Goal: Task Accomplishment & Management: Use online tool/utility

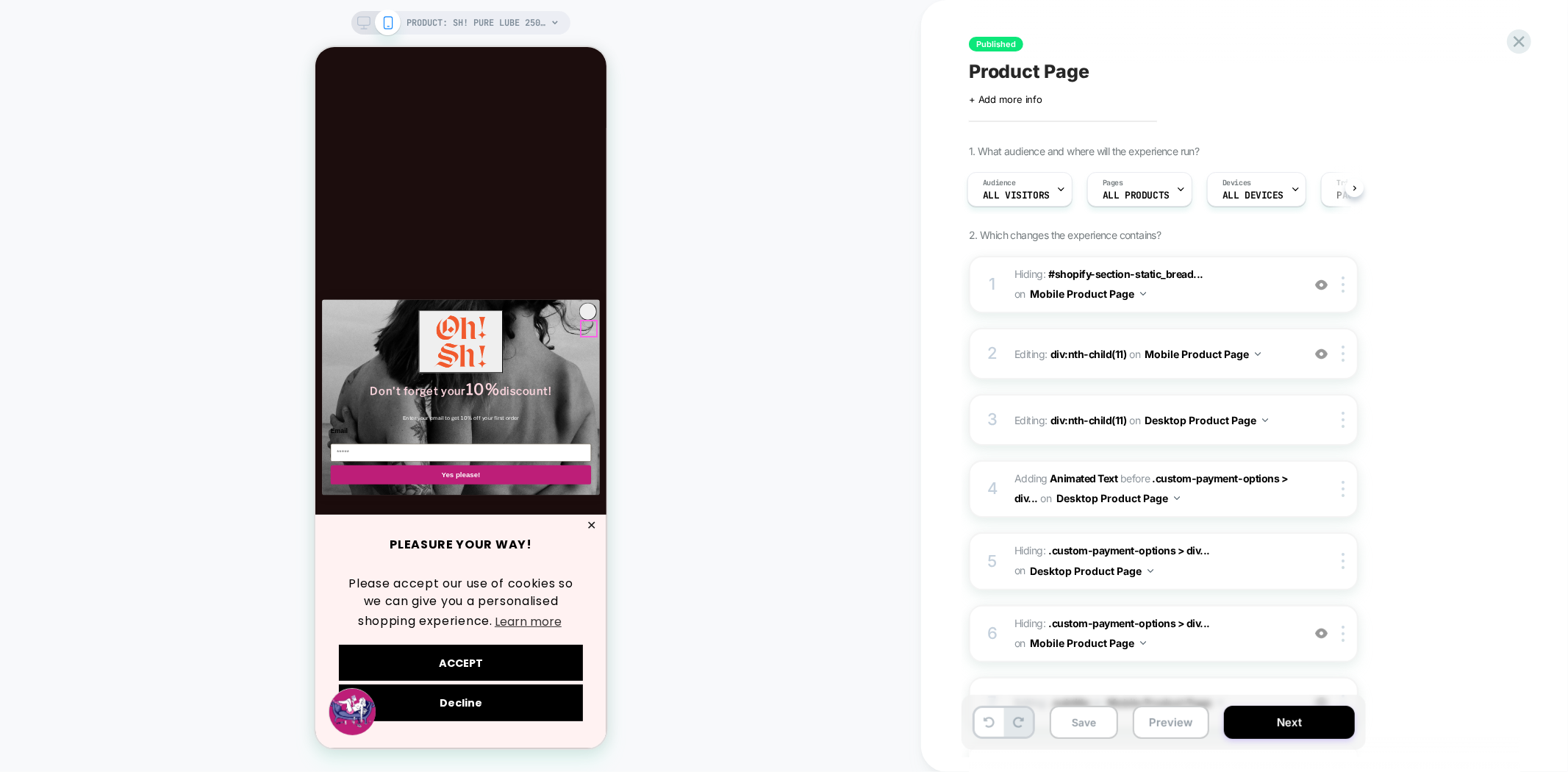
click at [315, 46] on circle "Close dialog" at bounding box center [315, 46] width 0 height 0
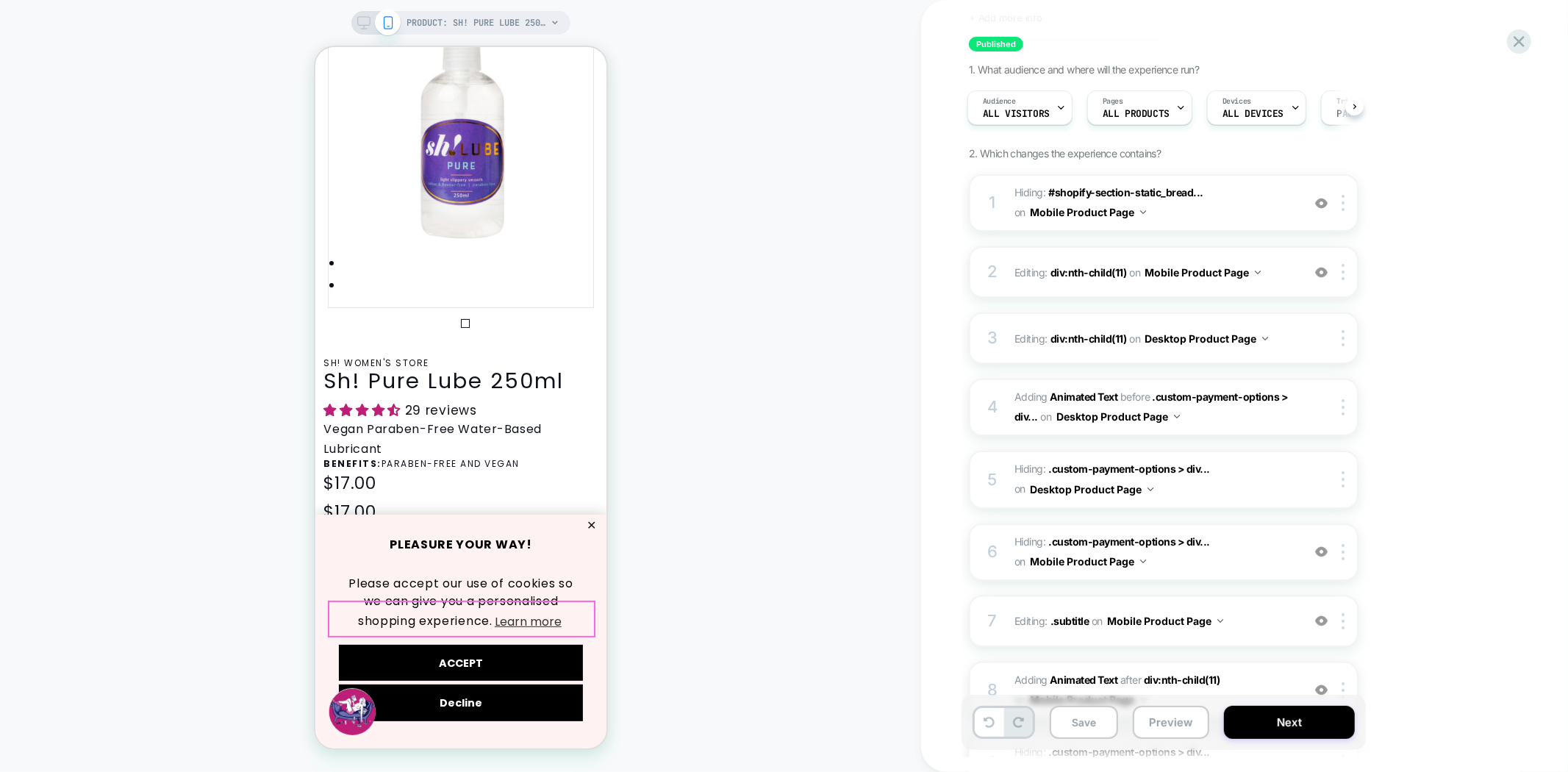
scroll to position [327, 0]
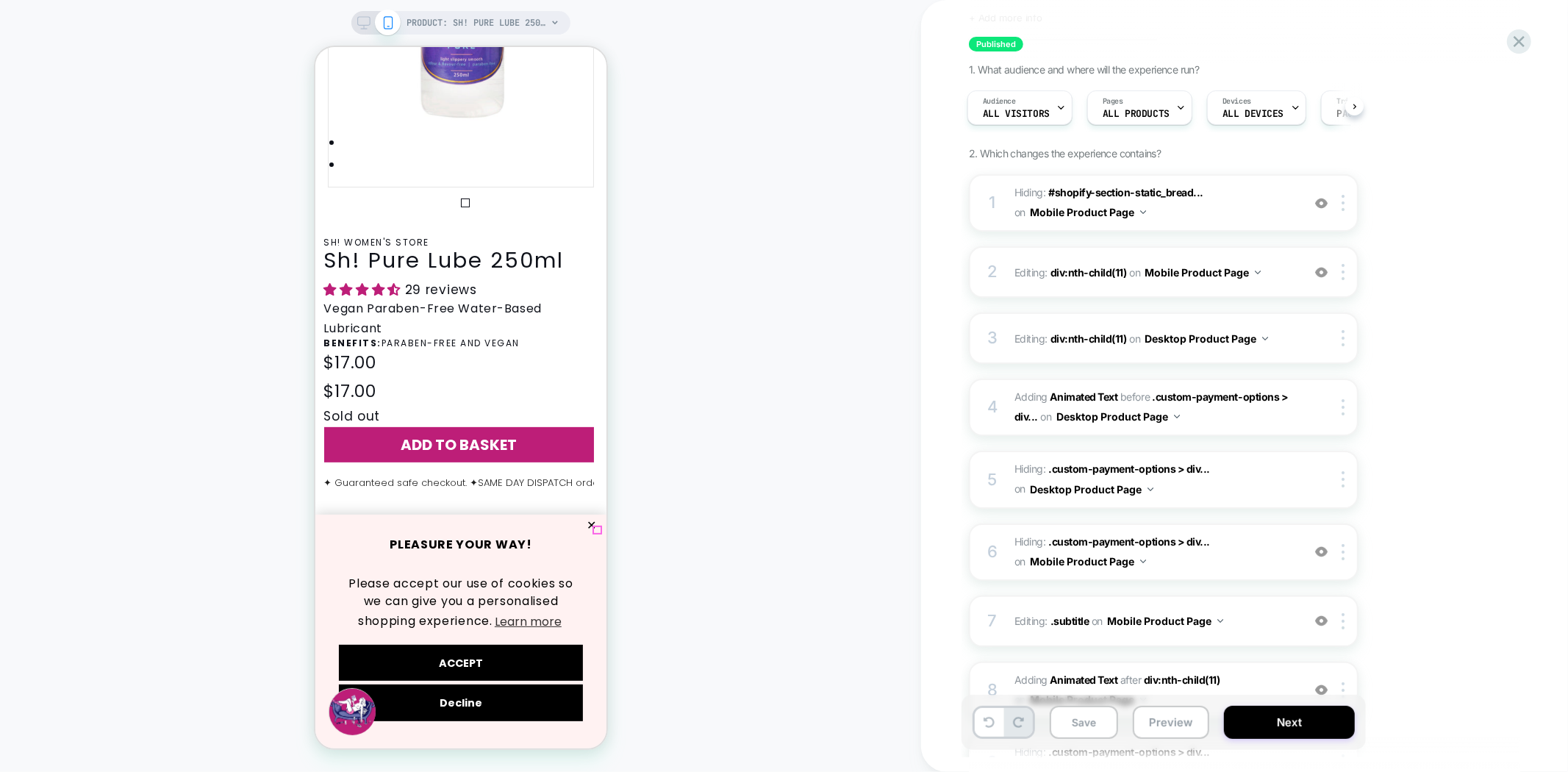
click at [599, 525] on button "✕" at bounding box center [590, 524] width 18 height 10
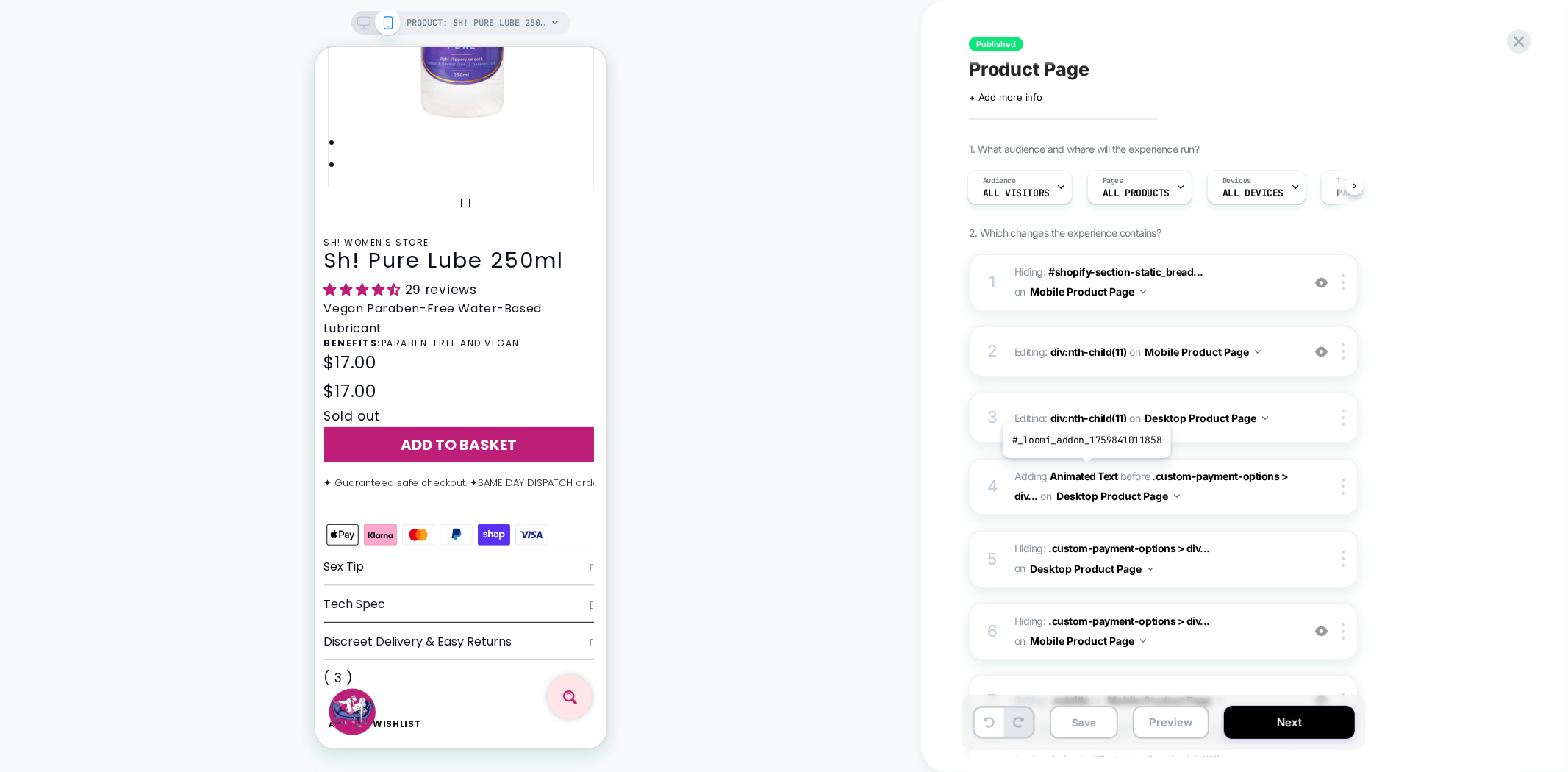
scroll to position [0, 0]
drag, startPoint x: 1175, startPoint y: 725, endPoint x: 1194, endPoint y: 723, distance: 19.1
click at [1175, 725] on button "Preview" at bounding box center [1171, 722] width 77 height 33
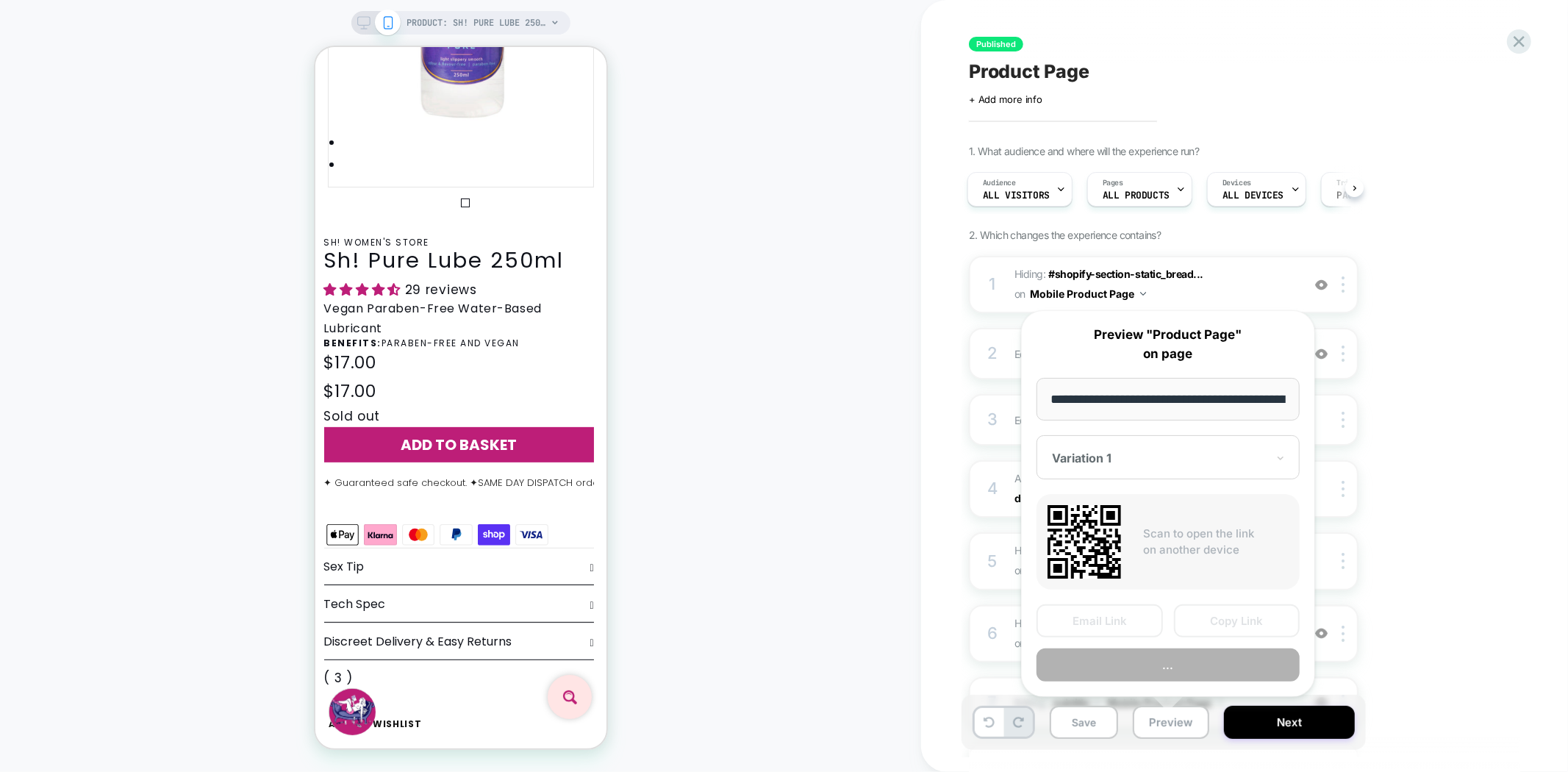
scroll to position [0, 219]
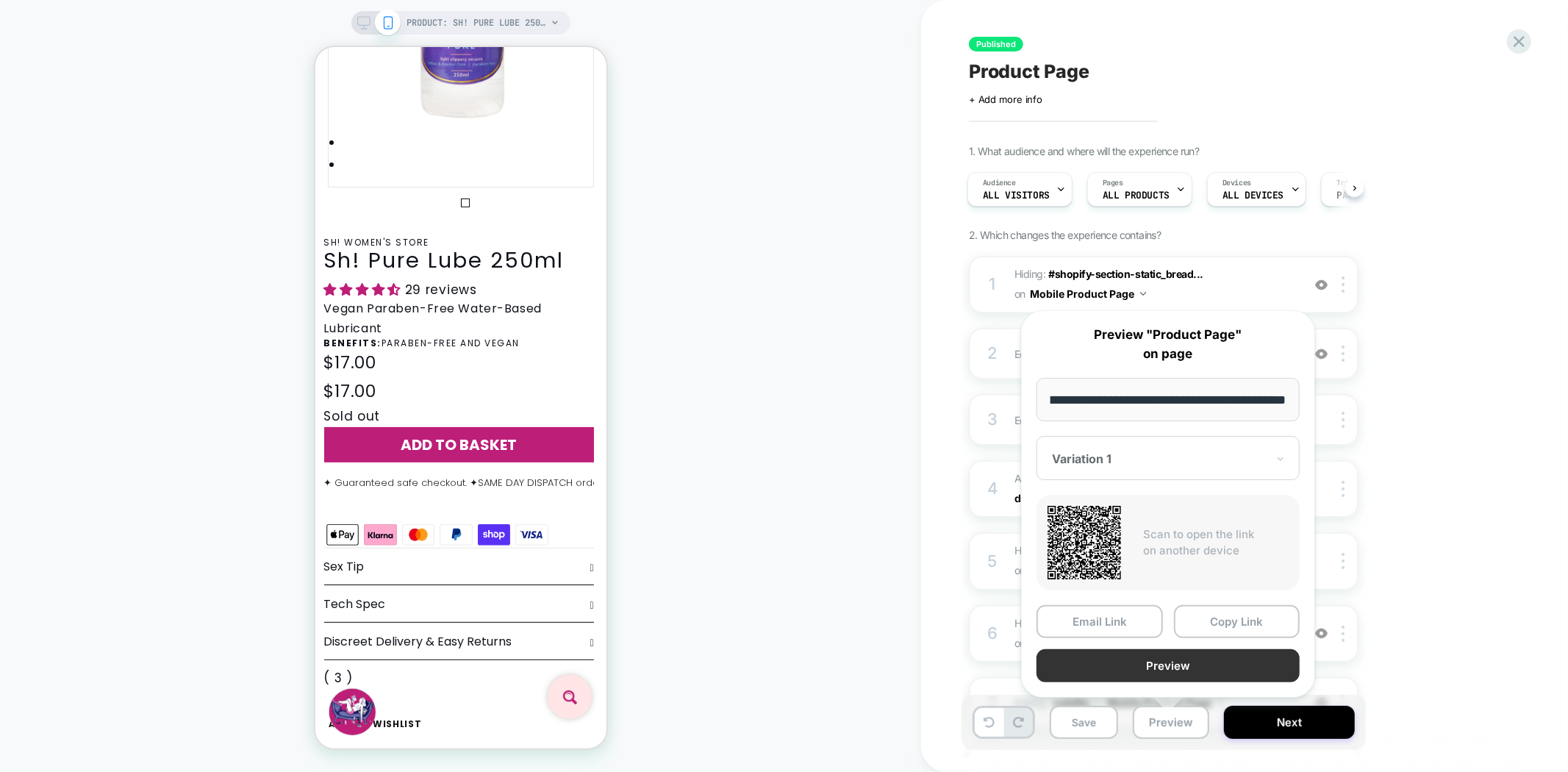
click at [1206, 659] on button "Preview" at bounding box center [1168, 665] width 263 height 33
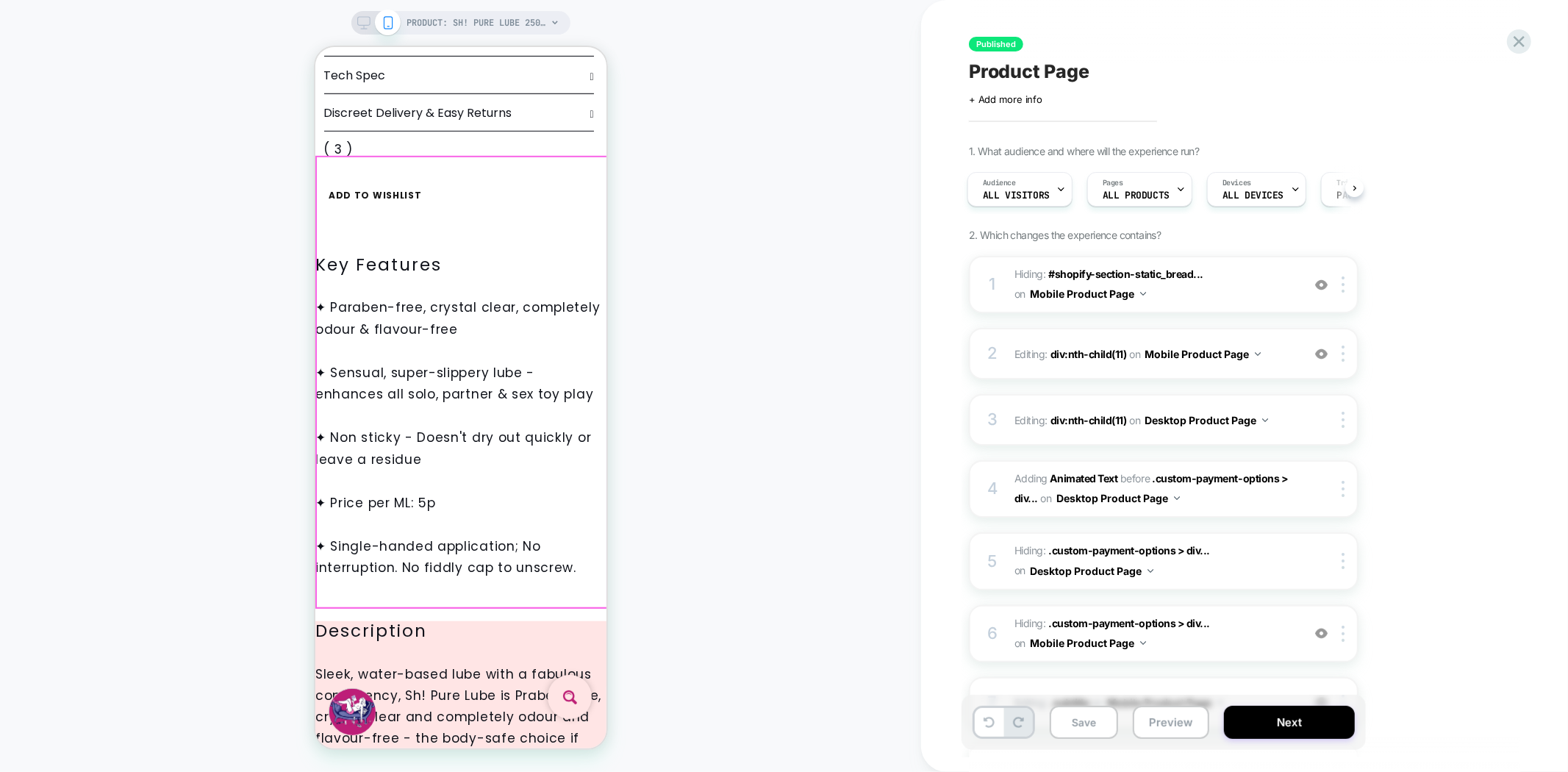
scroll to position [898, 0]
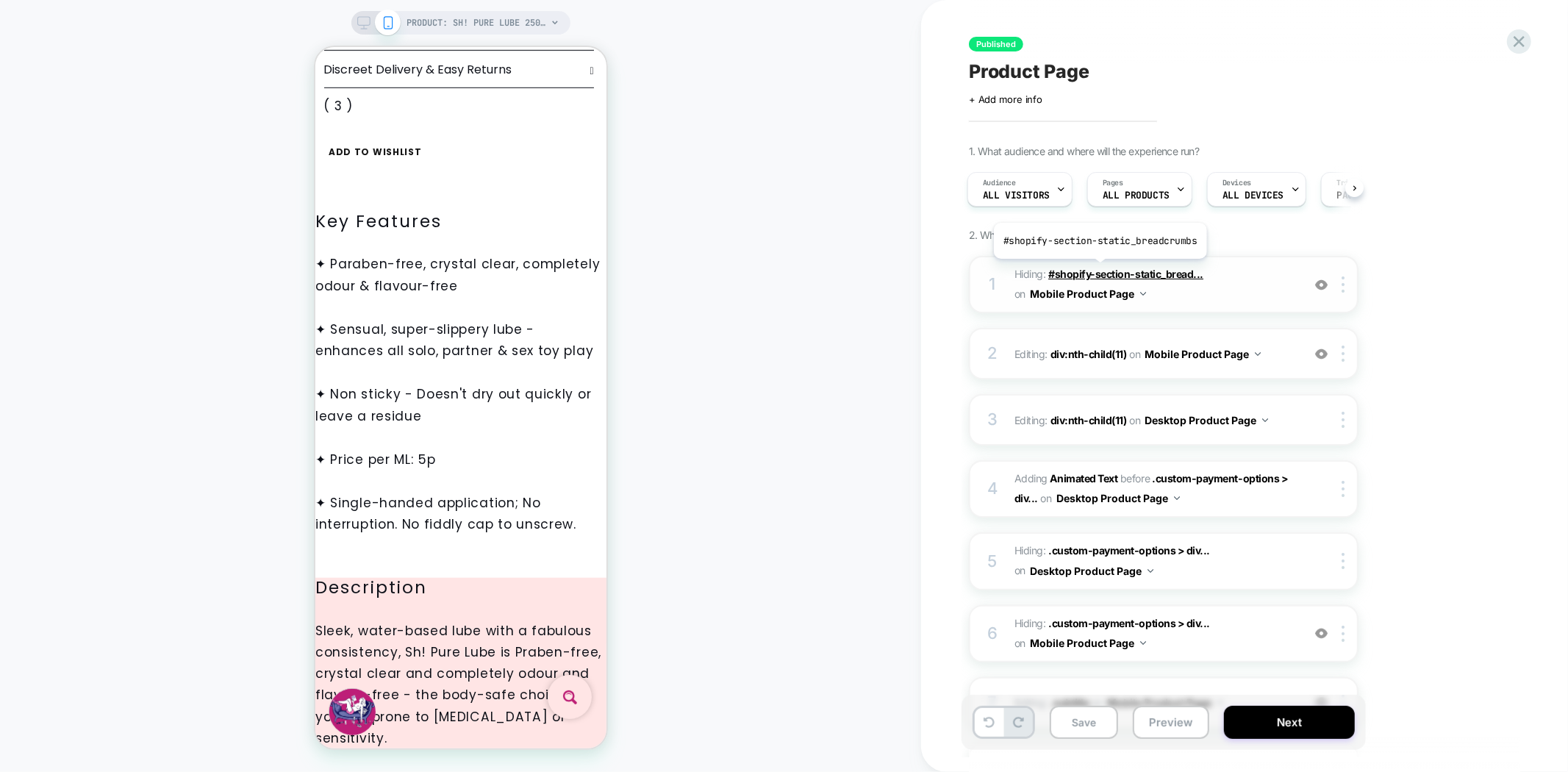
click at [1097, 270] on span "#shopify-section-static_bread..." at bounding box center [1126, 274] width 155 height 13
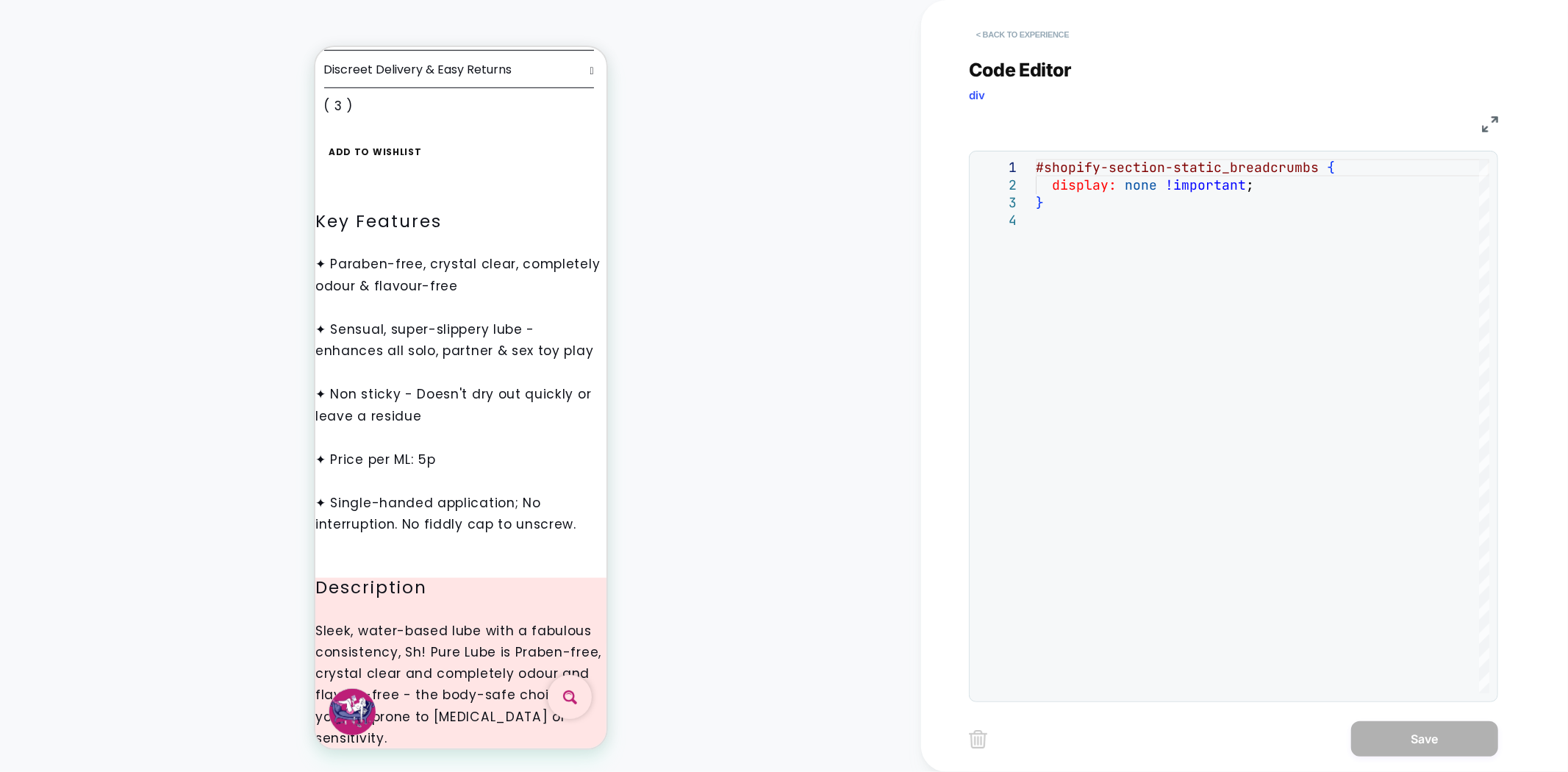
click at [1017, 40] on button "< Back to experience" at bounding box center [1023, 34] width 107 height 23
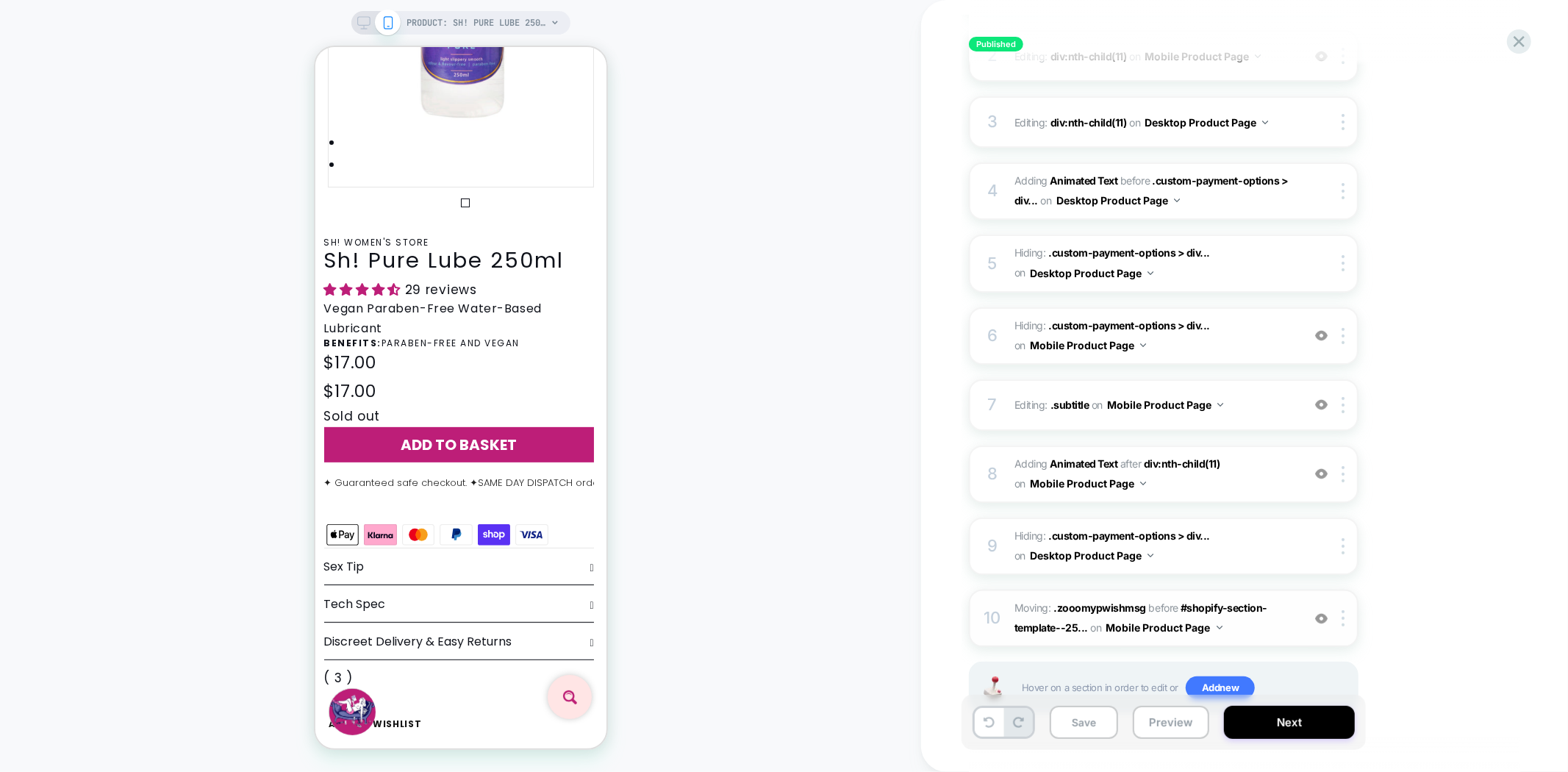
scroll to position [327, 0]
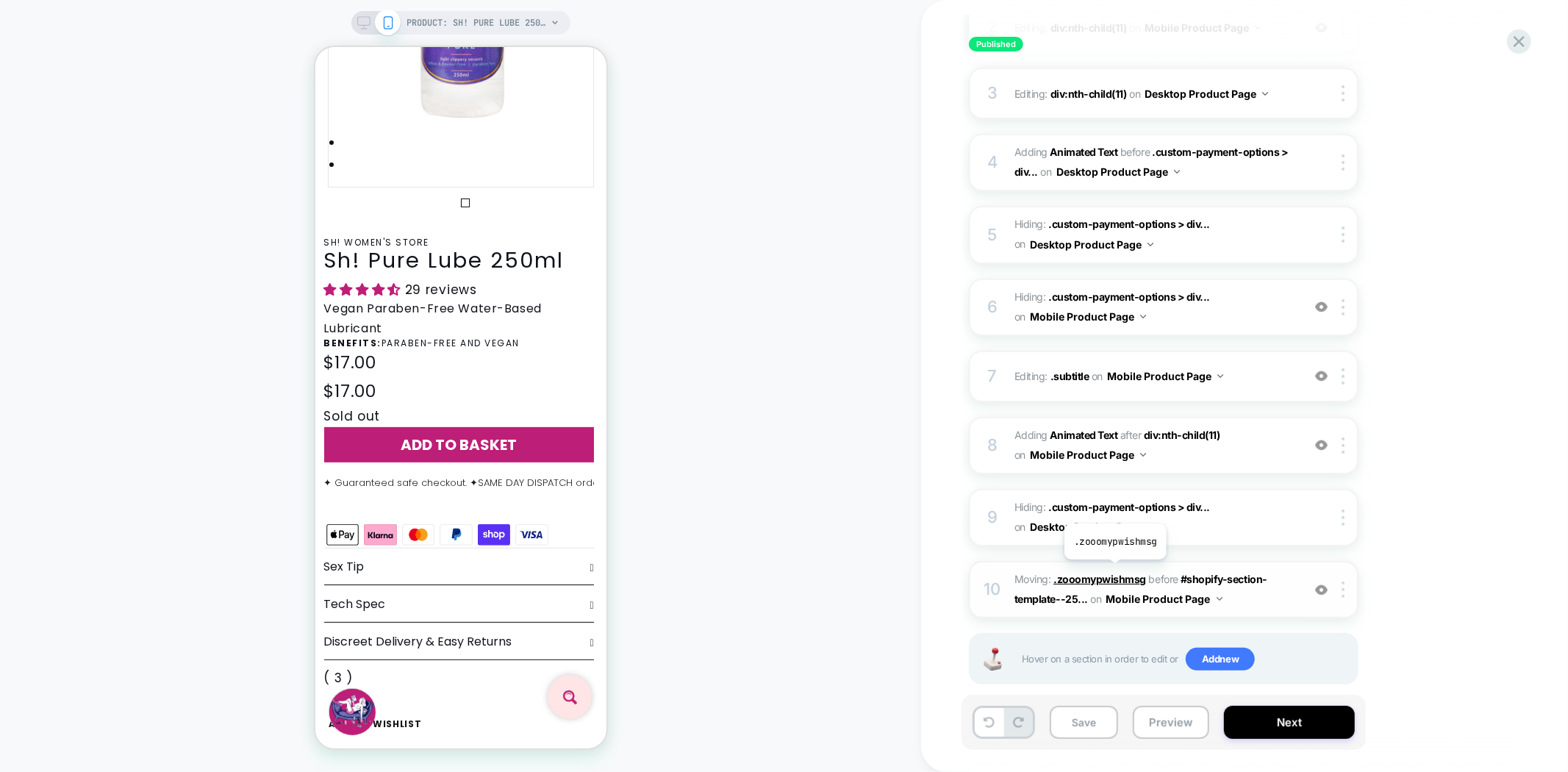
click at [1114, 572] on span ".zooomypwishmsg" at bounding box center [1099, 579] width 93 height 13
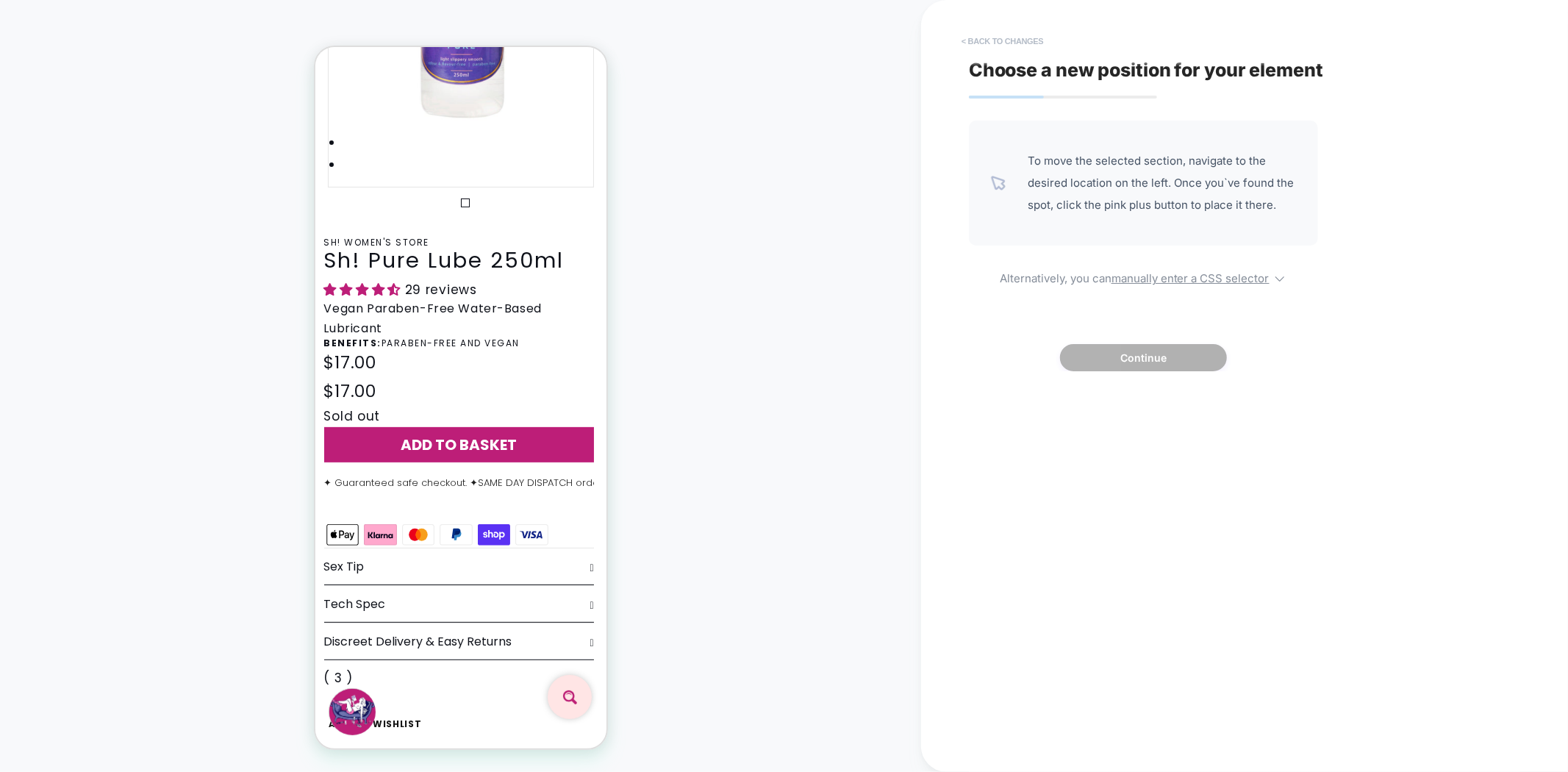
click at [980, 35] on button "< Back to changes" at bounding box center [1003, 41] width 97 height 23
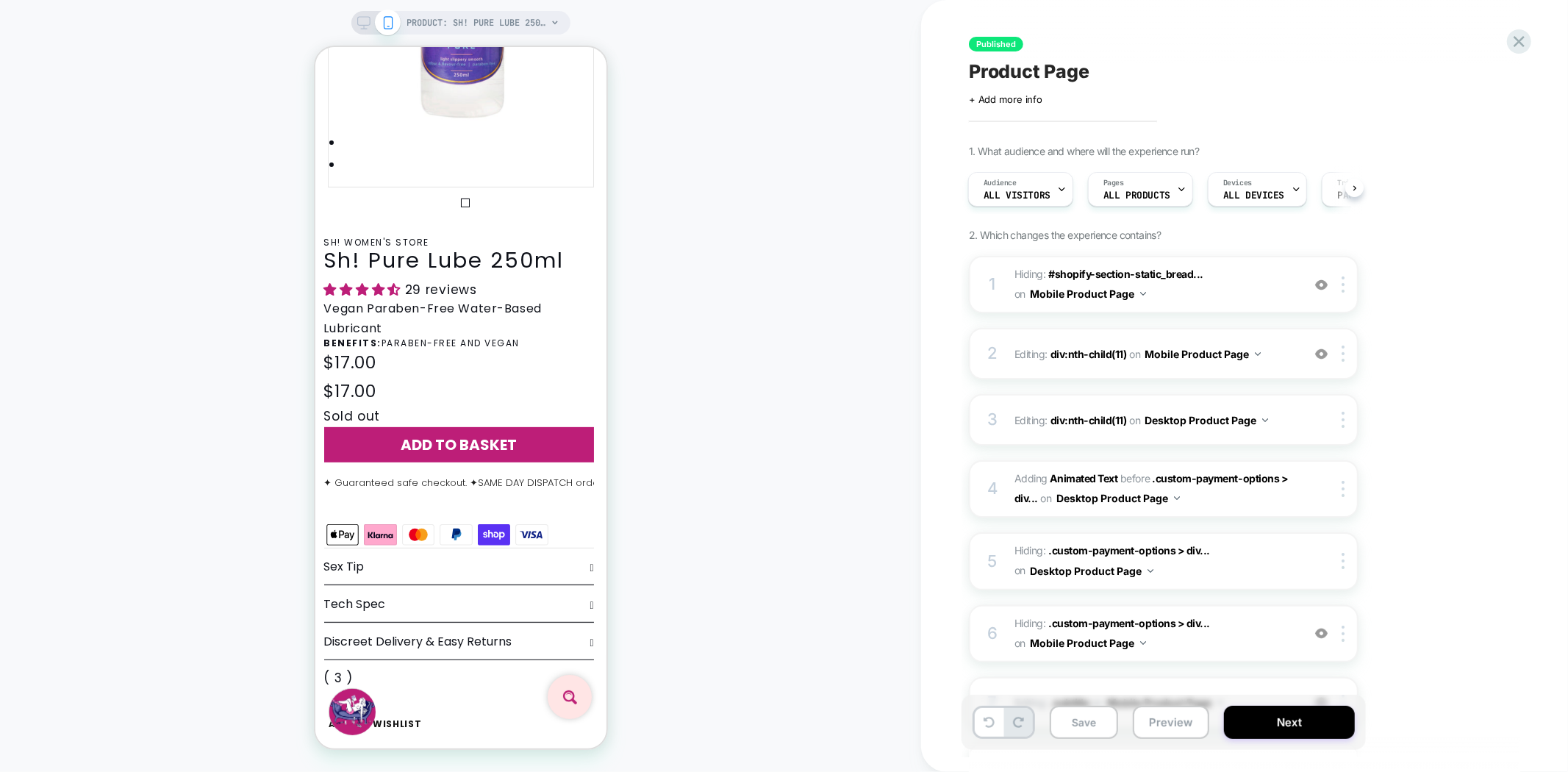
scroll to position [337, 0]
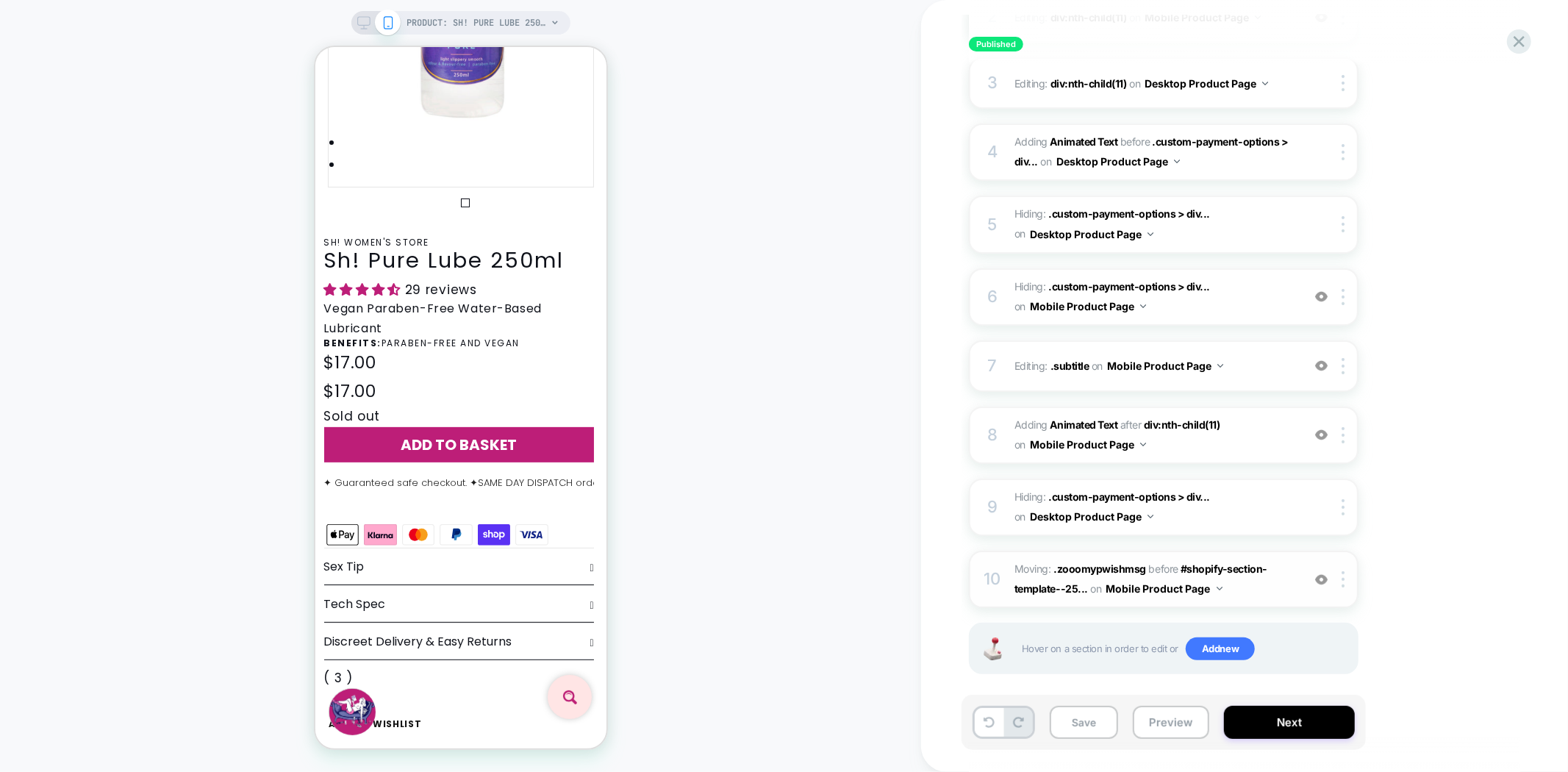
click at [1204, 560] on span "Moving: .zooomypwishmsg .zooomypwishmsg before #shopify-section-template--25...…" at bounding box center [1154, 579] width 280 height 40
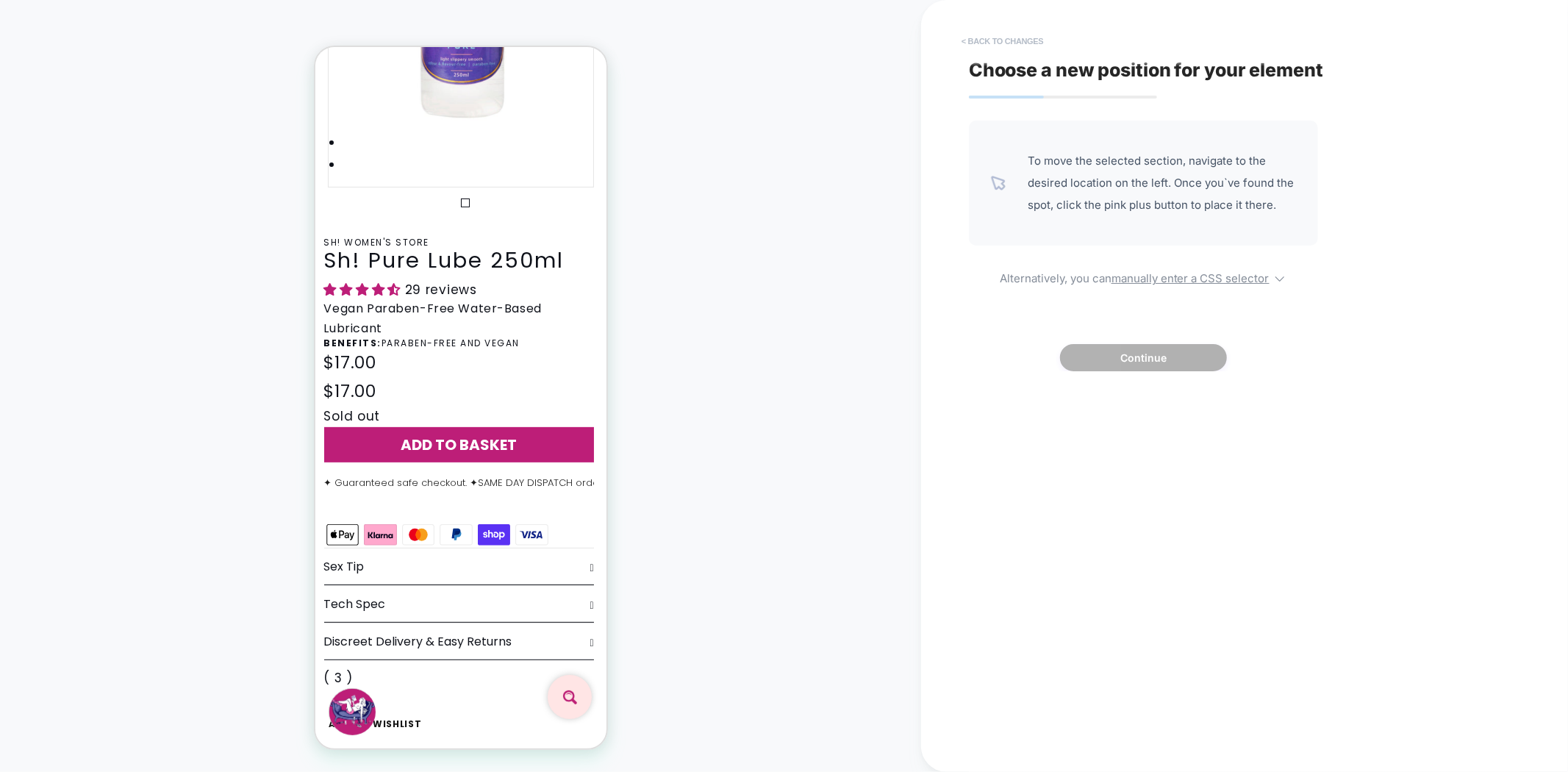
click at [995, 38] on button "< Back to changes" at bounding box center [1003, 41] width 97 height 23
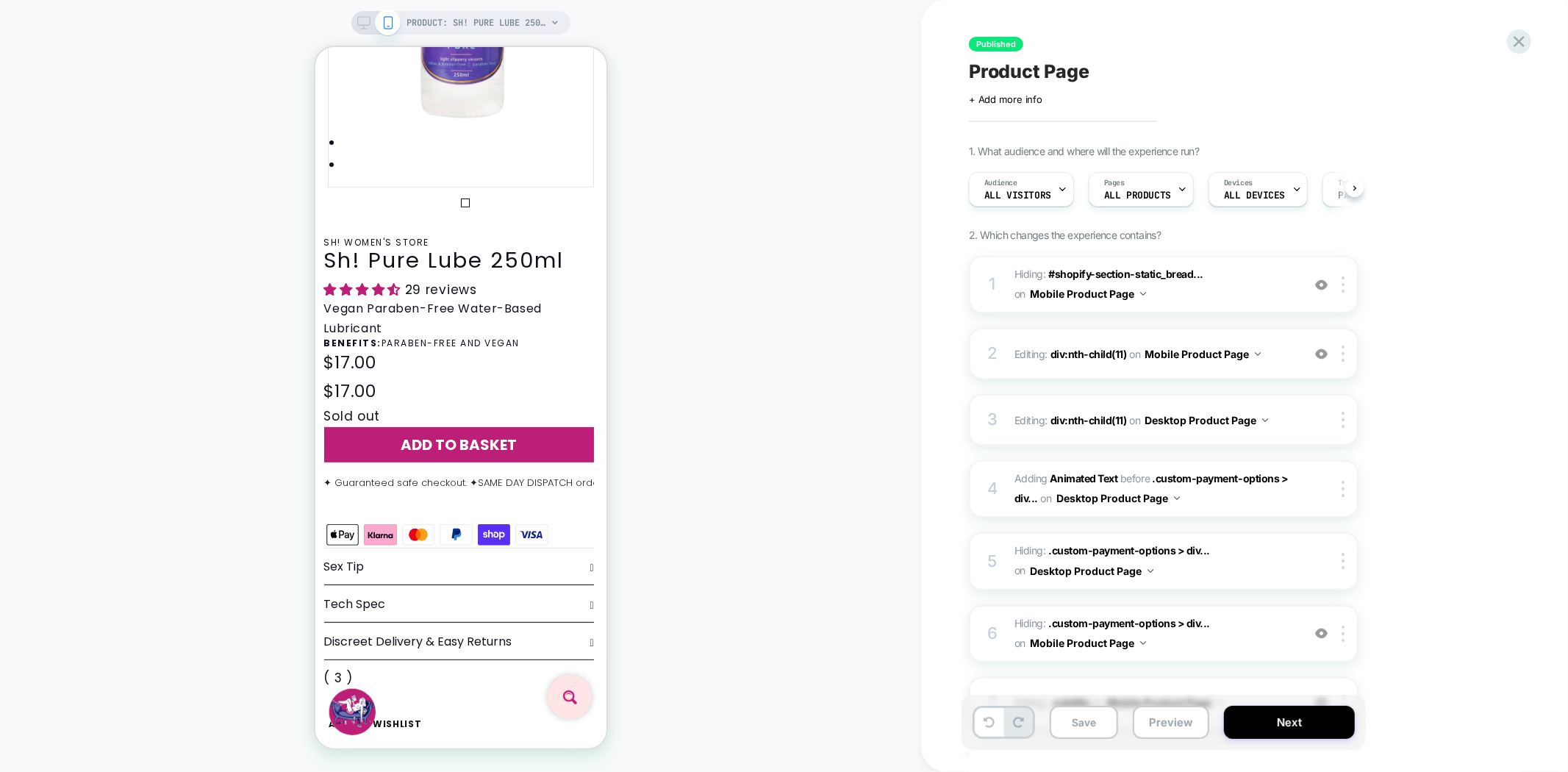
scroll to position [0, 1]
click at [1167, 726] on button "Preview" at bounding box center [1171, 722] width 77 height 33
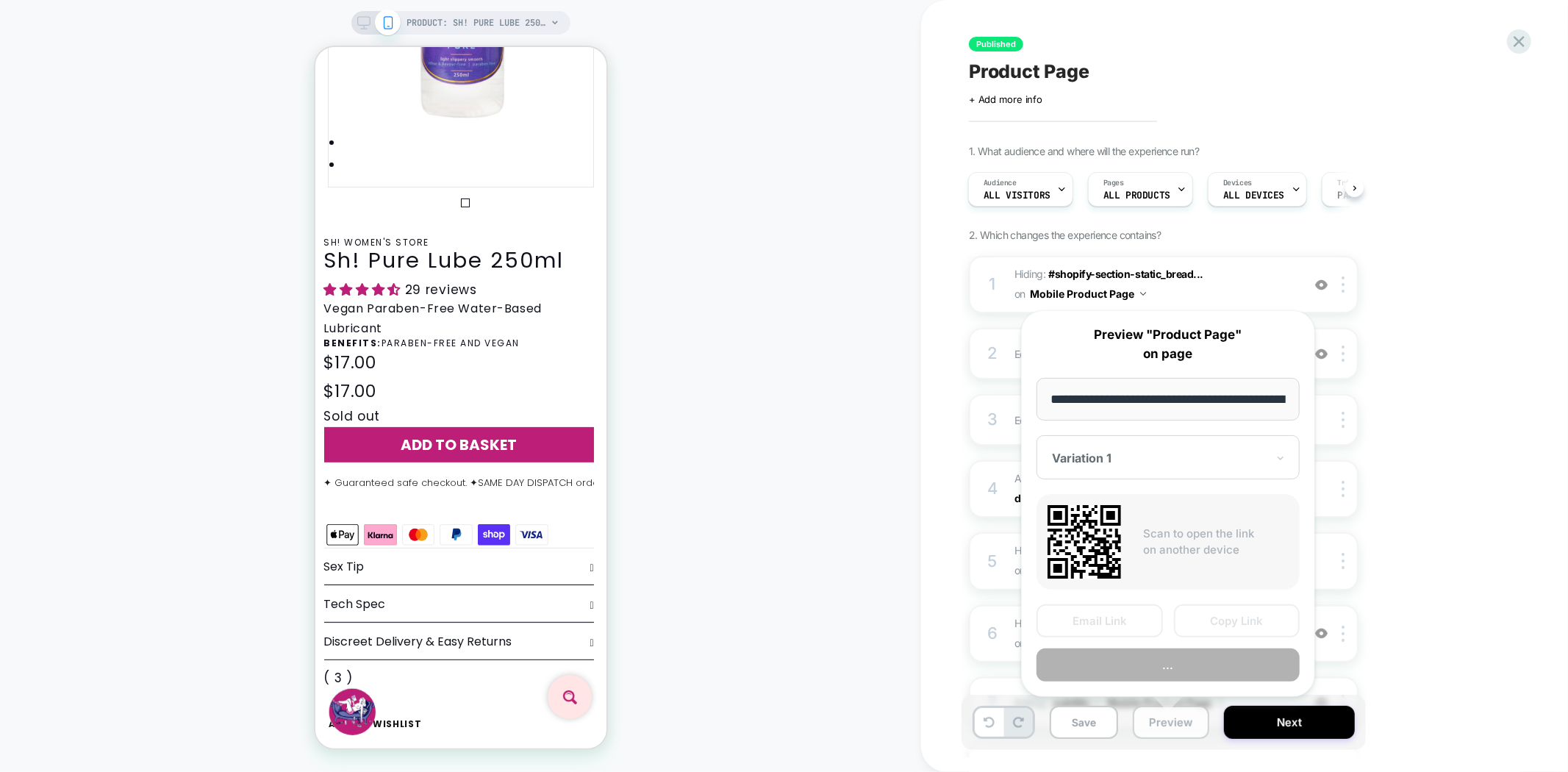
scroll to position [0, 219]
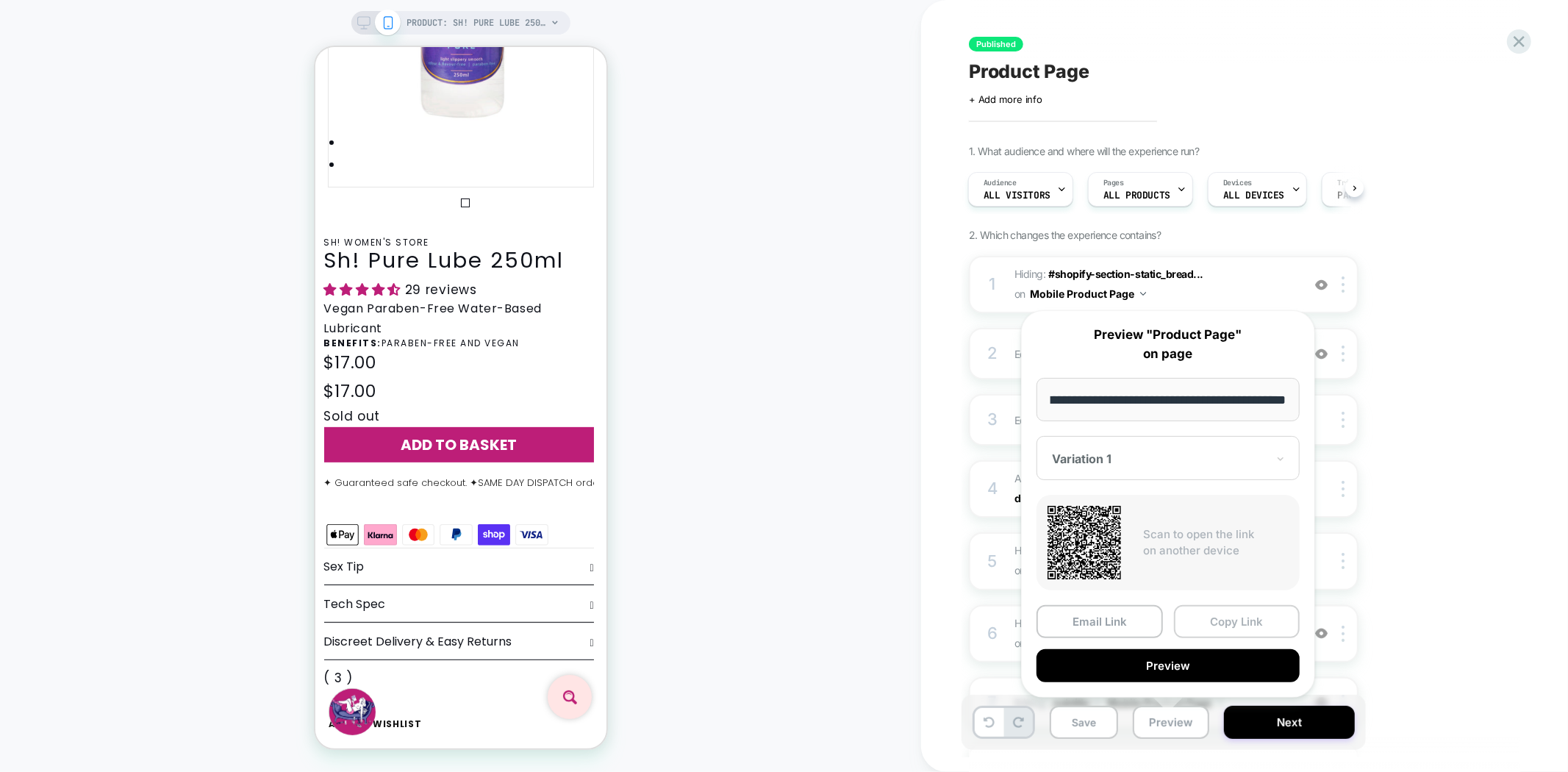
click at [1244, 625] on button "Copy Link" at bounding box center [1237, 621] width 126 height 33
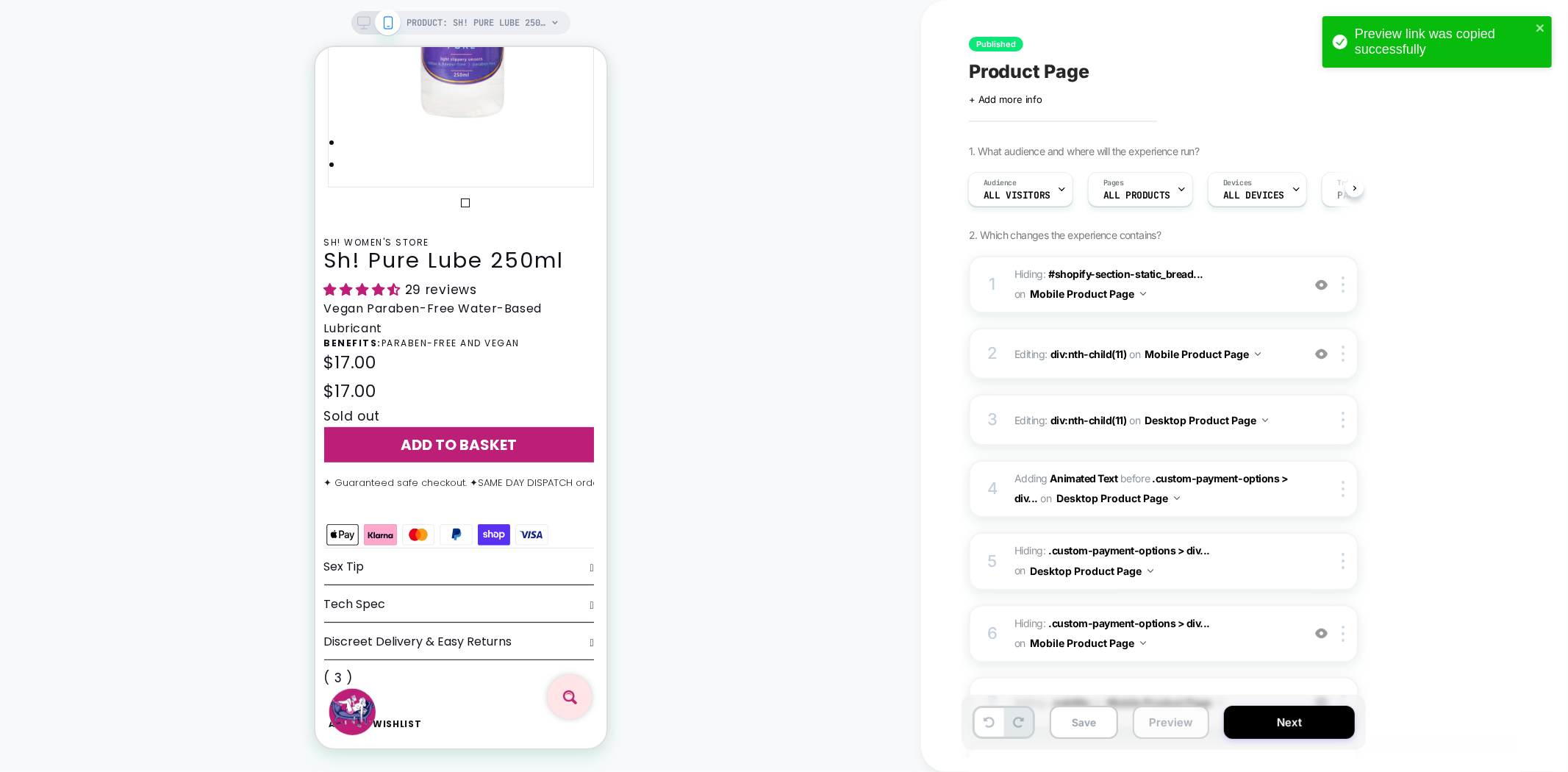
click at [1155, 718] on button "Preview" at bounding box center [1171, 722] width 77 height 33
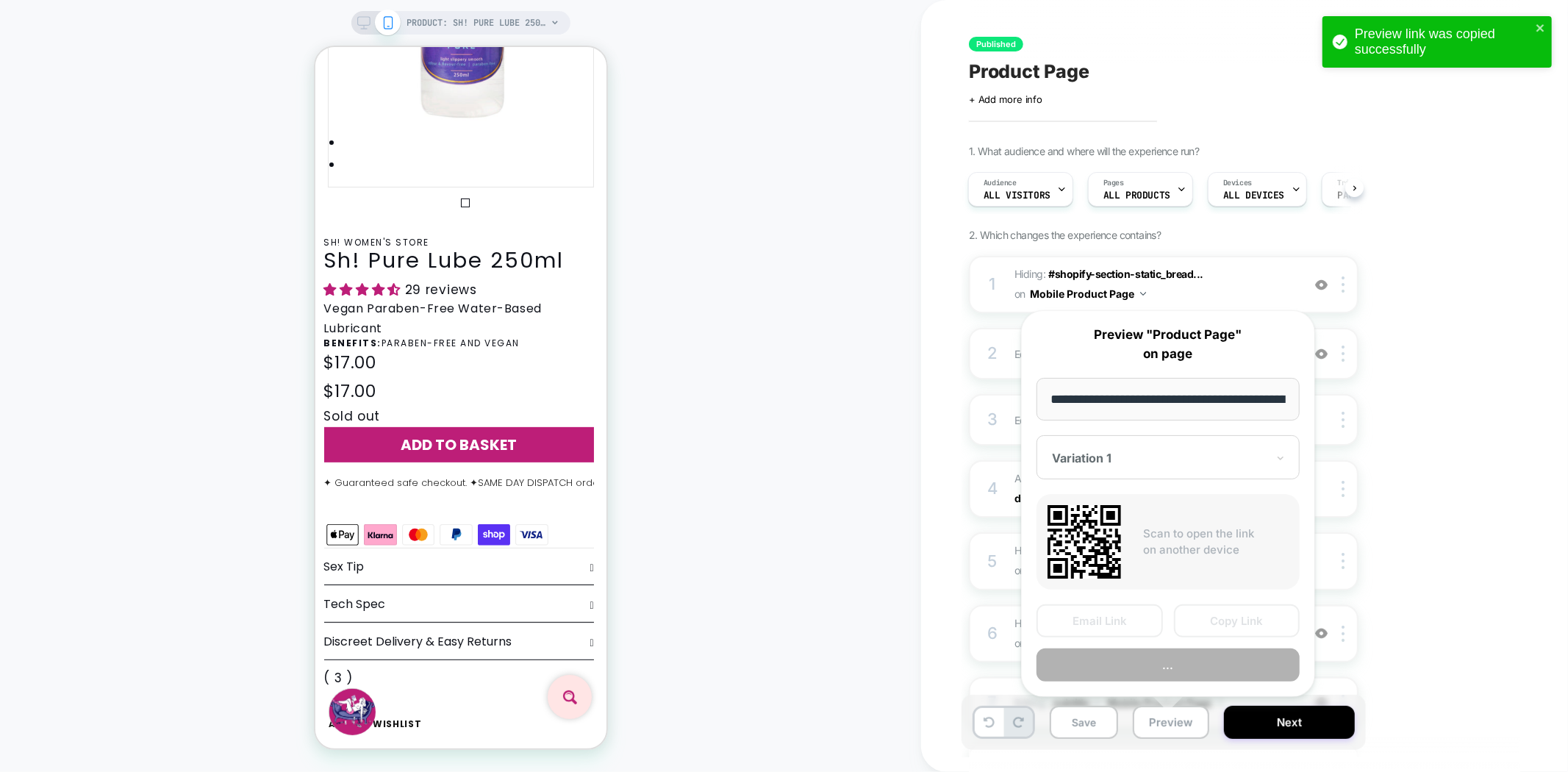
scroll to position [0, 219]
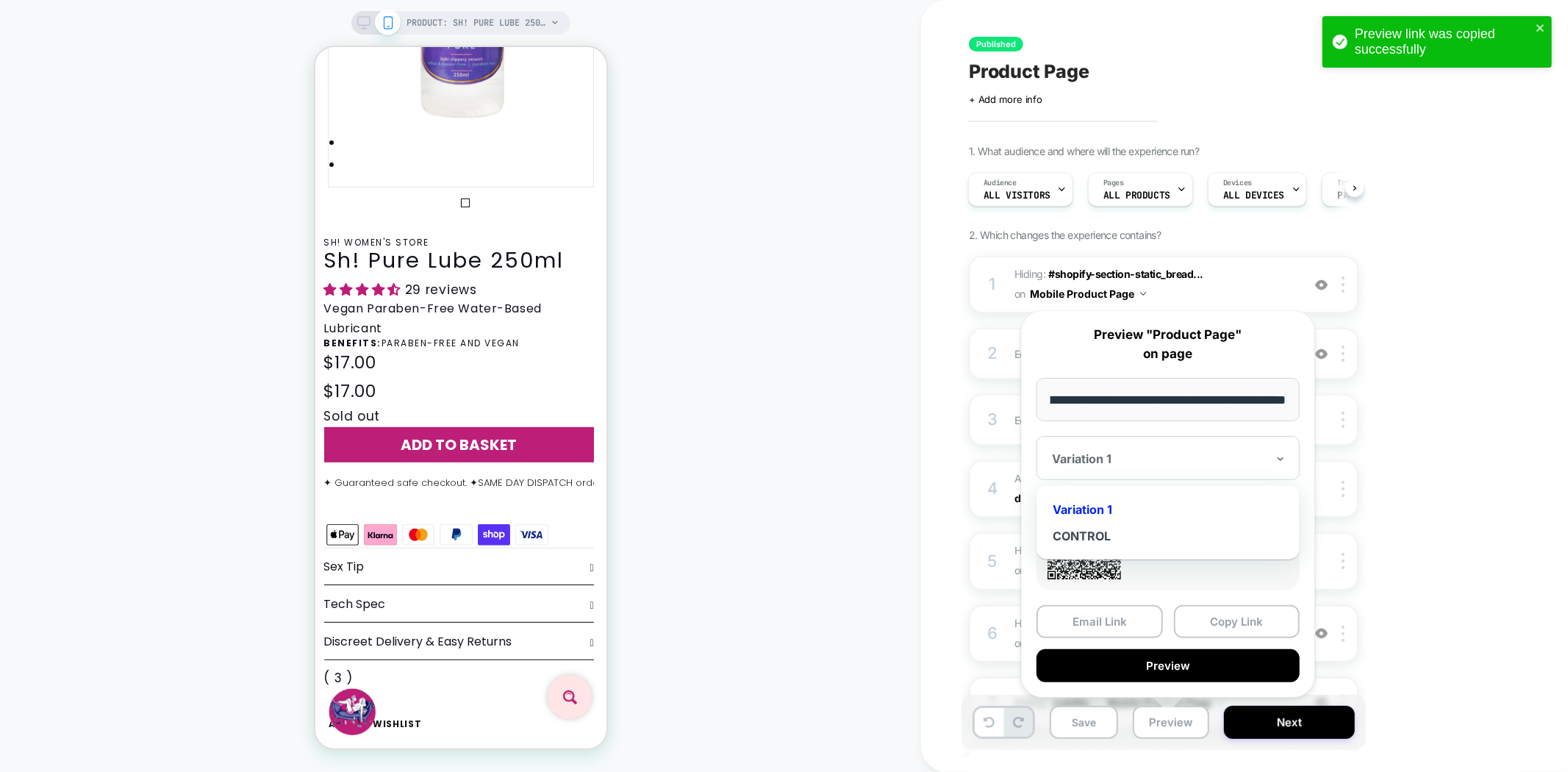
click at [1194, 455] on div at bounding box center [1159, 458] width 214 height 14
click at [1104, 536] on div "CONTROL" at bounding box center [1168, 535] width 248 height 26
click at [1248, 627] on button "Copy Link" at bounding box center [1237, 621] width 126 height 33
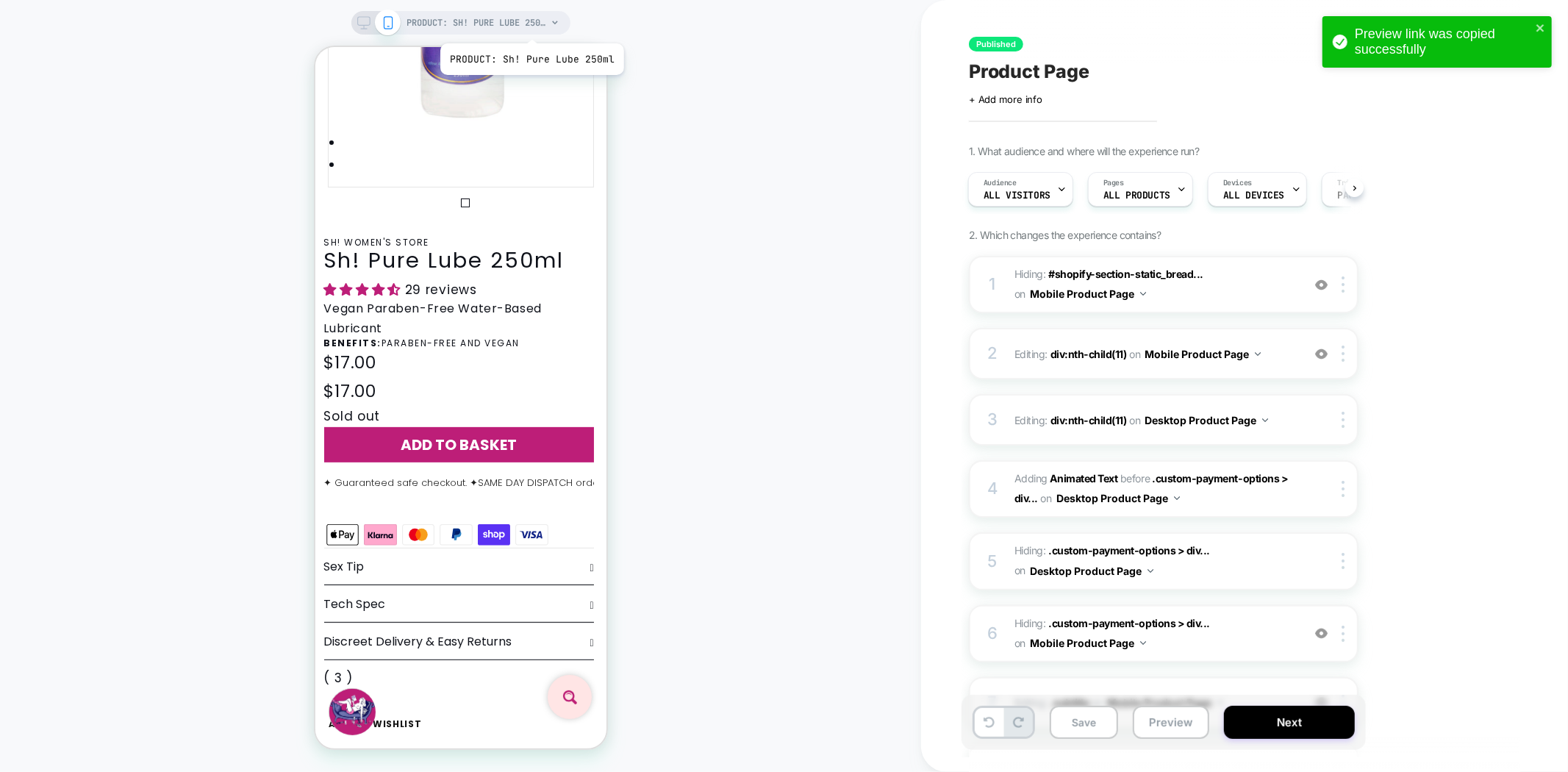
click at [527, 25] on span "PRODUCT: Sh! Pure Lube 250ml" at bounding box center [476, 22] width 140 height 23
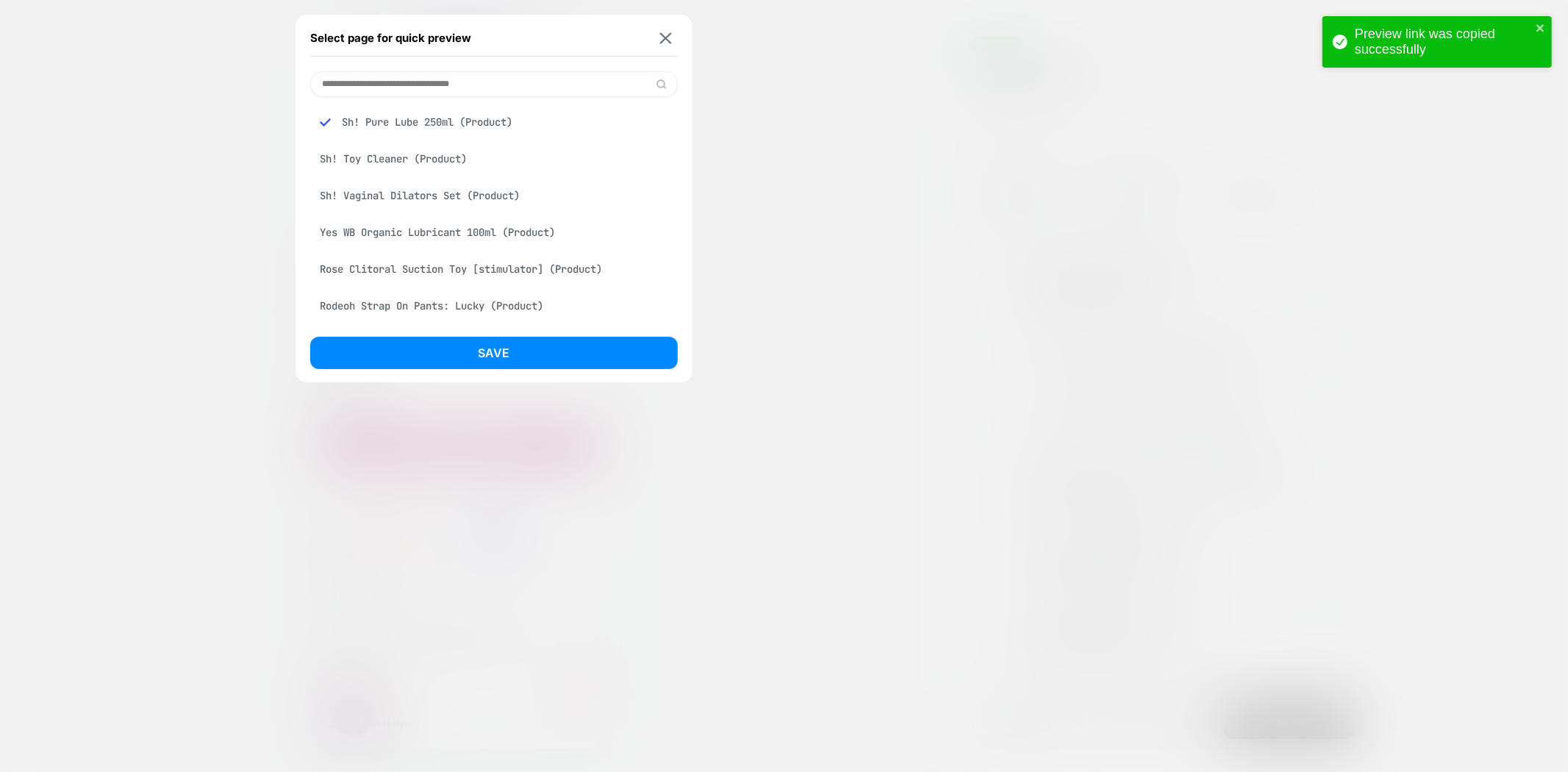
click at [435, 158] on div "Sh! Toy Cleaner (Product)" at bounding box center [494, 158] width 367 height 28
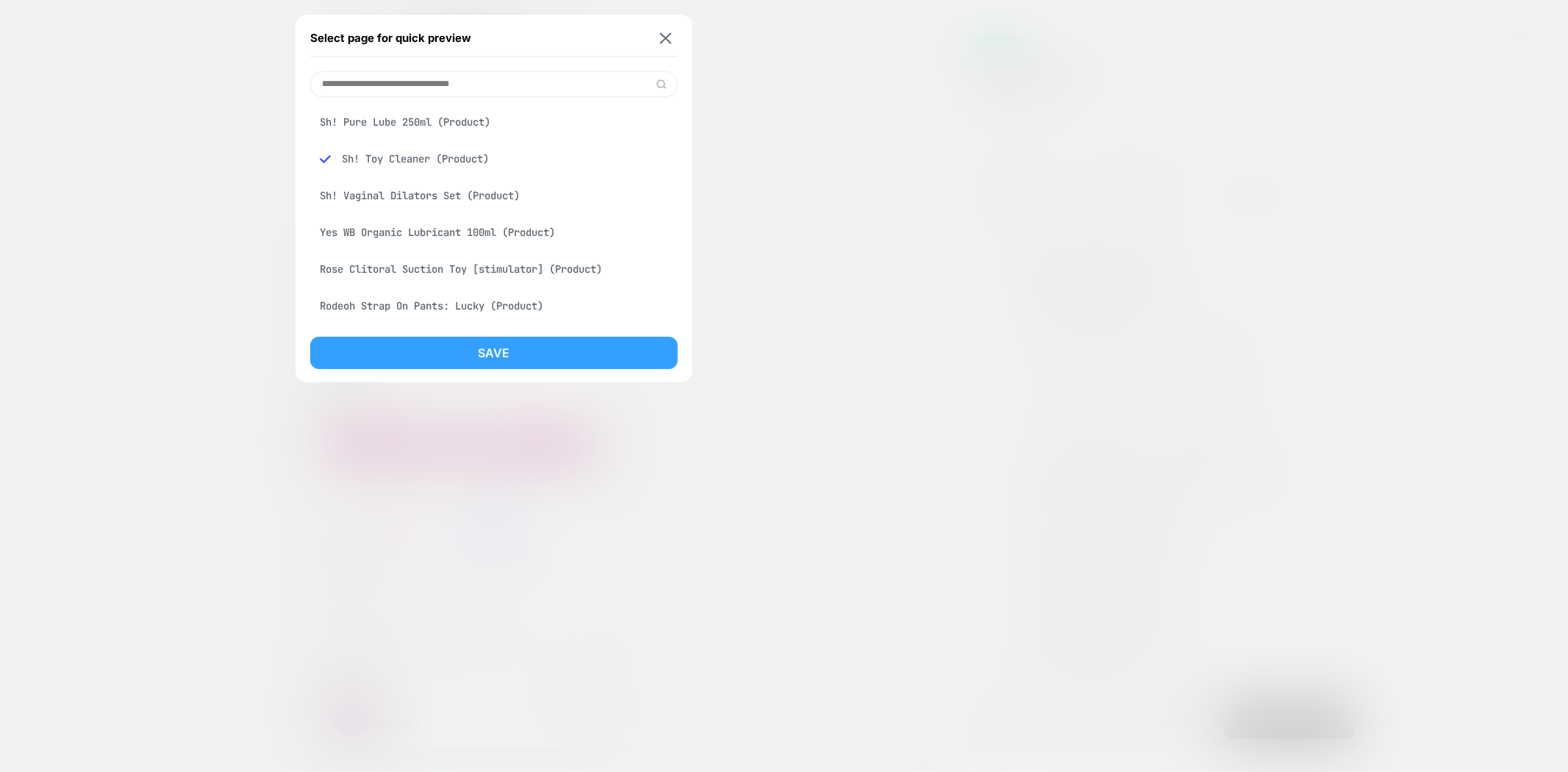
click at [556, 363] on button "Save" at bounding box center [494, 353] width 367 height 32
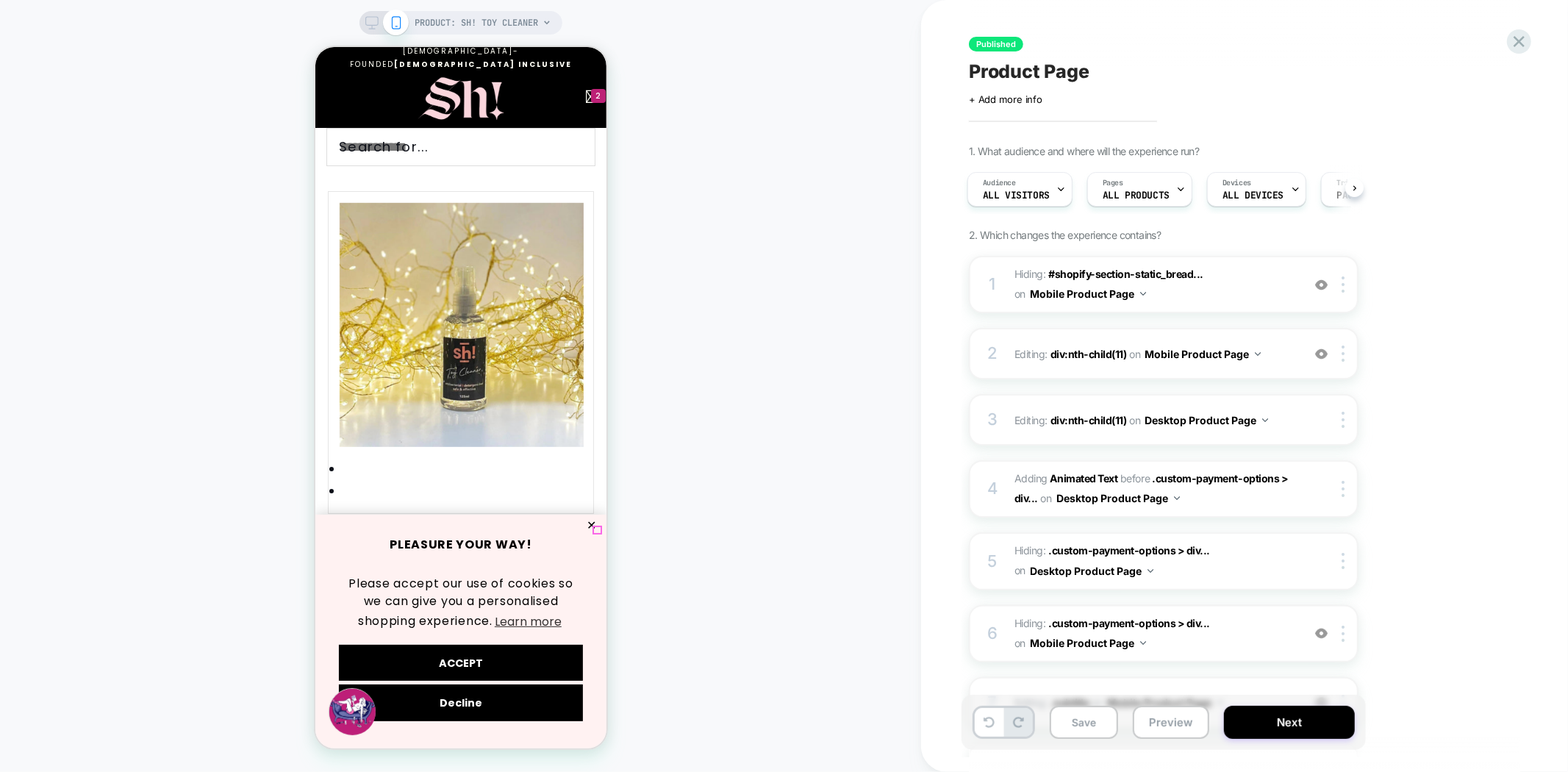
click at [596, 528] on button "✕" at bounding box center [590, 524] width 18 height 10
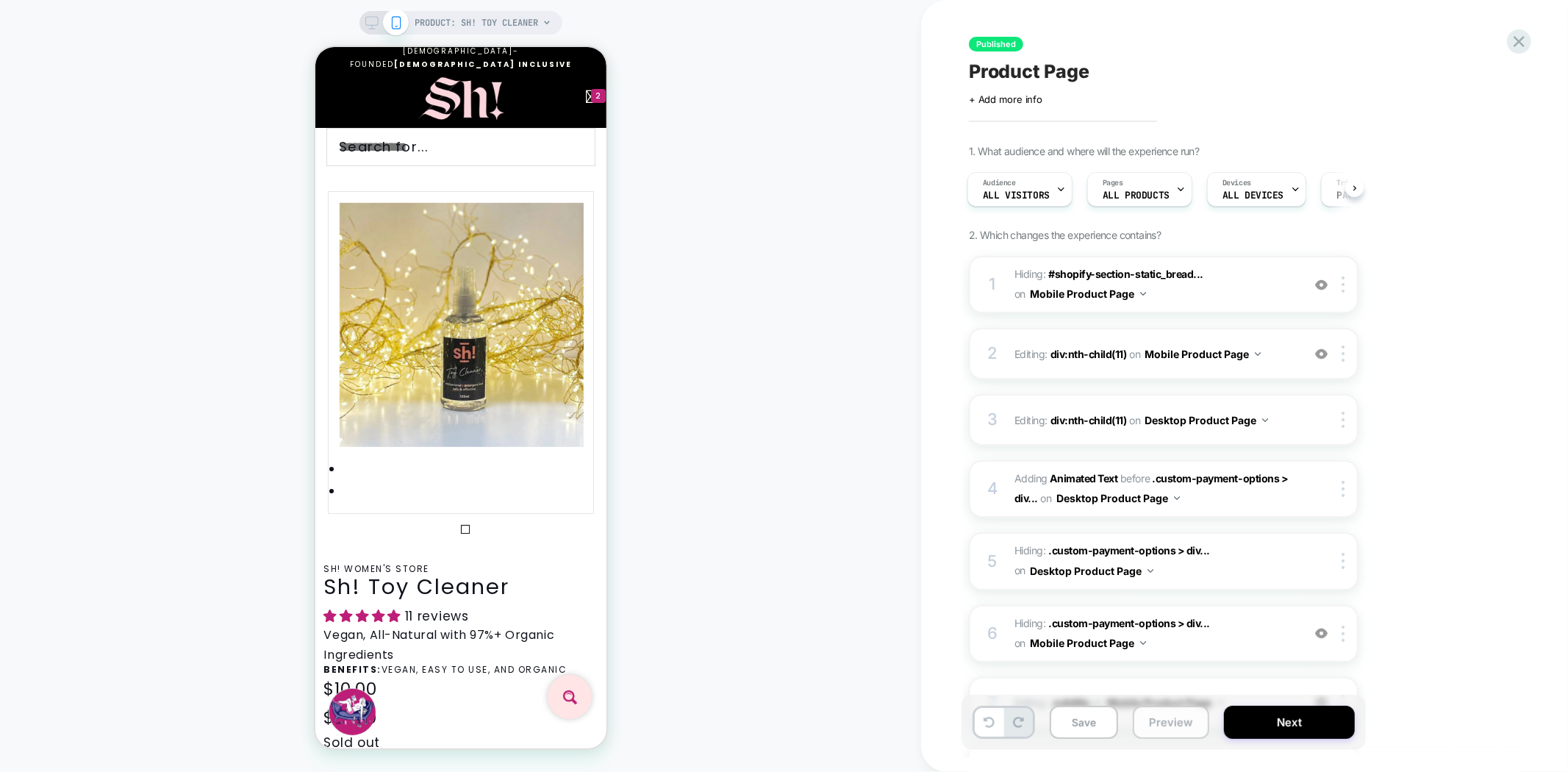
click at [1190, 732] on button "Preview" at bounding box center [1171, 722] width 77 height 33
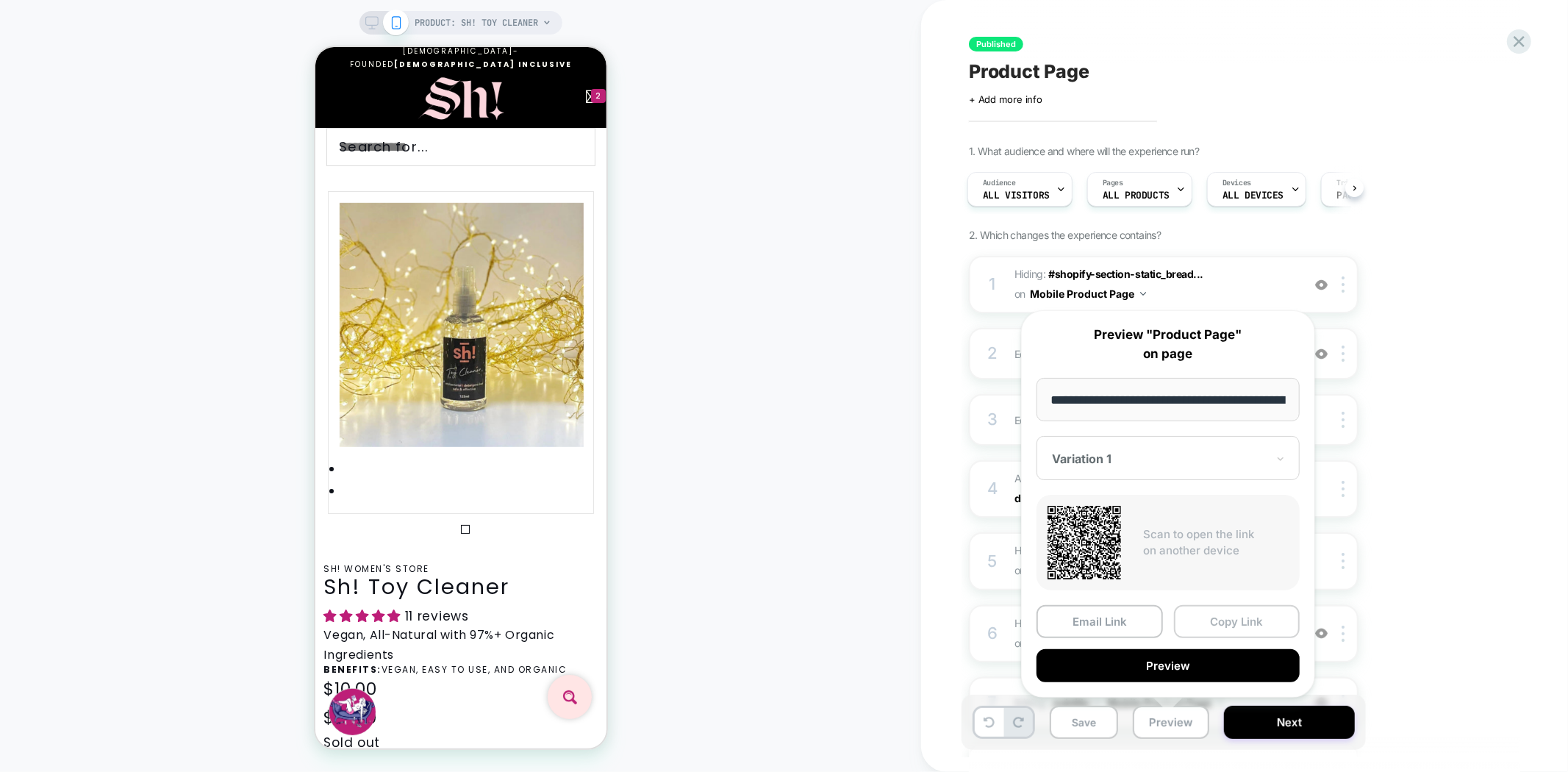
click at [1223, 618] on button "Copy Link" at bounding box center [1237, 621] width 126 height 33
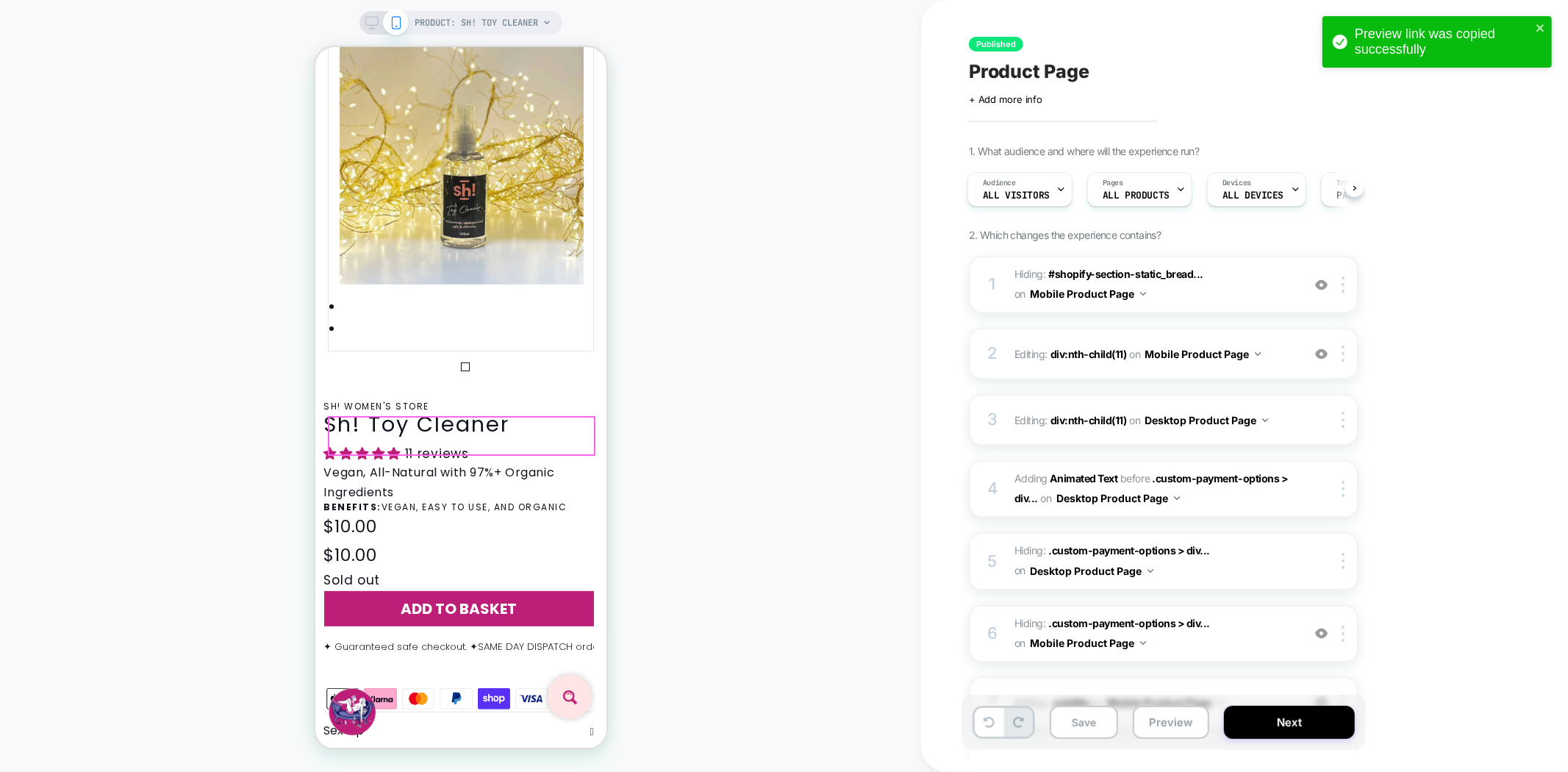
scroll to position [163, 0]
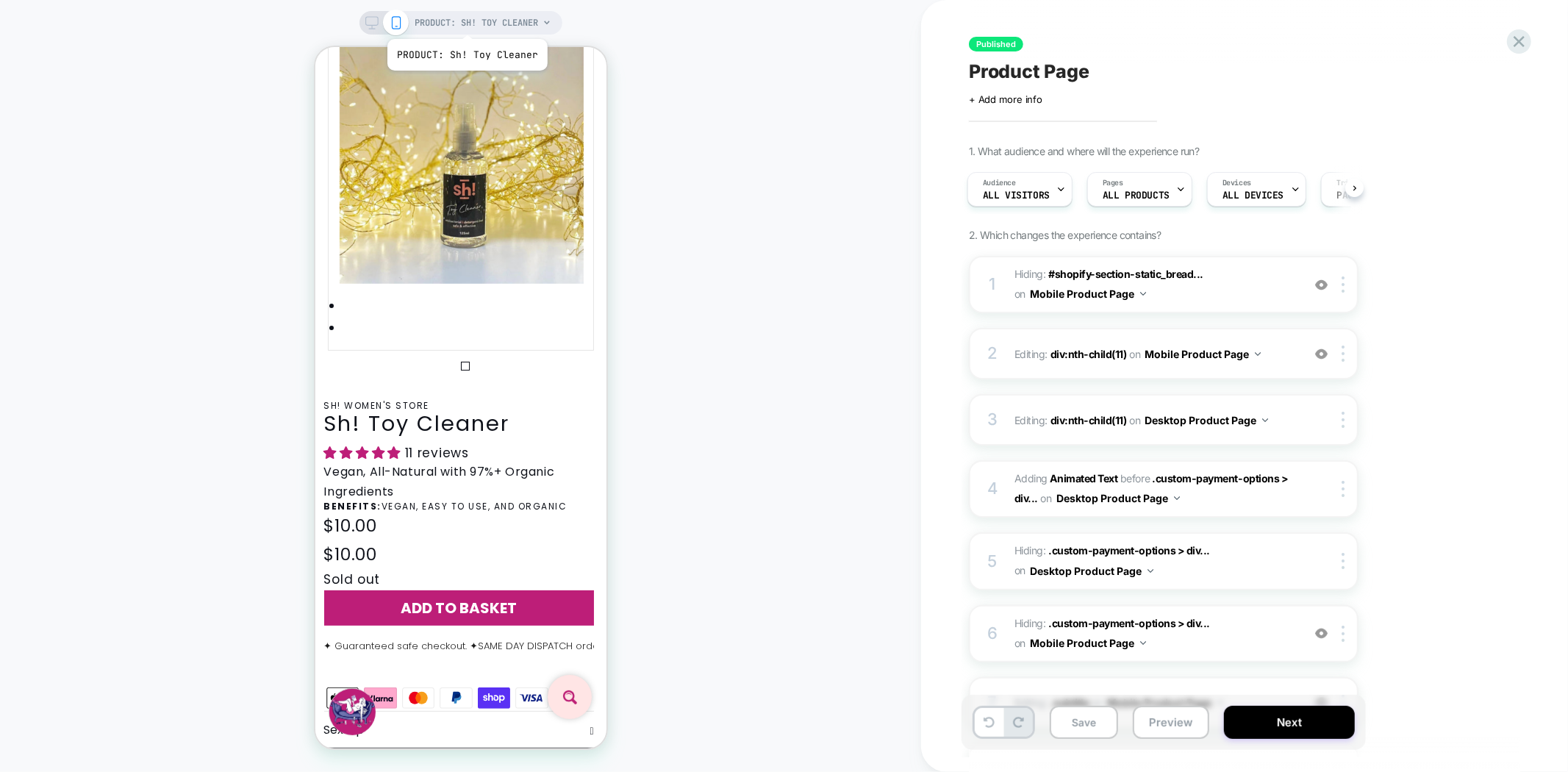
click at [466, 13] on span "PRODUCT: Sh! Toy Cleaner" at bounding box center [476, 22] width 123 height 23
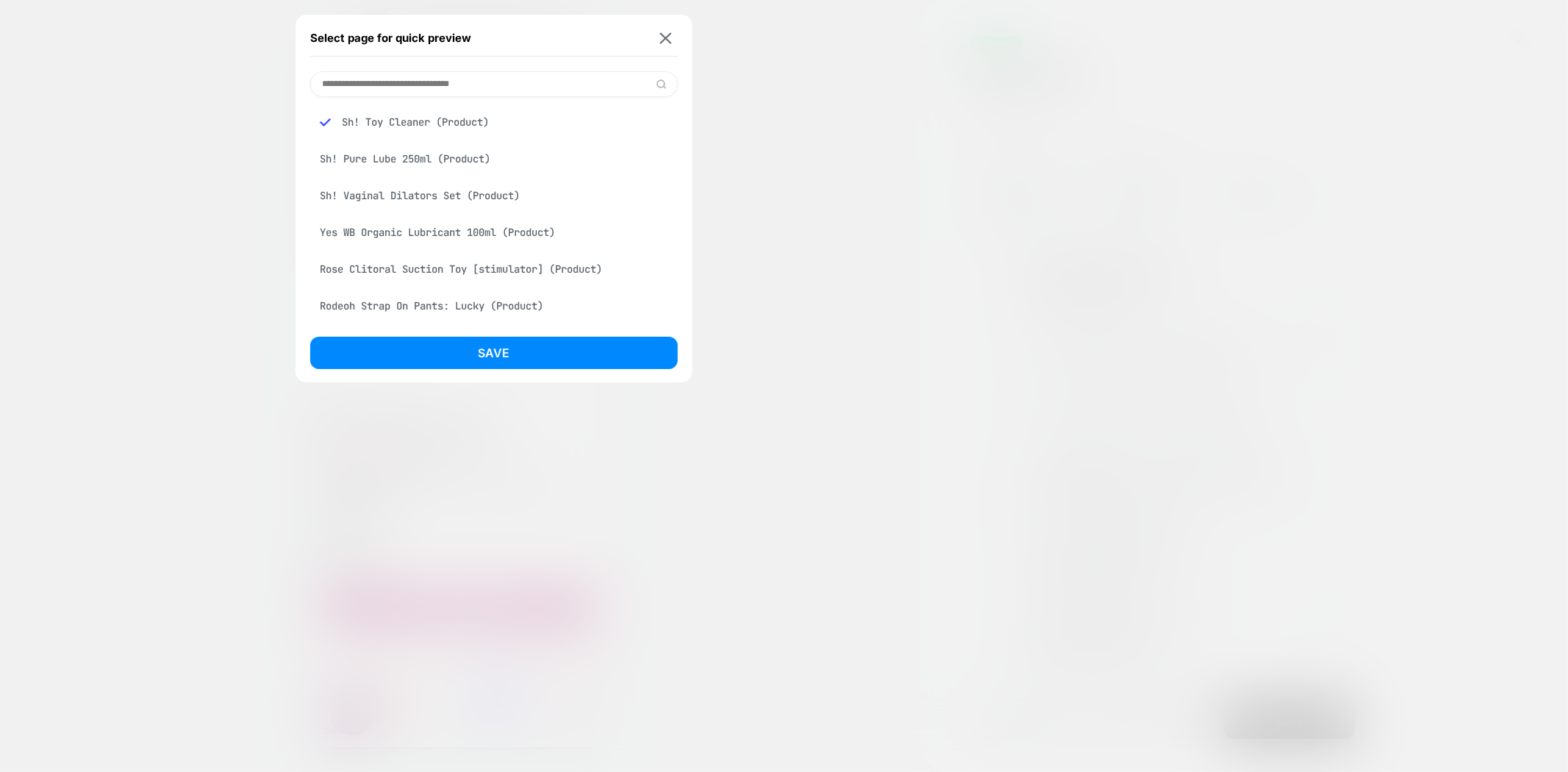
scroll to position [327, 0]
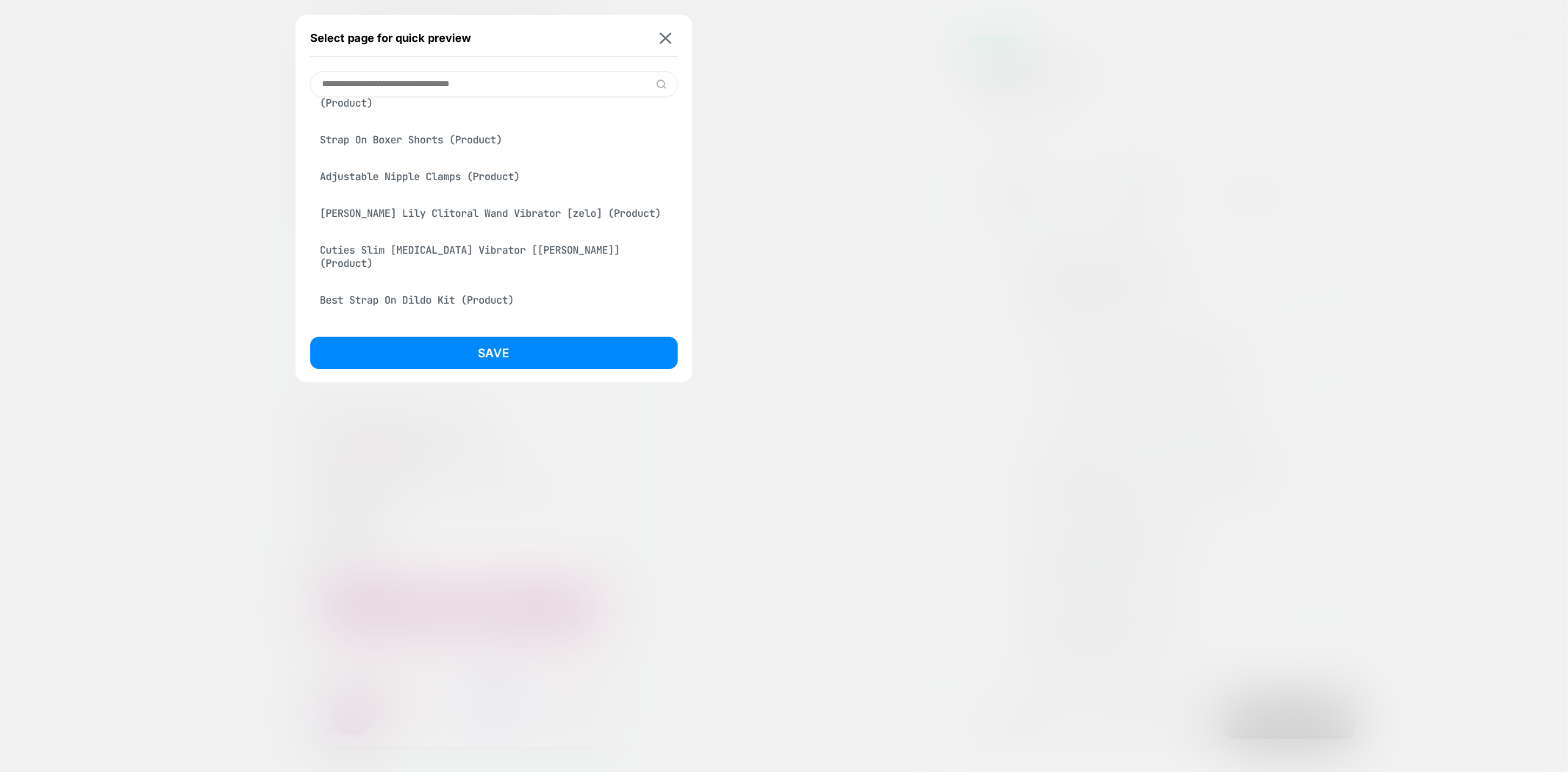
click at [432, 292] on div "Best Strap On Dildo Kit (Product)" at bounding box center [494, 300] width 367 height 28
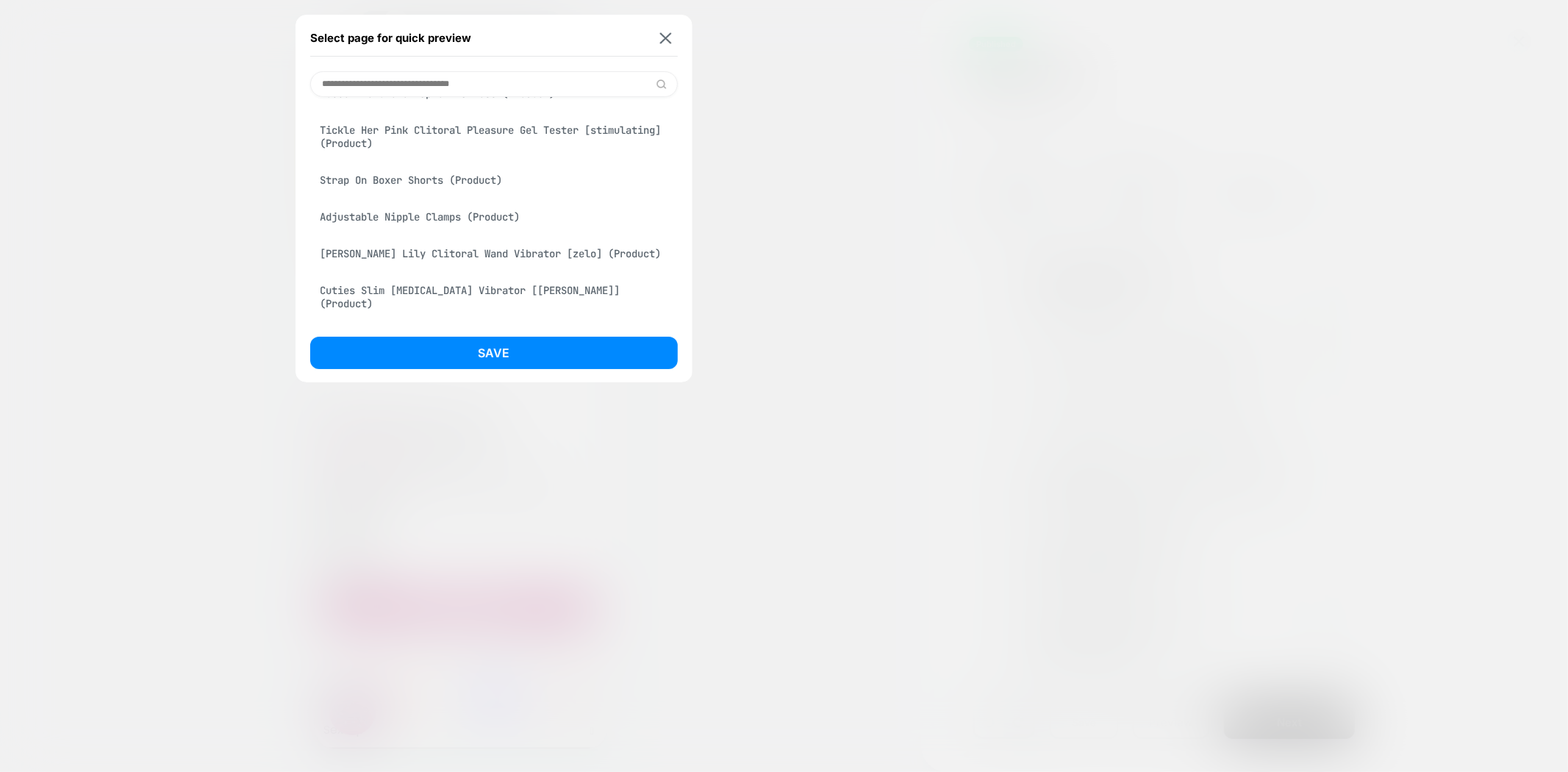
scroll to position [366, 0]
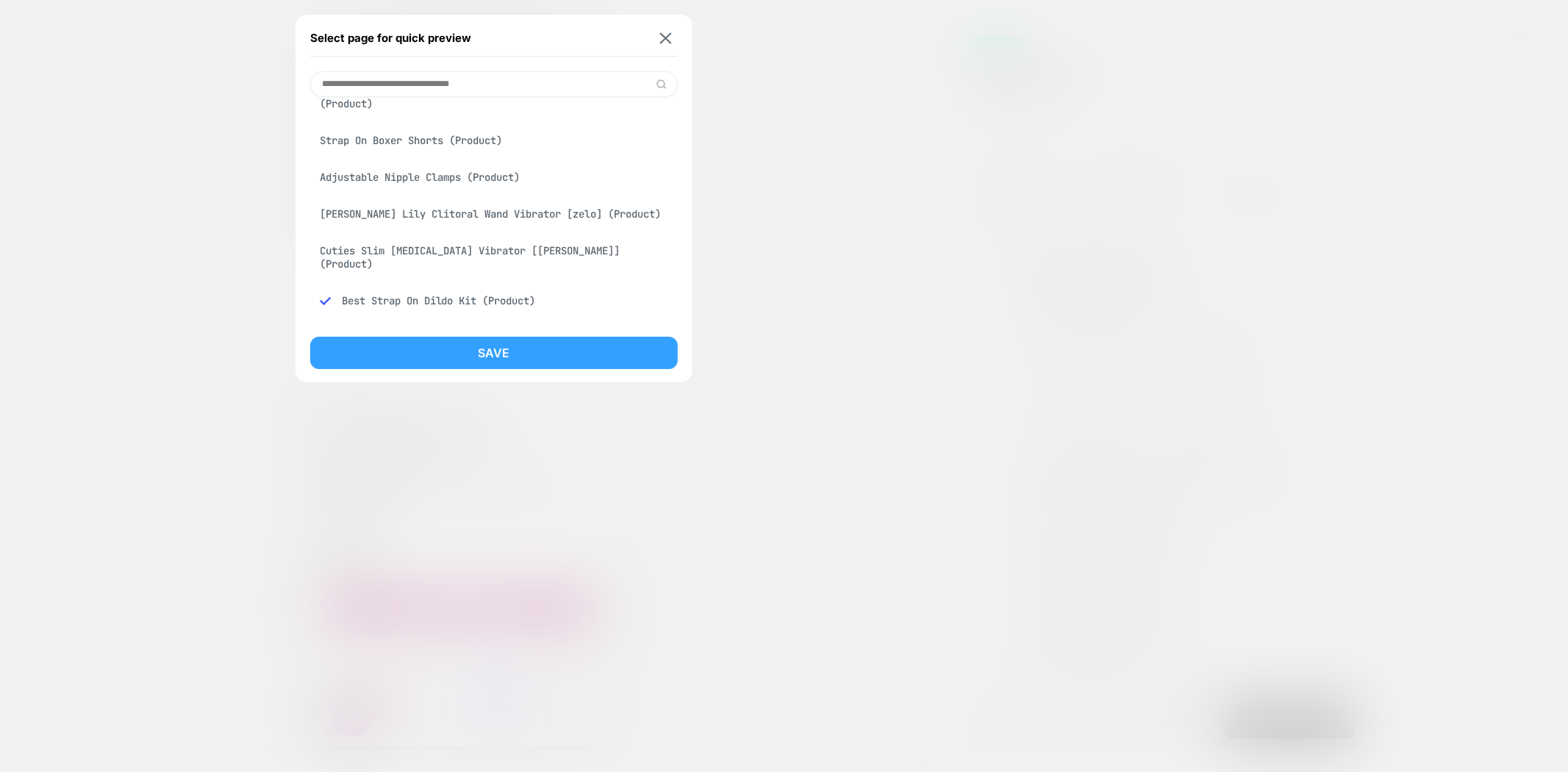
click at [466, 353] on button "Save" at bounding box center [494, 353] width 367 height 32
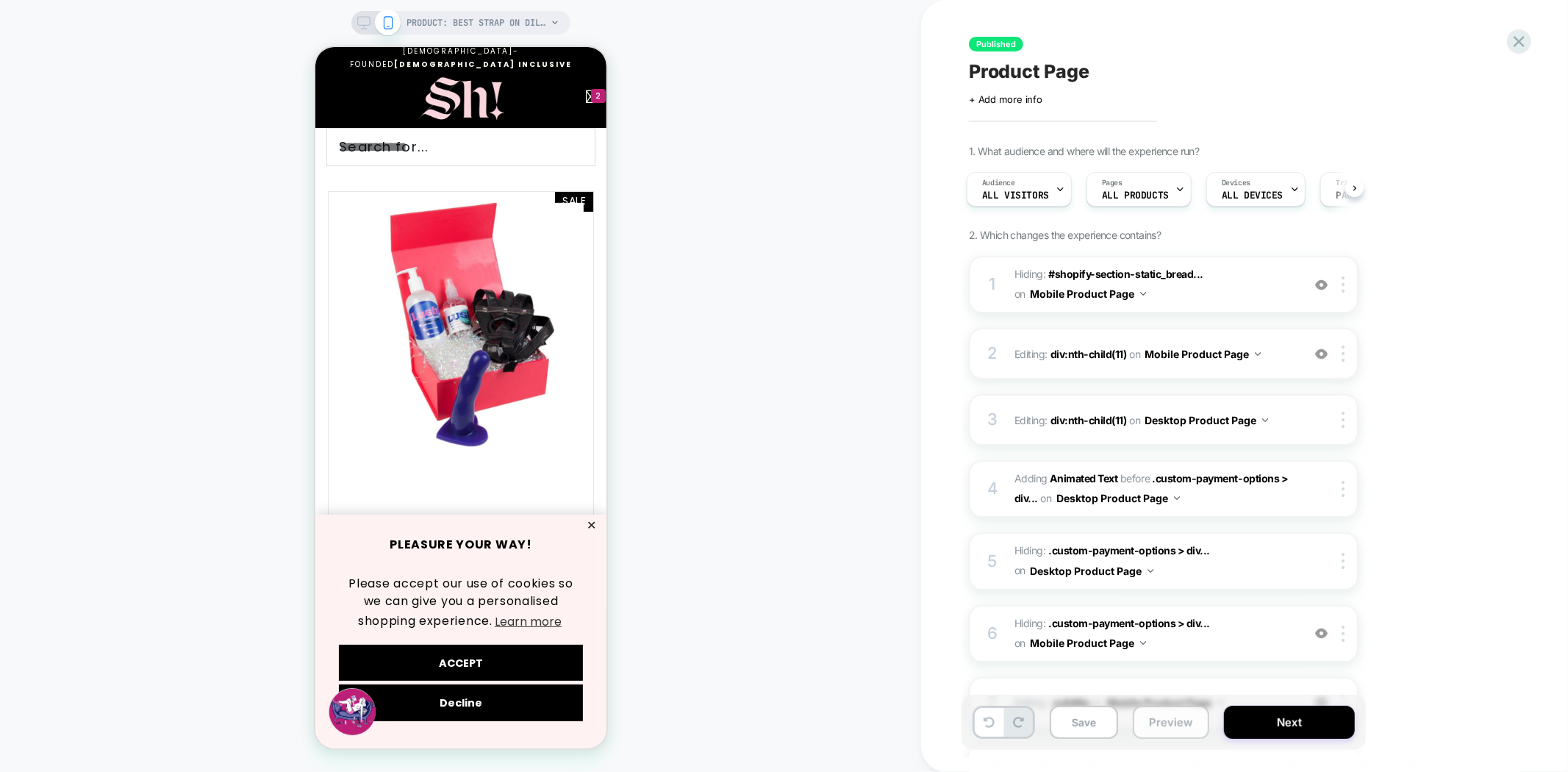
scroll to position [0, 0]
click at [1175, 732] on button "Preview" at bounding box center [1171, 722] width 77 height 33
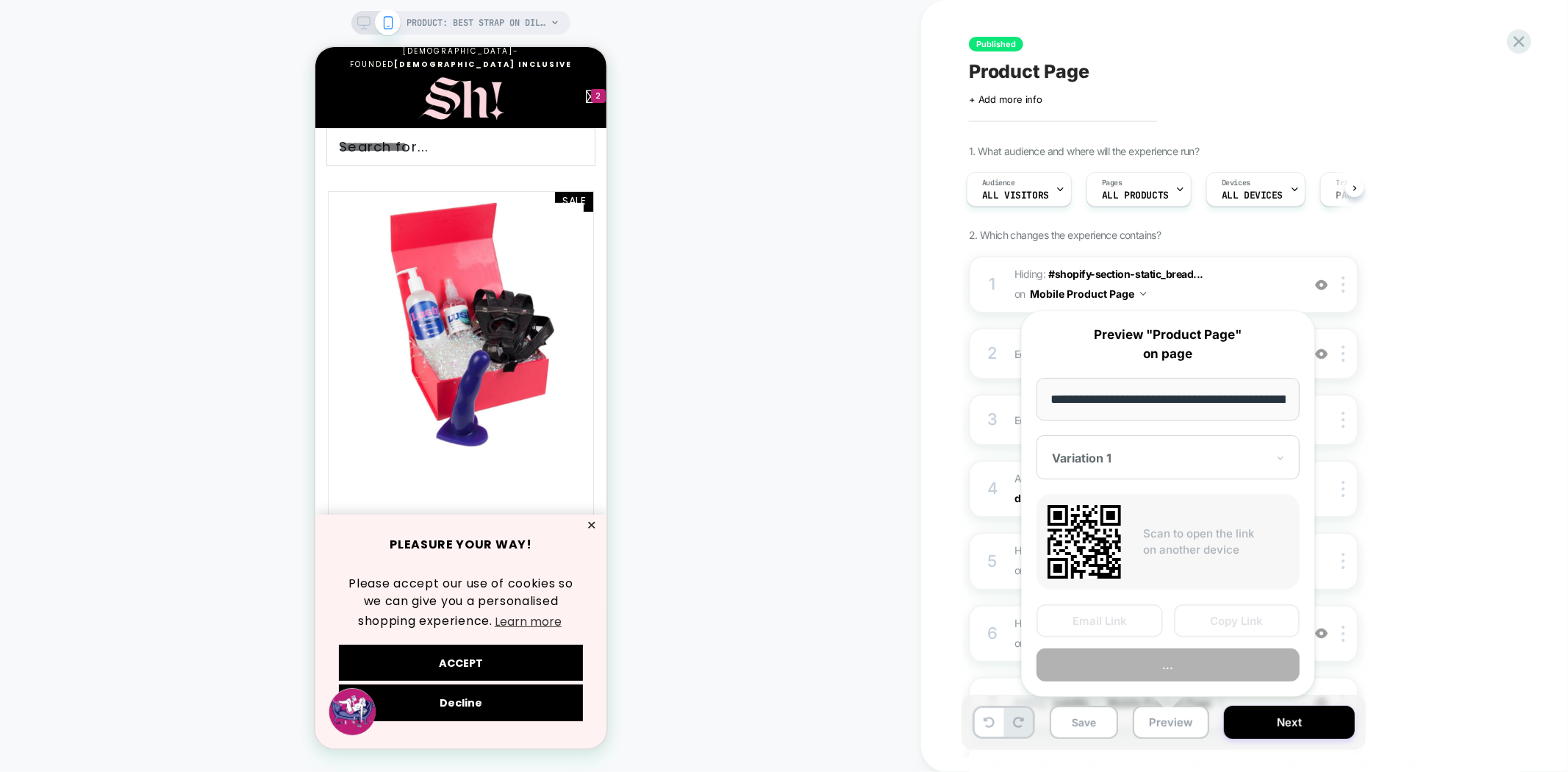
scroll to position [0, 231]
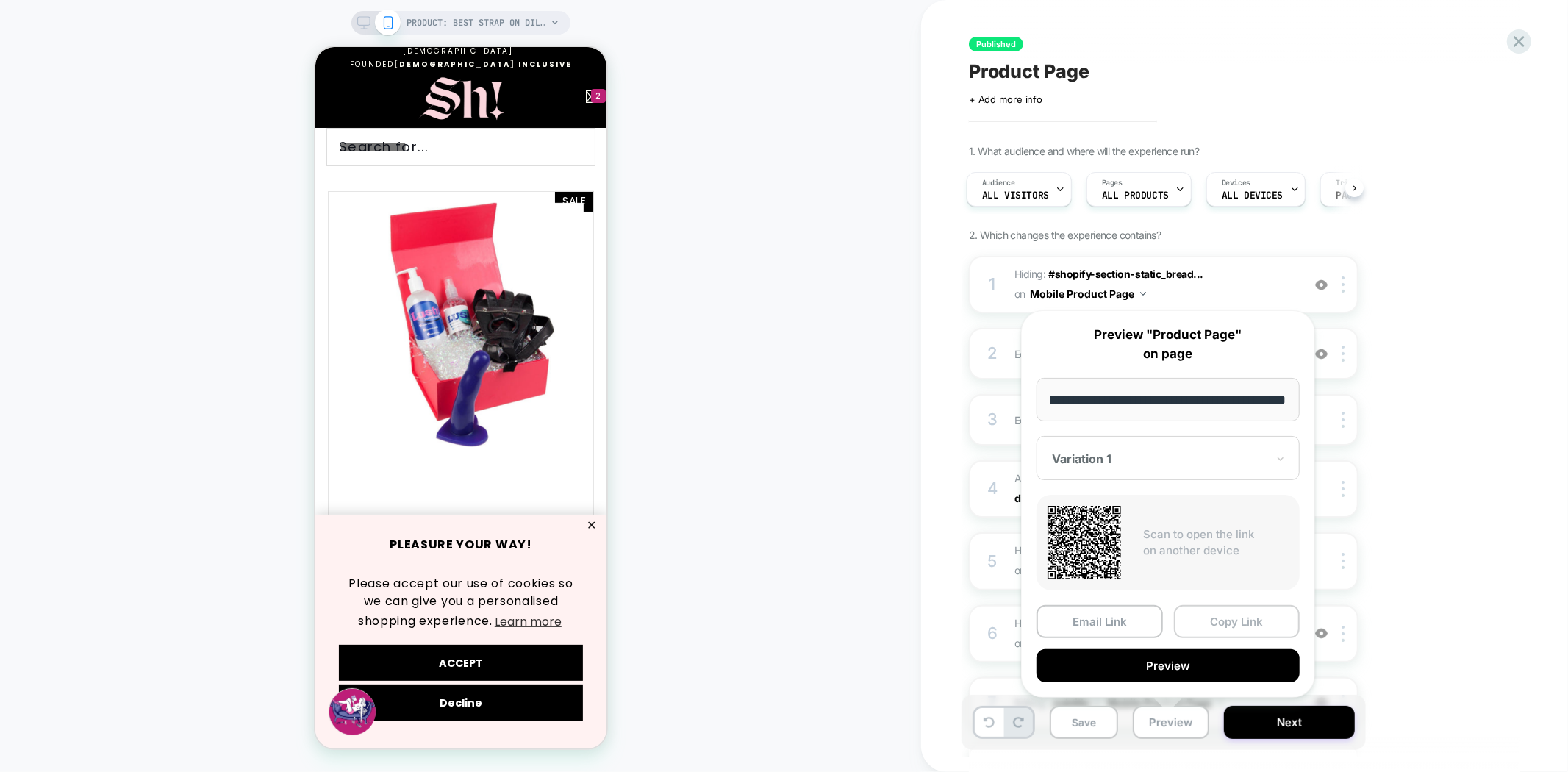
click at [1263, 622] on button "Copy Link" at bounding box center [1237, 621] width 126 height 33
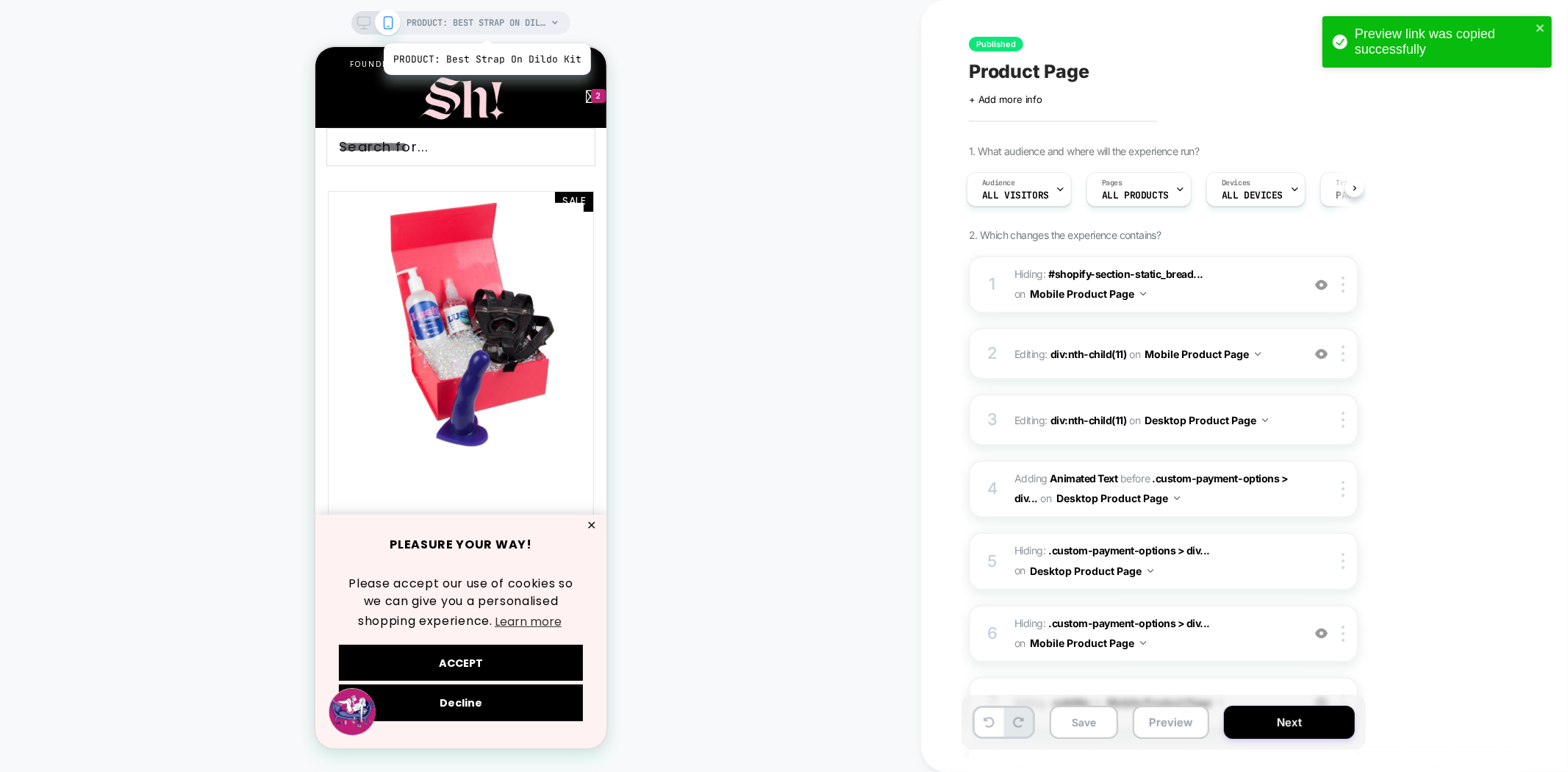
click at [485, 25] on span "PRODUCT: Best Strap On Dildo Kit" at bounding box center [476, 22] width 140 height 23
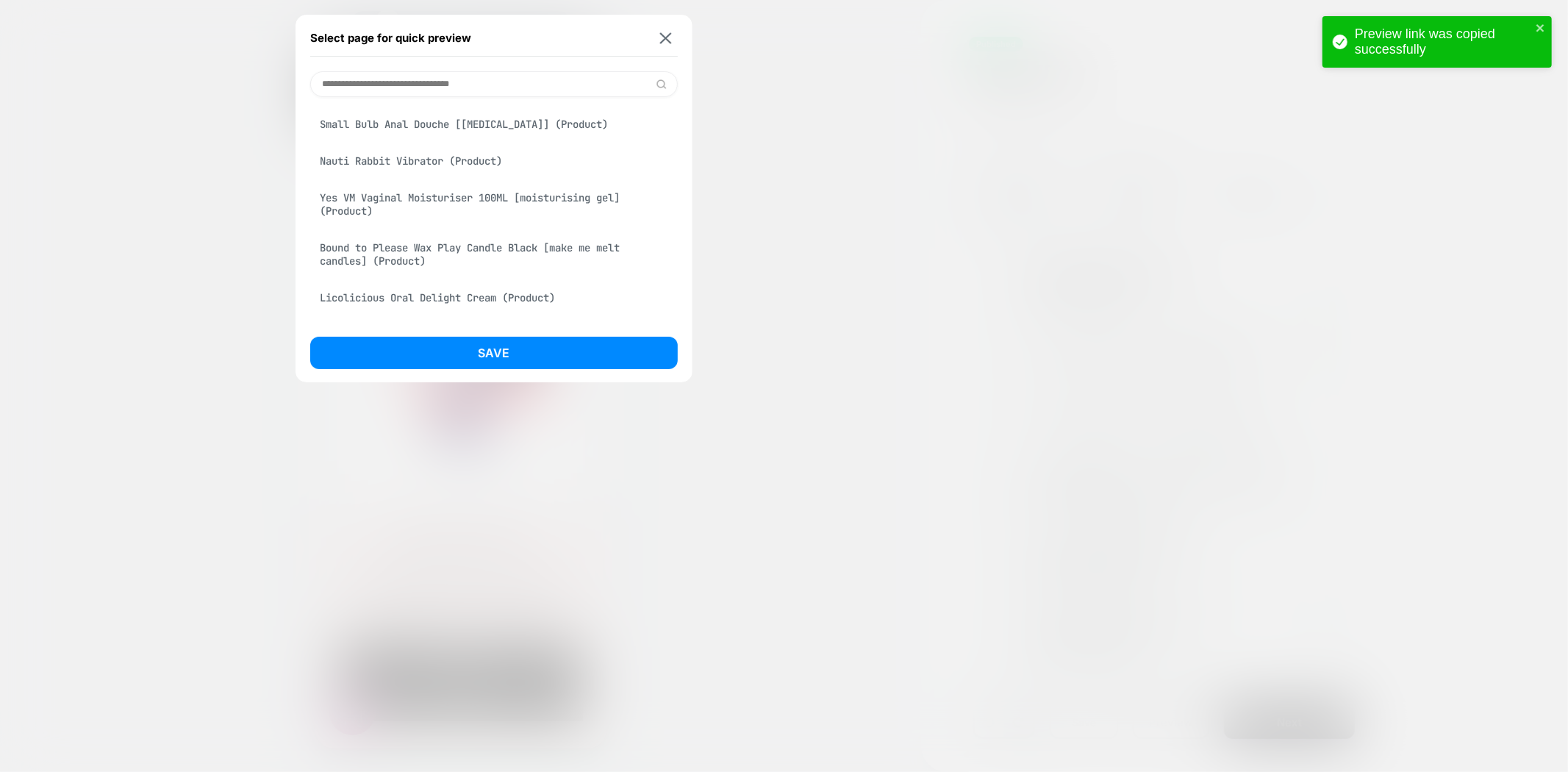
scroll to position [1061, 0]
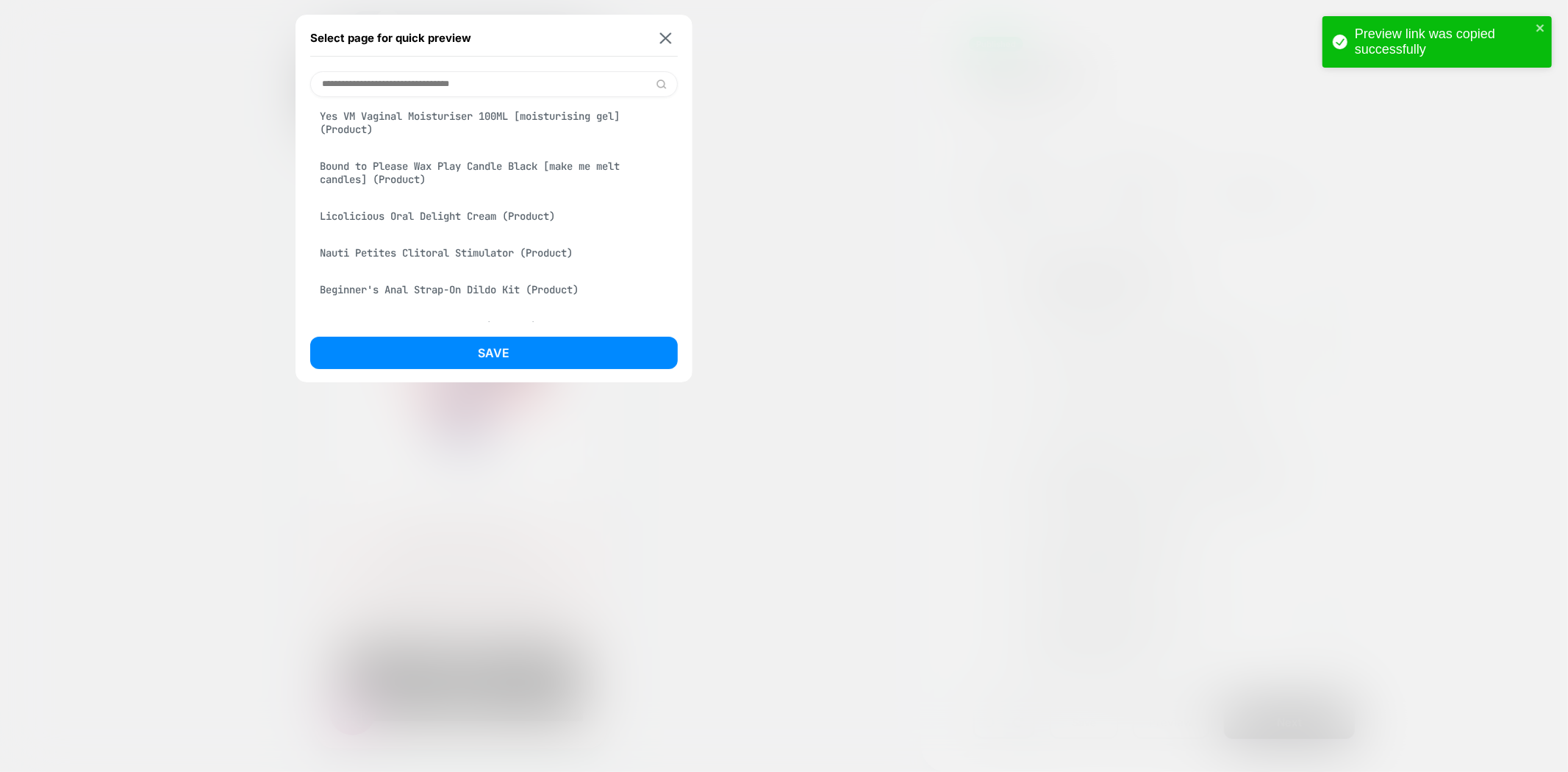
click at [387, 183] on div "Bound to Please Wax Play Candle Black [make me melt candles] (Product)" at bounding box center [494, 173] width 367 height 41
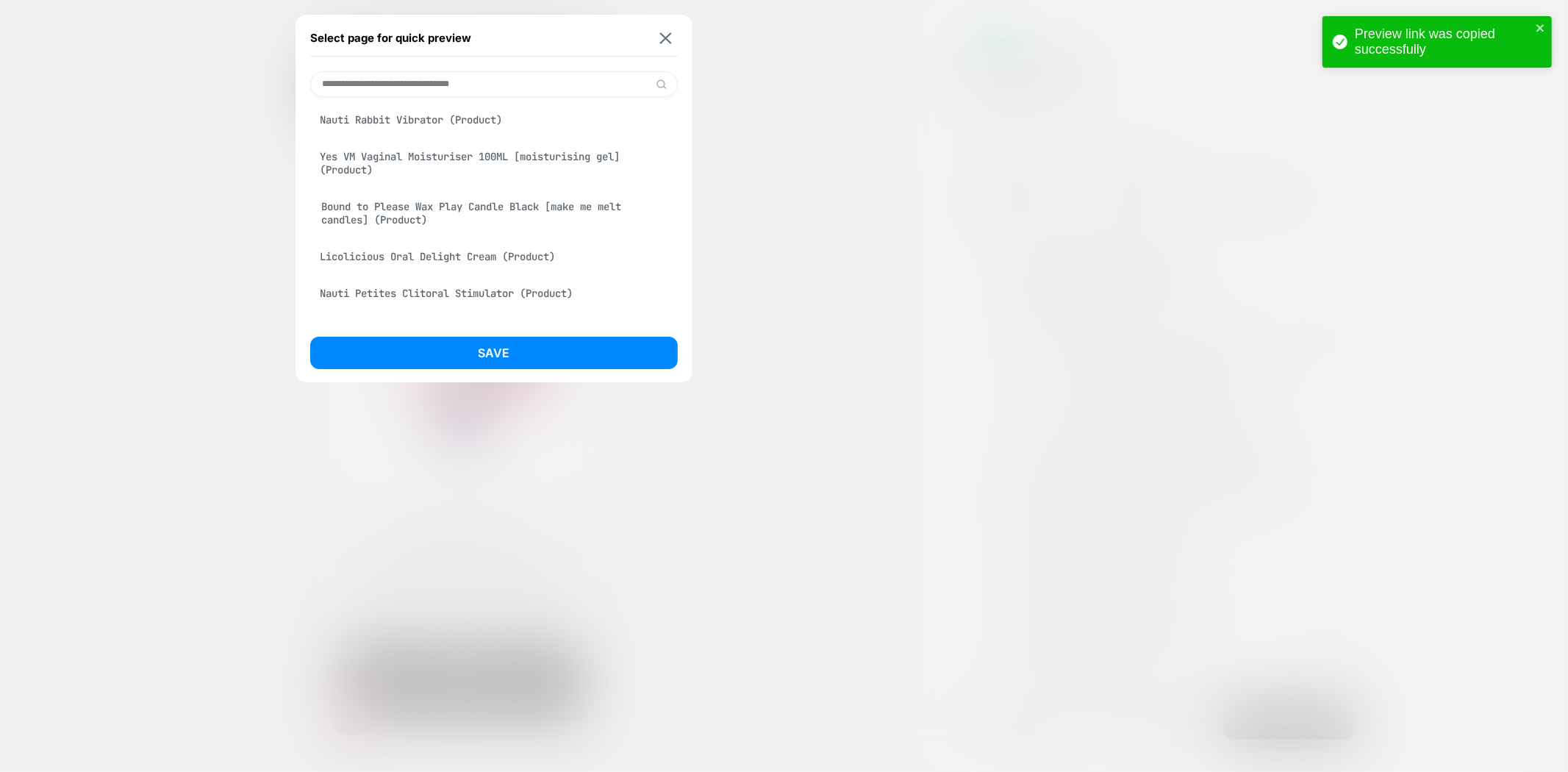
scroll to position [1102, 0]
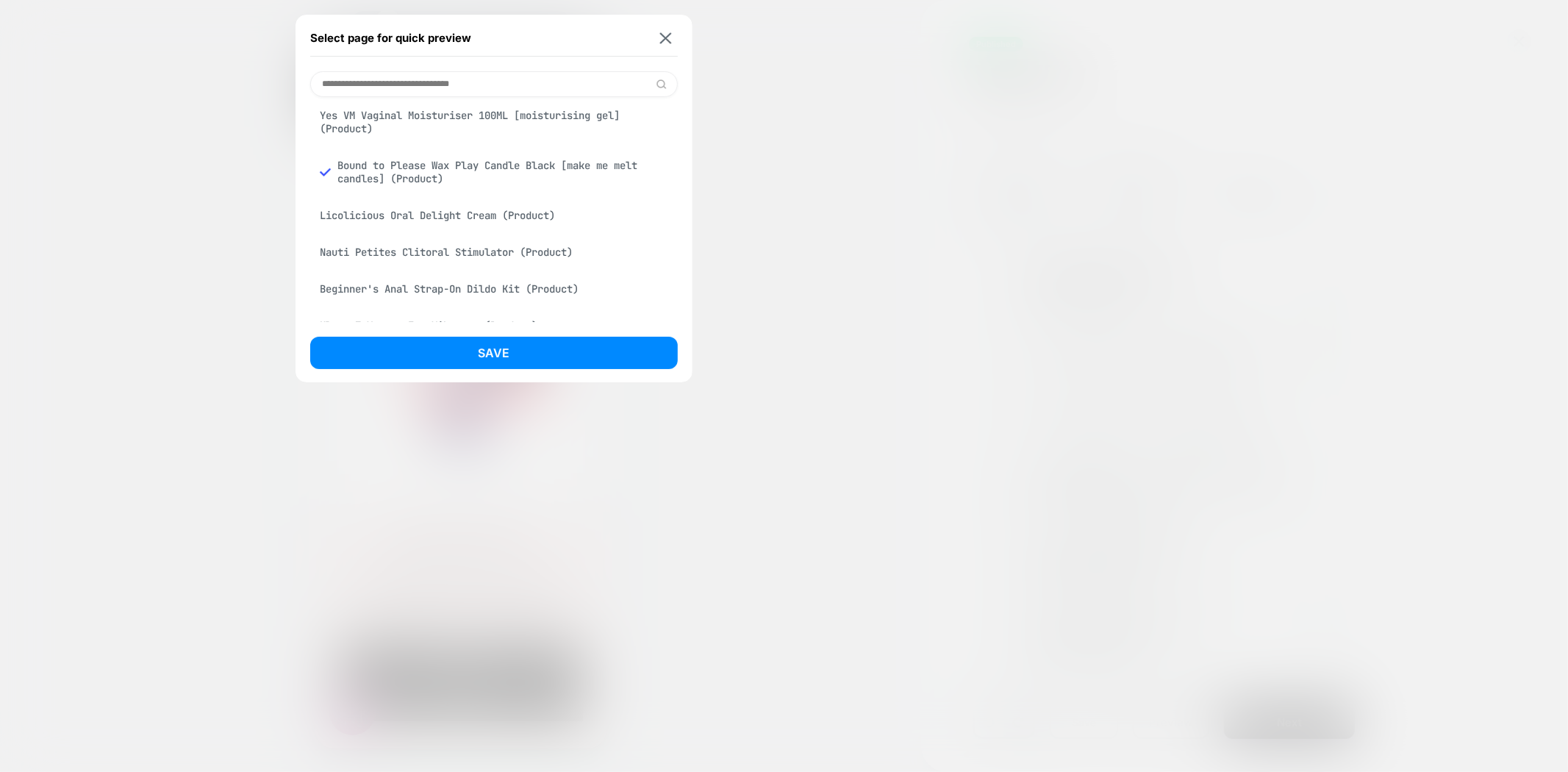
click at [500, 337] on button "Save" at bounding box center [494, 353] width 367 height 32
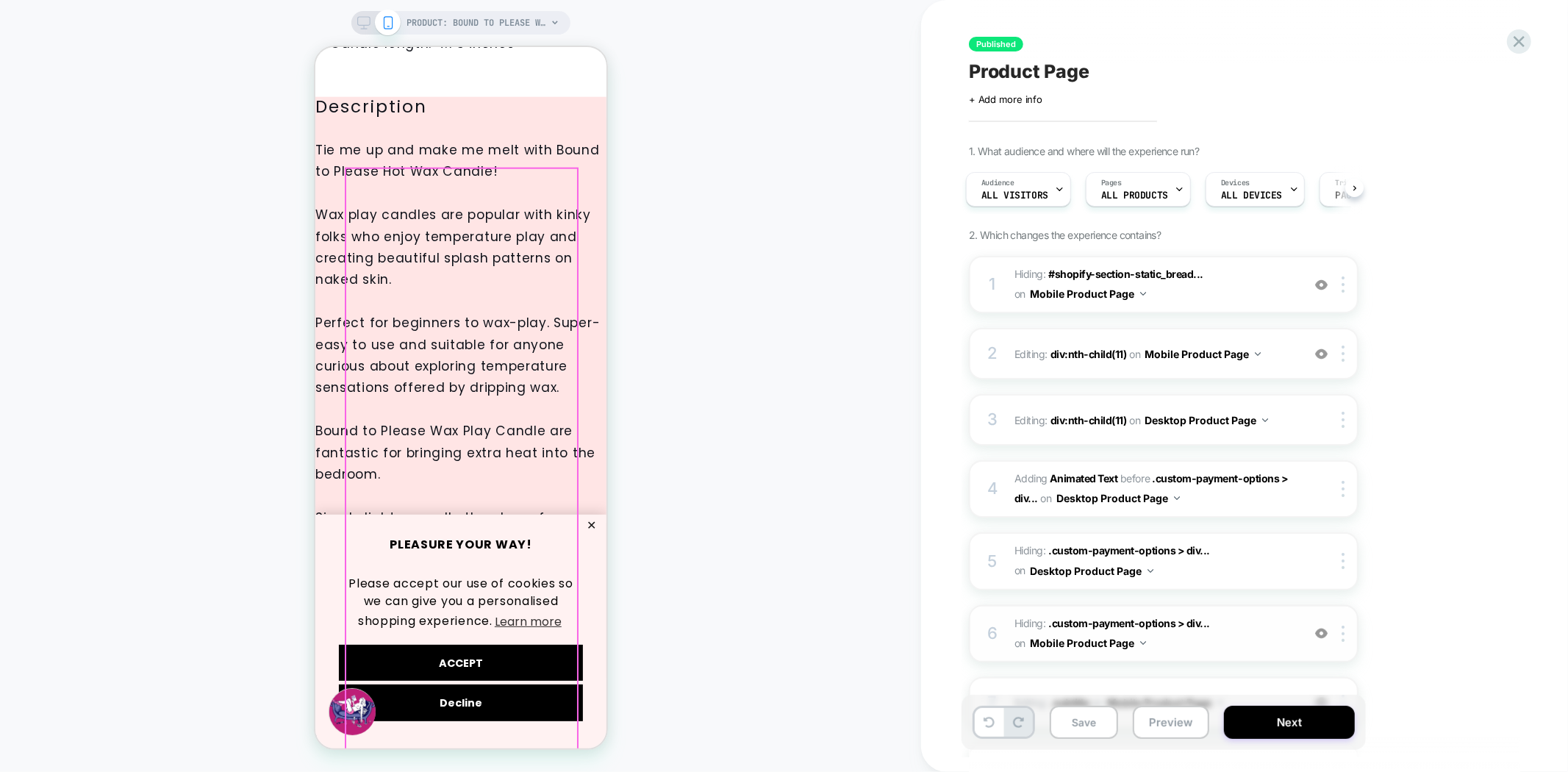
scroll to position [1470, 0]
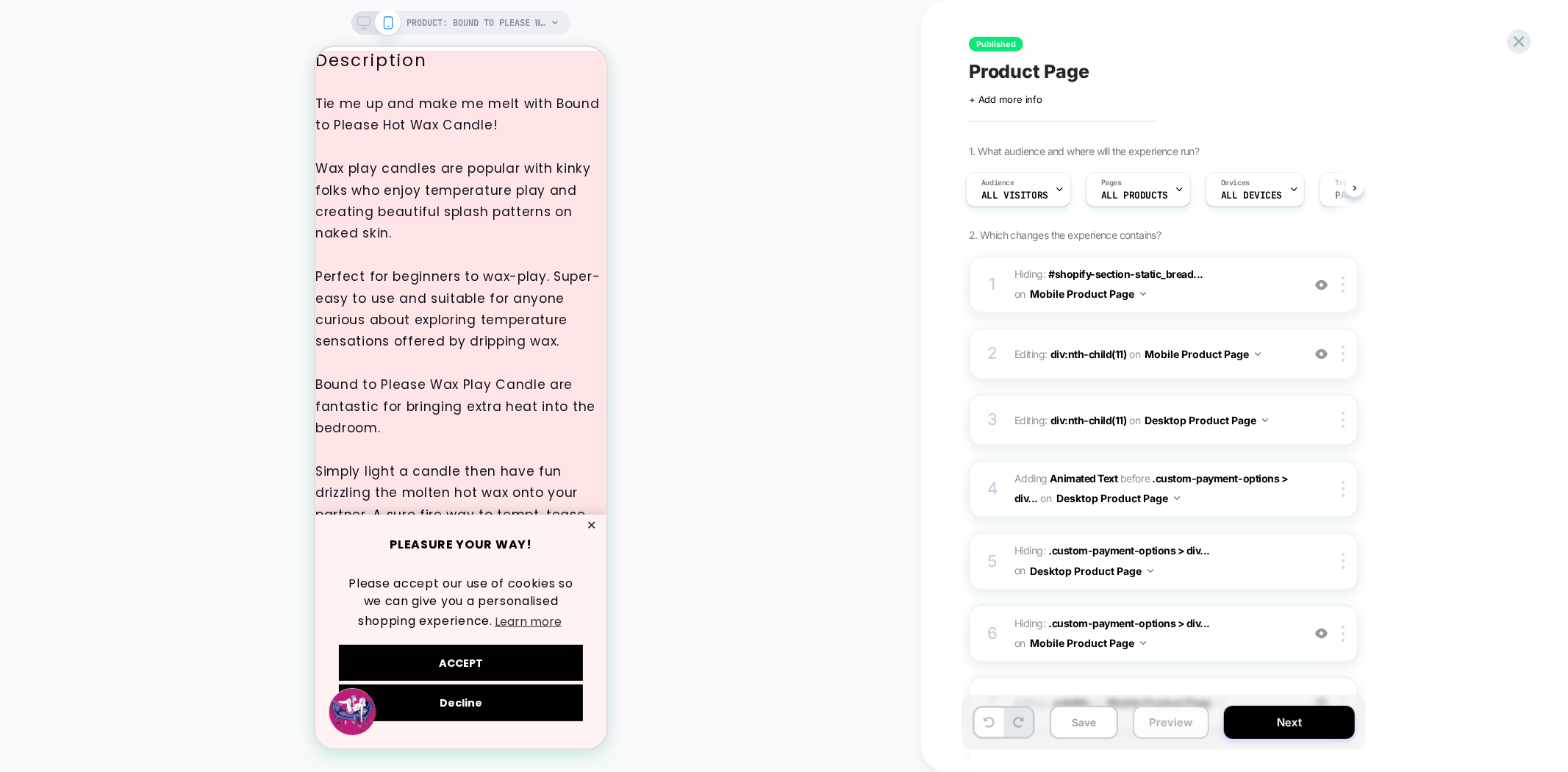
click at [1149, 736] on button "Preview" at bounding box center [1171, 722] width 77 height 33
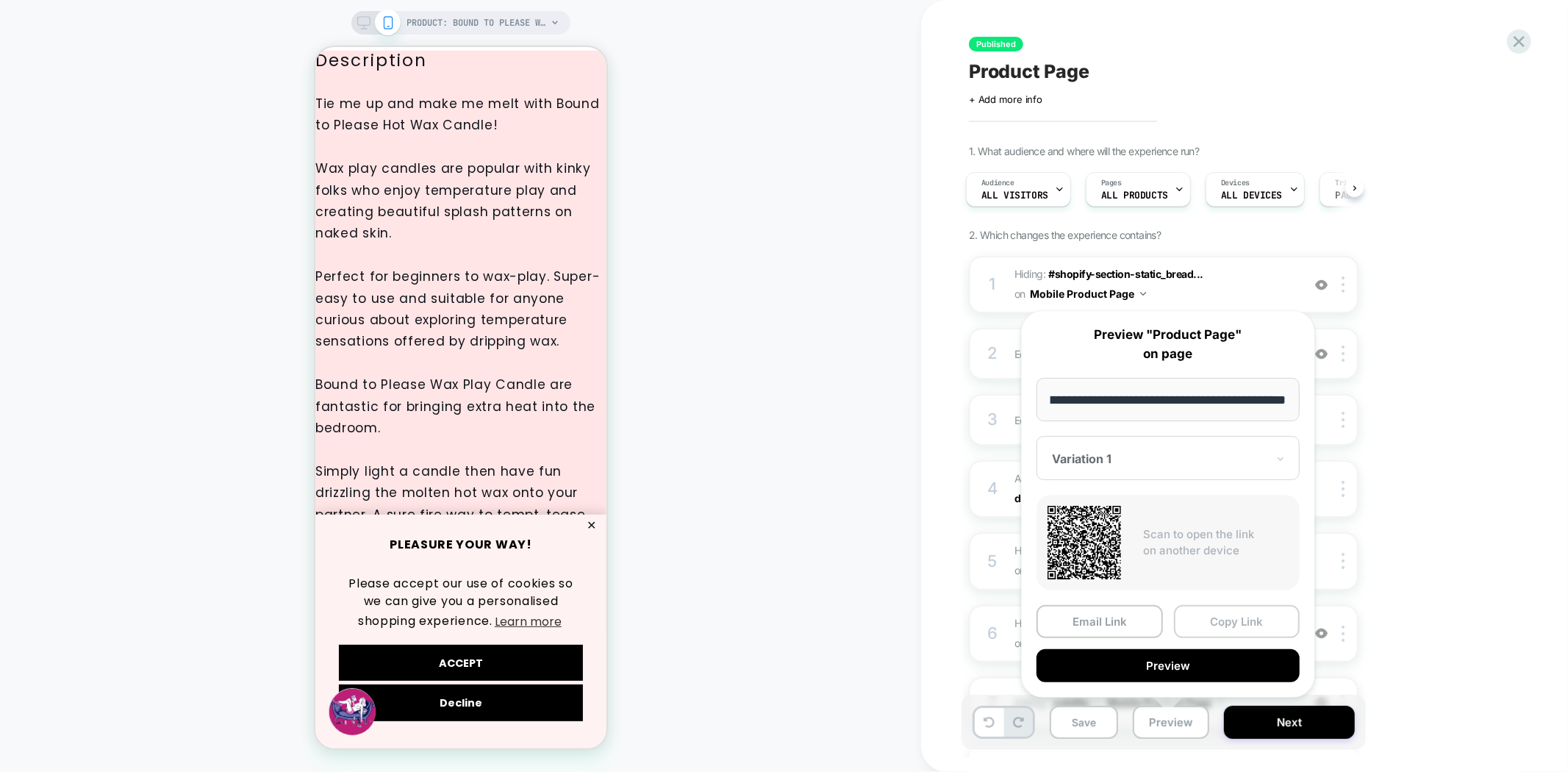
scroll to position [0, 0]
click at [1229, 626] on button "Copy Link" at bounding box center [1237, 621] width 126 height 33
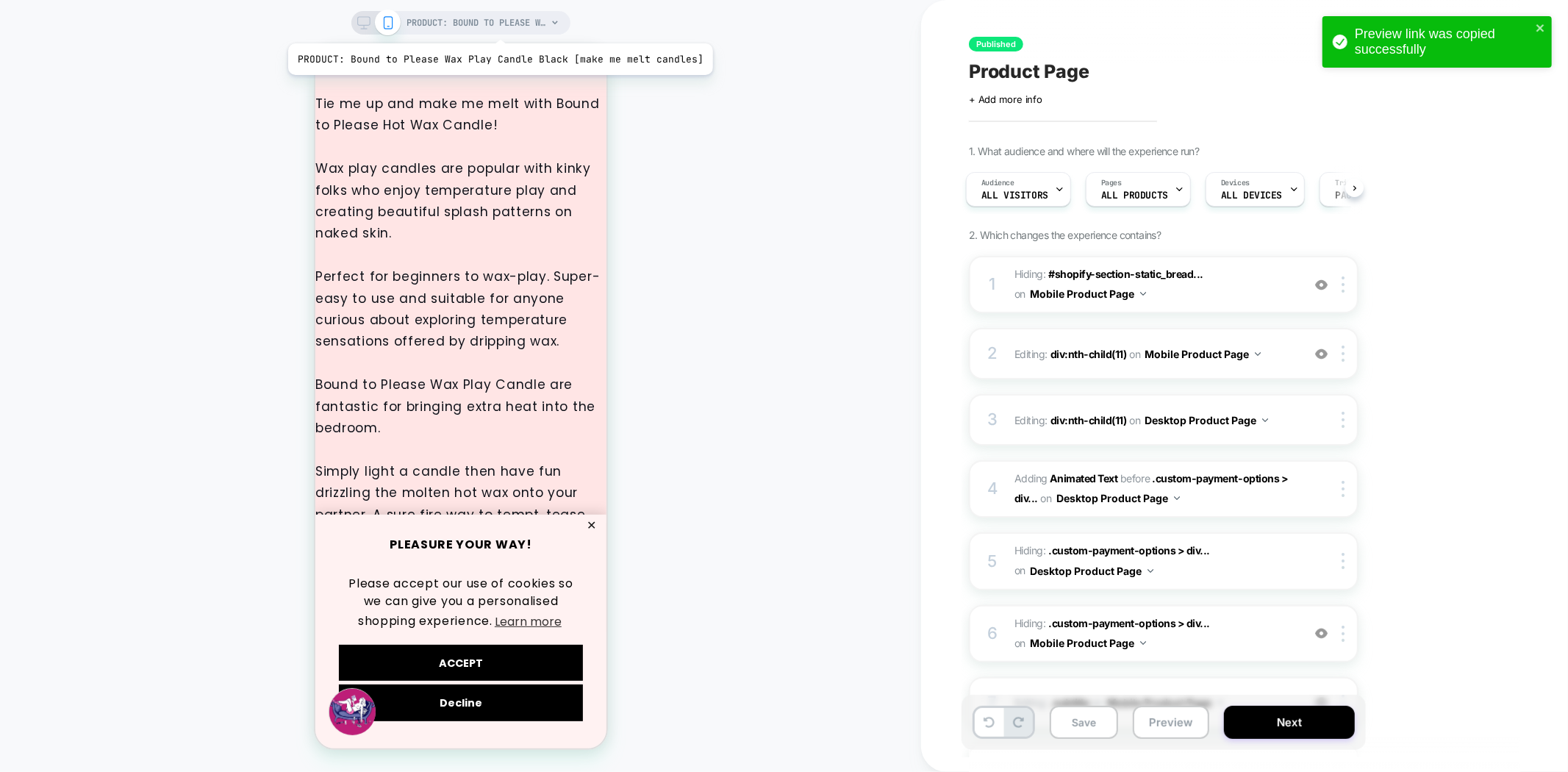
click at [496, 25] on span "PRODUCT: Bound to Please Wax Play Candle Black [make me melt candles]" at bounding box center [476, 22] width 140 height 23
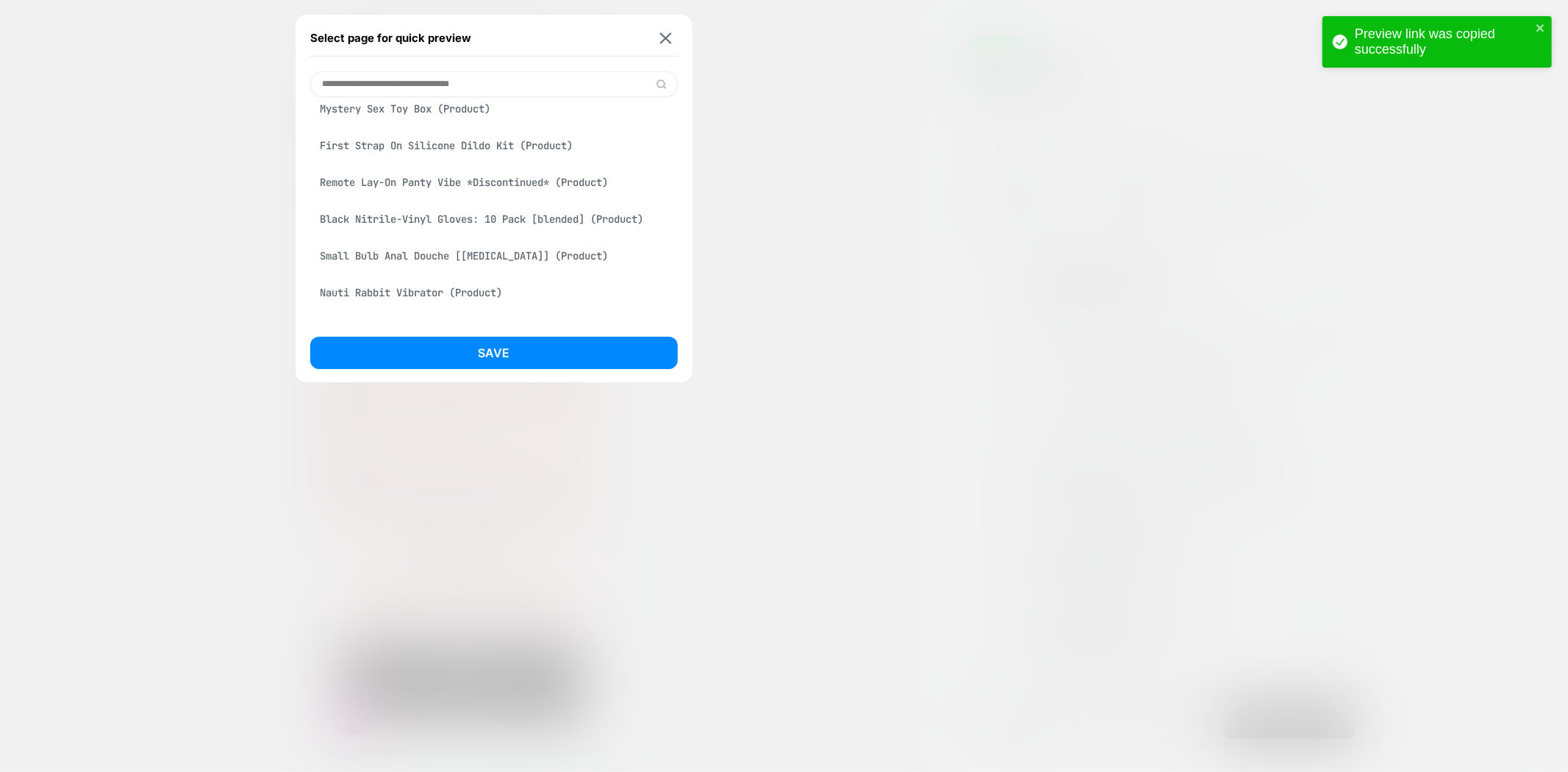
scroll to position [1306, 0]
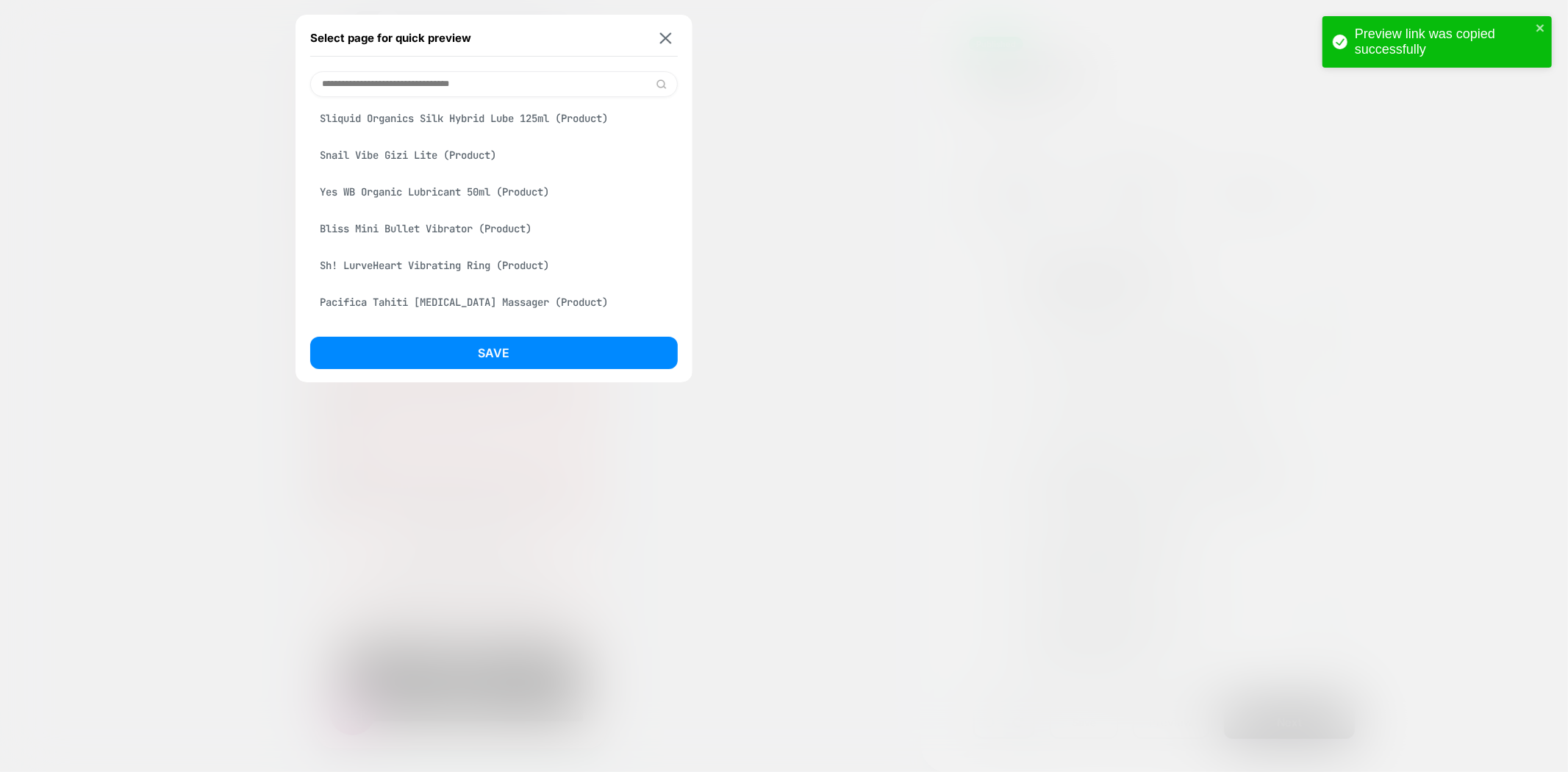
click at [472, 279] on div "Sh! LurveHeart Vibrating Ring (Product)" at bounding box center [494, 265] width 367 height 28
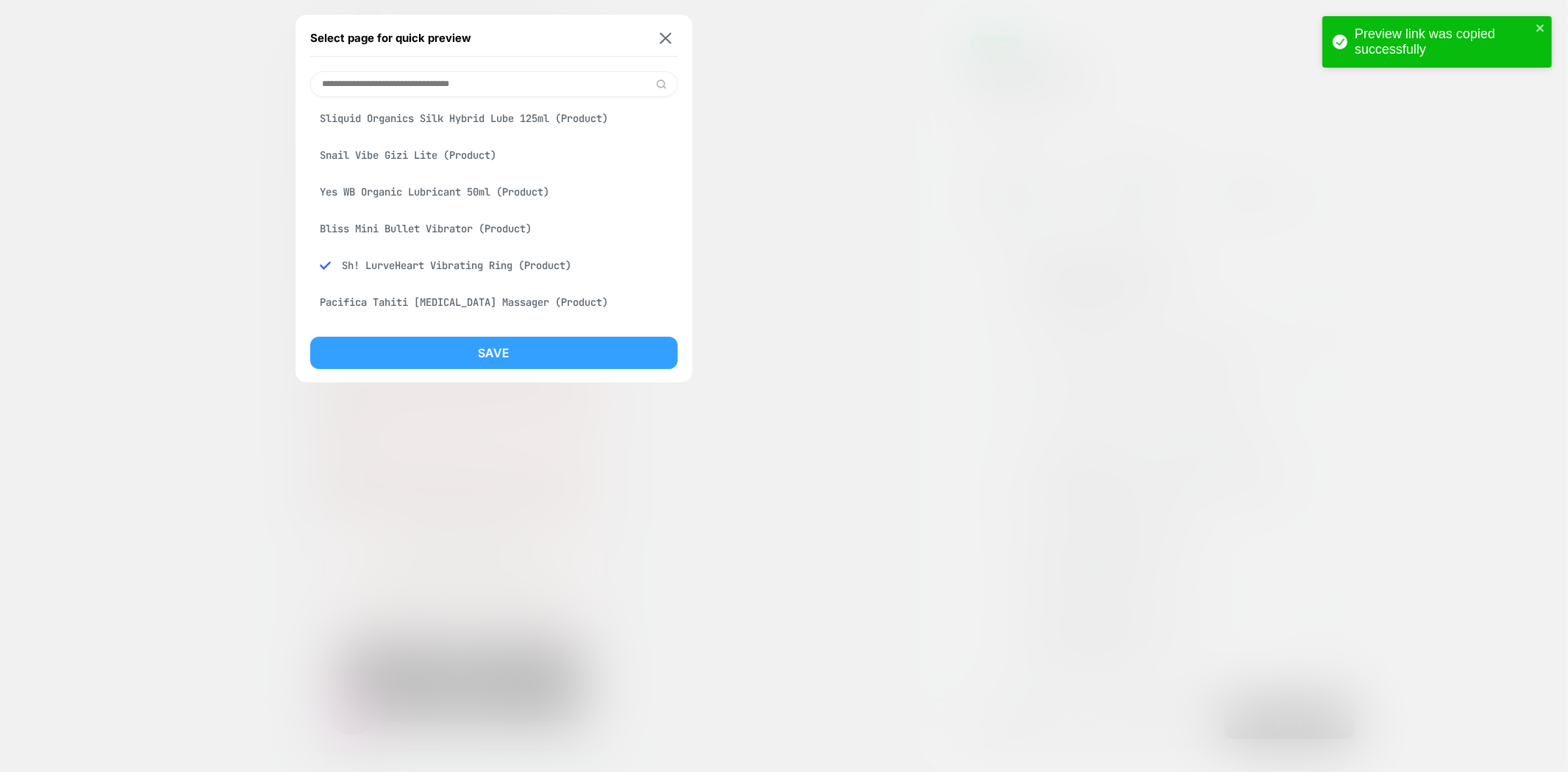
click at [504, 354] on button "Save" at bounding box center [494, 353] width 367 height 32
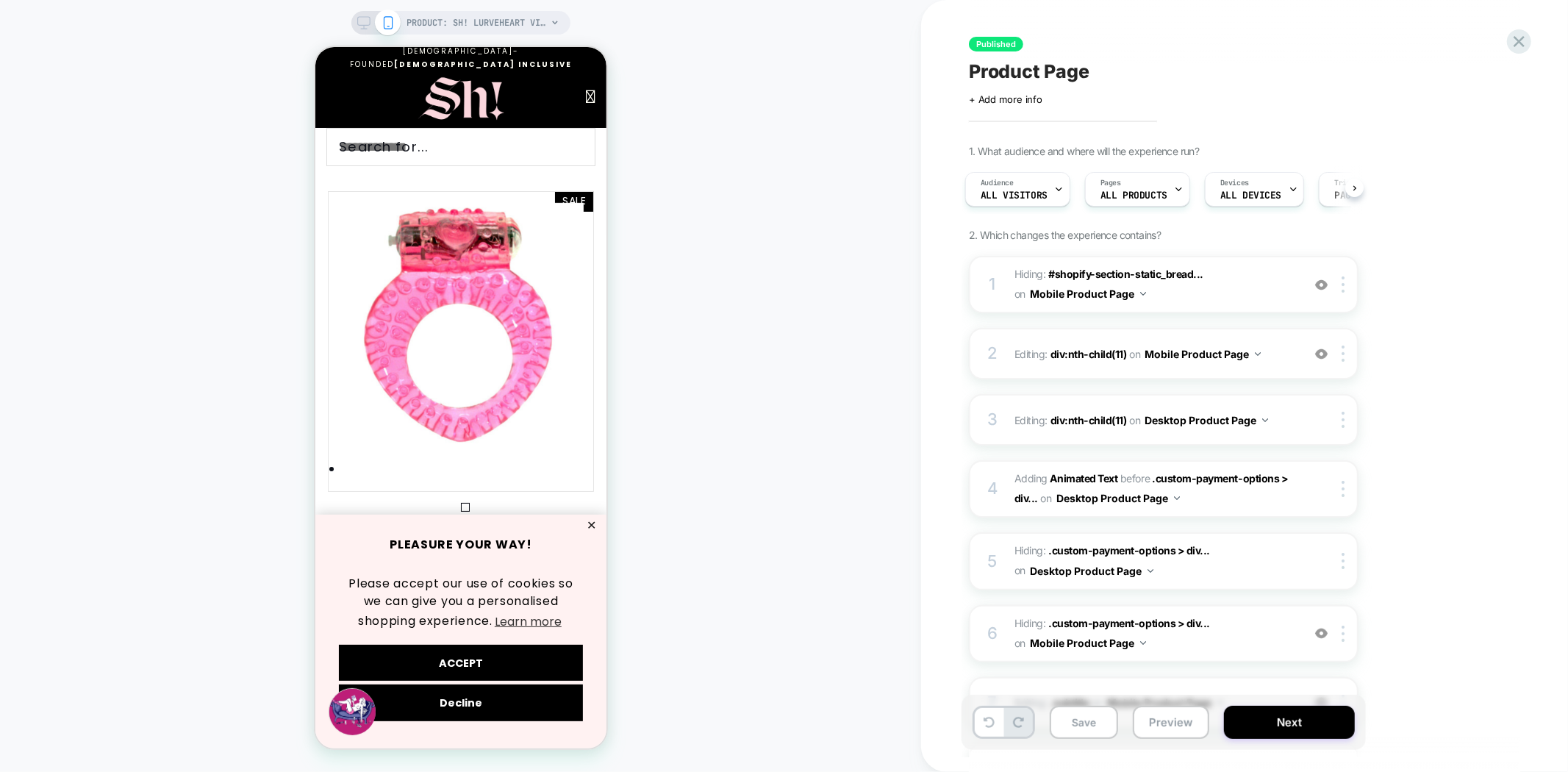
scroll to position [0, 0]
click at [590, 523] on div "PLEASURE YOUR WAY! Please accept our use of cookies so we can give you a person…" at bounding box center [460, 631] width 291 height 234
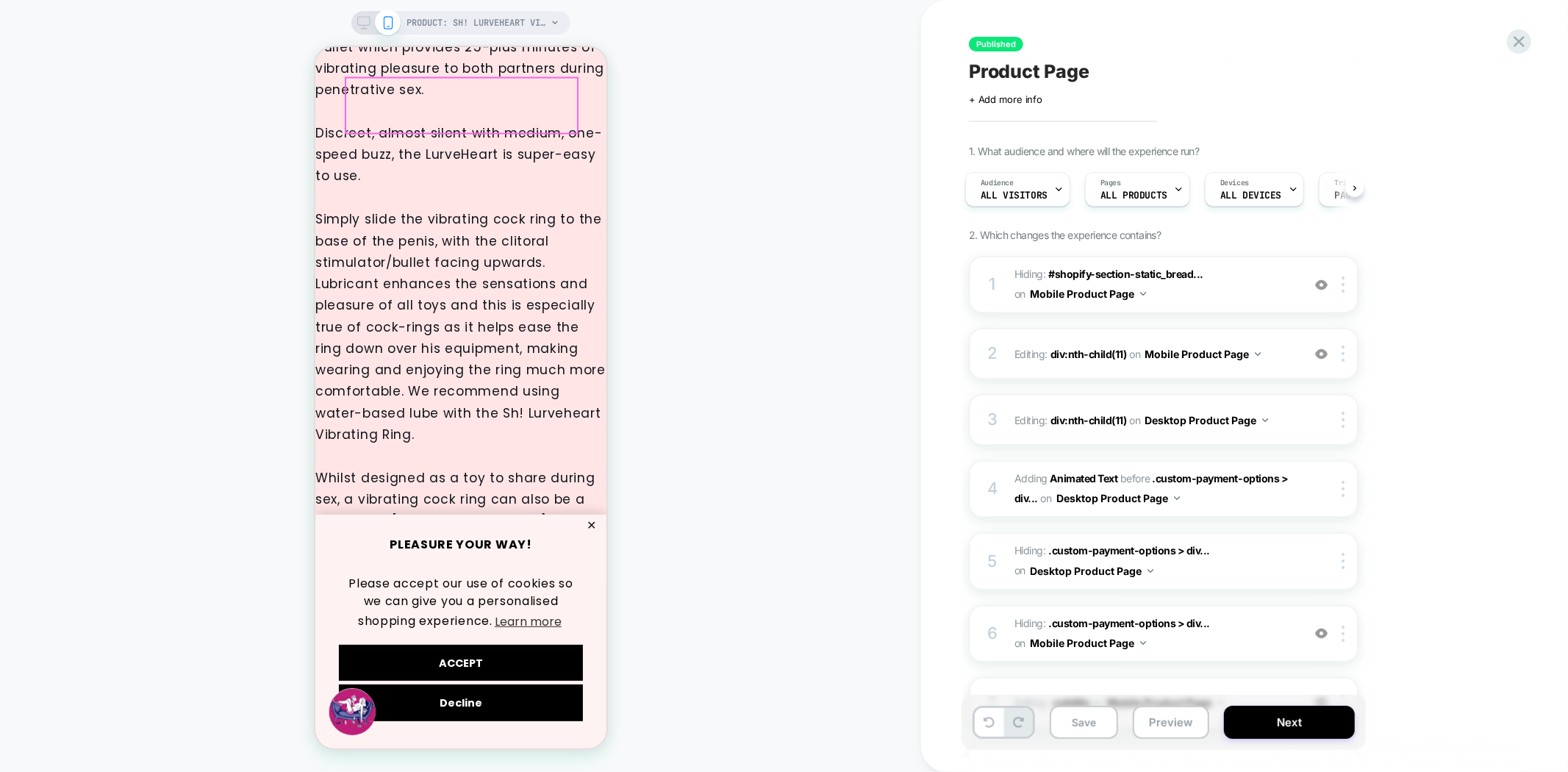
scroll to position [2531, 0]
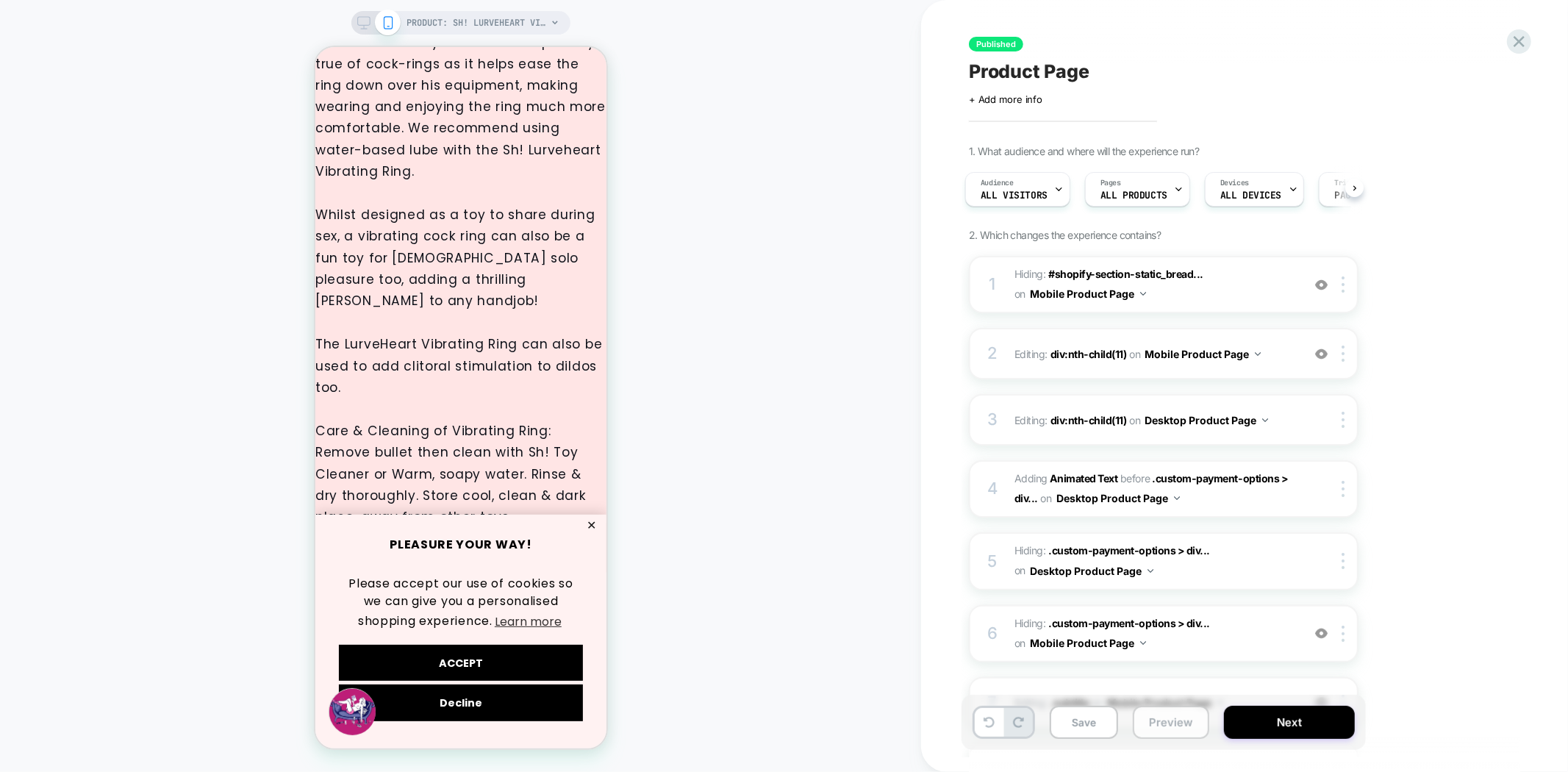
click at [1157, 731] on button "Preview" at bounding box center [1171, 722] width 77 height 33
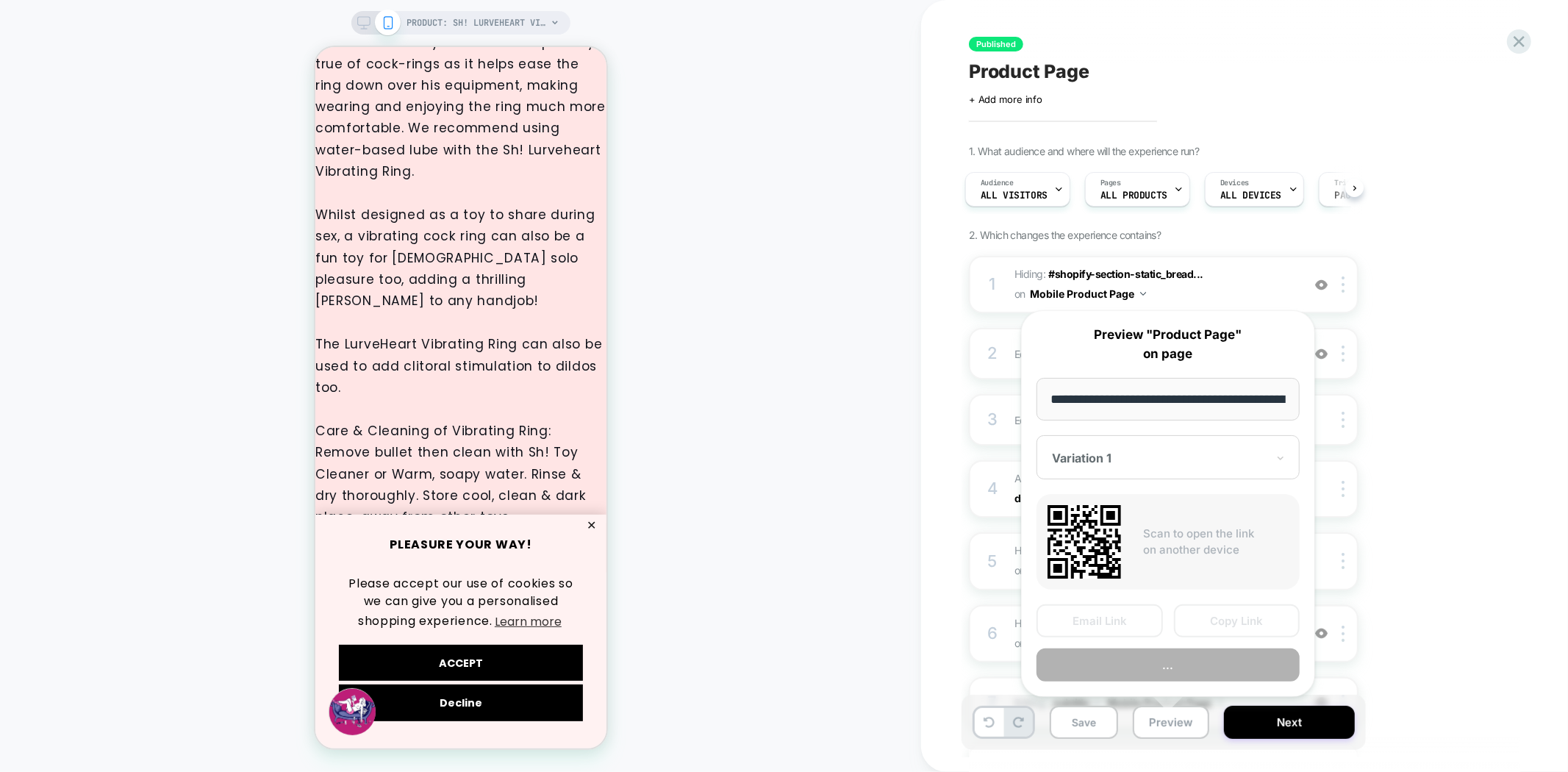
scroll to position [0, 262]
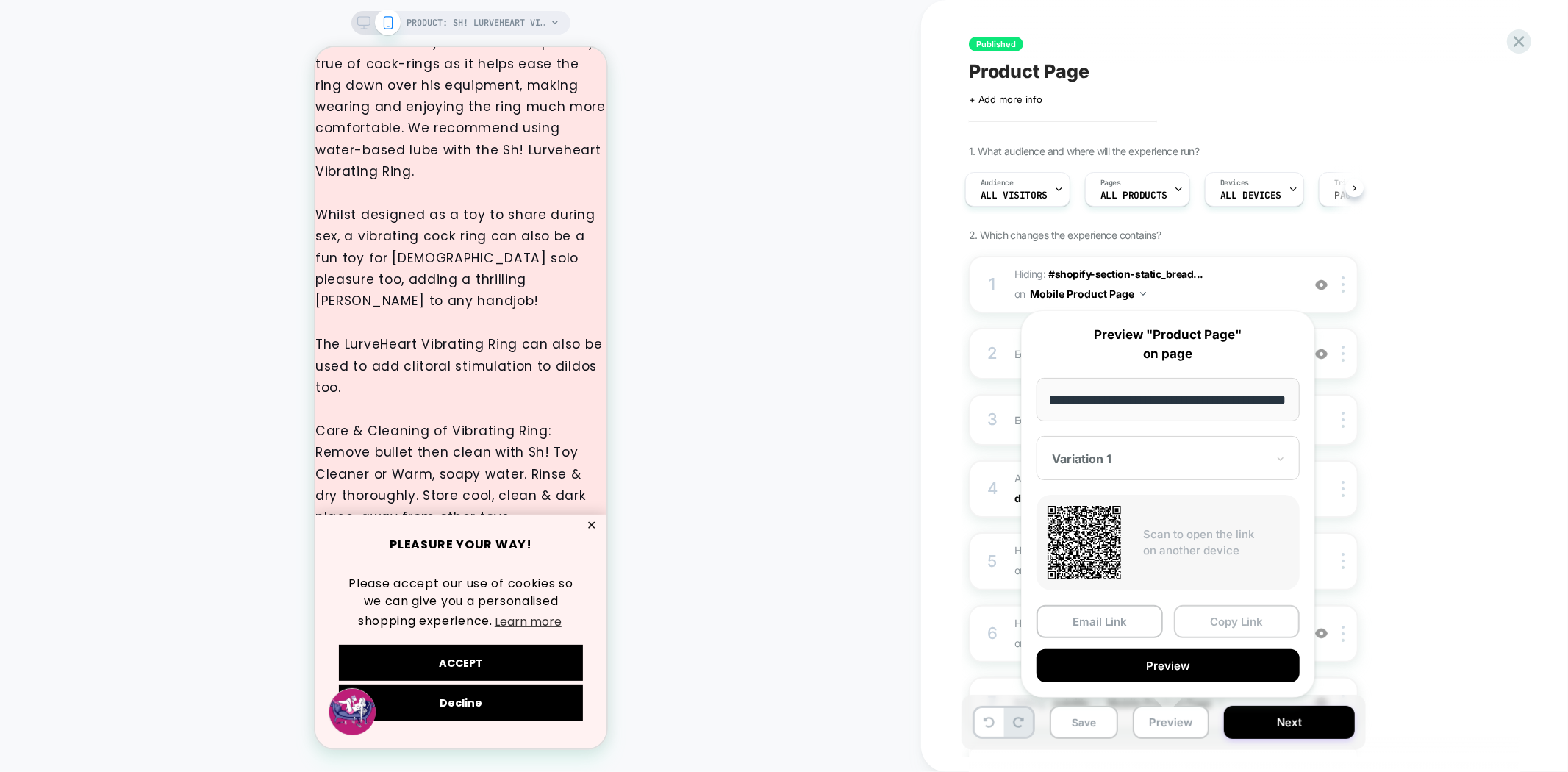
click at [1254, 617] on button "Copy Link" at bounding box center [1237, 621] width 126 height 33
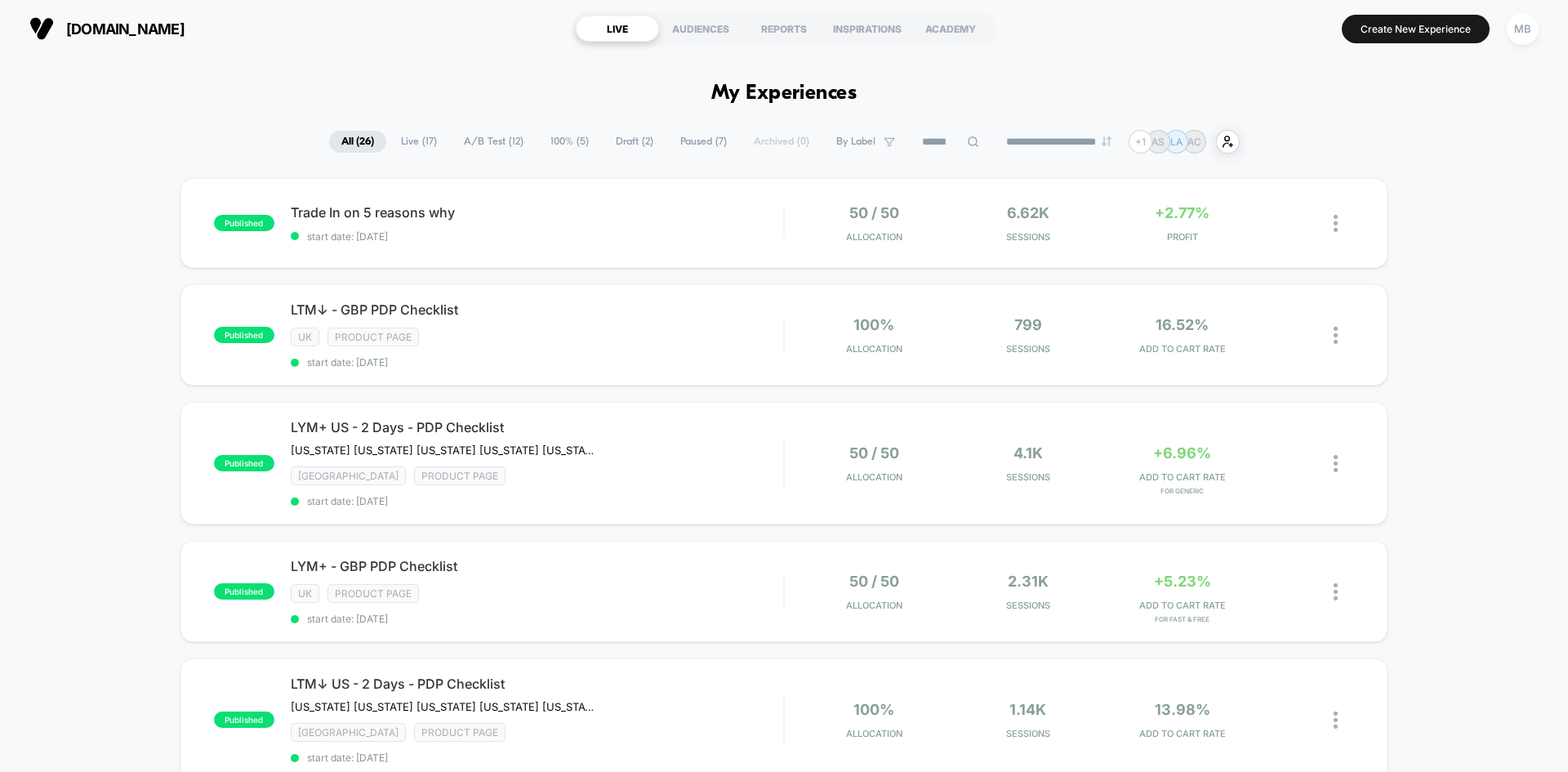
click at [98, 14] on section "[DOMAIN_NAME]" at bounding box center [274, 28] width 498 height 41
click at [100, 34] on span "[DOMAIN_NAME]" at bounding box center [125, 28] width 118 height 17
drag, startPoint x: 186, startPoint y: 32, endPoint x: 58, endPoint y: 12, distance: 129.7
click at [51, 11] on section "[DOMAIN_NAME]" at bounding box center [274, 28] width 498 height 41
drag, startPoint x: 103, startPoint y: 68, endPoint x: 107, endPoint y: 19, distance: 49.2
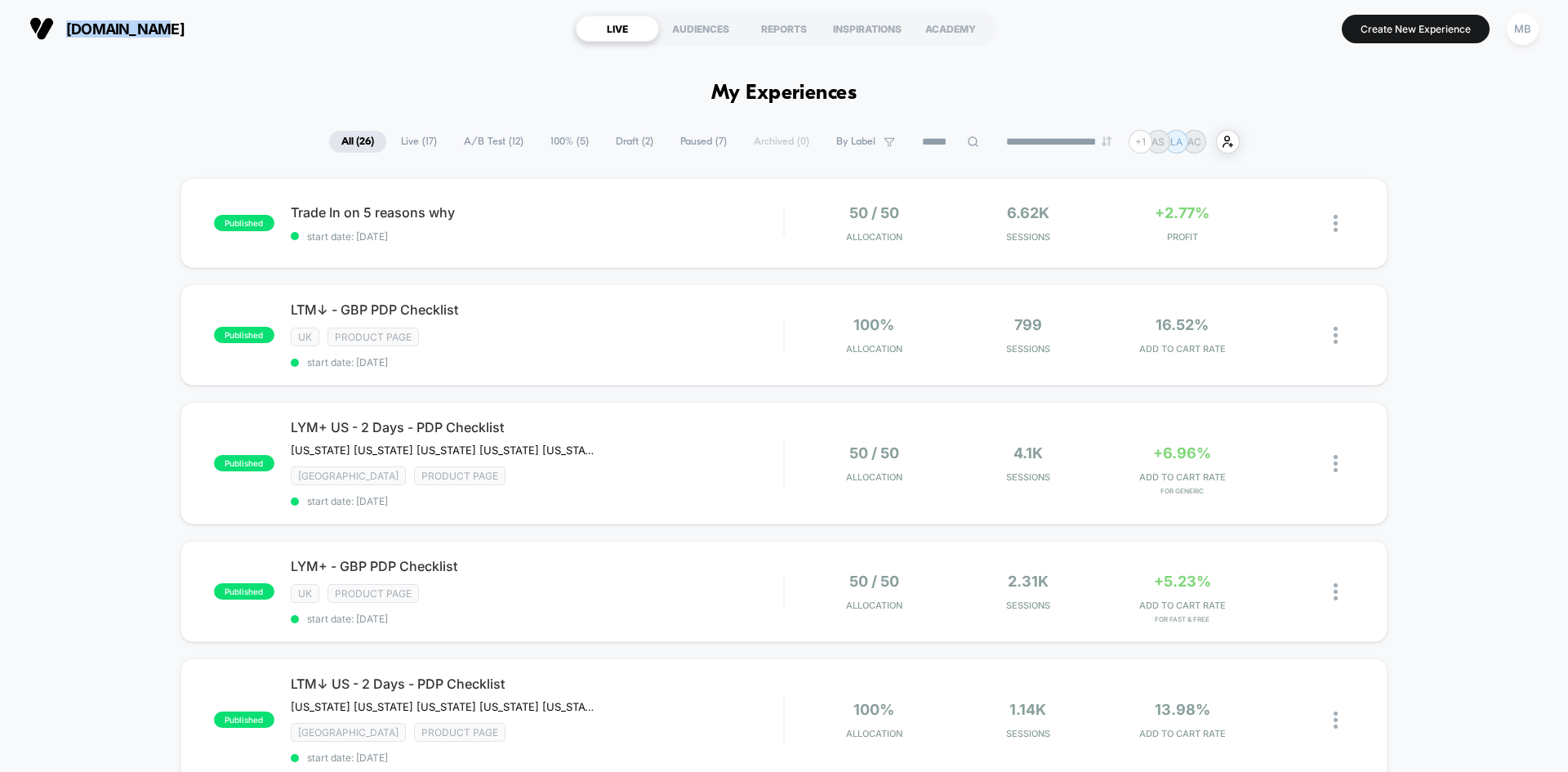
drag, startPoint x: 297, startPoint y: 53, endPoint x: 58, endPoint y: 25, distance: 241.0
click at [58, 25] on div "[DOMAIN_NAME] LIVE AUDIENCES REPORTS INSPIRATIONS ACADEMY Create New Experience…" at bounding box center [784, 28] width 1568 height 57
copy button "[DOMAIN_NAME]"
click at [1447, 32] on button "Create New Experience" at bounding box center [1416, 29] width 148 height 29
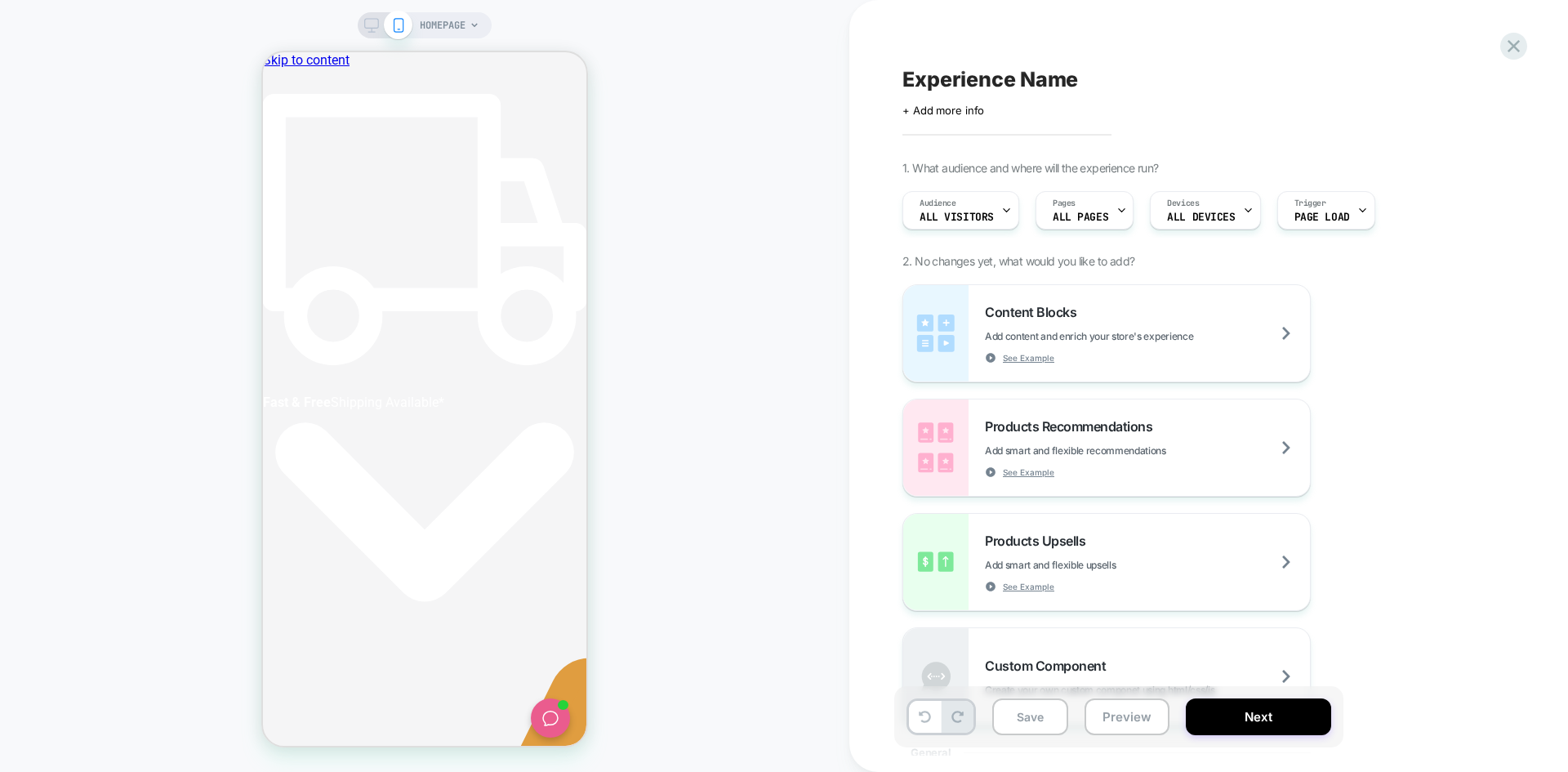
scroll to position [0, 519]
click at [985, 208] on div "Audience All Visitors" at bounding box center [956, 210] width 107 height 37
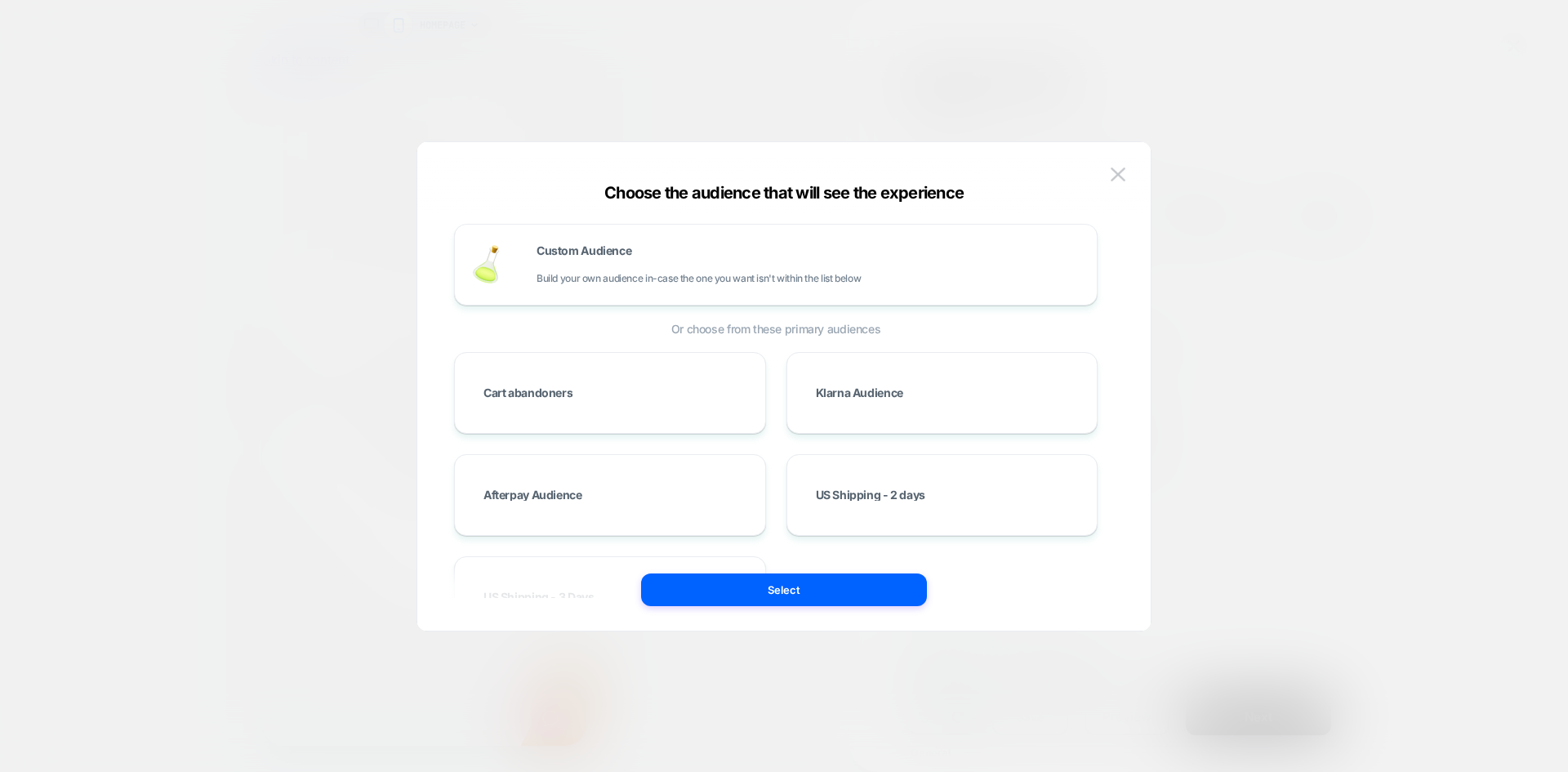
scroll to position [0, 733]
click at [621, 263] on div "Custom Audience Build your own audience in-case the one you want isn't within t…" at bounding box center [809, 264] width 544 height 39
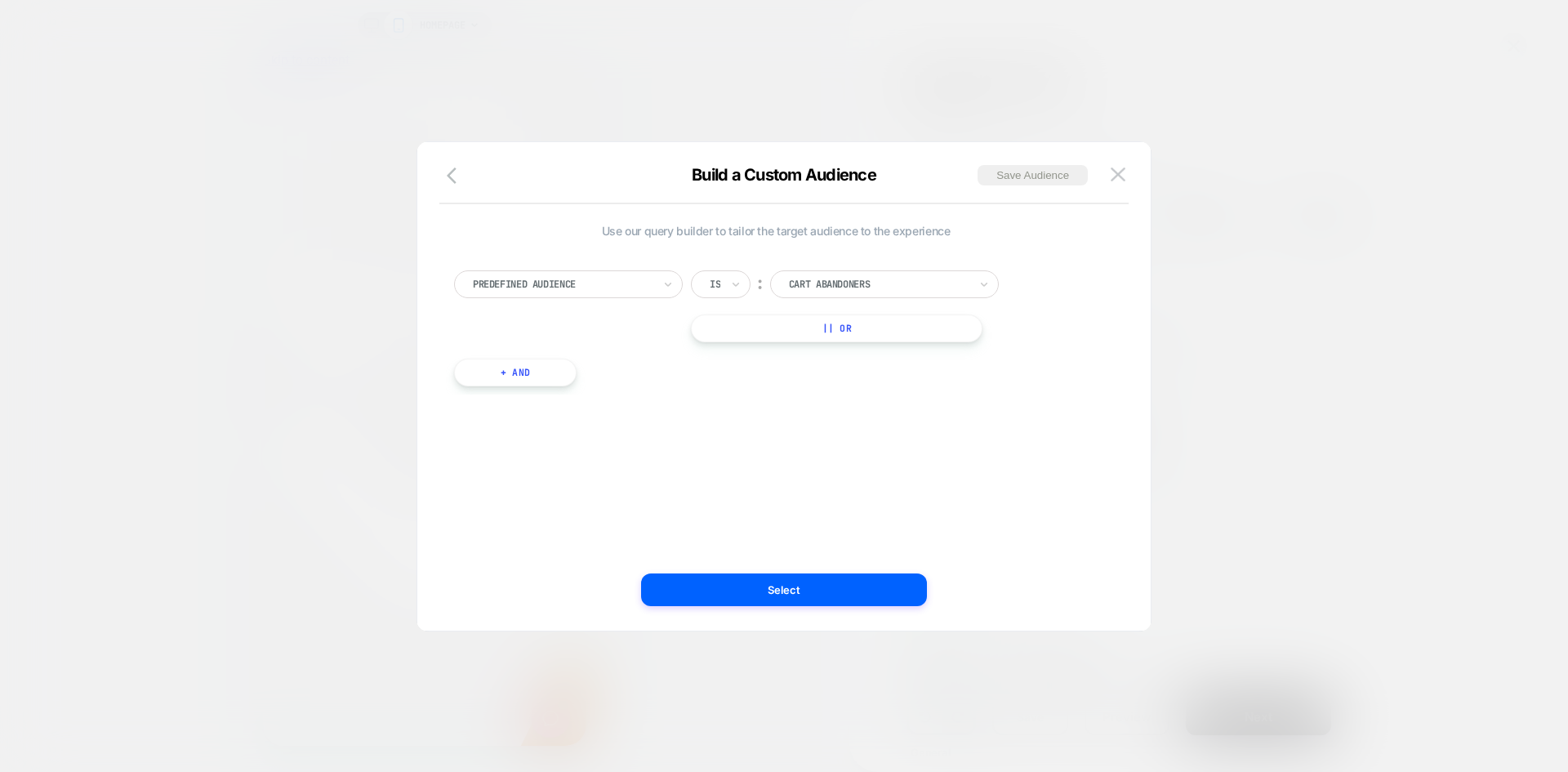
scroll to position [0, 778]
click at [633, 278] on div at bounding box center [563, 284] width 180 height 15
type input "*******"
click at [497, 347] on div "Country" at bounding box center [576, 351] width 212 height 26
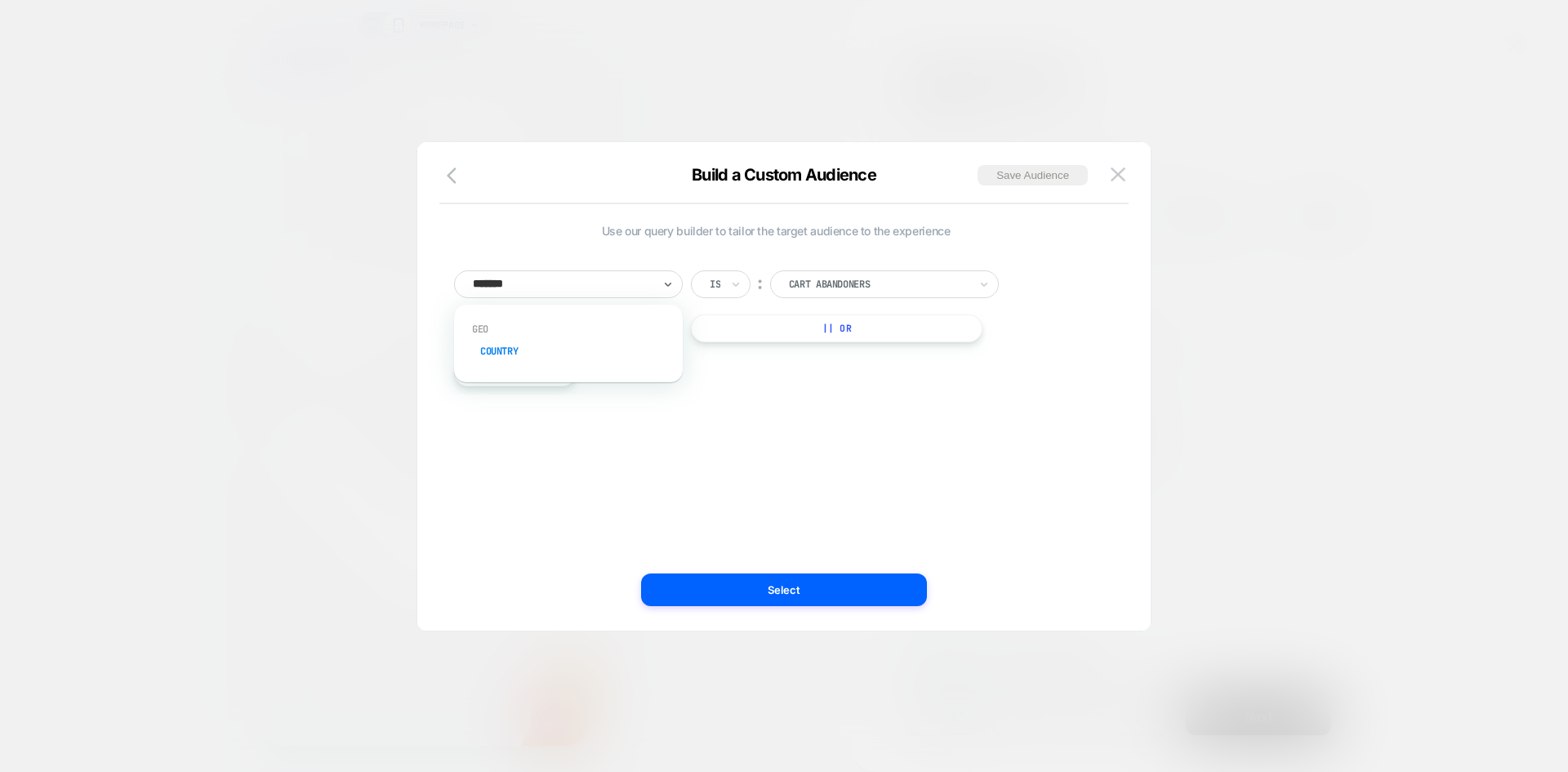
scroll to position [0, 1154]
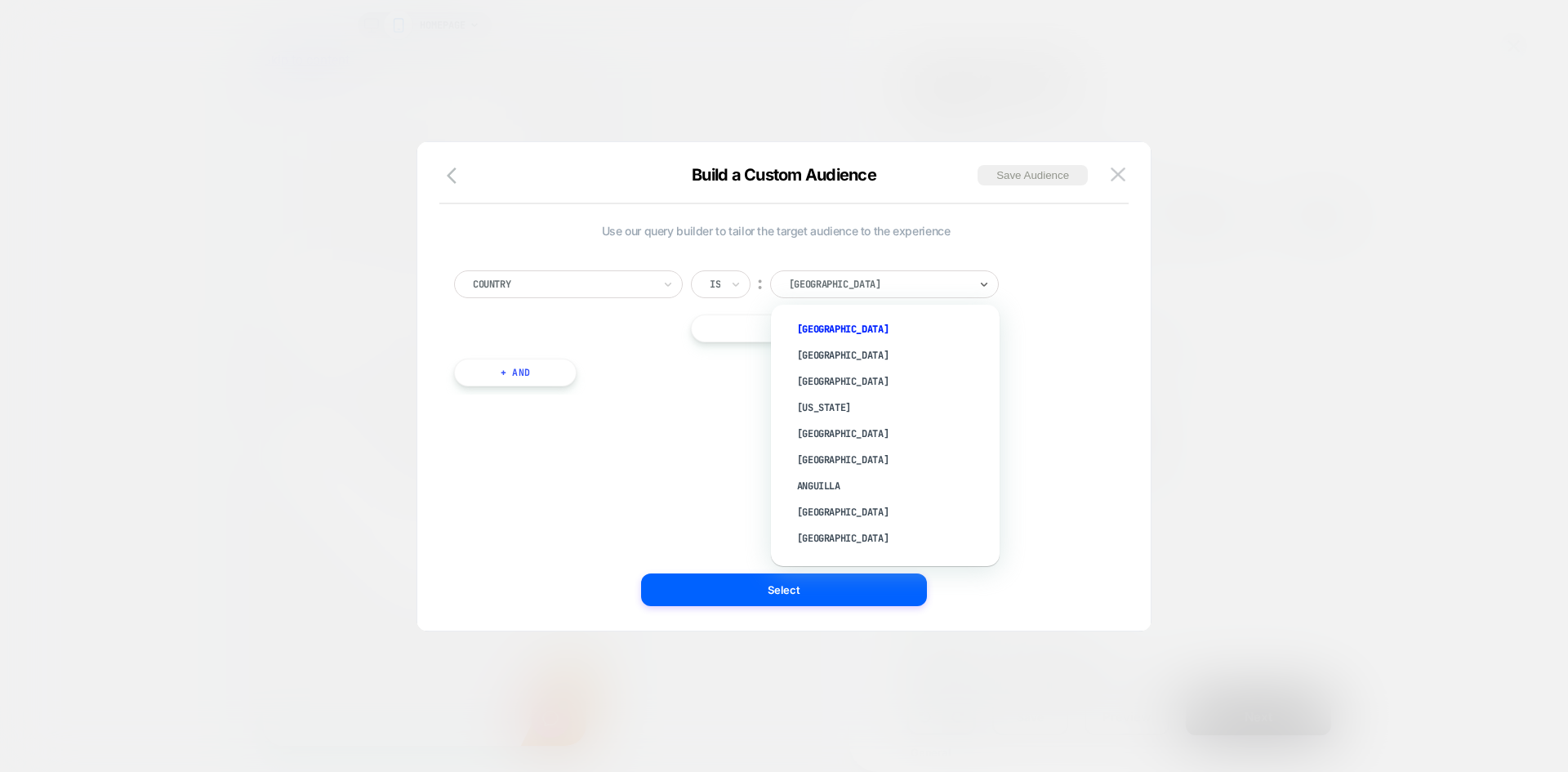
click at [840, 284] on div at bounding box center [879, 284] width 180 height 15
type input "***"
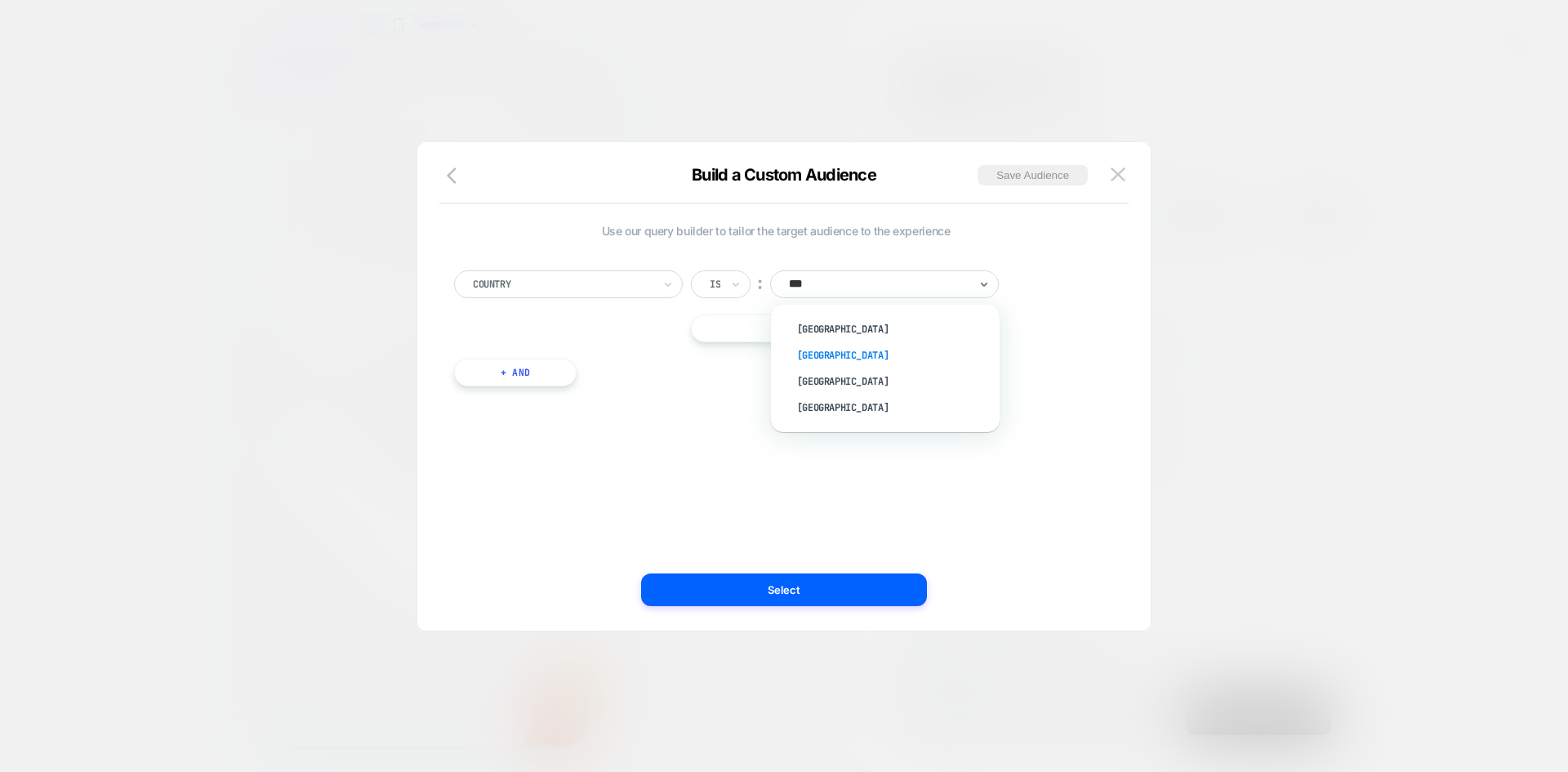
scroll to position [0, 0]
click at [827, 357] on div "[GEOGRAPHIC_DATA]" at bounding box center [893, 355] width 212 height 26
click at [1122, 174] on img at bounding box center [1118, 174] width 15 height 14
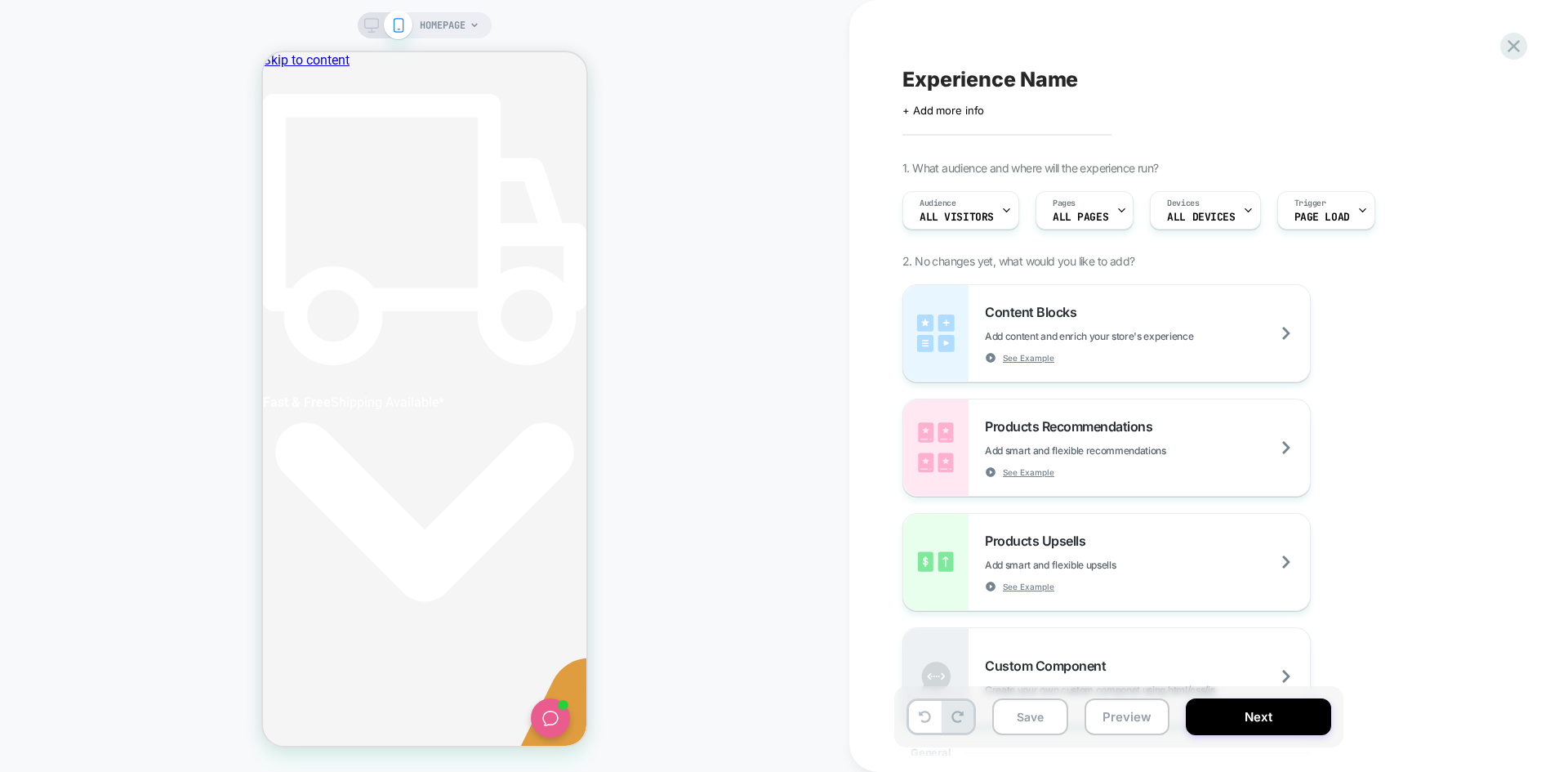
scroll to position [0, 0]
click at [1059, 220] on span "ALL PAGES" at bounding box center [1081, 217] width 56 height 11
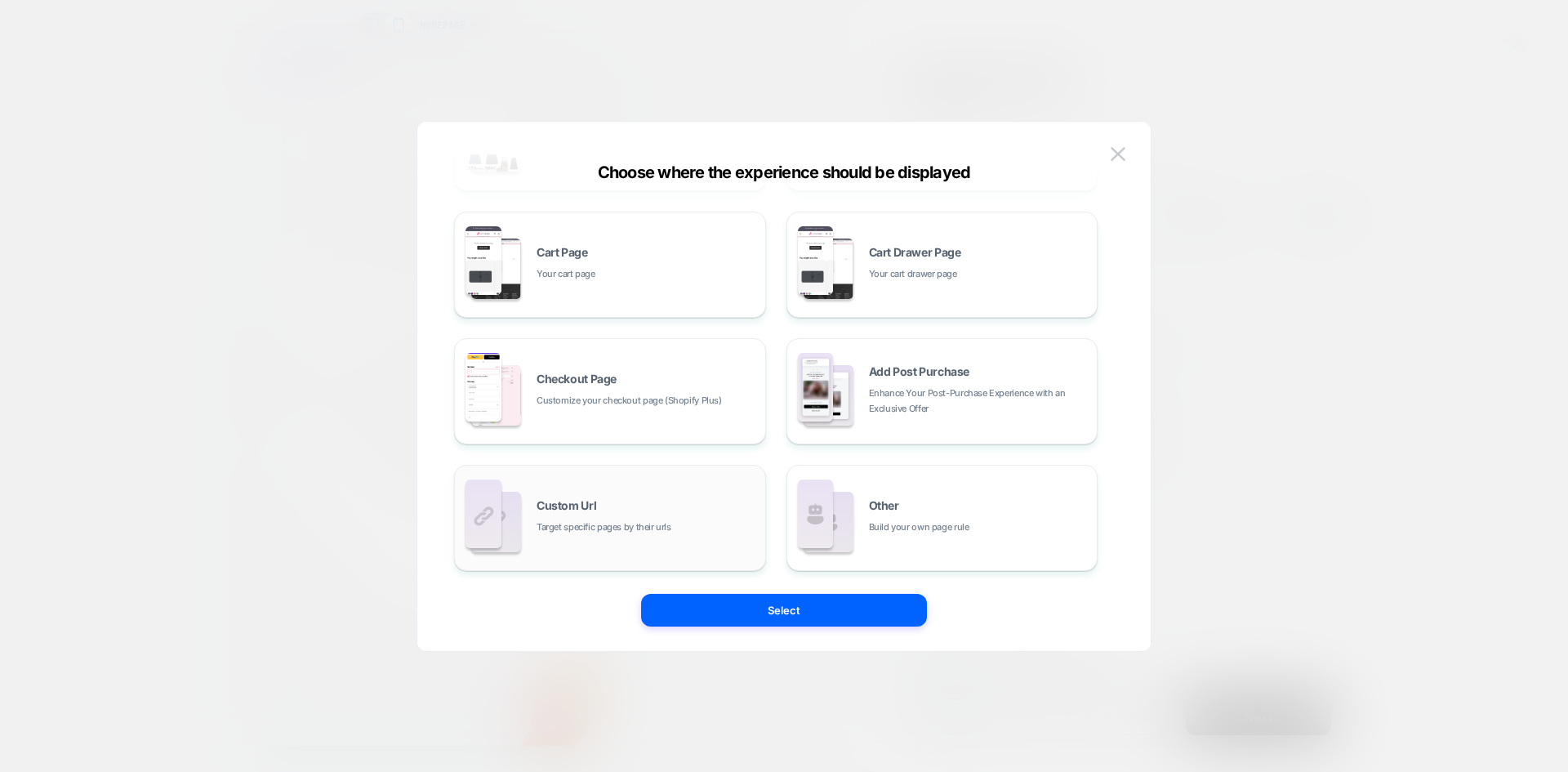
click at [694, 509] on div "Custom Url Target specific pages by their urls" at bounding box center [647, 517] width 221 height 35
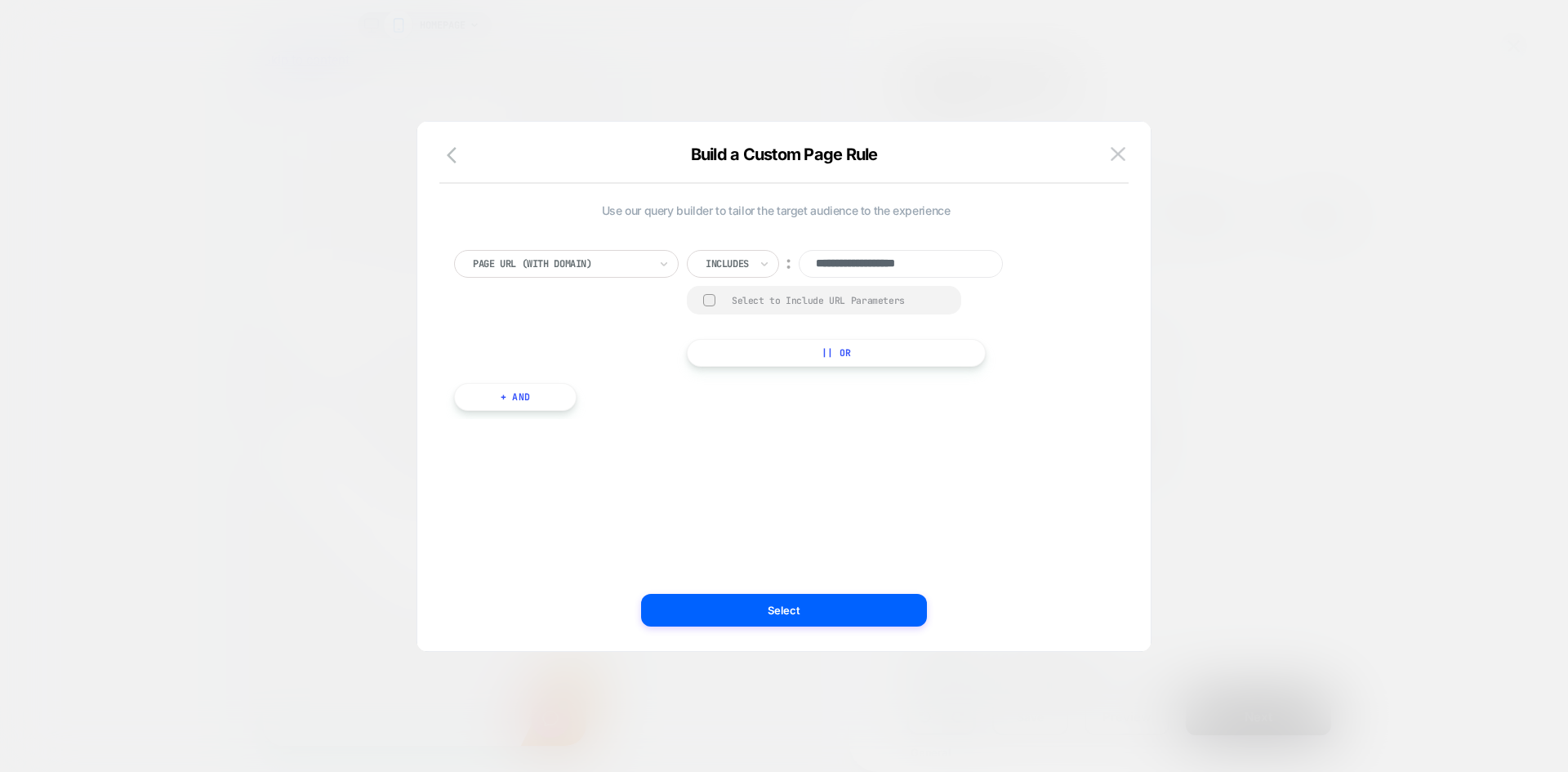
drag, startPoint x: 958, startPoint y: 258, endPoint x: 808, endPoint y: 240, distance: 151.4
click at [808, 240] on div "**********" at bounding box center [776, 322] width 660 height 194
paste input "***"
drag, startPoint x: 934, startPoint y: 265, endPoint x: 973, endPoint y: 259, distance: 39.6
click at [973, 259] on input "**********" at bounding box center [901, 264] width 204 height 28
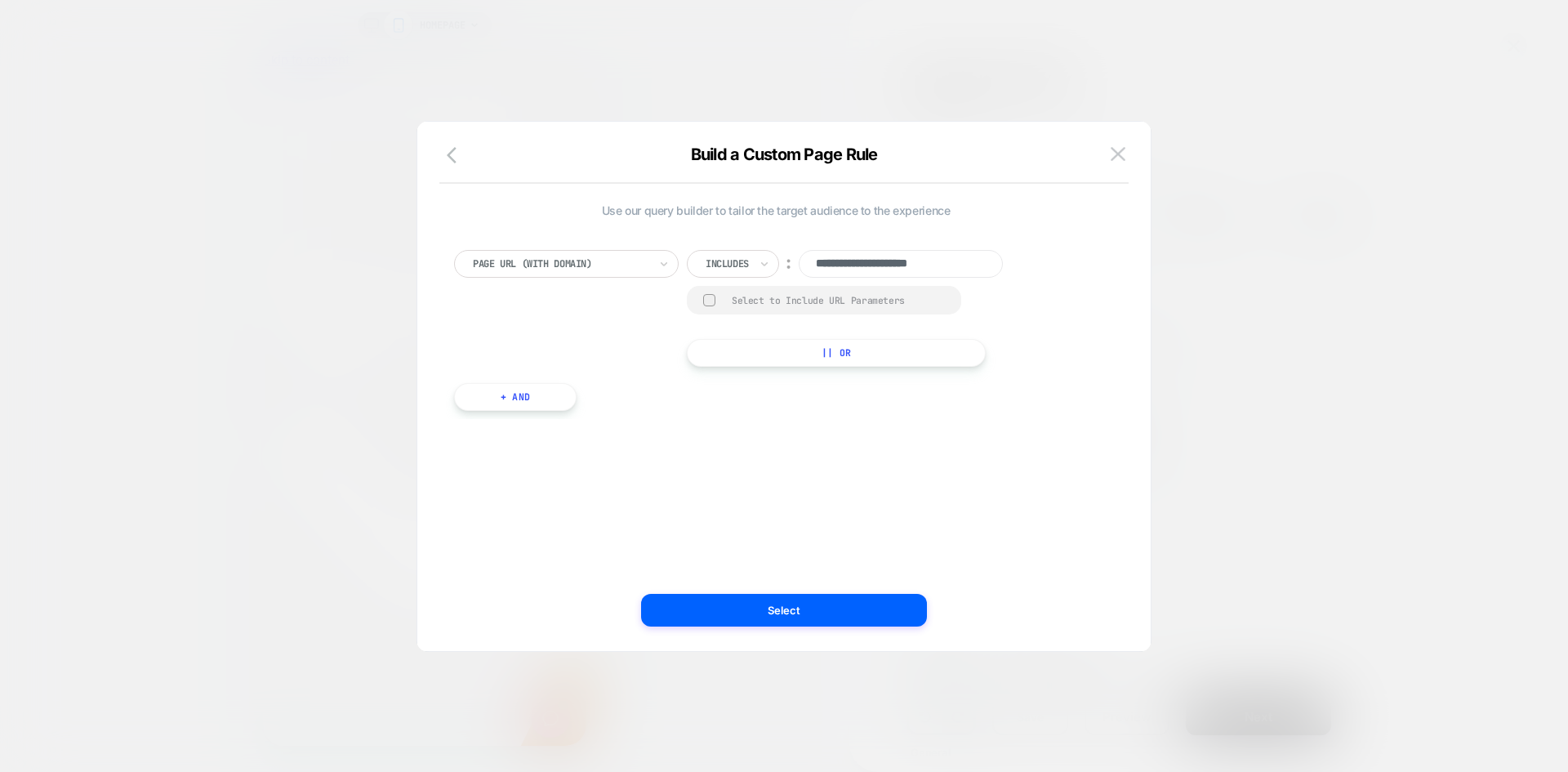
type input "**********"
click at [749, 267] on div at bounding box center [727, 263] width 43 height 15
click at [731, 308] on div "Is" at bounding box center [756, 309] width 106 height 26
click at [1121, 157] on img at bounding box center [1118, 154] width 15 height 14
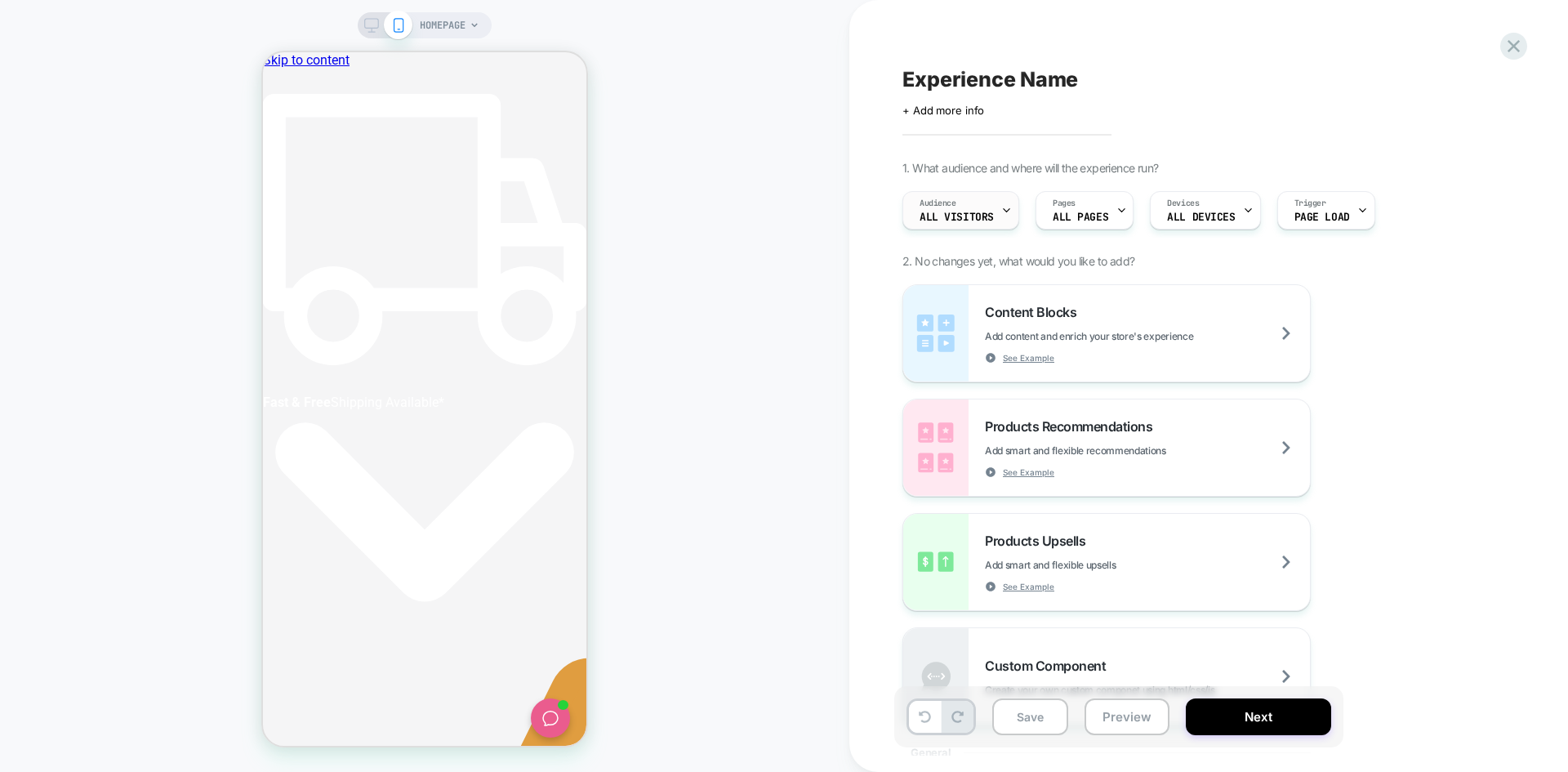
scroll to position [0, 261]
click at [993, 221] on div "Audience All Visitors" at bounding box center [956, 210] width 107 height 37
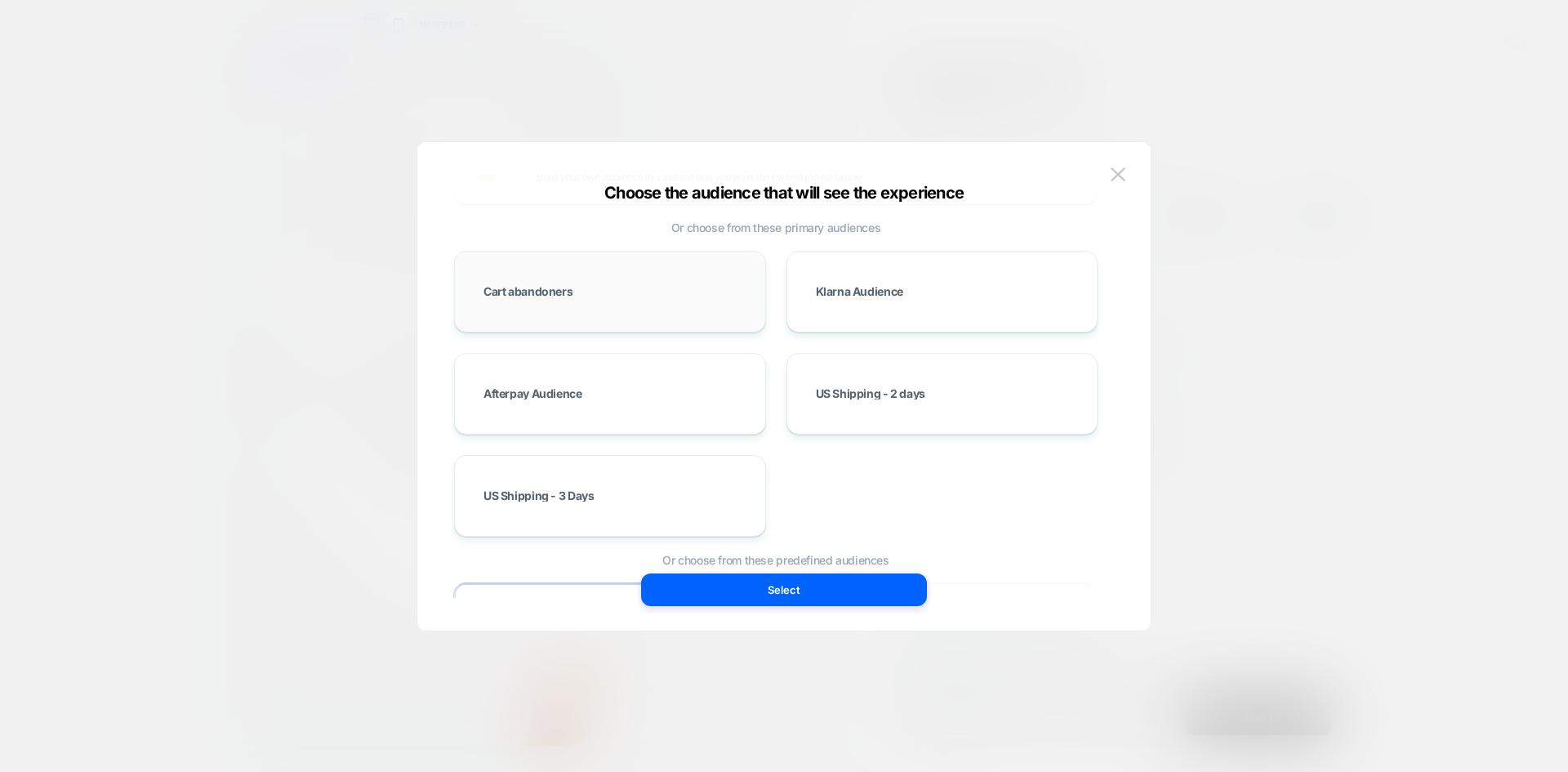
scroll to position [0, 0]
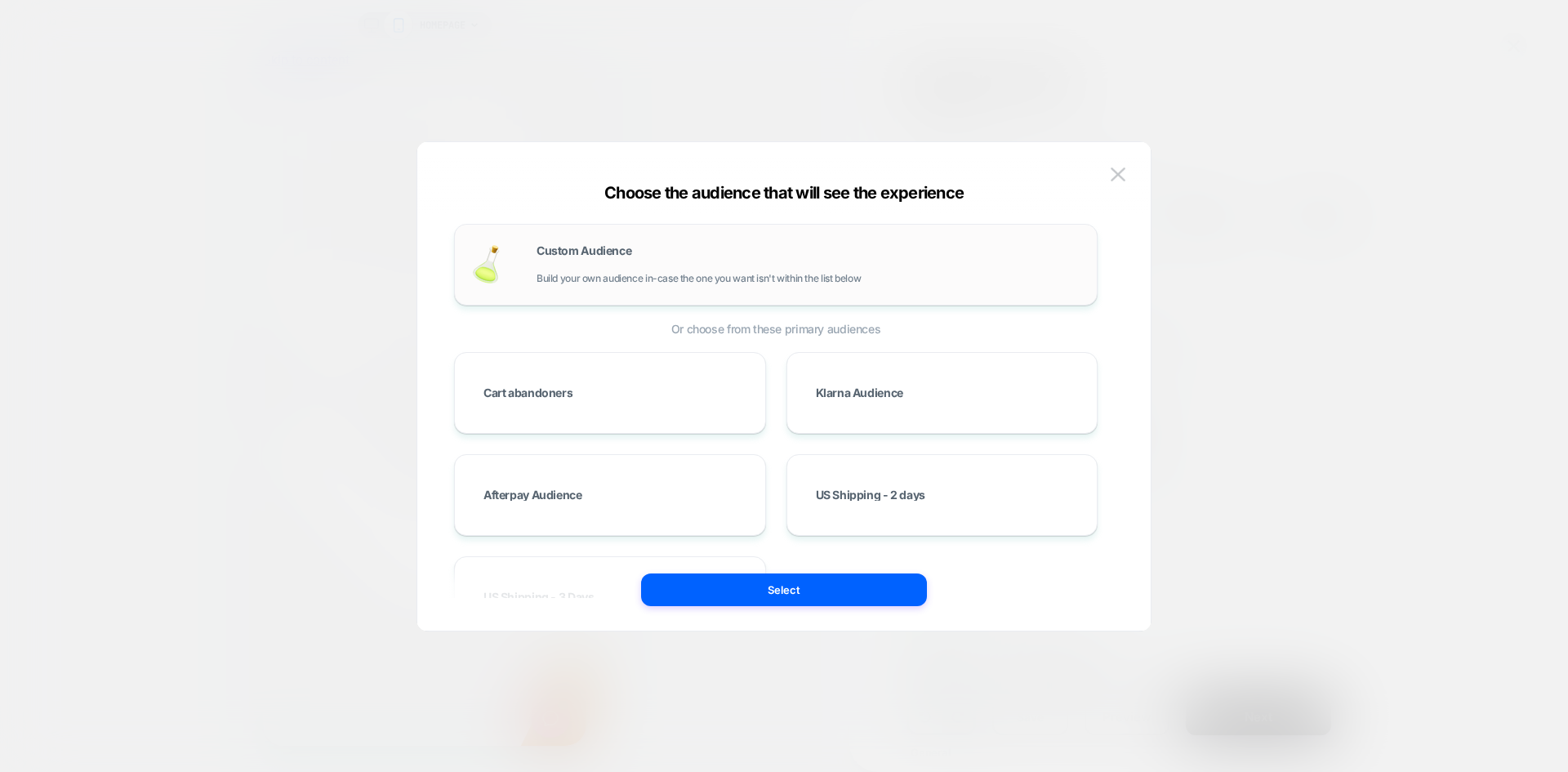
click at [604, 251] on span "Custom Audience" at bounding box center [584, 250] width 95 height 11
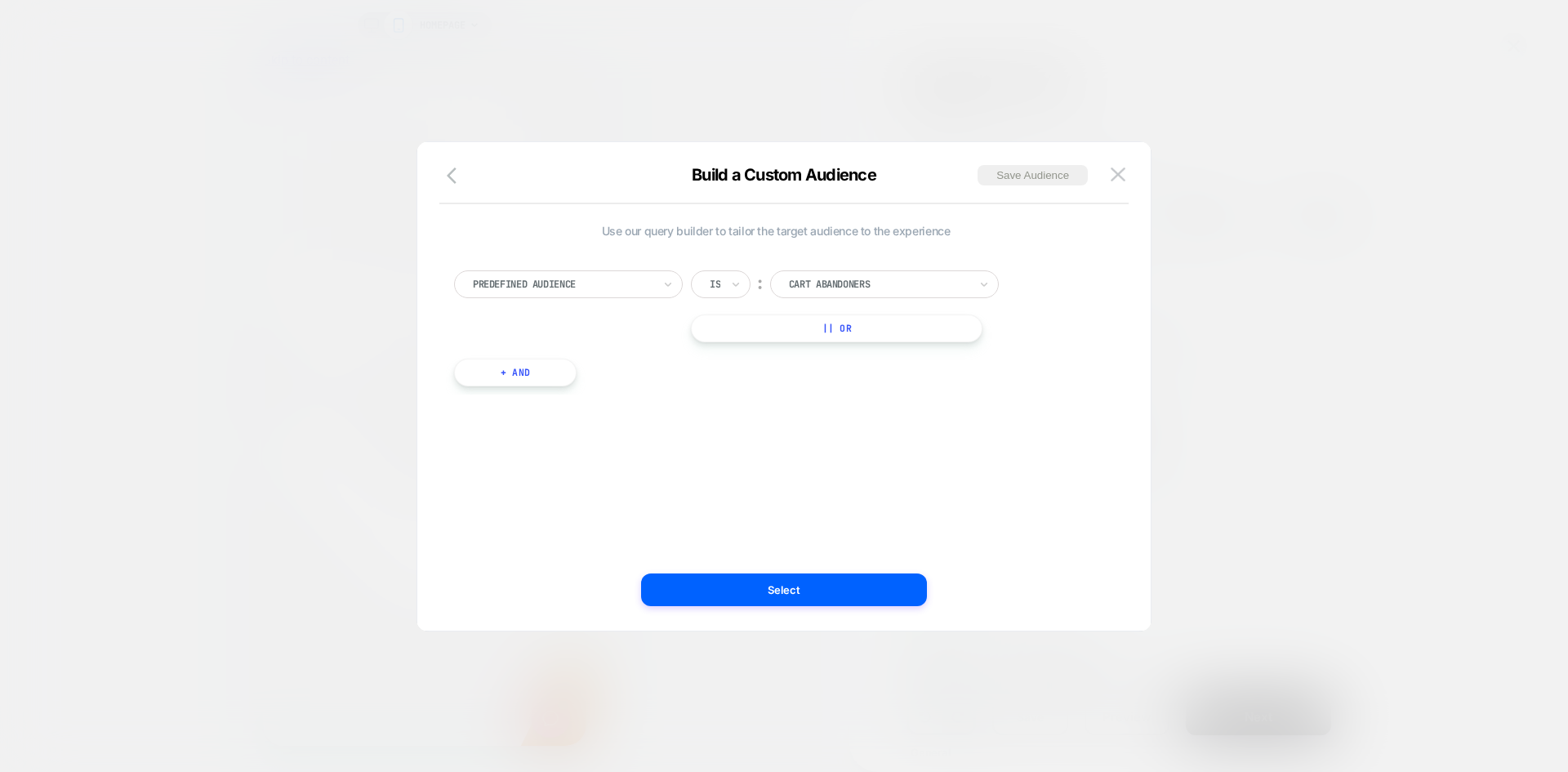
click at [614, 287] on div at bounding box center [563, 284] width 180 height 15
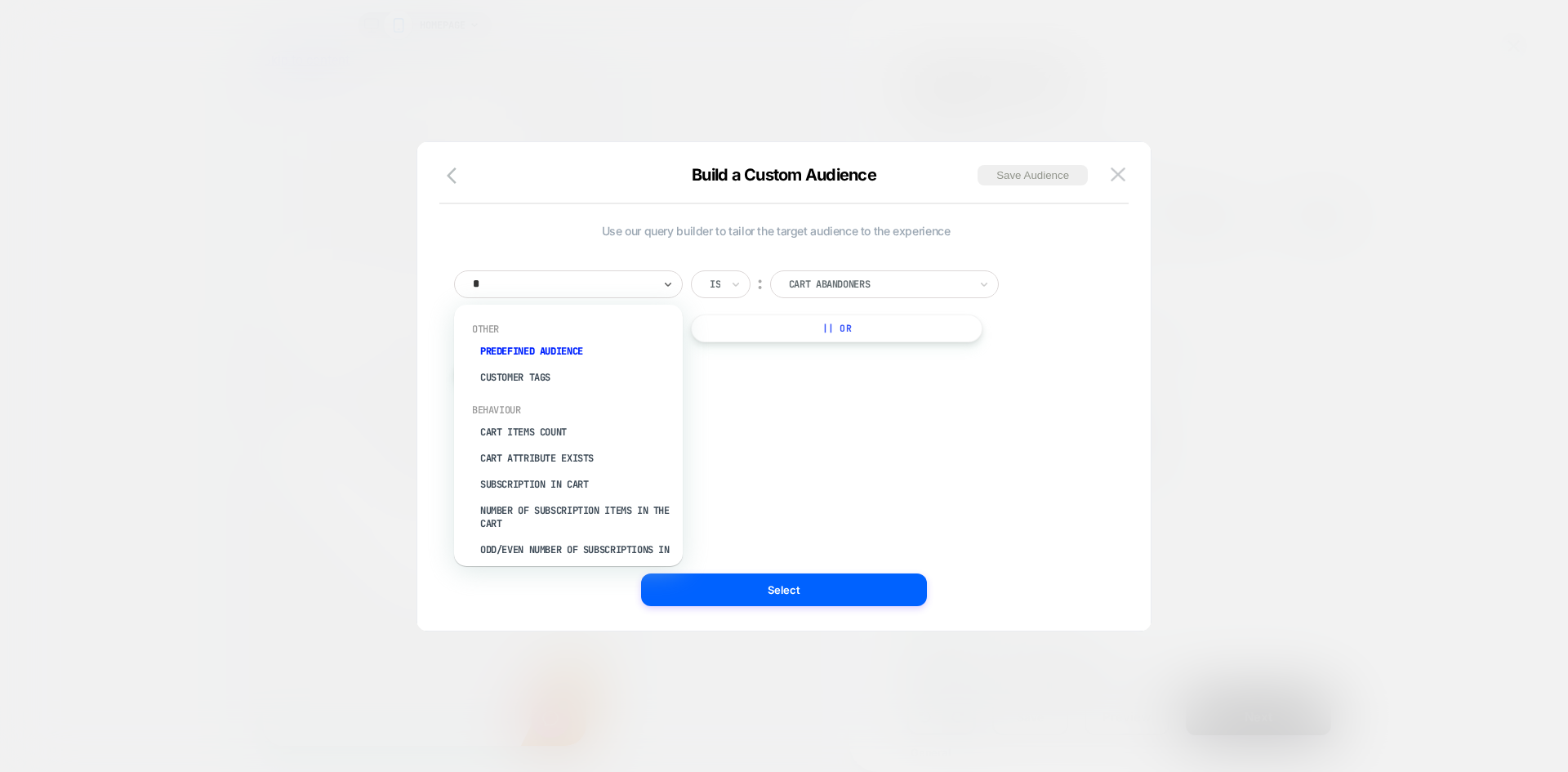
type input "**"
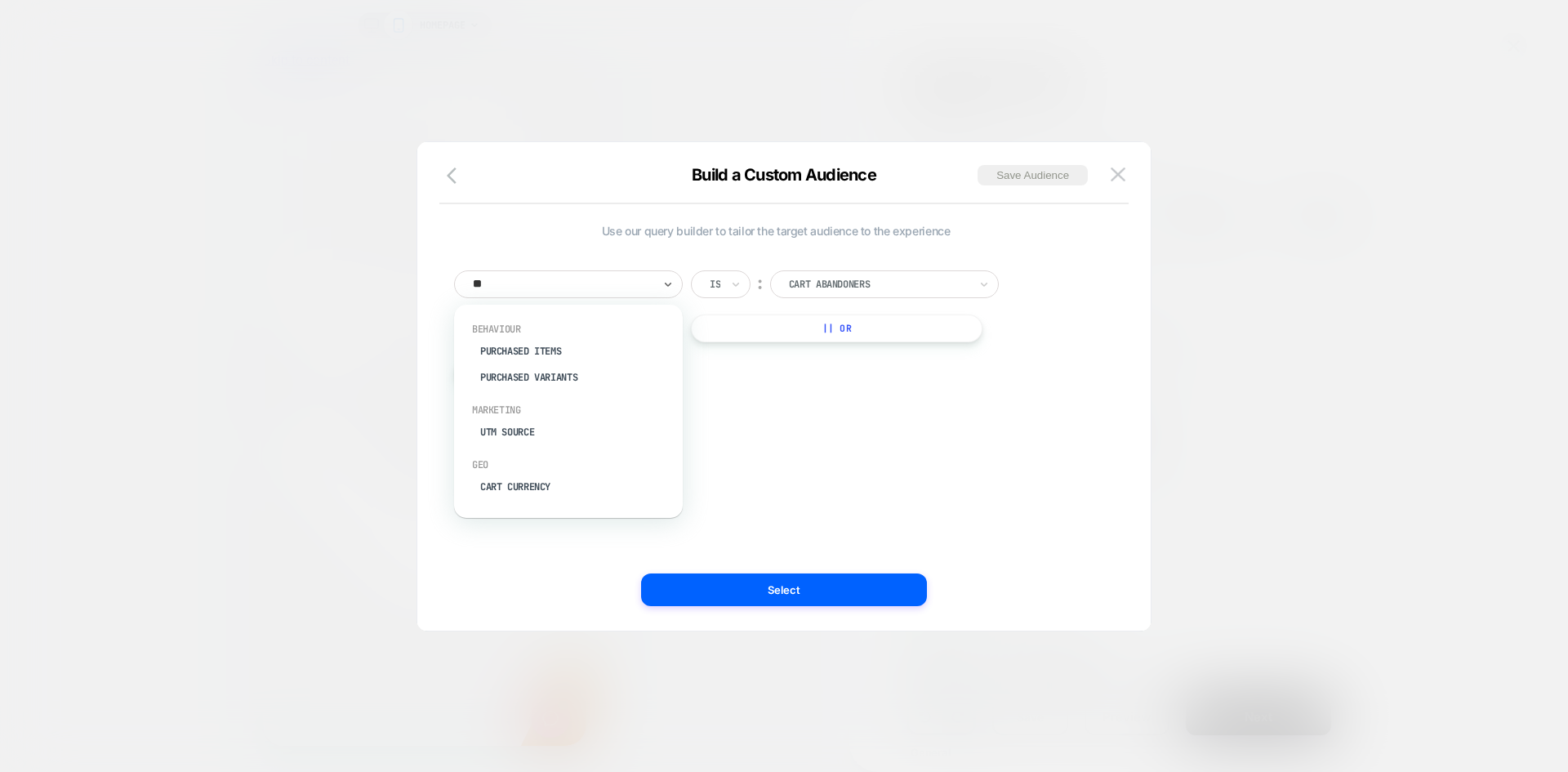
scroll to position [0, 1026]
click at [1123, 177] on img at bounding box center [1118, 174] width 15 height 14
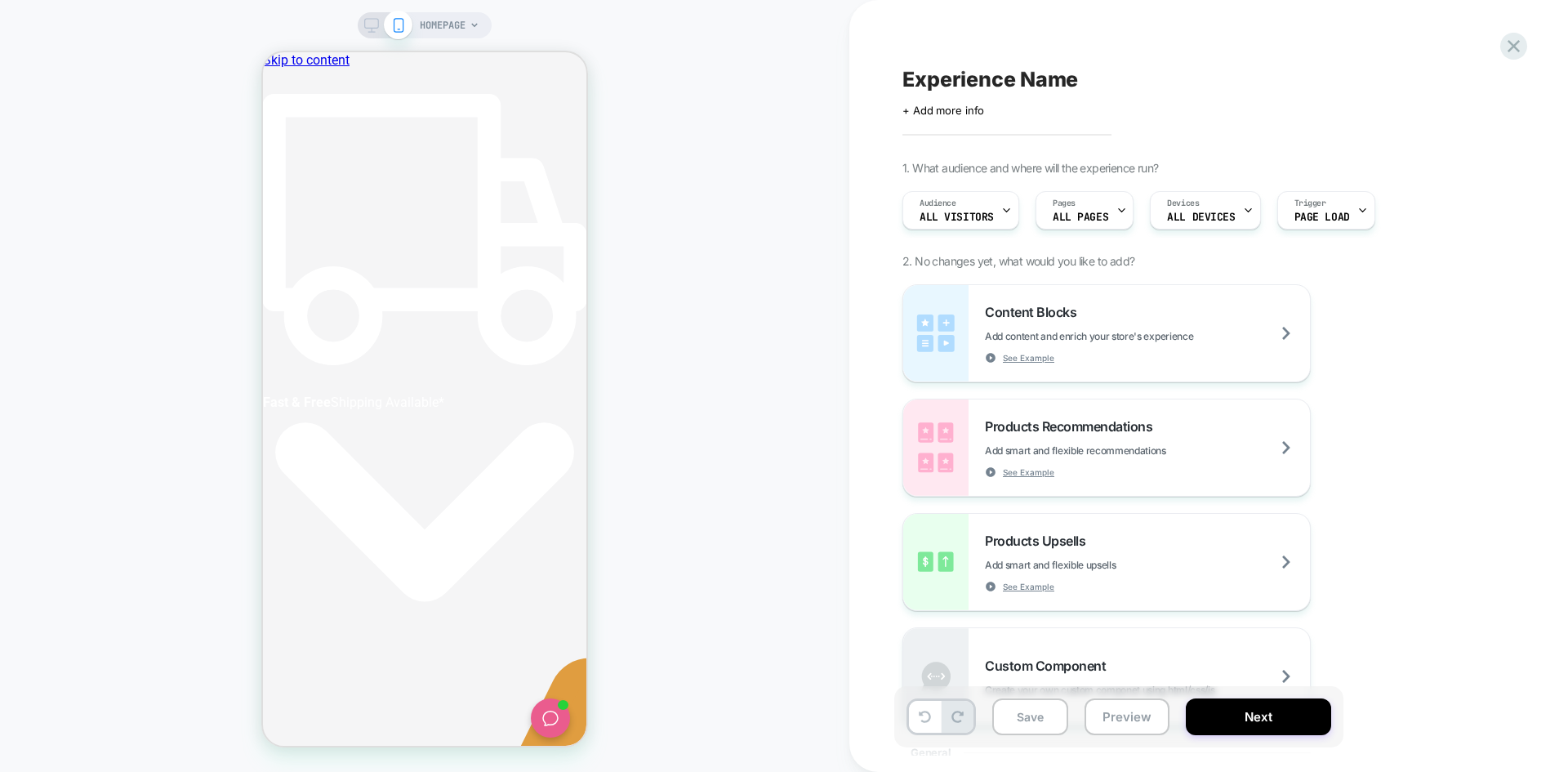
scroll to position [0, 0]
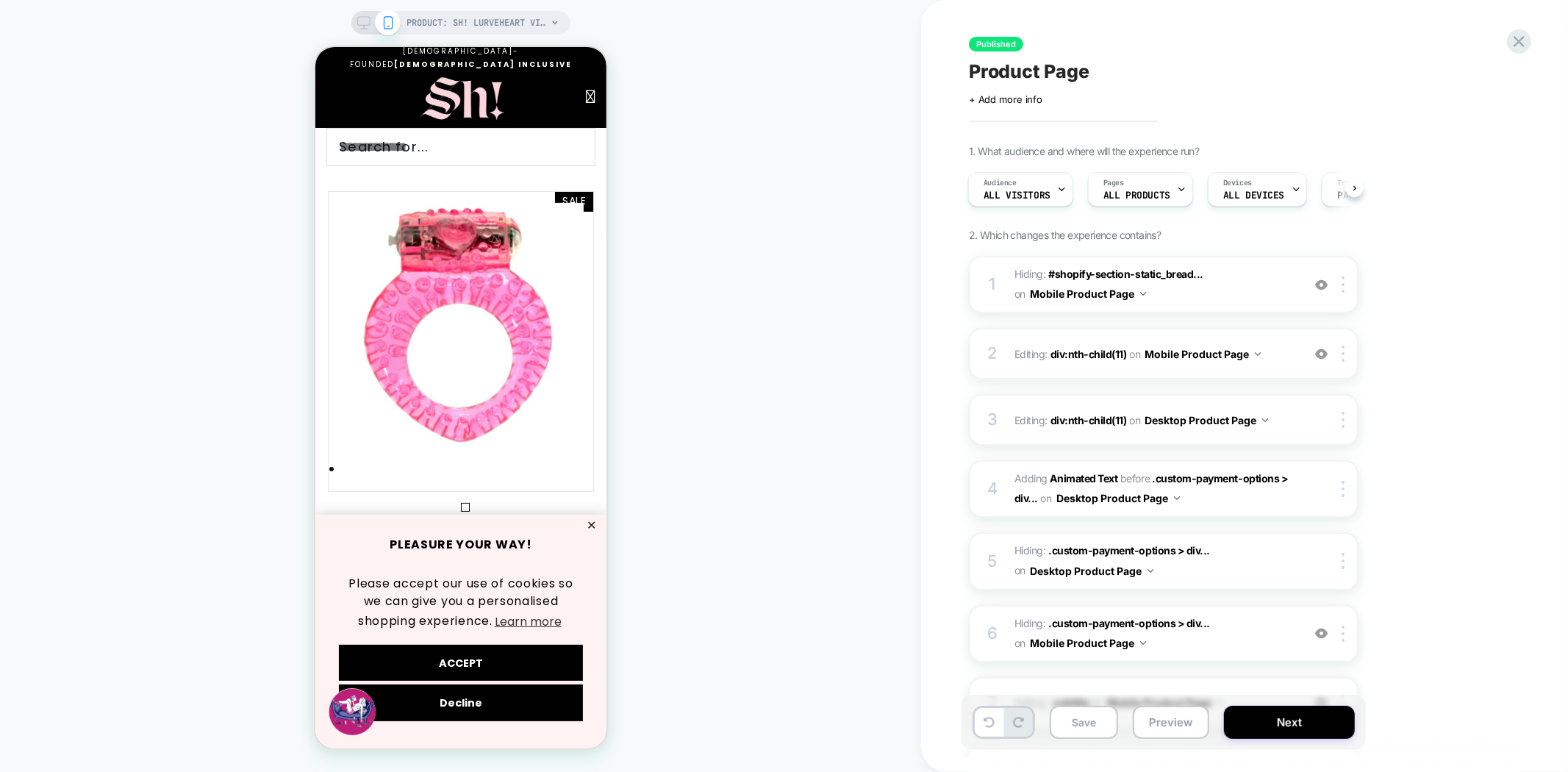
scroll to position [0, 2]
click at [449, 18] on span "PRODUCT: Sh! LurveHeart Vibrating Ring" at bounding box center [476, 22] width 140 height 23
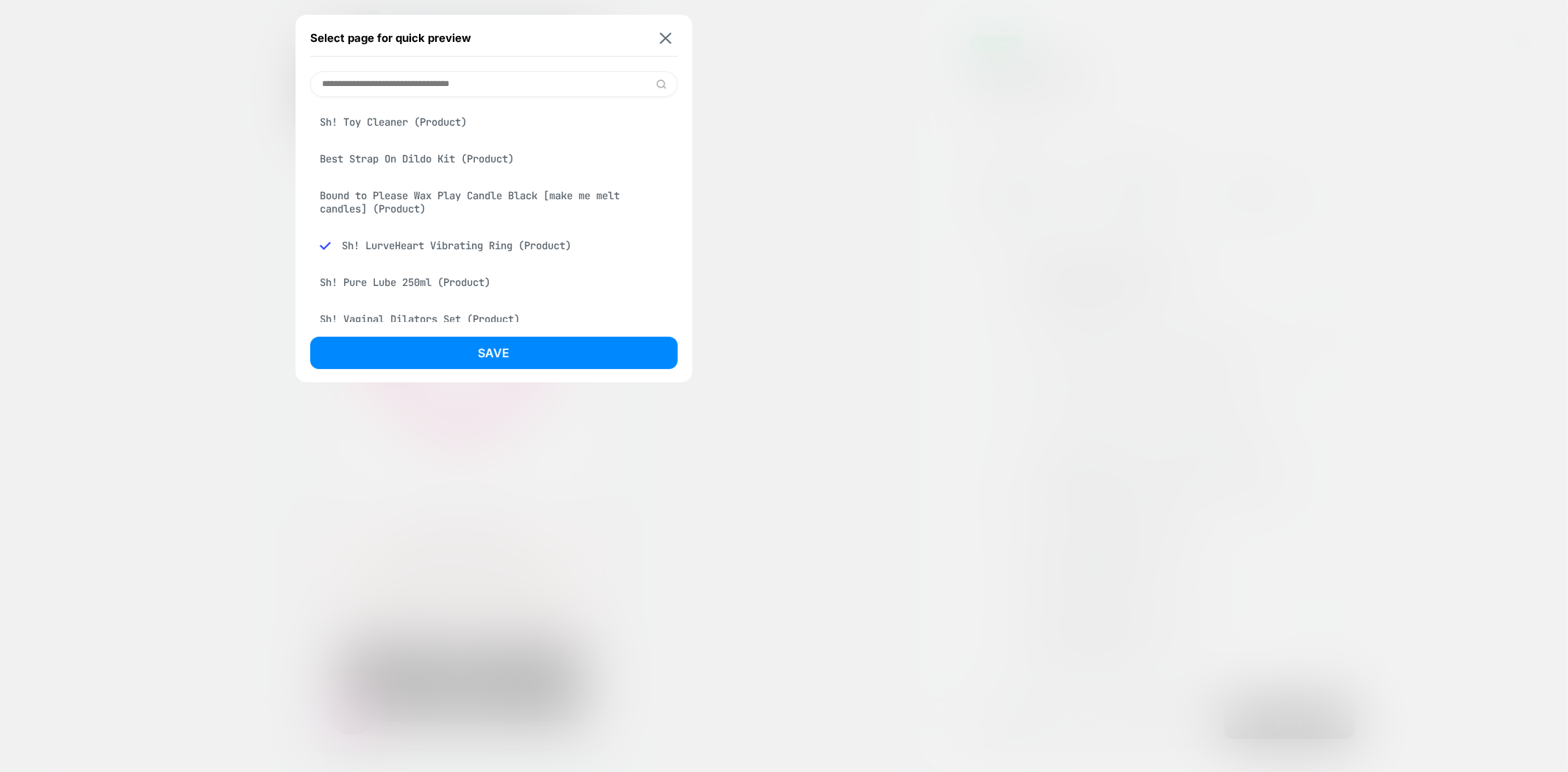
click at [399, 85] on input at bounding box center [494, 84] width 367 height 26
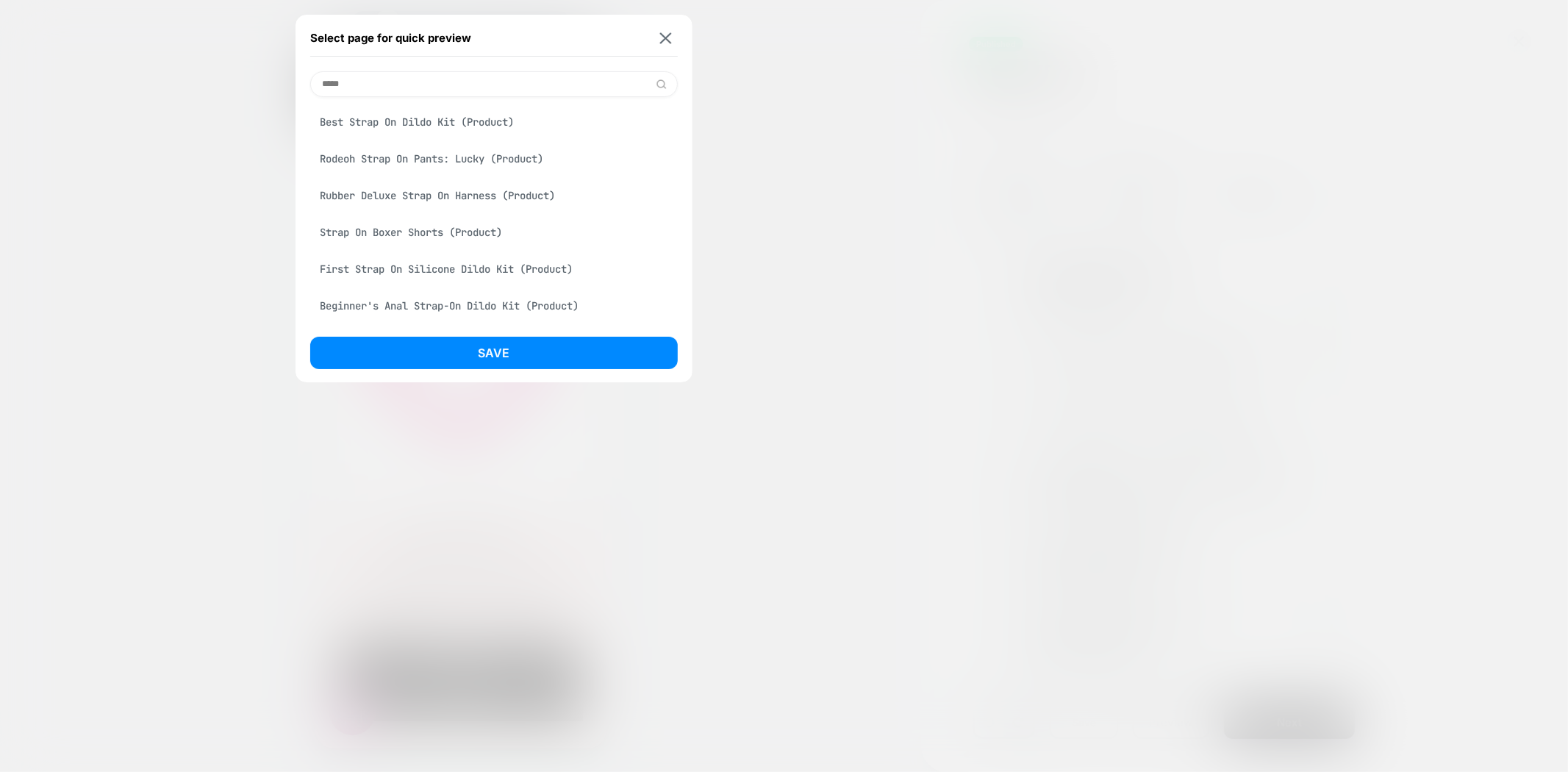
type input "*****"
click at [420, 122] on div "Best Strap On Dildo Kit (Product)" at bounding box center [494, 121] width 367 height 28
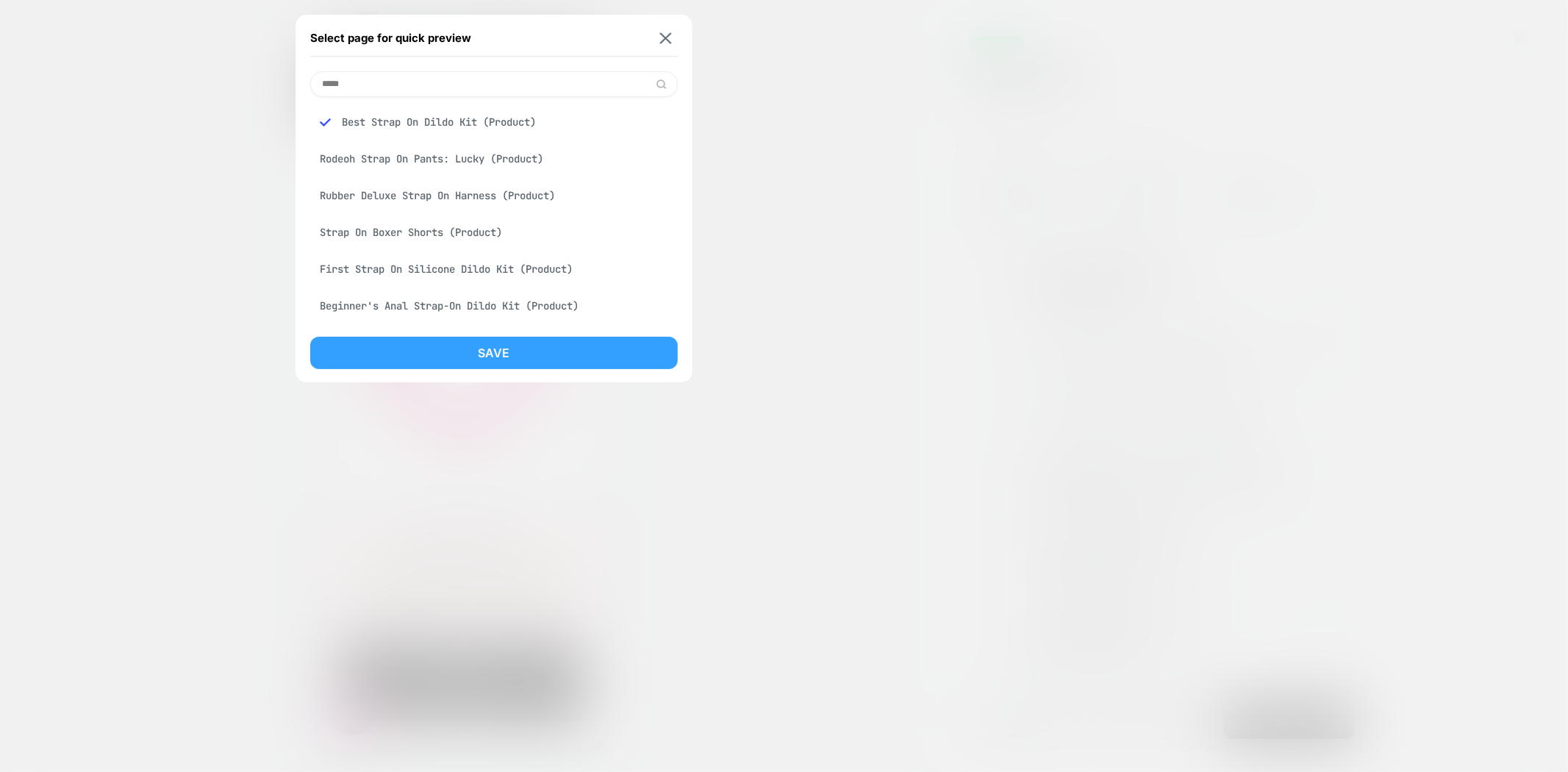
click at [536, 355] on button "Save" at bounding box center [494, 353] width 367 height 32
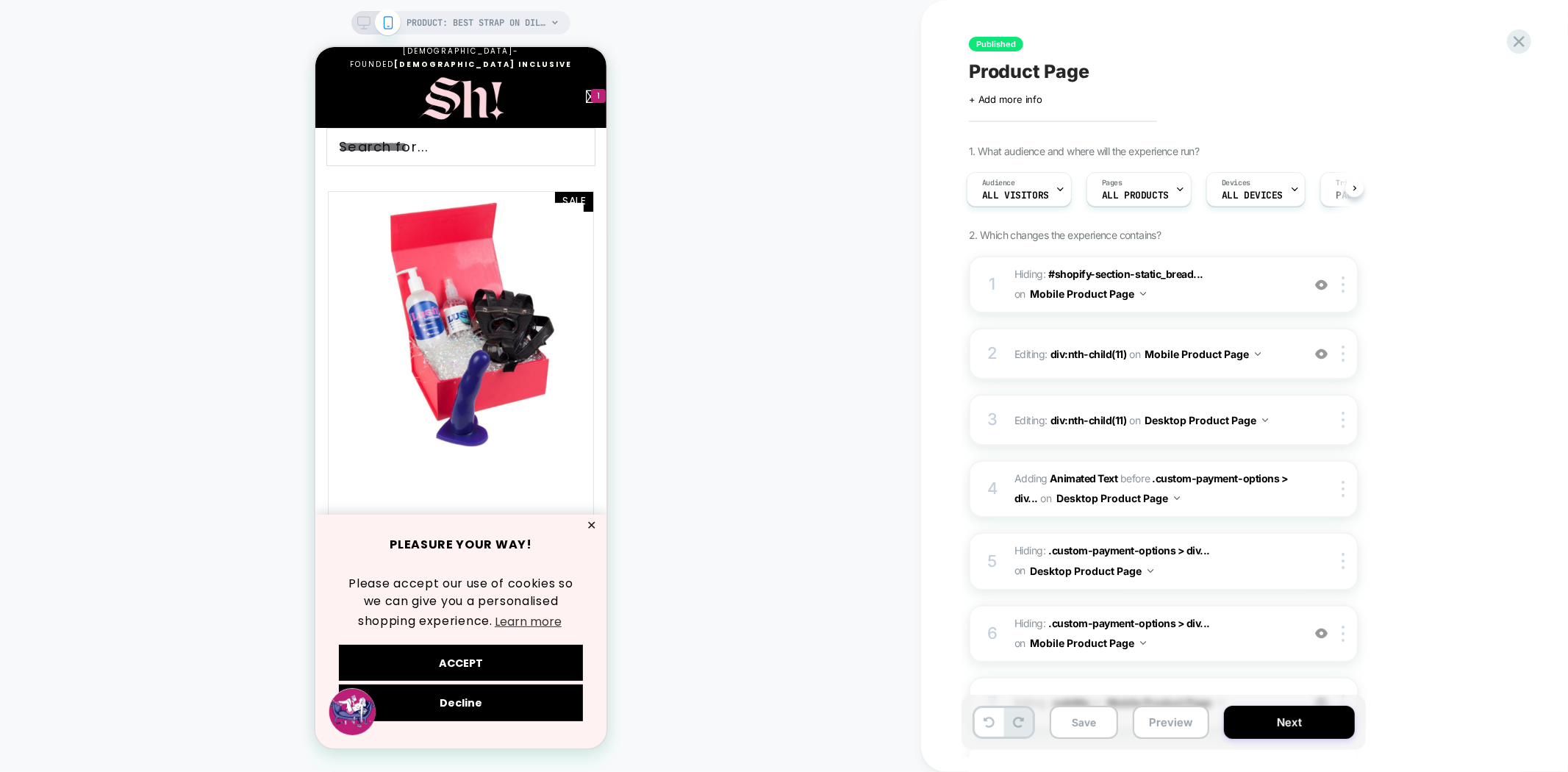
scroll to position [0, 0]
click at [1169, 724] on button "Preview" at bounding box center [1171, 722] width 77 height 33
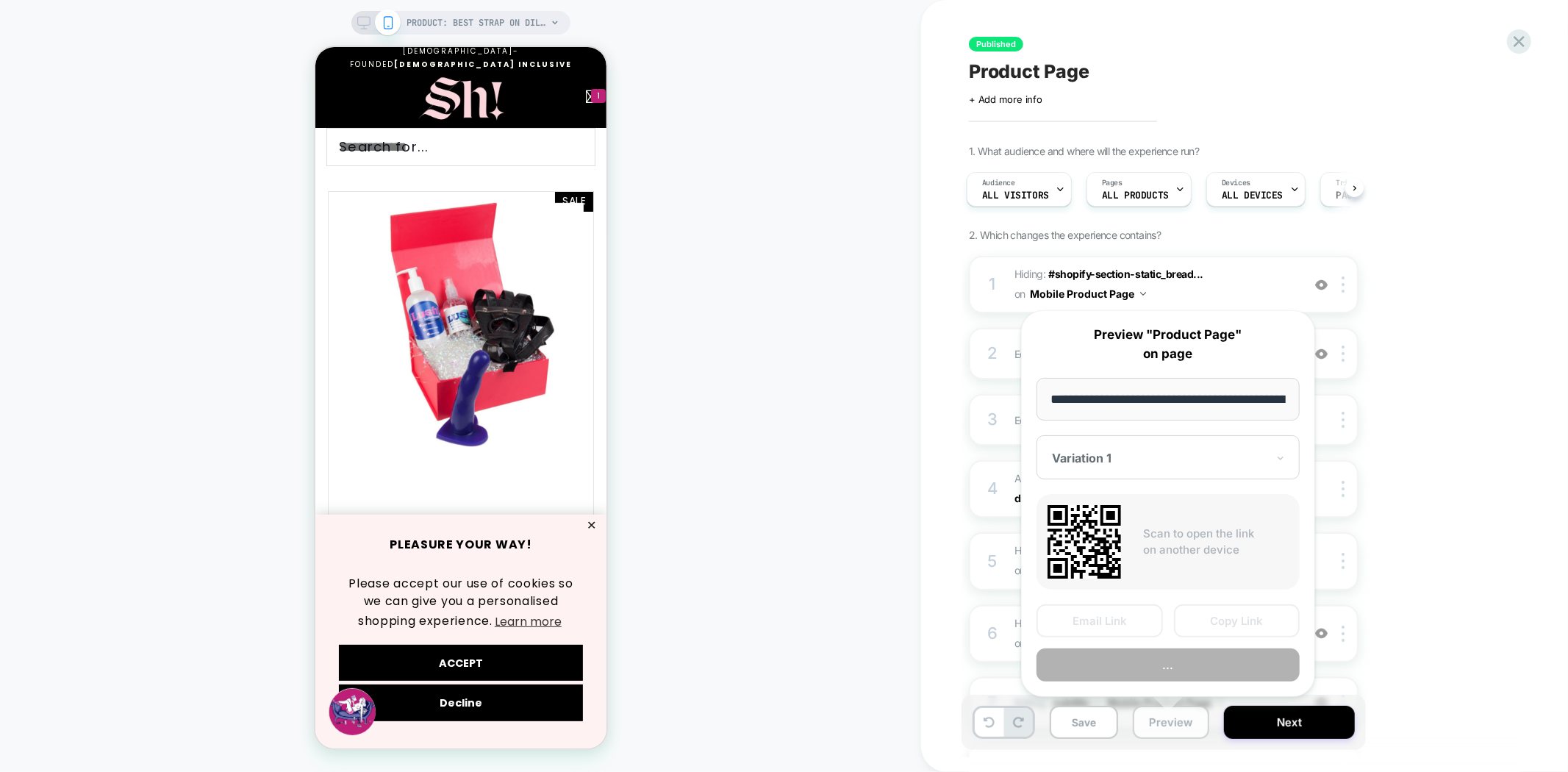
scroll to position [0, 231]
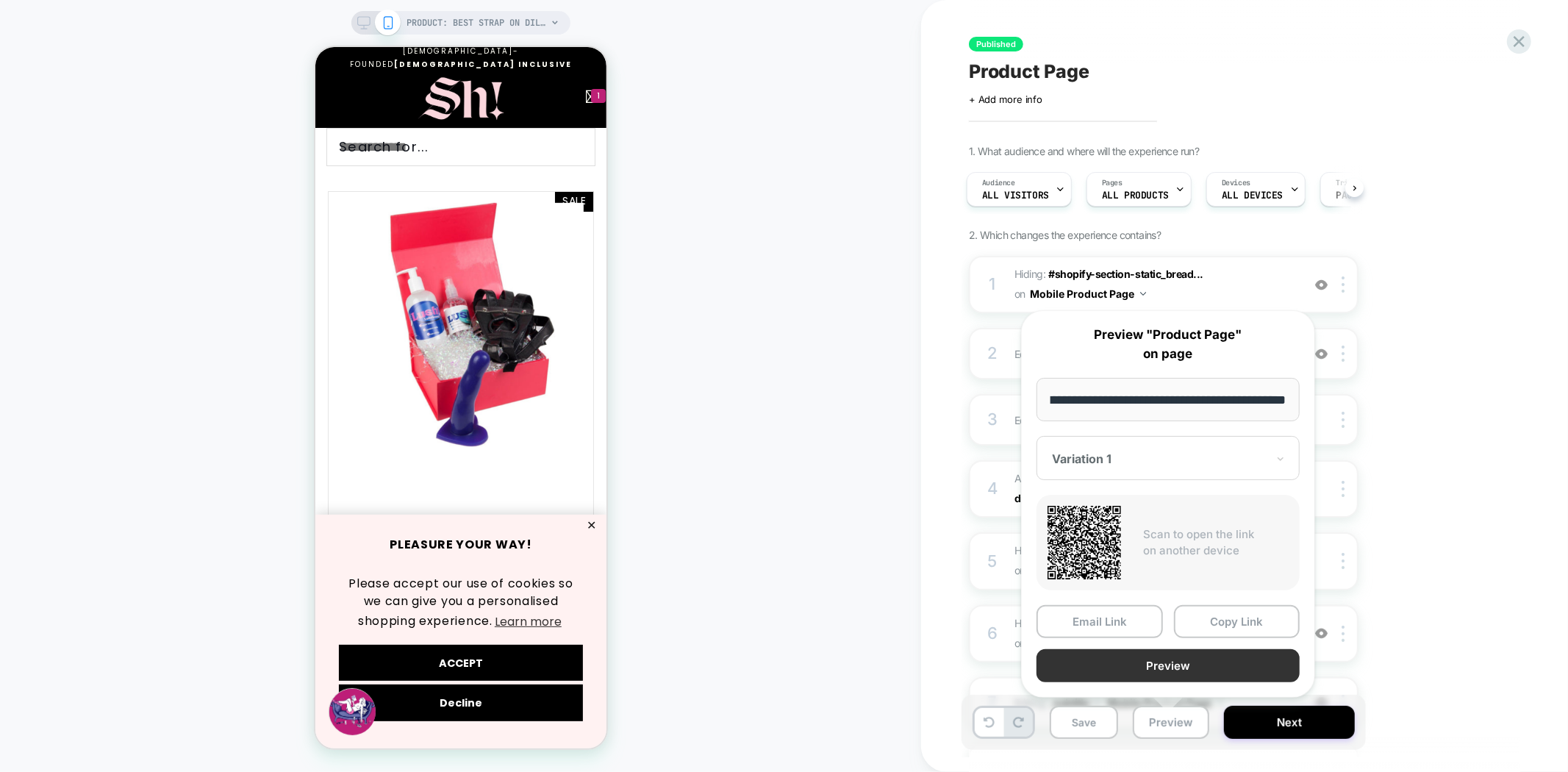
click at [1194, 661] on button "Preview" at bounding box center [1168, 665] width 263 height 33
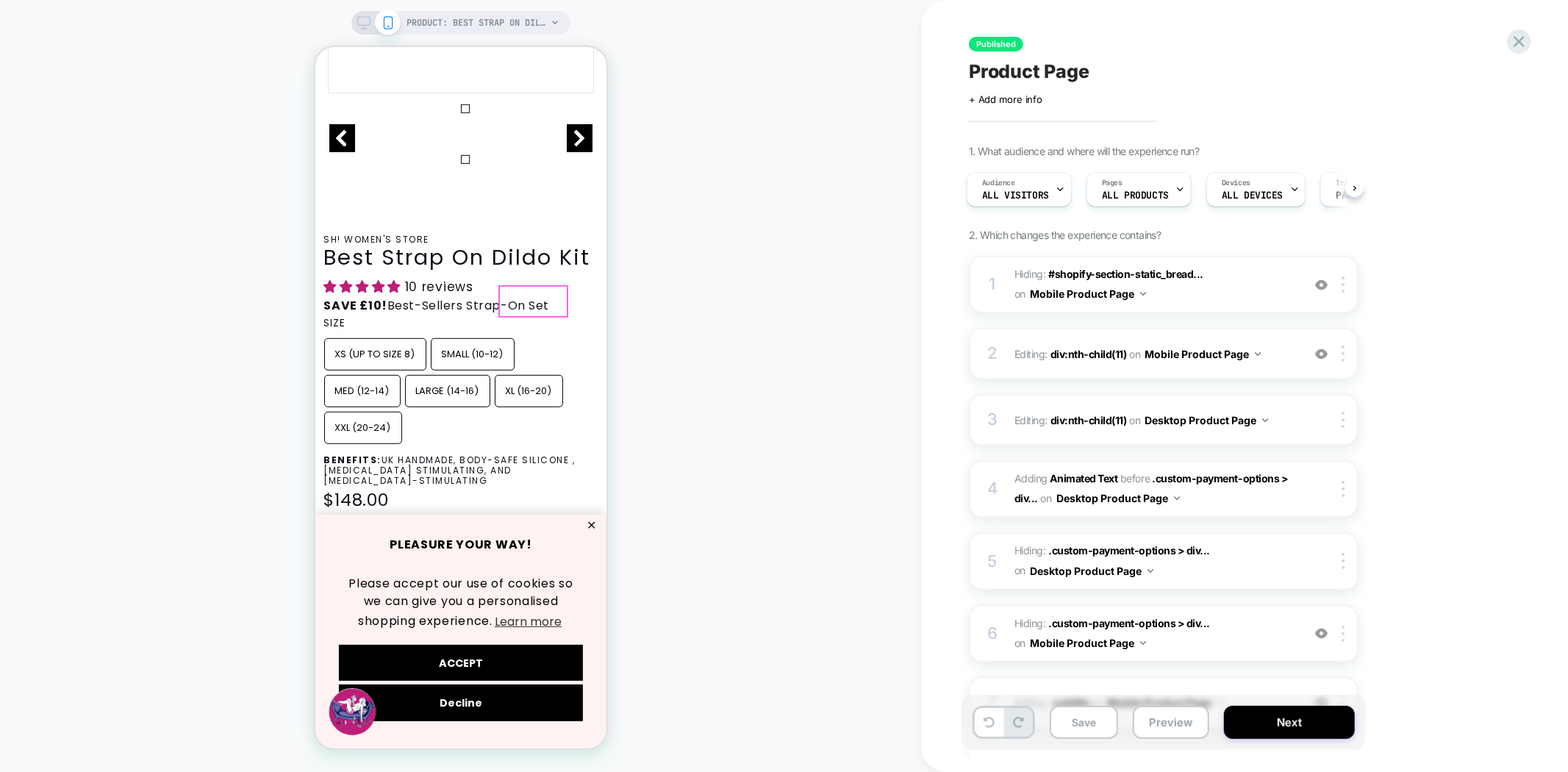
scroll to position [571, 0]
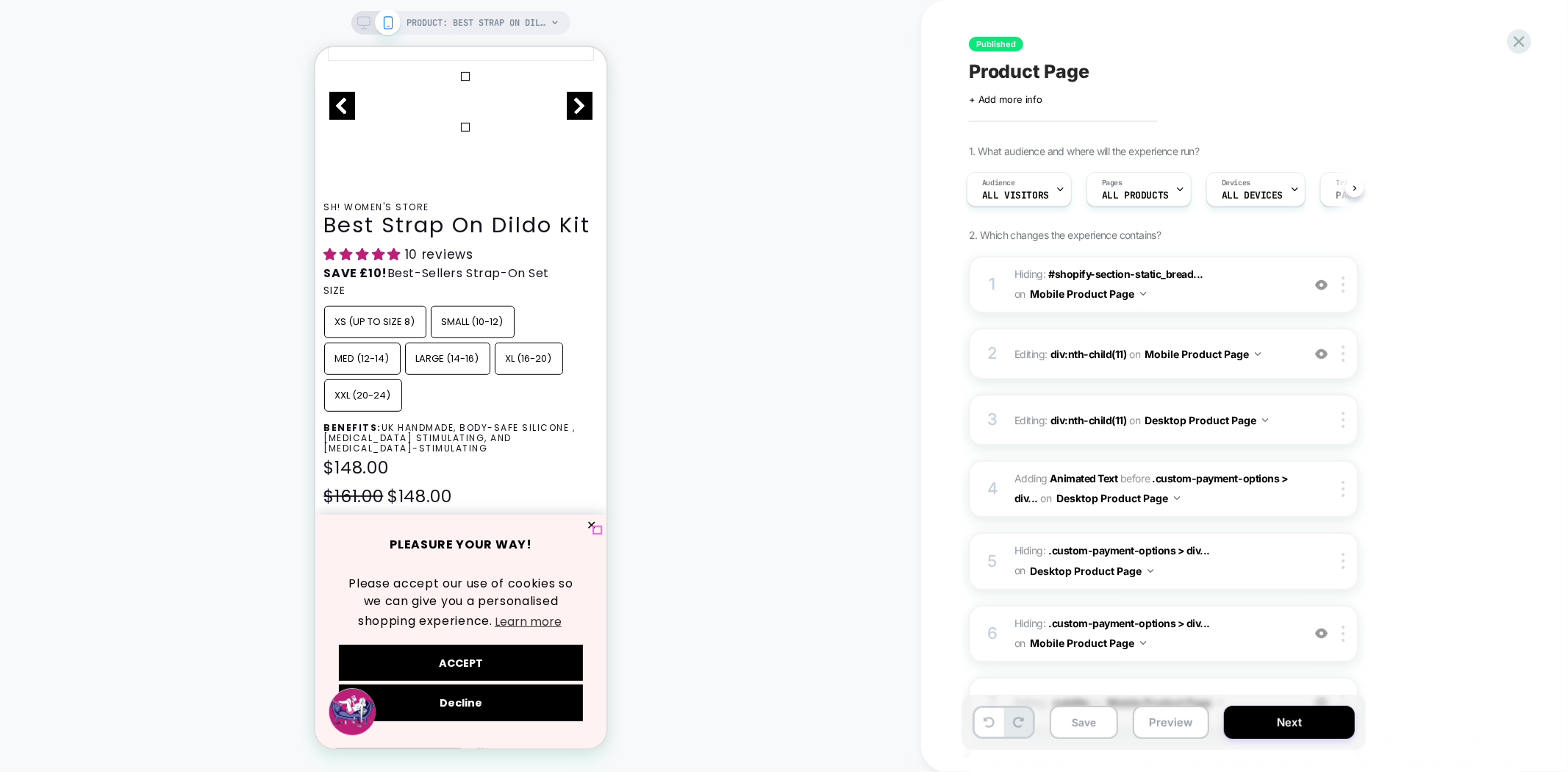
click at [598, 530] on button "✕" at bounding box center [590, 524] width 18 height 10
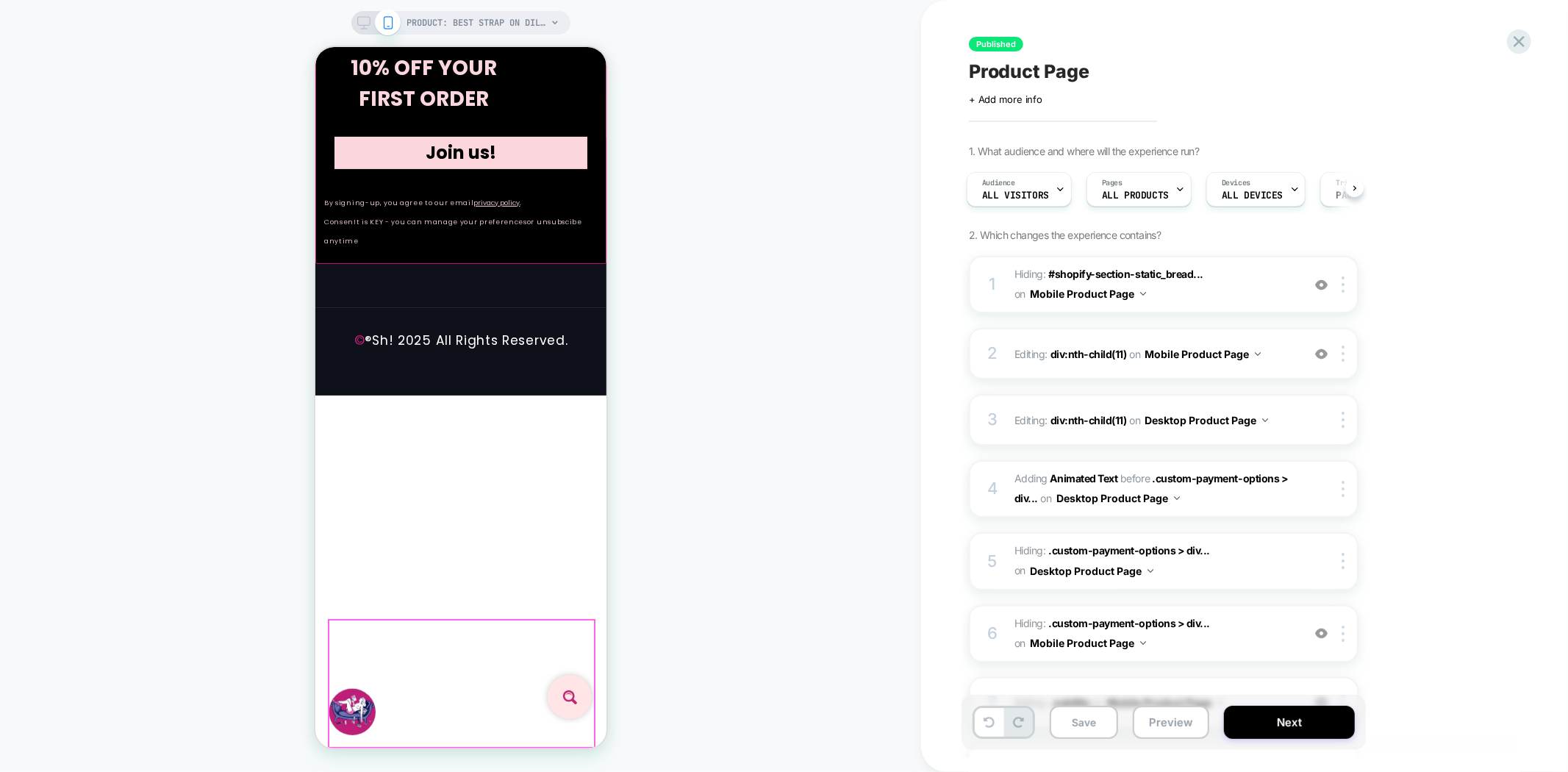
scroll to position [5715, 0]
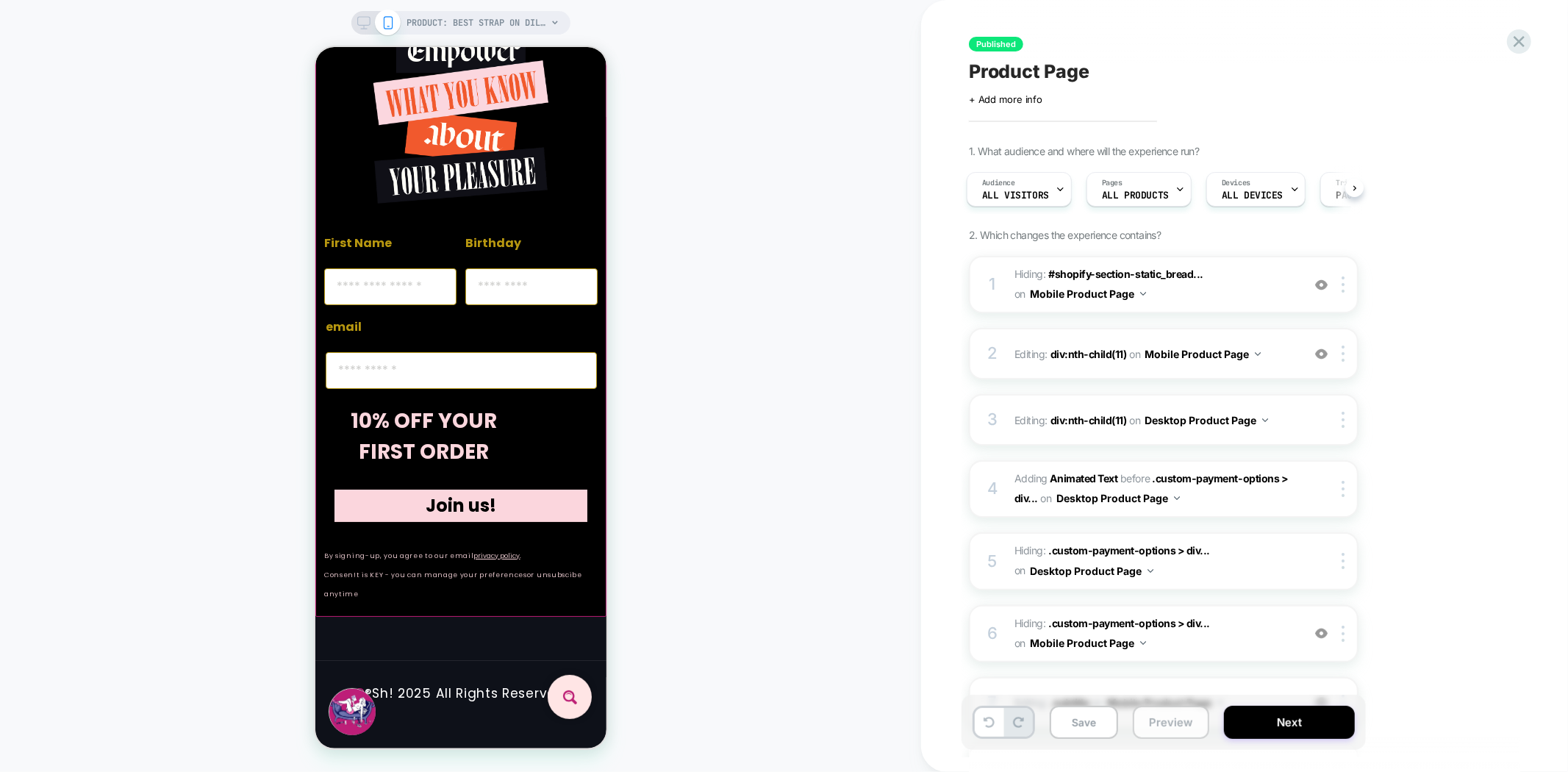
click at [1160, 728] on button "Preview" at bounding box center [1171, 722] width 77 height 33
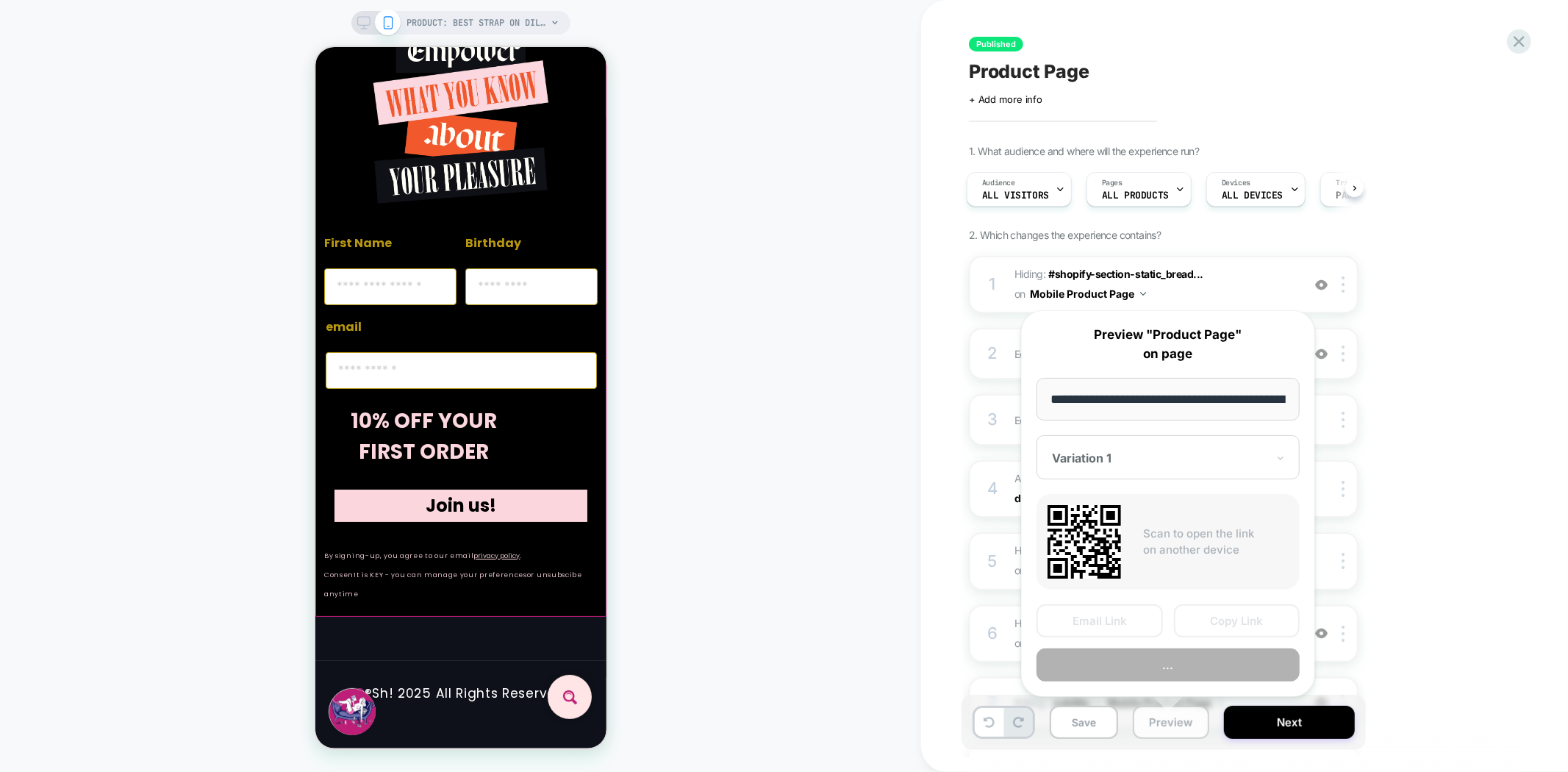
scroll to position [0, 231]
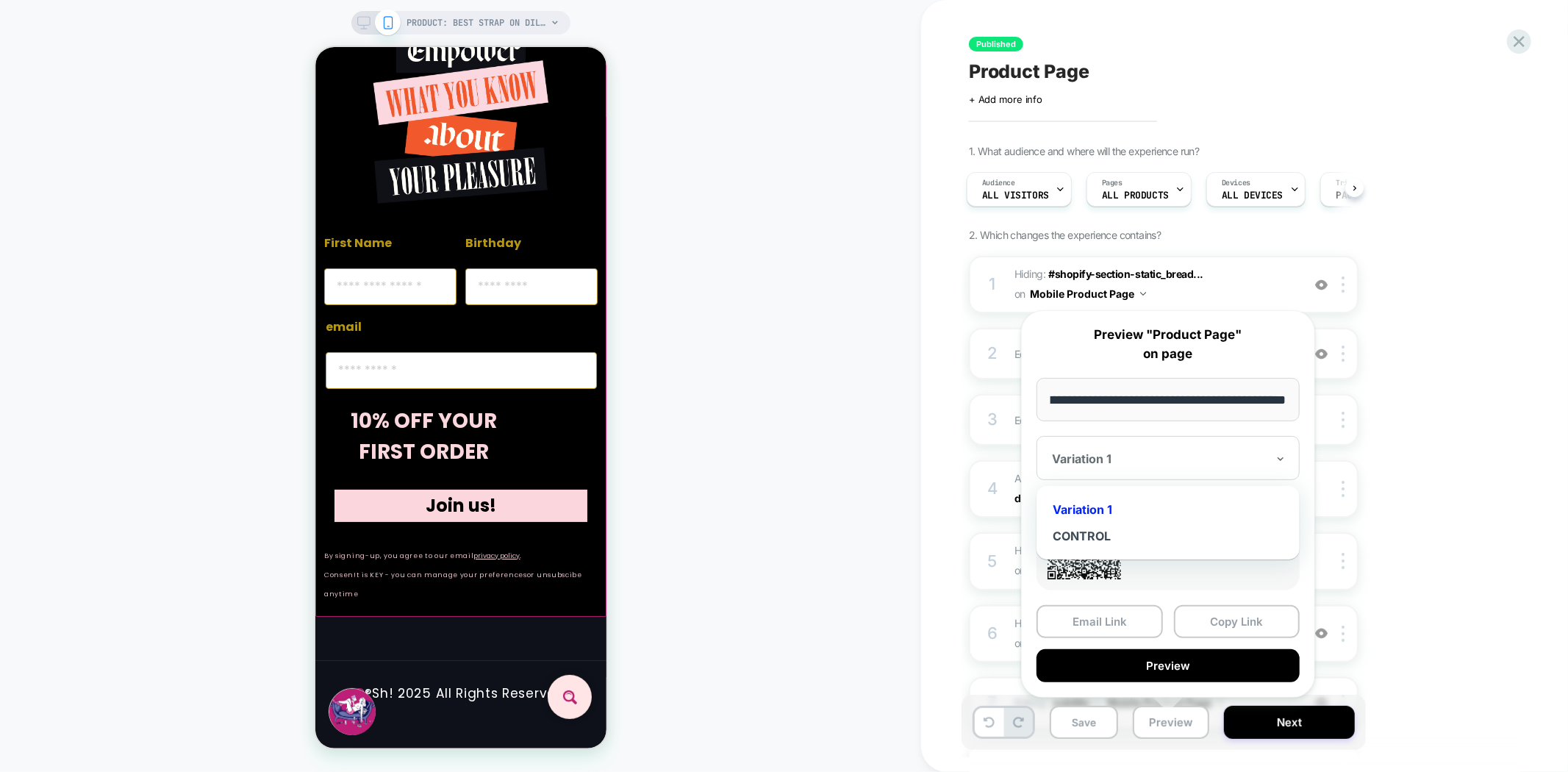
click at [1228, 455] on div at bounding box center [1159, 458] width 214 height 14
click at [1103, 527] on div "CONTROL" at bounding box center [1168, 535] width 248 height 26
click at [1217, 619] on button "Copy Link" at bounding box center [1237, 621] width 126 height 33
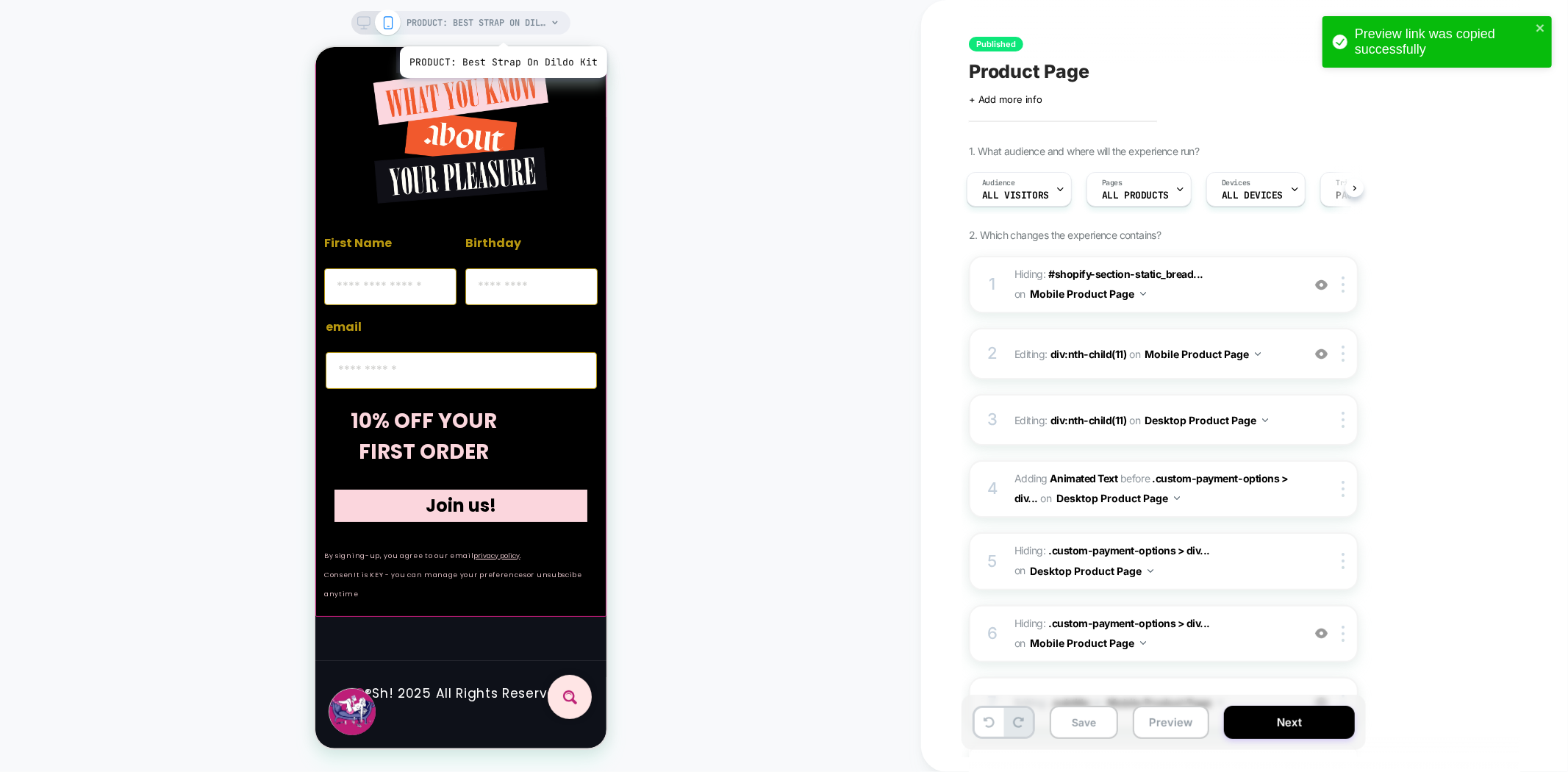
click at [501, 28] on span "PRODUCT: Best Strap On Dildo Kit" at bounding box center [476, 22] width 140 height 23
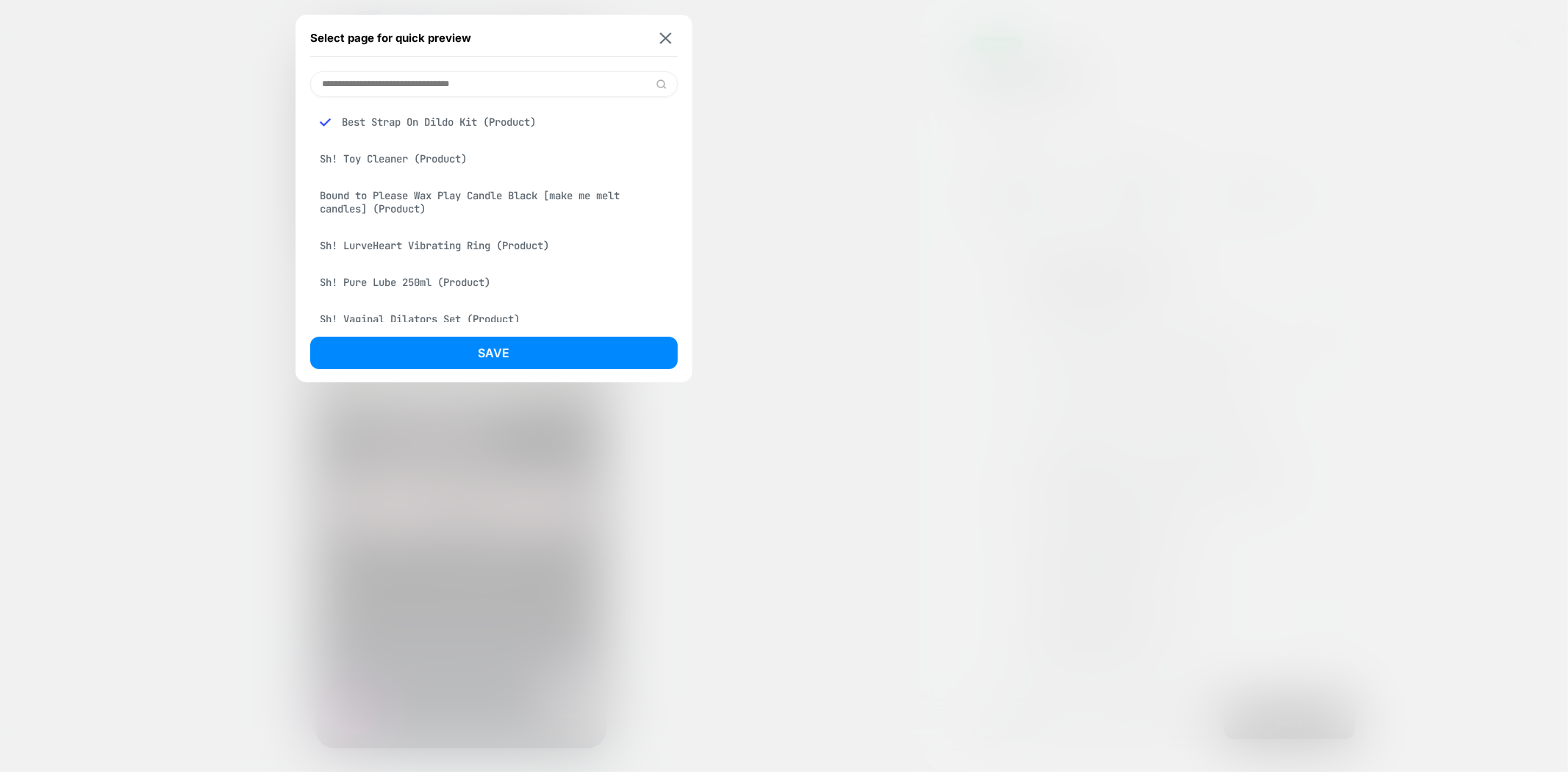
click at [422, 155] on div "Sh! Toy Cleaner (Product)" at bounding box center [494, 158] width 367 height 28
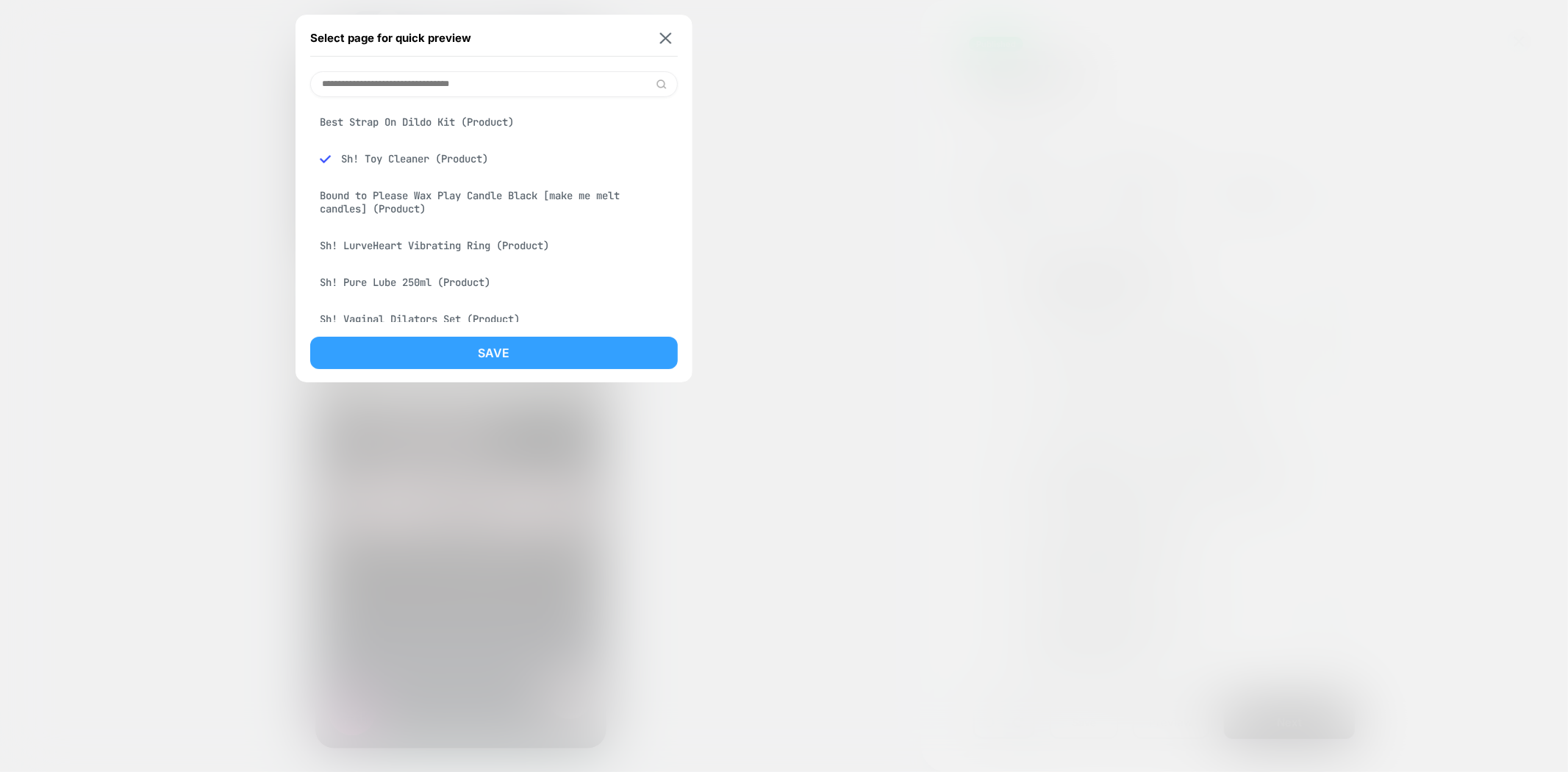
click at [487, 353] on button "Save" at bounding box center [494, 353] width 367 height 32
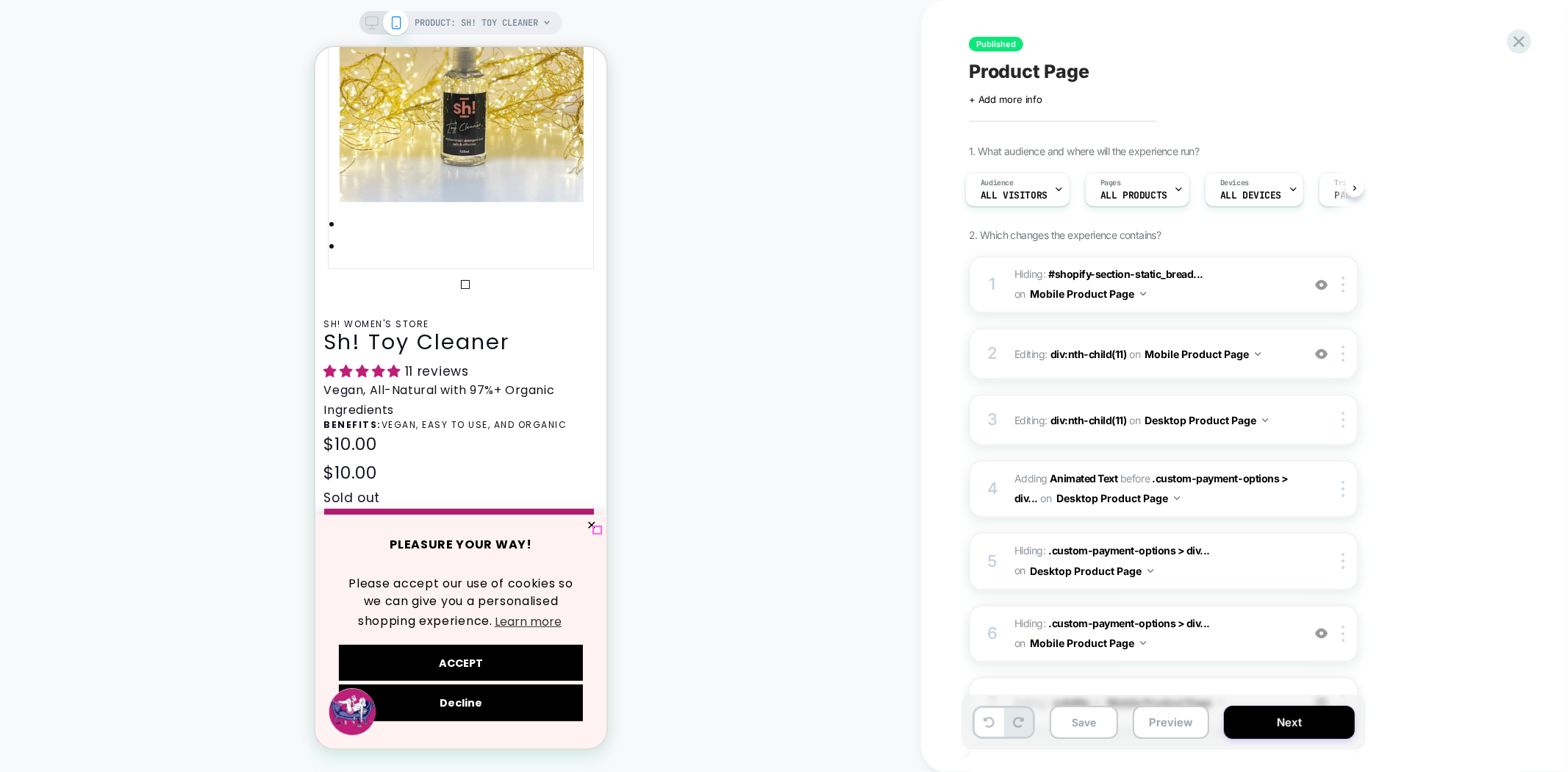
click at [592, 527] on button "✕" at bounding box center [590, 524] width 18 height 10
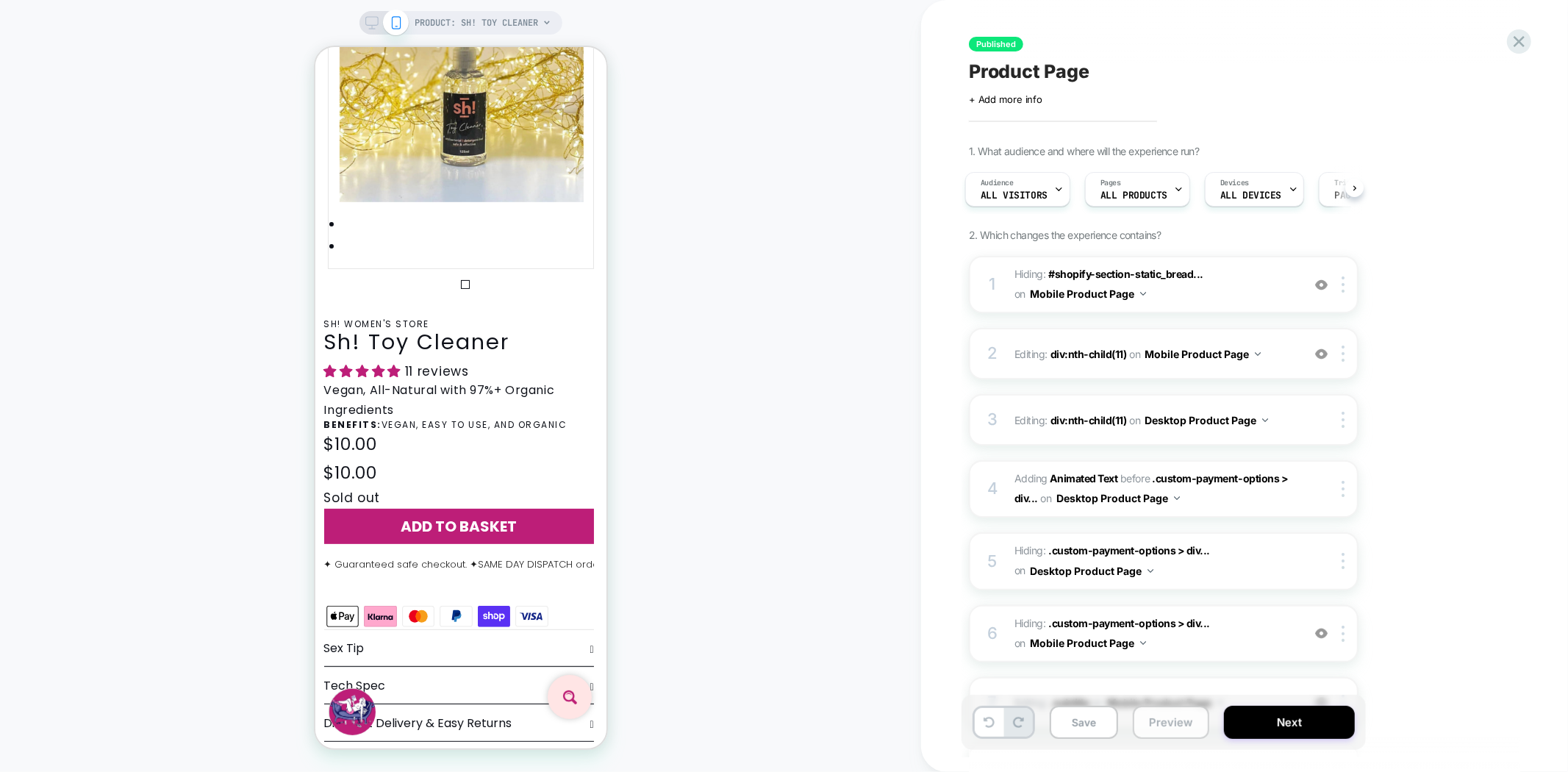
click at [1177, 724] on button "Preview" at bounding box center [1171, 722] width 77 height 33
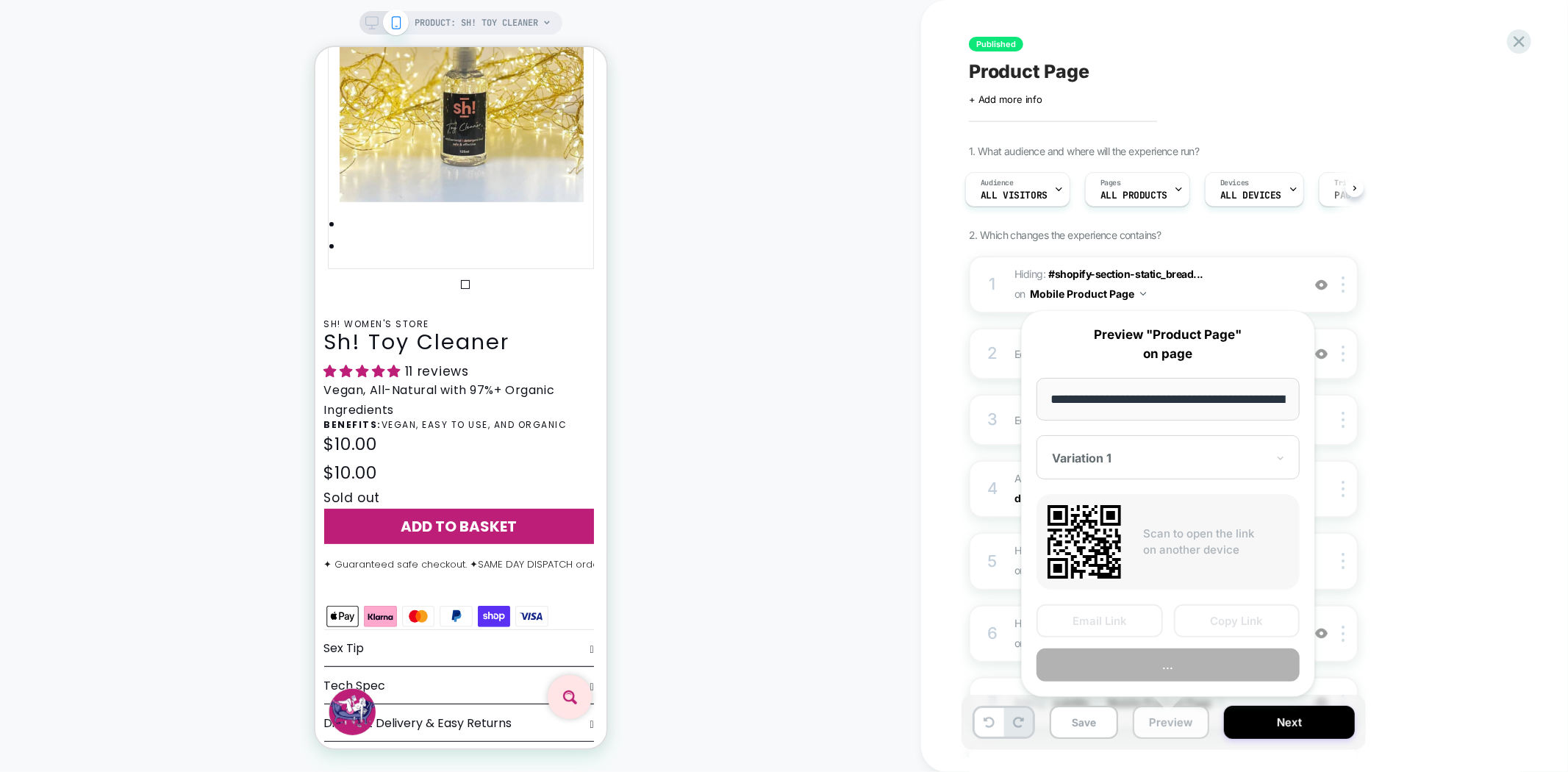
scroll to position [0, 187]
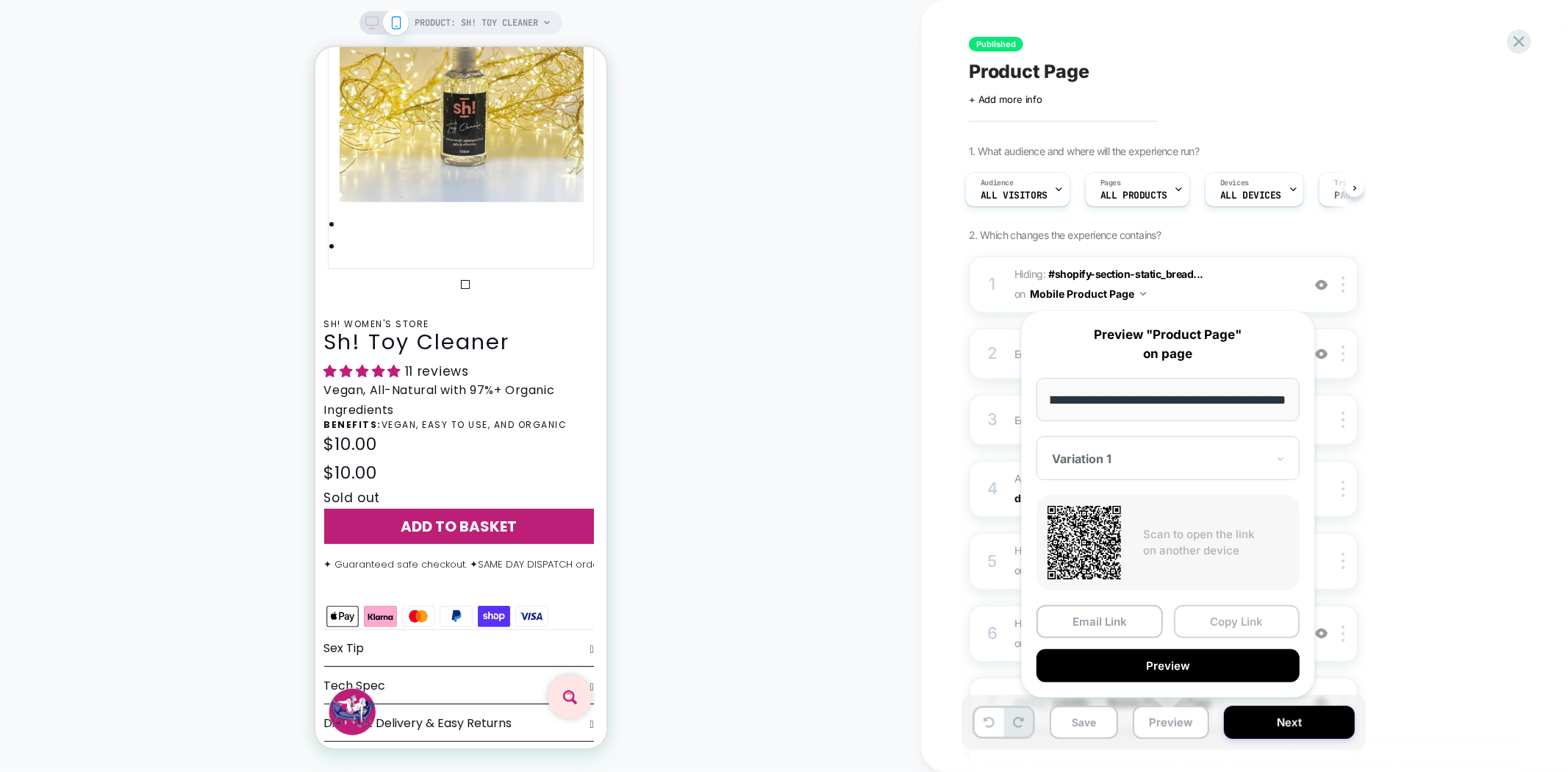
click at [1230, 621] on button "Copy Link" at bounding box center [1237, 621] width 126 height 33
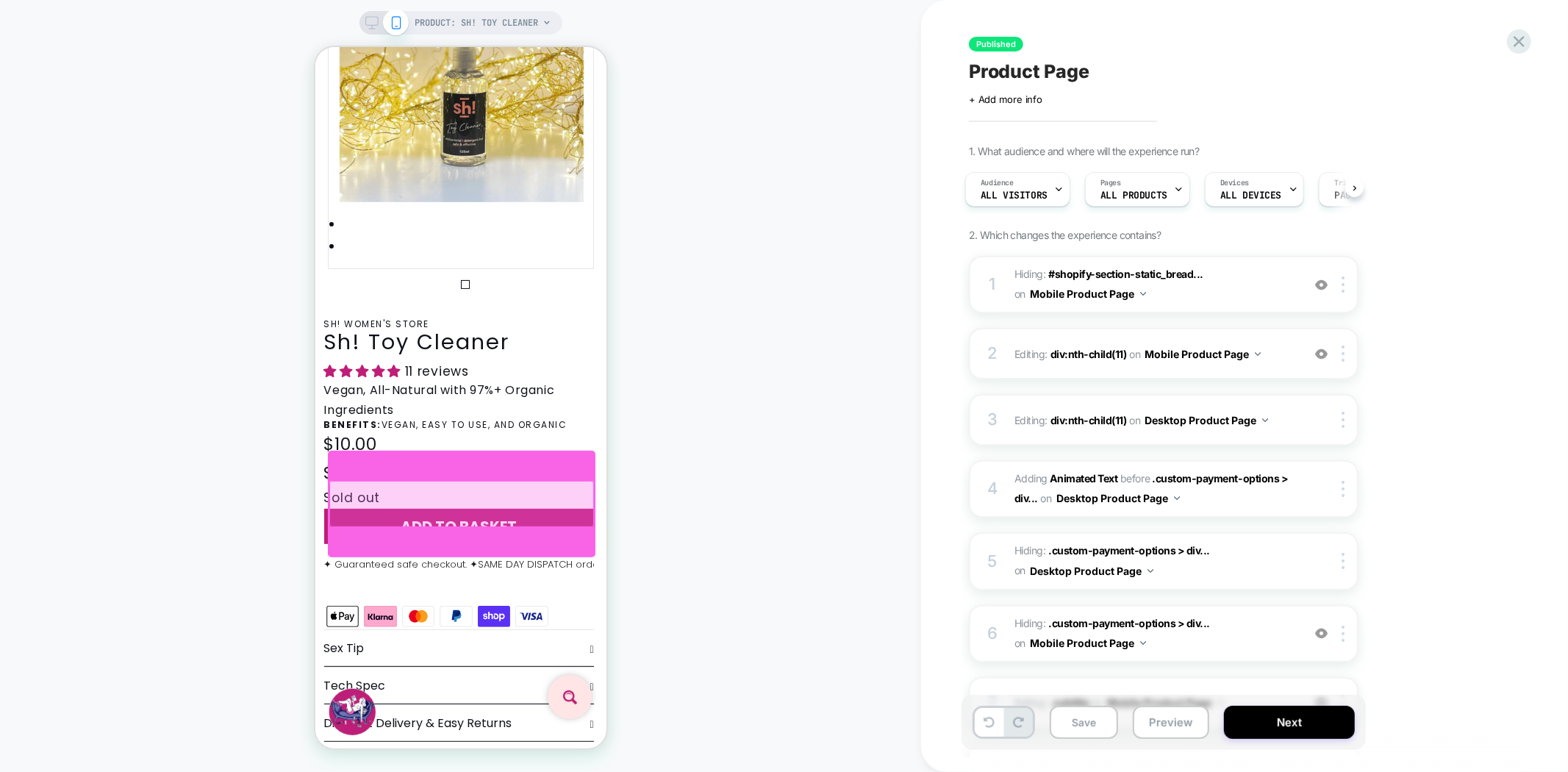
click at [545, 484] on div at bounding box center [460, 502] width 264 height 46
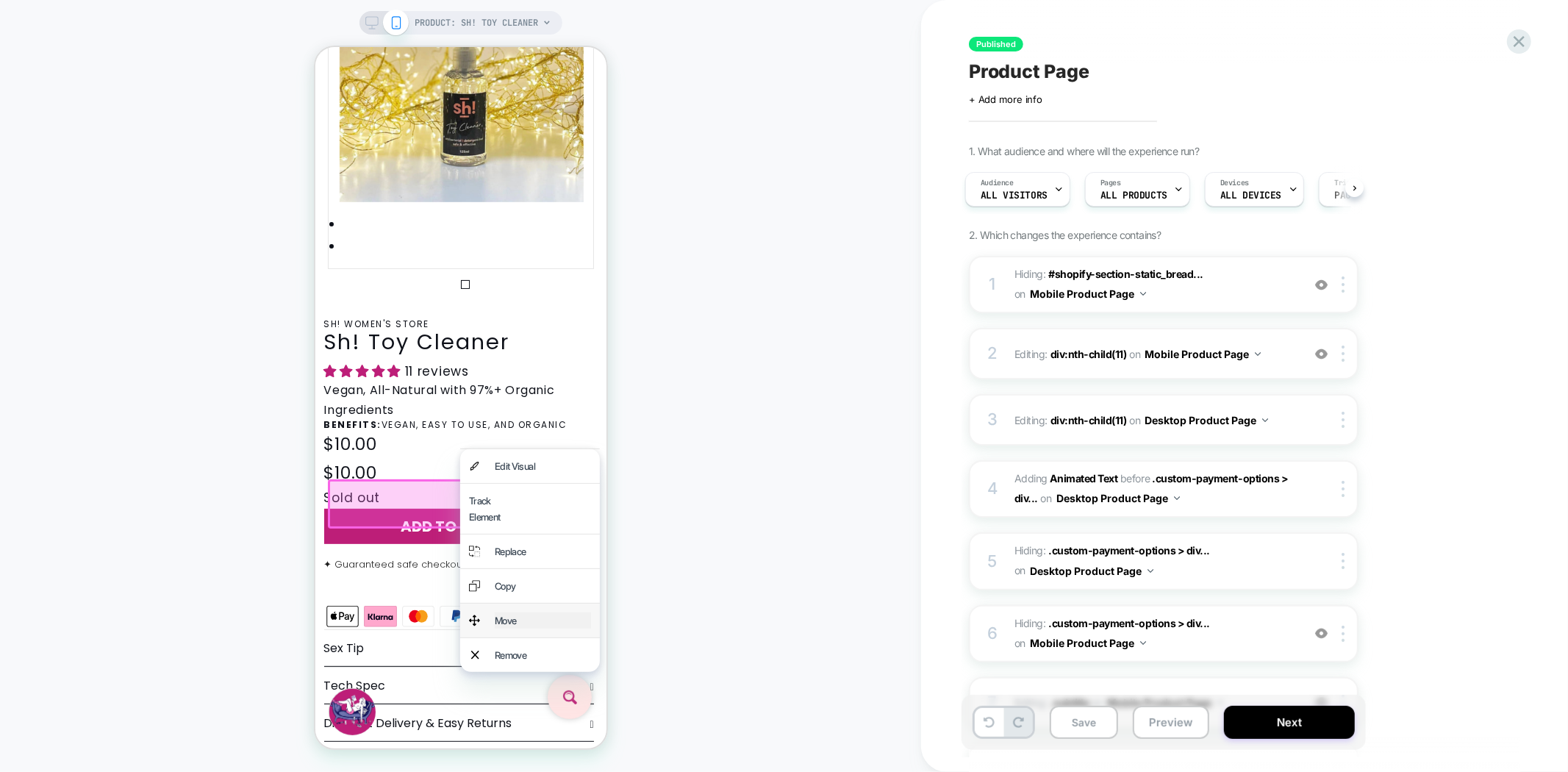
click at [524, 628] on div "Move" at bounding box center [542, 620] width 96 height 16
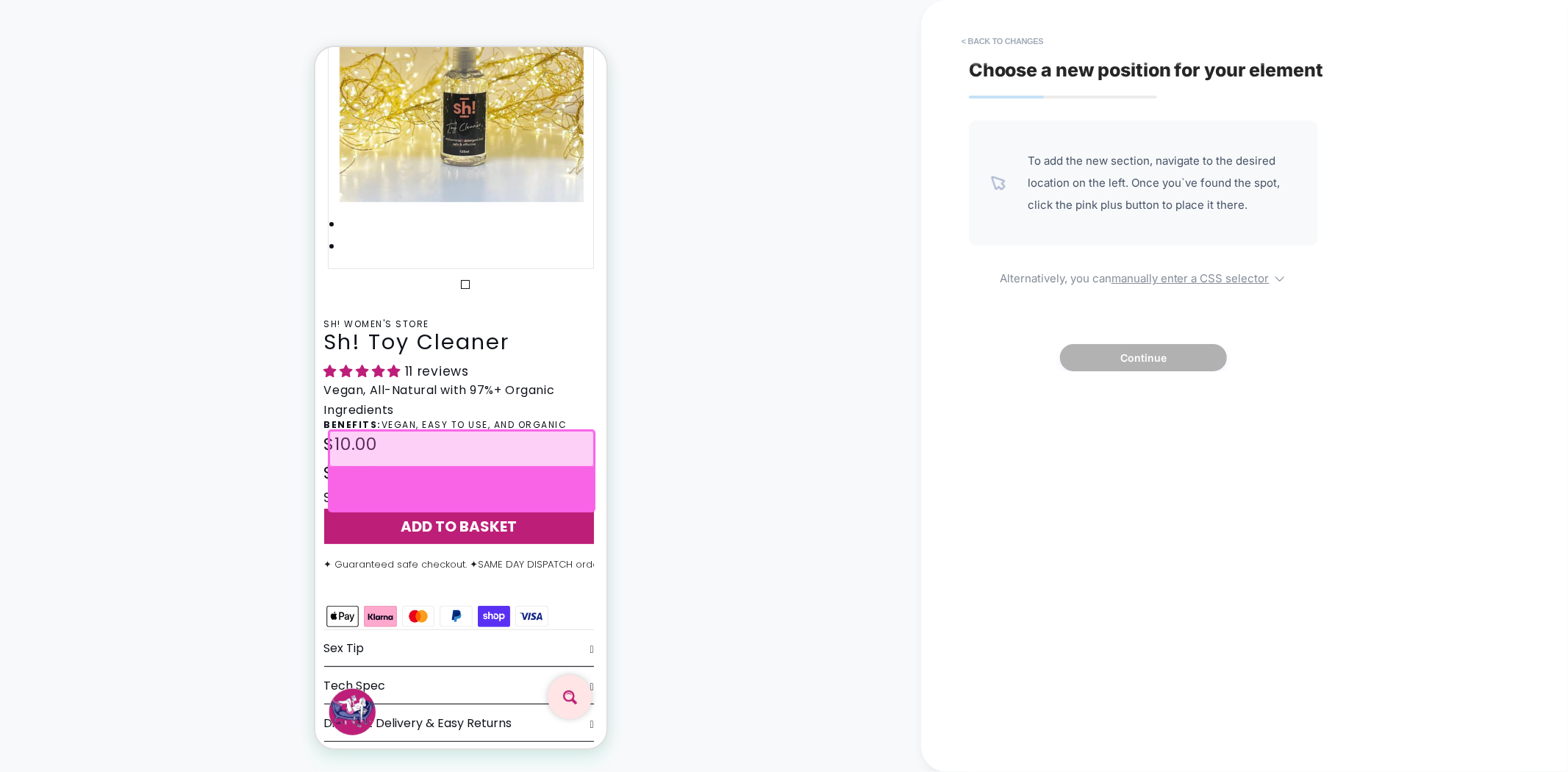
click at [452, 479] on div at bounding box center [460, 489] width 266 height 44
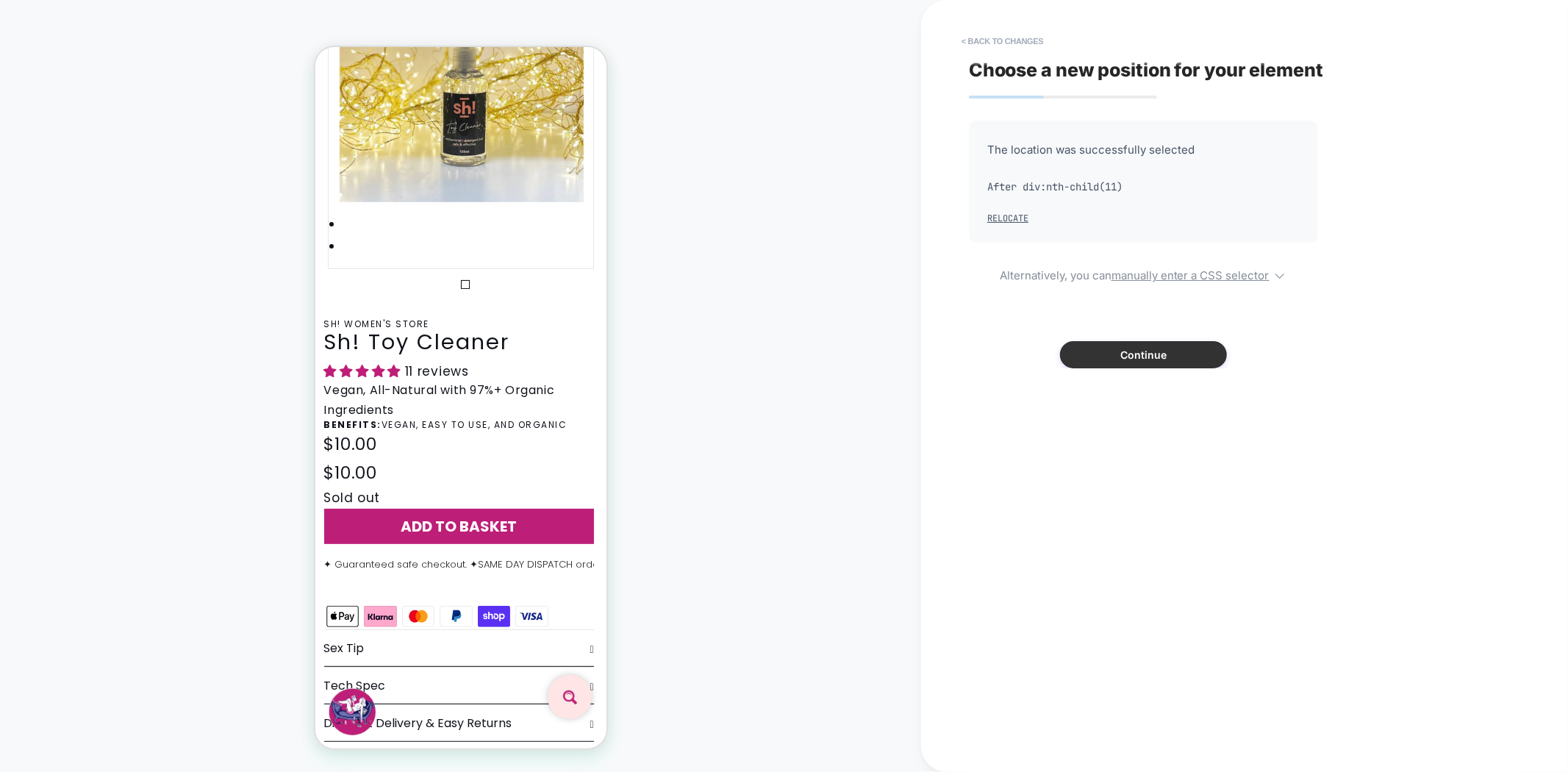
click at [1144, 360] on button "Continue" at bounding box center [1143, 355] width 167 height 27
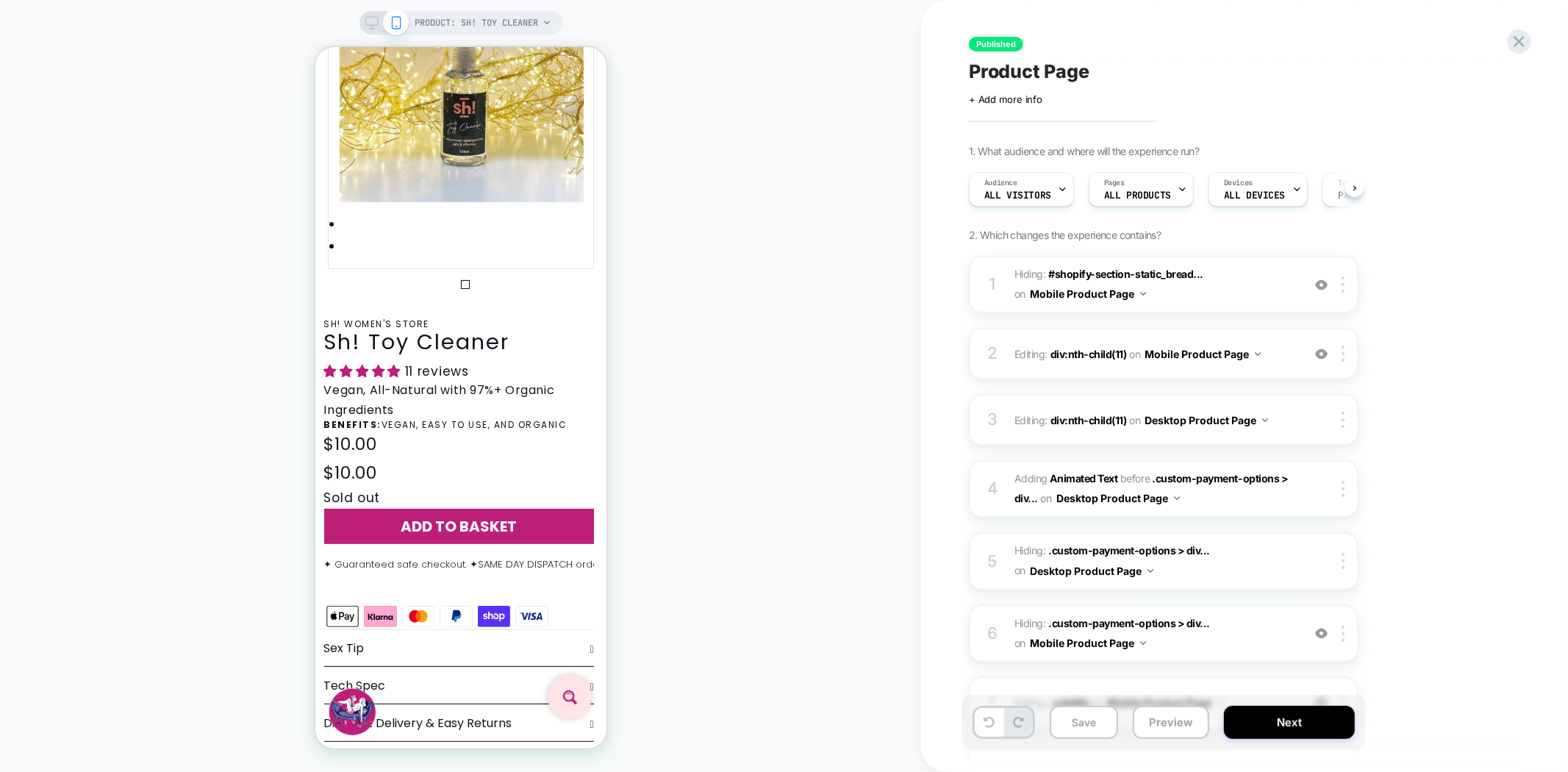
scroll to position [0, 1]
click at [483, 13] on span "PRODUCT: Sh! Toy Cleaner" at bounding box center [476, 22] width 123 height 23
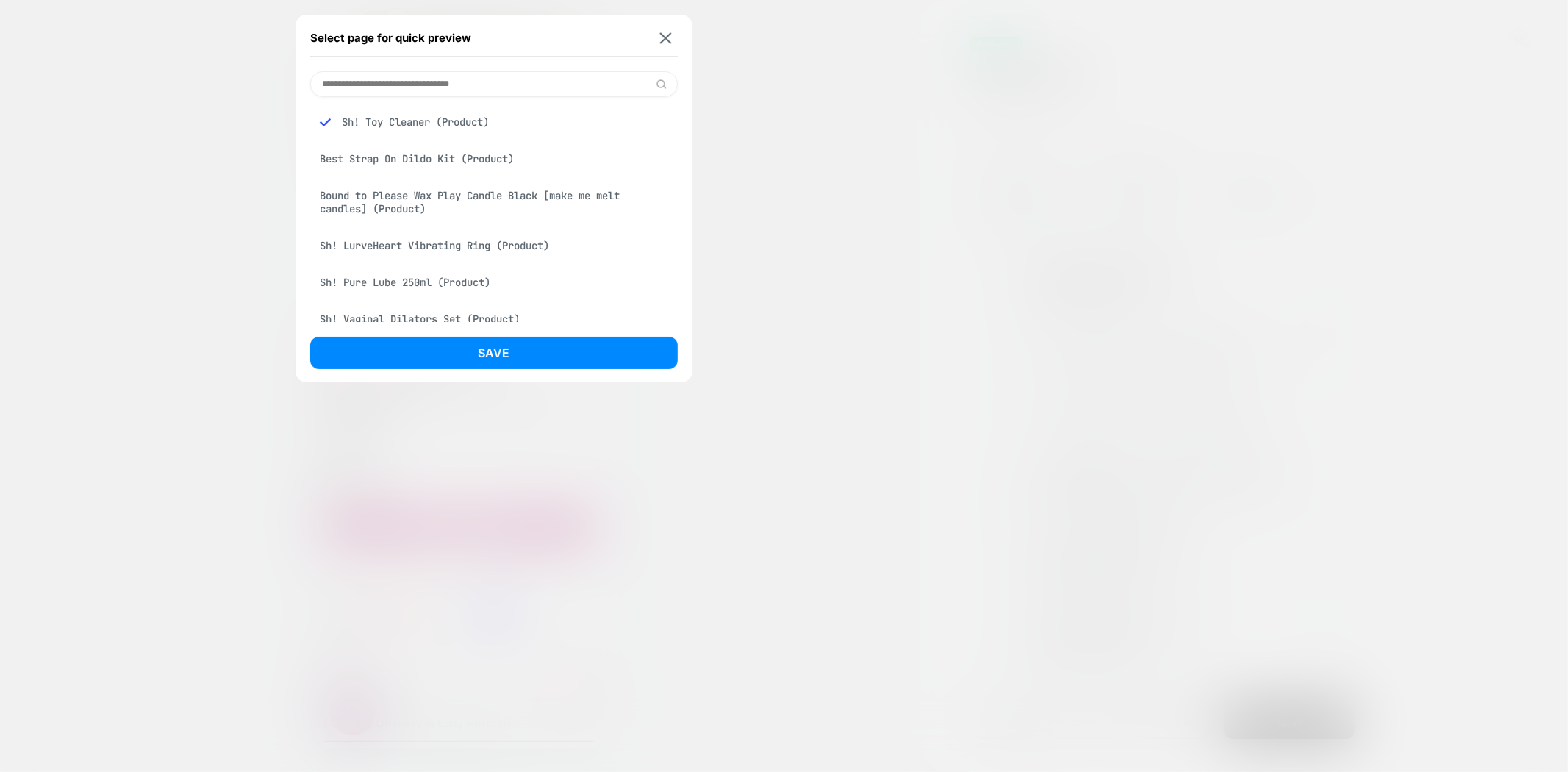
click at [406, 159] on div "Best Strap On Dildo Kit (Product)" at bounding box center [494, 158] width 367 height 28
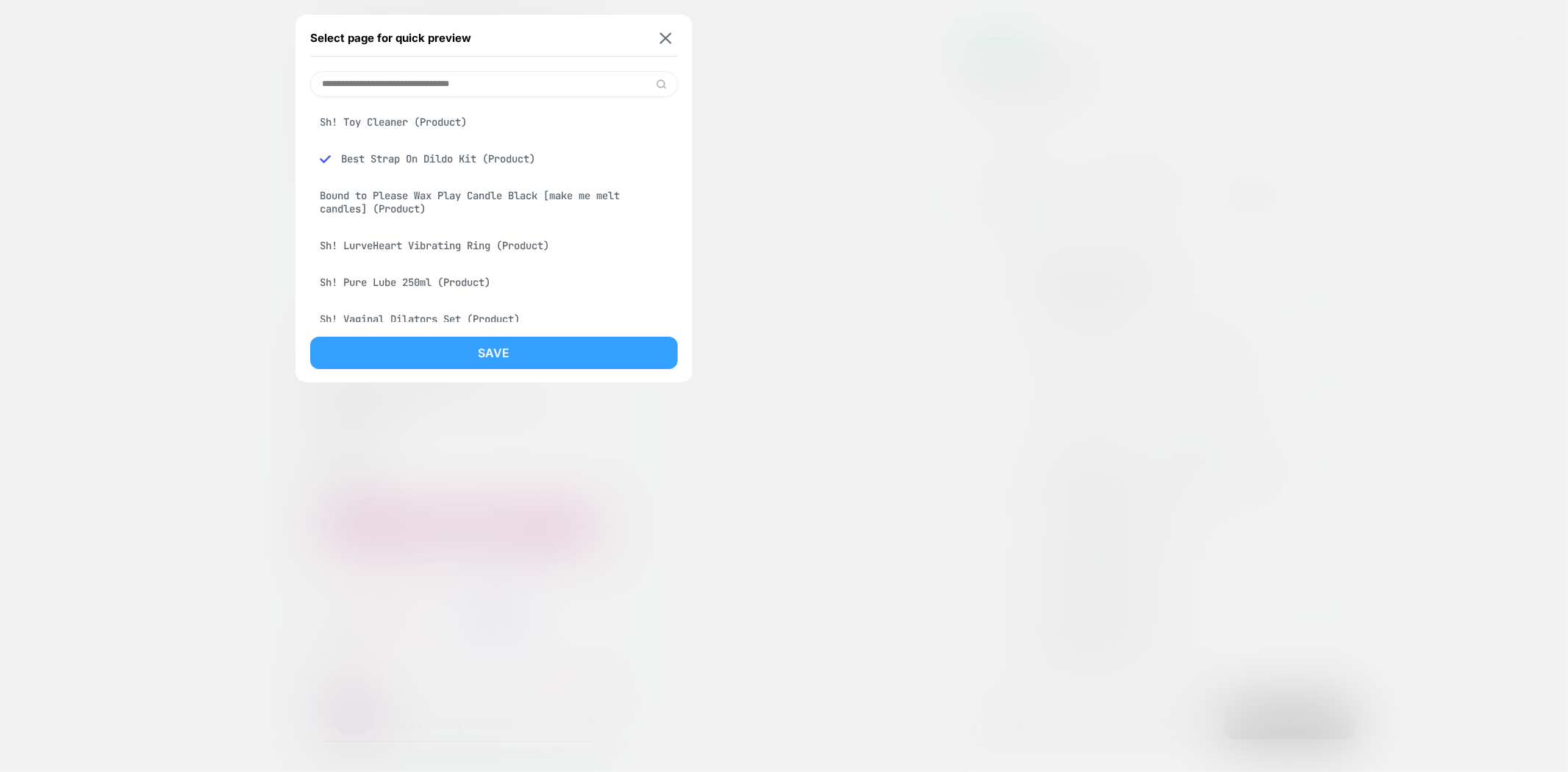
click at [524, 360] on button "Save" at bounding box center [494, 353] width 367 height 32
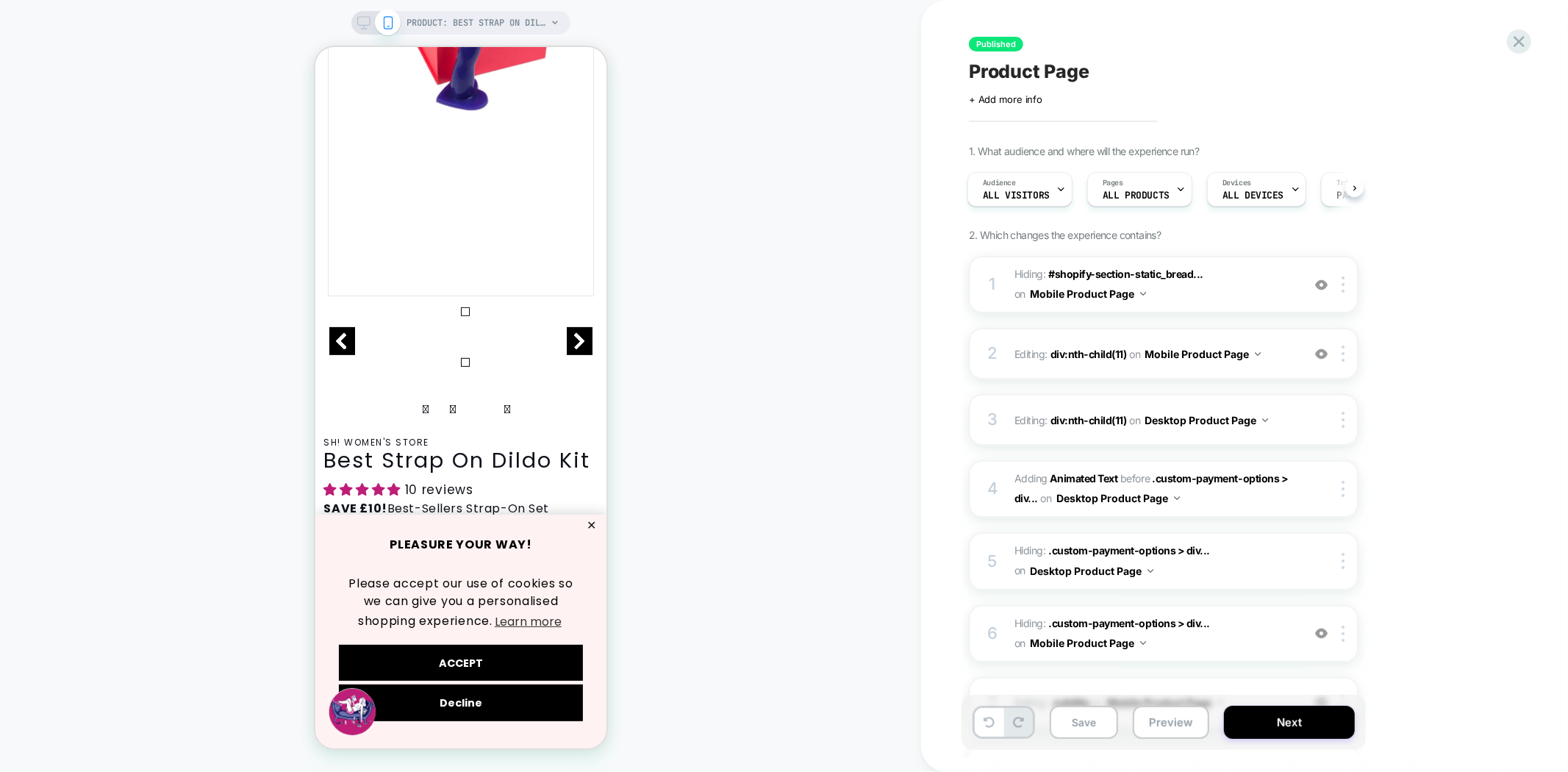
scroll to position [408, 0]
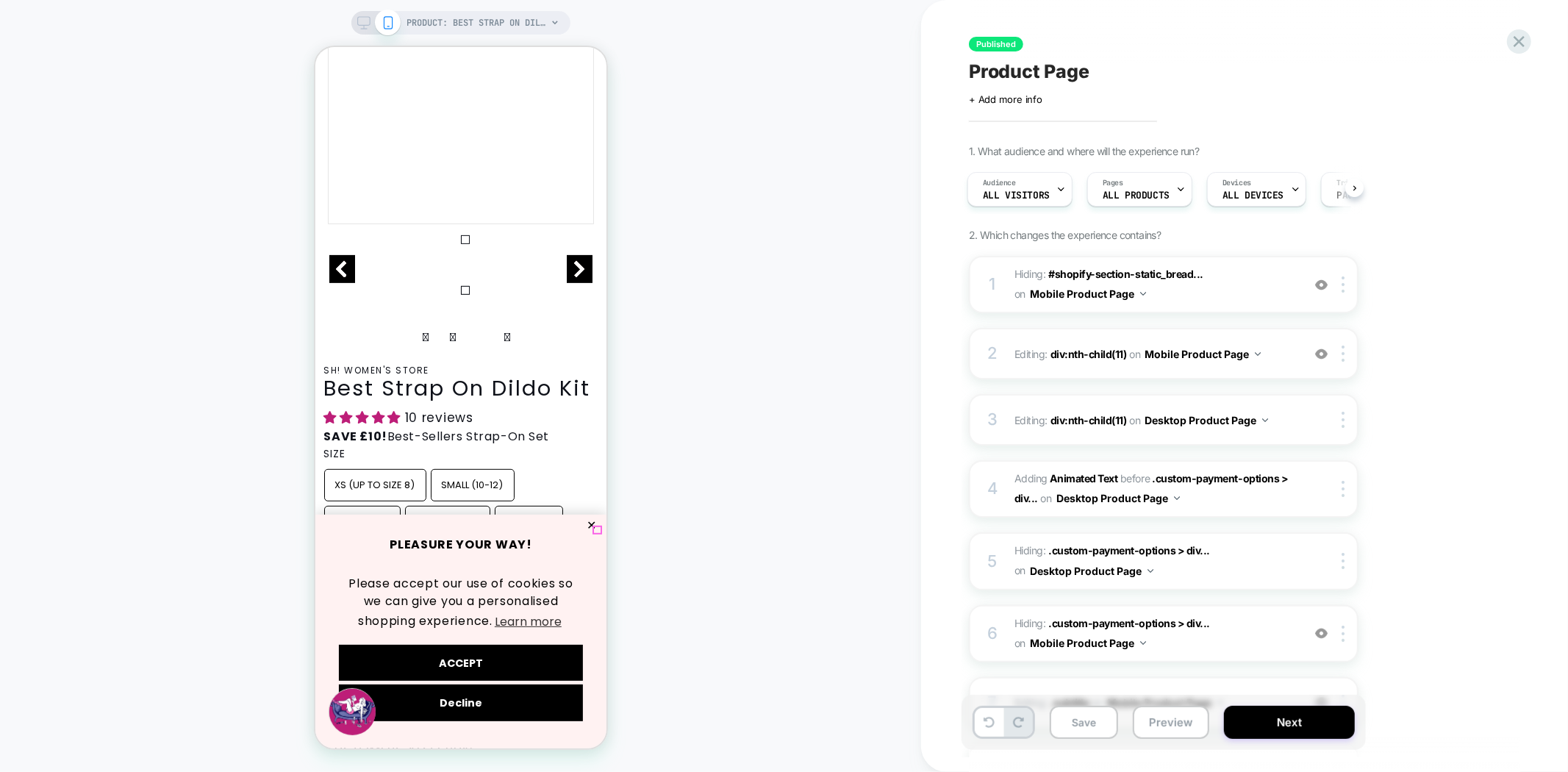
click at [598, 530] on button "✕" at bounding box center [590, 524] width 18 height 10
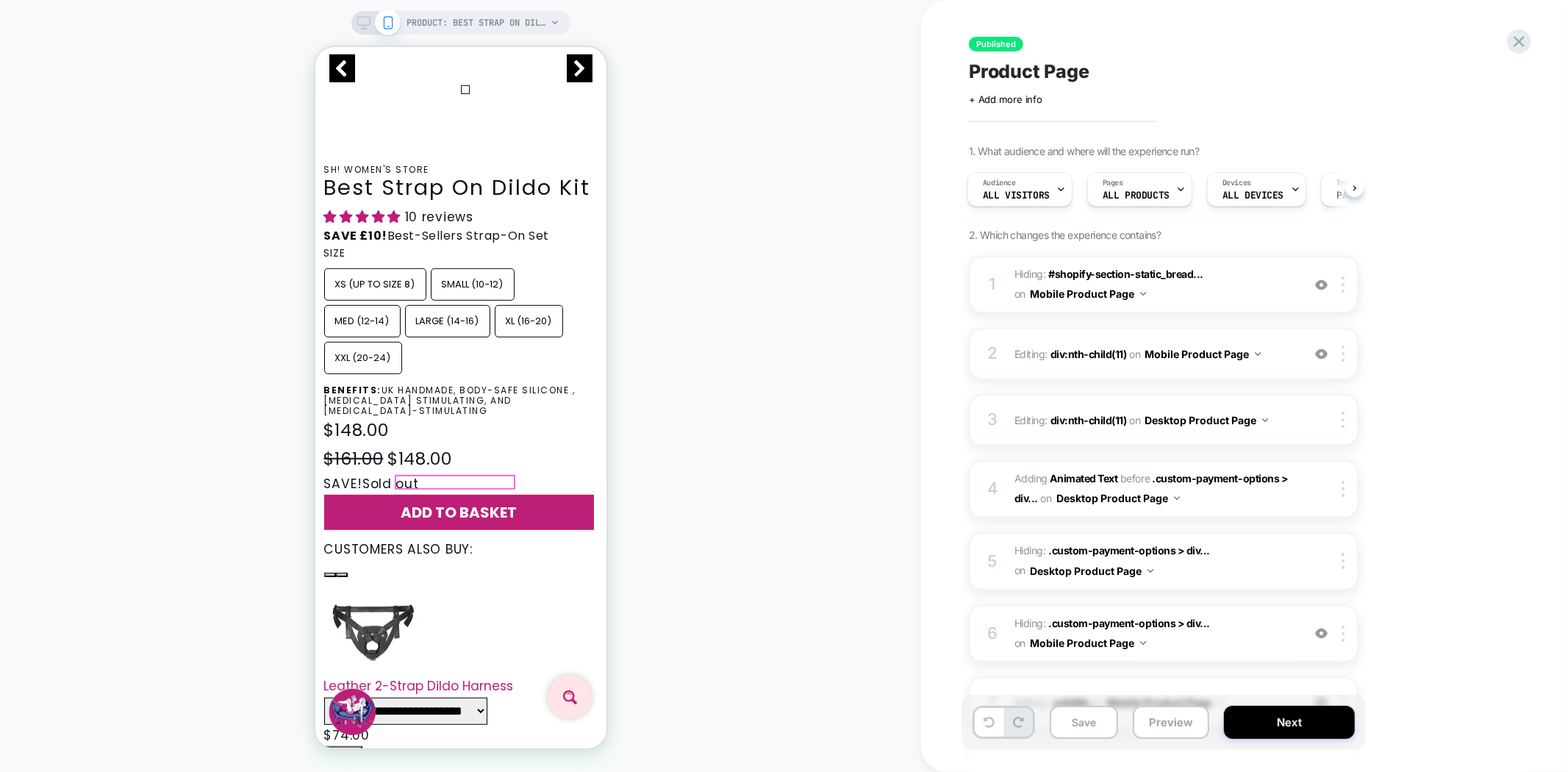
scroll to position [652, 0]
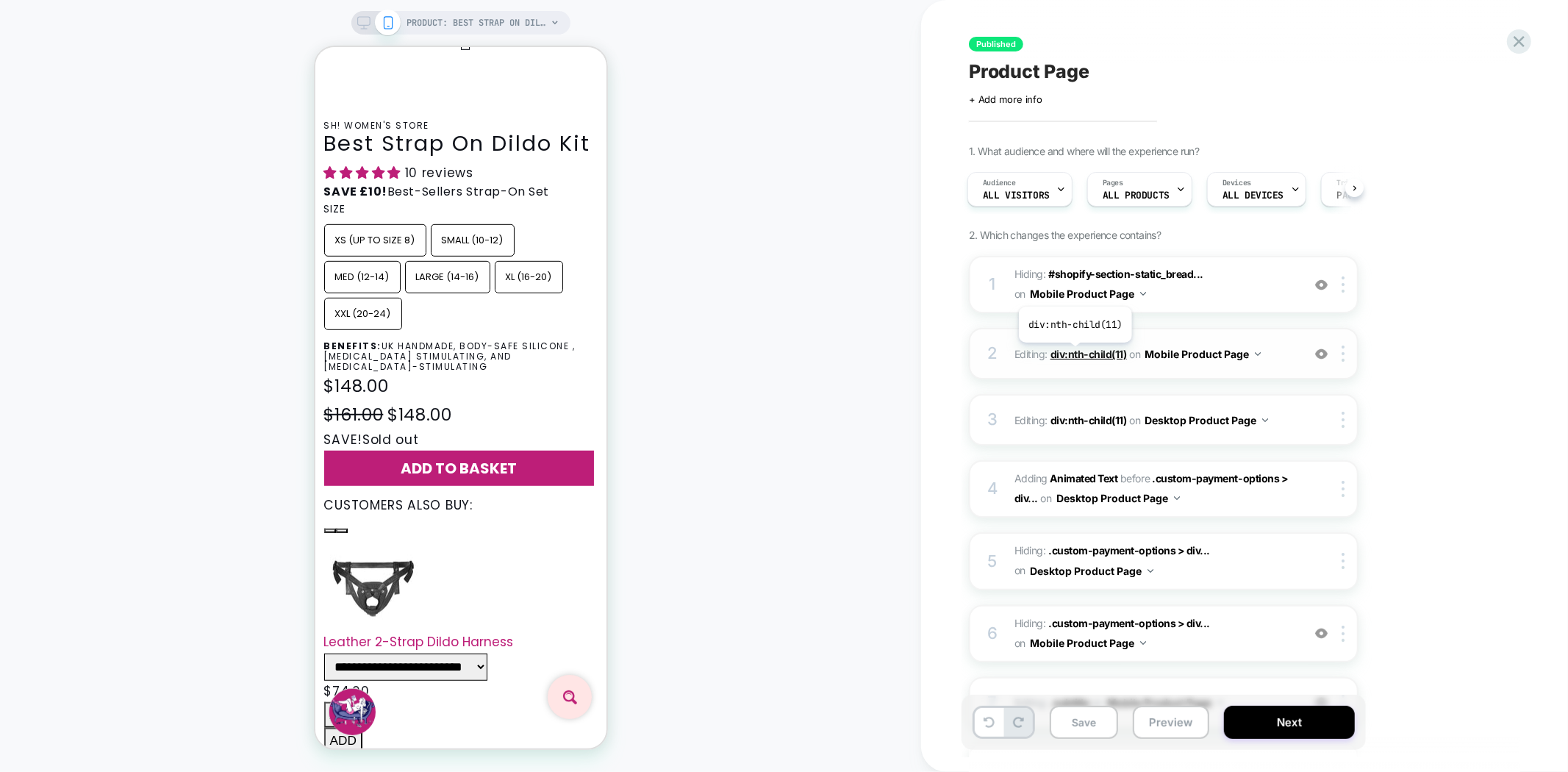
click at [1074, 354] on span "div:nth-child(11)" at bounding box center [1088, 354] width 77 height 13
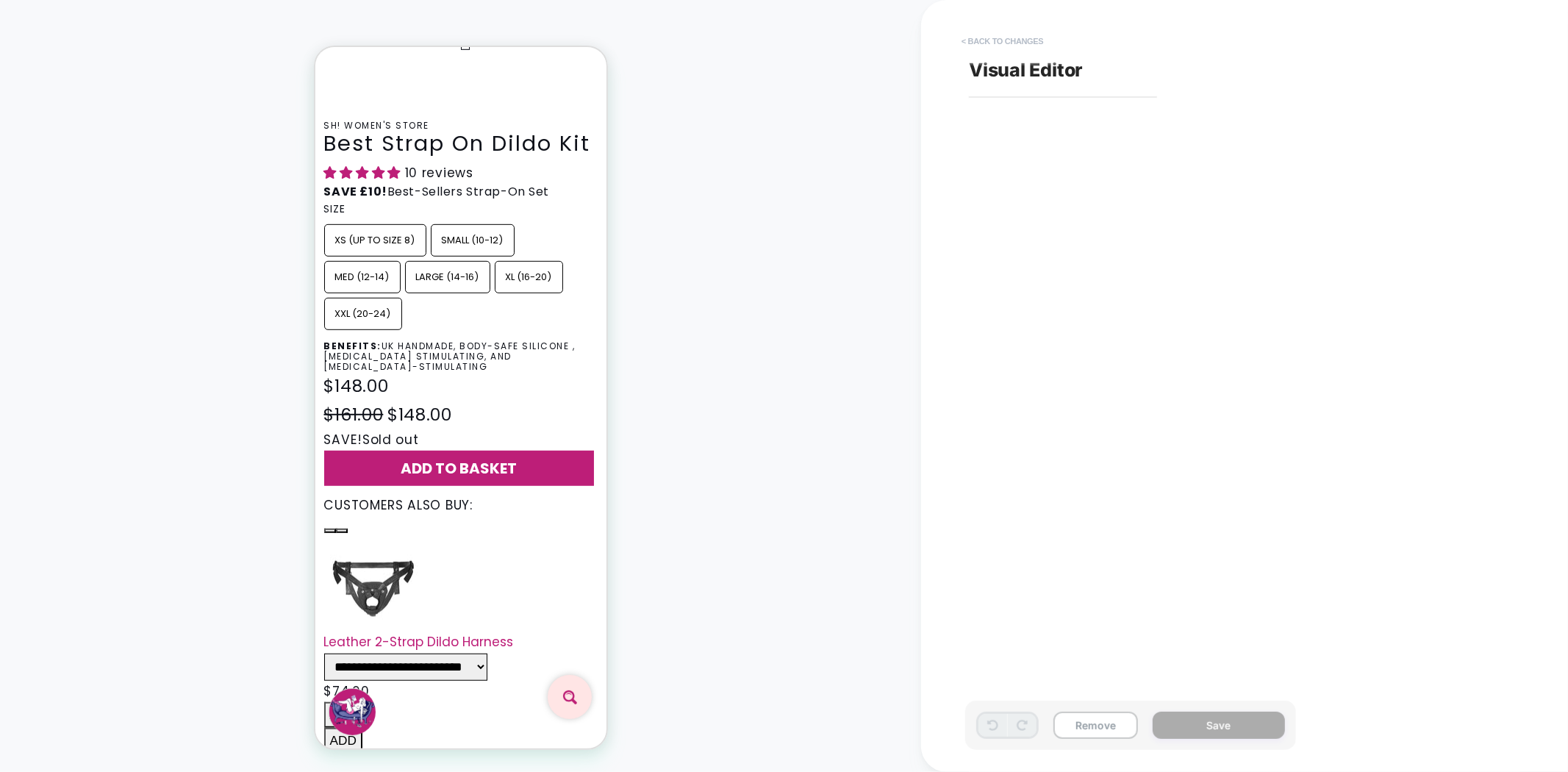
click at [1008, 42] on button "< Back to changes" at bounding box center [1003, 41] width 97 height 23
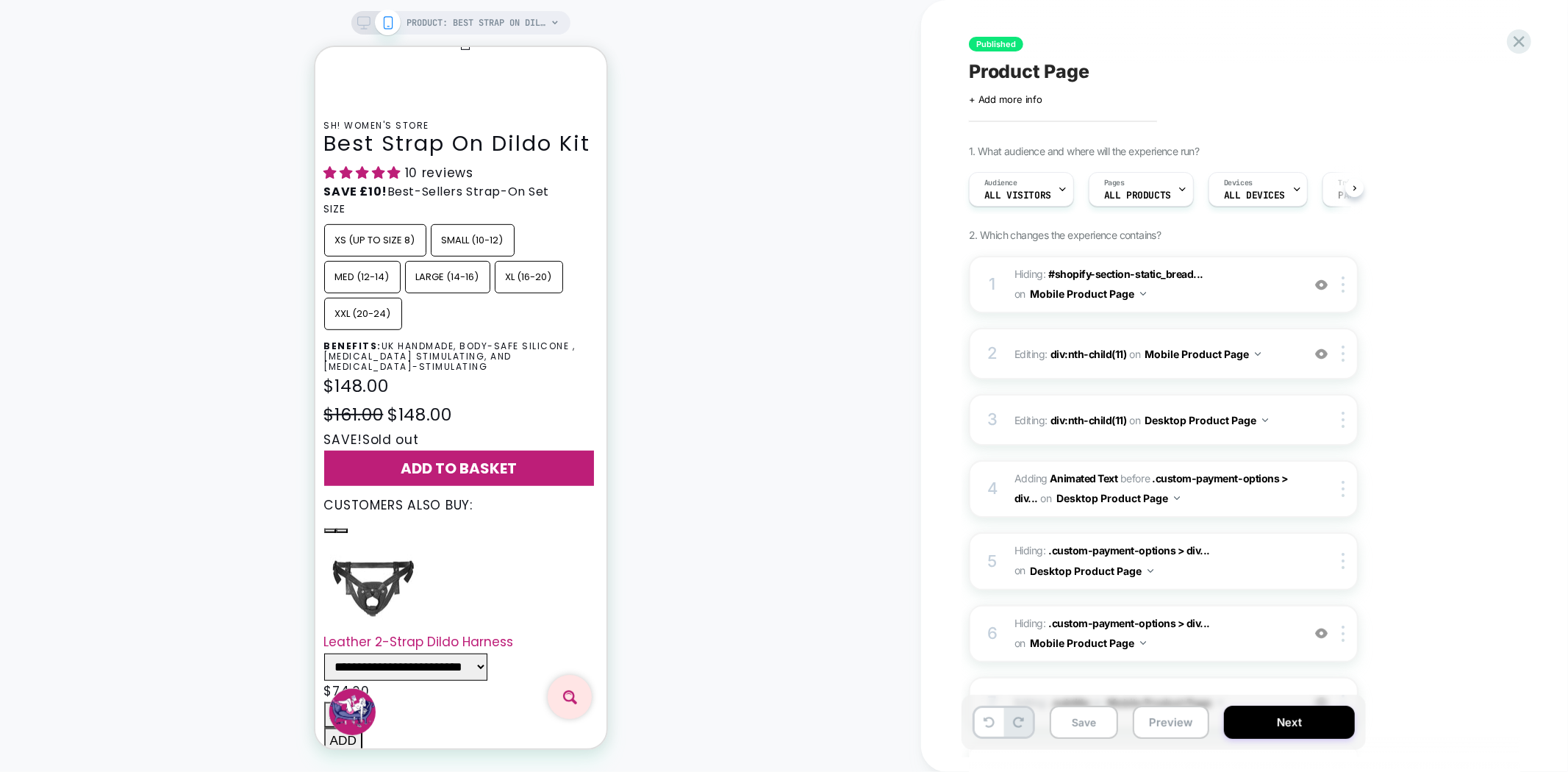
scroll to position [0, 1]
click at [541, 13] on span "PRODUCT: Best Strap On Dildo Kit" at bounding box center [476, 22] width 140 height 23
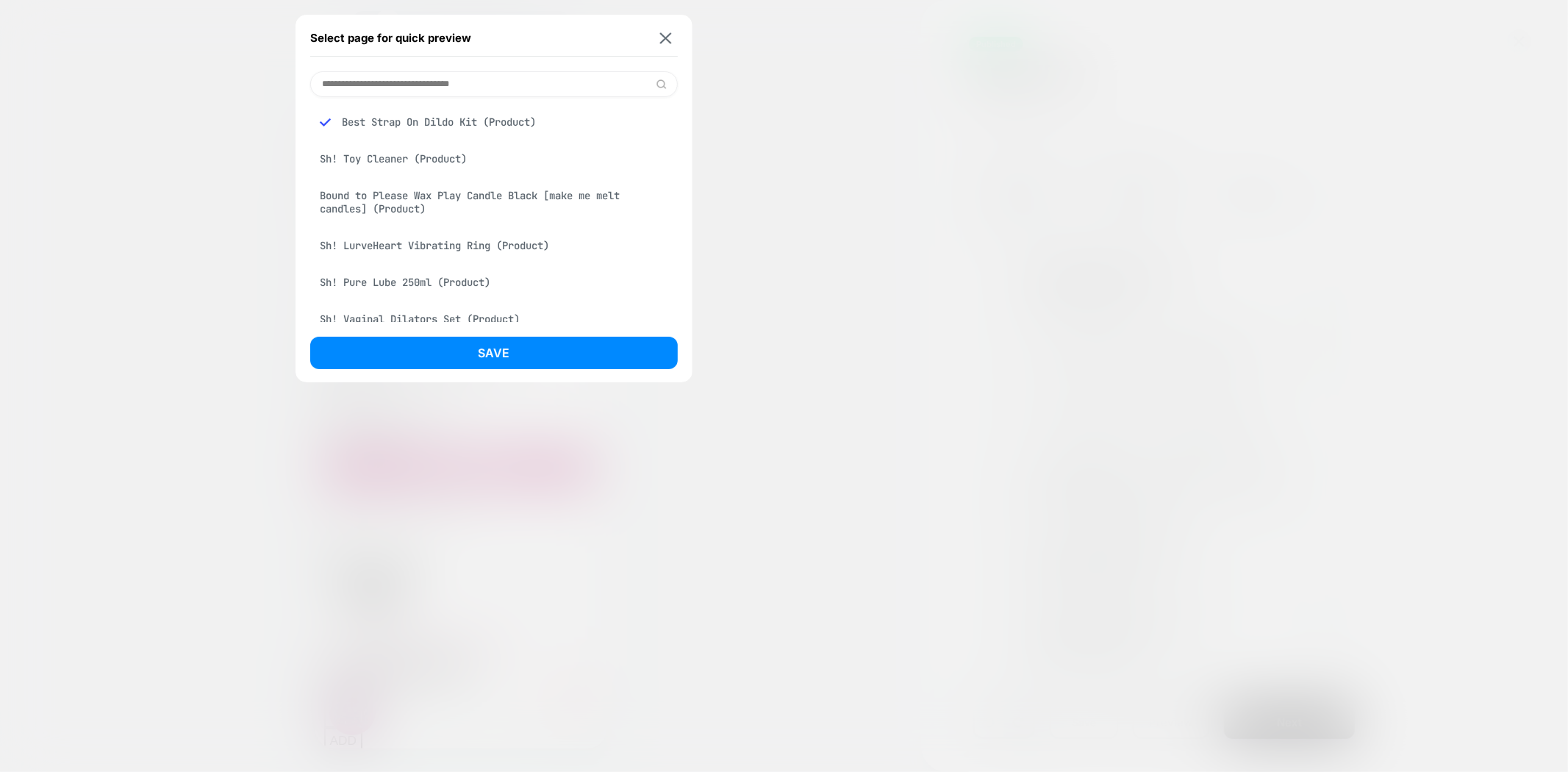
click at [422, 153] on div "Sh! Toy Cleaner (Product)" at bounding box center [494, 158] width 367 height 28
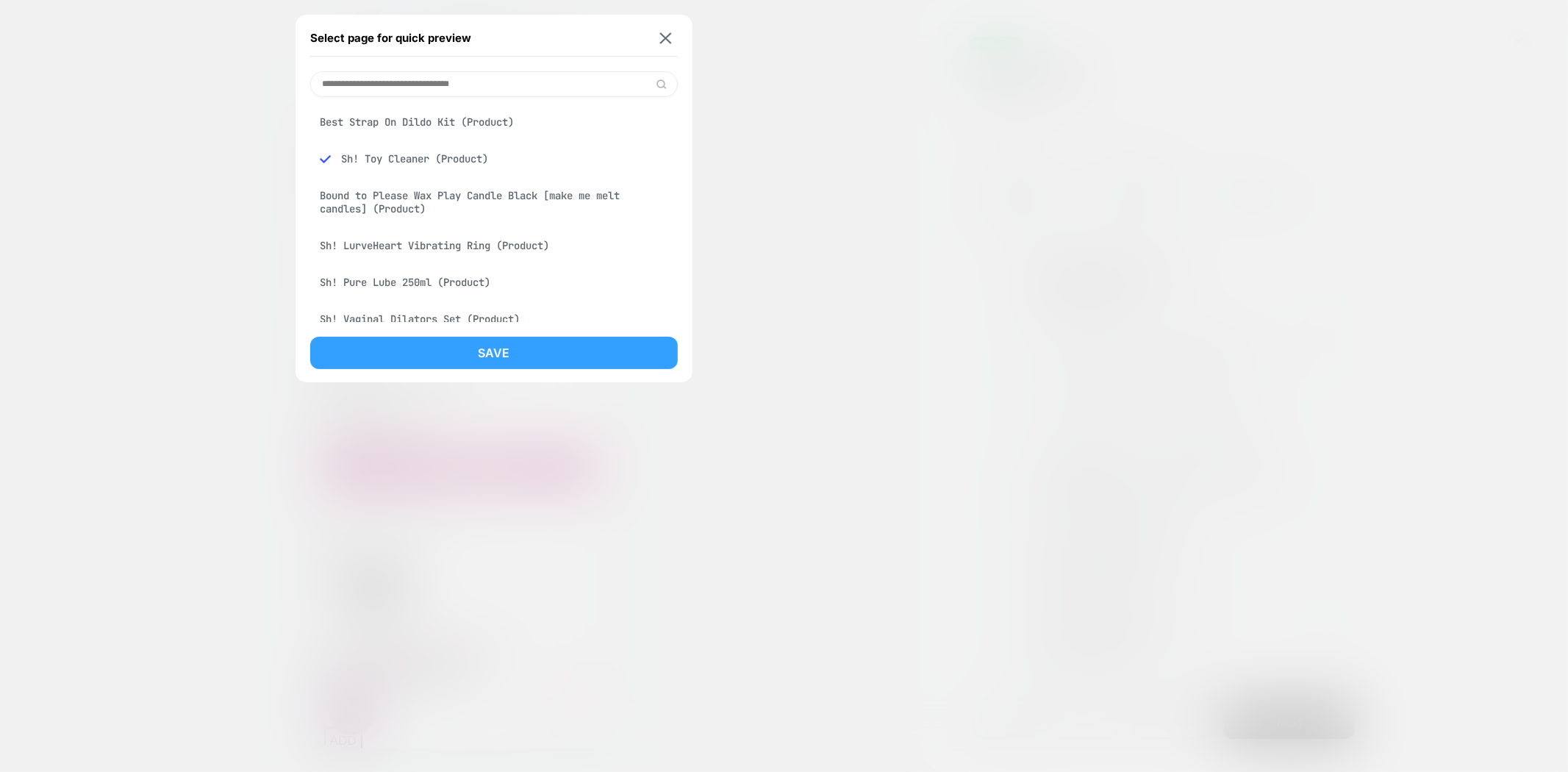
click at [497, 351] on button "Save" at bounding box center [494, 353] width 367 height 32
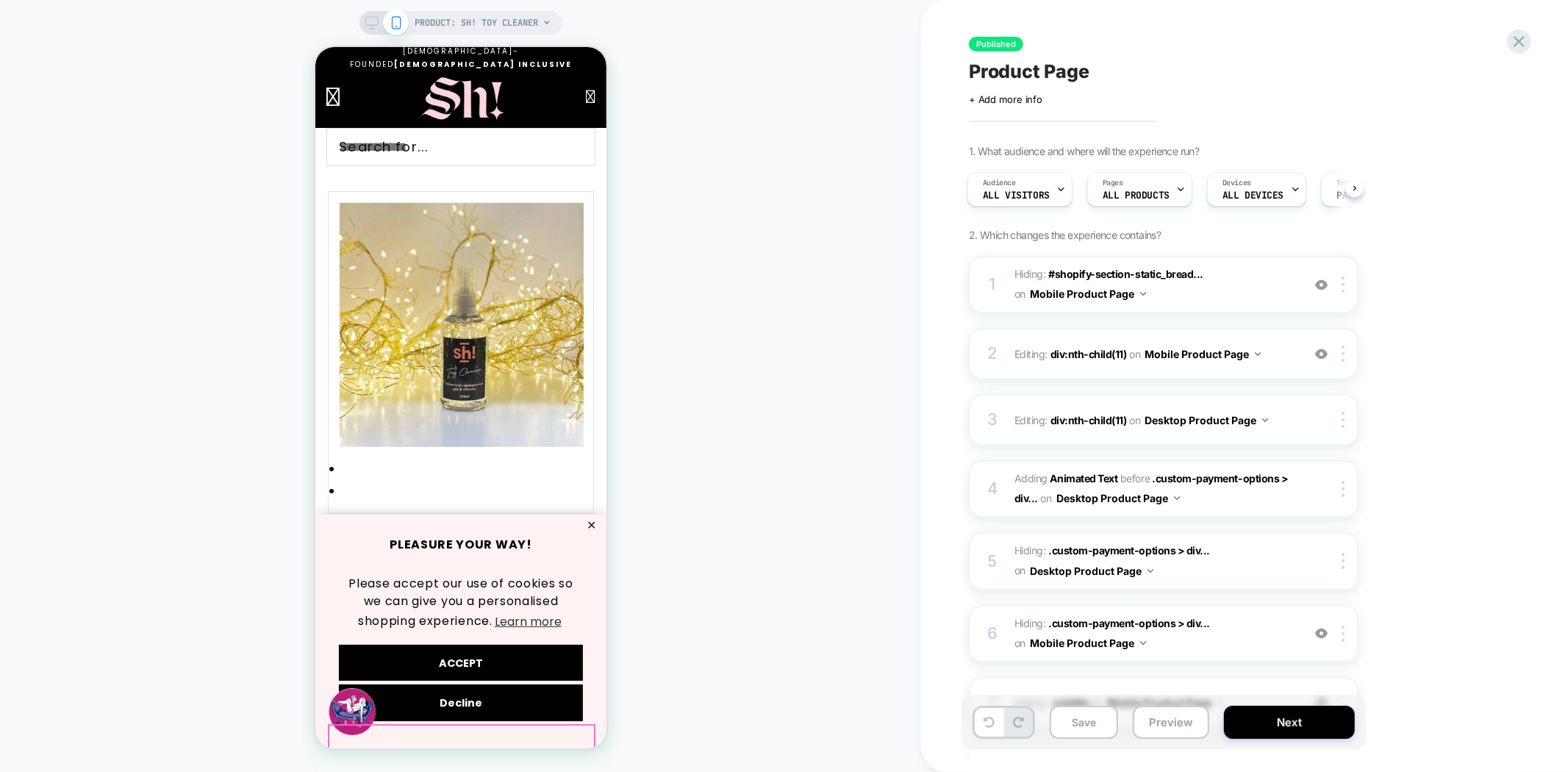
scroll to position [245, 0]
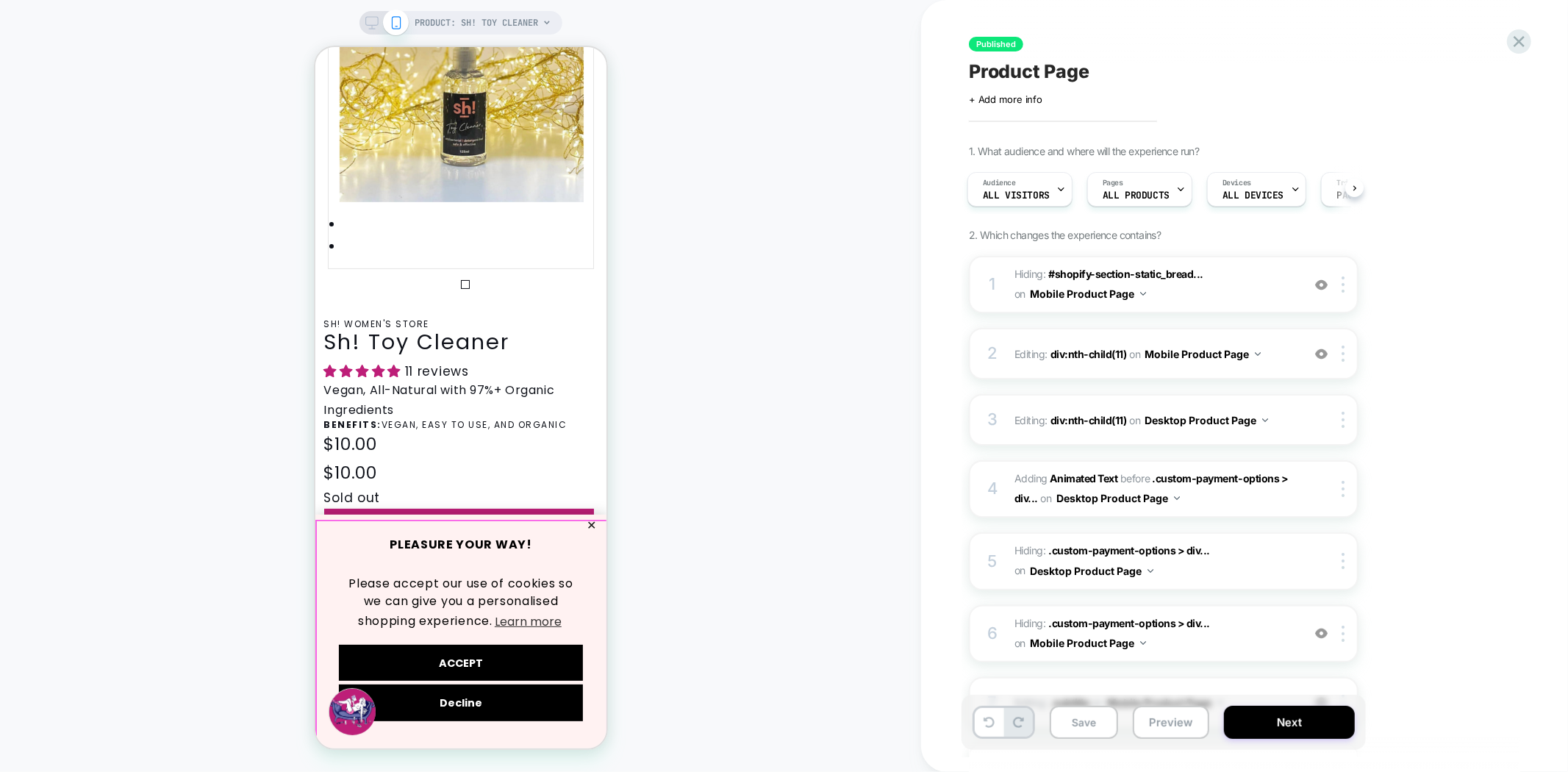
click at [590, 525] on div "PLEASURE YOUR WAY! Please accept our use of cookies so we can give you a person…" at bounding box center [460, 631] width 291 height 234
click at [599, 530] on button "✕" at bounding box center [590, 524] width 18 height 10
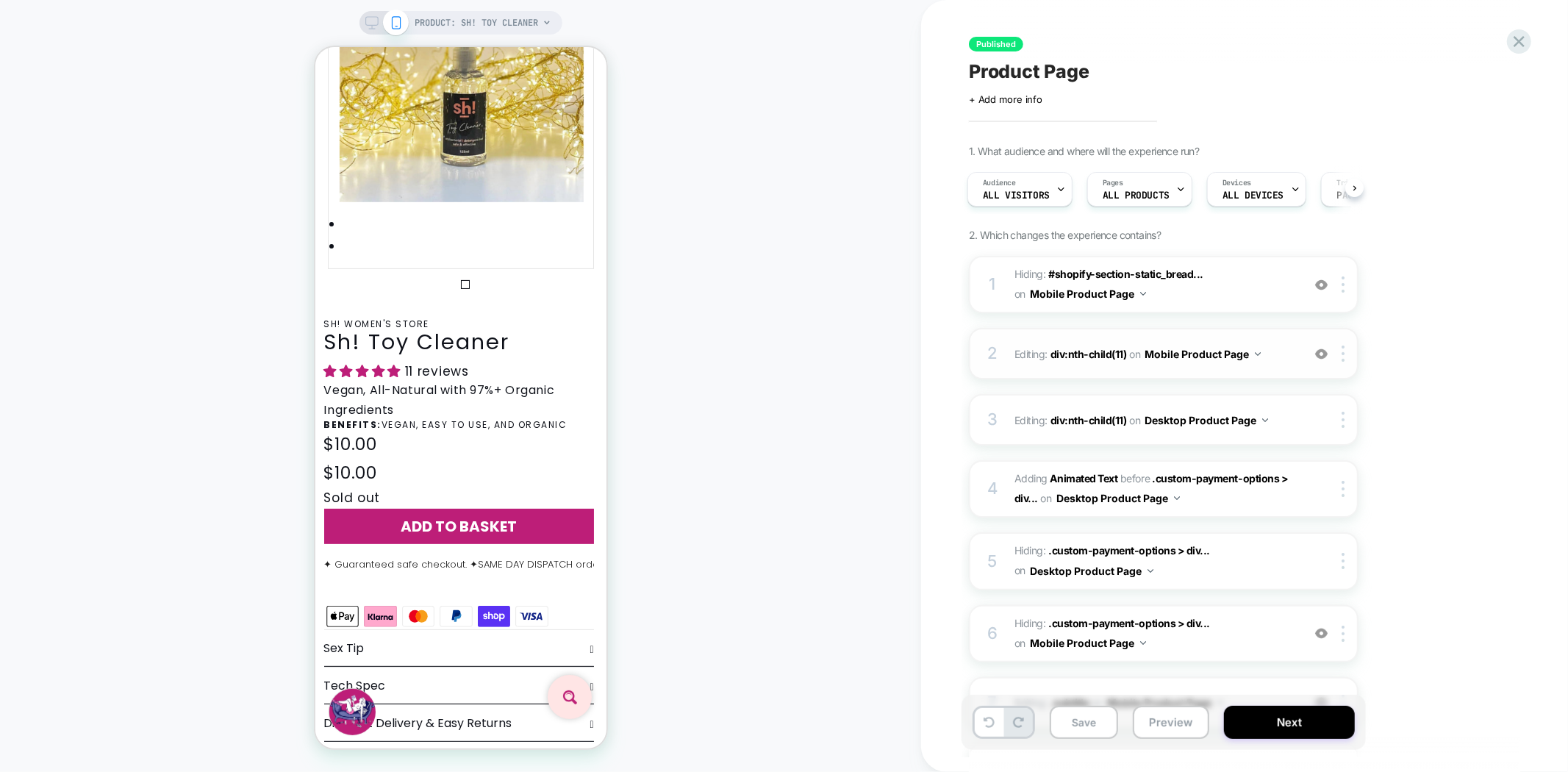
click at [1320, 350] on img at bounding box center [1321, 354] width 13 height 13
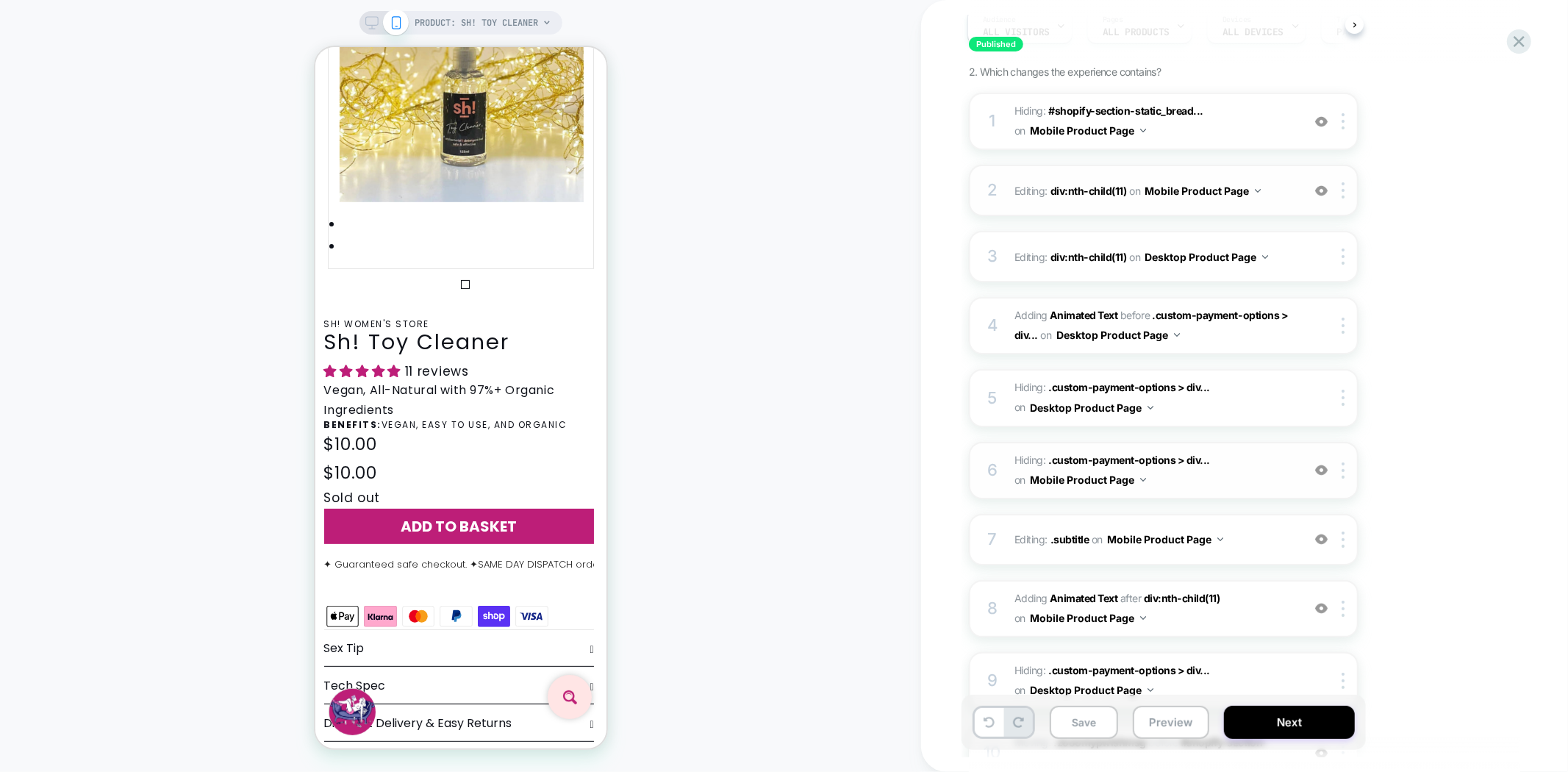
click at [1321, 463] on img at bounding box center [1321, 470] width 13 height 13
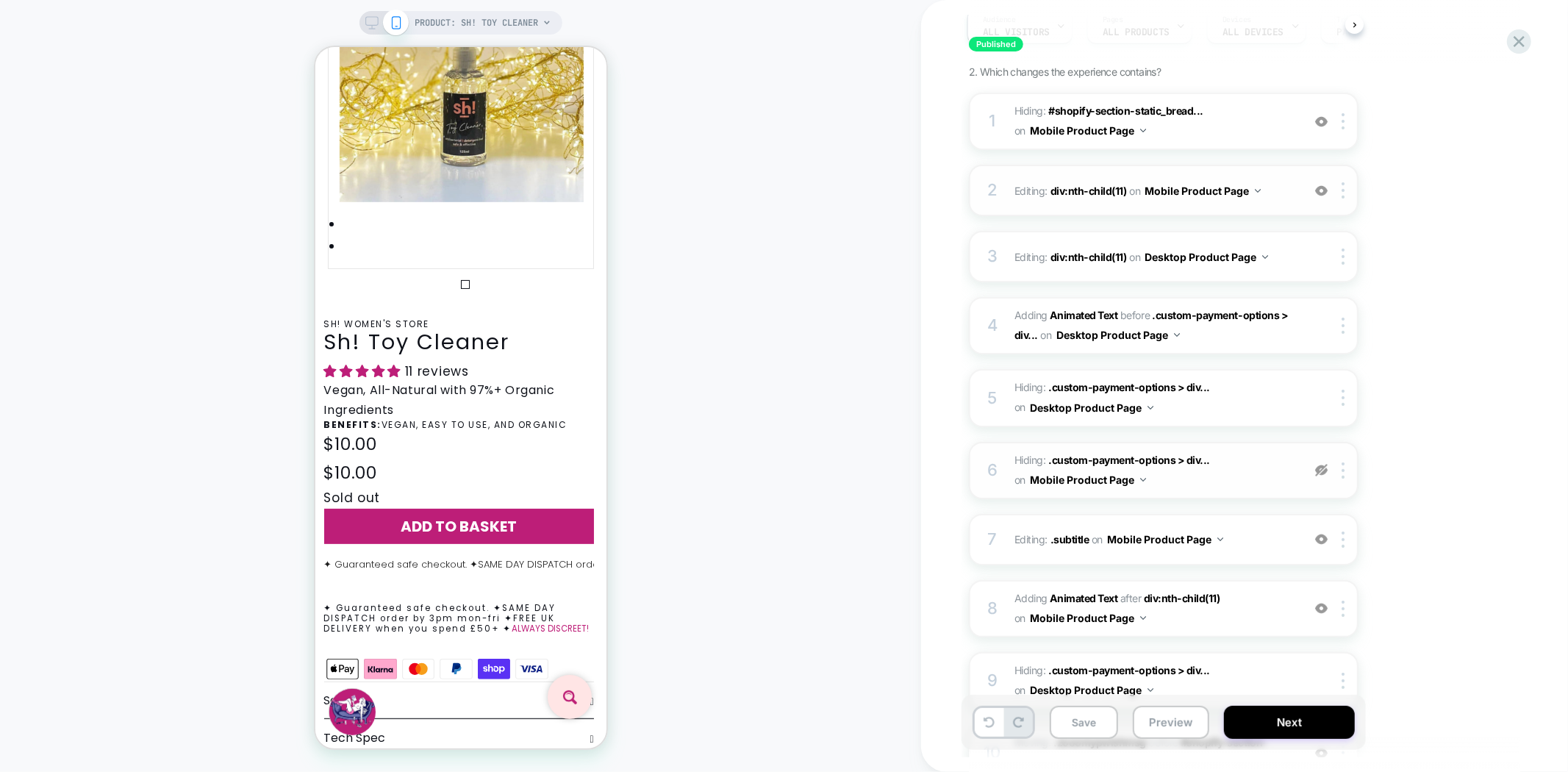
click at [1321, 463] on img at bounding box center [1321, 470] width 13 height 13
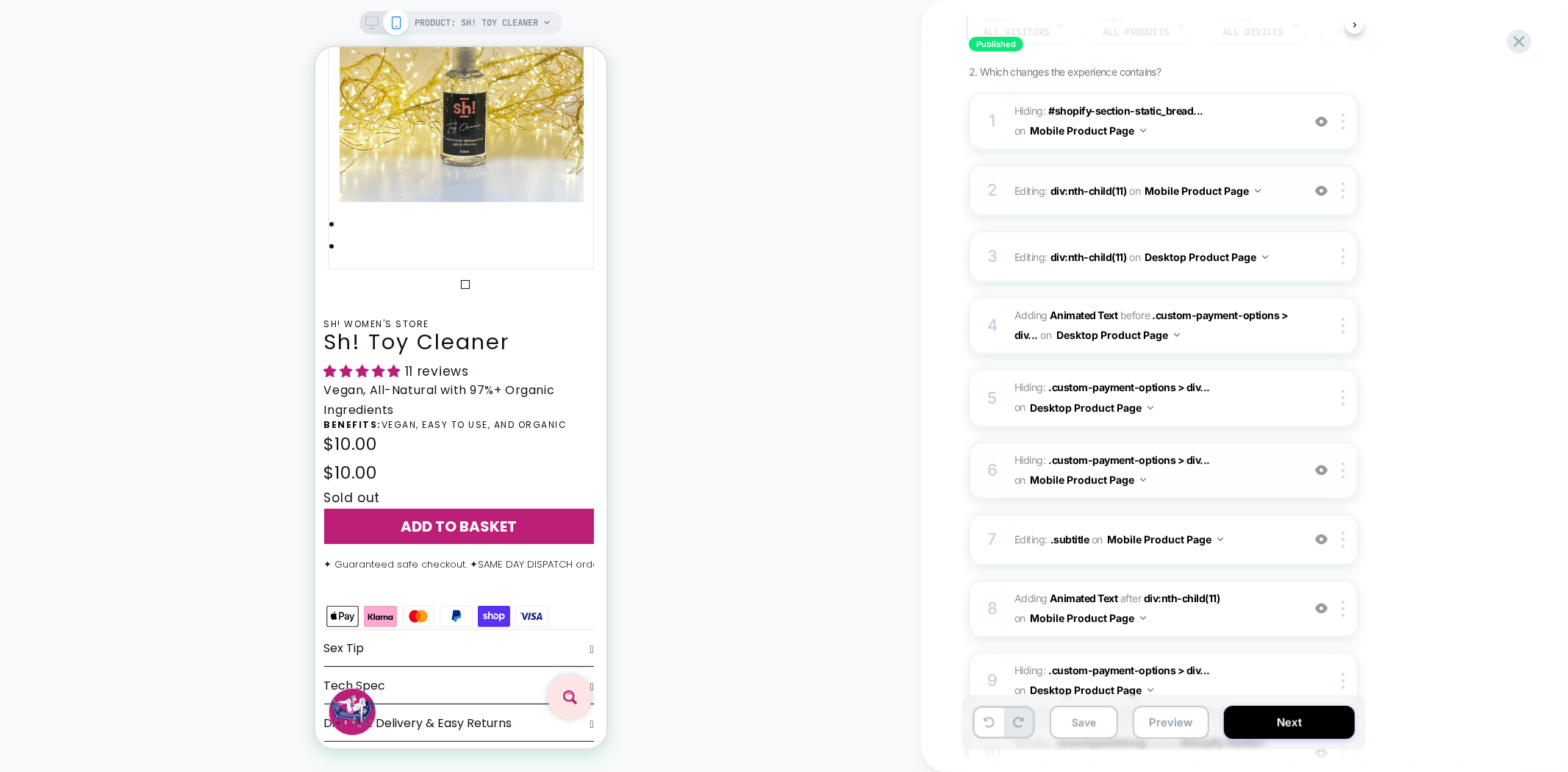
click at [1321, 463] on img at bounding box center [1321, 470] width 13 height 13
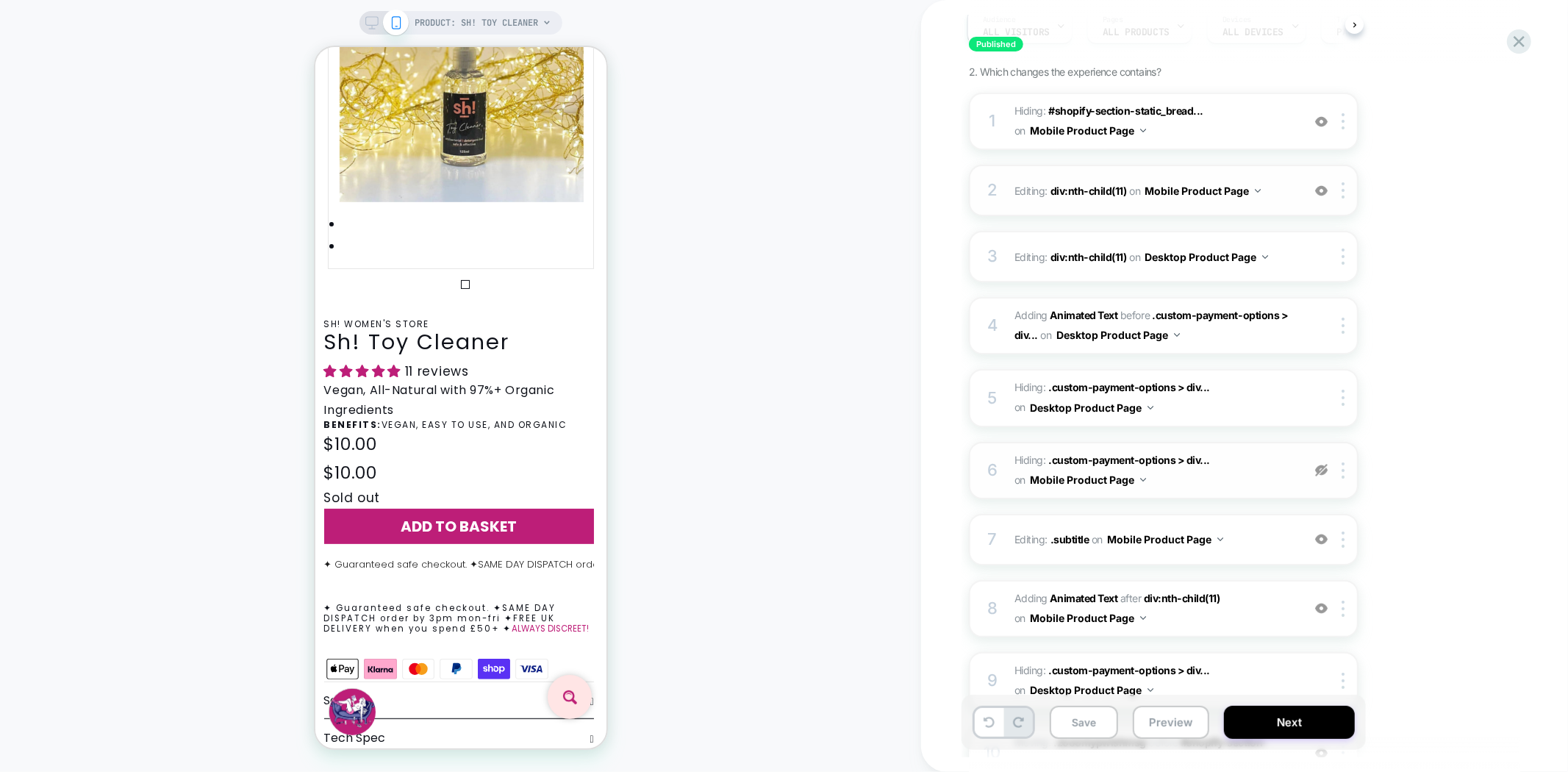
click at [1321, 463] on img at bounding box center [1321, 470] width 13 height 13
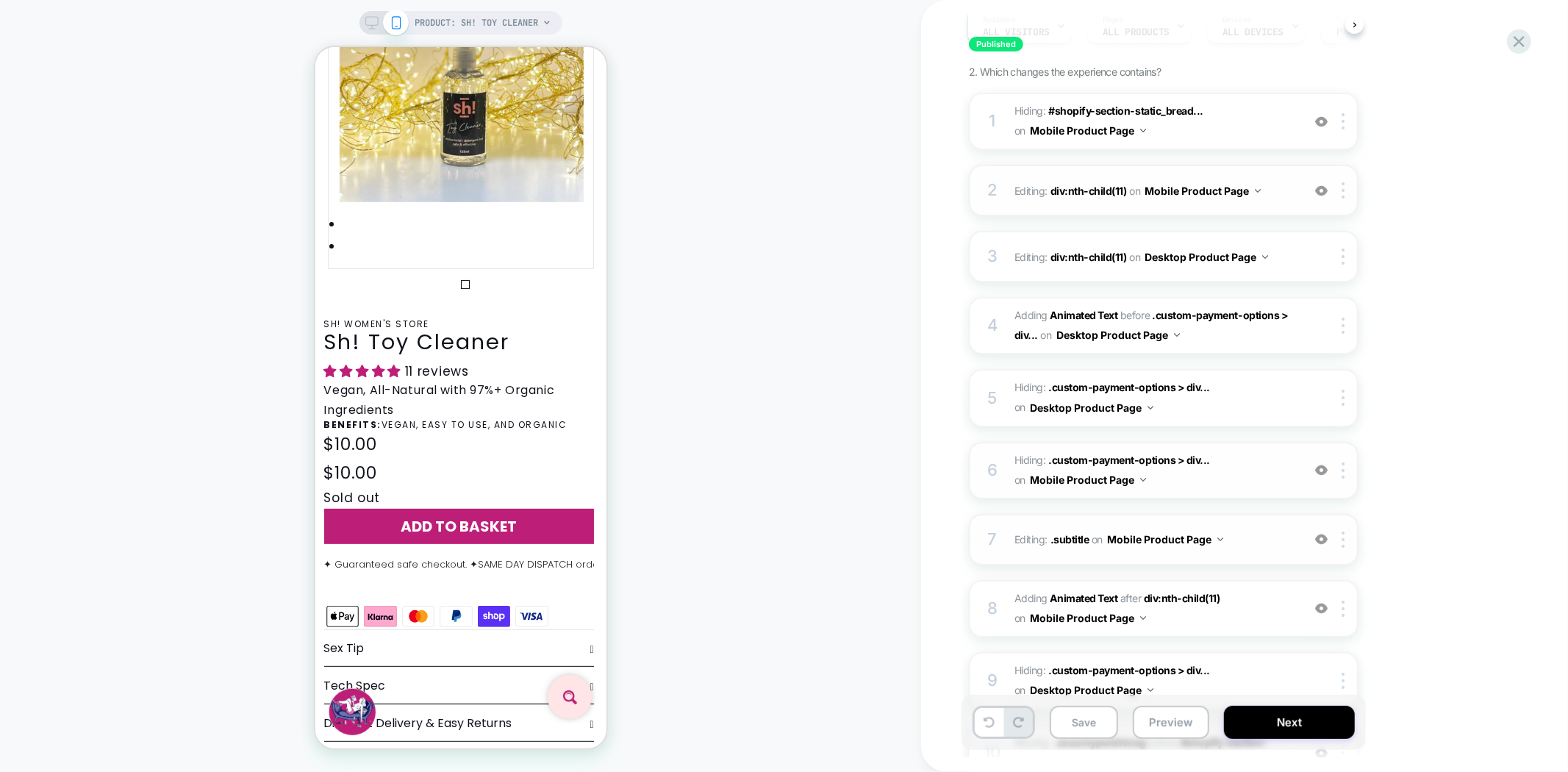
click at [1324, 533] on img at bounding box center [1321, 539] width 13 height 13
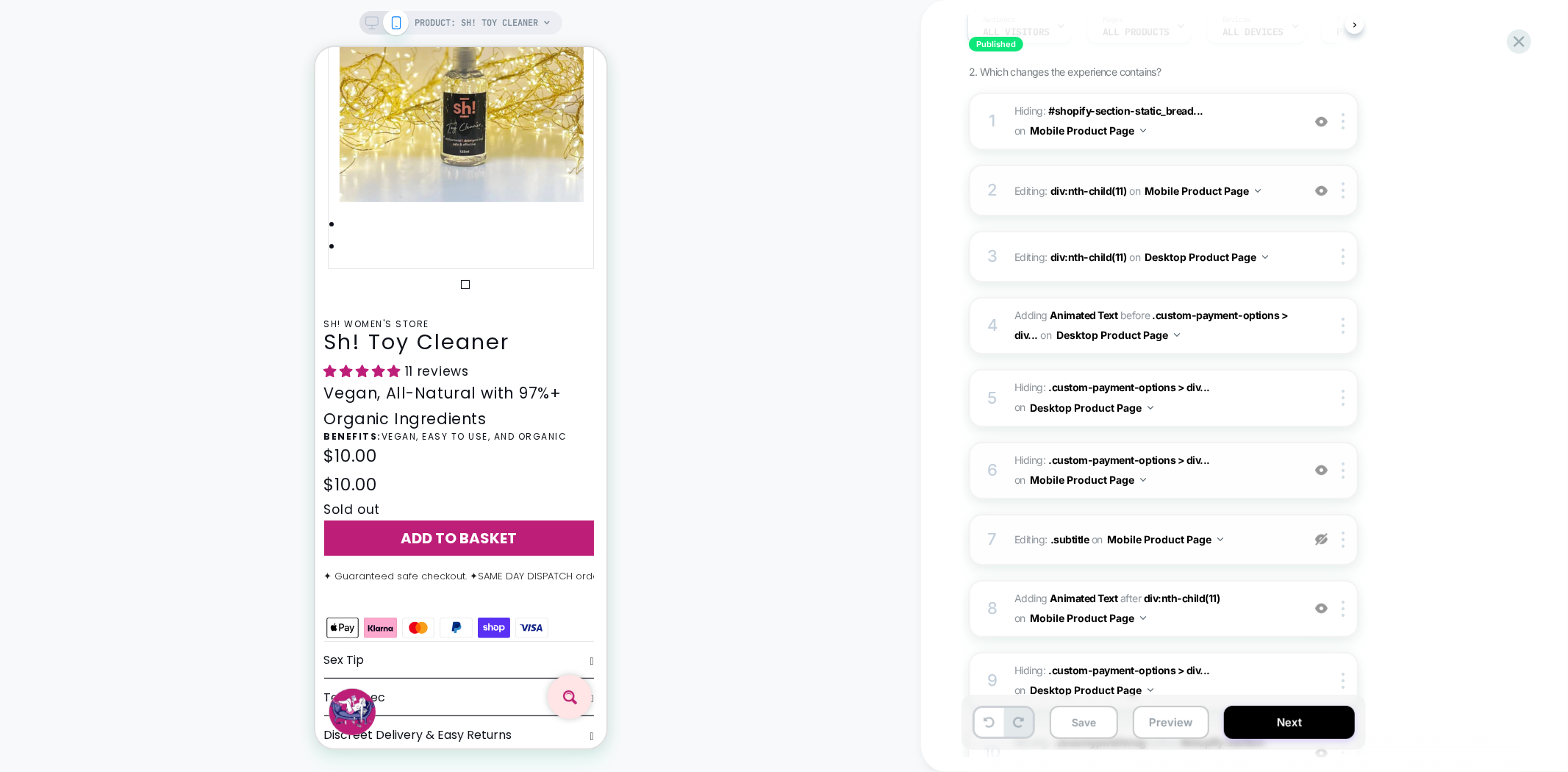
click at [1324, 533] on img at bounding box center [1321, 539] width 13 height 13
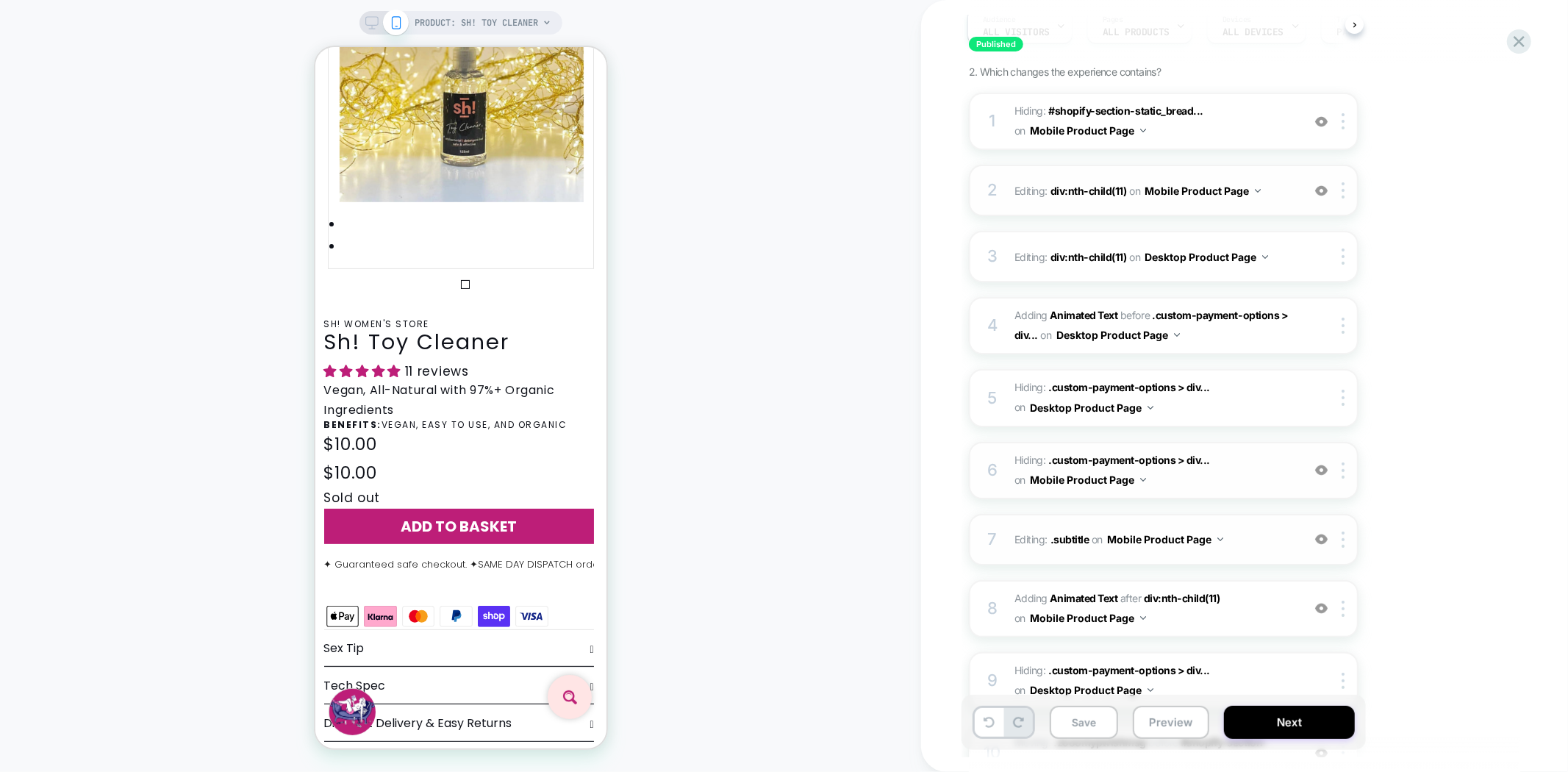
click at [1324, 533] on img at bounding box center [1321, 539] width 13 height 13
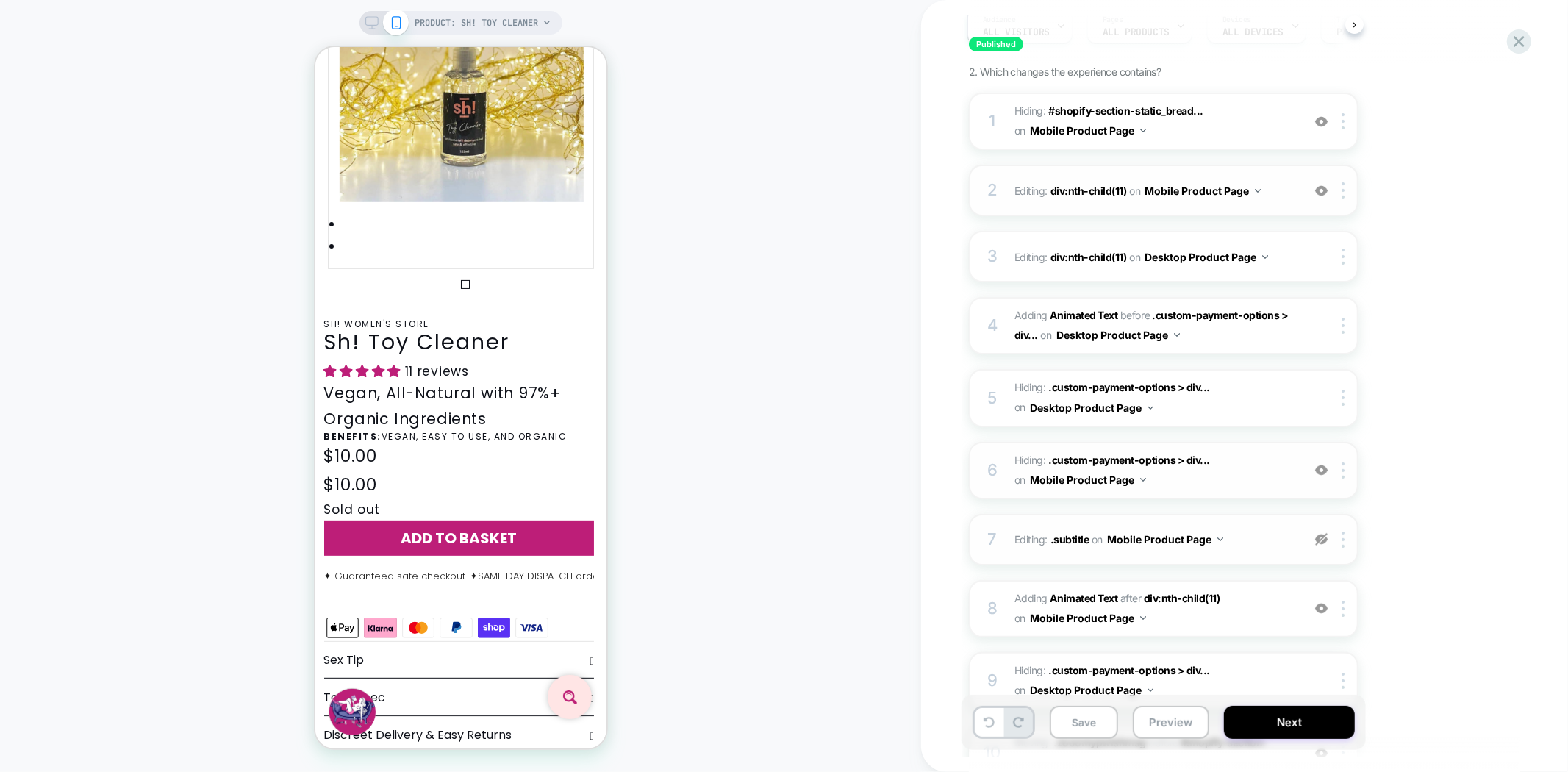
click at [1324, 533] on img at bounding box center [1321, 539] width 13 height 13
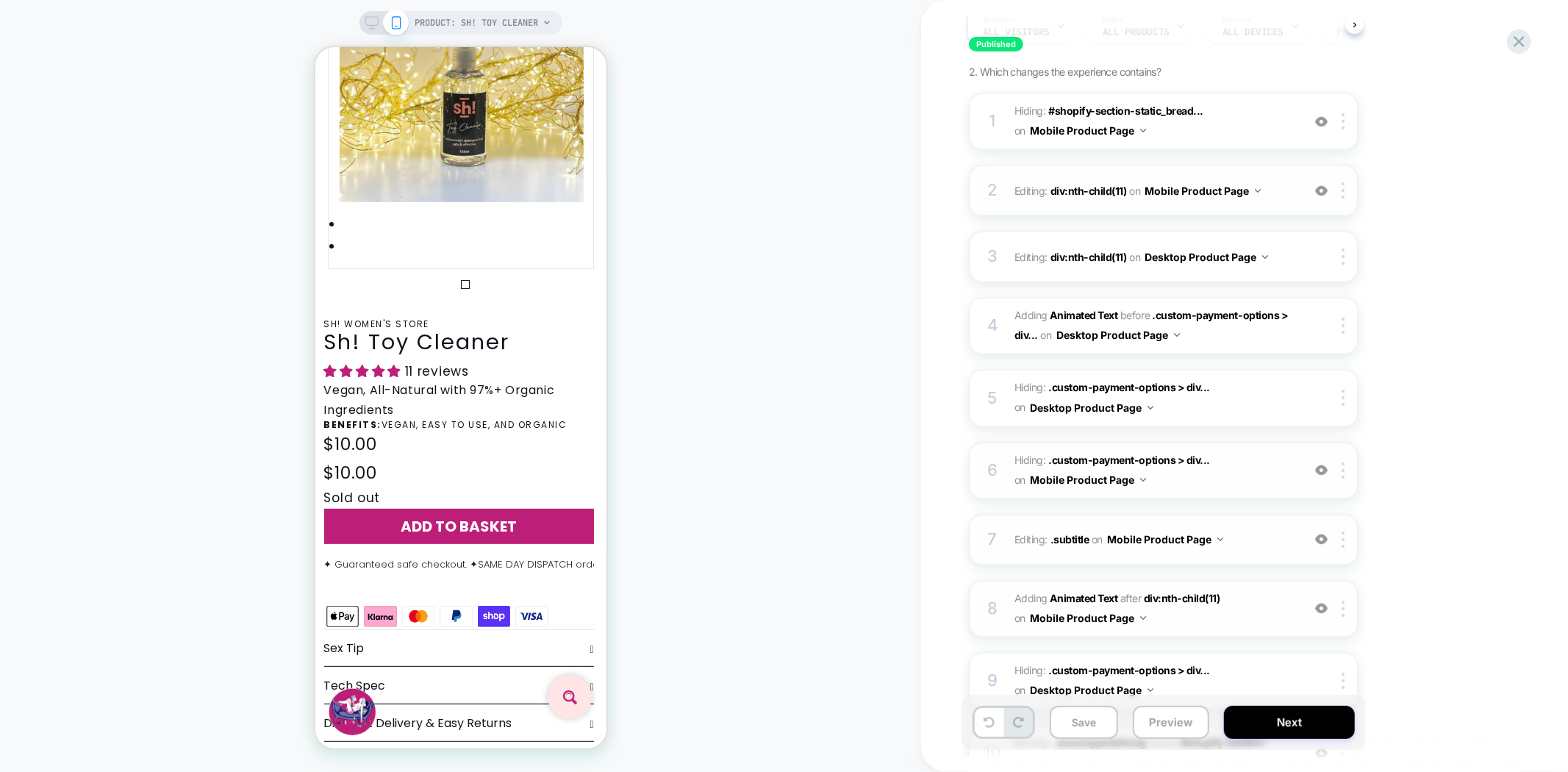
click at [1320, 603] on img at bounding box center [1321, 608] width 13 height 13
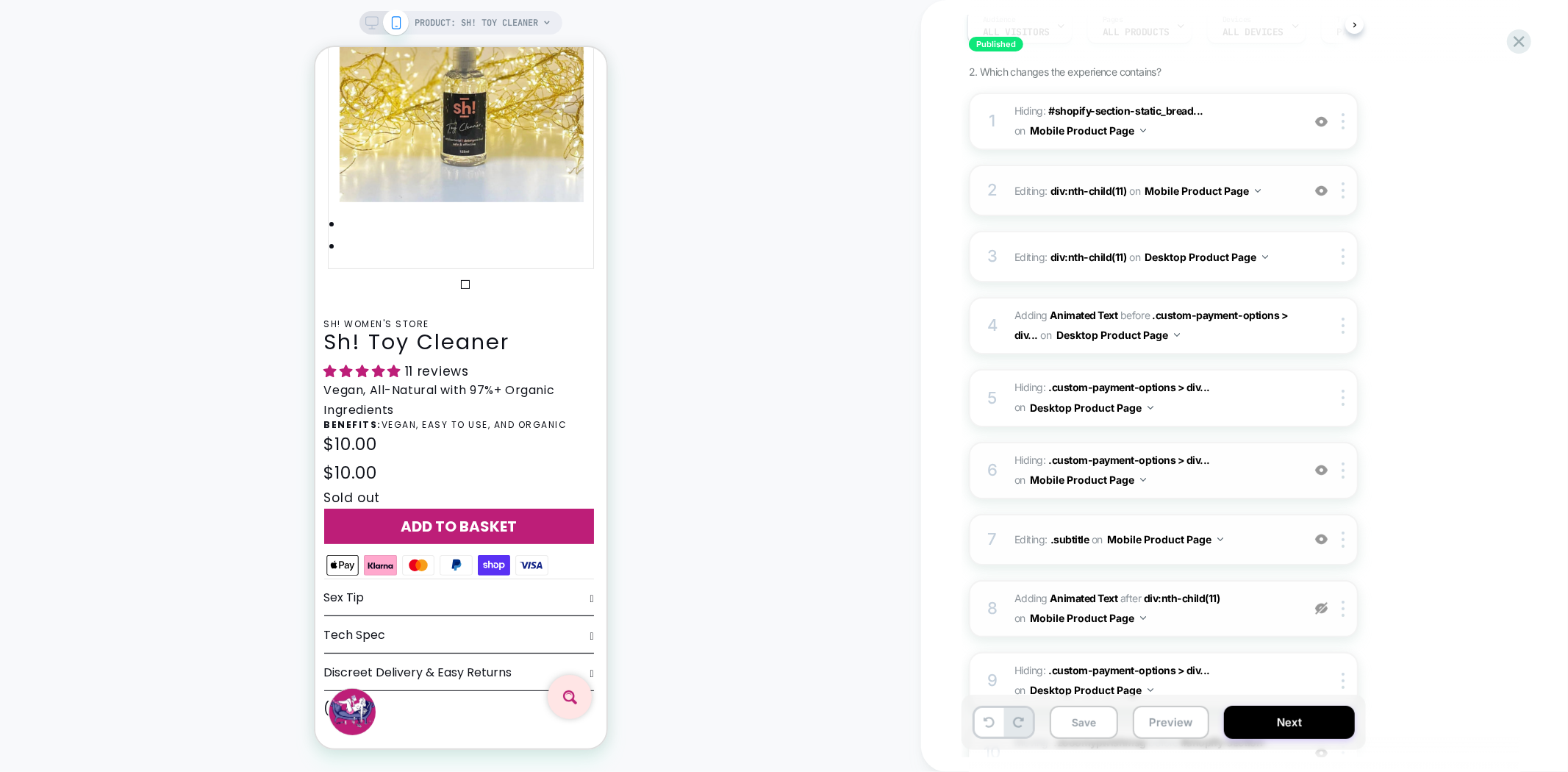
click at [1320, 603] on img at bounding box center [1321, 608] width 13 height 13
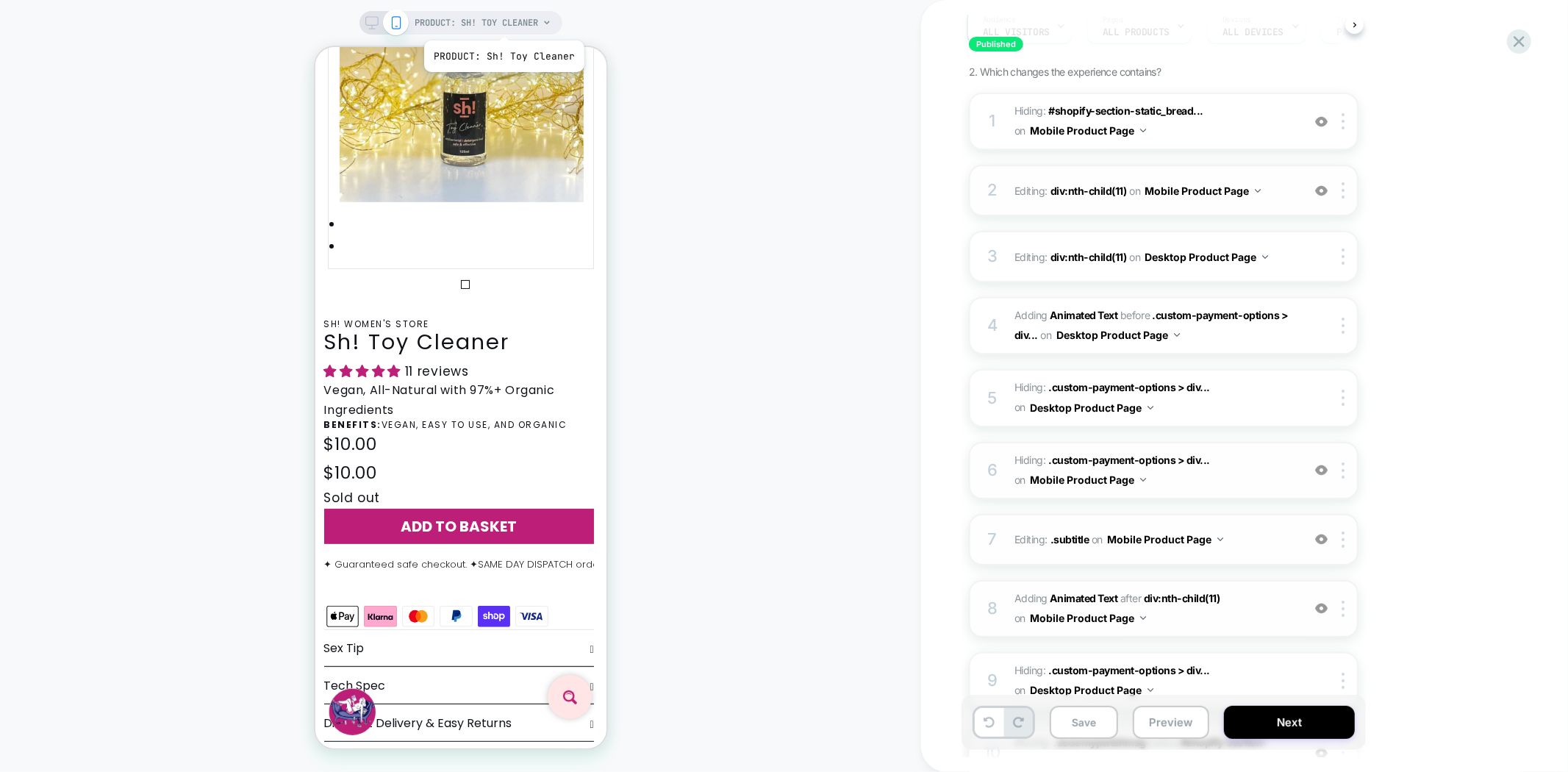
click at [503, 22] on span "PRODUCT: Sh! Toy Cleaner" at bounding box center [476, 22] width 123 height 23
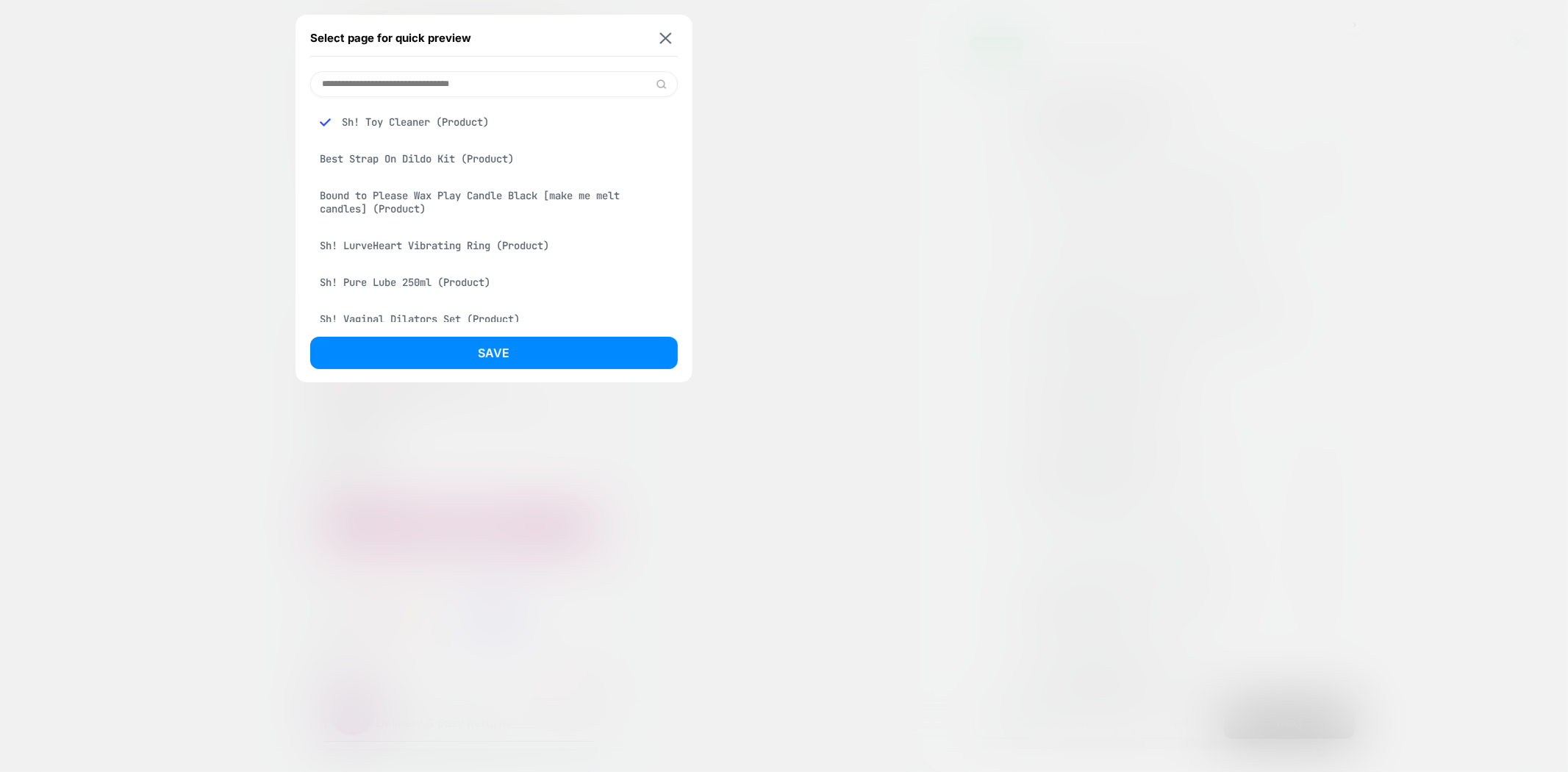
click at [464, 156] on div "Best Strap On Dildo Kit (Product)" at bounding box center [494, 158] width 367 height 28
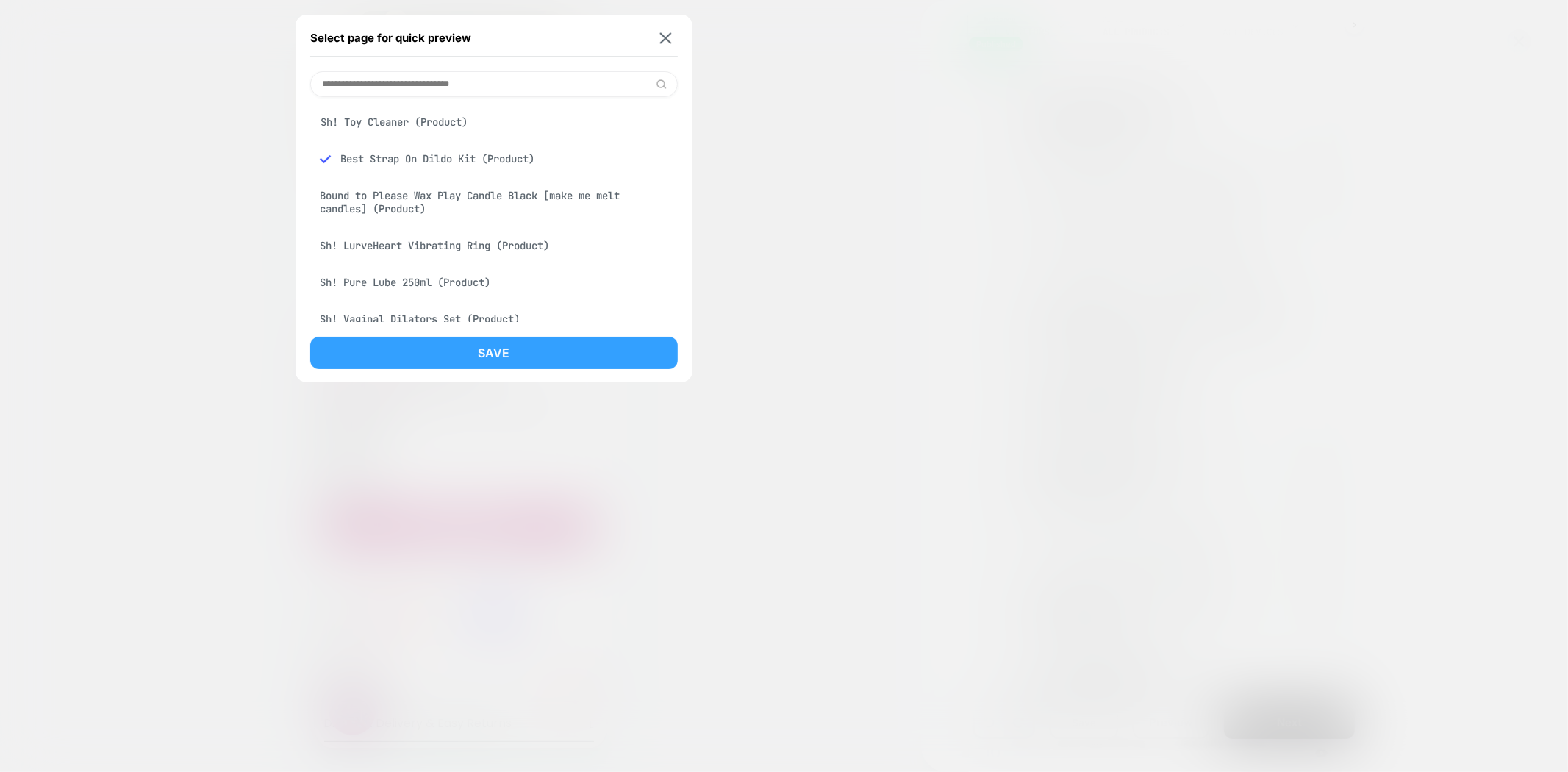
click at [529, 351] on button "Save" at bounding box center [494, 353] width 367 height 32
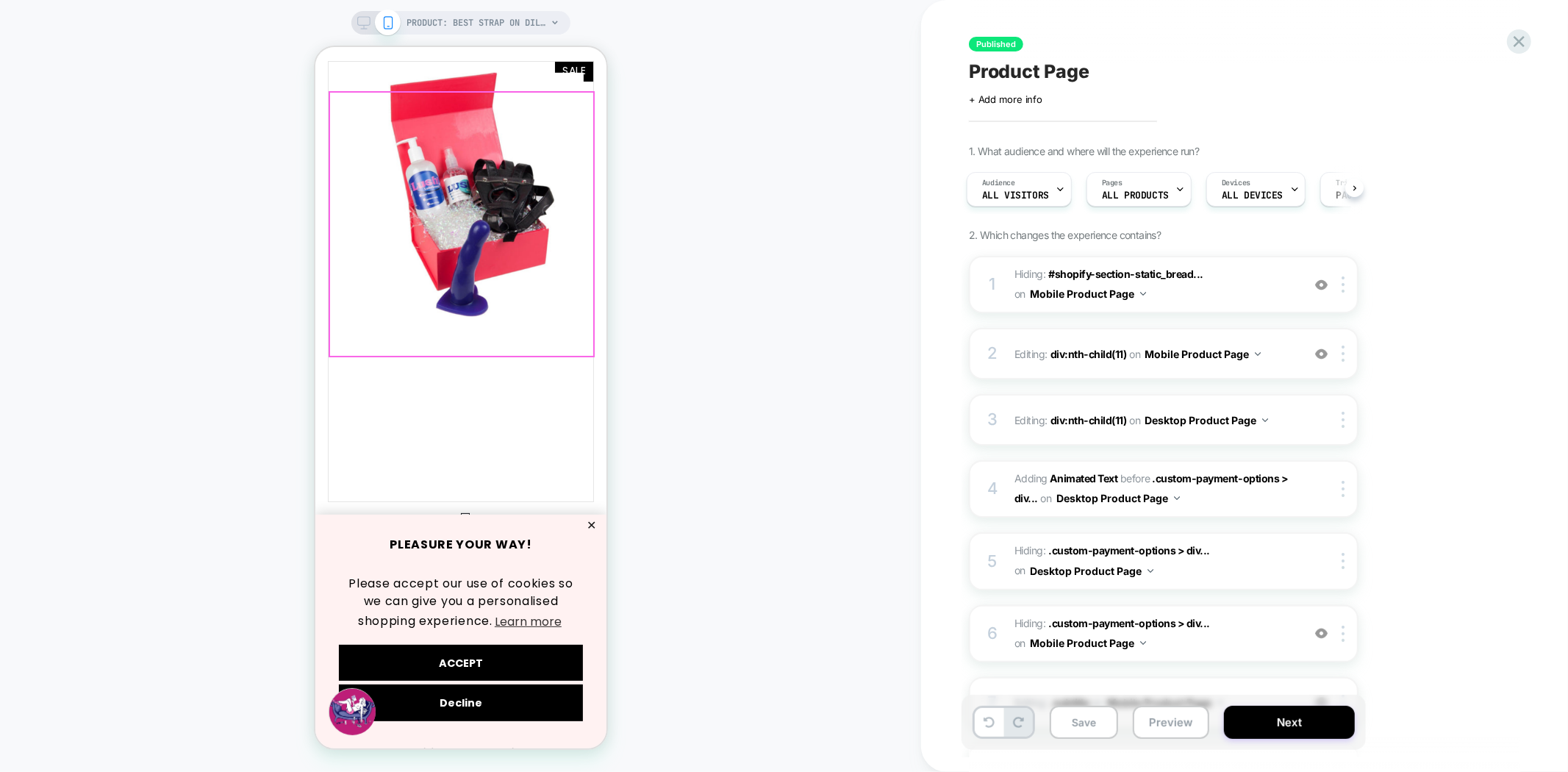
scroll to position [327, 0]
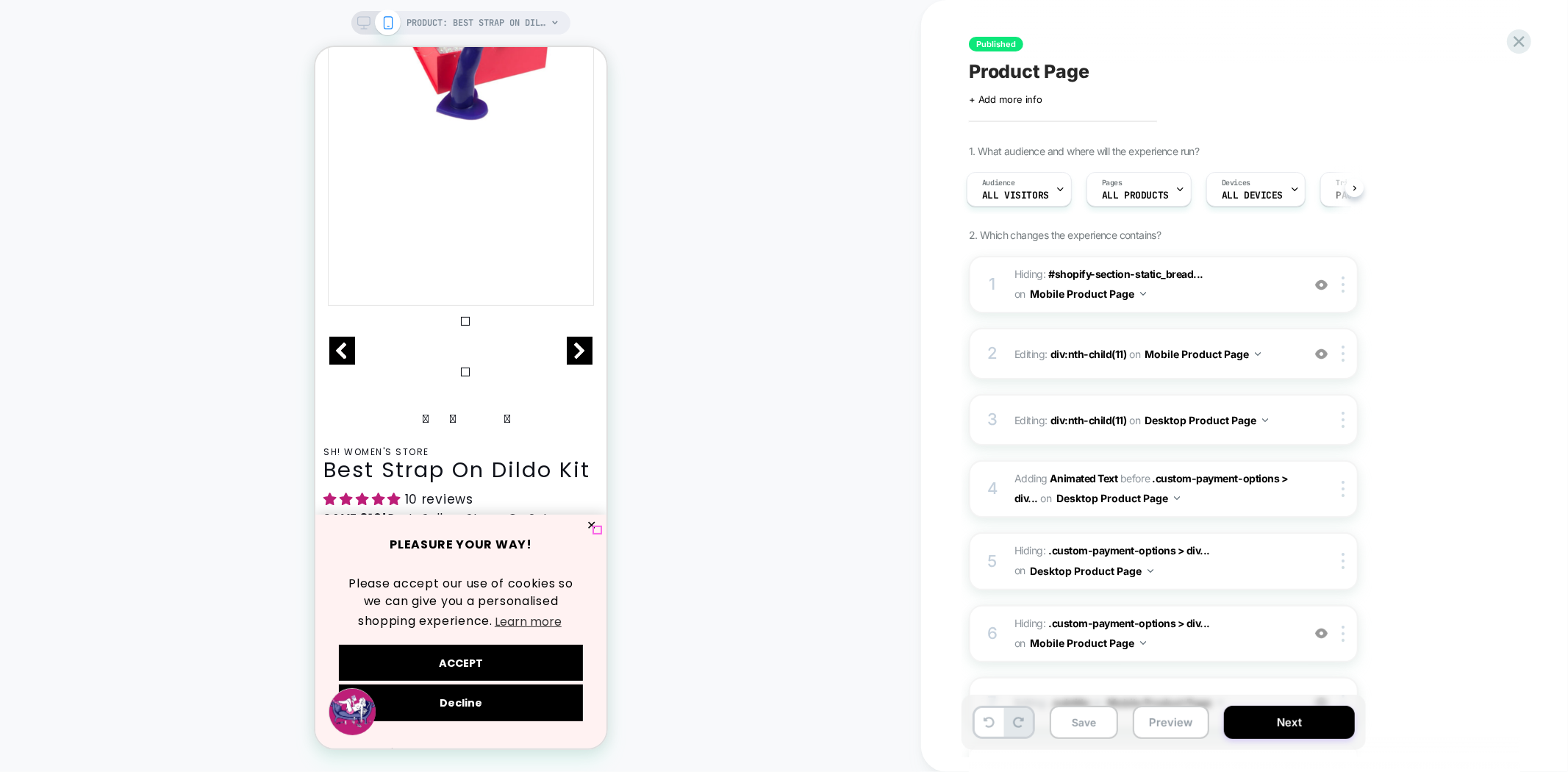
click at [596, 525] on button "✕" at bounding box center [590, 524] width 18 height 10
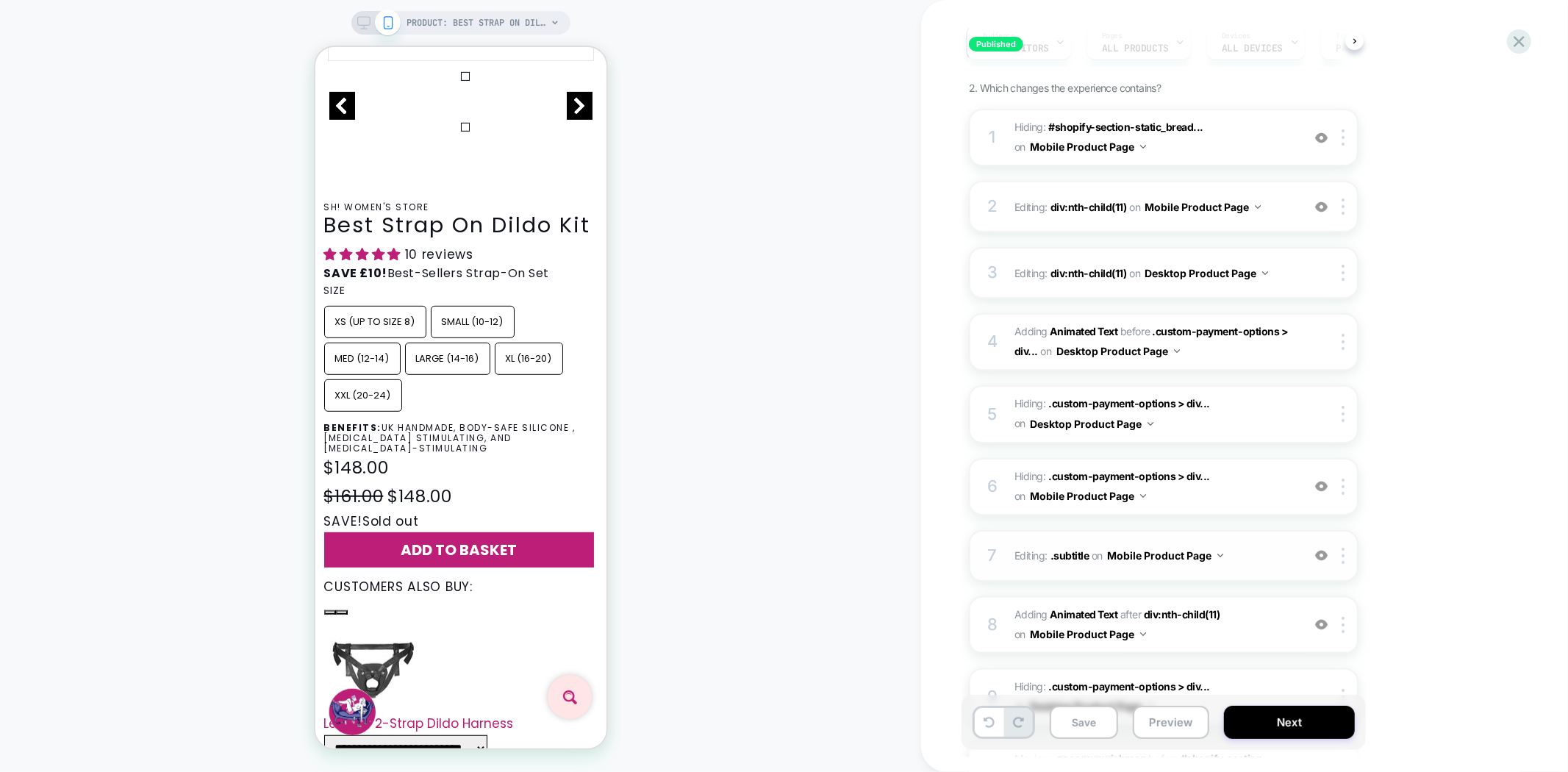
scroll to position [163, 0]
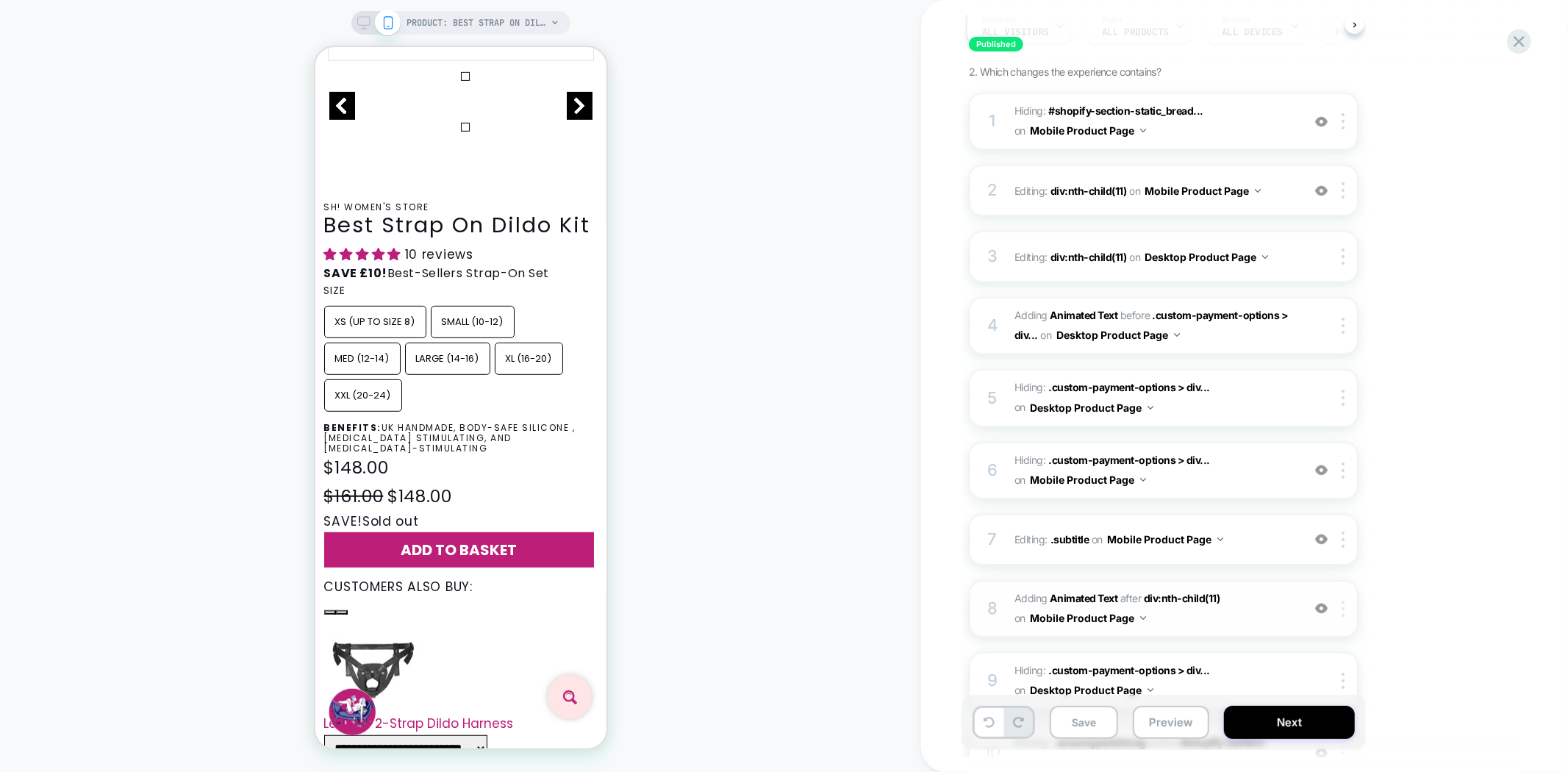
click at [1341, 604] on div at bounding box center [1346, 608] width 24 height 16
click at [1344, 600] on img at bounding box center [1343, 608] width 3 height 16
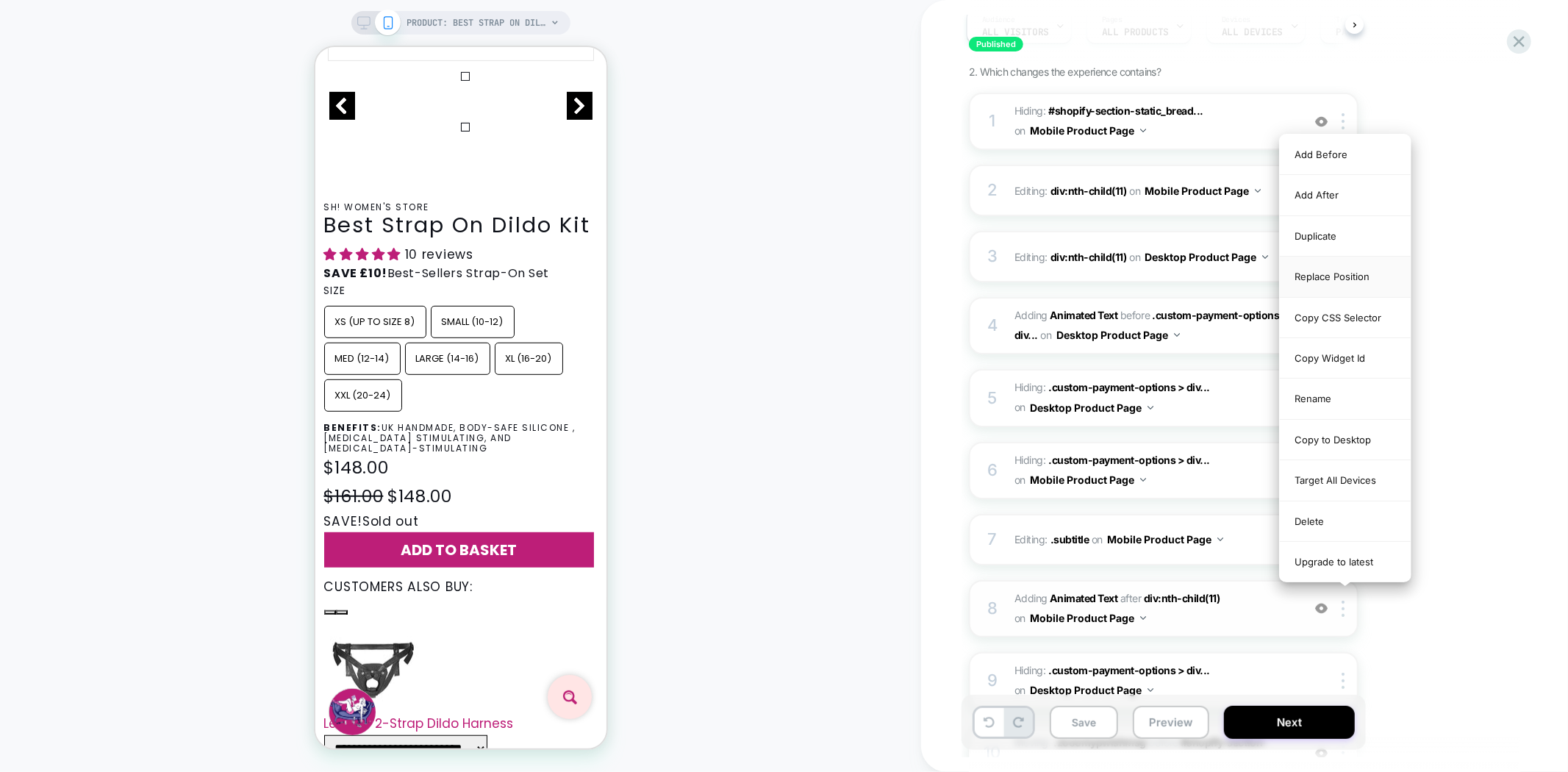
click at [1347, 279] on div "Replace Position" at bounding box center [1345, 276] width 131 height 40
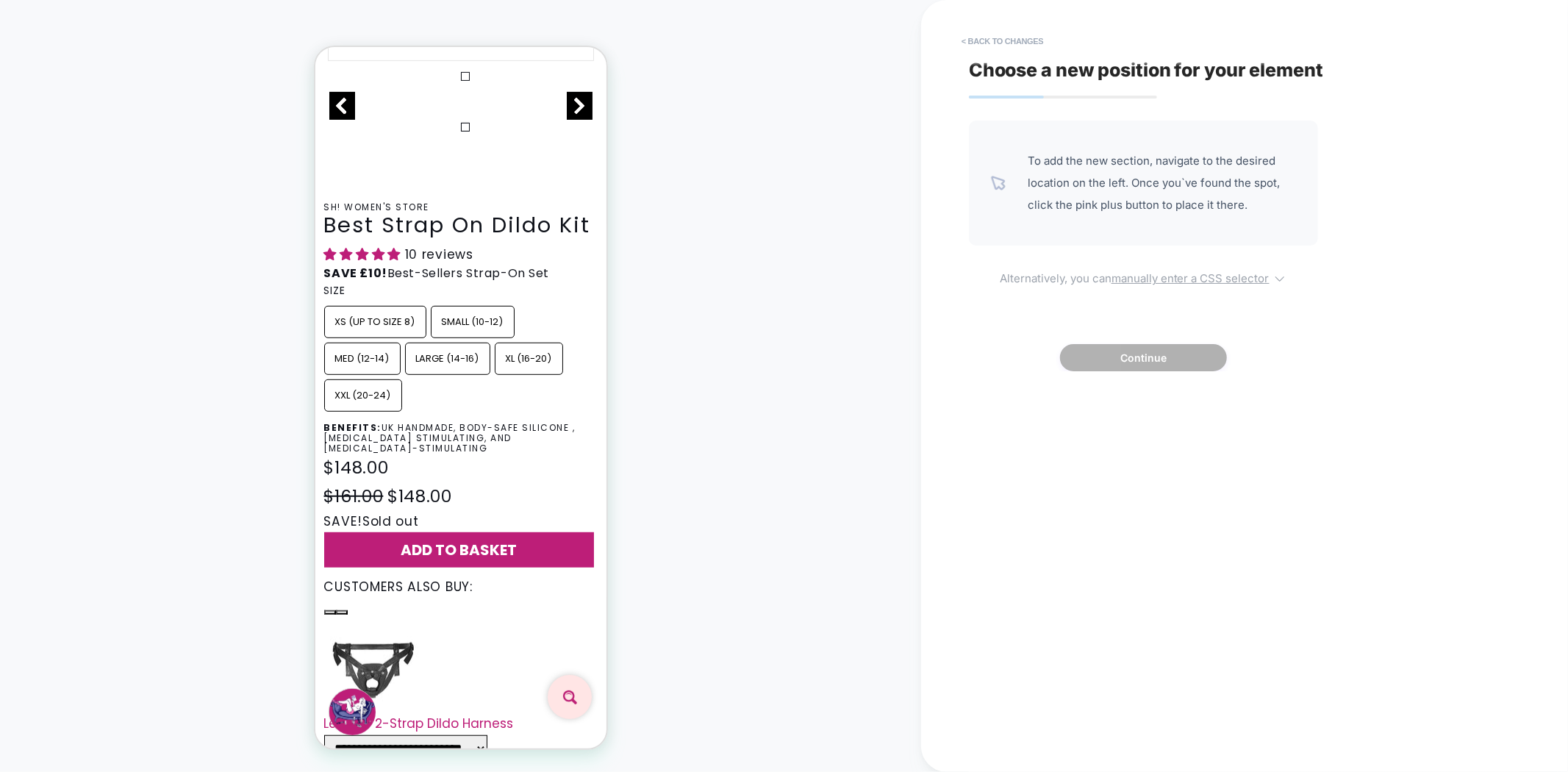
click at [1122, 273] on u "manually enter a CSS selector" at bounding box center [1191, 278] width 158 height 14
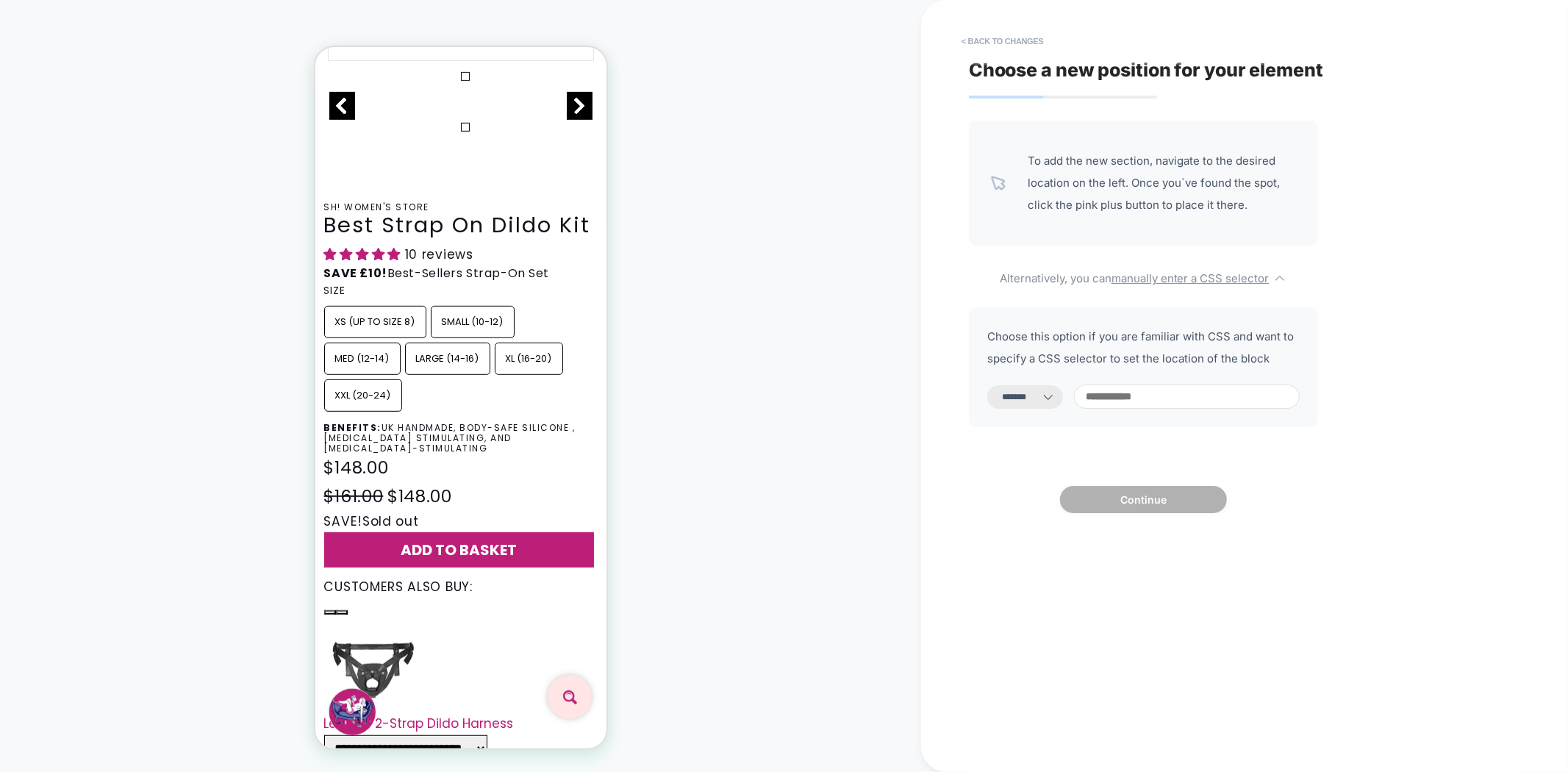
click at [1032, 394] on select "**********" at bounding box center [1025, 397] width 76 height 23
select select "*********"
click at [987, 385] on select "**********" at bounding box center [1025, 397] width 76 height 23
click at [1154, 398] on input at bounding box center [1186, 396] width 226 height 24
paste input "**********"
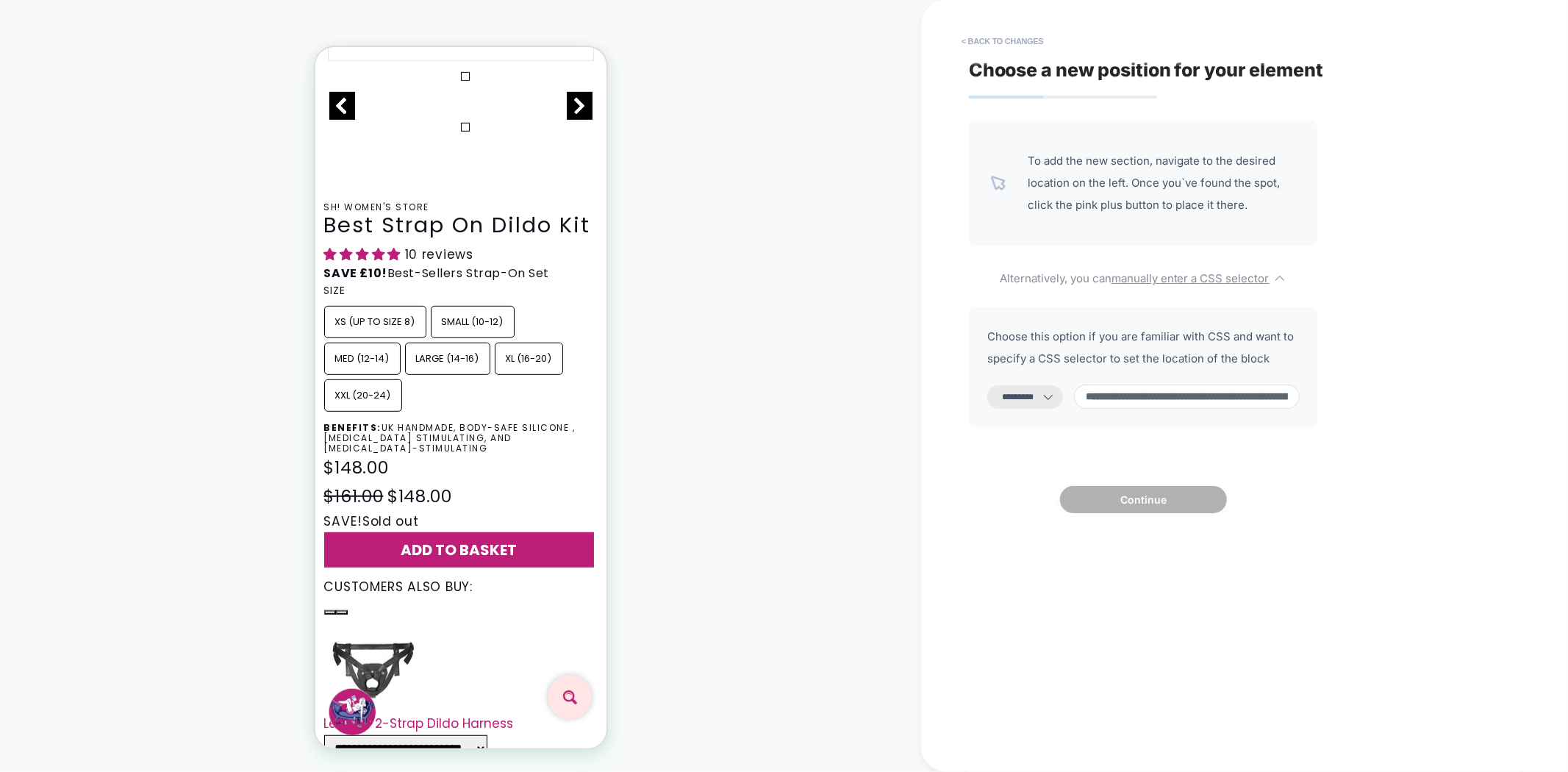
scroll to position [0, 316]
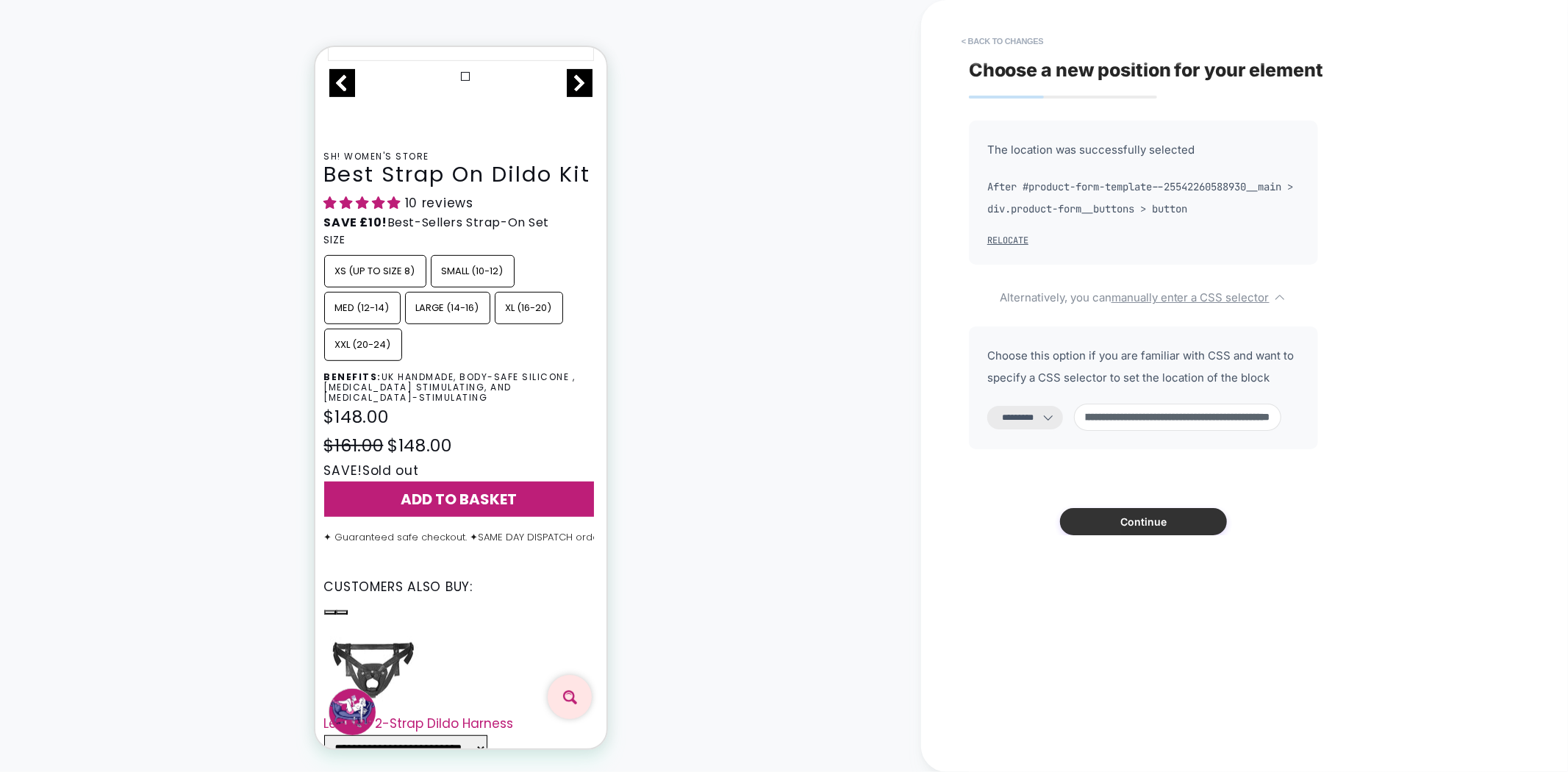
type input "**********"
click at [1140, 524] on button "Continue" at bounding box center [1143, 521] width 167 height 27
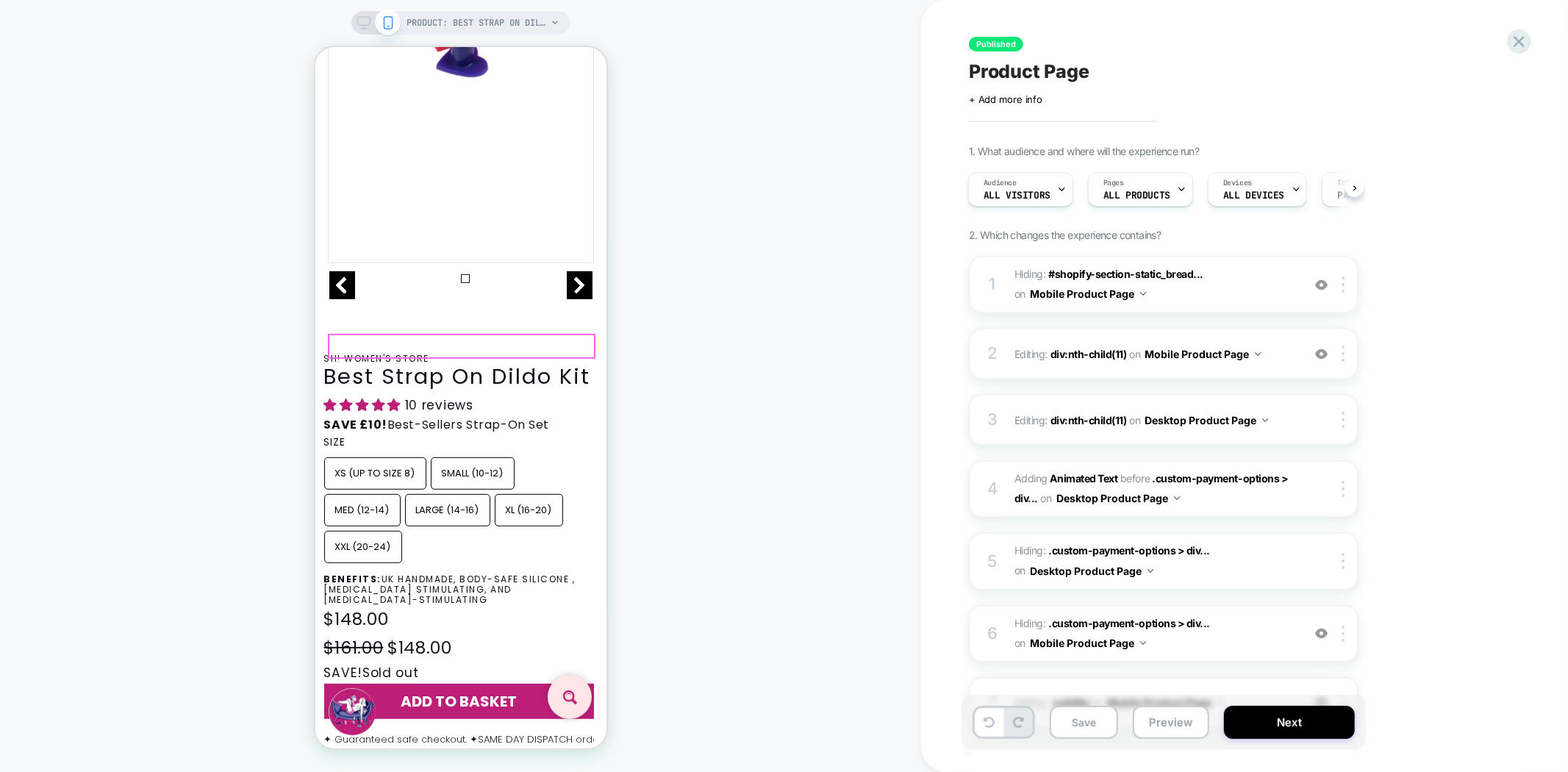
scroll to position [327, 0]
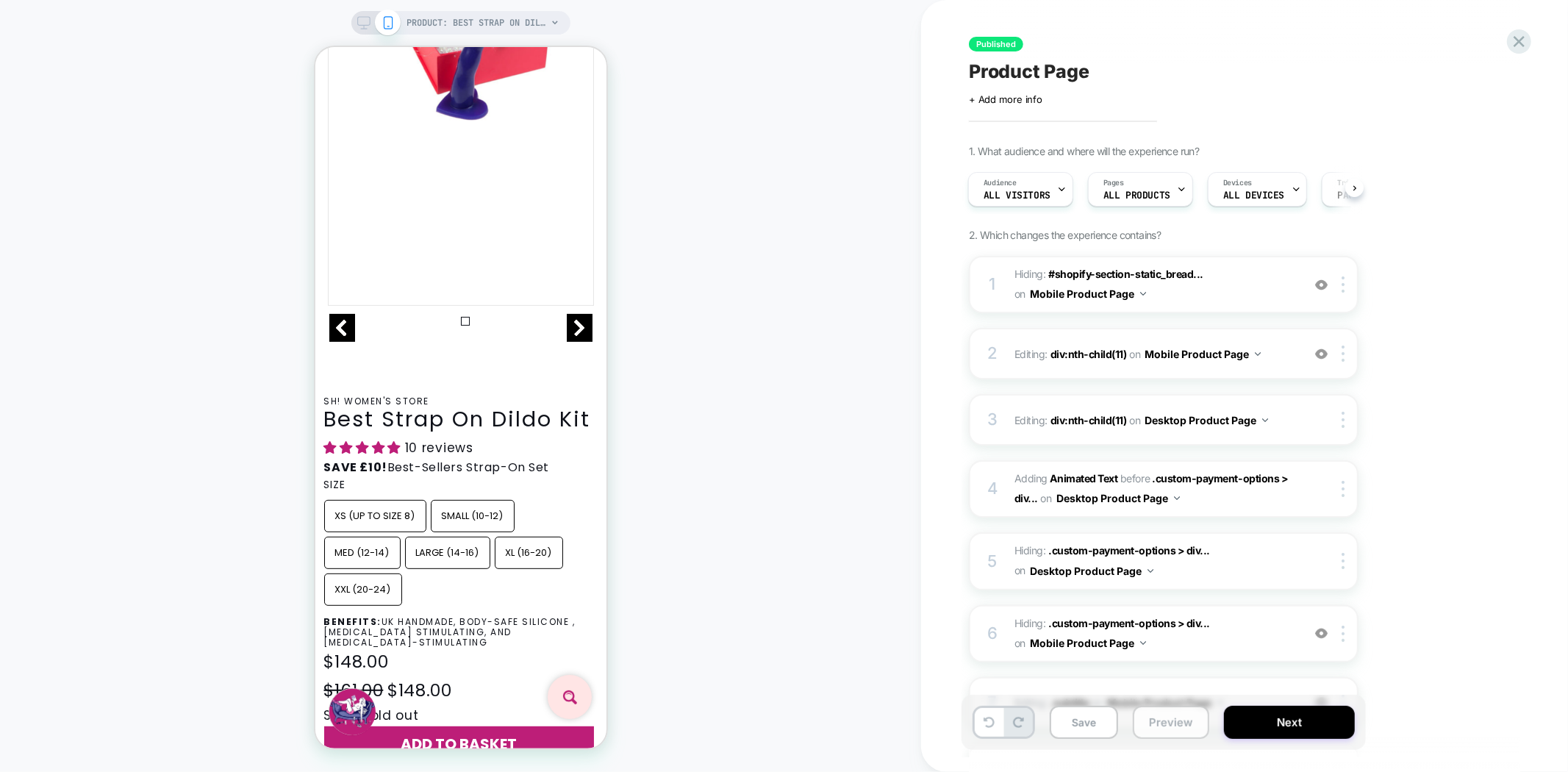
click at [1182, 732] on button "Preview" at bounding box center [1171, 722] width 77 height 33
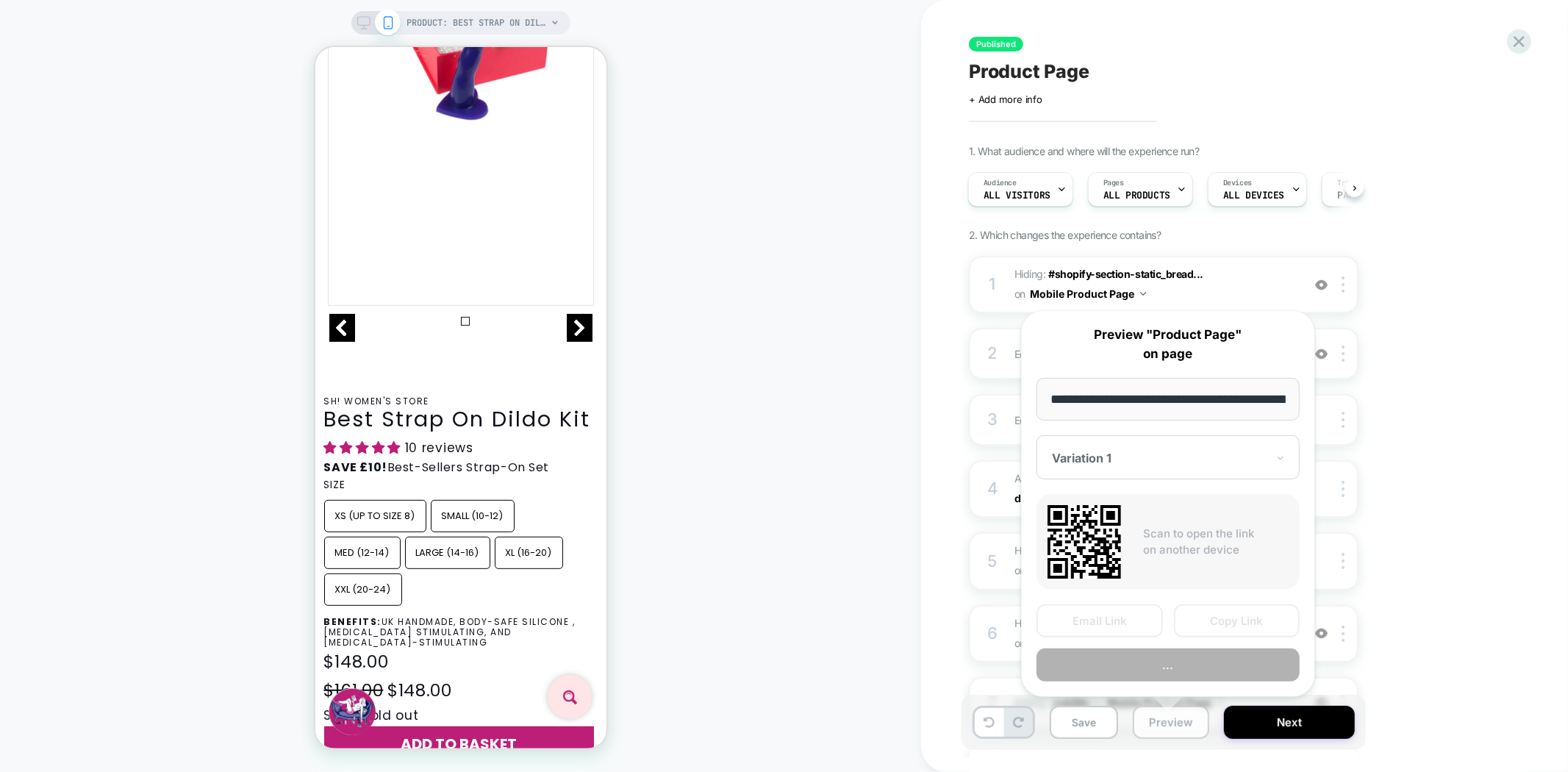
scroll to position [0, 231]
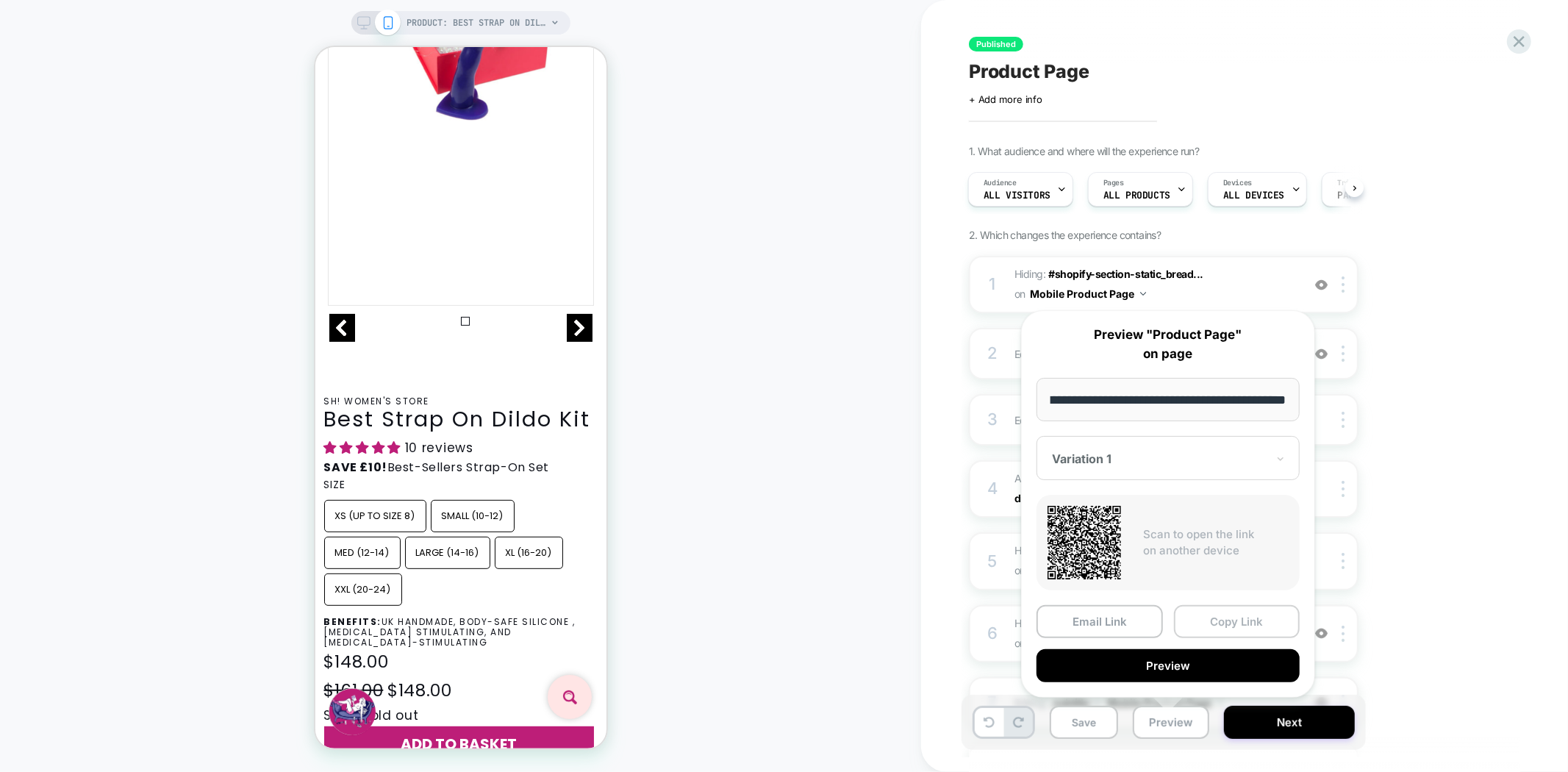
click at [1240, 619] on button "Copy Link" at bounding box center [1237, 621] width 126 height 33
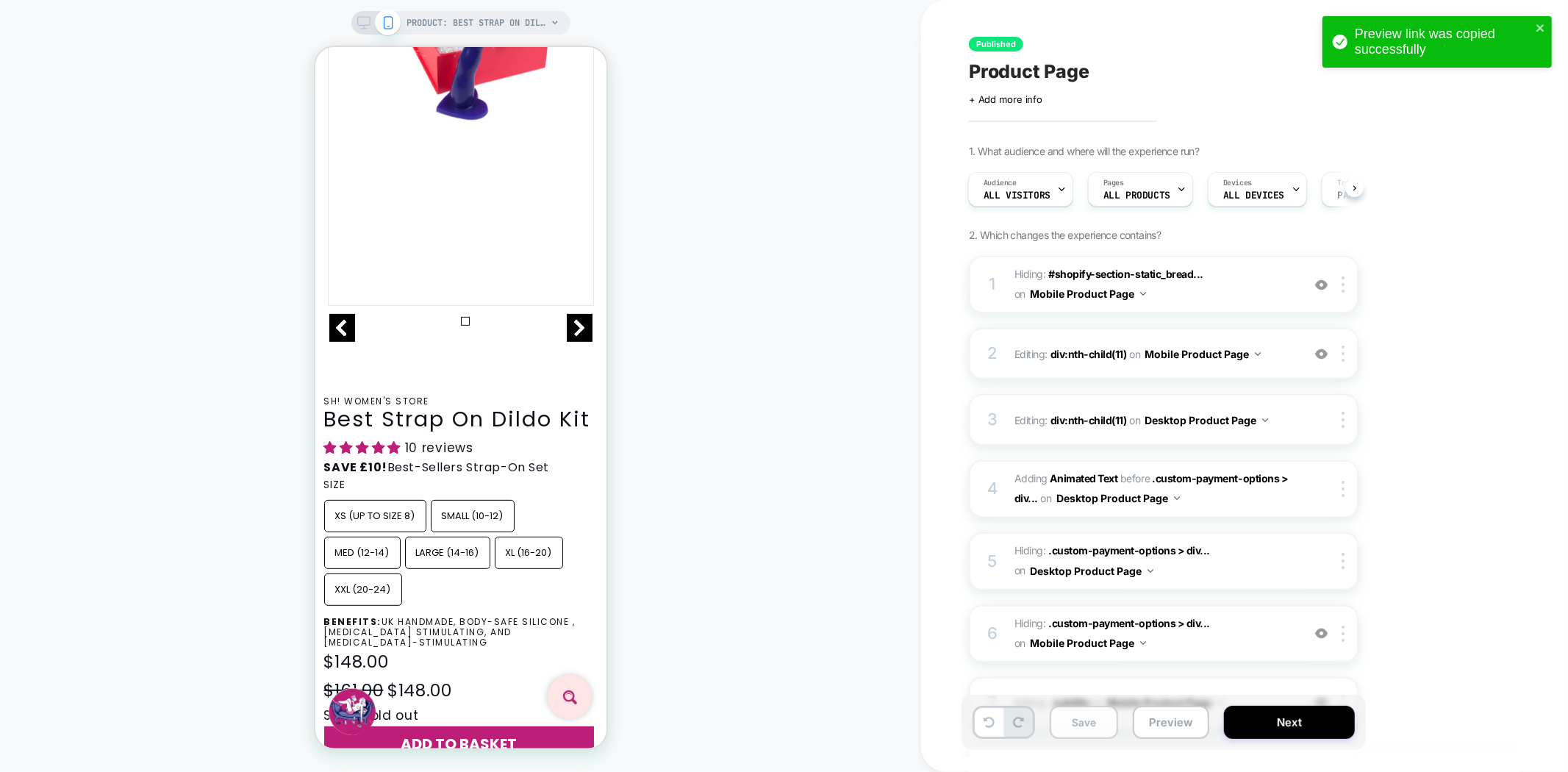
click at [1078, 725] on button "Save" at bounding box center [1084, 722] width 68 height 33
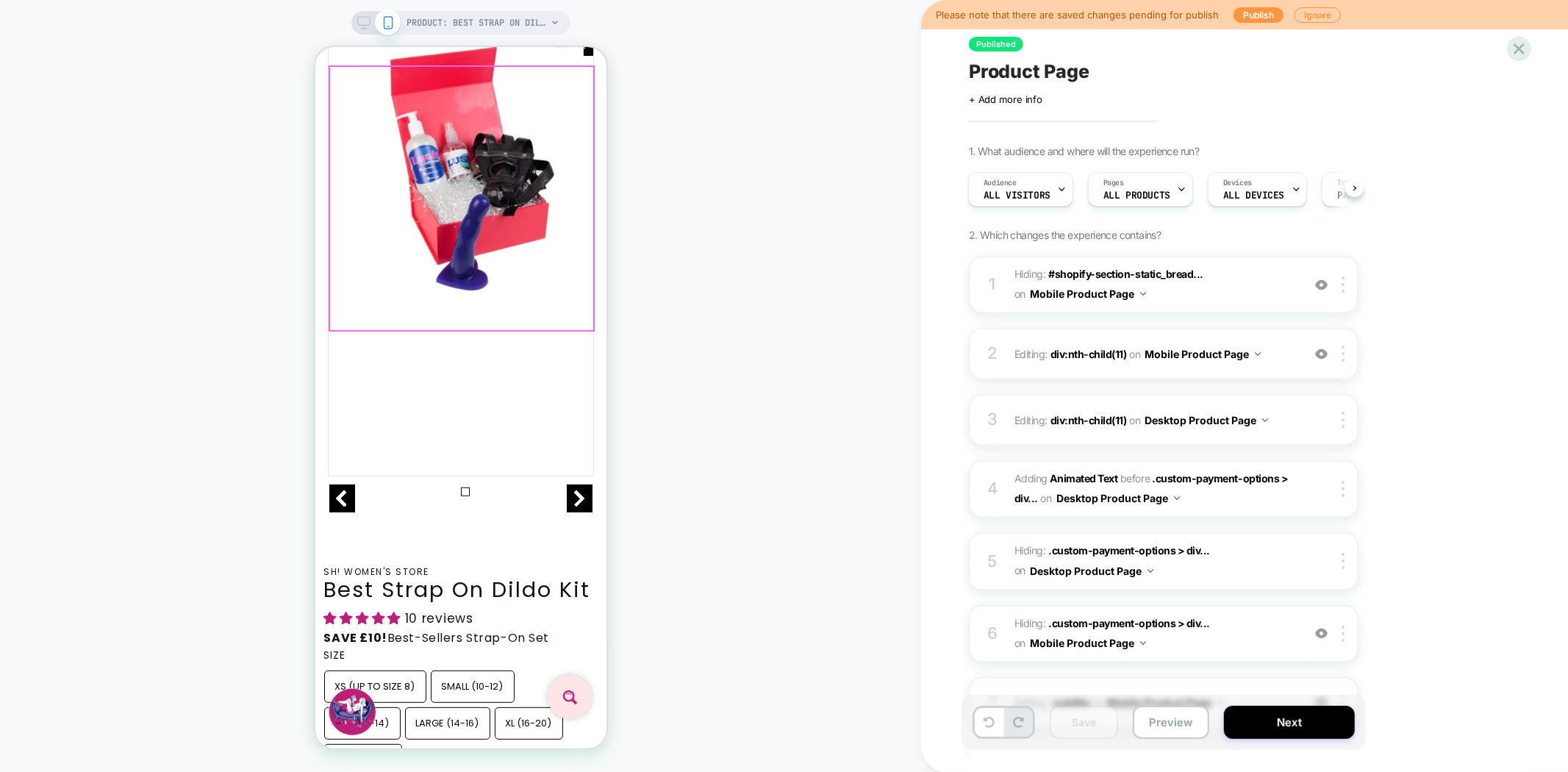
scroll to position [82, 0]
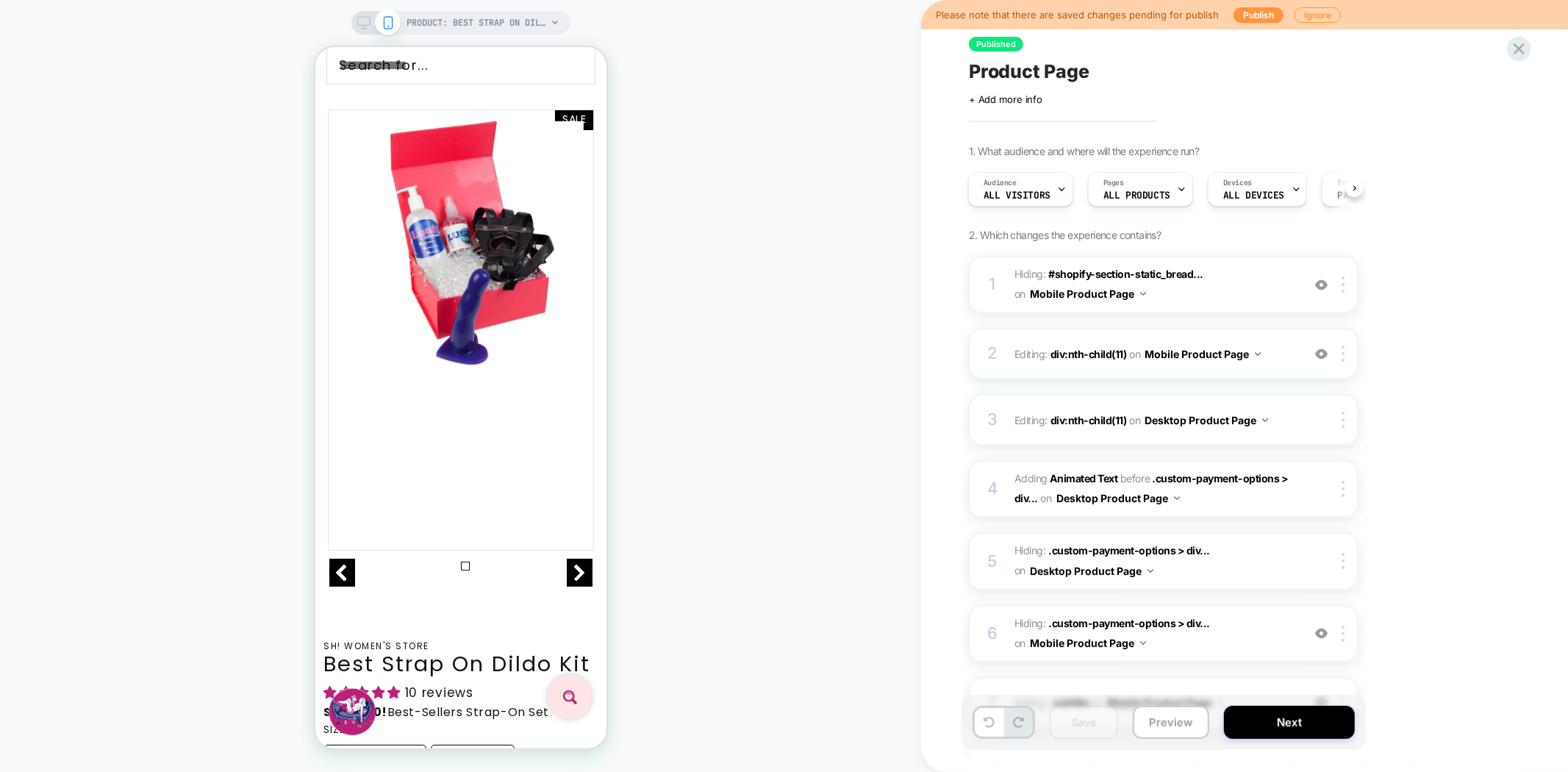
click at [543, 34] on div "PRODUCT: Best Strap On Dildo Kit PRODUCT: Best Strap On Dildo Kit" at bounding box center [460, 385] width 921 height 742
click at [540, 26] on span "PRODUCT: Best Strap On Dildo Kit" at bounding box center [476, 22] width 140 height 23
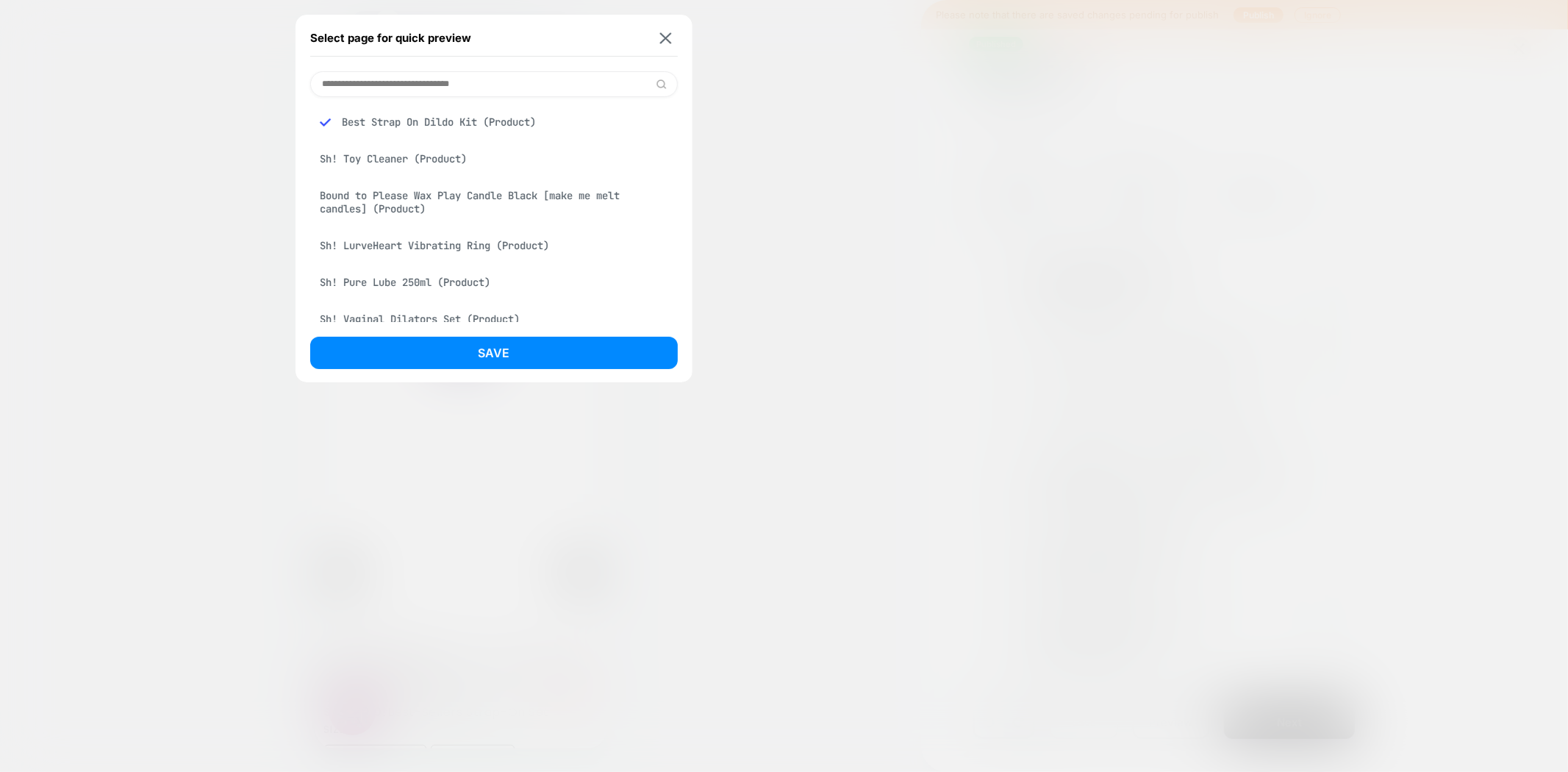
click at [416, 163] on div "Sh! Toy Cleaner (Product)" at bounding box center [494, 158] width 367 height 28
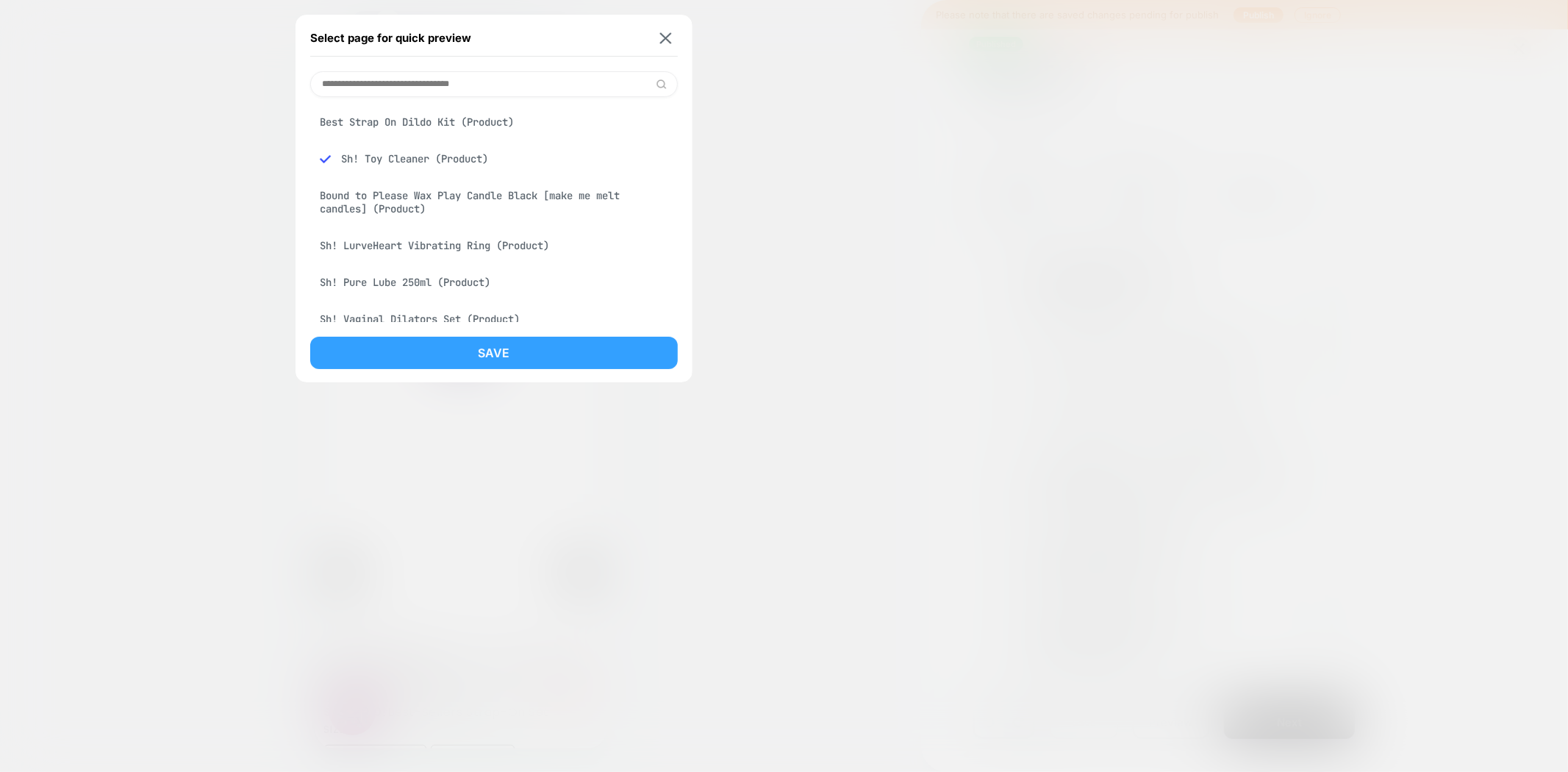
click at [541, 347] on button "Save" at bounding box center [494, 353] width 367 height 32
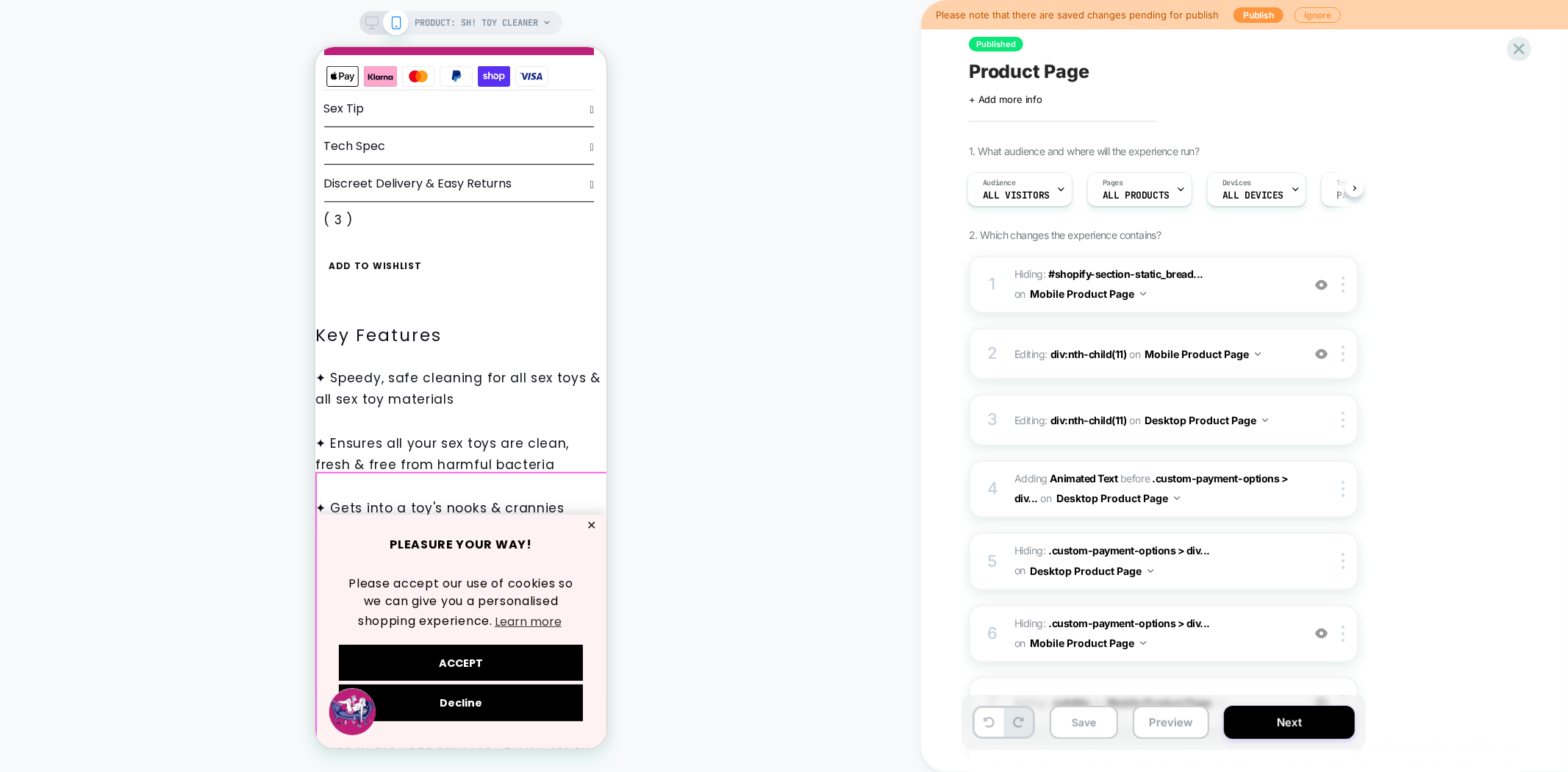
scroll to position [0, 0]
click at [595, 528] on button "✕" at bounding box center [590, 524] width 18 height 10
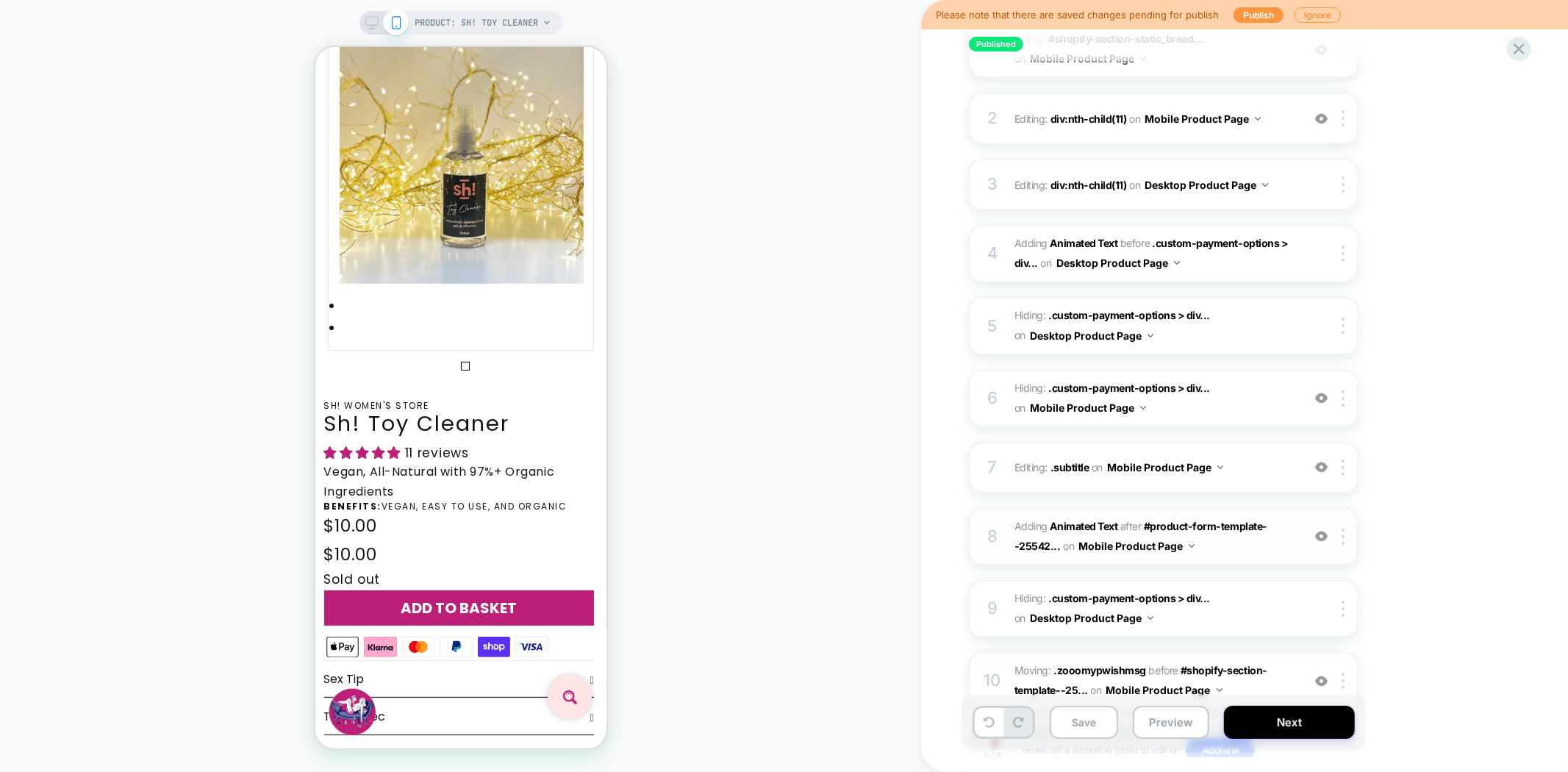
scroll to position [245, 0]
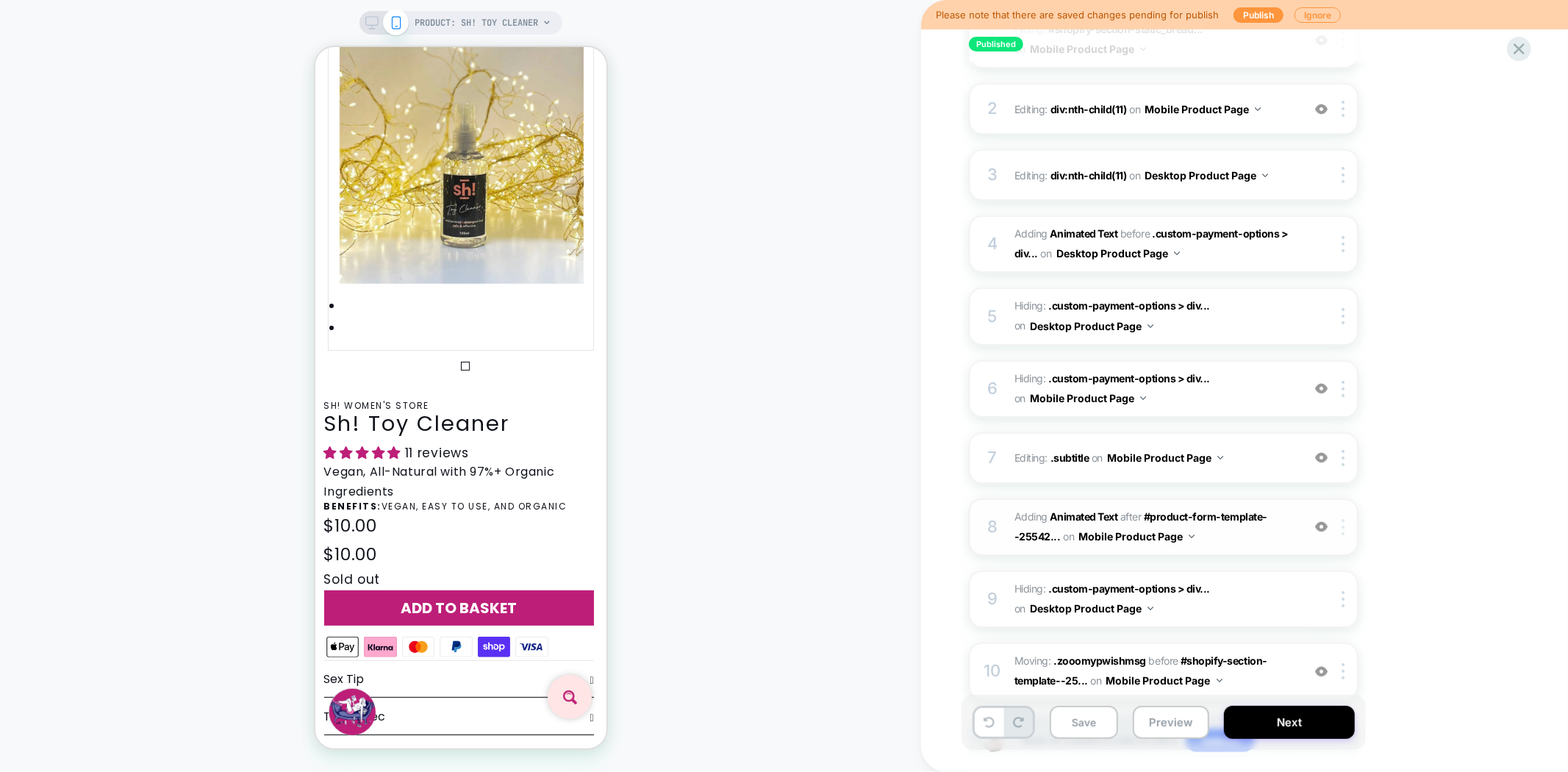
click at [1343, 520] on img at bounding box center [1343, 527] width 3 height 16
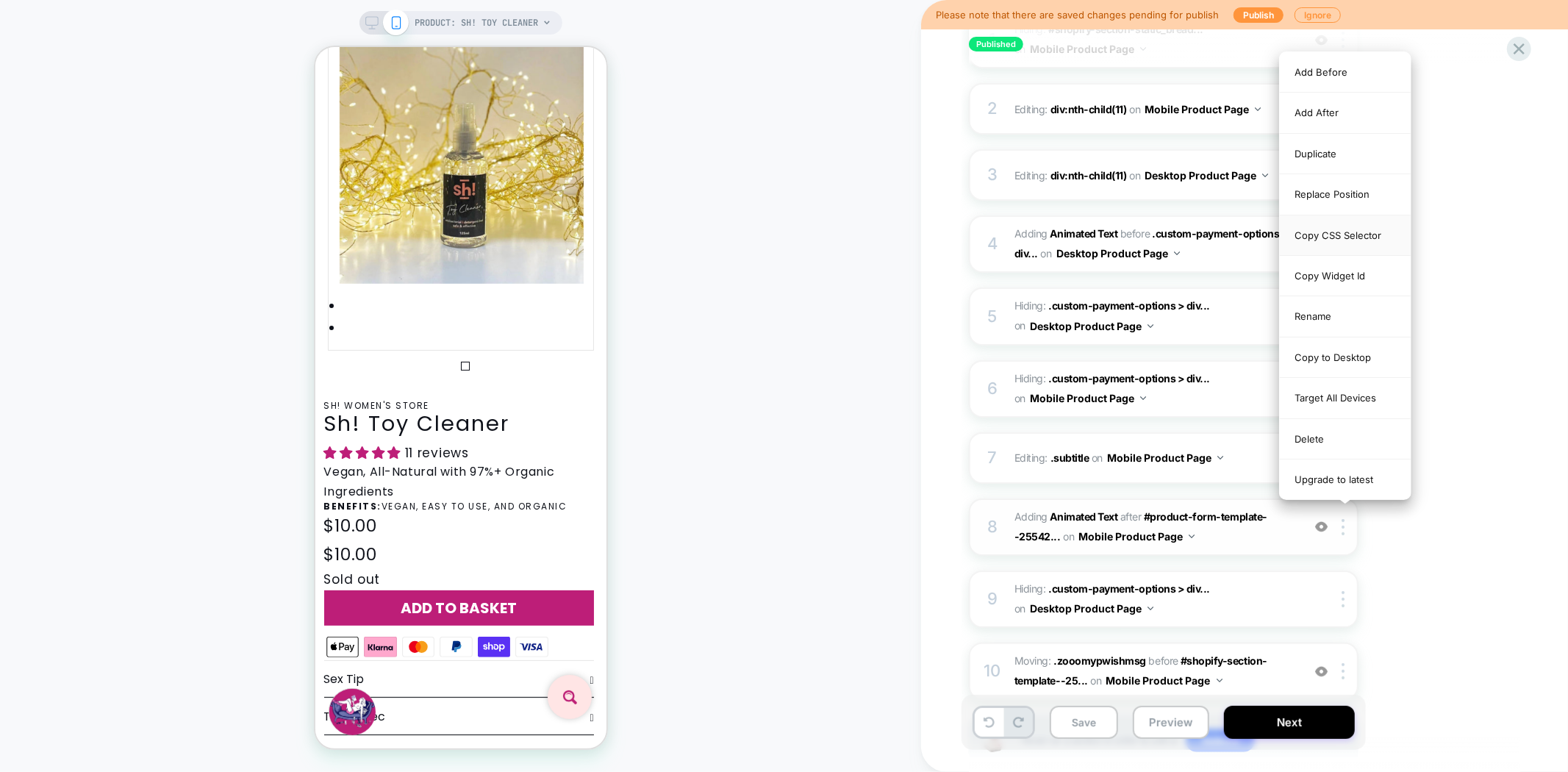
click at [1358, 234] on div "Copy CSS Selector" at bounding box center [1345, 235] width 131 height 40
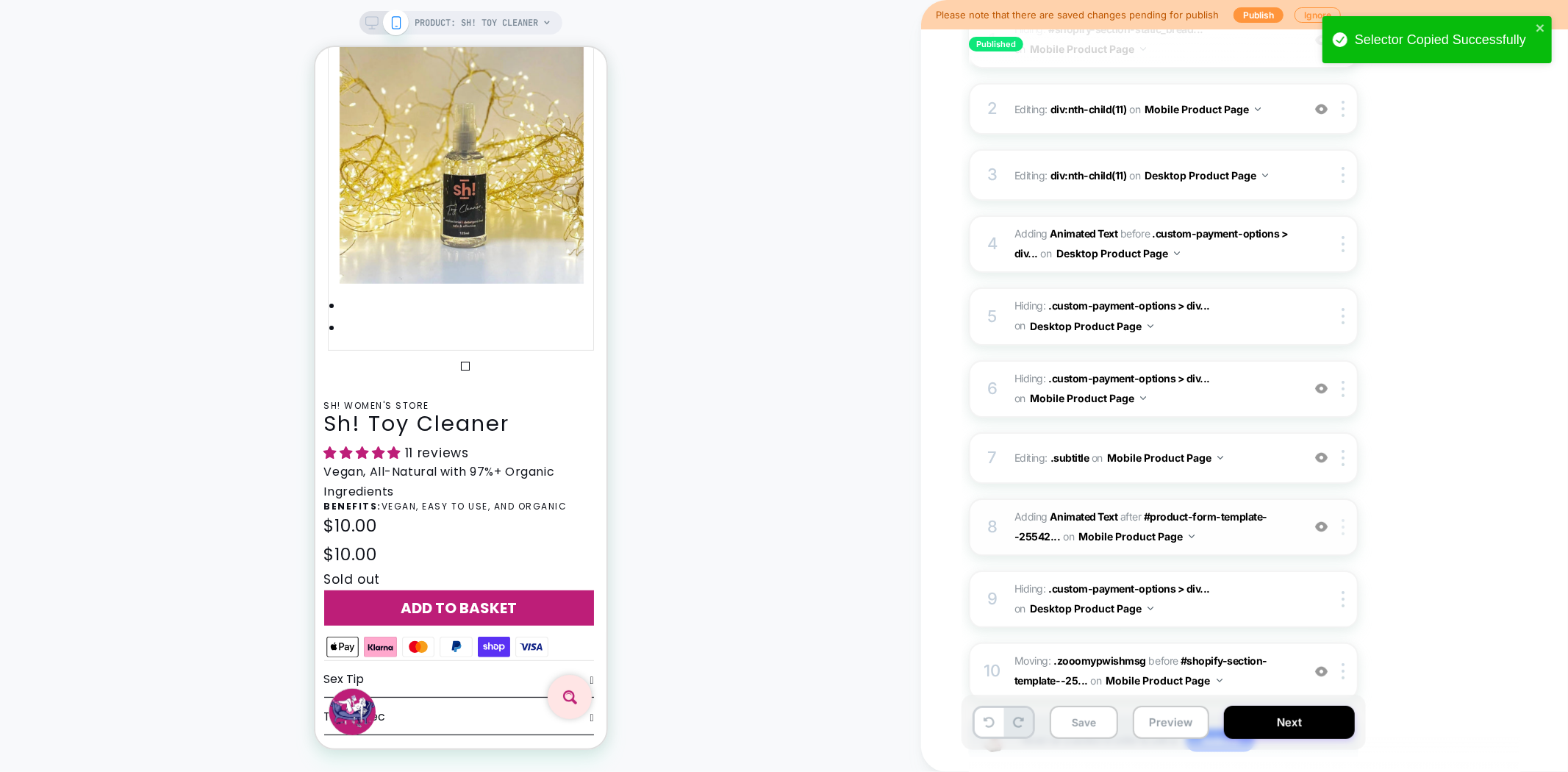
click at [1347, 519] on div at bounding box center [1346, 527] width 24 height 16
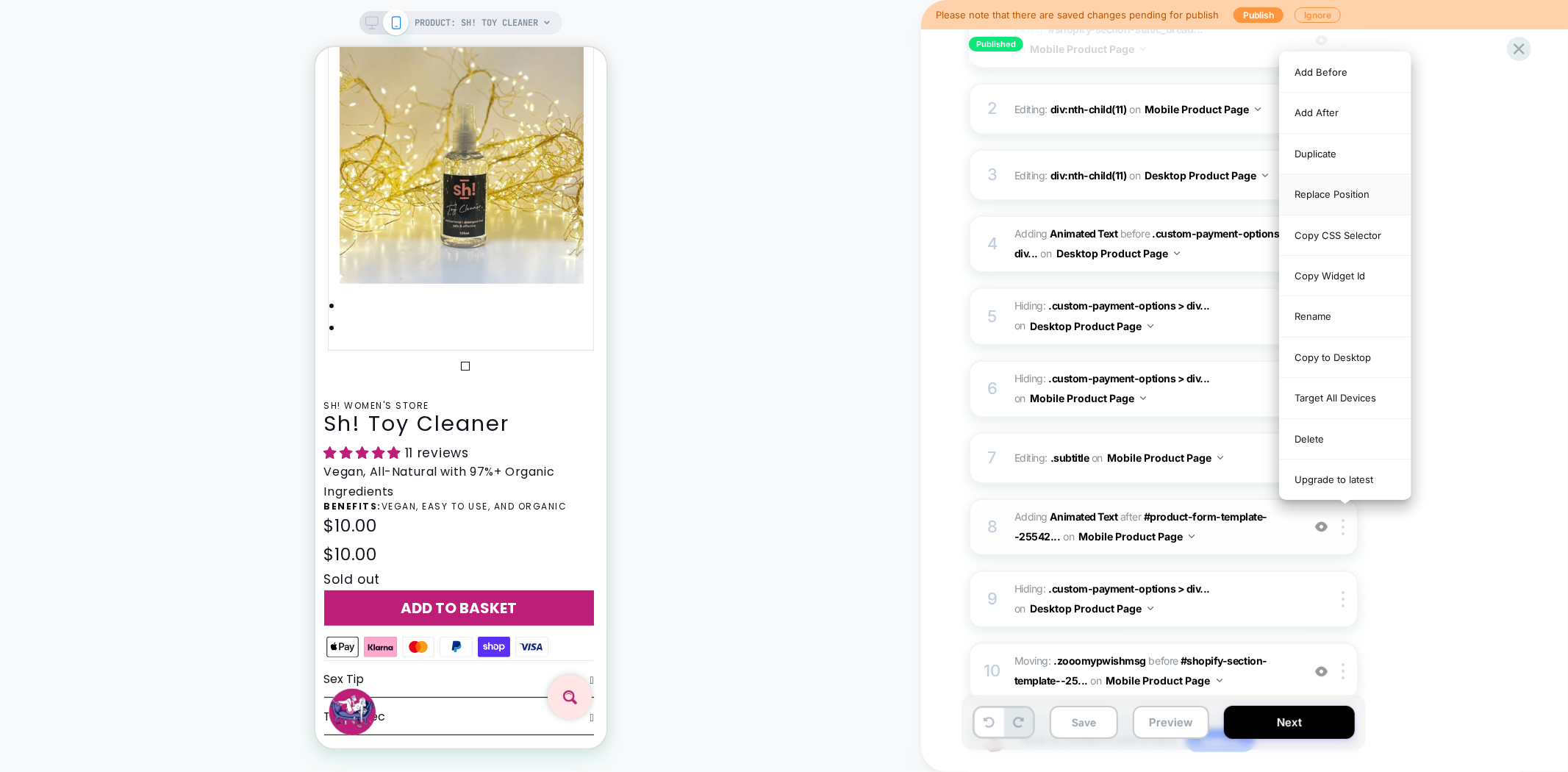
click at [1353, 199] on div "Replace Position" at bounding box center [1345, 194] width 131 height 40
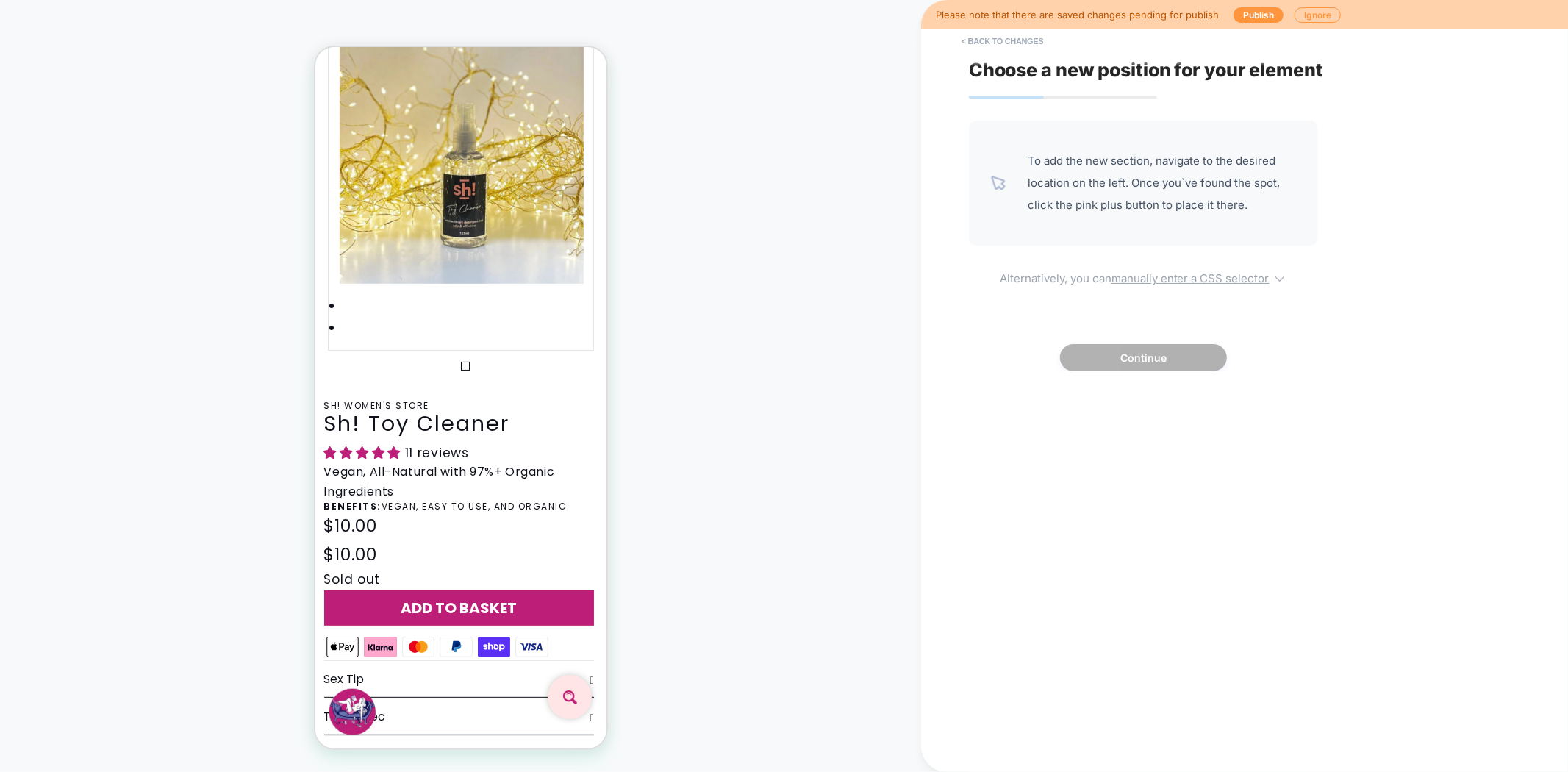
click at [1130, 283] on u "manually enter a CSS selector" at bounding box center [1191, 278] width 158 height 14
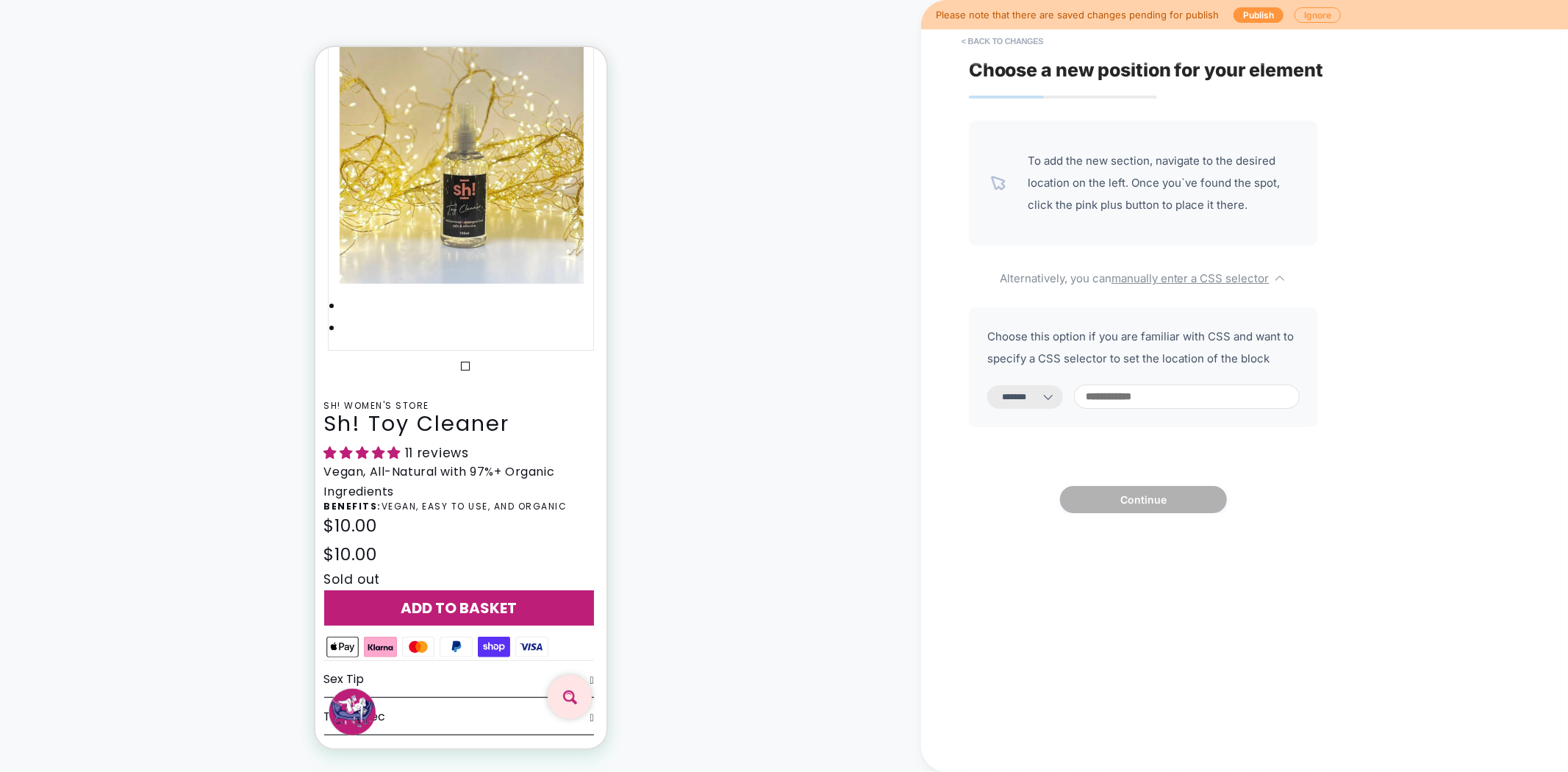
drag, startPoint x: 1032, startPoint y: 387, endPoint x: 1035, endPoint y: 404, distance: 17.3
click at [1032, 387] on select "**********" at bounding box center [1025, 397] width 76 height 23
select select "*********"
click at [987, 385] on select "**********" at bounding box center [1025, 397] width 76 height 23
click at [1164, 406] on input at bounding box center [1186, 396] width 226 height 24
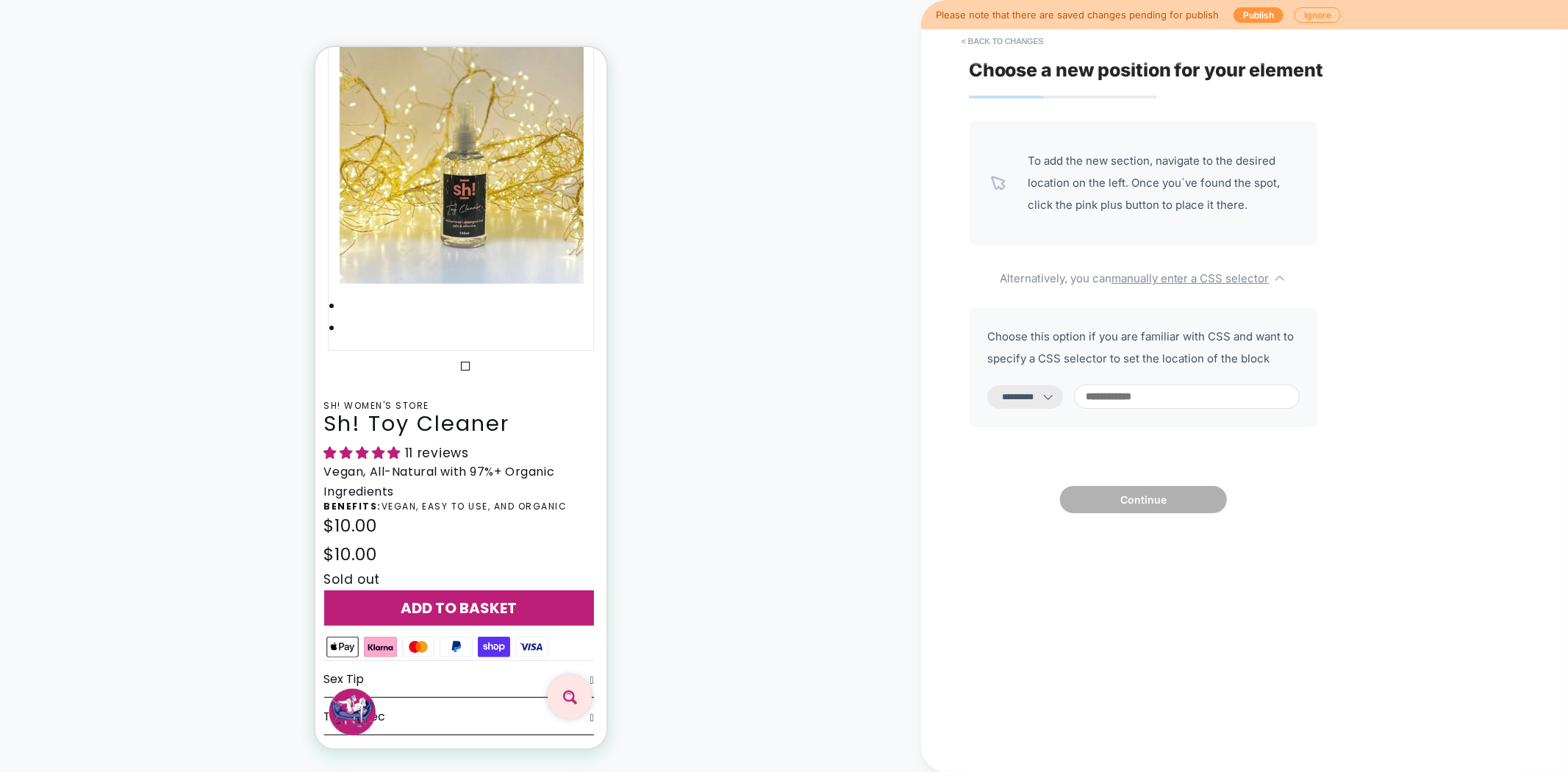
paste input "**********"
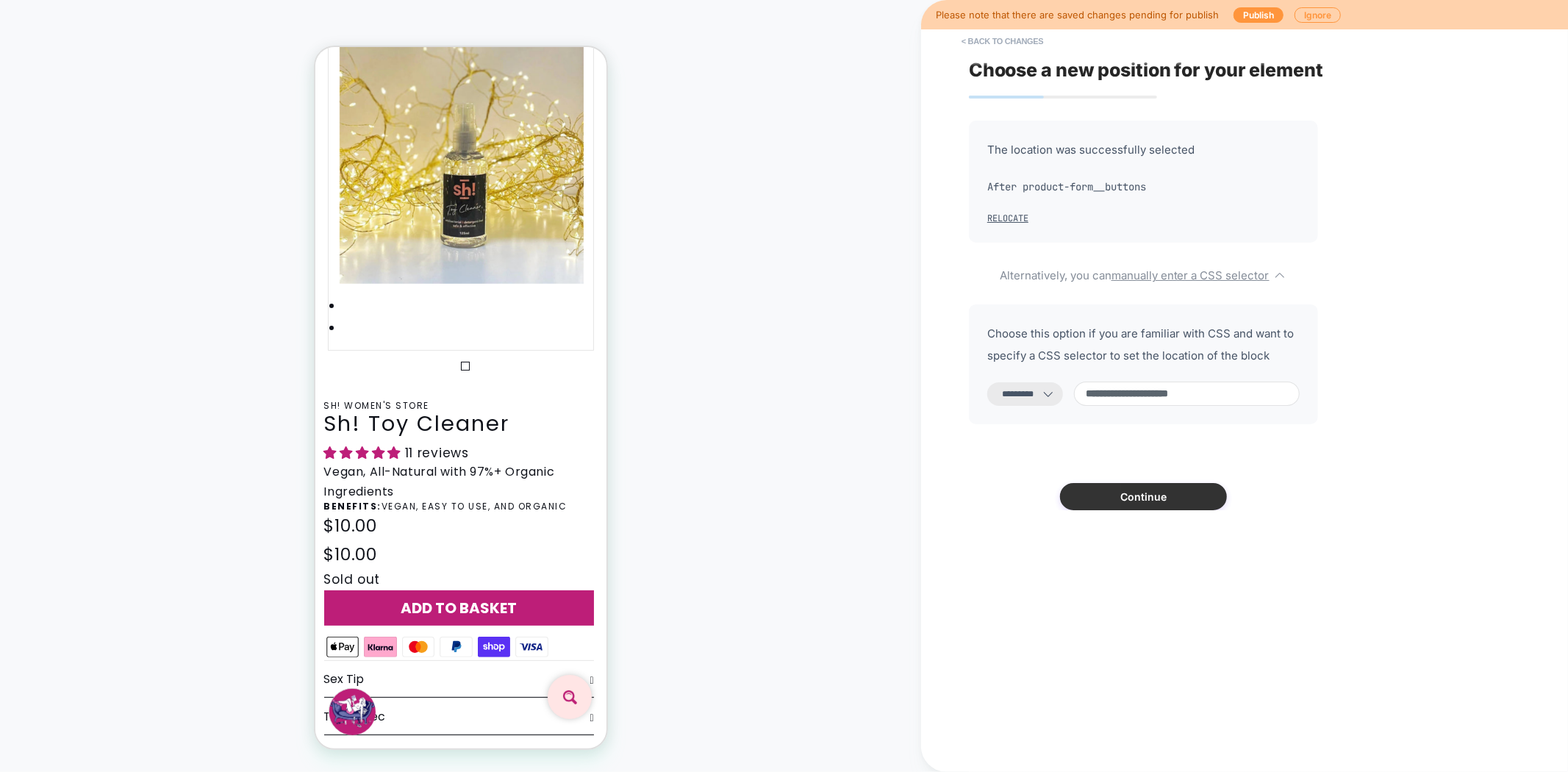
type input "**********"
click at [1162, 497] on button "Continue" at bounding box center [1143, 497] width 167 height 27
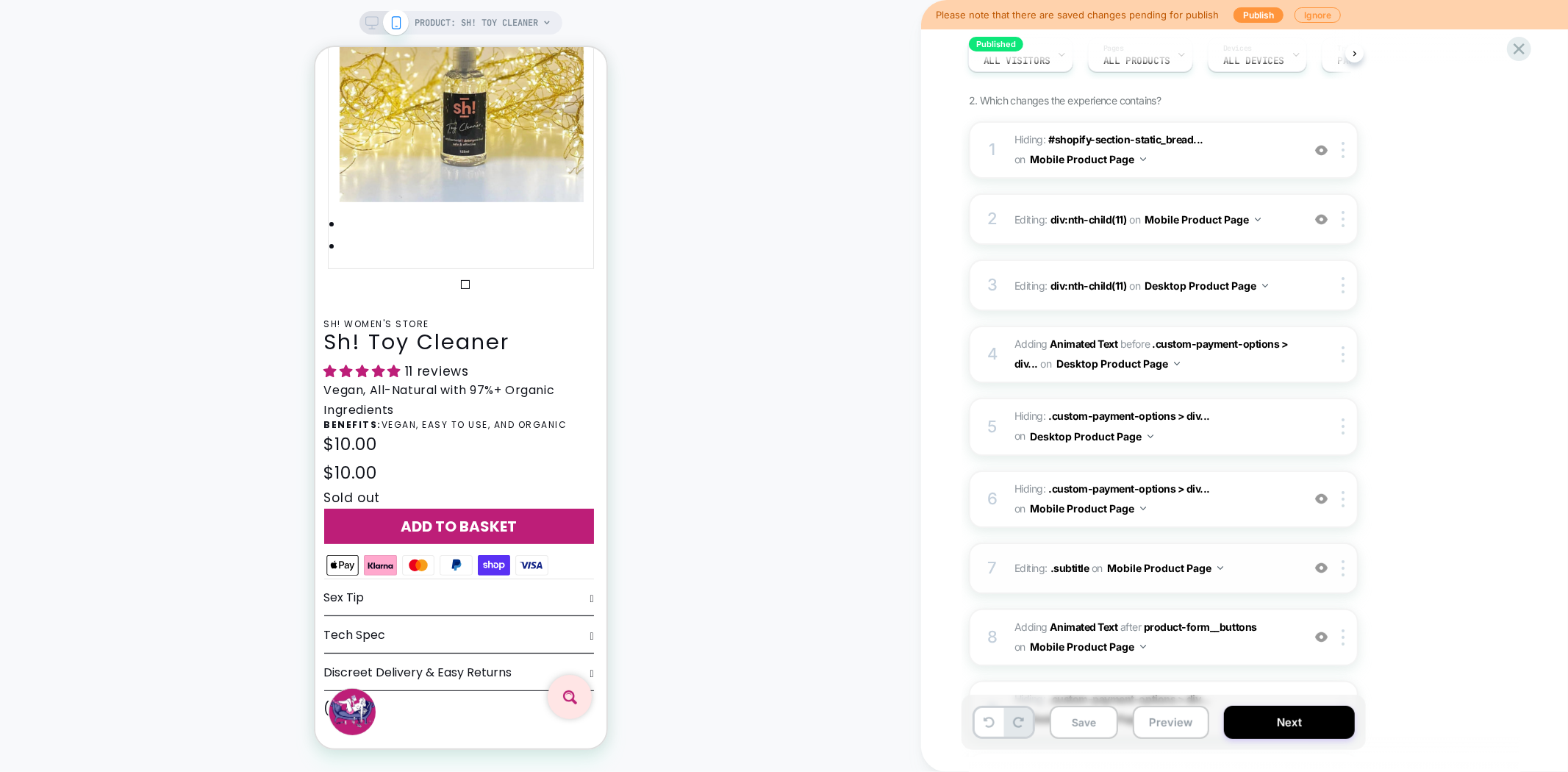
scroll to position [163, 0]
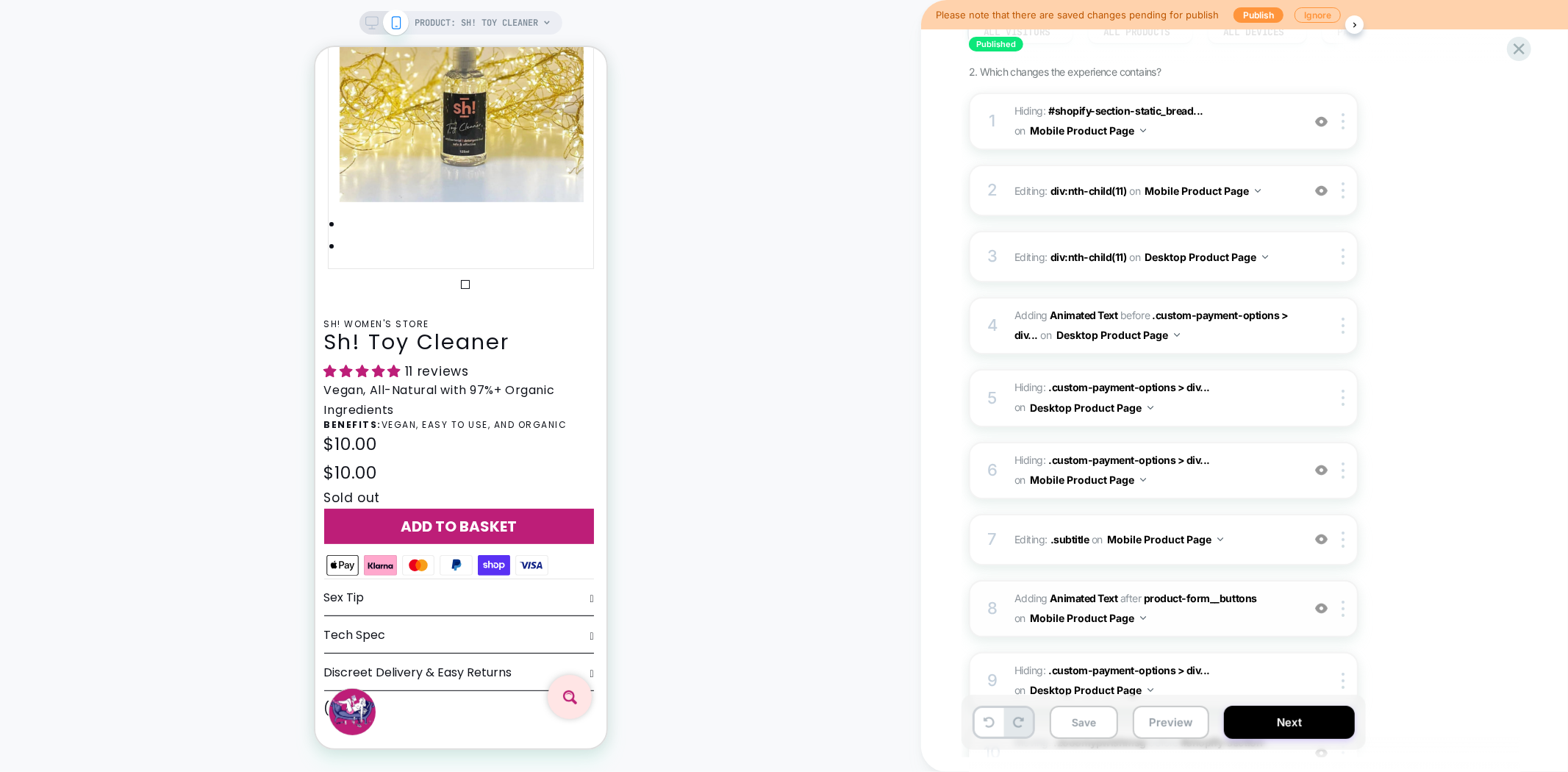
click at [1343, 608] on div "8 #_loomi_addon_1759841559783 Adding Animated Text AFTER product-form__buttons …" at bounding box center [1164, 608] width 390 height 58
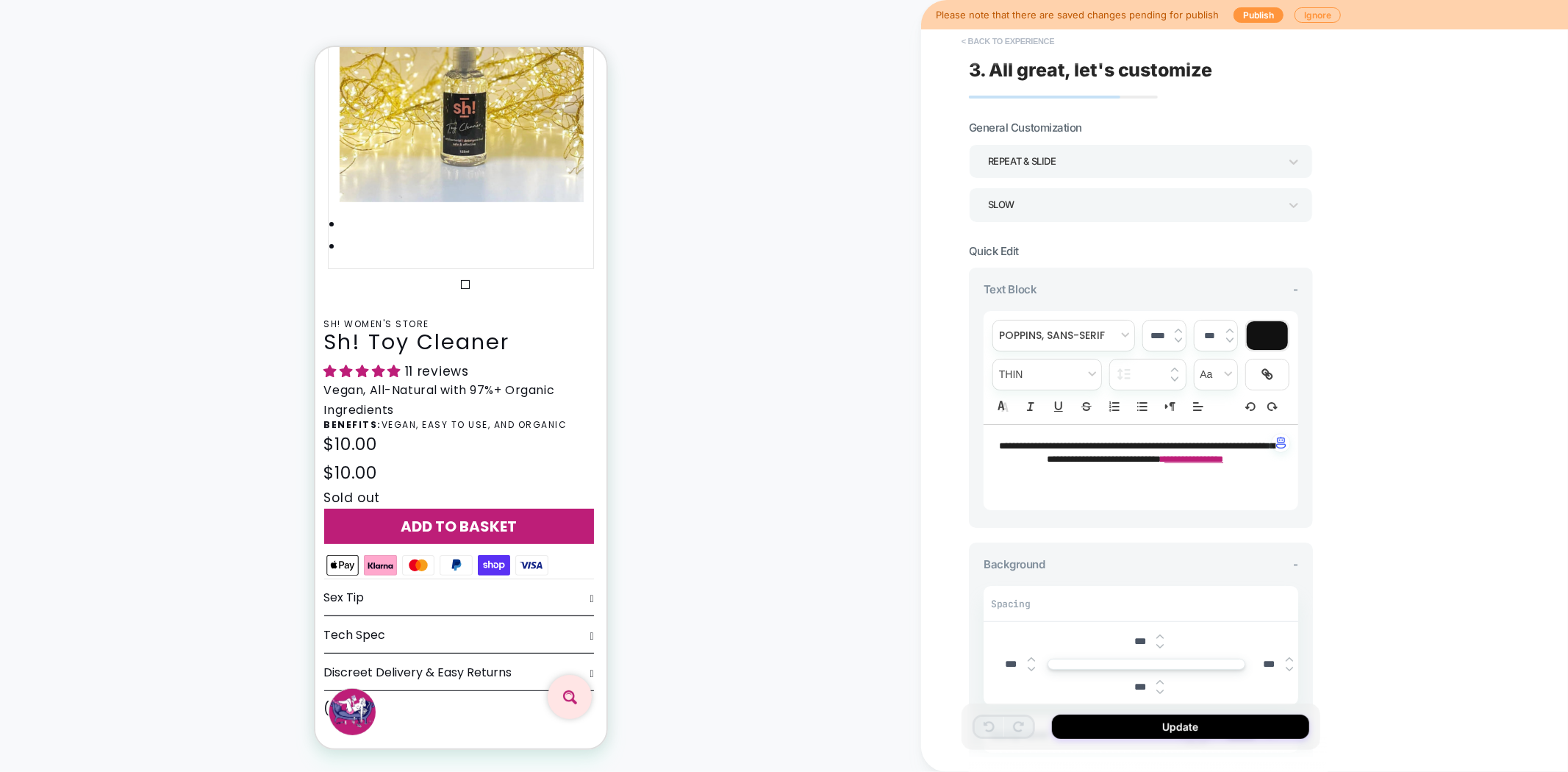
click at [979, 42] on button "< Back to experience" at bounding box center [1007, 41] width 107 height 23
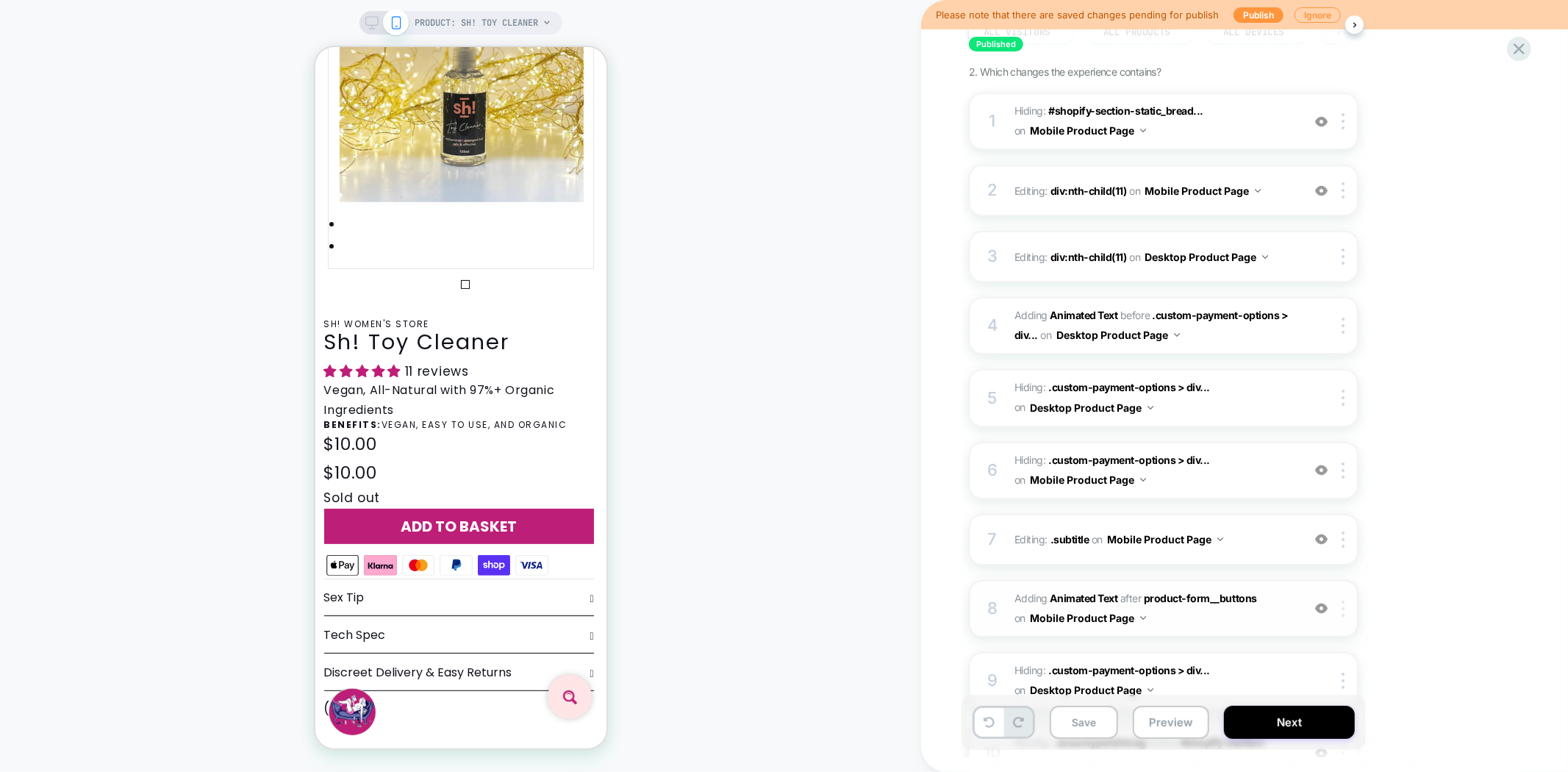
click at [1345, 601] on img at bounding box center [1343, 608] width 3 height 16
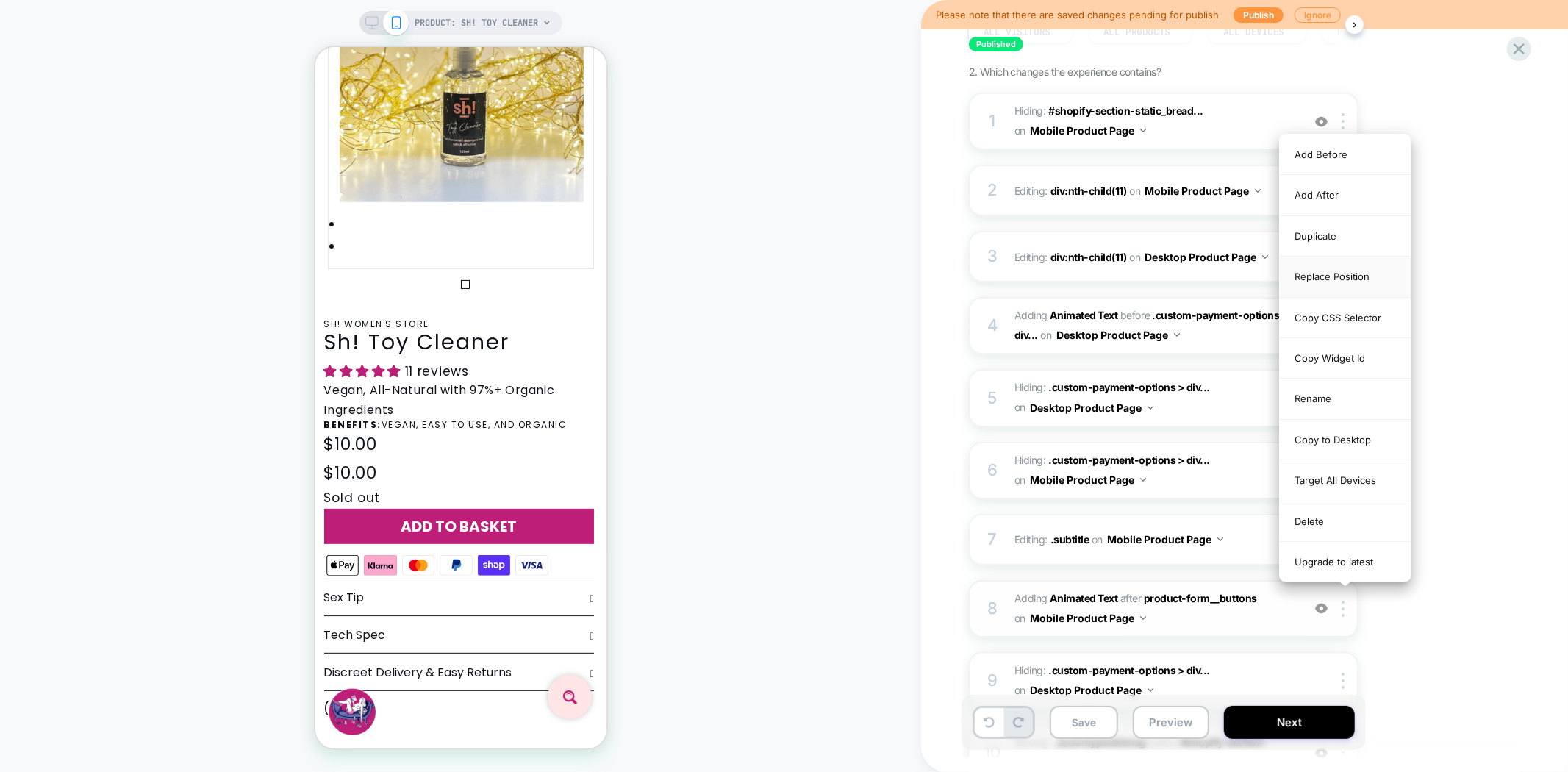
click at [1335, 278] on div "Replace Position" at bounding box center [1345, 276] width 131 height 40
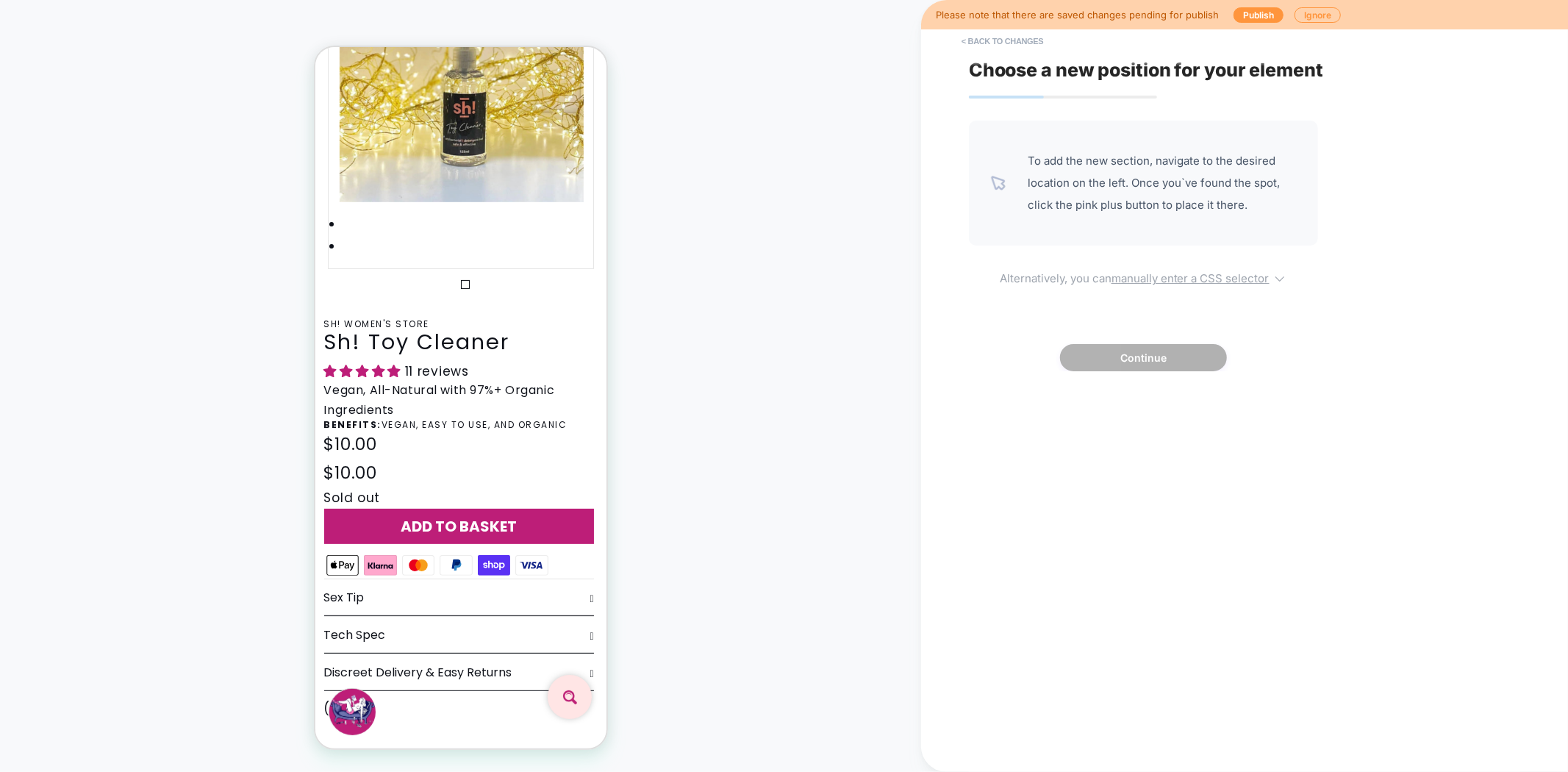
click at [1166, 265] on div "To add the new section, navigate to the desired location on the left. Once you`…" at bounding box center [1144, 246] width 349 height 251
click at [1156, 274] on u "manually enter a CSS selector" at bounding box center [1191, 278] width 158 height 14
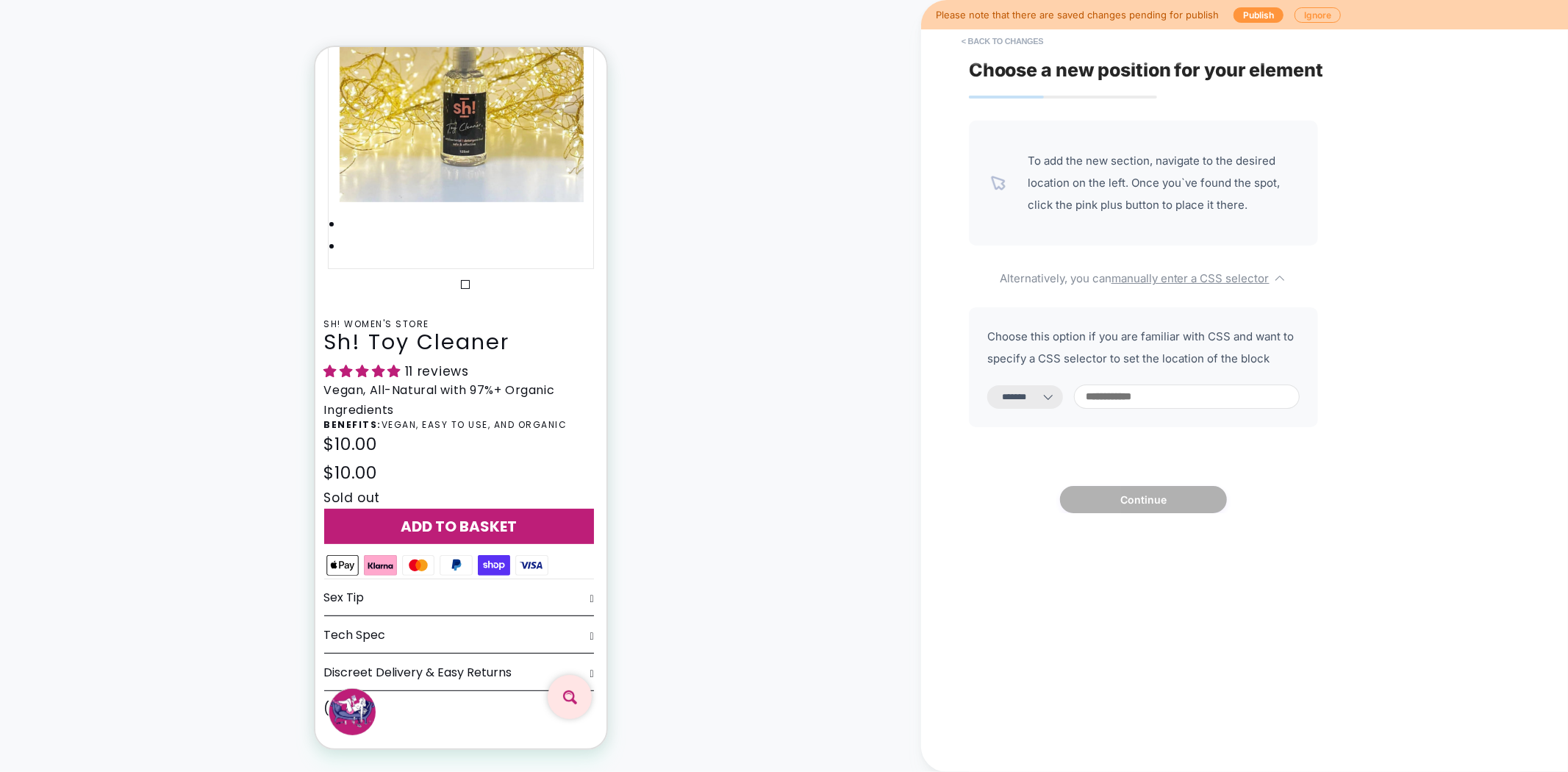
click at [1033, 400] on select "**********" at bounding box center [1025, 397] width 76 height 23
select select "*********"
click at [987, 385] on select "**********" at bounding box center [1025, 397] width 76 height 23
click at [1167, 406] on input at bounding box center [1186, 396] width 226 height 24
paste input "**********"
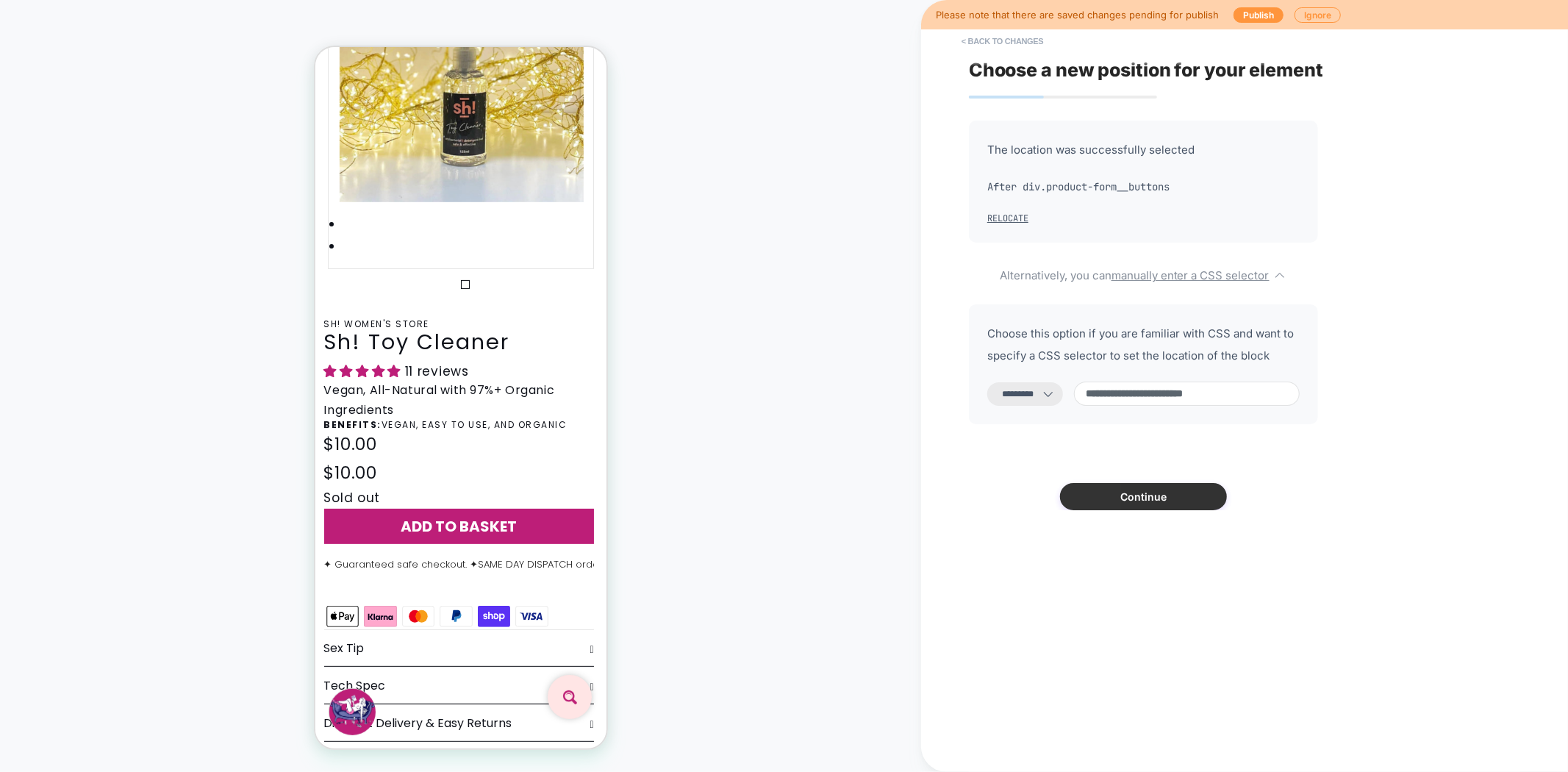
type input "**********"
click at [1137, 504] on button "Continue" at bounding box center [1143, 497] width 167 height 27
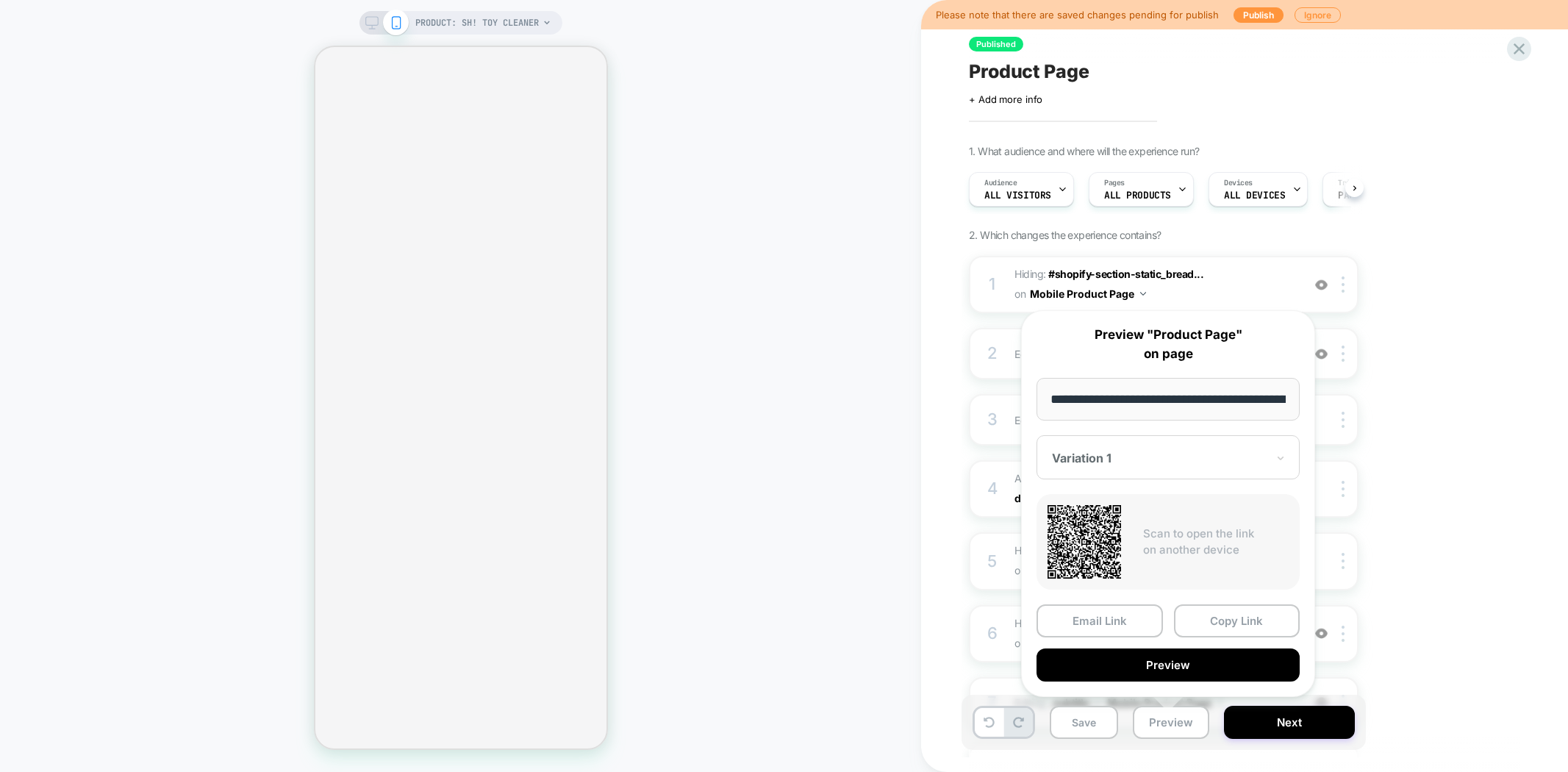
click at [1247, 618] on button "Copy Link" at bounding box center [1237, 620] width 126 height 33
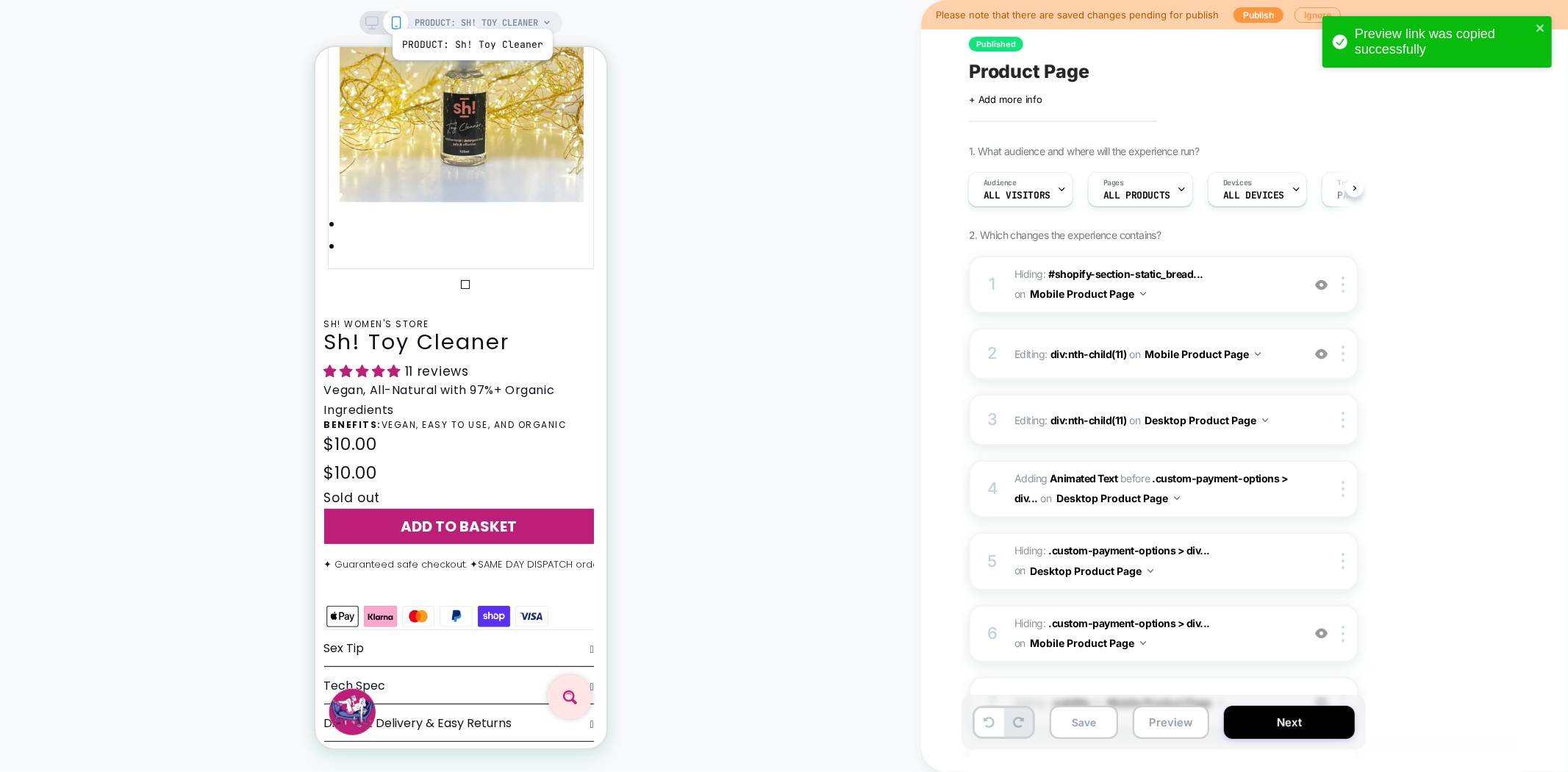
click at [472, 11] on span "PRODUCT: Sh! Toy Cleaner" at bounding box center [476, 22] width 123 height 23
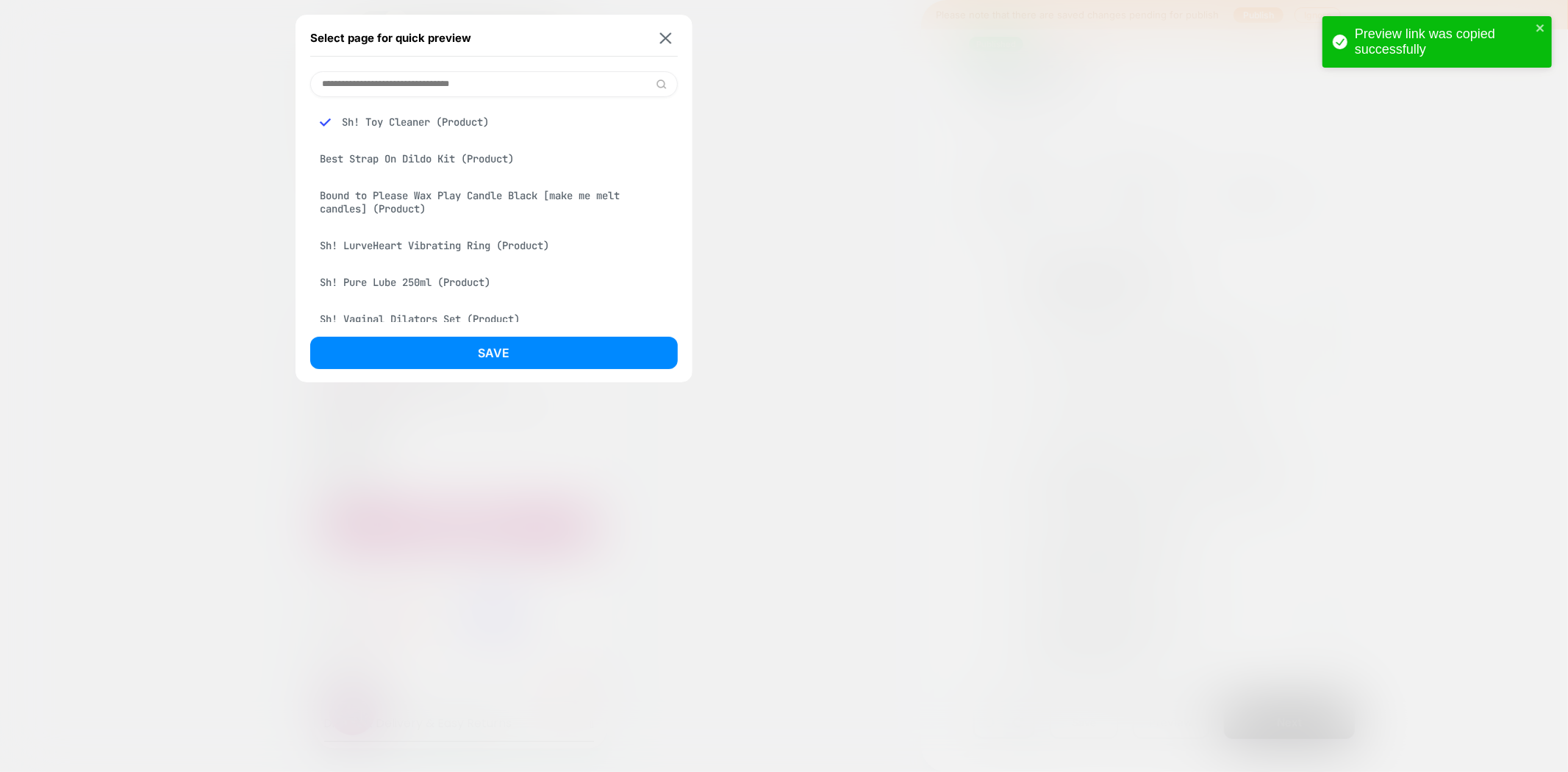
click at [422, 159] on div "Best Strap On Dildo Kit (Product)" at bounding box center [494, 158] width 367 height 28
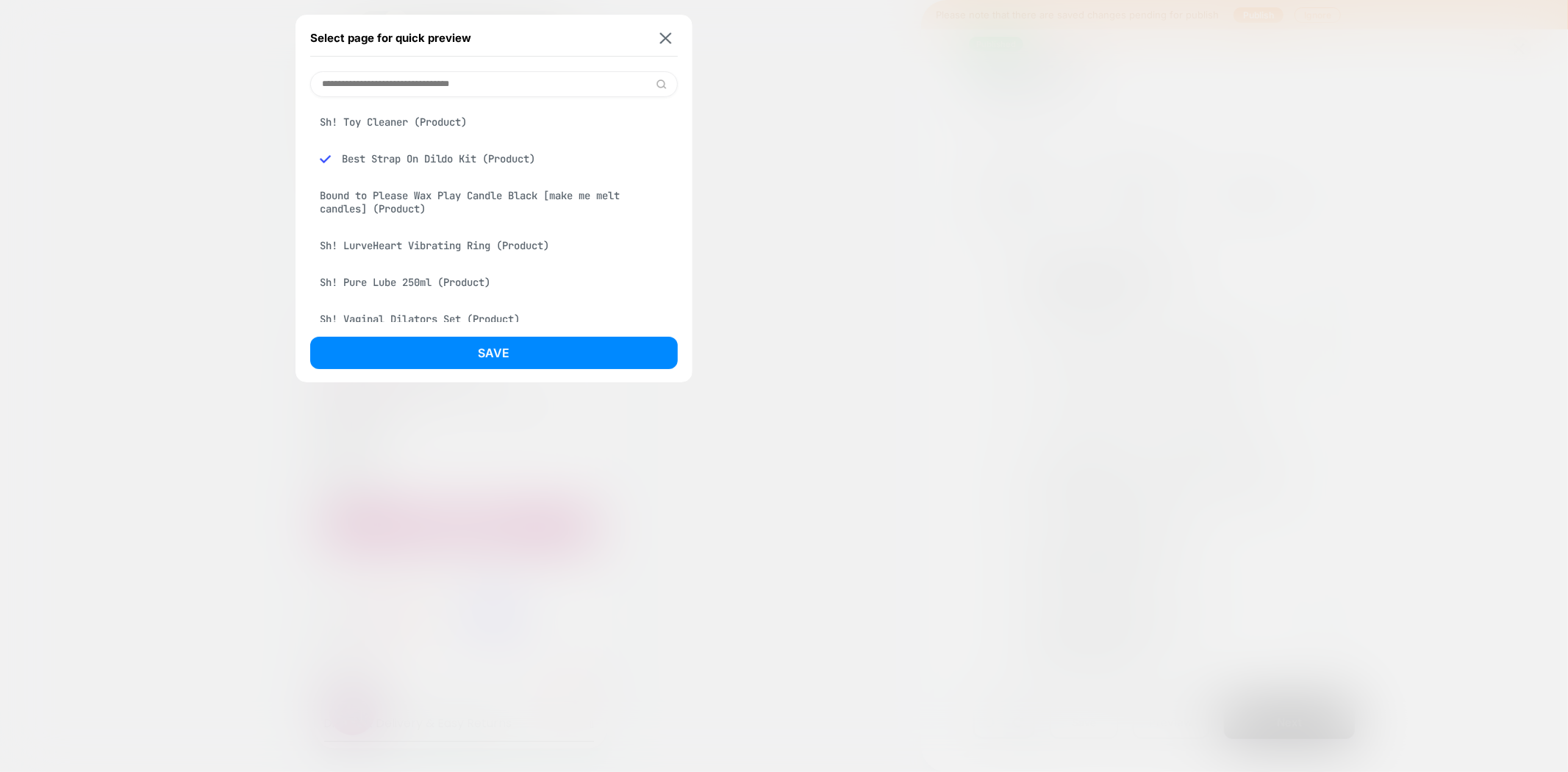
click at [554, 358] on button "Save" at bounding box center [494, 353] width 367 height 32
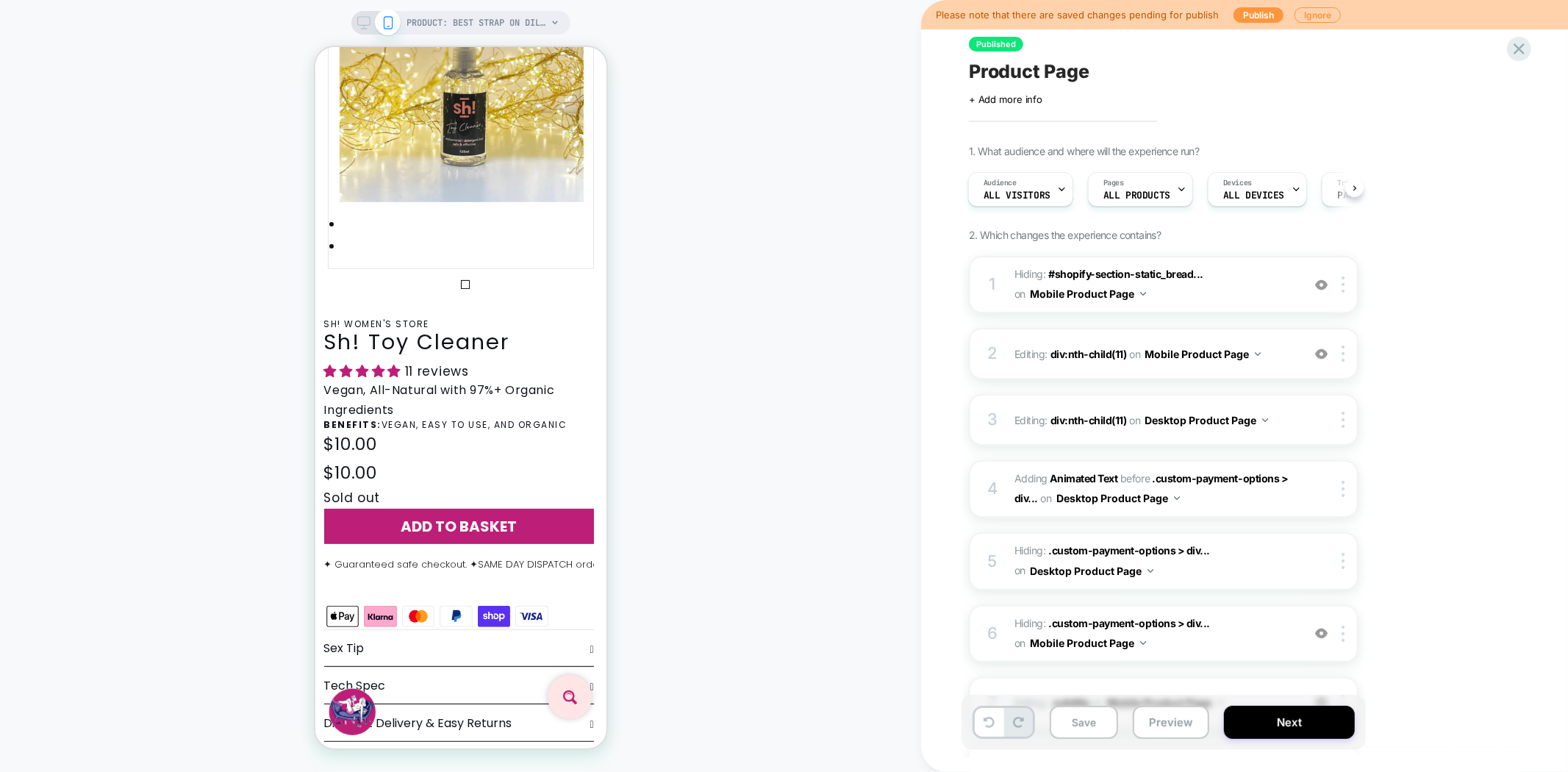
scroll to position [0, 2]
click at [1166, 725] on button "Preview" at bounding box center [1171, 722] width 77 height 33
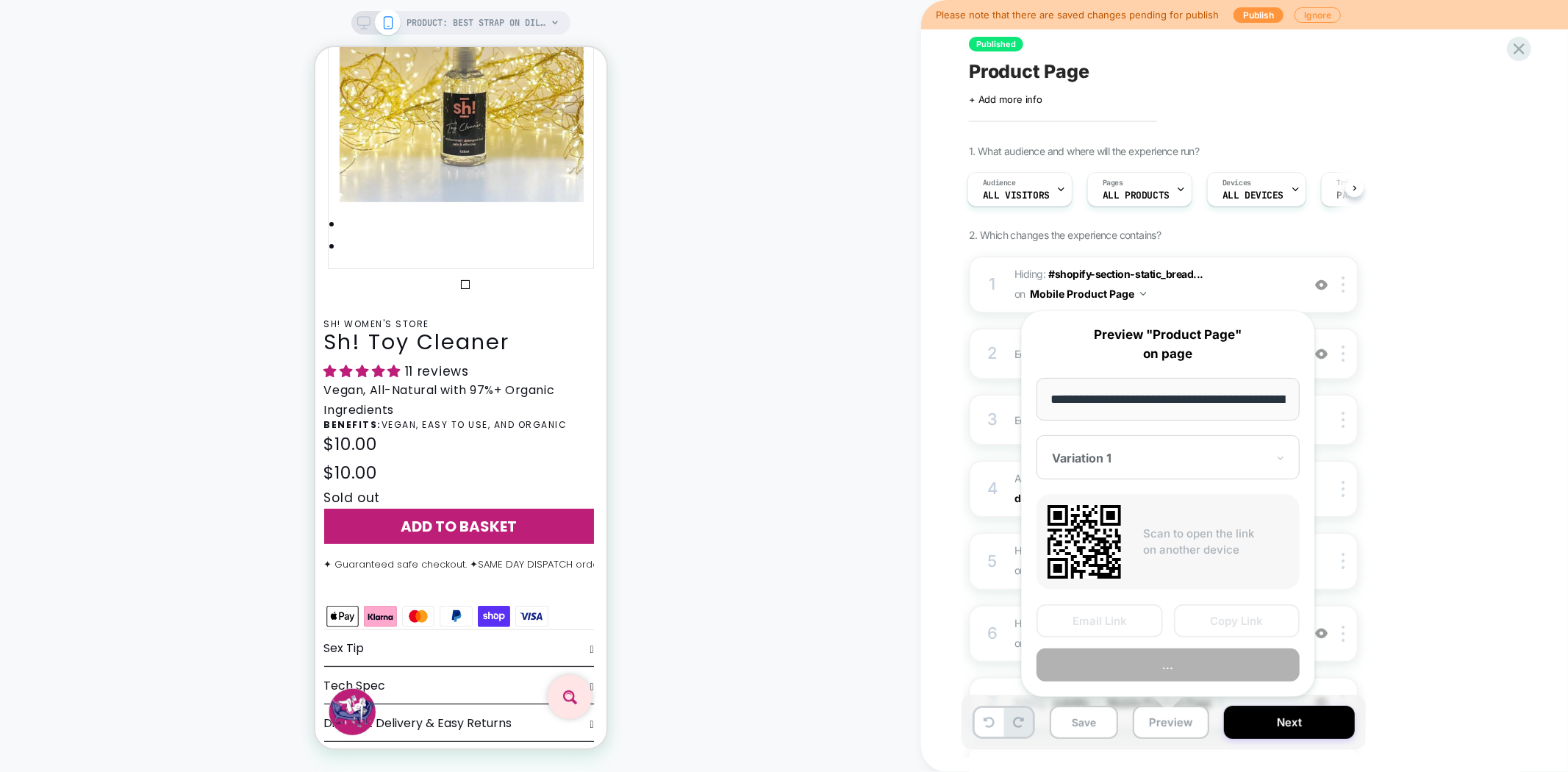
scroll to position [0, 231]
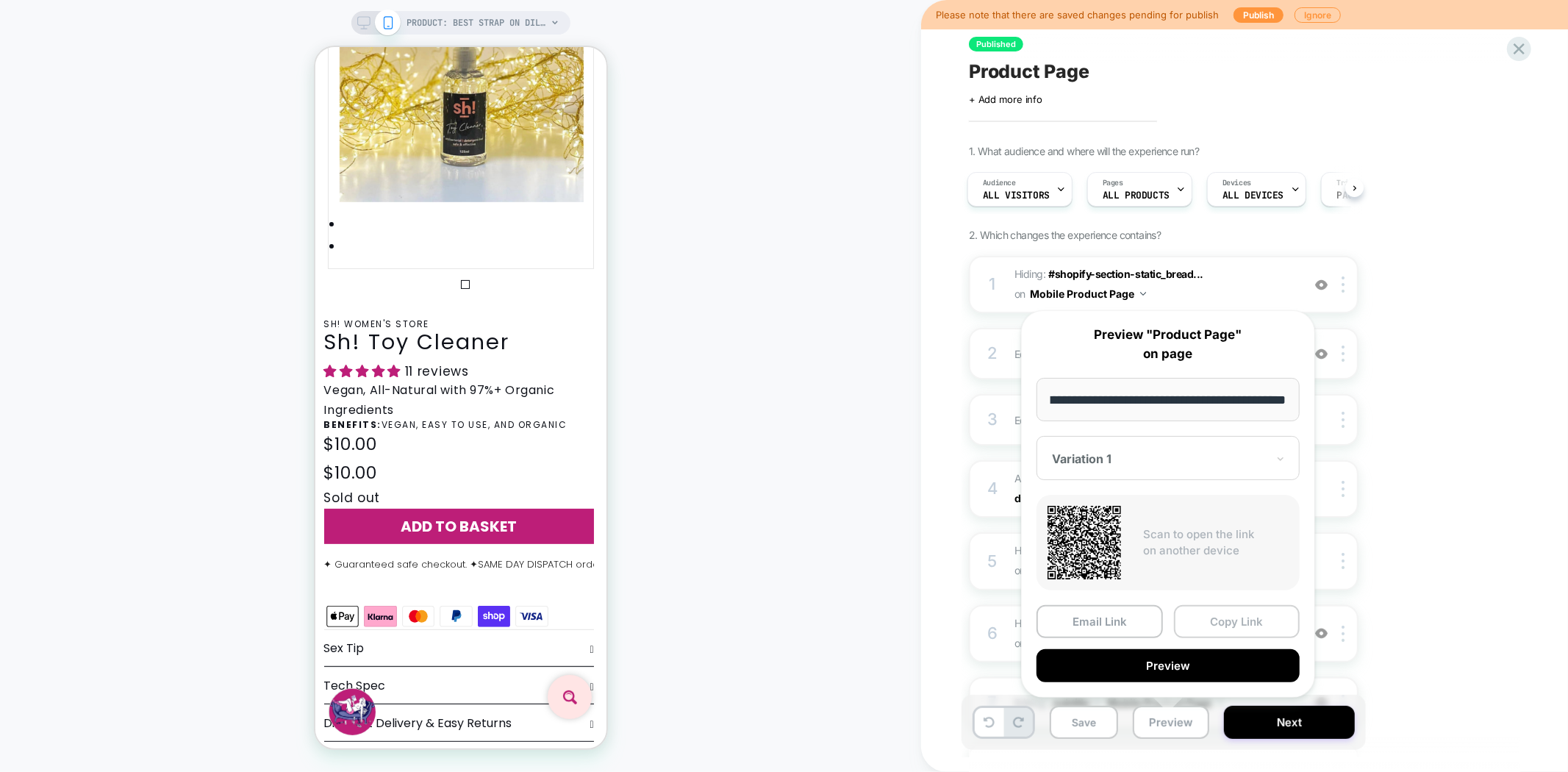
click at [1222, 615] on button "Copy Link" at bounding box center [1237, 621] width 126 height 33
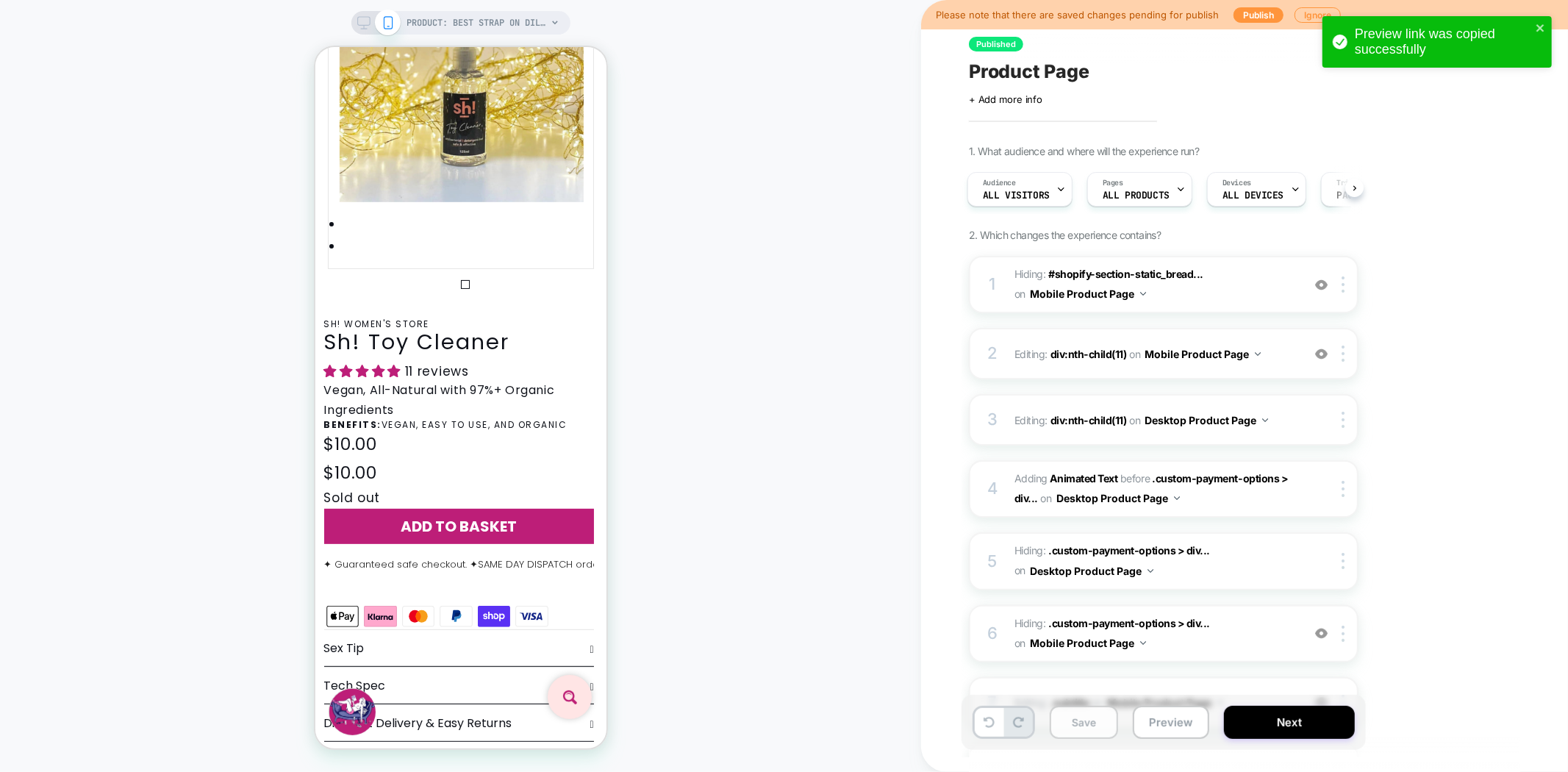
click at [1079, 736] on button "Save" at bounding box center [1084, 722] width 68 height 33
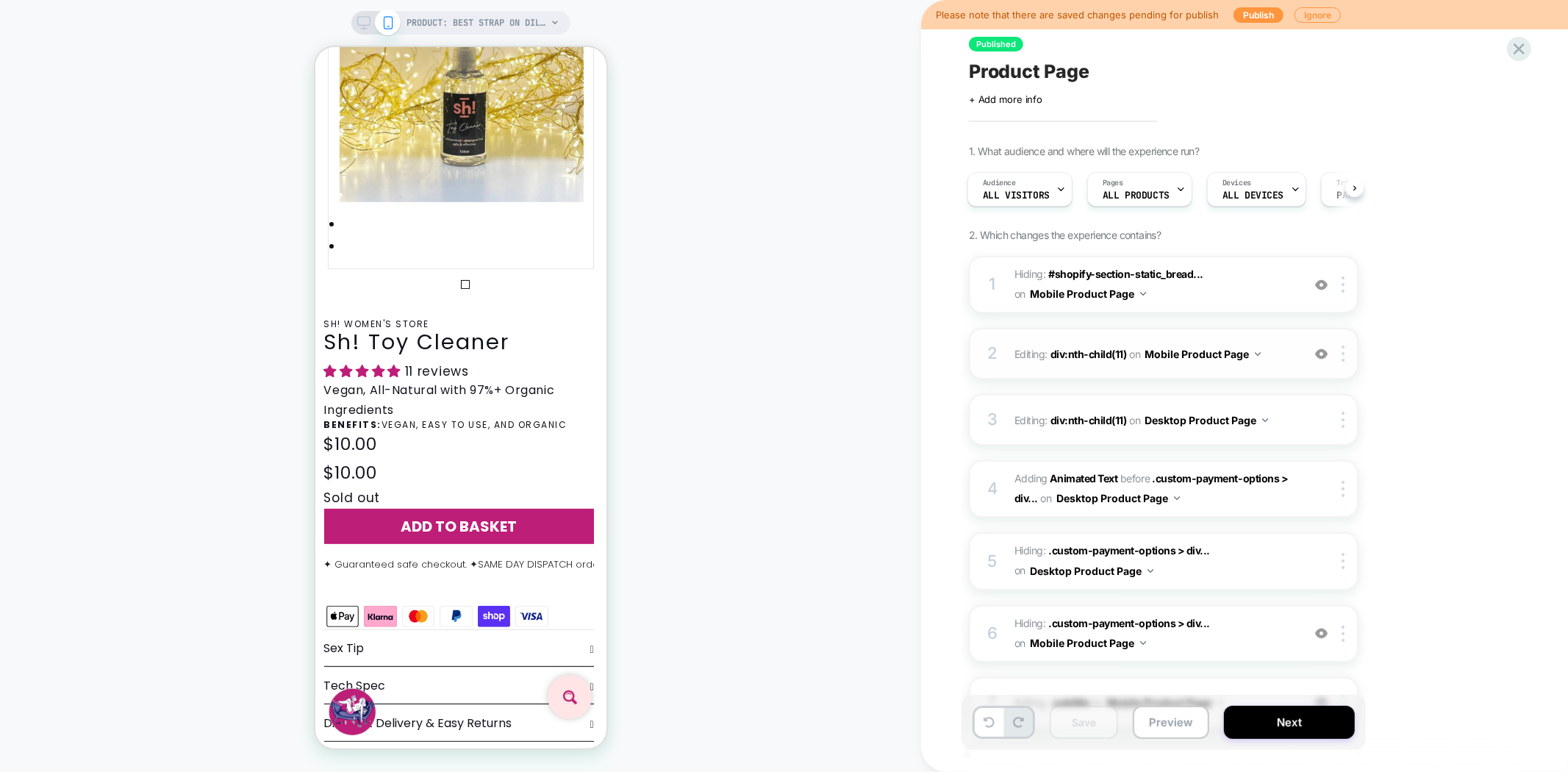
click at [1032, 353] on span "Editing : div:nth-child(11) div:nth-child(11) on Mobile Product Page" at bounding box center [1154, 354] width 280 height 22
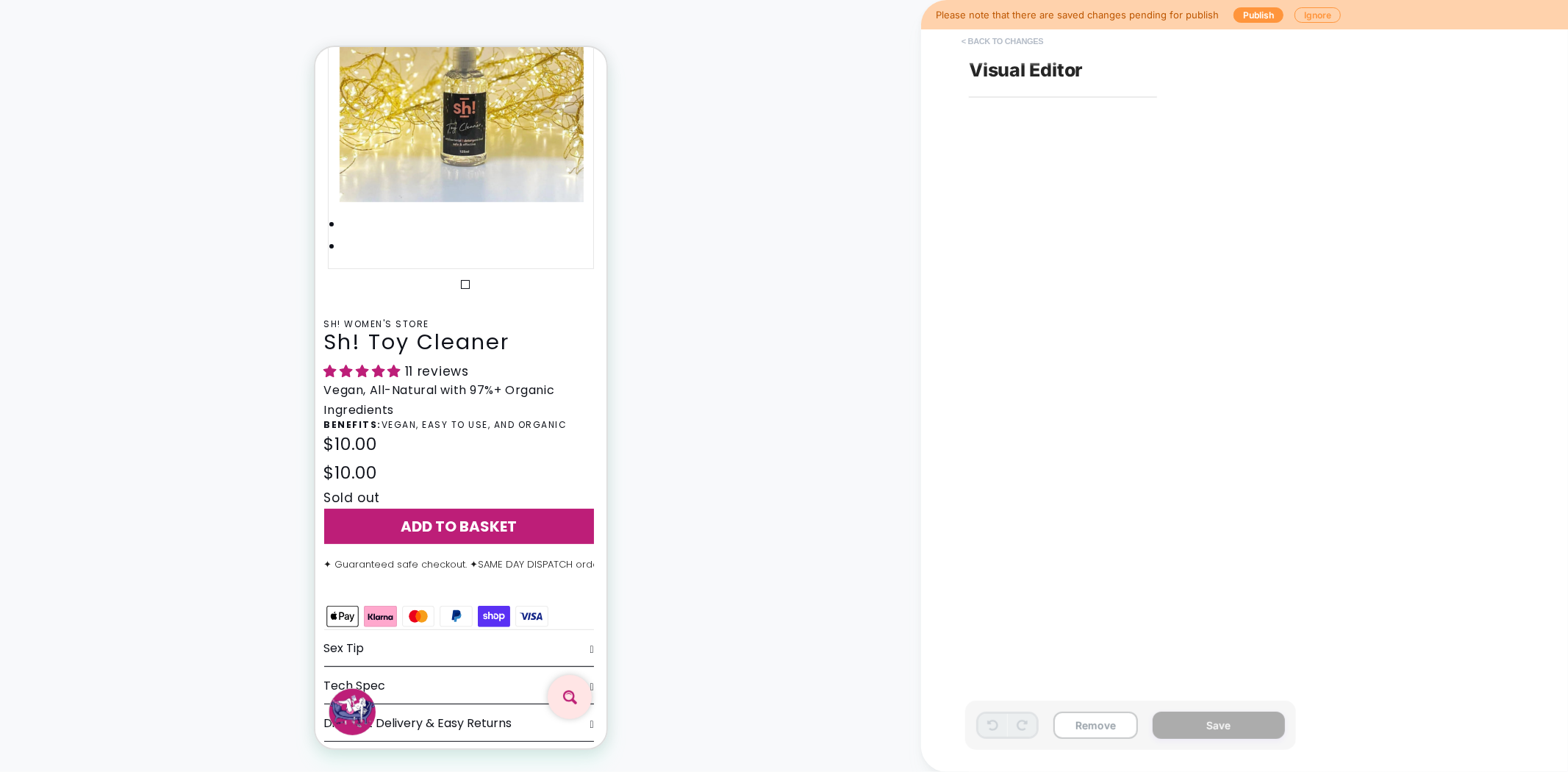
click at [997, 34] on button "< Back to changes" at bounding box center [1003, 41] width 97 height 23
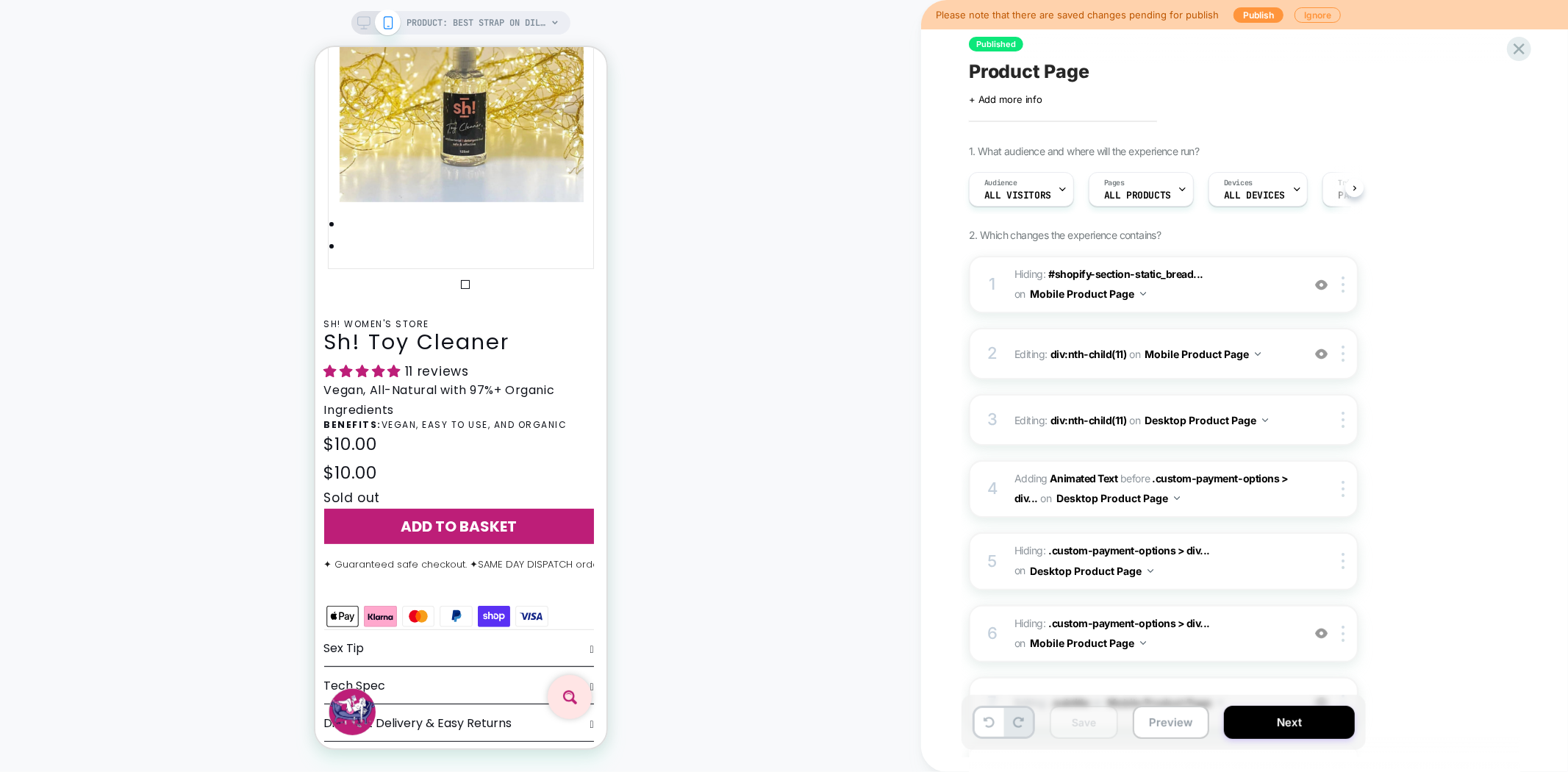
scroll to position [0, 1]
click at [512, 9] on div "PRODUCT: Best Strap On Dildo Kit PRODUCT: Best Strap On Dildo Kit" at bounding box center [460, 386] width 921 height 772
click at [486, 13] on span "PRODUCT: Best Strap On Dildo Kit" at bounding box center [476, 22] width 140 height 23
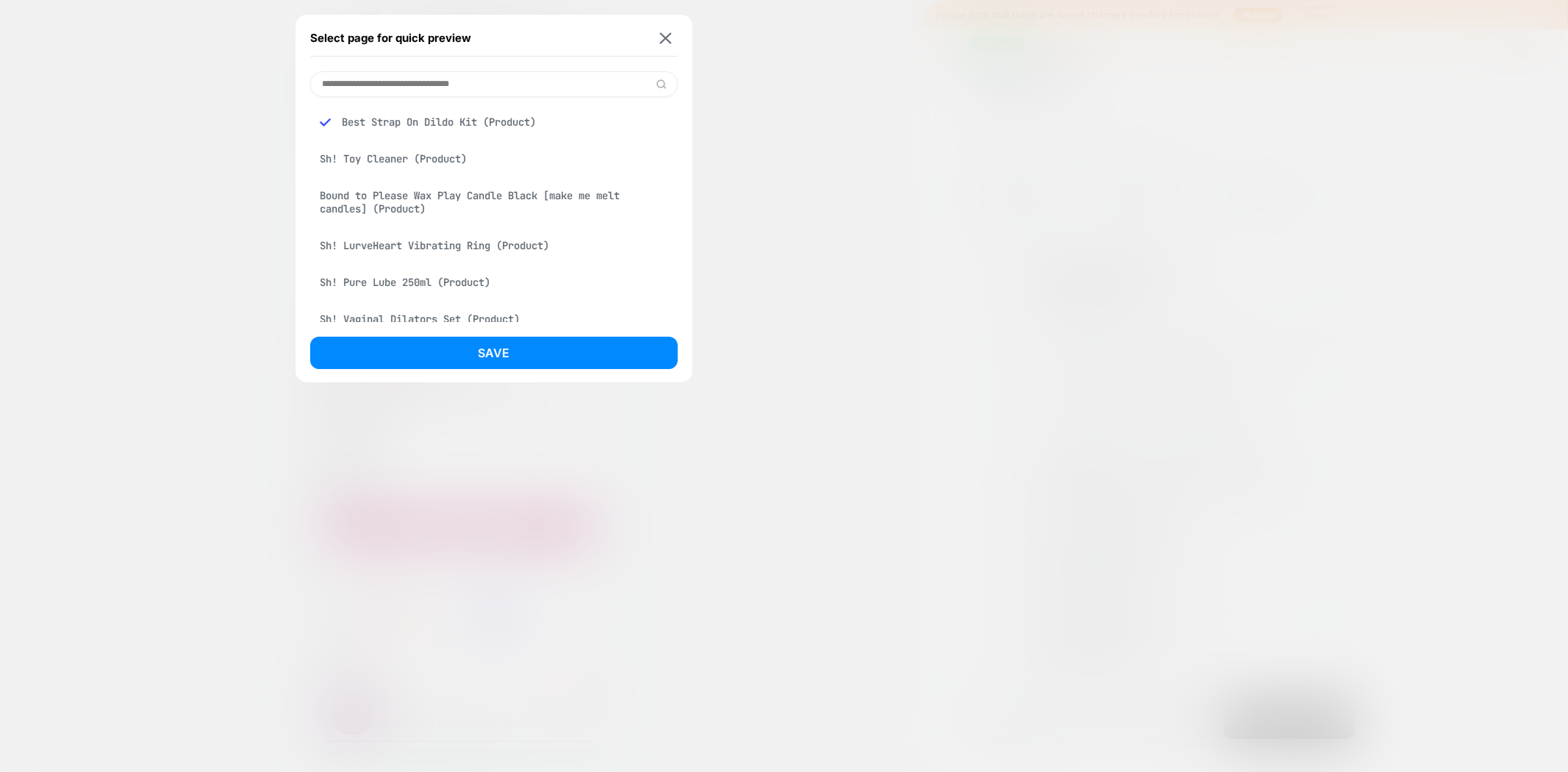
click at [397, 158] on div "Sh! Toy Cleaner (Product)" at bounding box center [494, 158] width 367 height 28
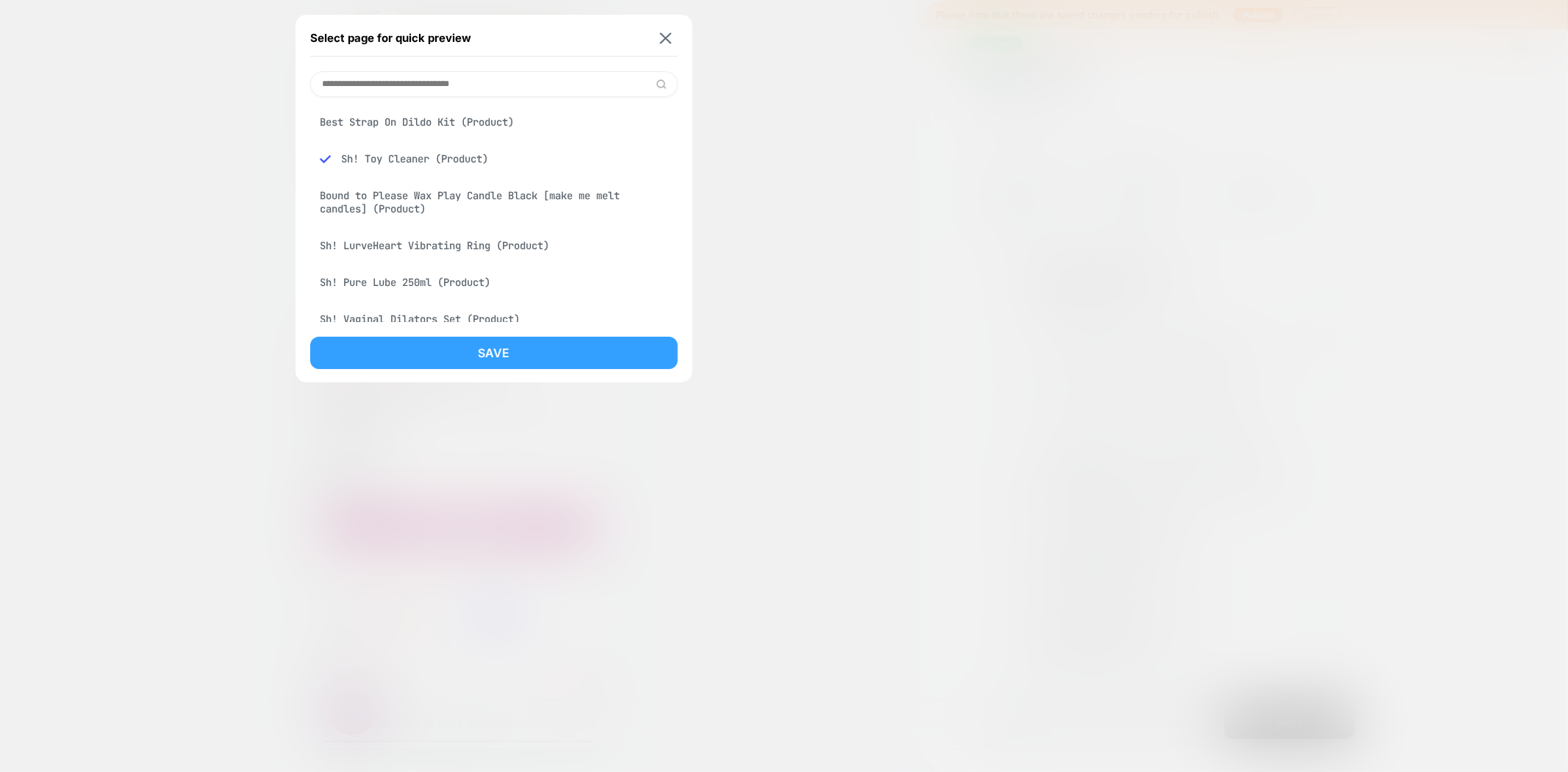
click at [472, 355] on button "Save" at bounding box center [494, 353] width 367 height 32
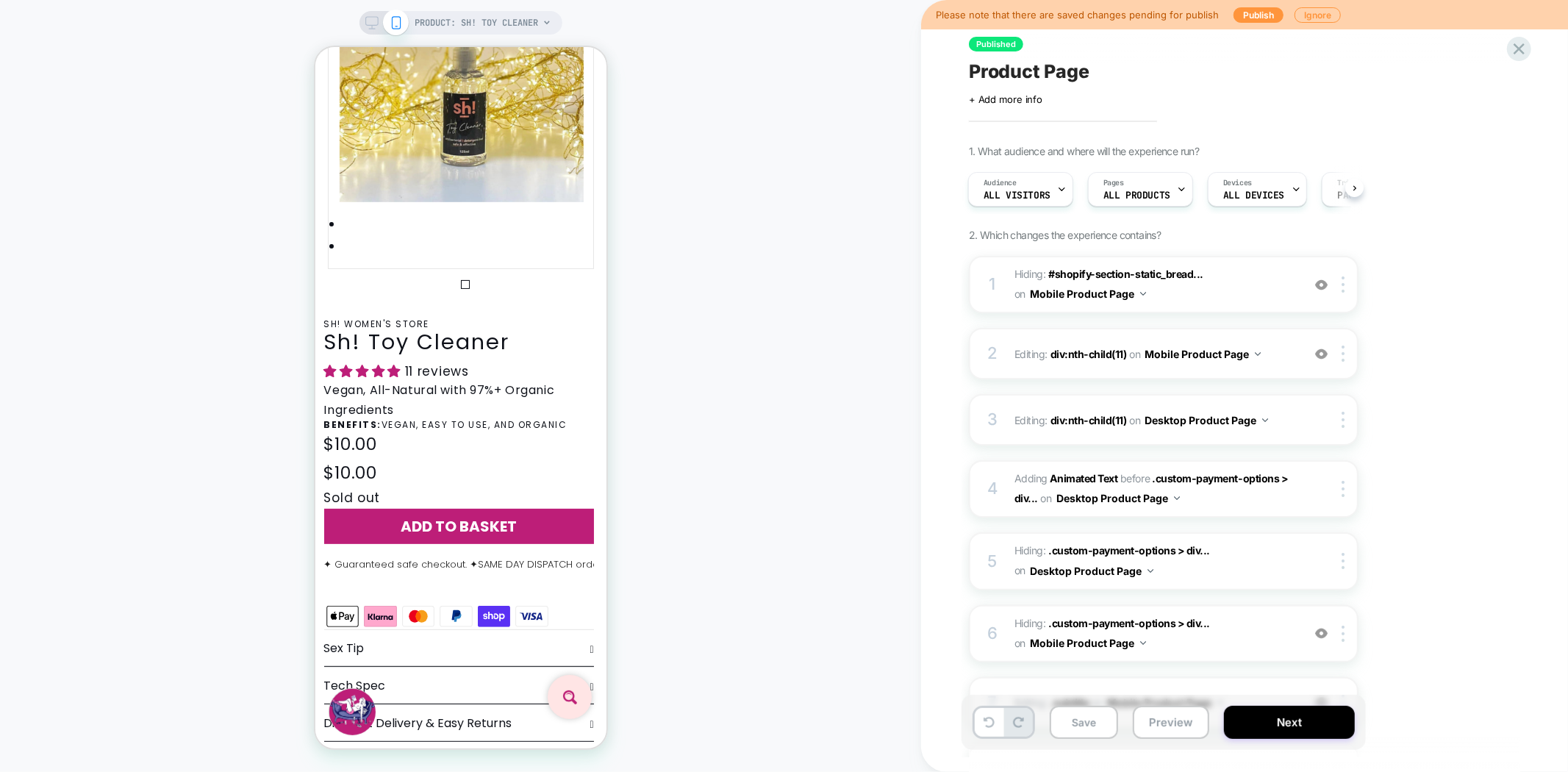
scroll to position [0, 2]
click at [1324, 347] on img at bounding box center [1321, 354] width 13 height 13
click at [1325, 349] on img at bounding box center [1321, 354] width 13 height 13
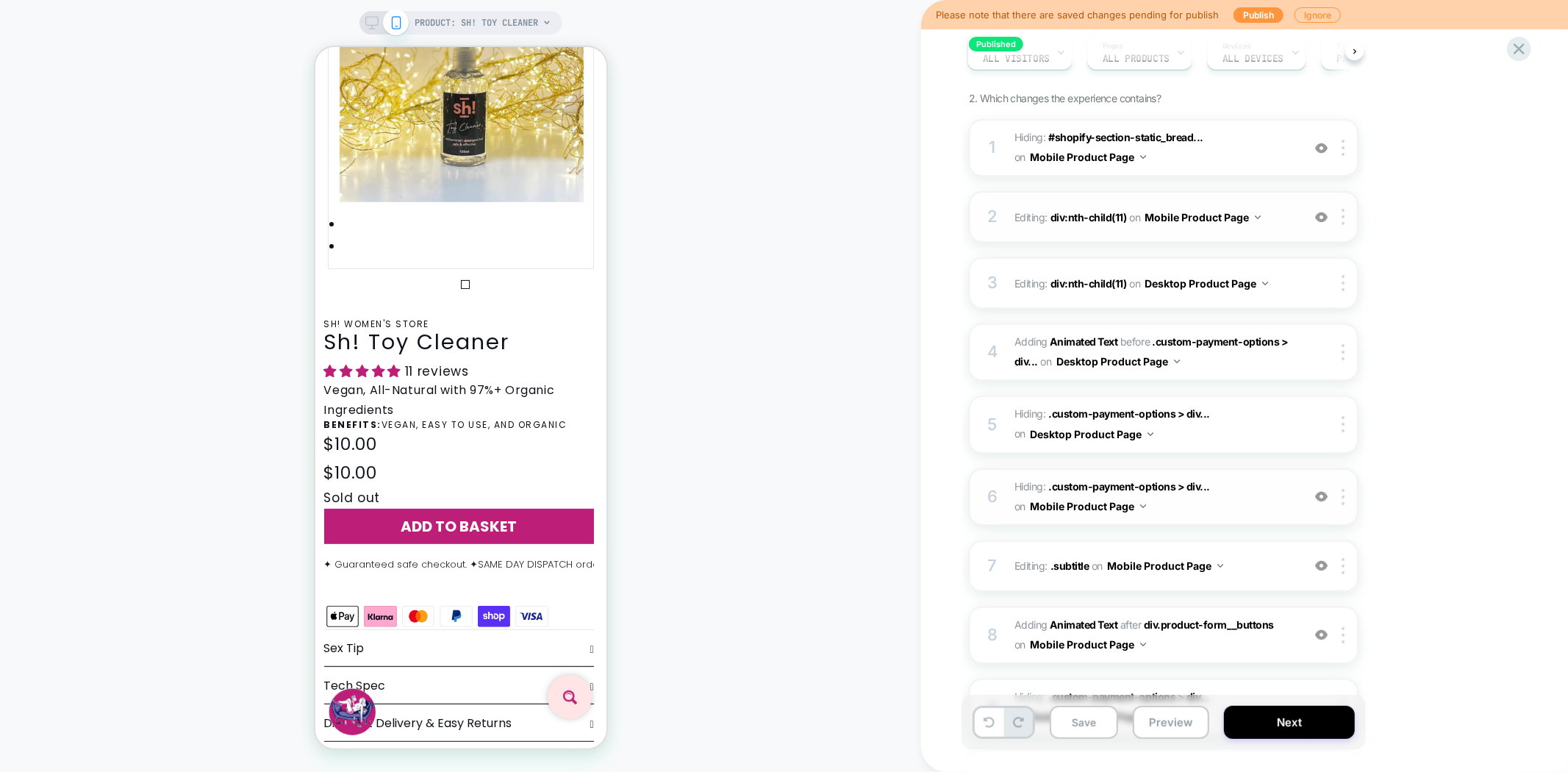
scroll to position [163, 0]
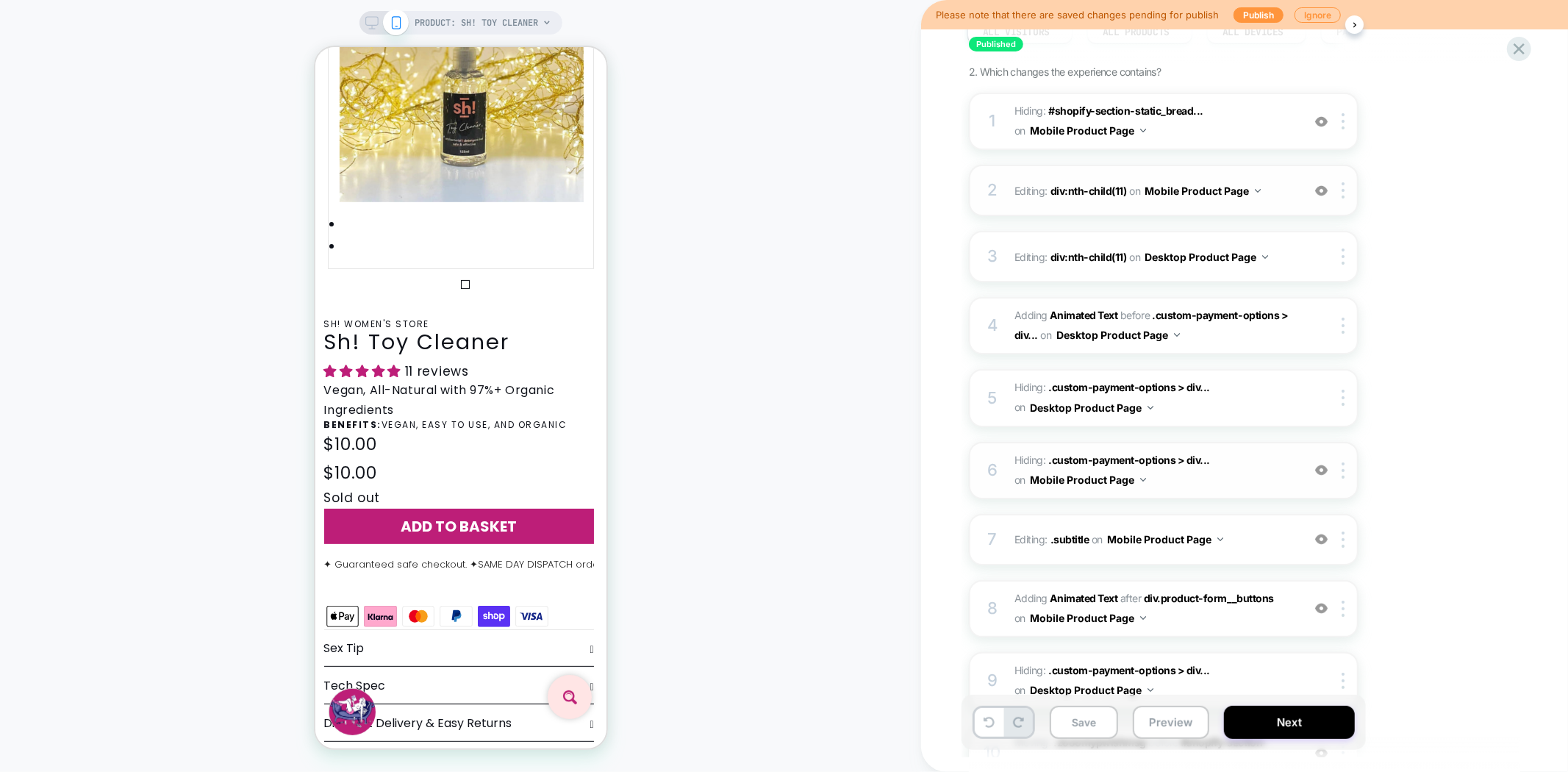
click at [1320, 463] on img at bounding box center [1321, 470] width 13 height 13
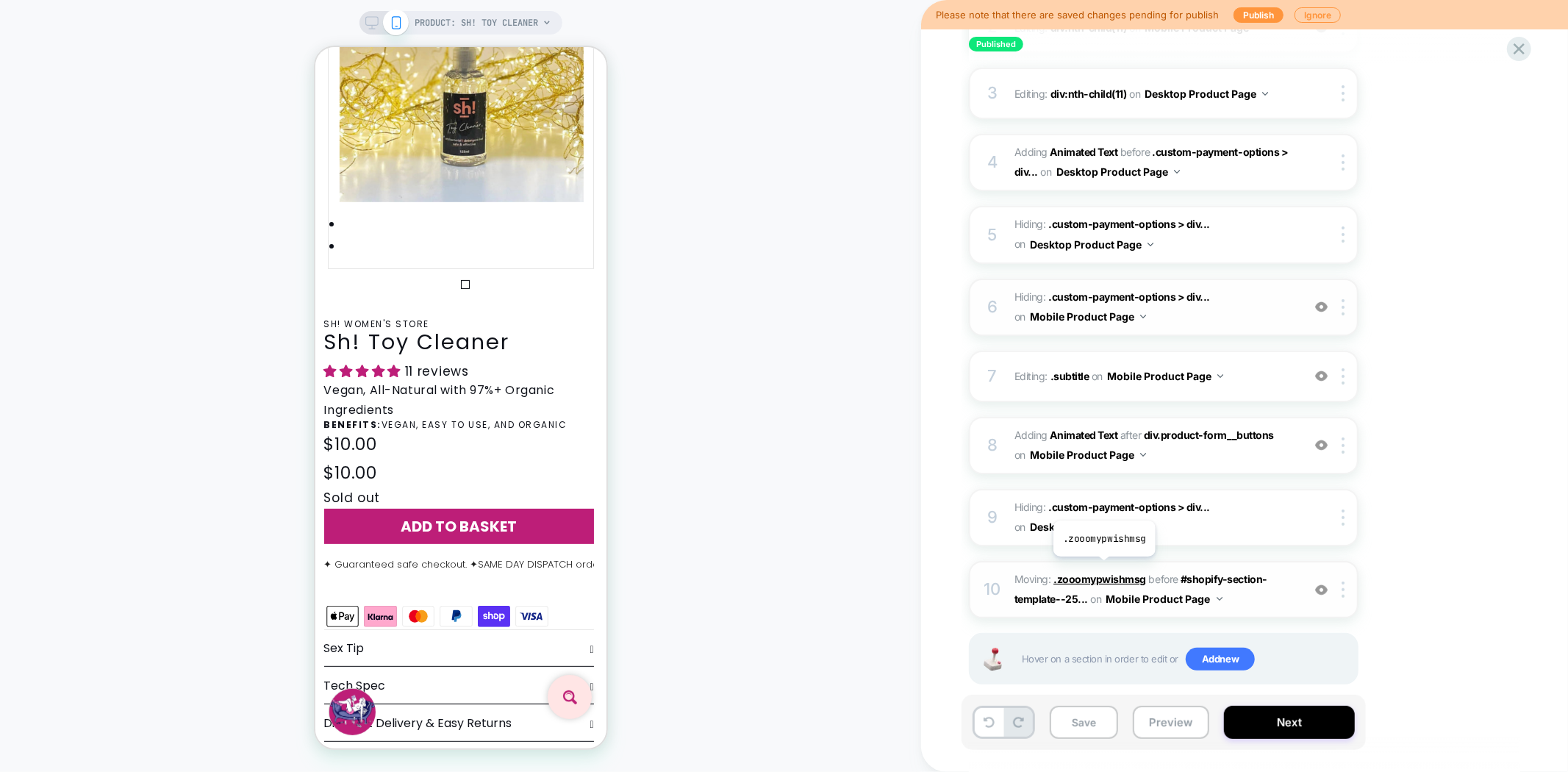
scroll to position [337, 0]
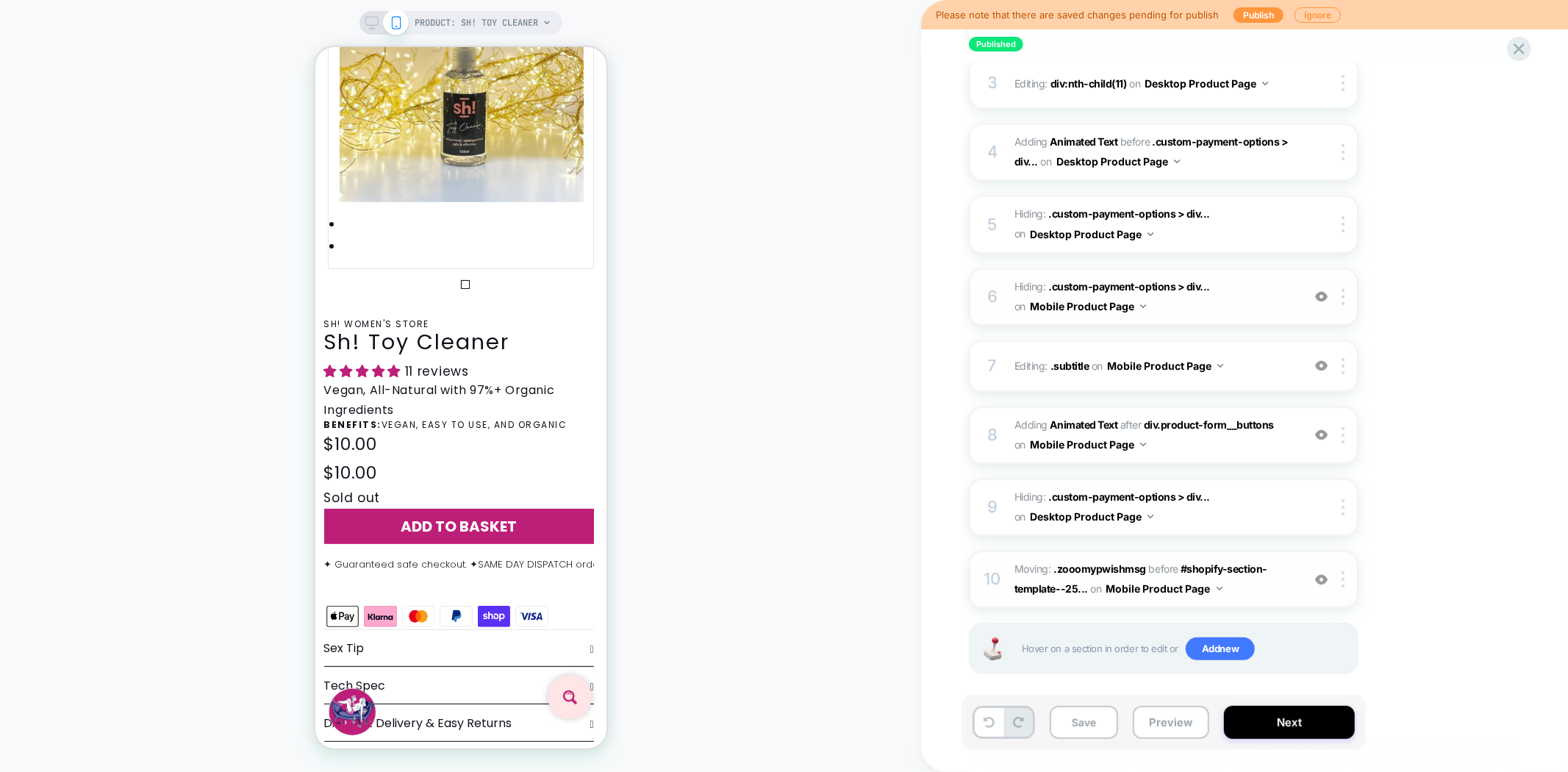
click at [1321, 573] on img at bounding box center [1321, 579] width 13 height 13
click at [1326, 573] on img at bounding box center [1321, 579] width 13 height 13
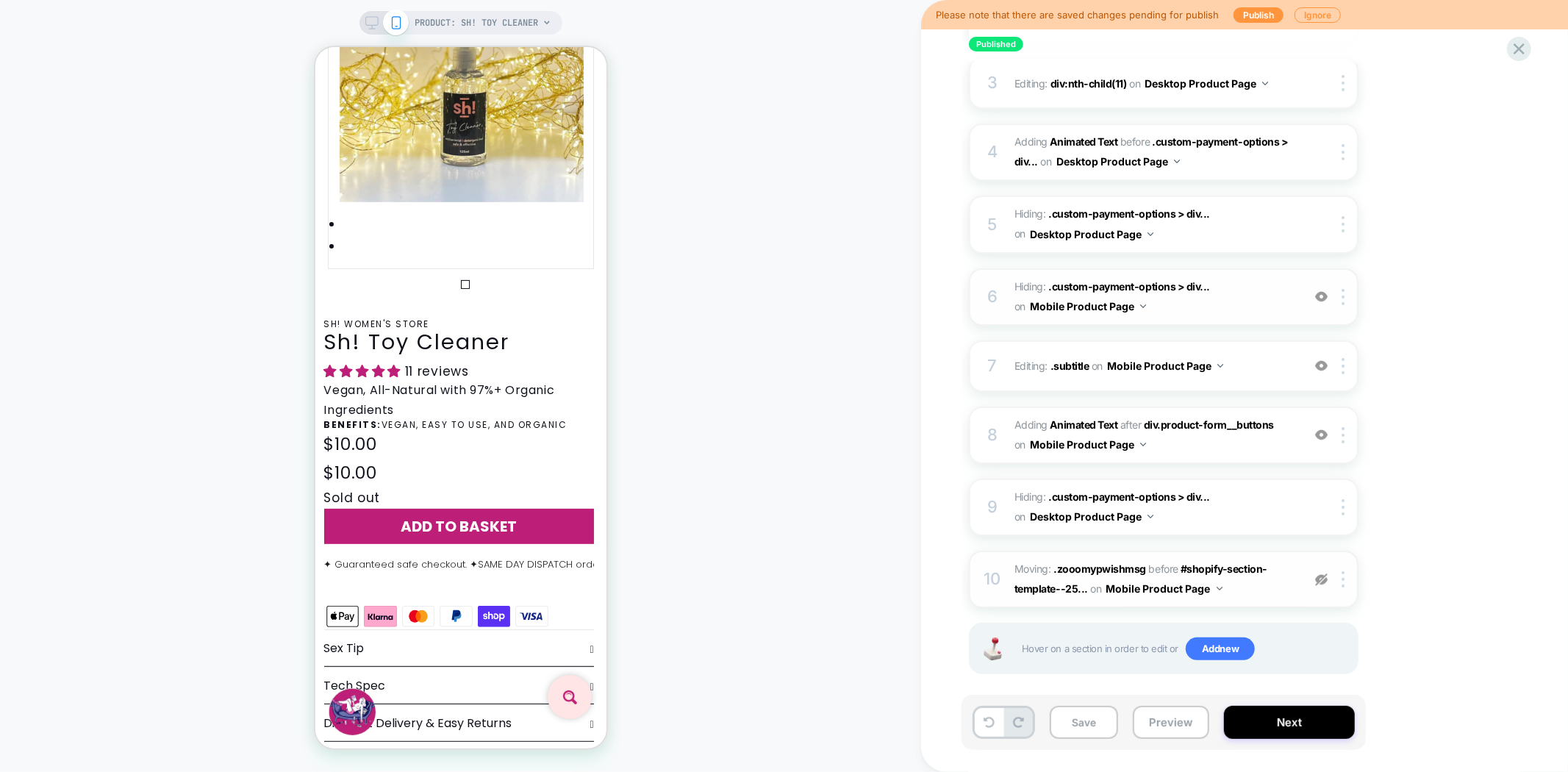
click at [1326, 573] on img at bounding box center [1321, 579] width 13 height 13
click at [1065, 562] on span ".zooomypwishmsg" at bounding box center [1099, 569] width 93 height 13
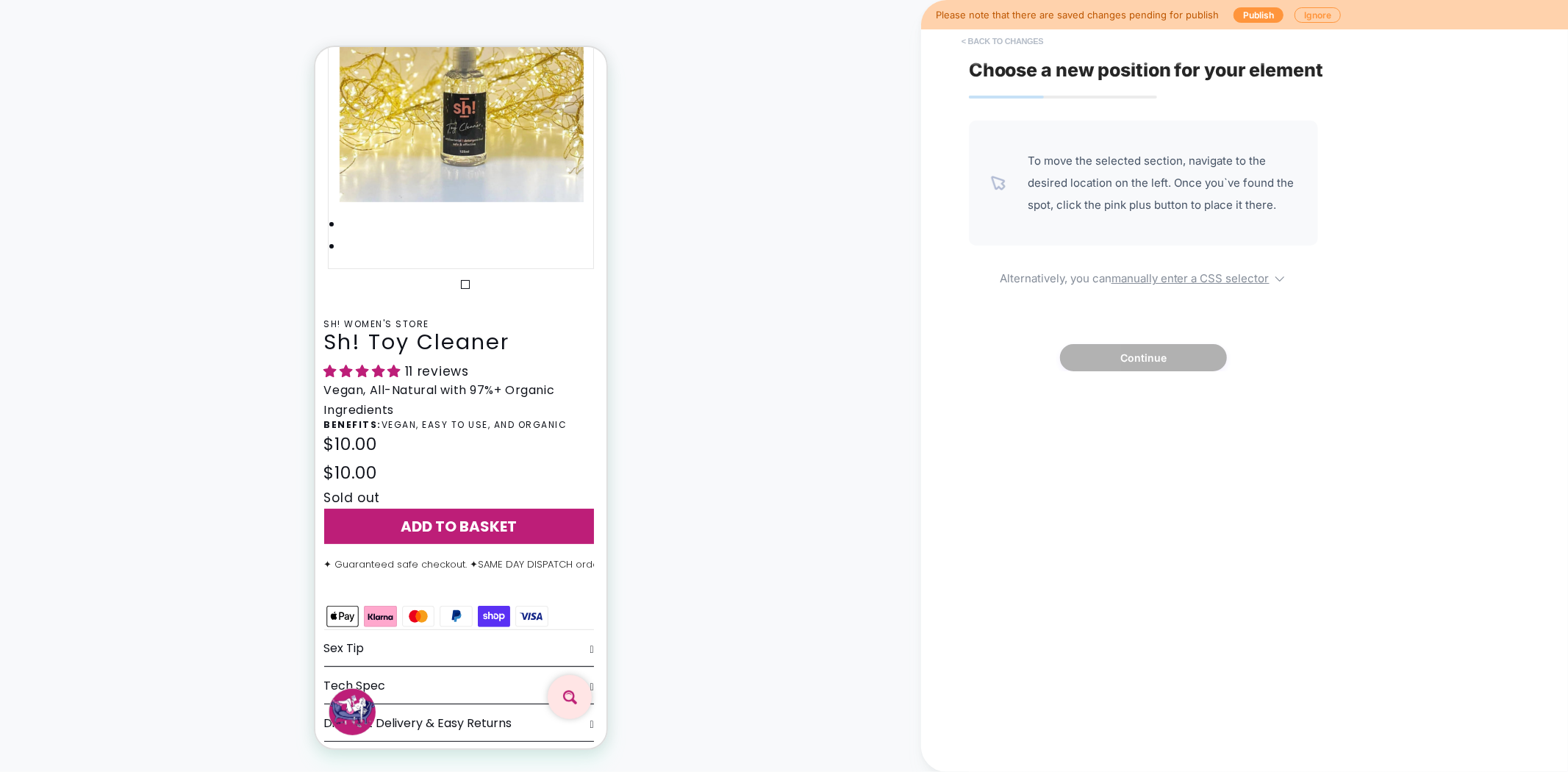
click at [993, 39] on button "< Back to changes" at bounding box center [1003, 41] width 97 height 23
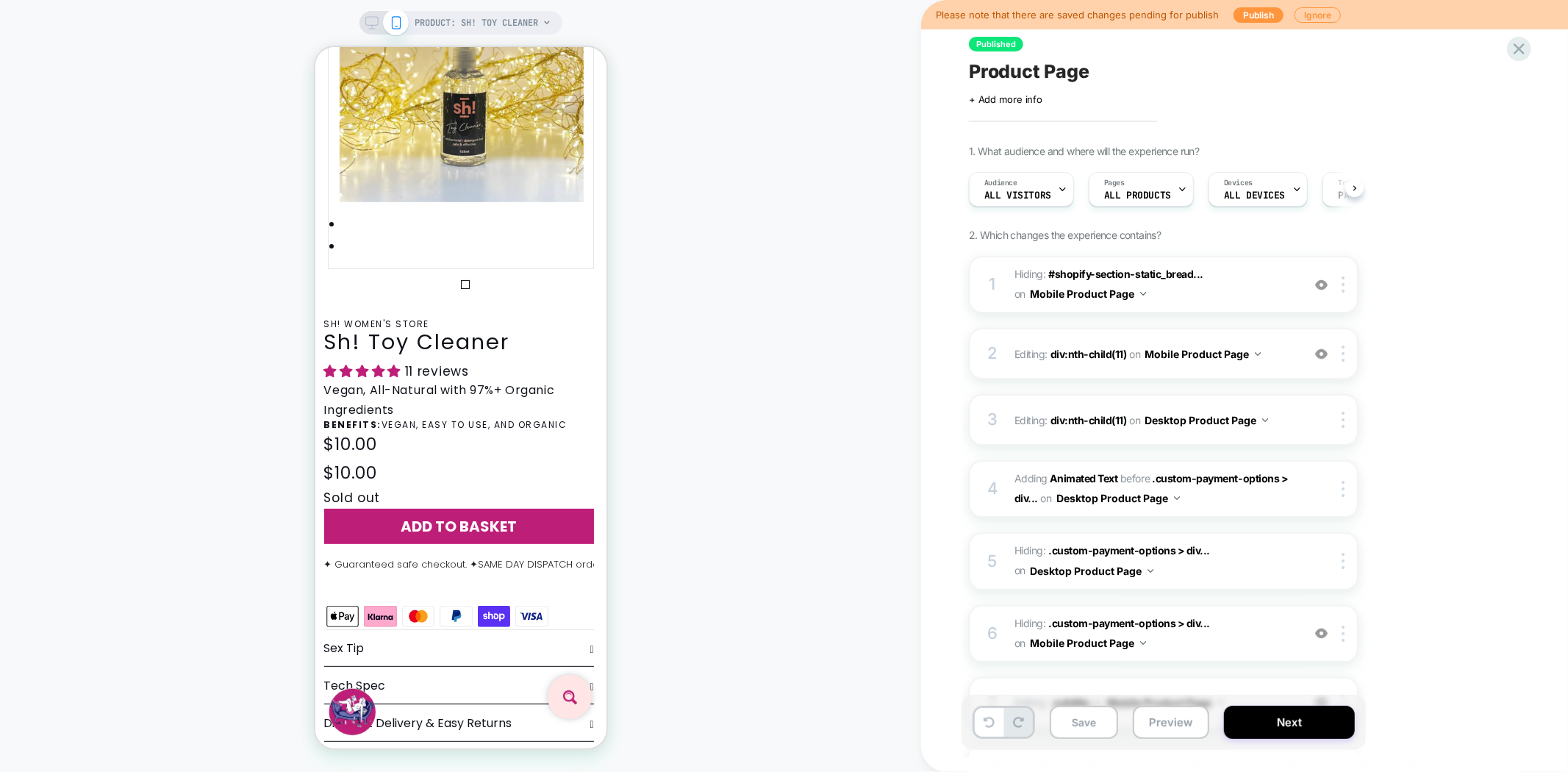
scroll to position [0, 1]
drag, startPoint x: 1090, startPoint y: 731, endPoint x: 969, endPoint y: 534, distance: 231.2
click at [1092, 731] on button "Save" at bounding box center [1084, 722] width 68 height 33
click at [1169, 731] on button "Preview" at bounding box center [1171, 722] width 77 height 33
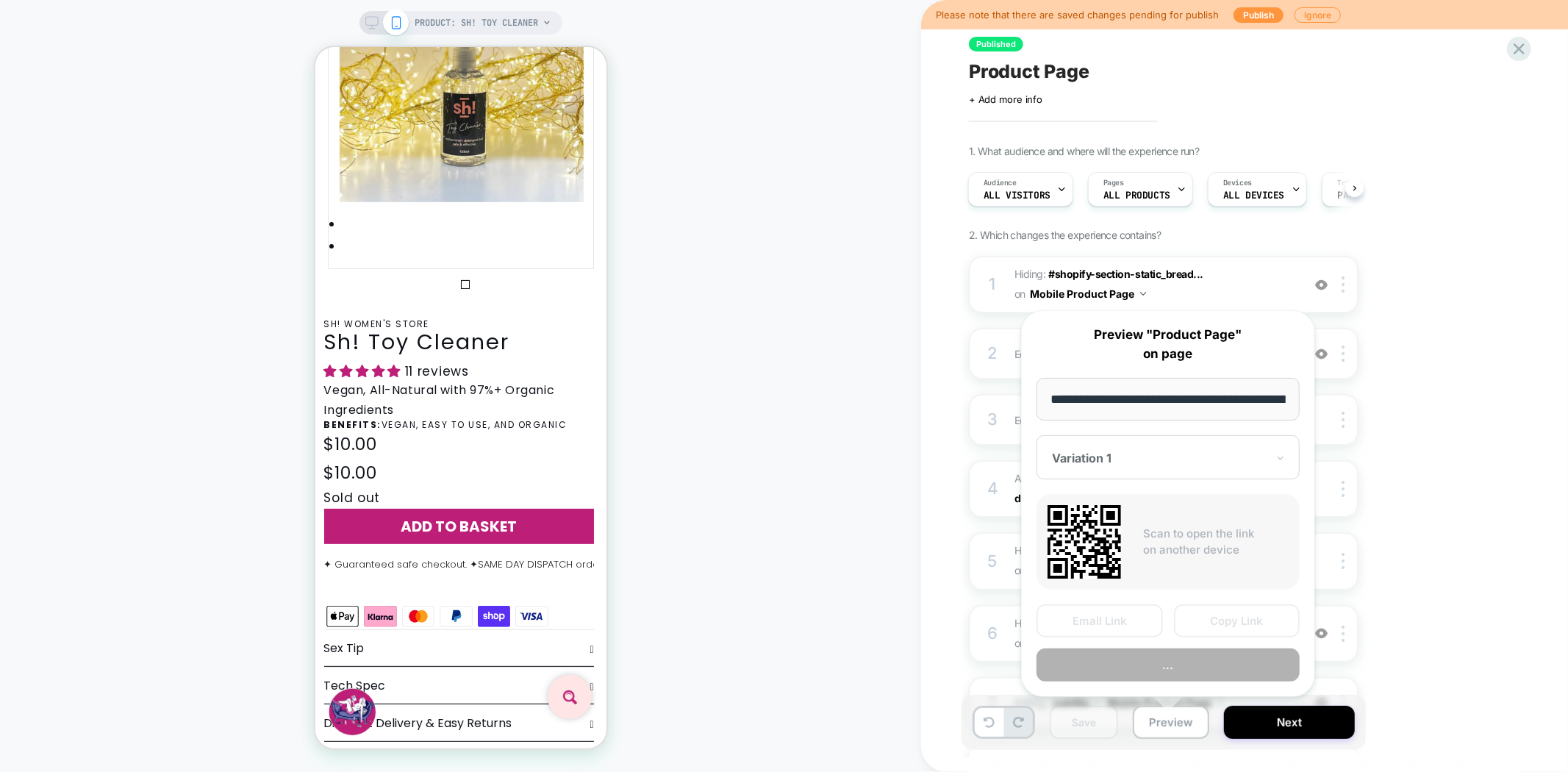
scroll to position [0, 187]
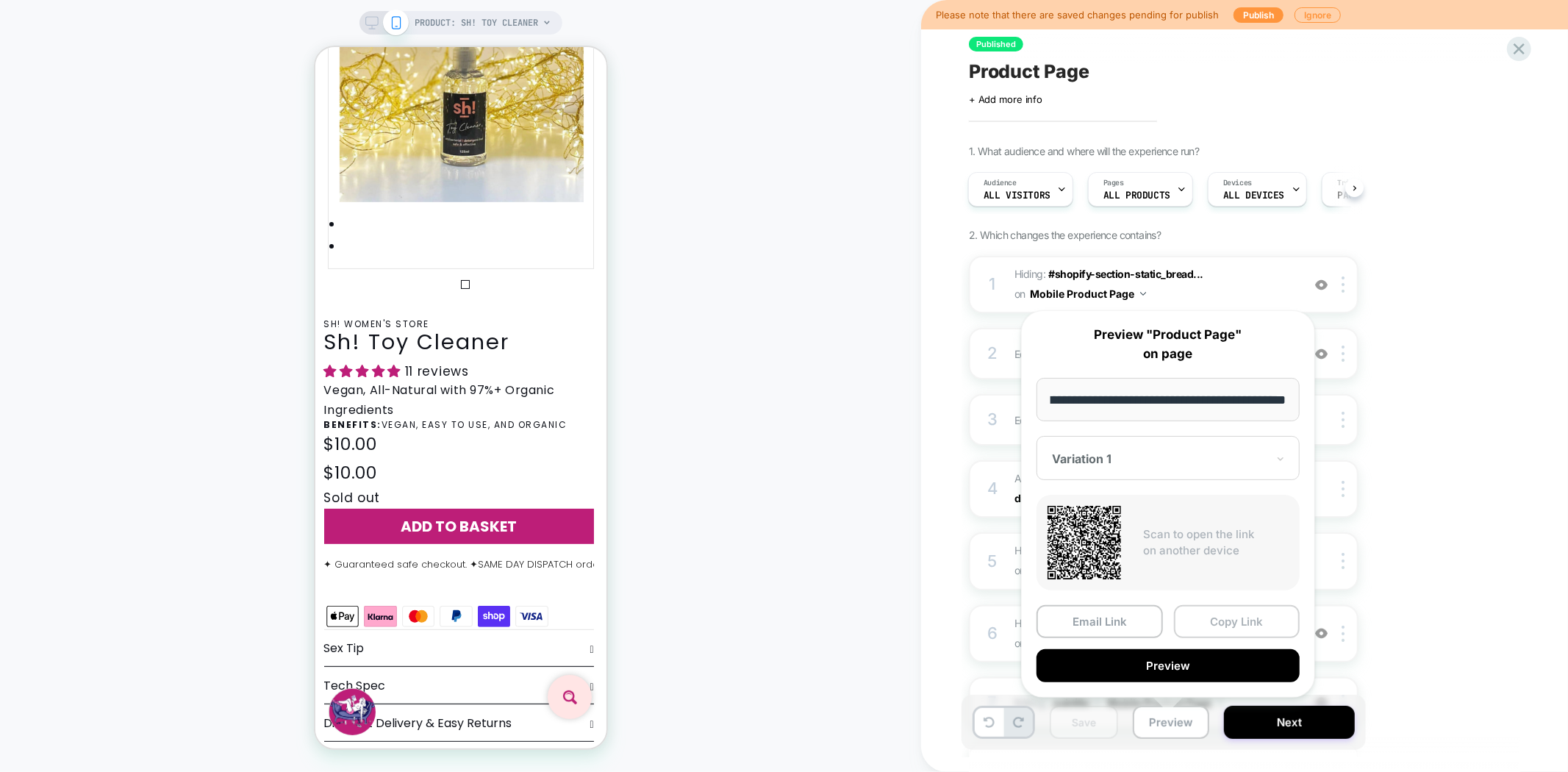
click at [1232, 624] on button "Copy Link" at bounding box center [1237, 621] width 126 height 33
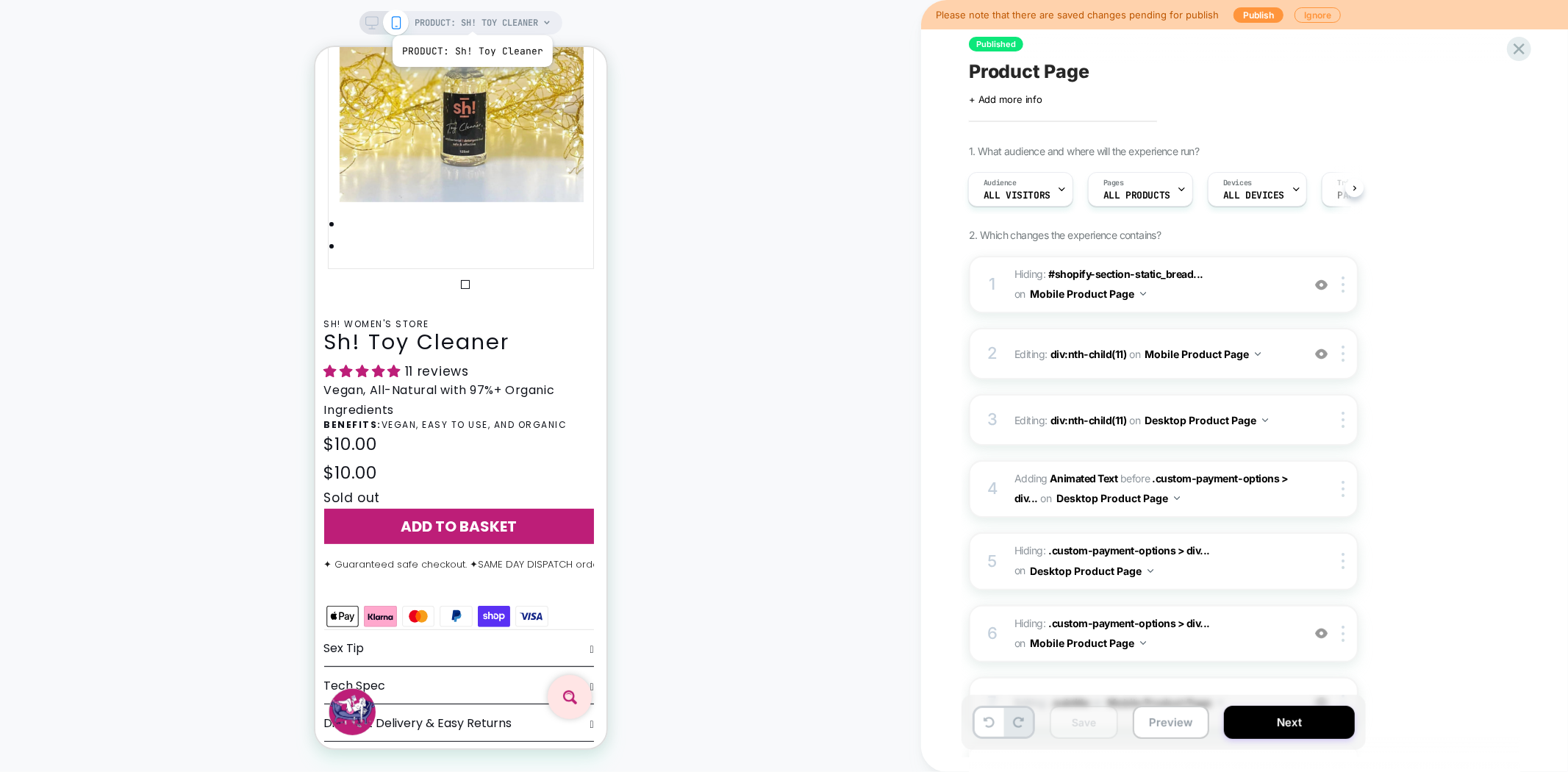
click at [472, 17] on span "PRODUCT: Sh! Toy Cleaner" at bounding box center [476, 22] width 123 height 23
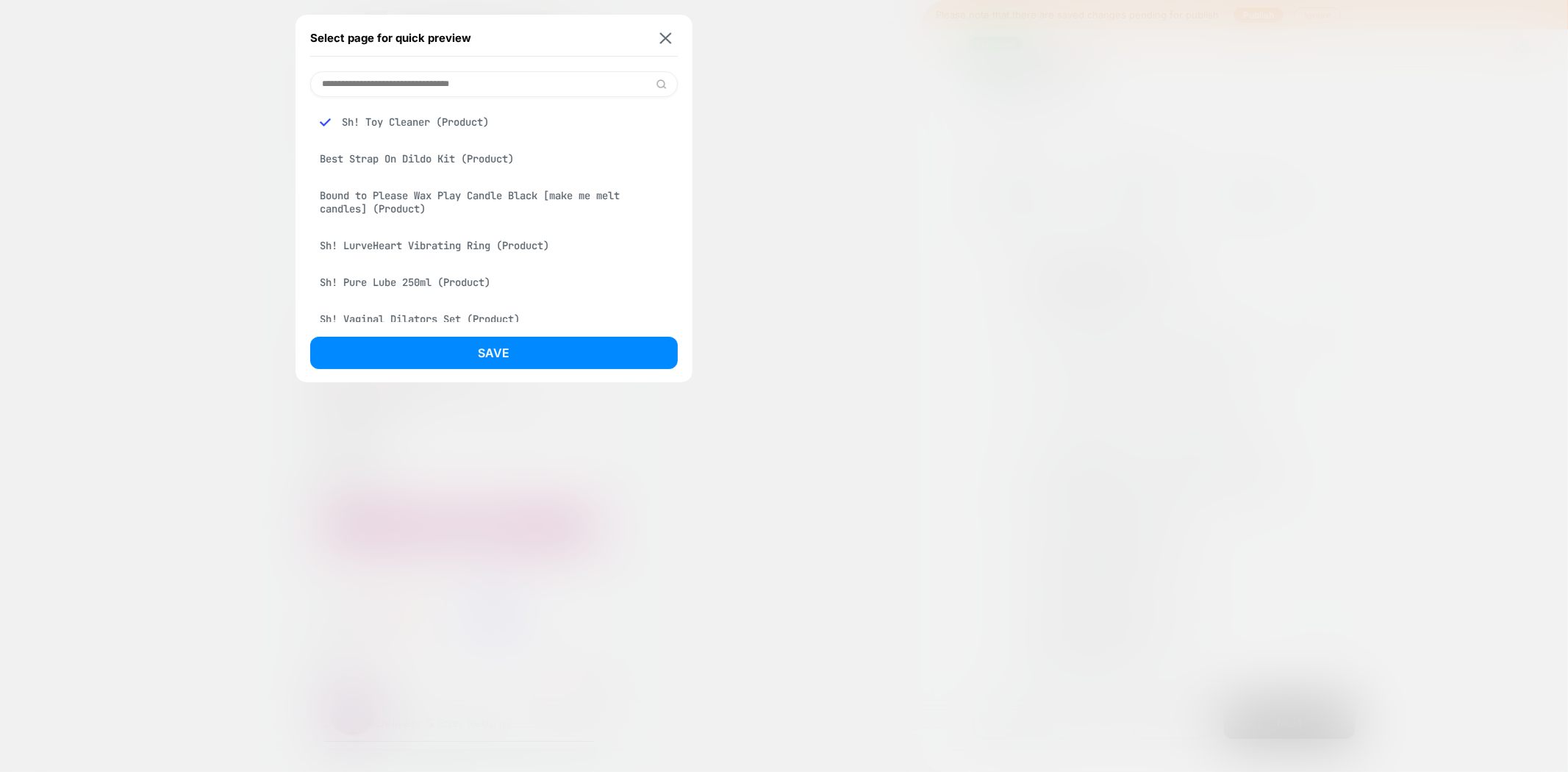
click at [428, 157] on div "Best Strap On Dildo Kit (Product)" at bounding box center [494, 158] width 367 height 28
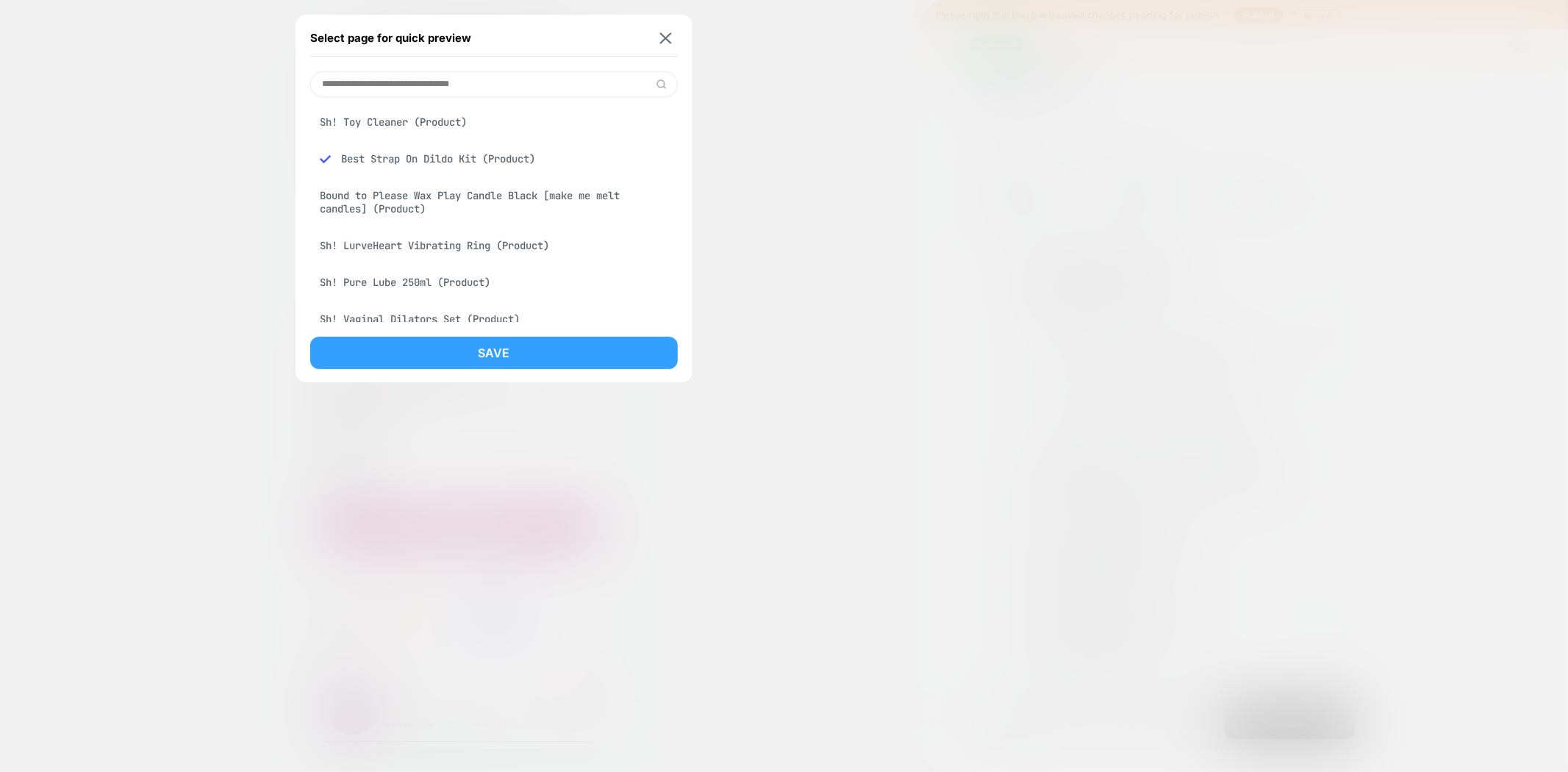
click at [554, 362] on button "Save" at bounding box center [494, 353] width 367 height 32
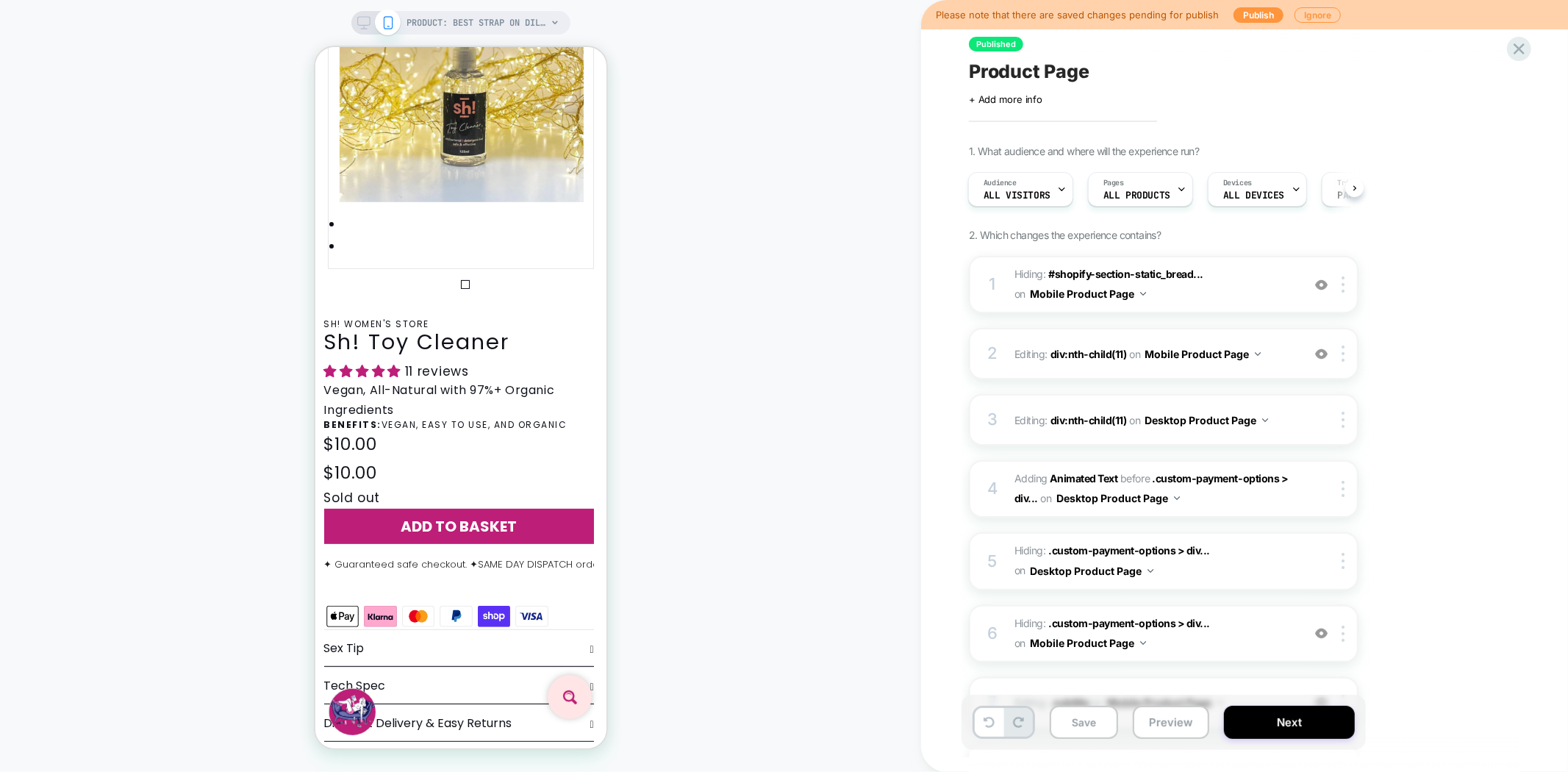
scroll to position [0, 2]
click at [1055, 79] on span "Product Page" at bounding box center [1030, 71] width 121 height 22
click at [1191, 713] on button "Preview" at bounding box center [1171, 722] width 77 height 33
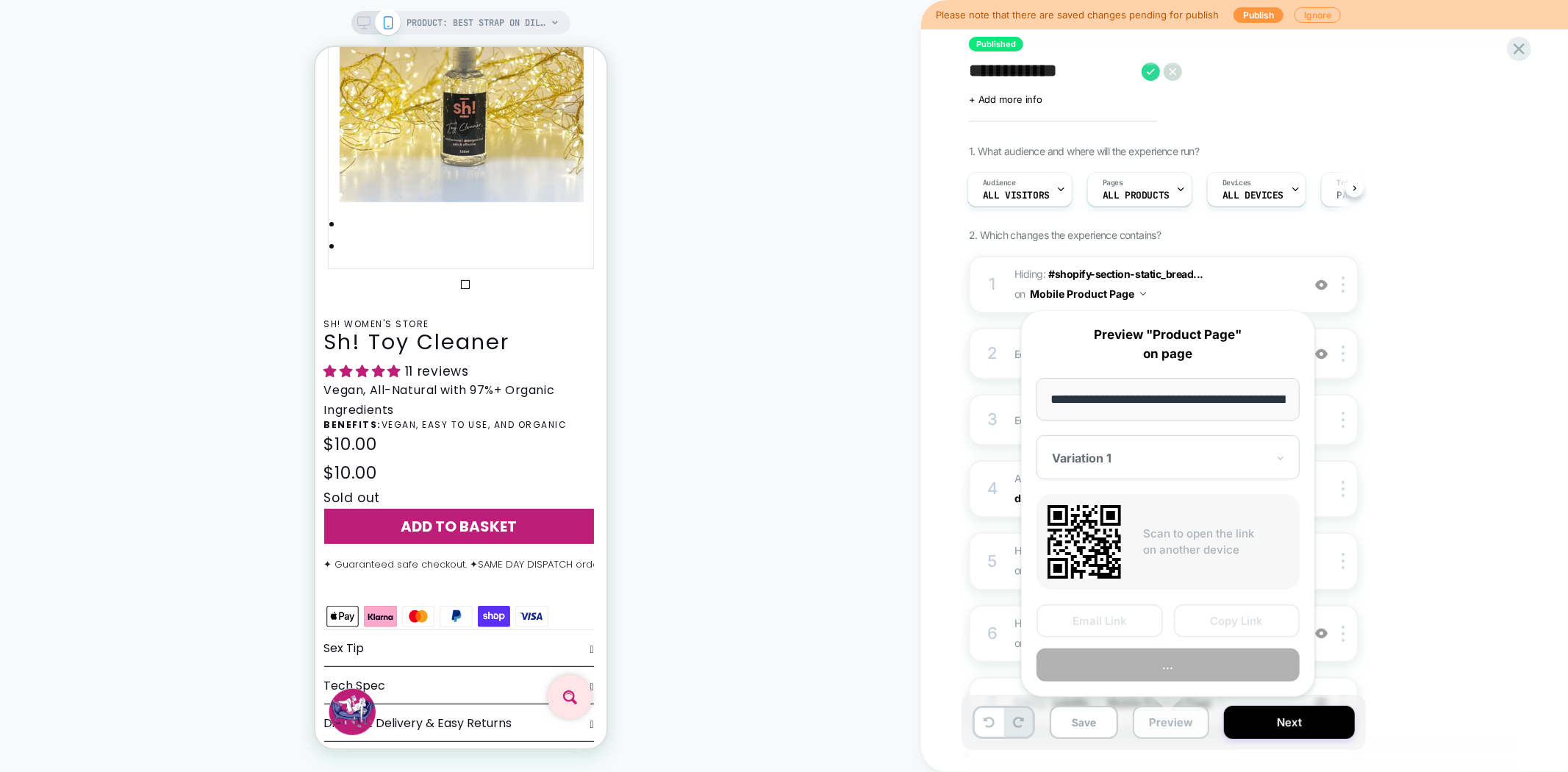
scroll to position [0, 231]
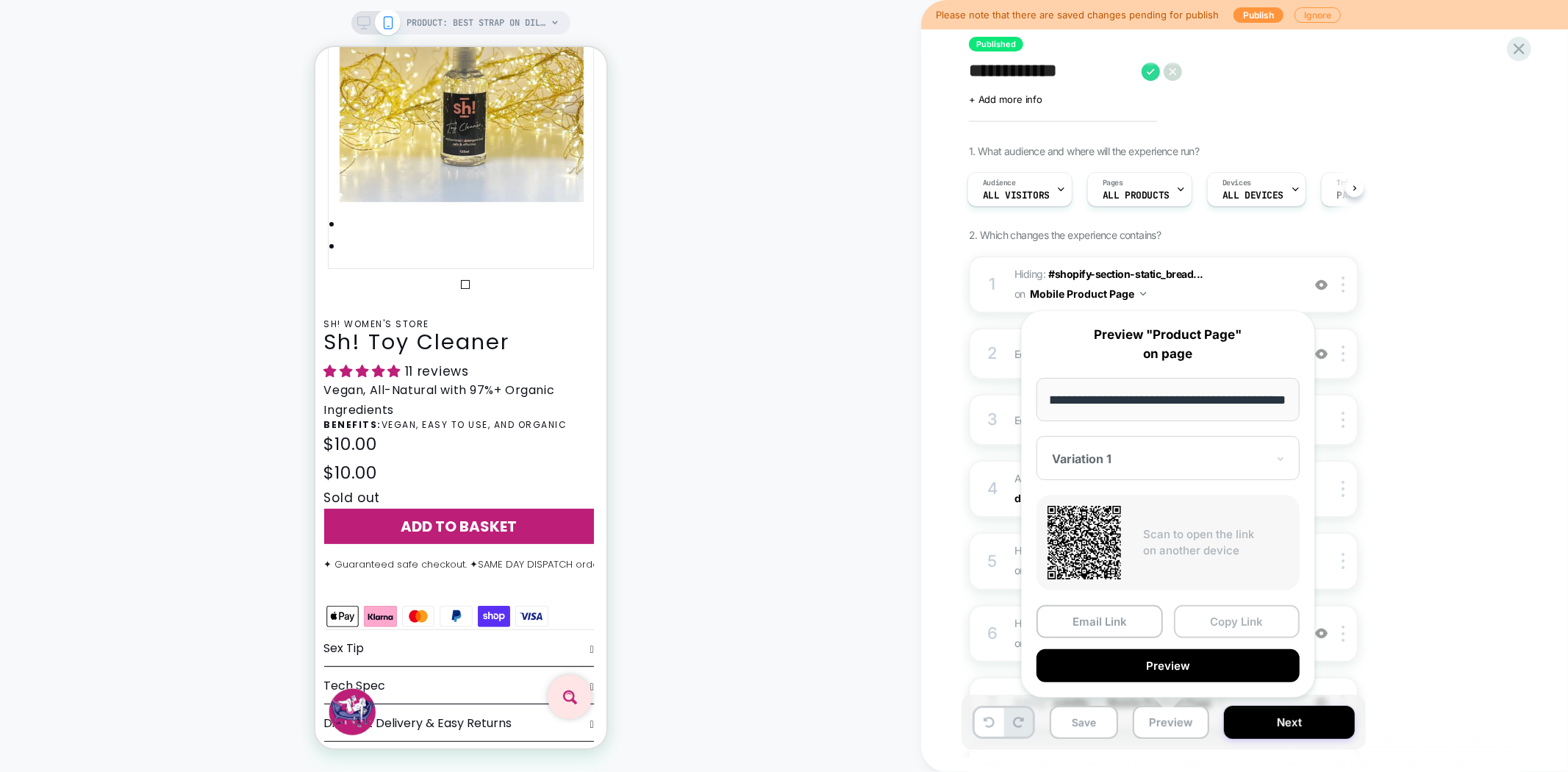
click at [1245, 619] on button "Copy Link" at bounding box center [1237, 621] width 126 height 33
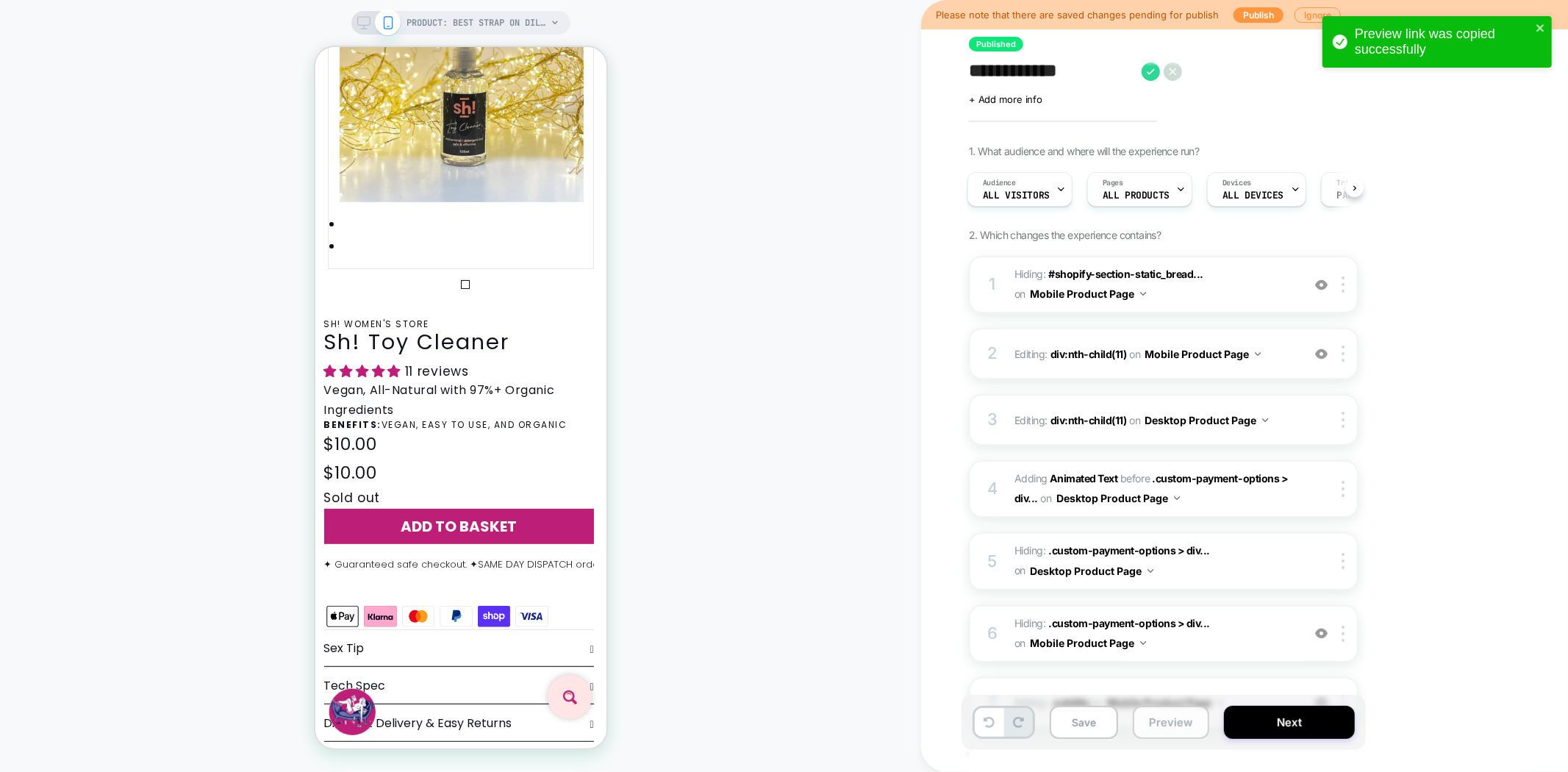
click at [1165, 719] on button "Preview" at bounding box center [1171, 722] width 77 height 33
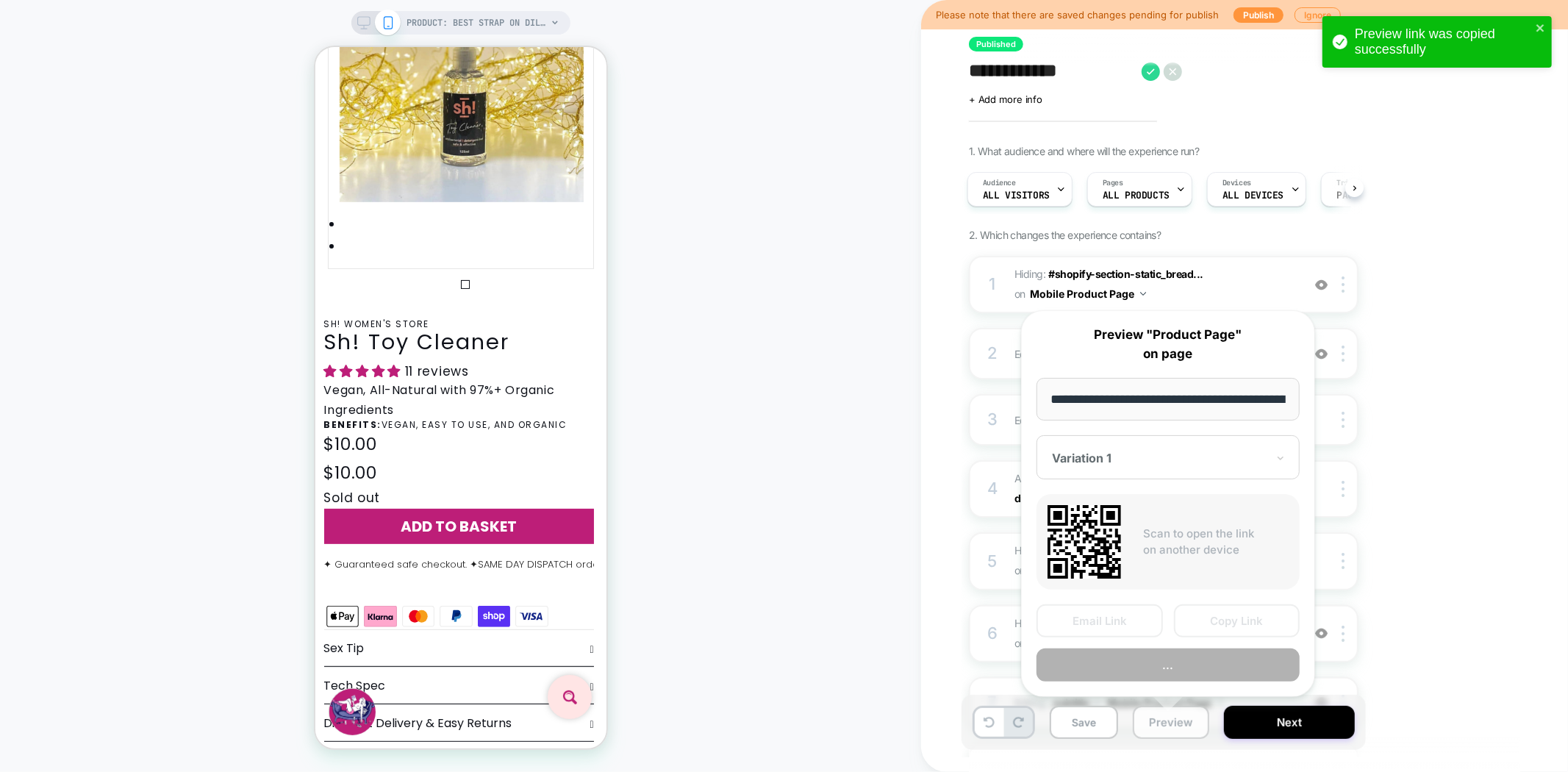
scroll to position [0, 231]
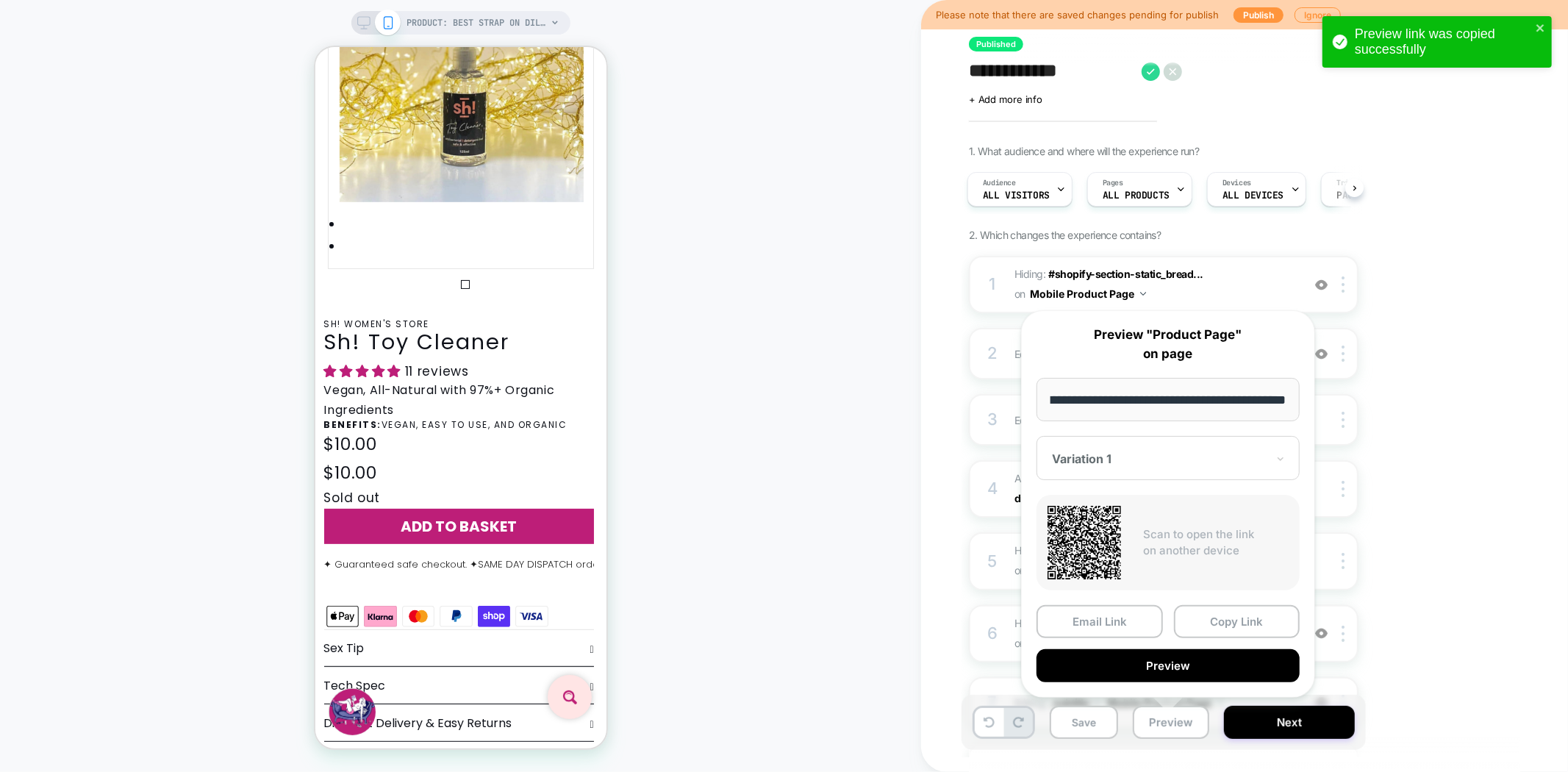
click at [996, 67] on textarea "**********" at bounding box center [1052, 71] width 166 height 22
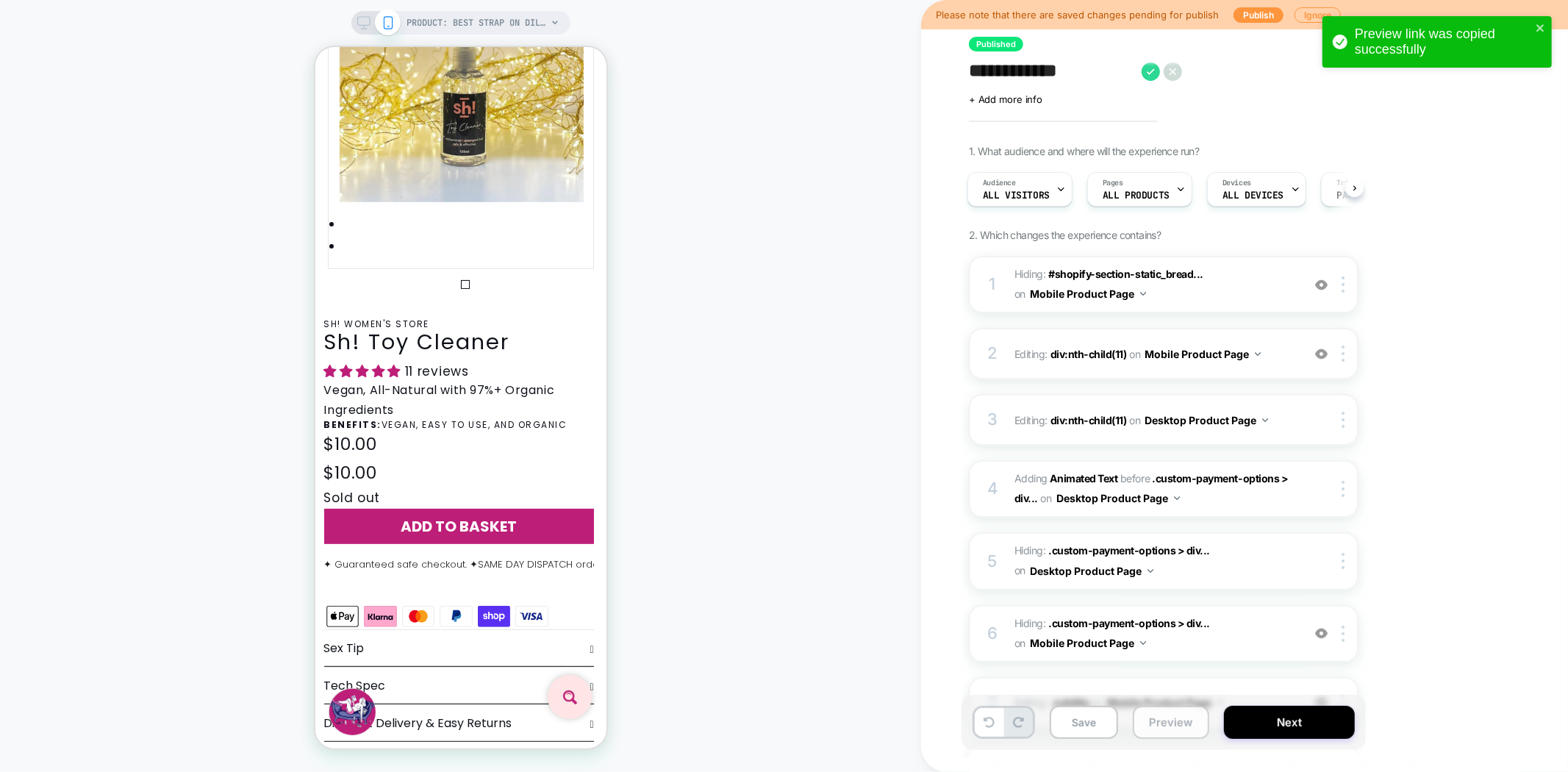
click at [1178, 731] on button "Preview" at bounding box center [1171, 722] width 77 height 33
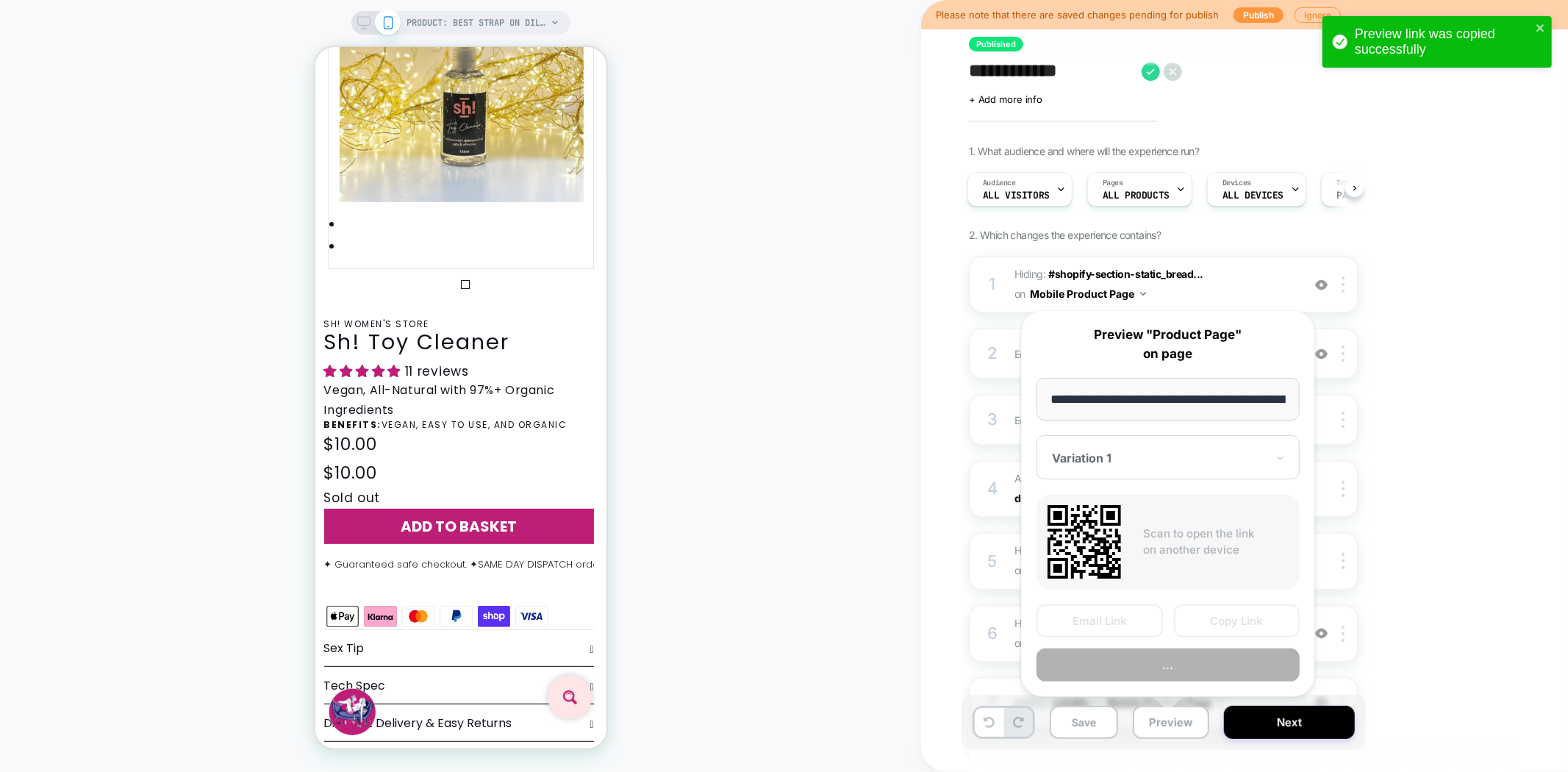
scroll to position [0, 231]
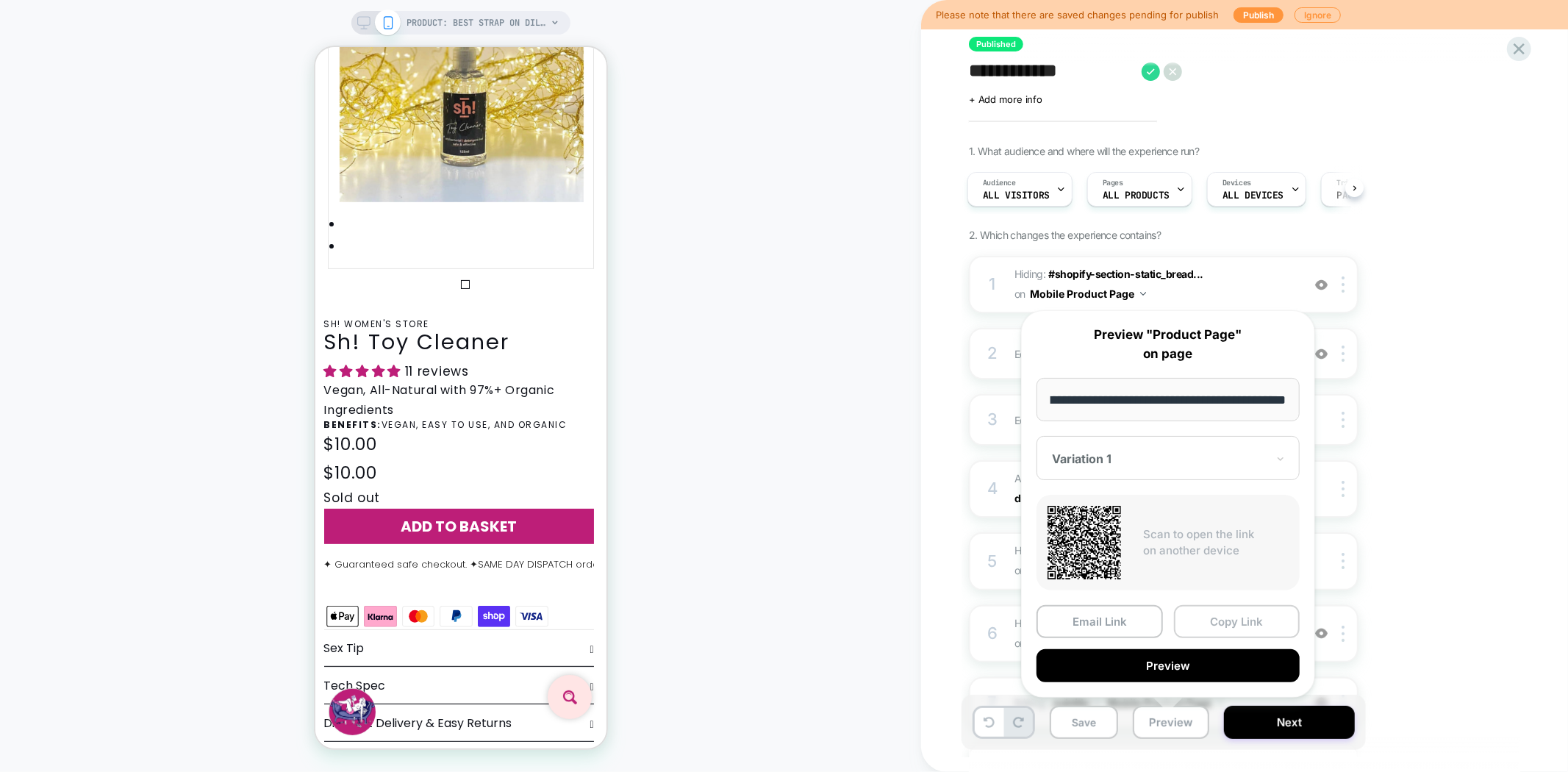
click at [1233, 615] on button "Copy Link" at bounding box center [1237, 621] width 126 height 33
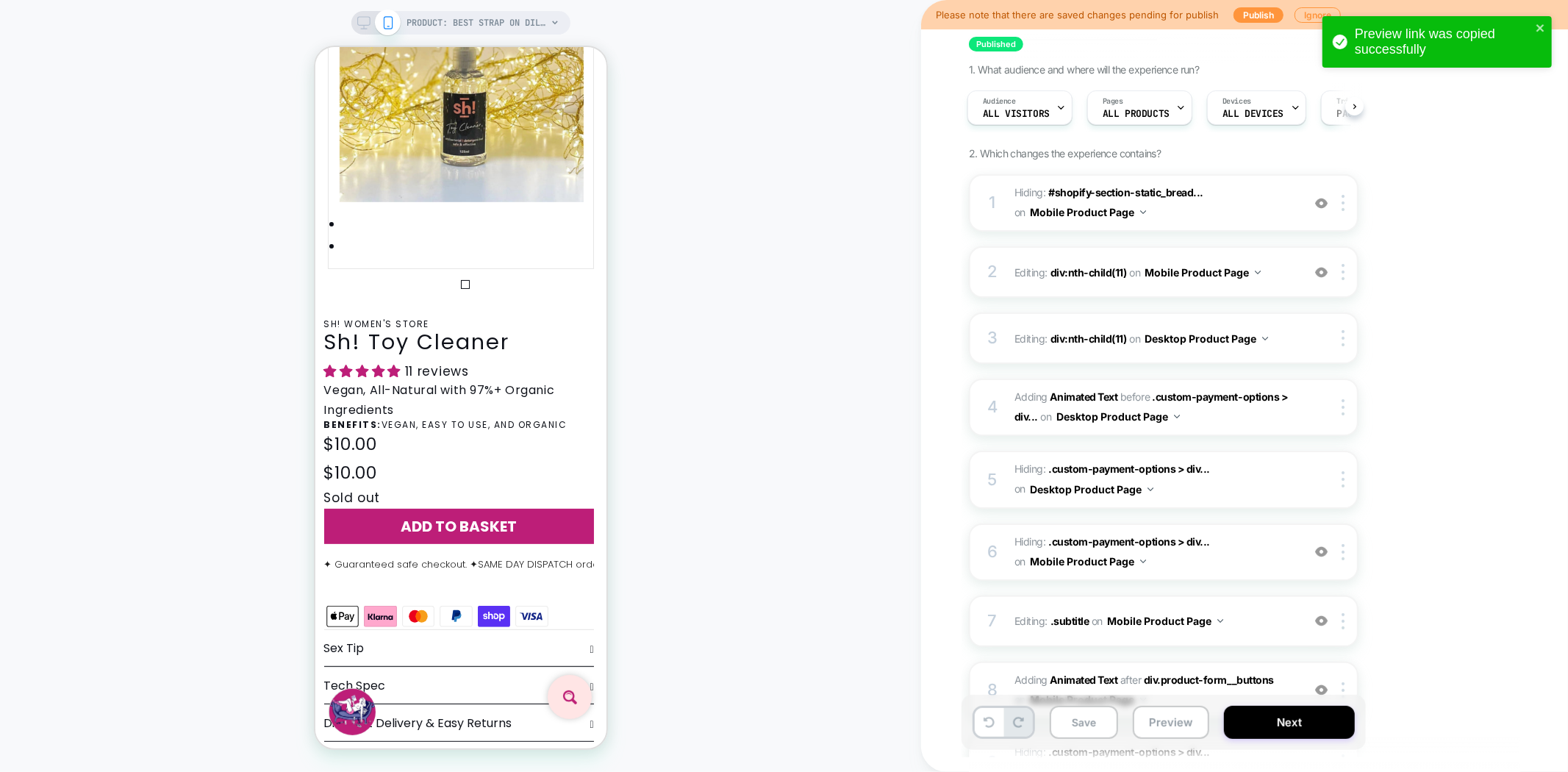
scroll to position [163, 0]
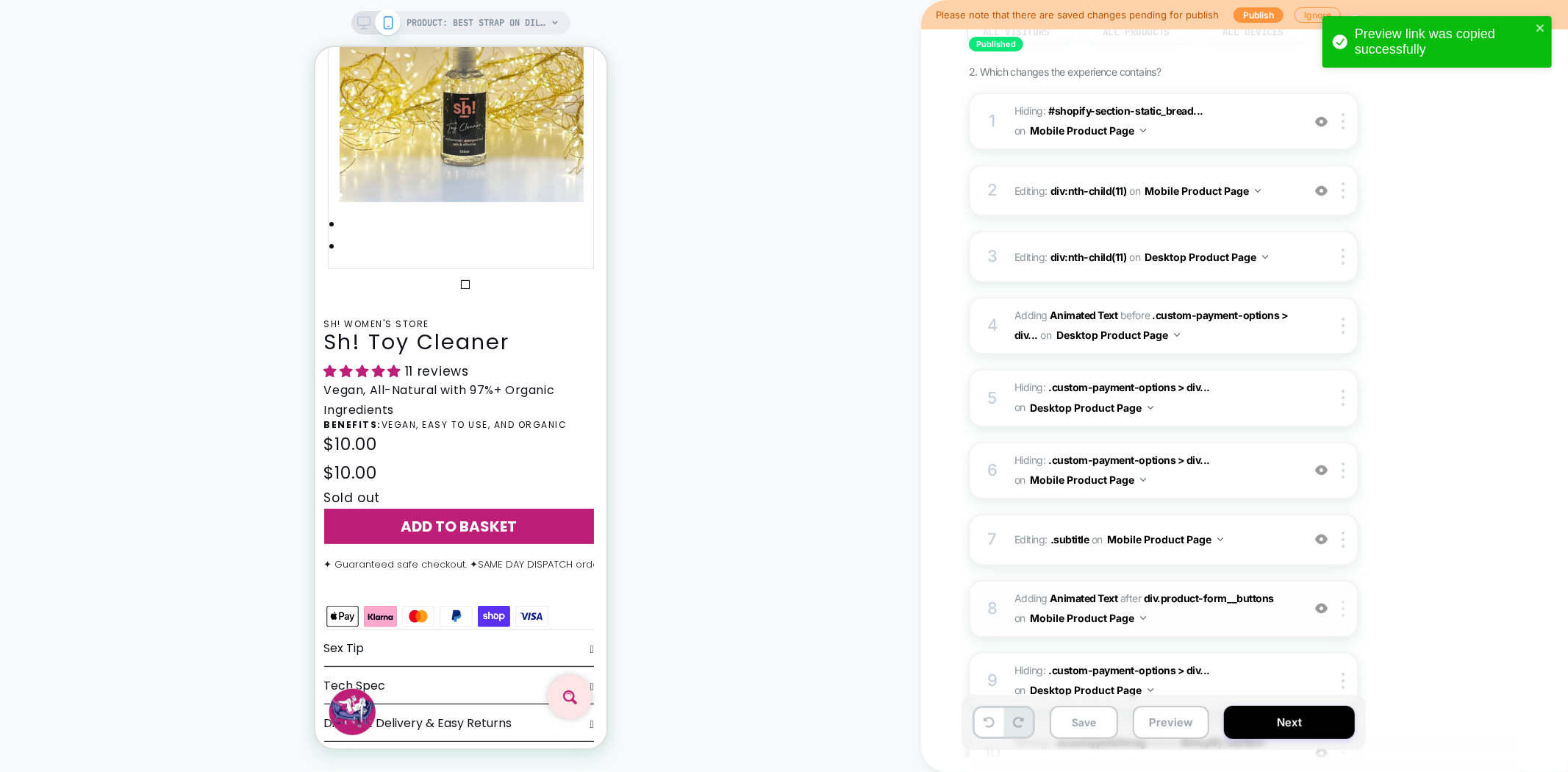
click at [1342, 603] on img at bounding box center [1343, 608] width 3 height 16
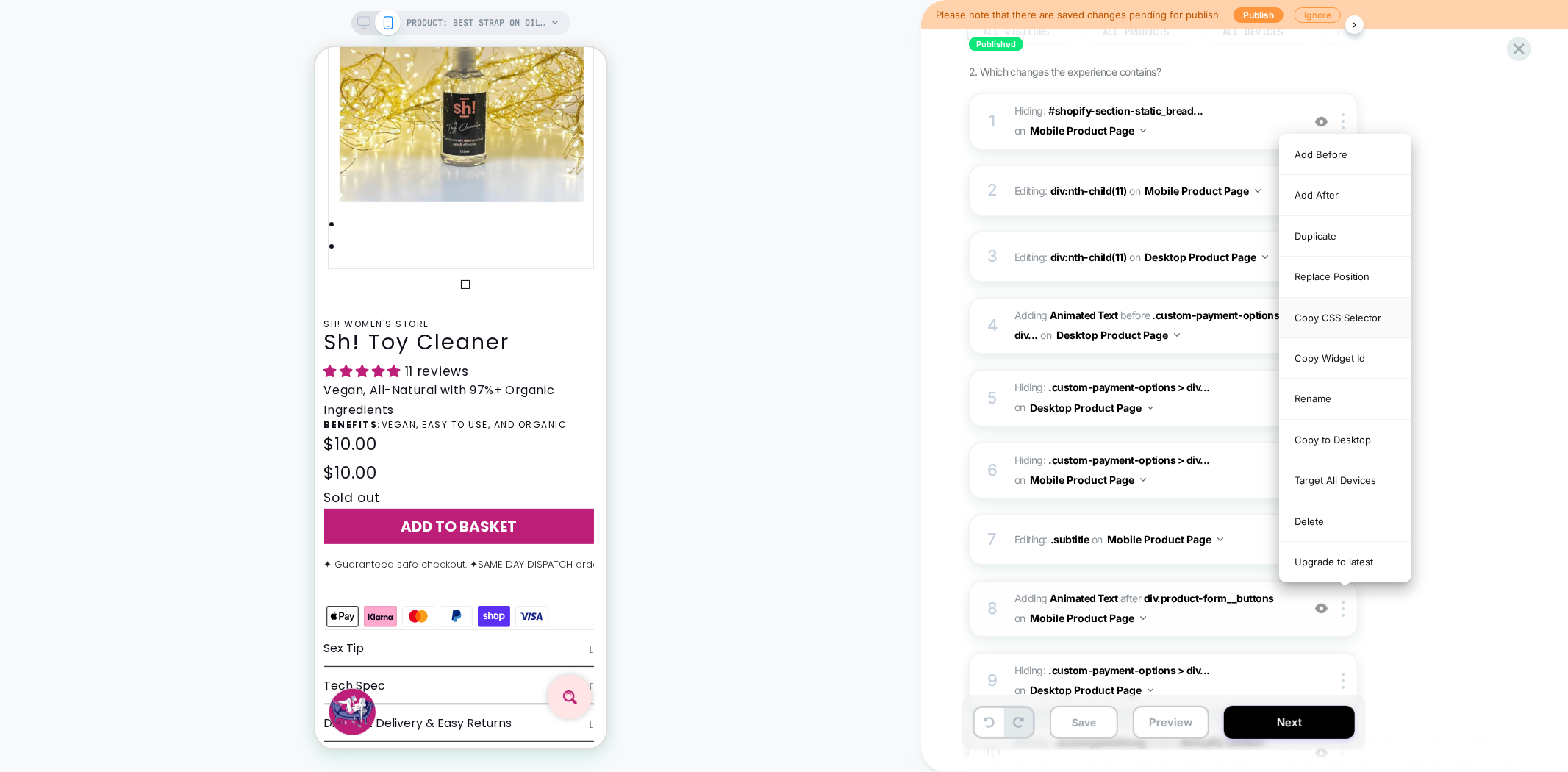
click at [1355, 312] on div "Copy CSS Selector" at bounding box center [1345, 318] width 131 height 40
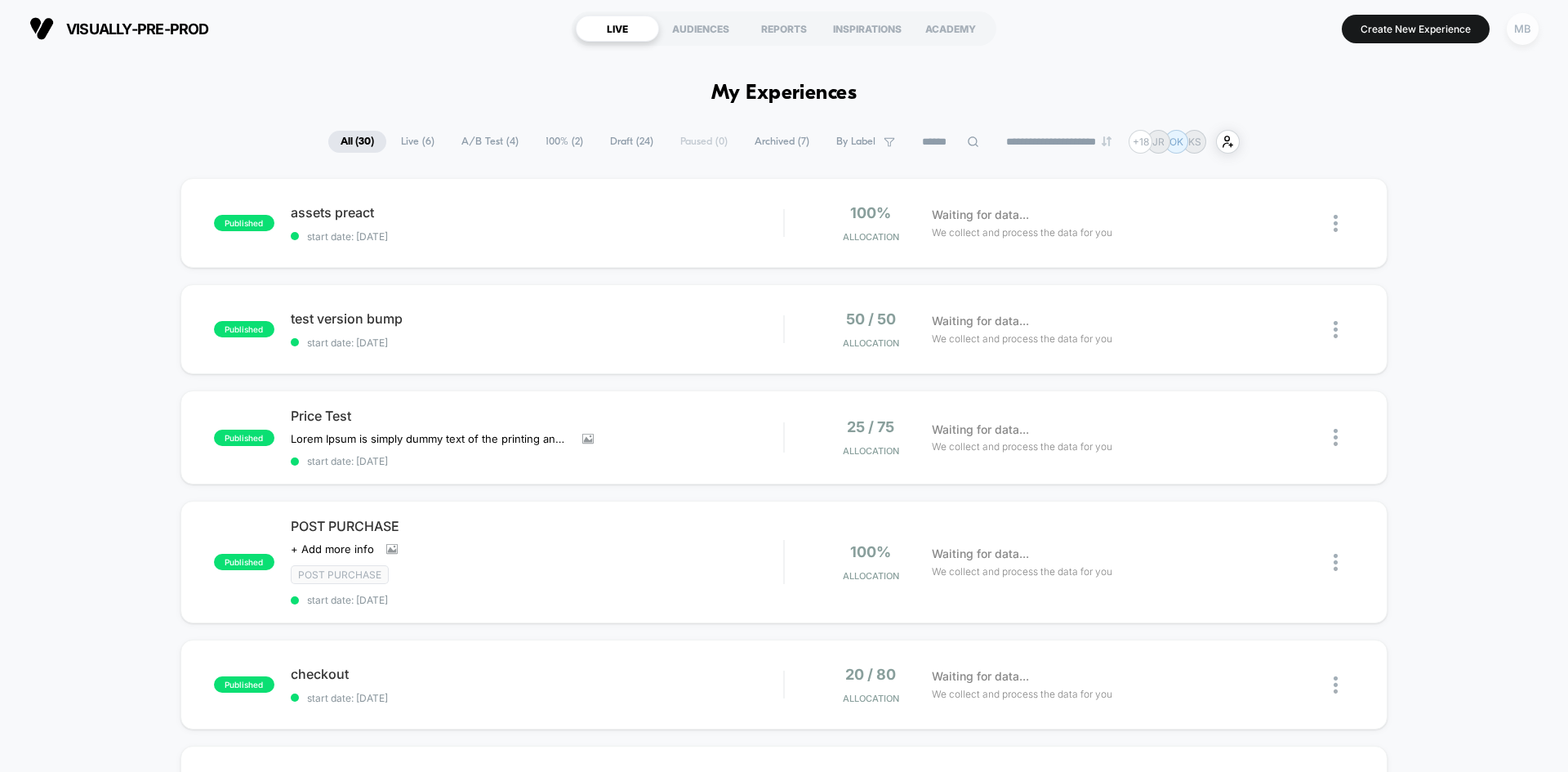
click at [1527, 26] on div "MB" at bounding box center [1523, 29] width 32 height 32
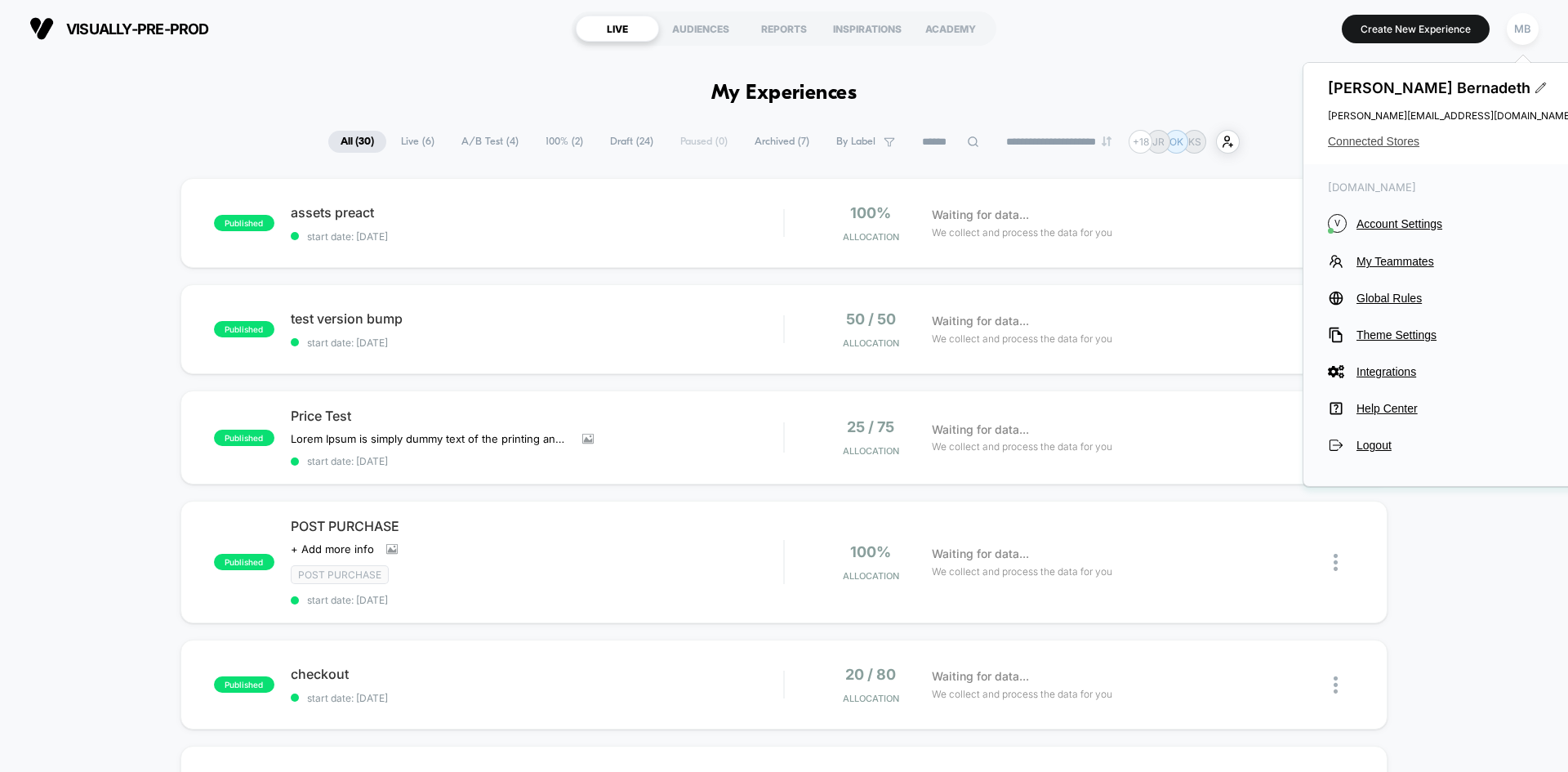
click at [1371, 141] on span "Connected Stores" at bounding box center [1450, 141] width 245 height 13
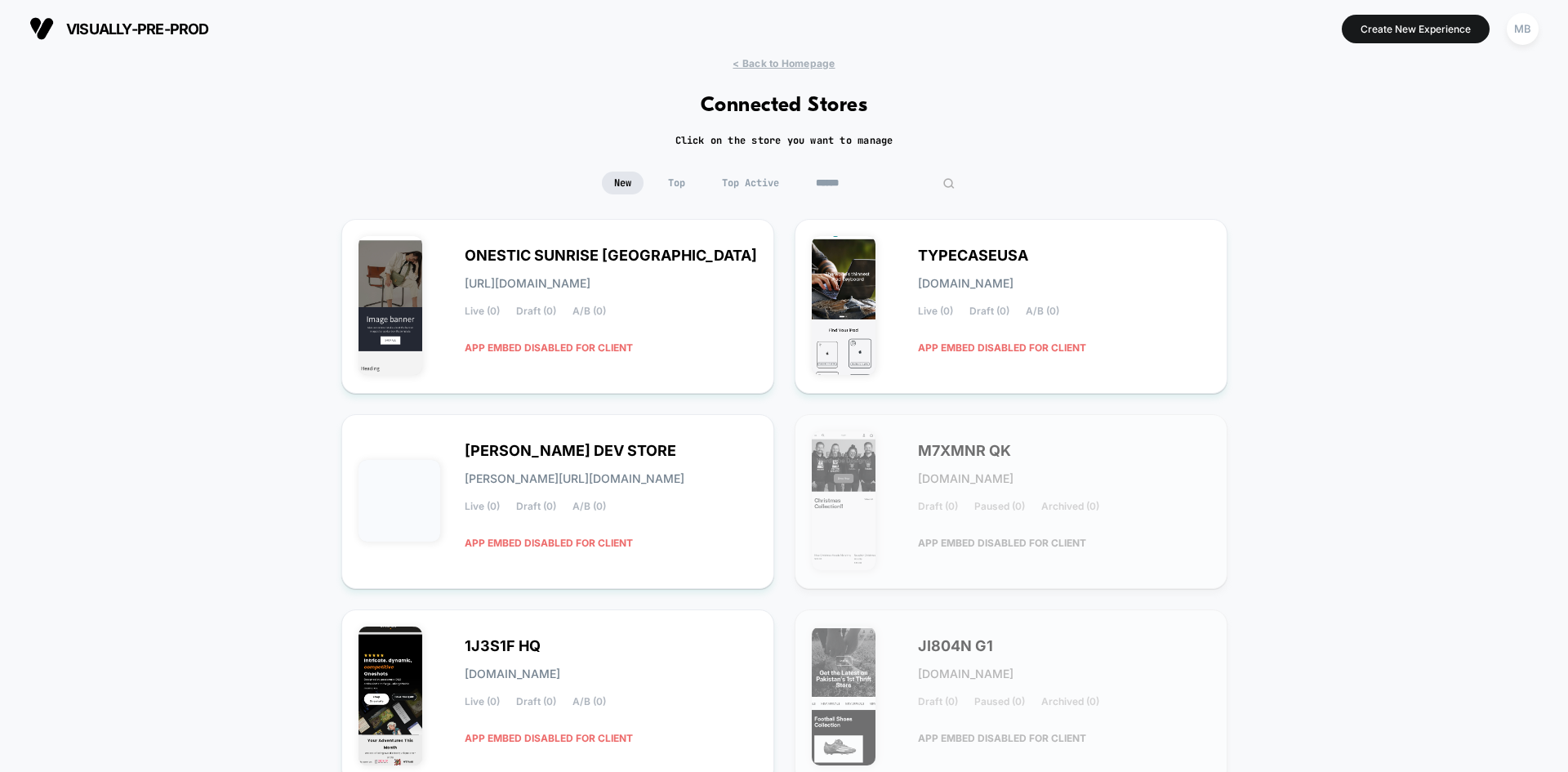
click at [885, 188] on input at bounding box center [885, 183] width 163 height 23
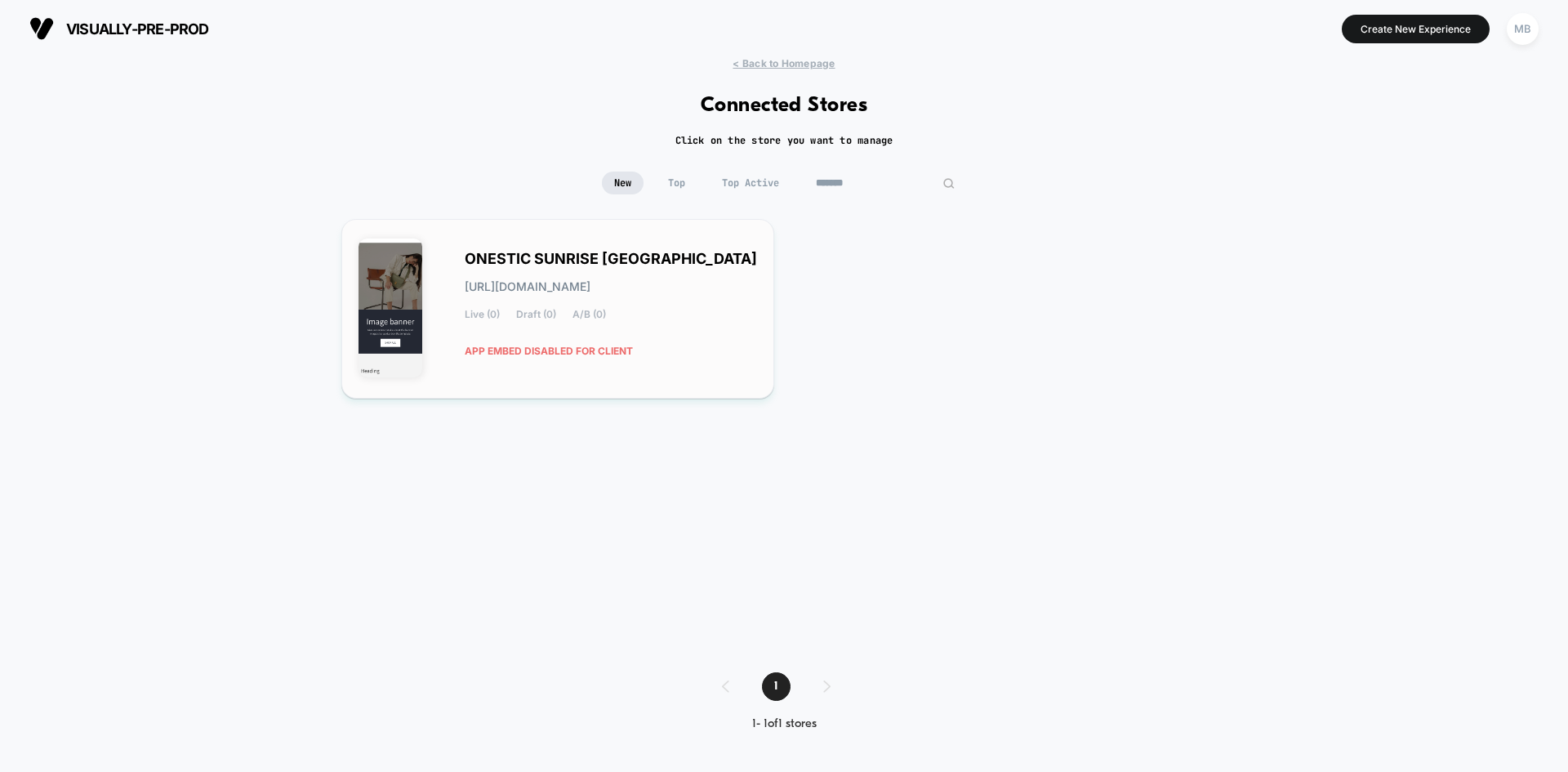
type input "*******"
click at [729, 356] on div "ONESTIC SUNRISE USA [URL][DOMAIN_NAME] Live (0) Draft (0) A/B (0) APP EMBED DIS…" at bounding box center [611, 309] width 292 height 112
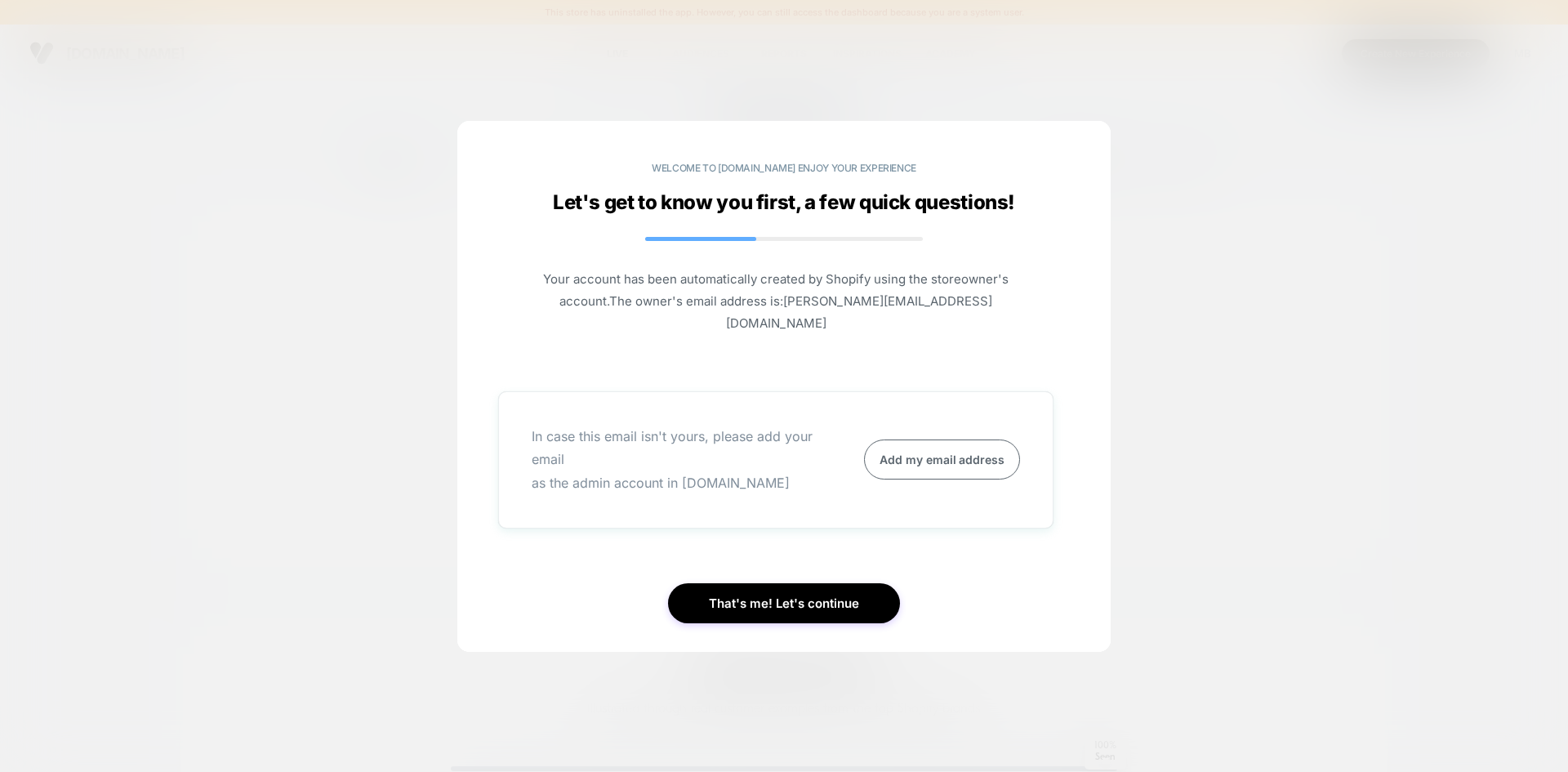
click at [41, 51] on div at bounding box center [784, 386] width 1568 height 772
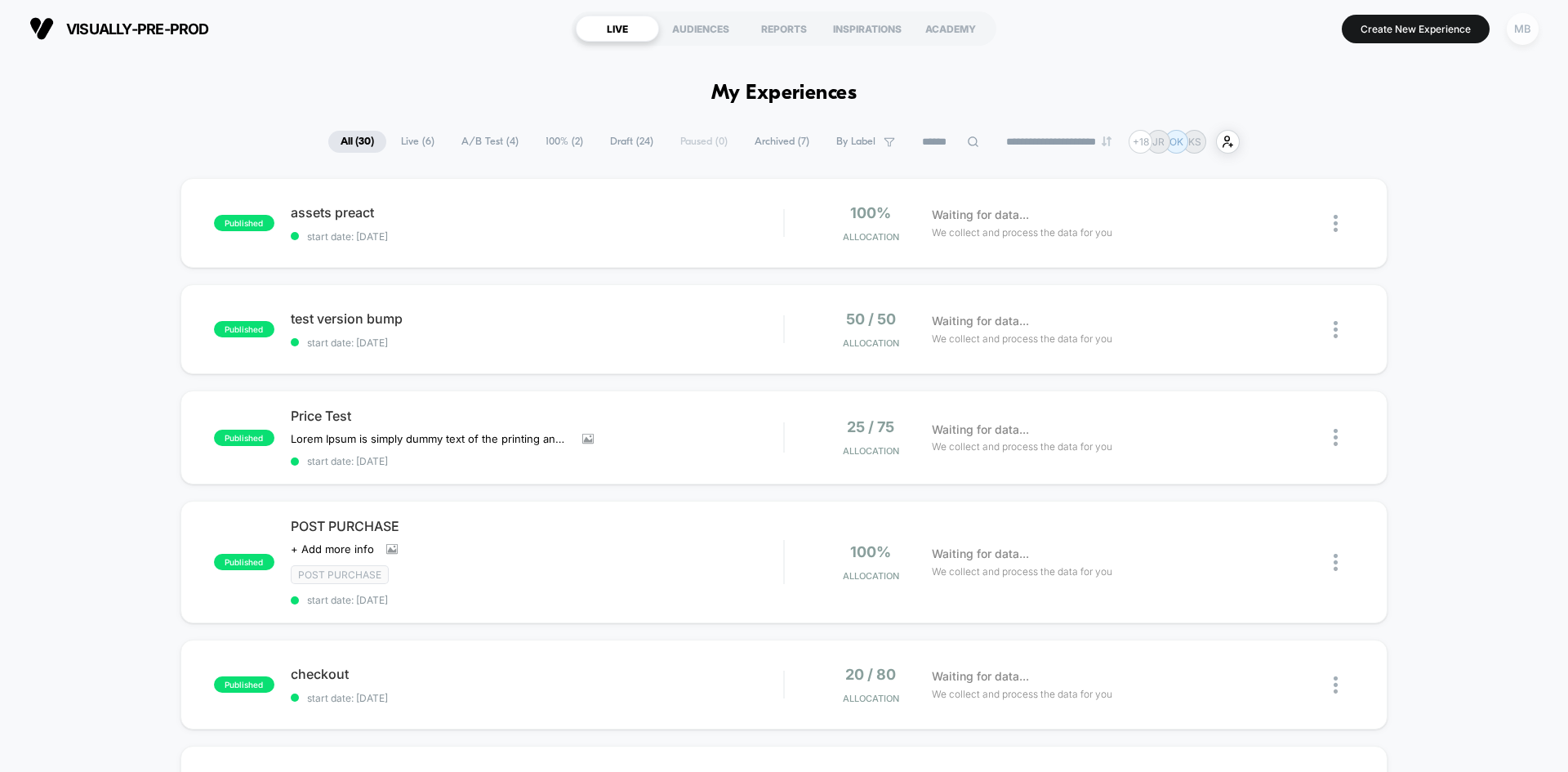
click at [1522, 38] on div "MB" at bounding box center [1523, 29] width 32 height 32
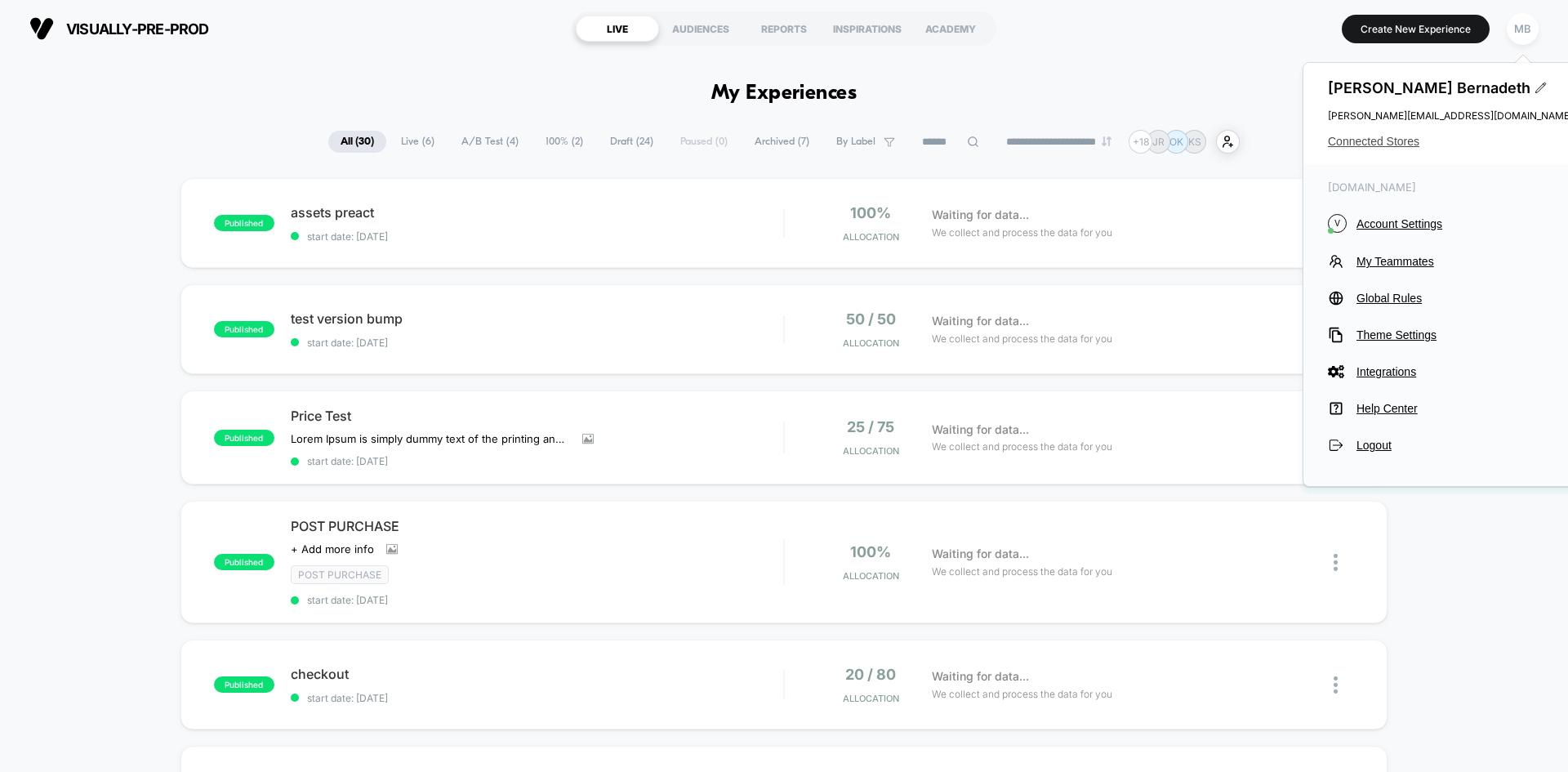
click at [1412, 146] on span "Connected Stores" at bounding box center [1450, 141] width 245 height 13
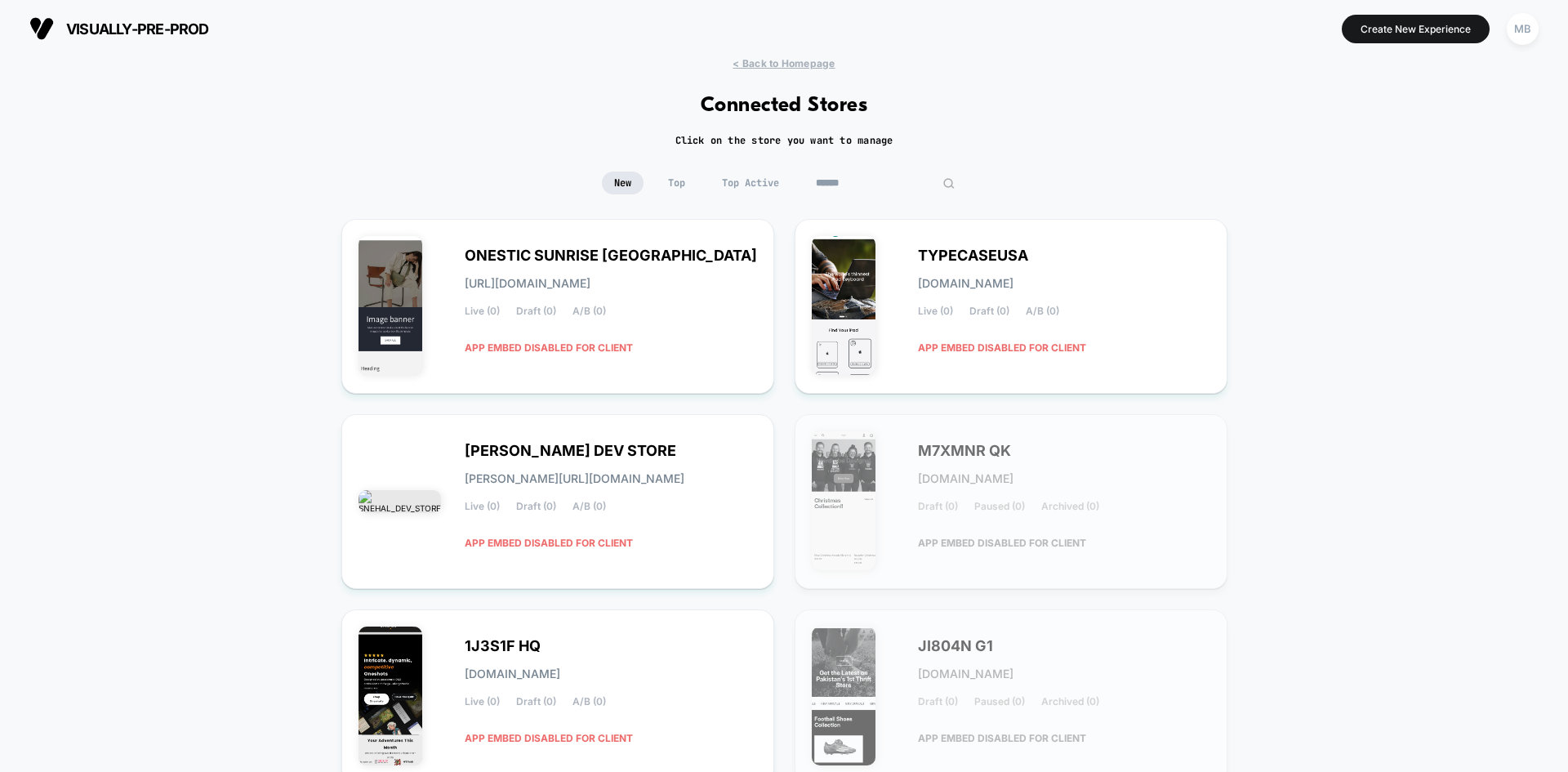
click at [876, 187] on input at bounding box center [885, 183] width 163 height 23
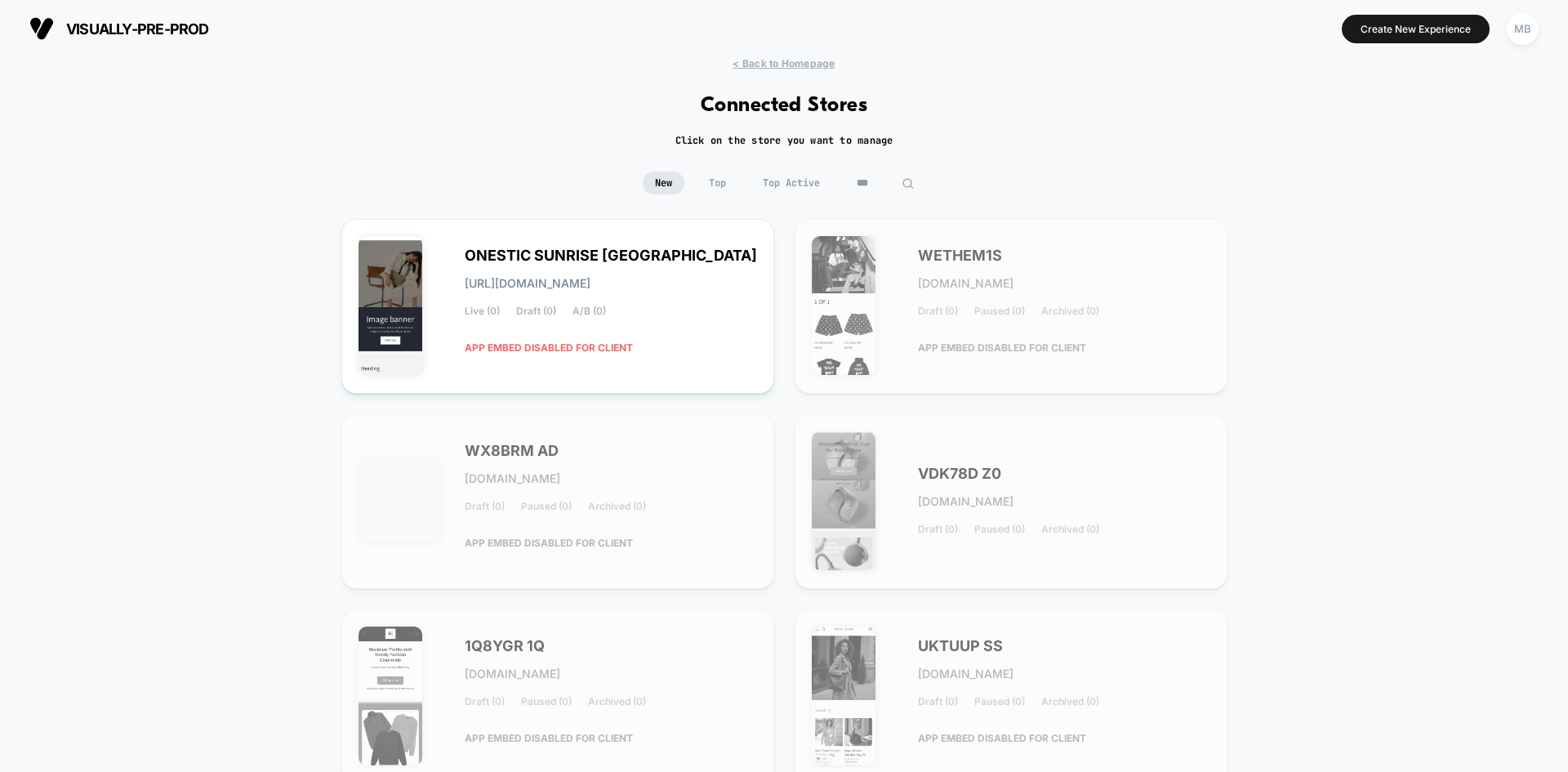
click at [874, 176] on input "***" at bounding box center [886, 183] width 82 height 23
click at [873, 187] on input "***" at bounding box center [885, 183] width 163 height 23
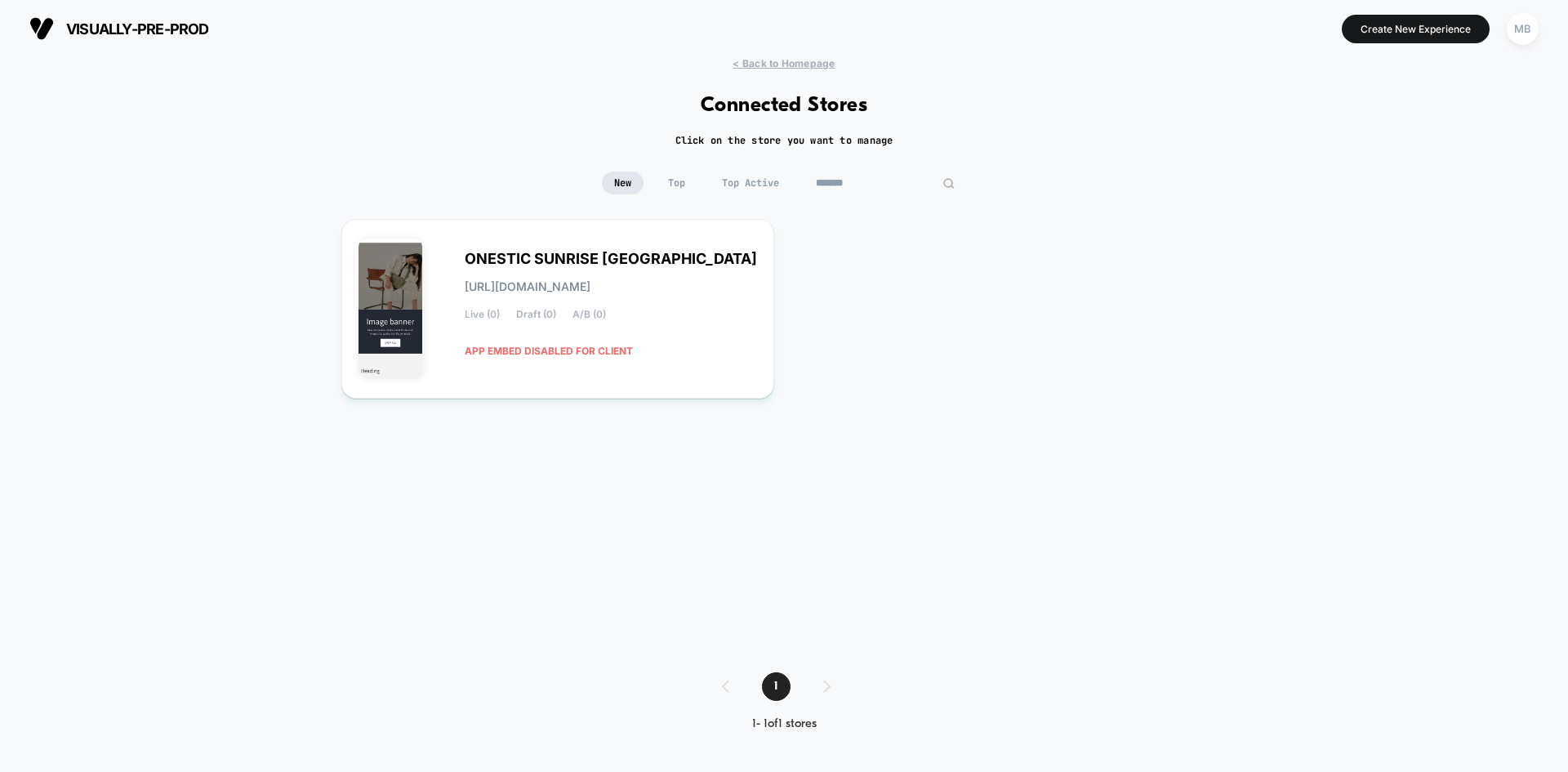
drag, startPoint x: 862, startPoint y: 172, endPoint x: 767, endPoint y: 177, distance: 94.9
click at [767, 177] on div "New Top Top Active *******" at bounding box center [784, 183] width 365 height 23
paste input "**********"
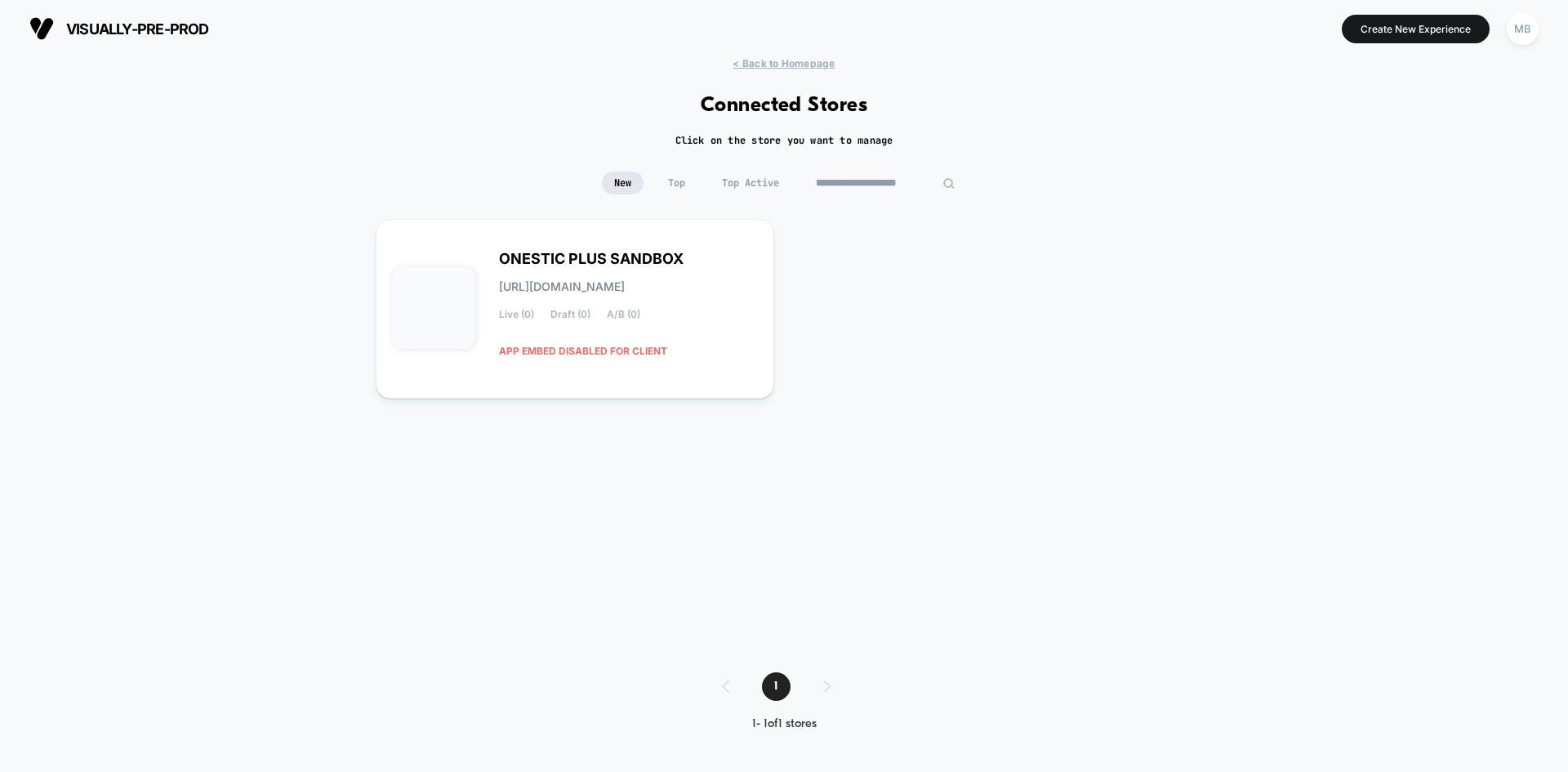
type input "**********"
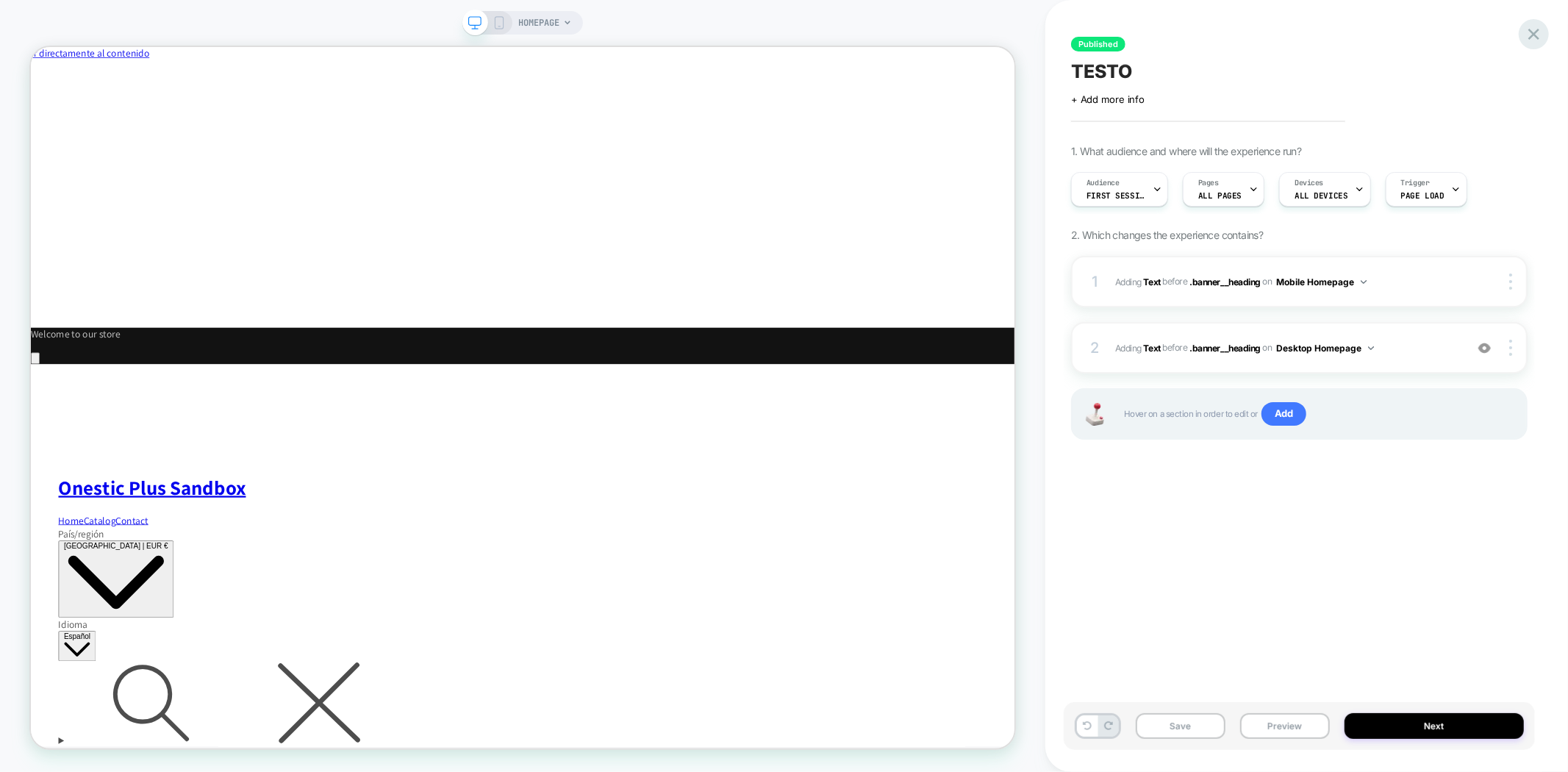
click at [1529, 27] on icon at bounding box center [1534, 34] width 20 height 20
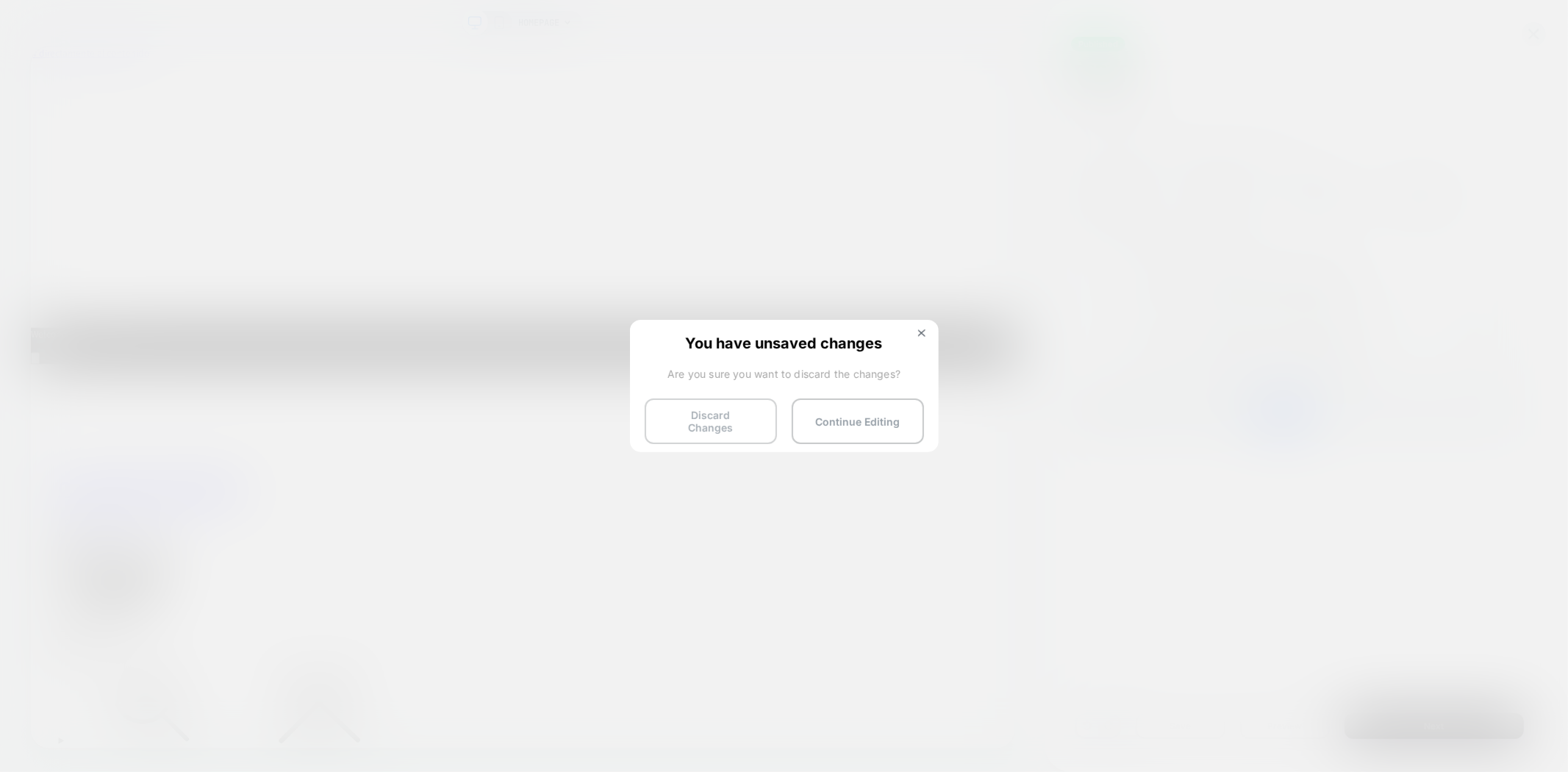
click at [677, 420] on button "Discard Changes" at bounding box center [710, 421] width 132 height 46
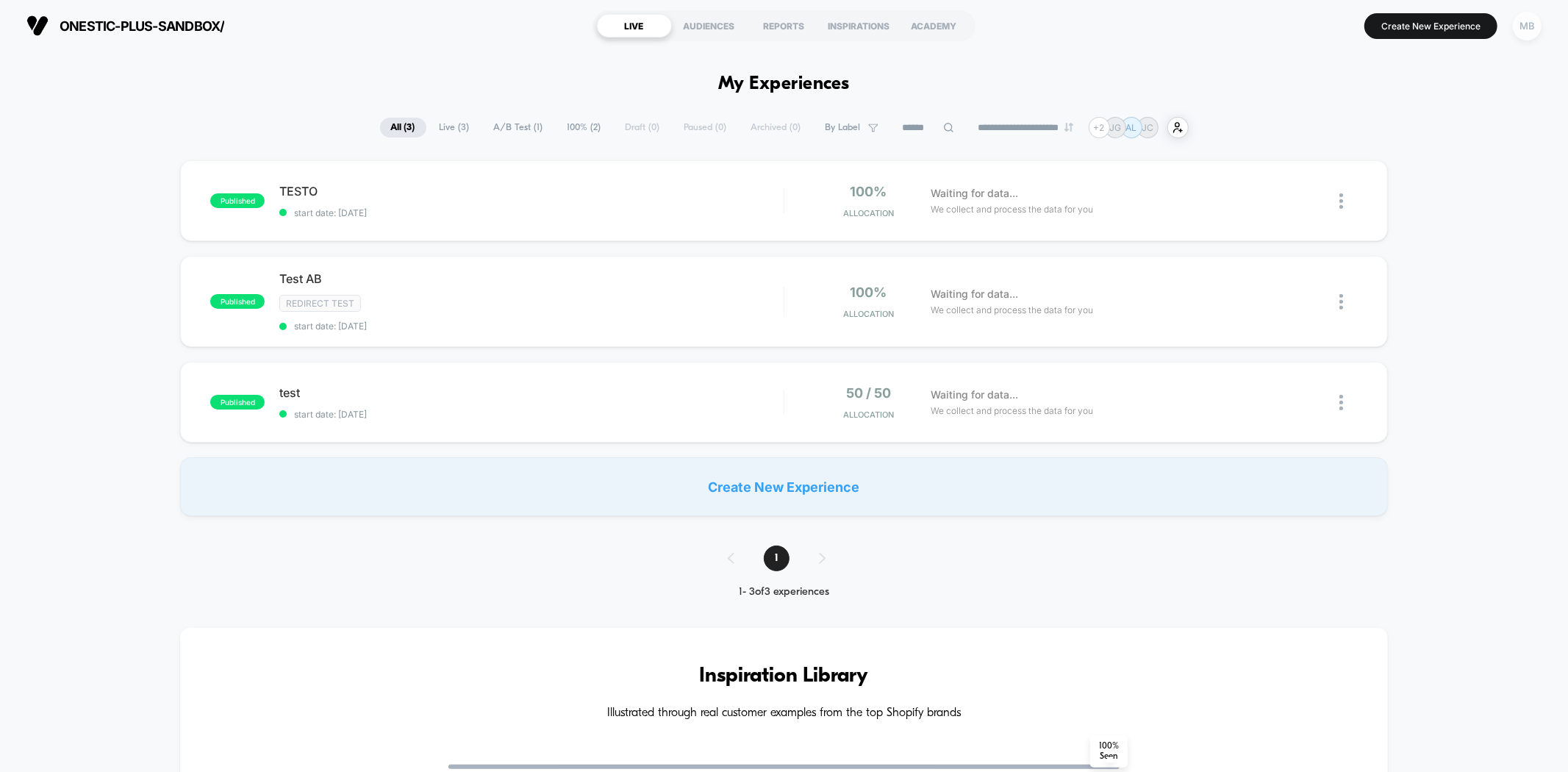
click at [1523, 33] on div "MB" at bounding box center [1527, 26] width 29 height 29
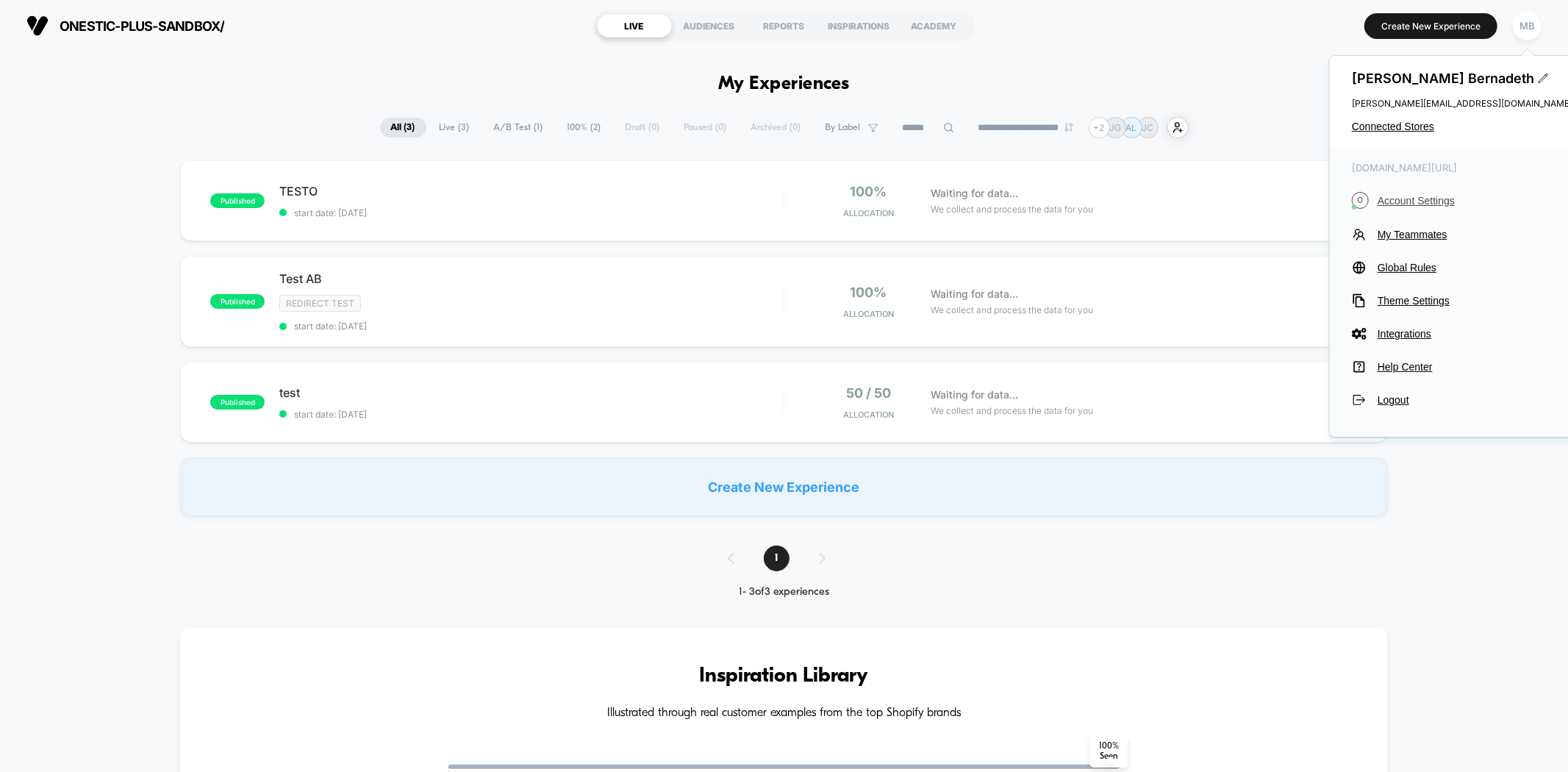
click at [1425, 202] on span "Account Settings" at bounding box center [1475, 200] width 194 height 12
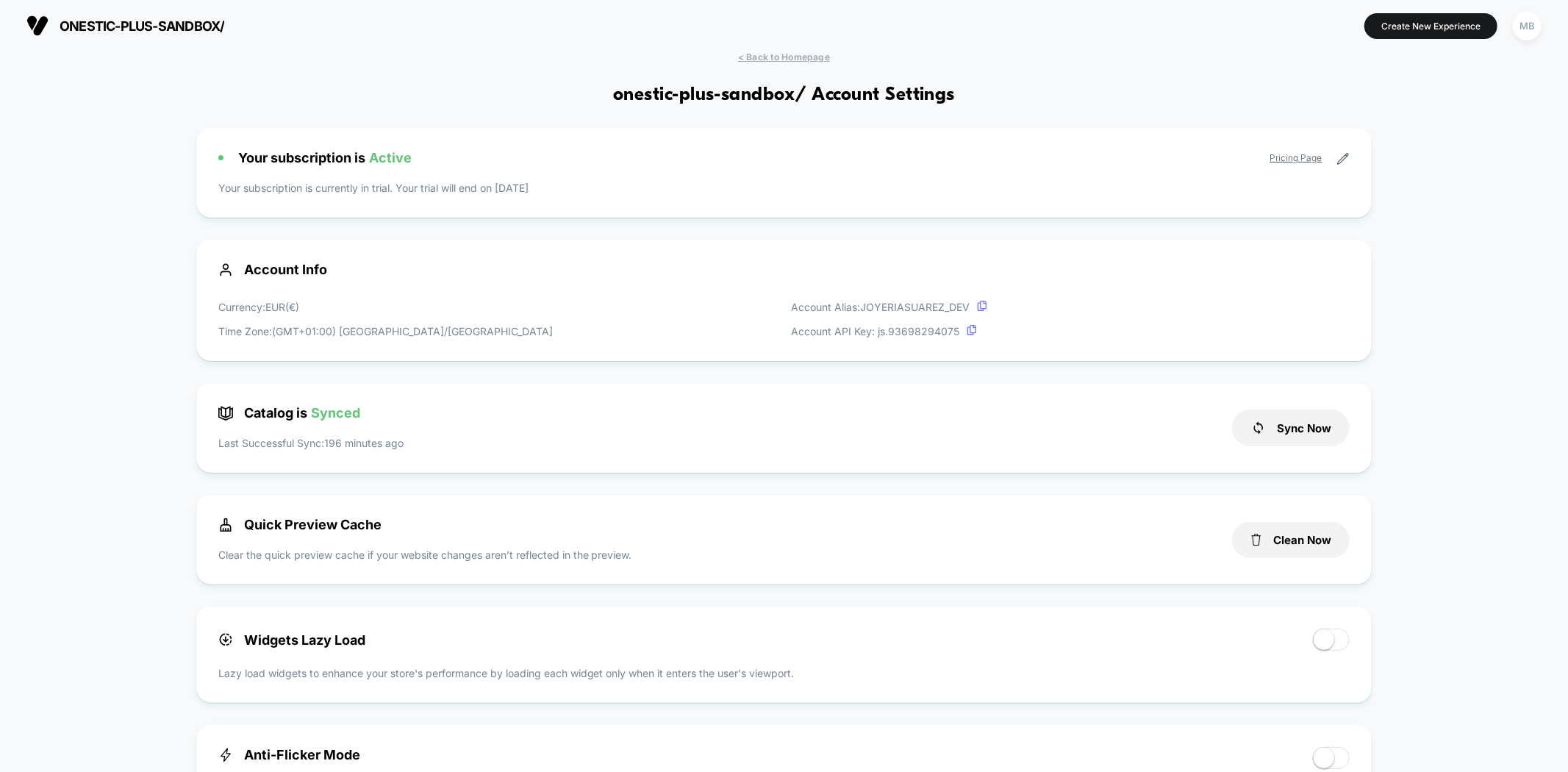
click at [769, 45] on div "onestic-plus-sandbox/ [URL][DOMAIN_NAME] Create New Experience MB" at bounding box center [784, 25] width 1568 height 51
click at [777, 52] on span "< Back to Homepage" at bounding box center [784, 57] width 92 height 11
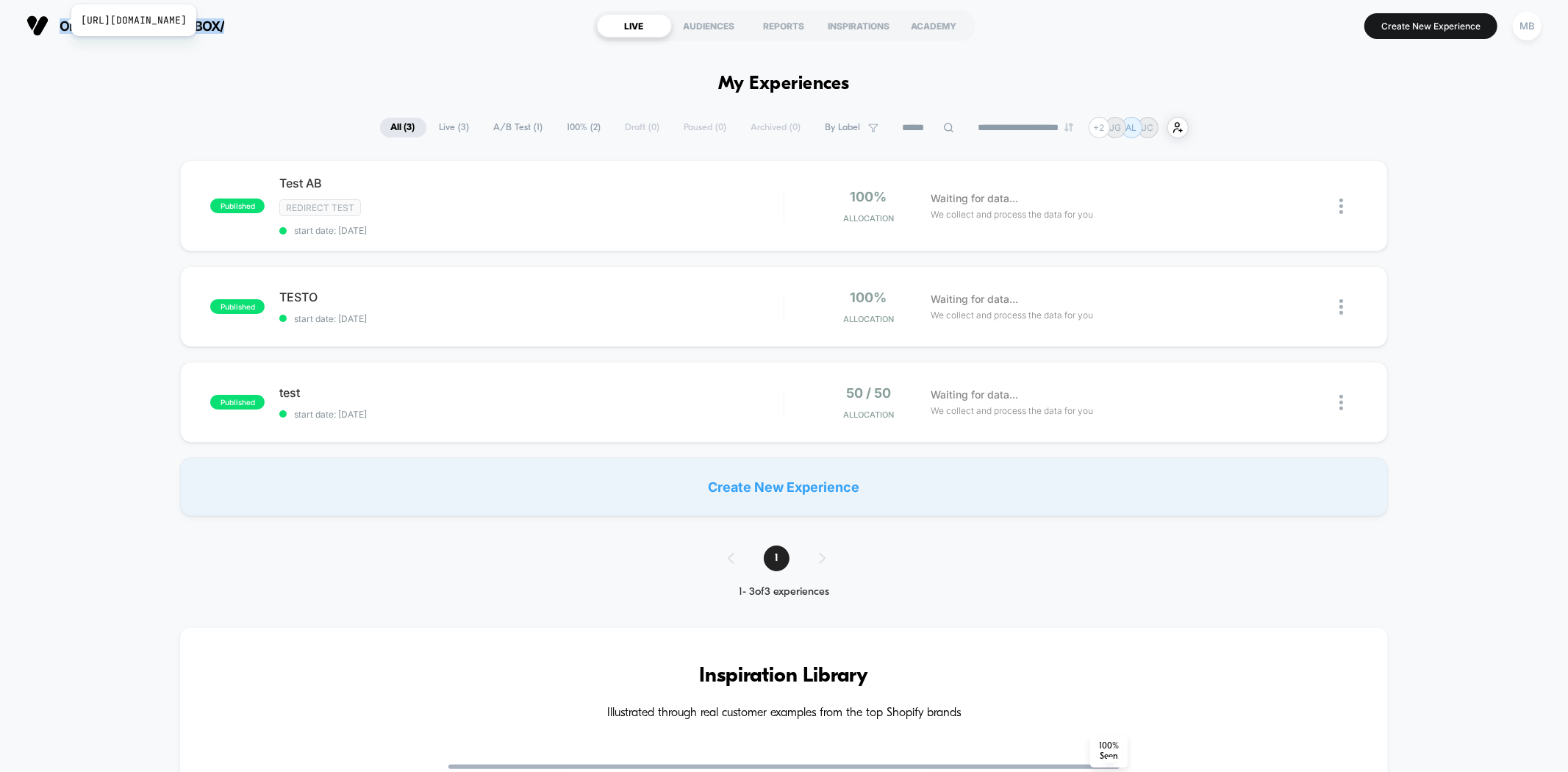
drag, startPoint x: 244, startPoint y: 27, endPoint x: 50, endPoint y: 26, distance: 194.0
click at [50, 26] on section "onestic-plus-sandbox/ [URL][DOMAIN_NAME]" at bounding box center [273, 25] width 500 height 37
copy button "onestic-plus-sandbox/"
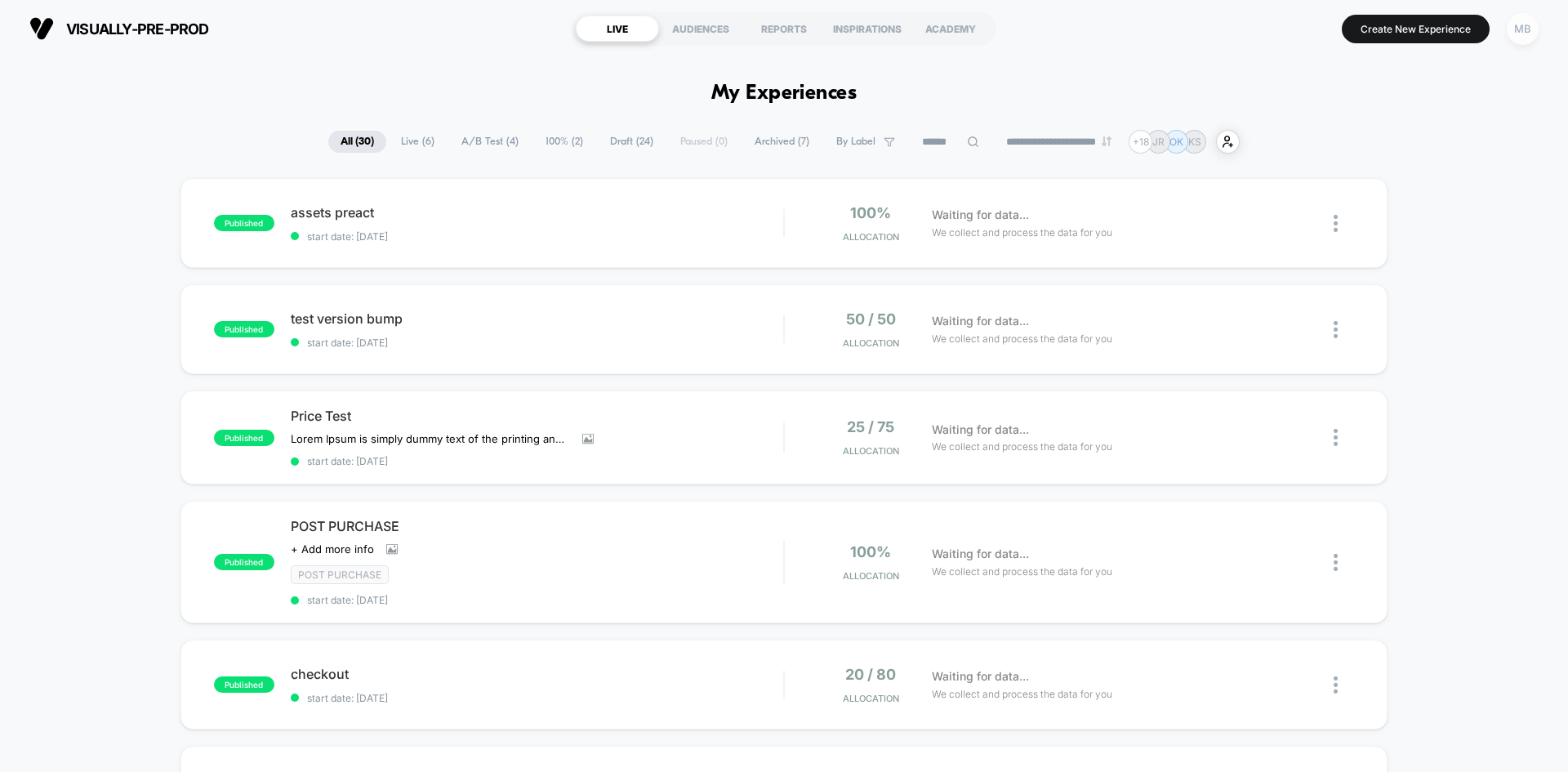
click at [1520, 24] on div "MB" at bounding box center [1523, 29] width 32 height 32
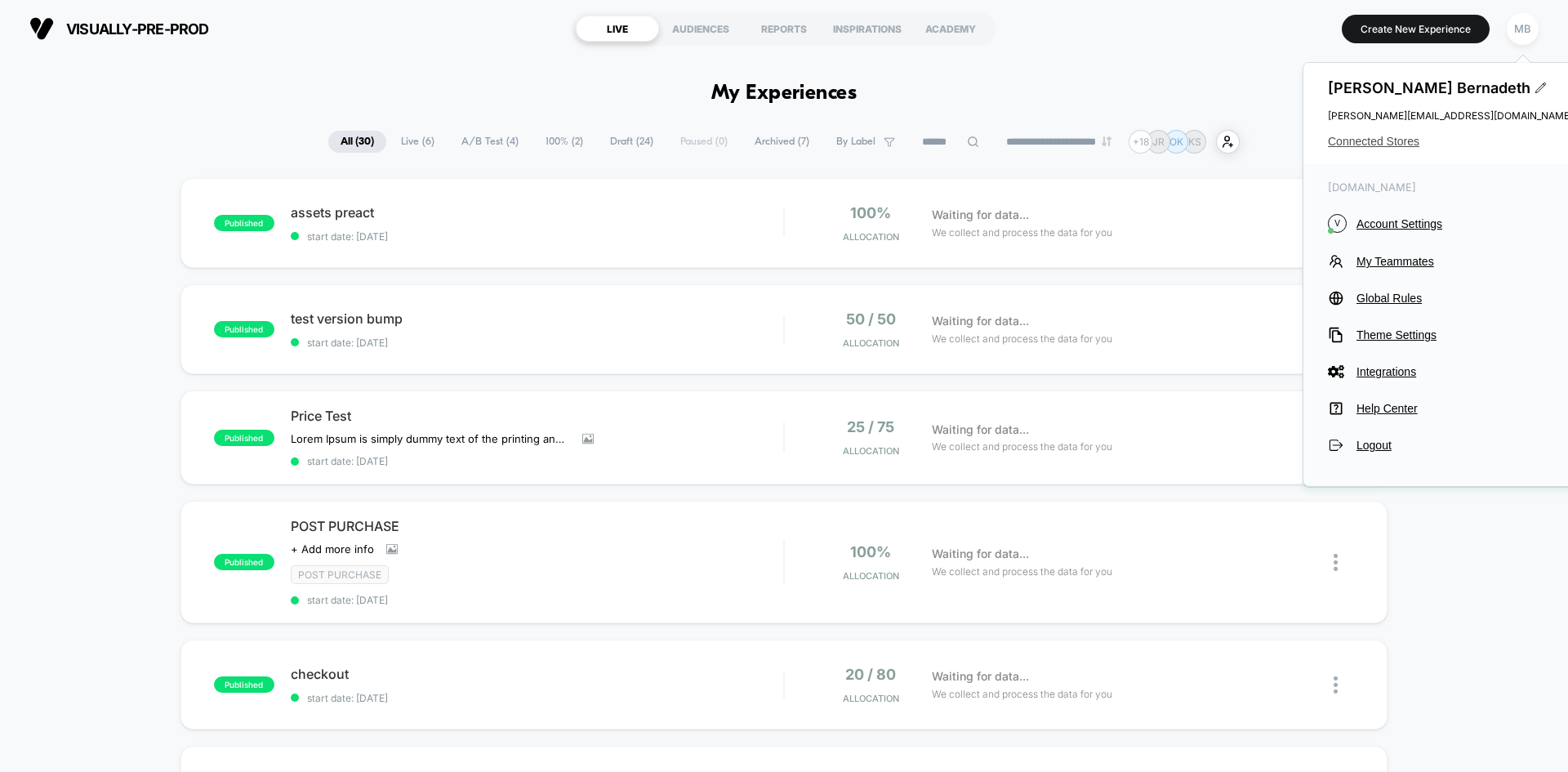
click at [1399, 136] on span "Connected Stores" at bounding box center [1450, 141] width 245 height 13
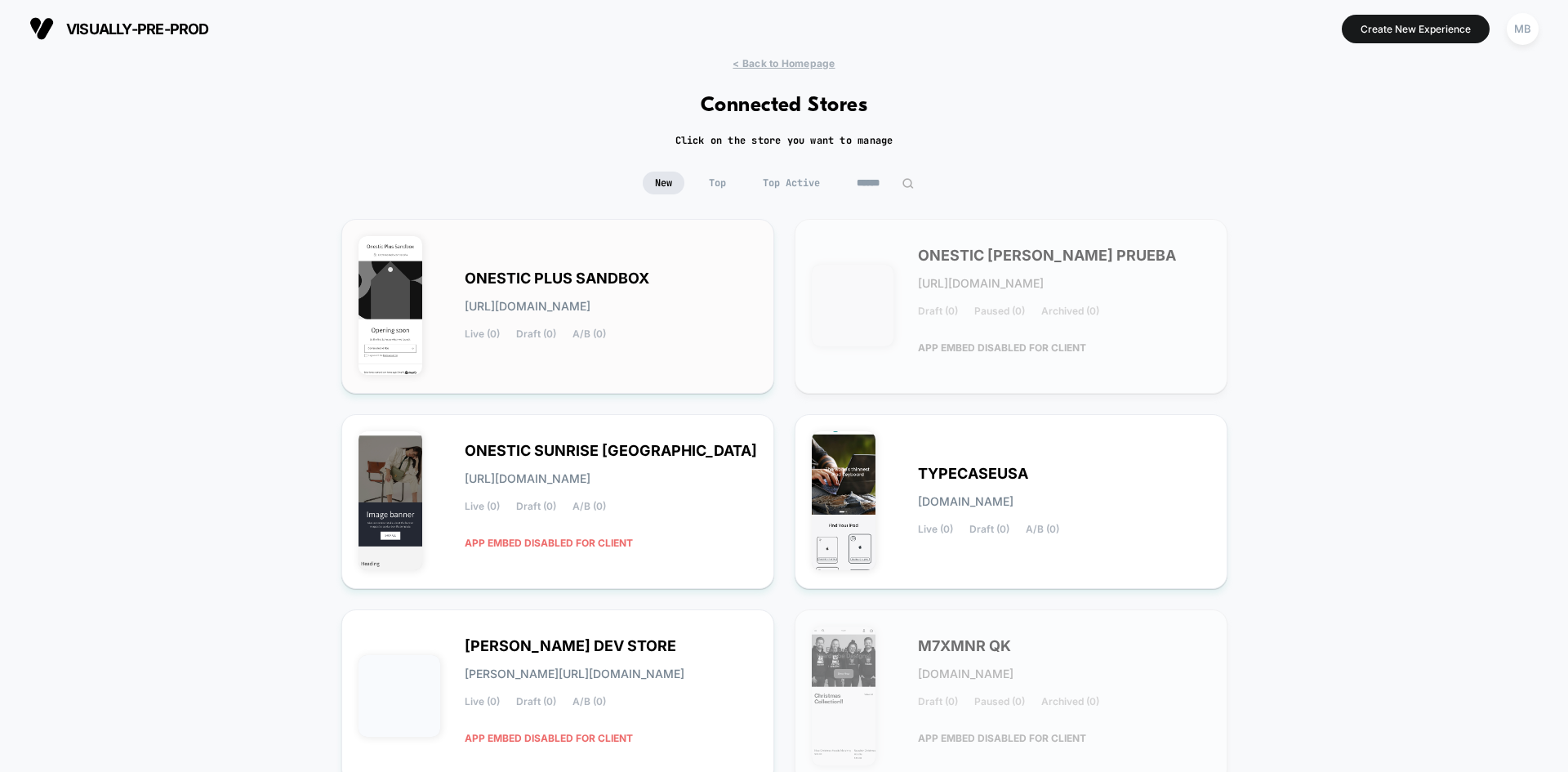
click at [588, 350] on div "ONESTIC PLUS SANDBOX [URL][DOMAIN_NAME] Live (0) Draft (0) A/B (0)" at bounding box center [558, 306] width 399 height 140
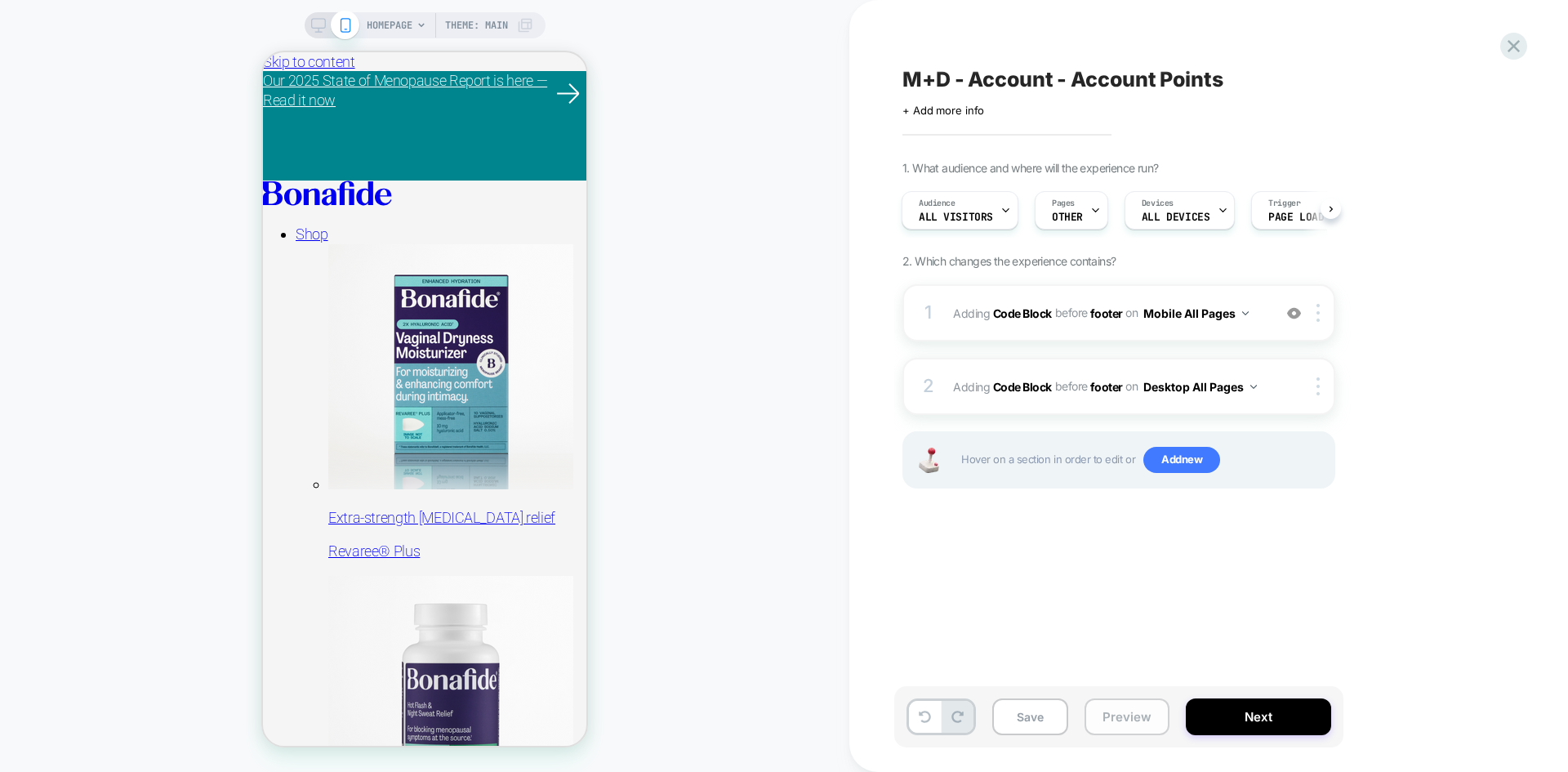
click at [1118, 709] on button "Preview" at bounding box center [1127, 716] width 85 height 37
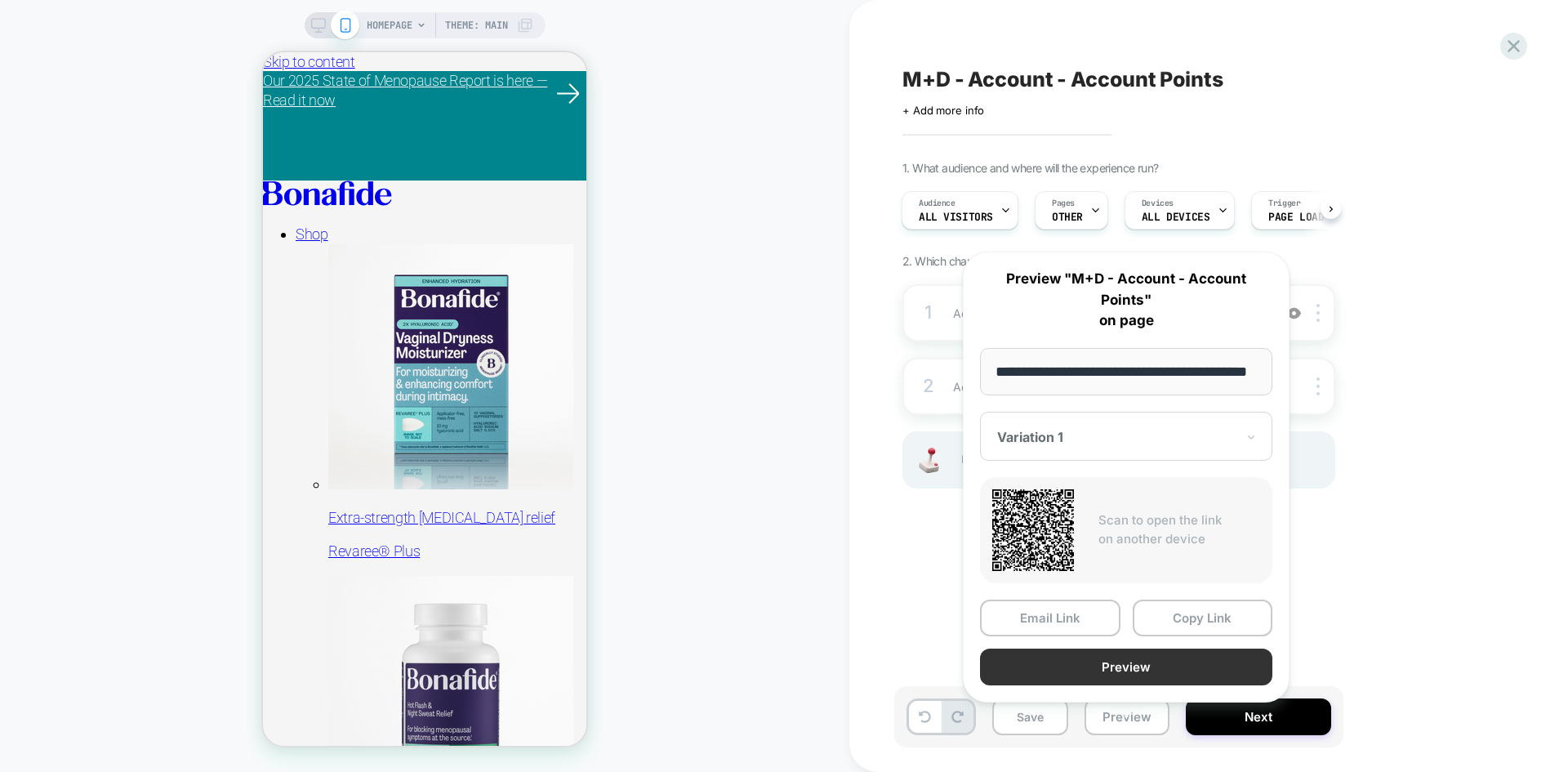
scroll to position [0, 42]
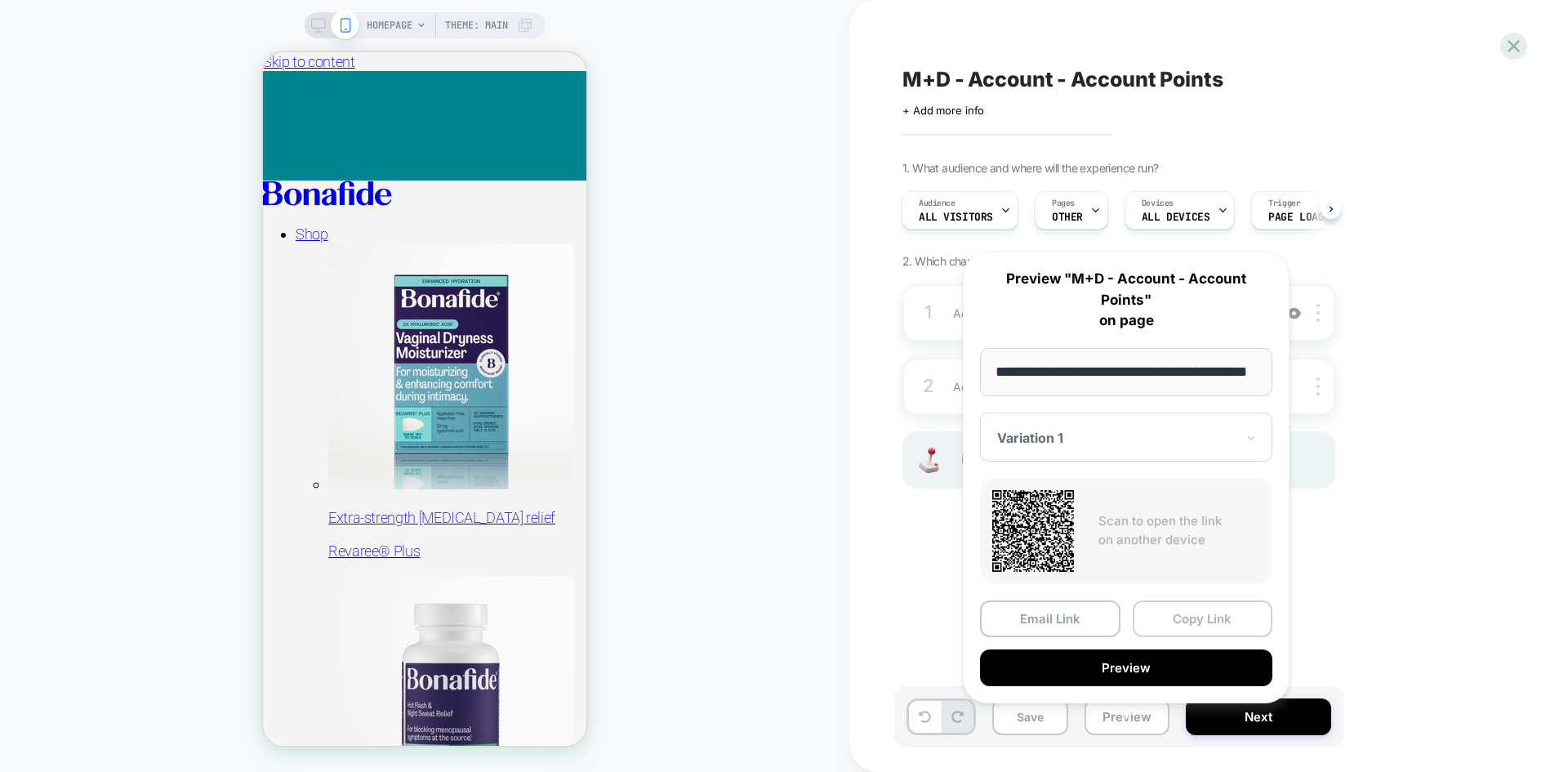
click at [1197, 600] on button "Copy Link" at bounding box center [1203, 618] width 140 height 37
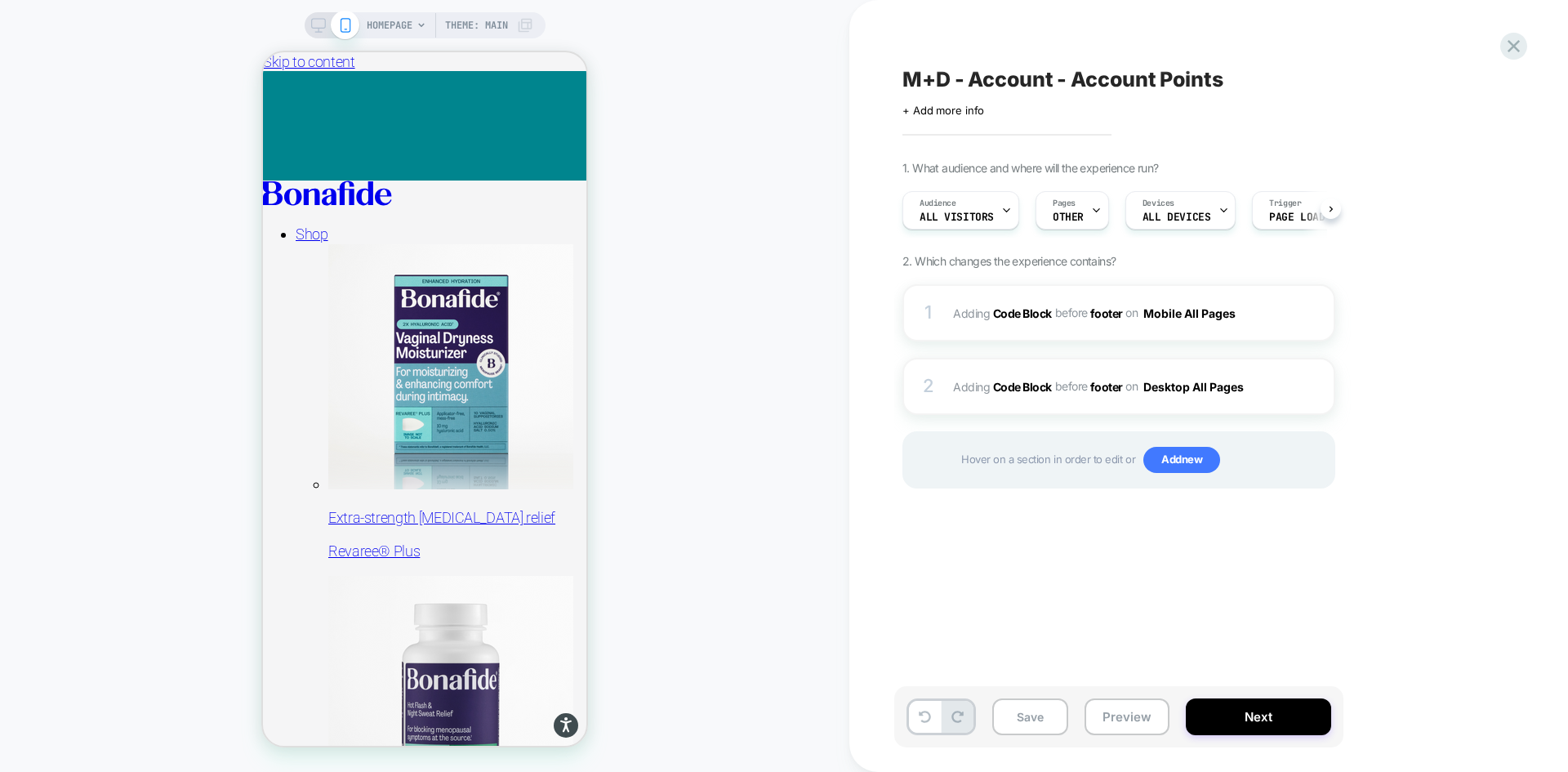
scroll to position [0, 1]
drag, startPoint x: 1045, startPoint y: 85, endPoint x: 939, endPoint y: 95, distance: 105.8
click at [1045, 85] on span "M+D - Account - Account Points" at bounding box center [1063, 79] width 321 height 25
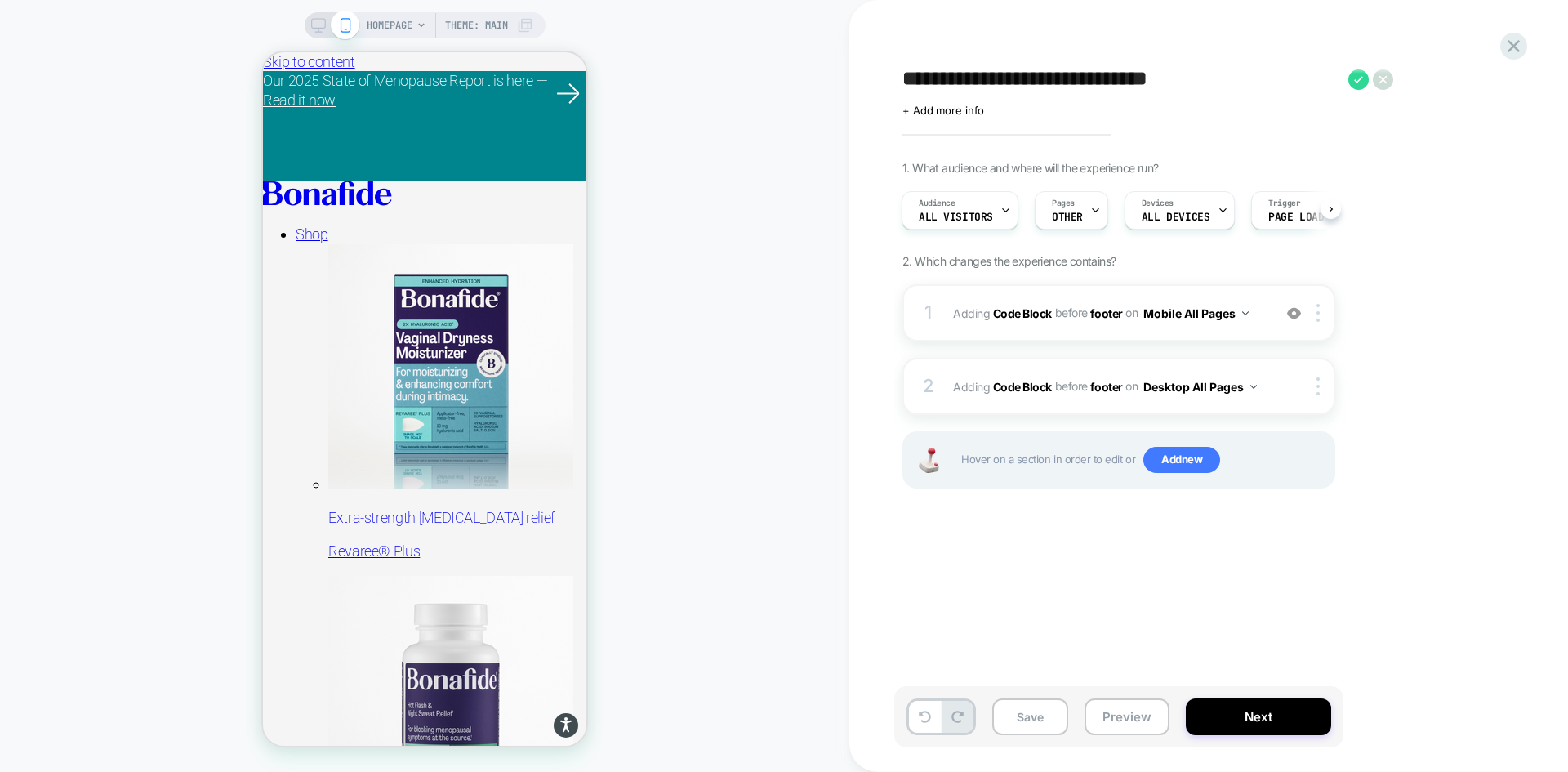
click at [1014, 83] on textarea "**********" at bounding box center [1122, 79] width 438 height 25
click at [1119, 707] on button "Preview" at bounding box center [1127, 716] width 85 height 37
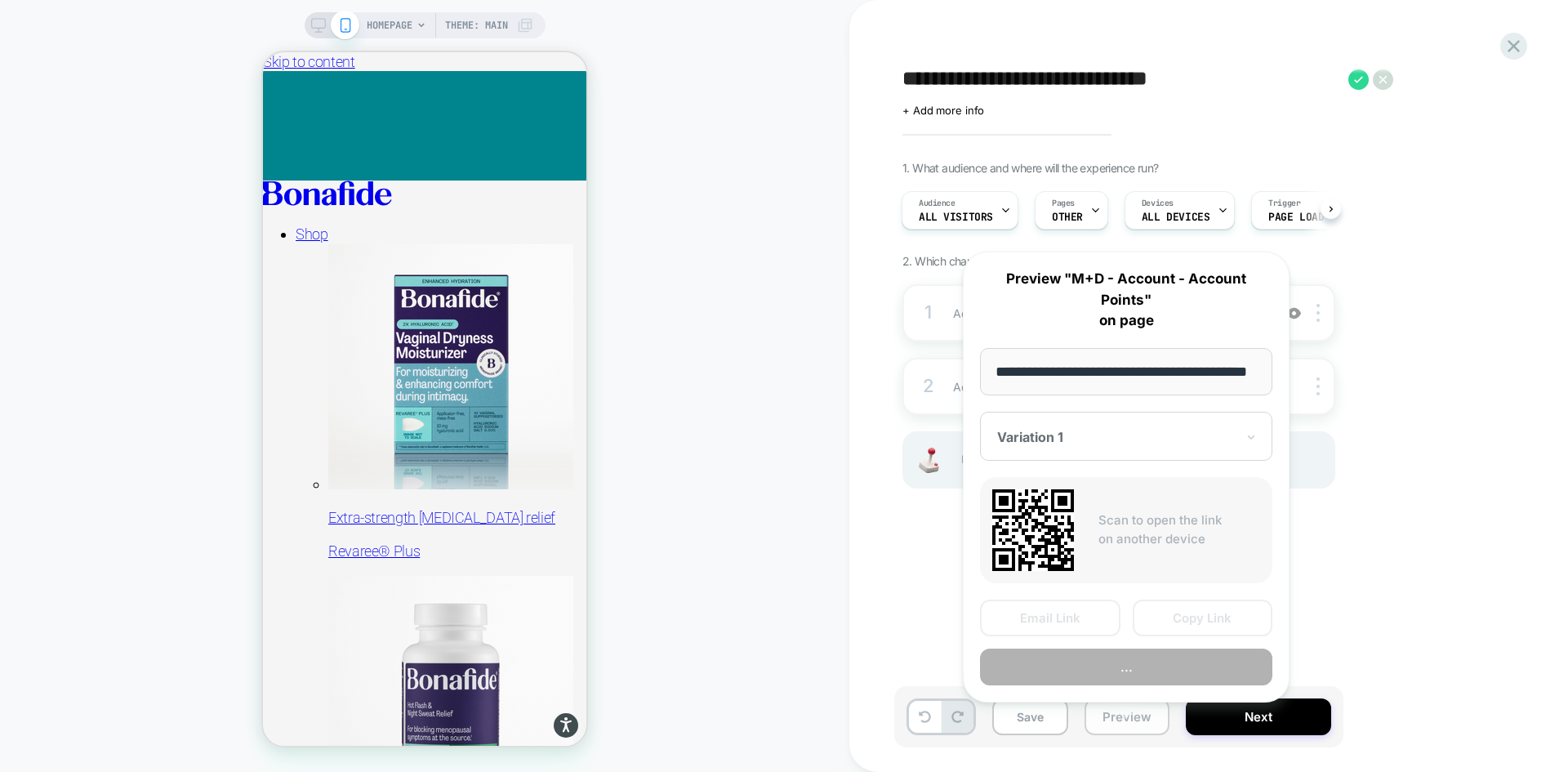
scroll to position [0, 42]
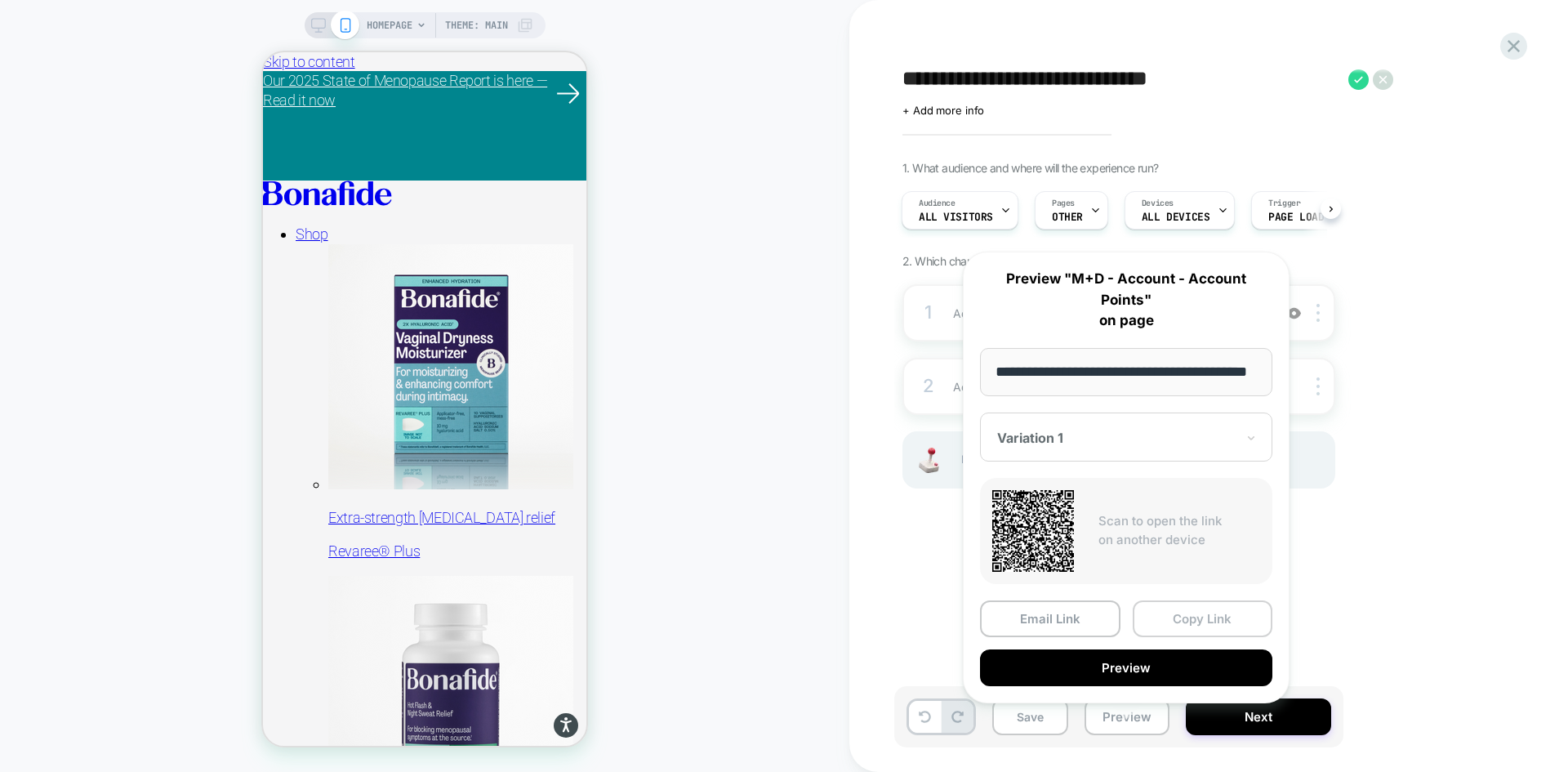
click at [1211, 601] on button "Copy Link" at bounding box center [1203, 618] width 140 height 37
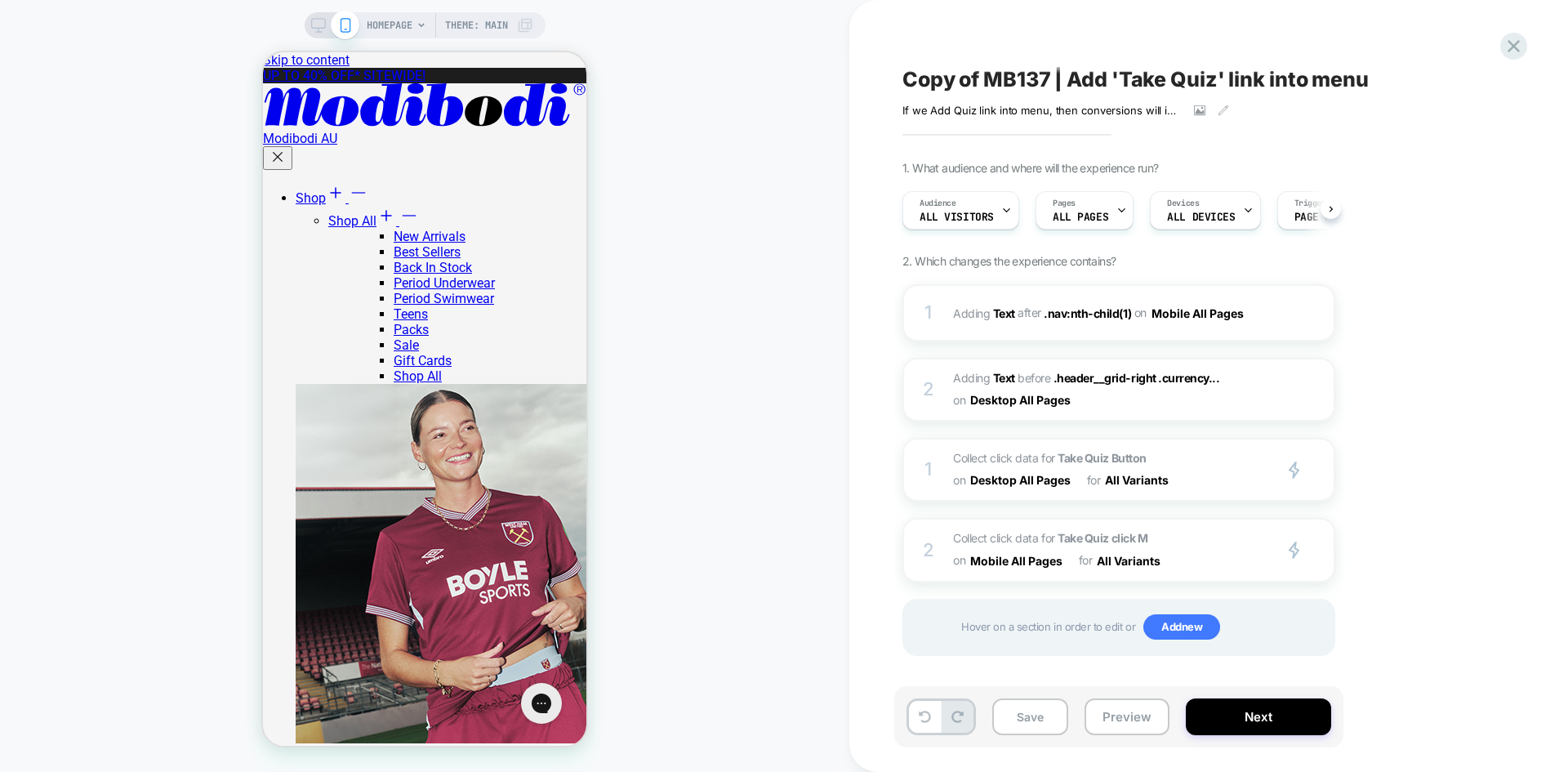
scroll to position [0, 1]
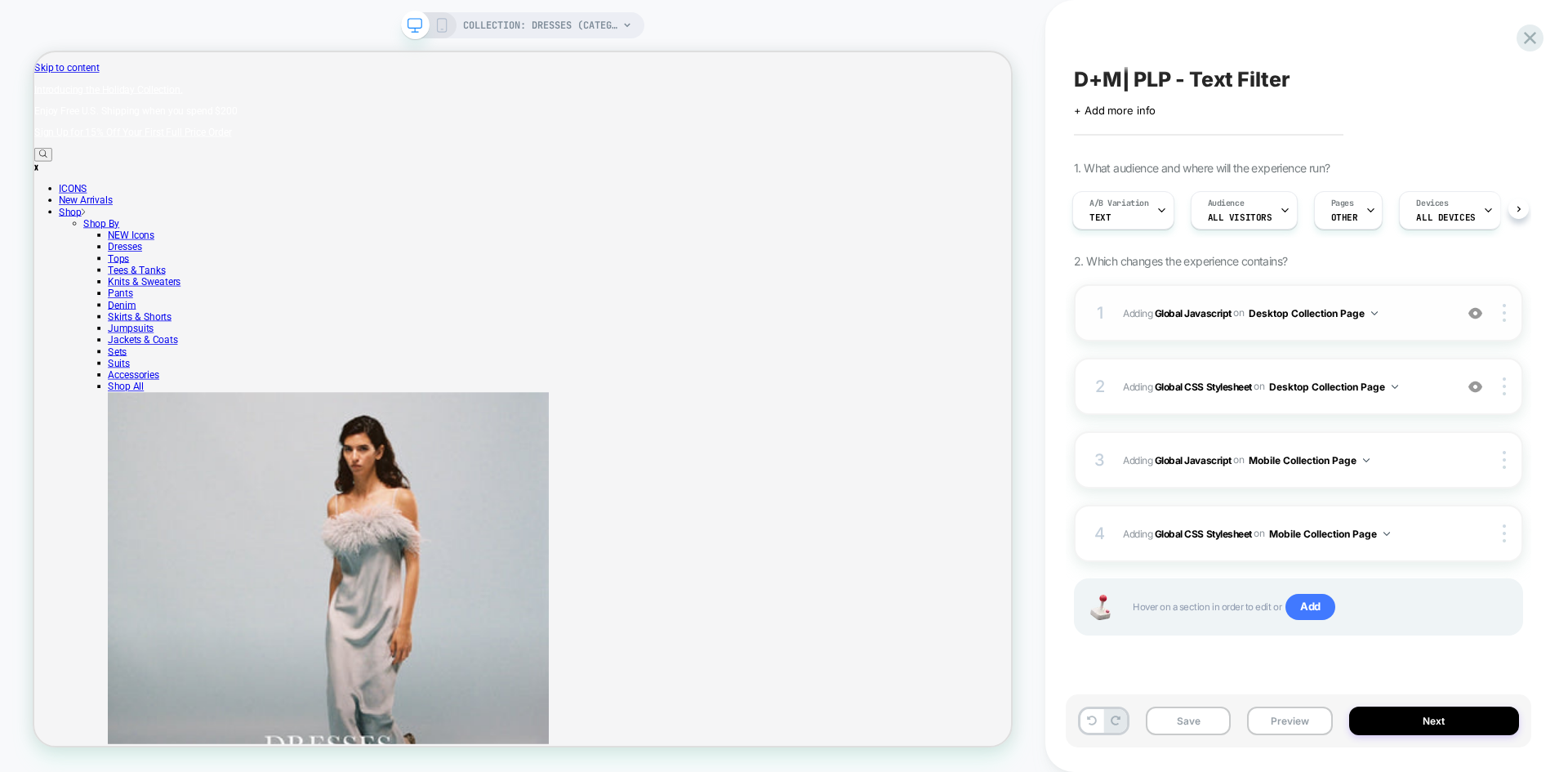
click at [1473, 316] on img at bounding box center [1476, 313] width 14 height 14
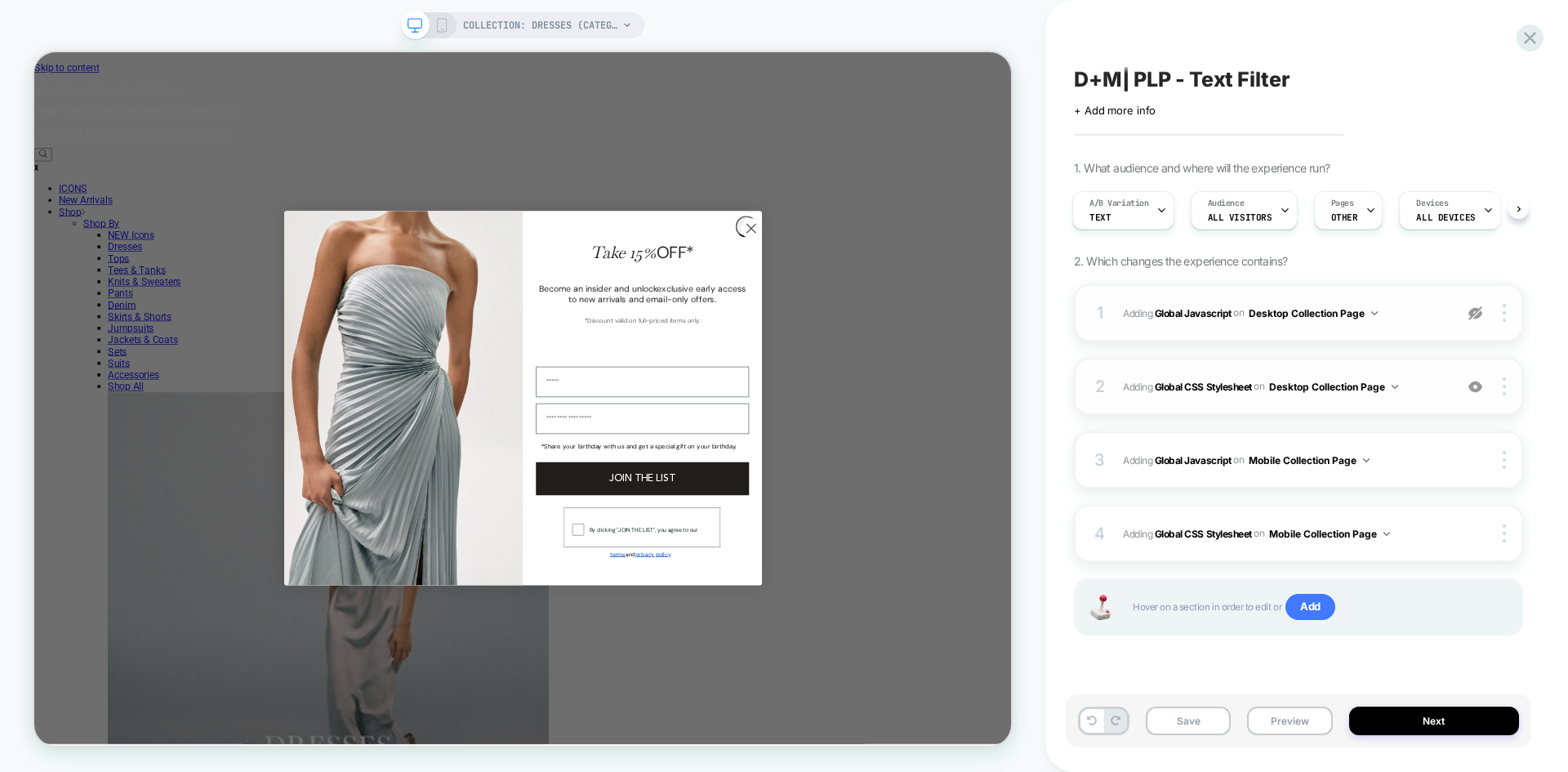
click at [1473, 386] on img at bounding box center [1476, 387] width 14 height 14
click at [1473, 314] on img at bounding box center [1476, 313] width 14 height 14
click at [978, 301] on circle "Close dialog" at bounding box center [989, 287] width 27 height 27
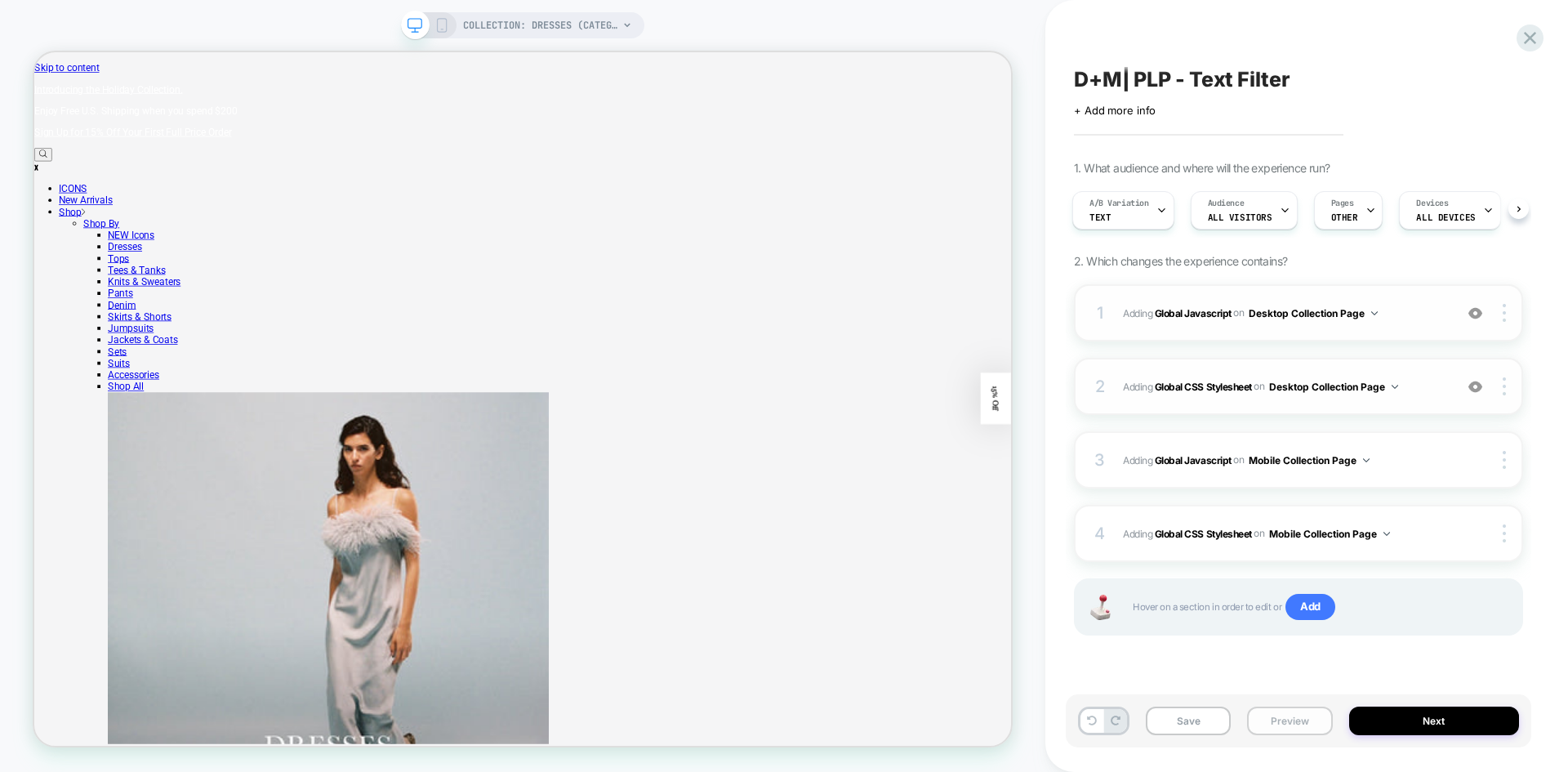
click at [1284, 715] on button "Preview" at bounding box center [1289, 721] width 85 height 29
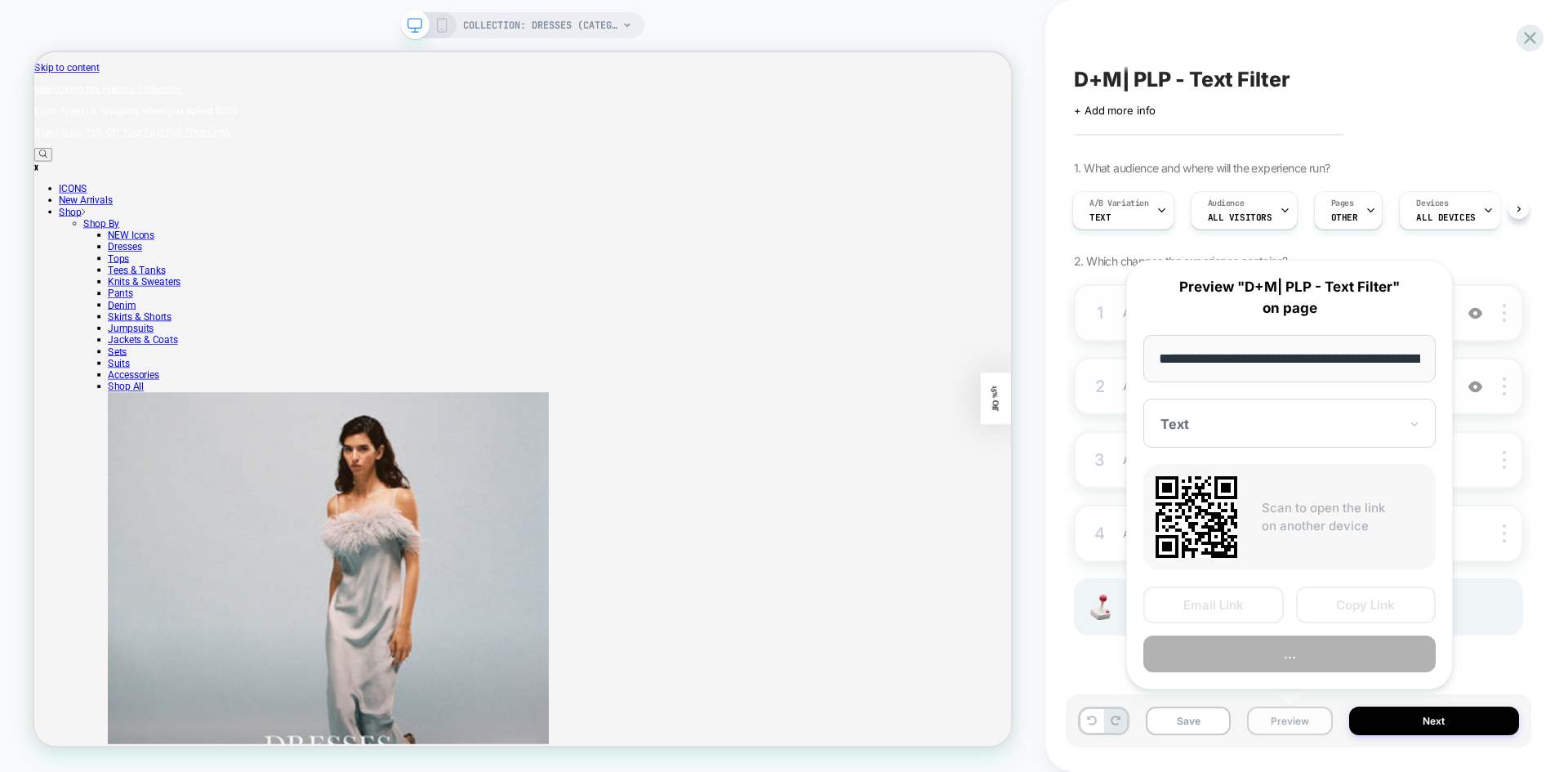
scroll to position [0, 114]
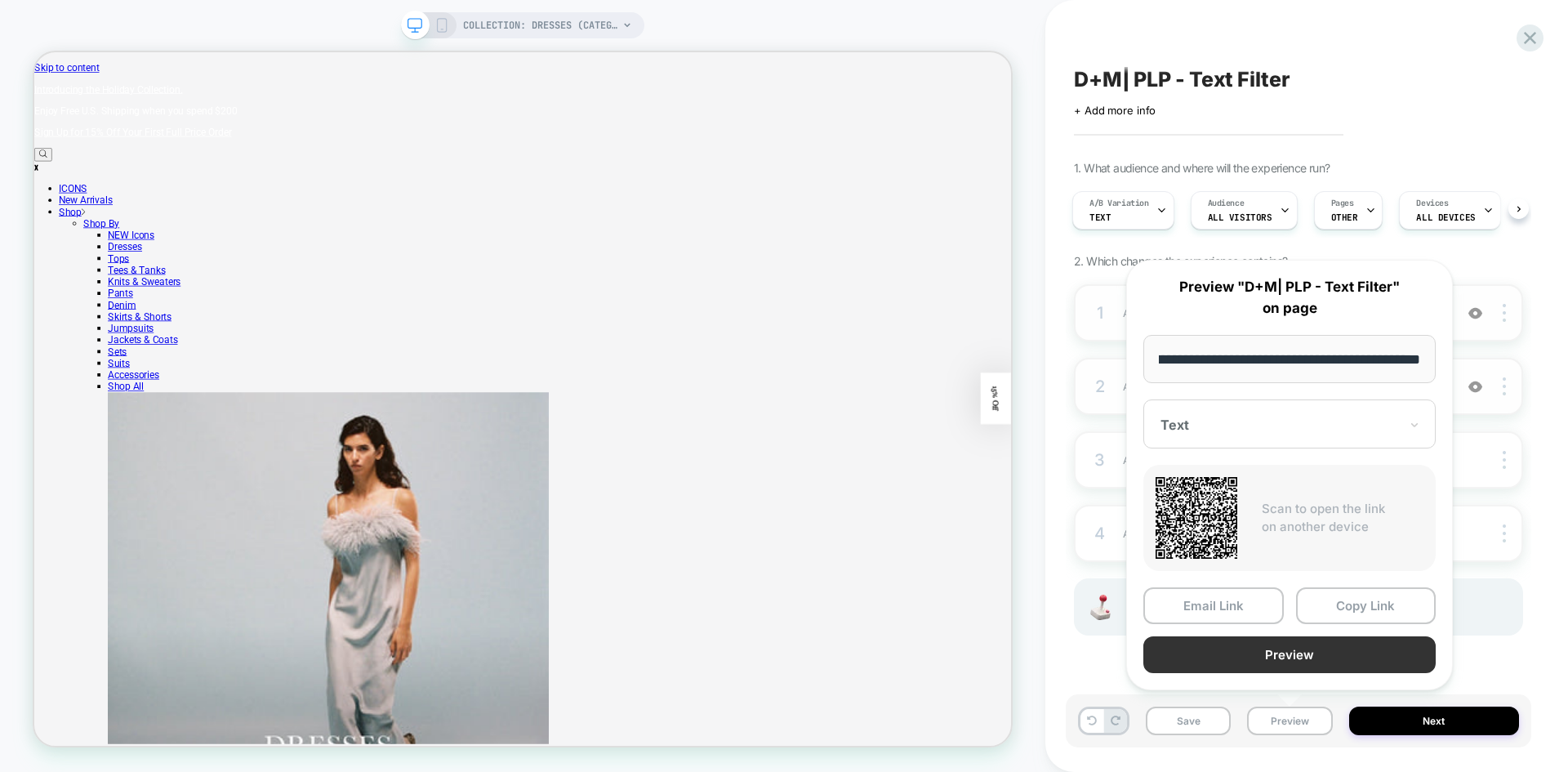
click at [1304, 654] on button "Preview" at bounding box center [1289, 654] width 292 height 37
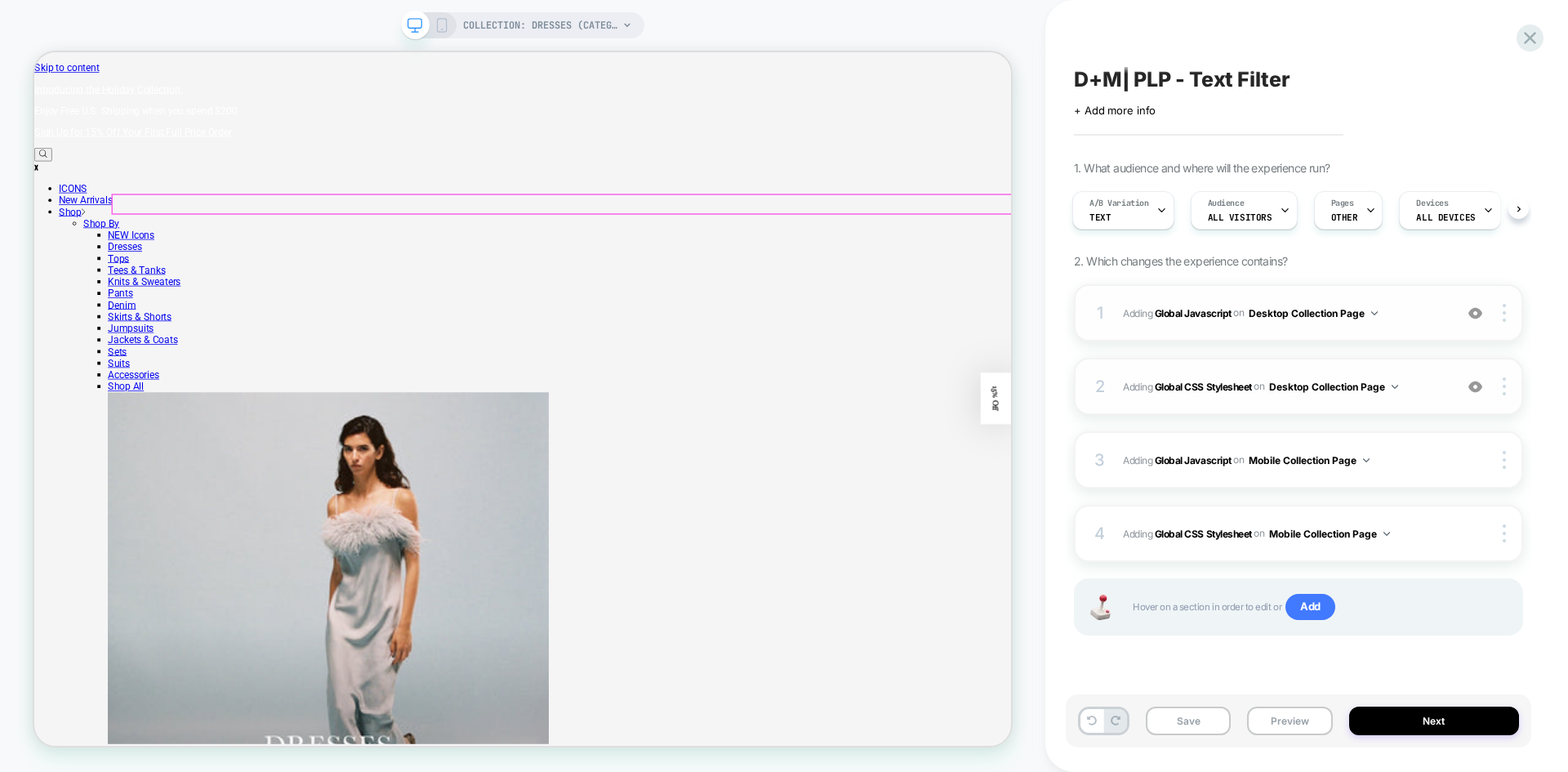
click at [1289, 734] on button "Preview" at bounding box center [1289, 721] width 85 height 29
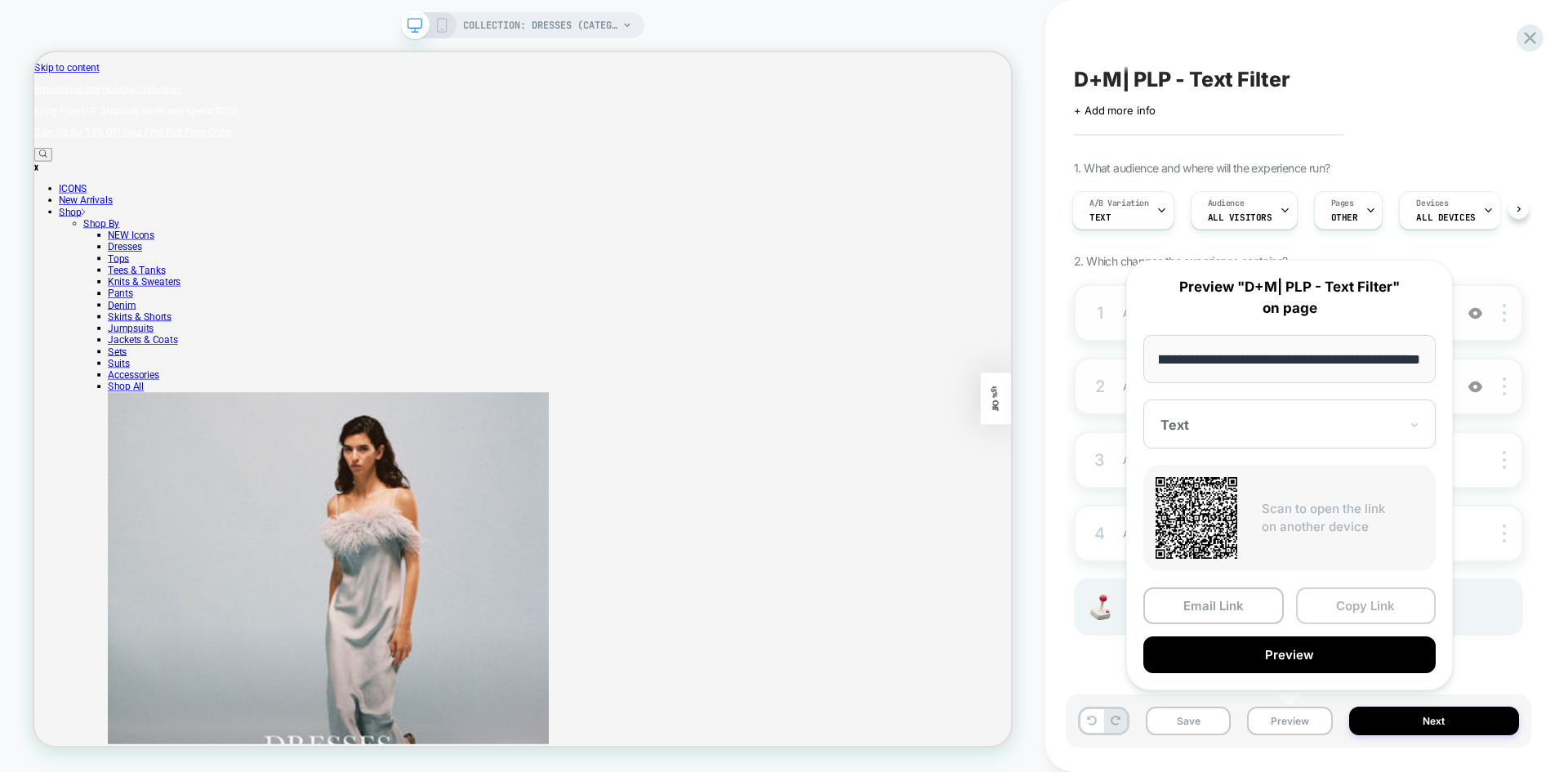
click at [1386, 599] on button "Copy Link" at bounding box center [1366, 605] width 140 height 37
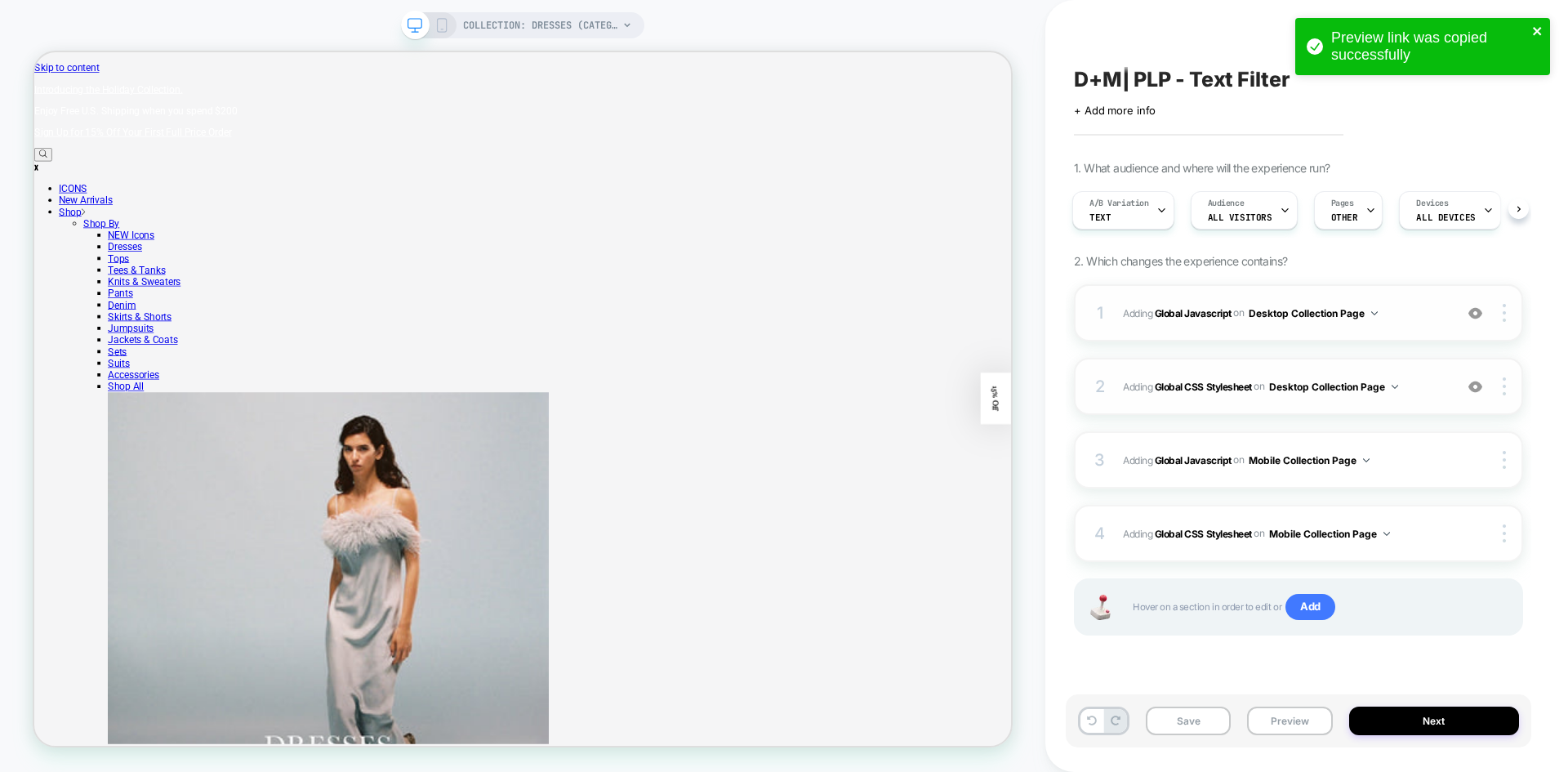
click at [1539, 31] on icon "close" at bounding box center [1537, 31] width 11 height 13
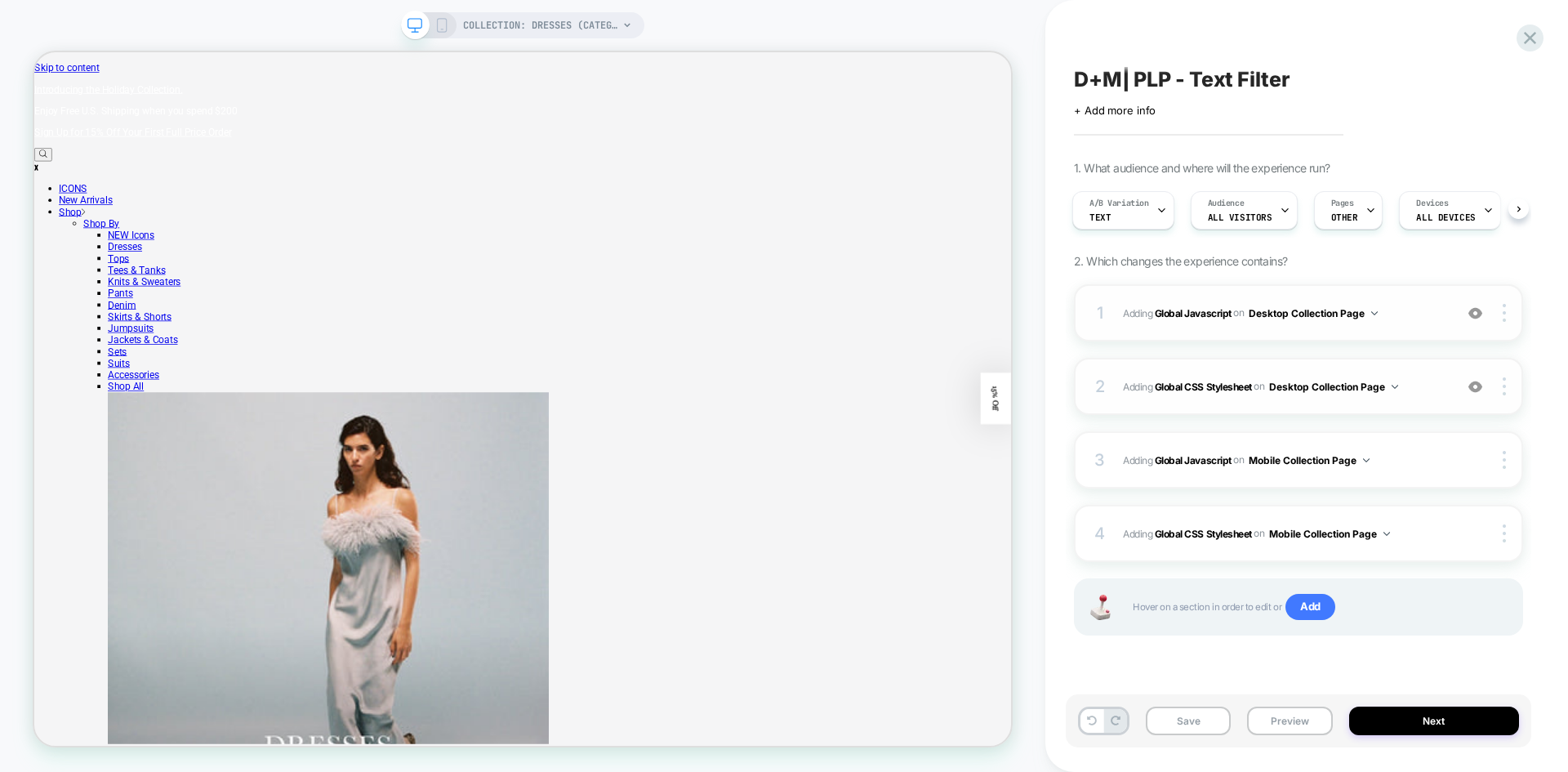
click at [1224, 76] on span "D+M| PLP - Text Filter" at bounding box center [1182, 79] width 216 height 25
click at [1534, 34] on icon at bounding box center [1530, 38] width 12 height 12
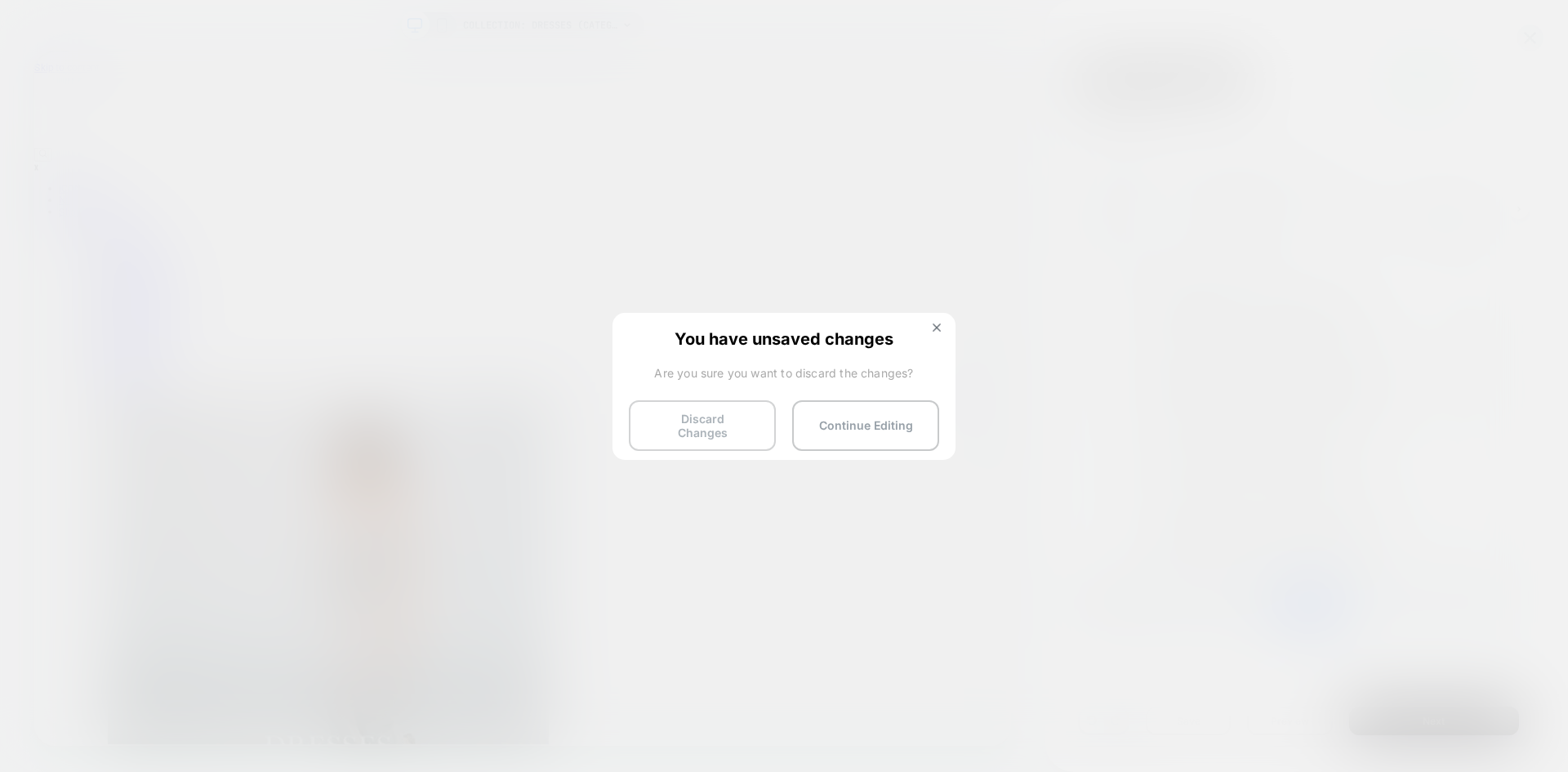
click at [704, 421] on button "Discard Changes" at bounding box center [702, 425] width 147 height 51
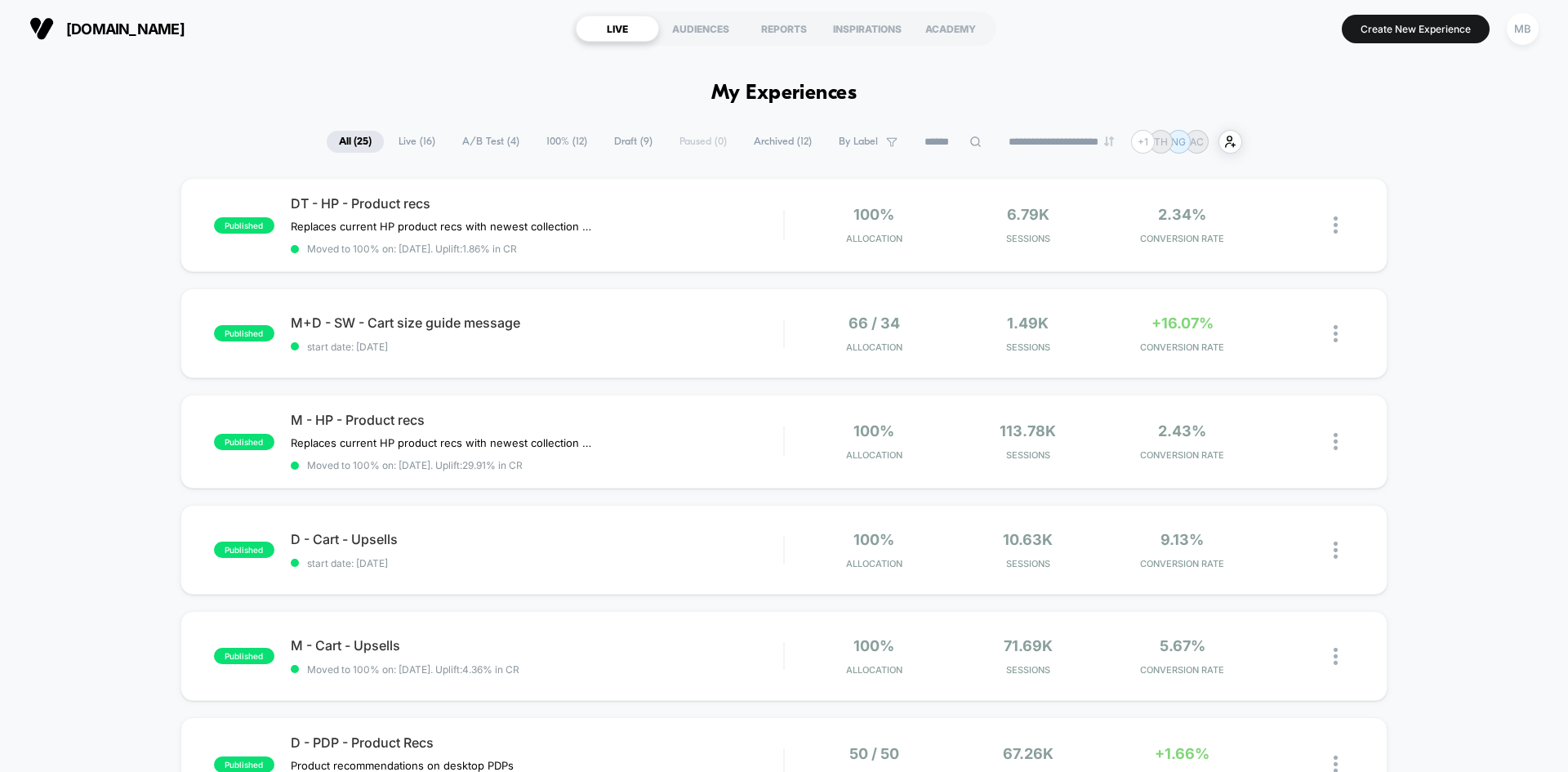
click at [970, 143] on icon at bounding box center [976, 142] width 12 height 12
paste input "**********"
type input "**********"
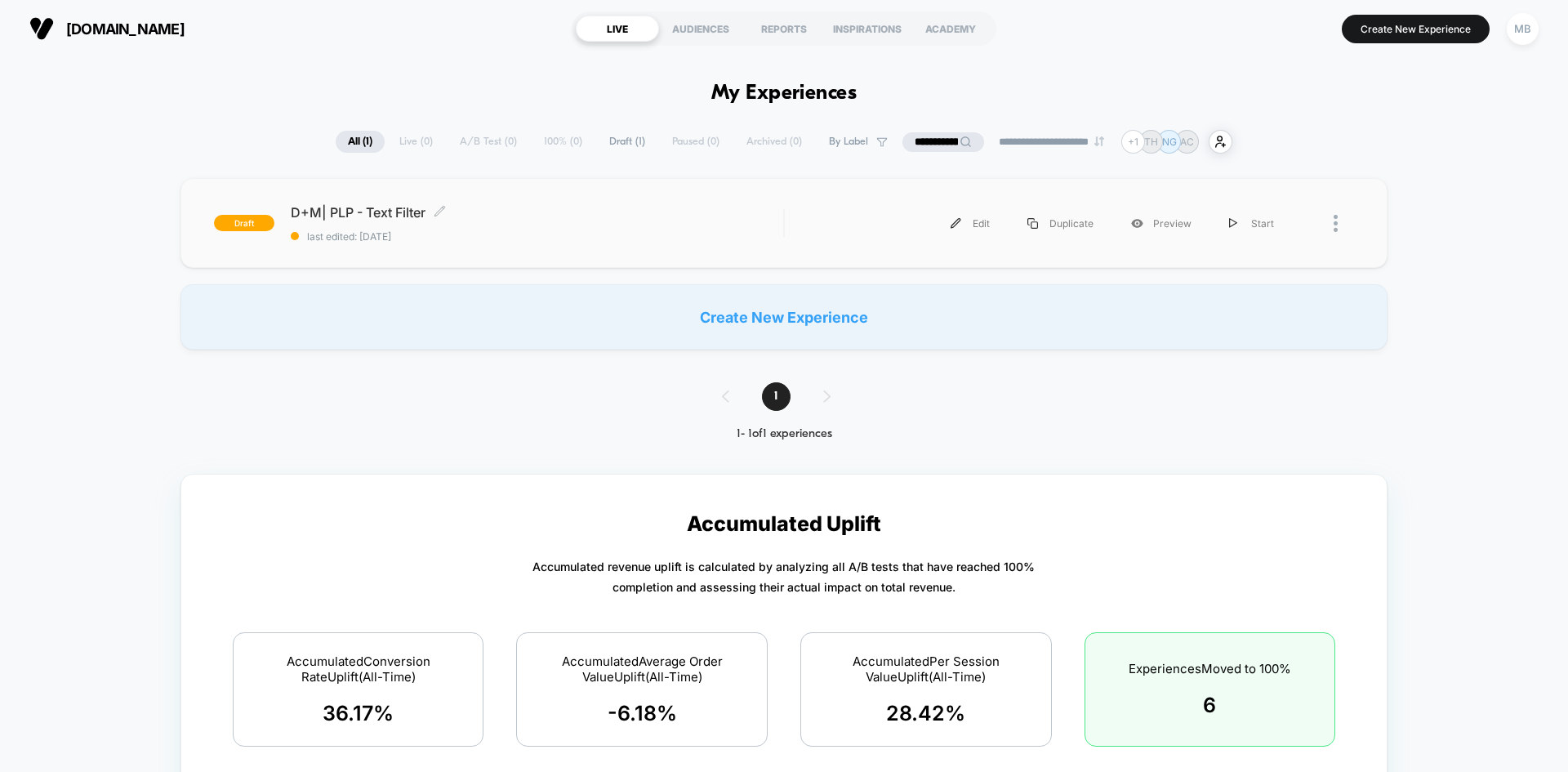
click at [499, 238] on span "last edited: 10/15/2025" at bounding box center [537, 236] width 493 height 12
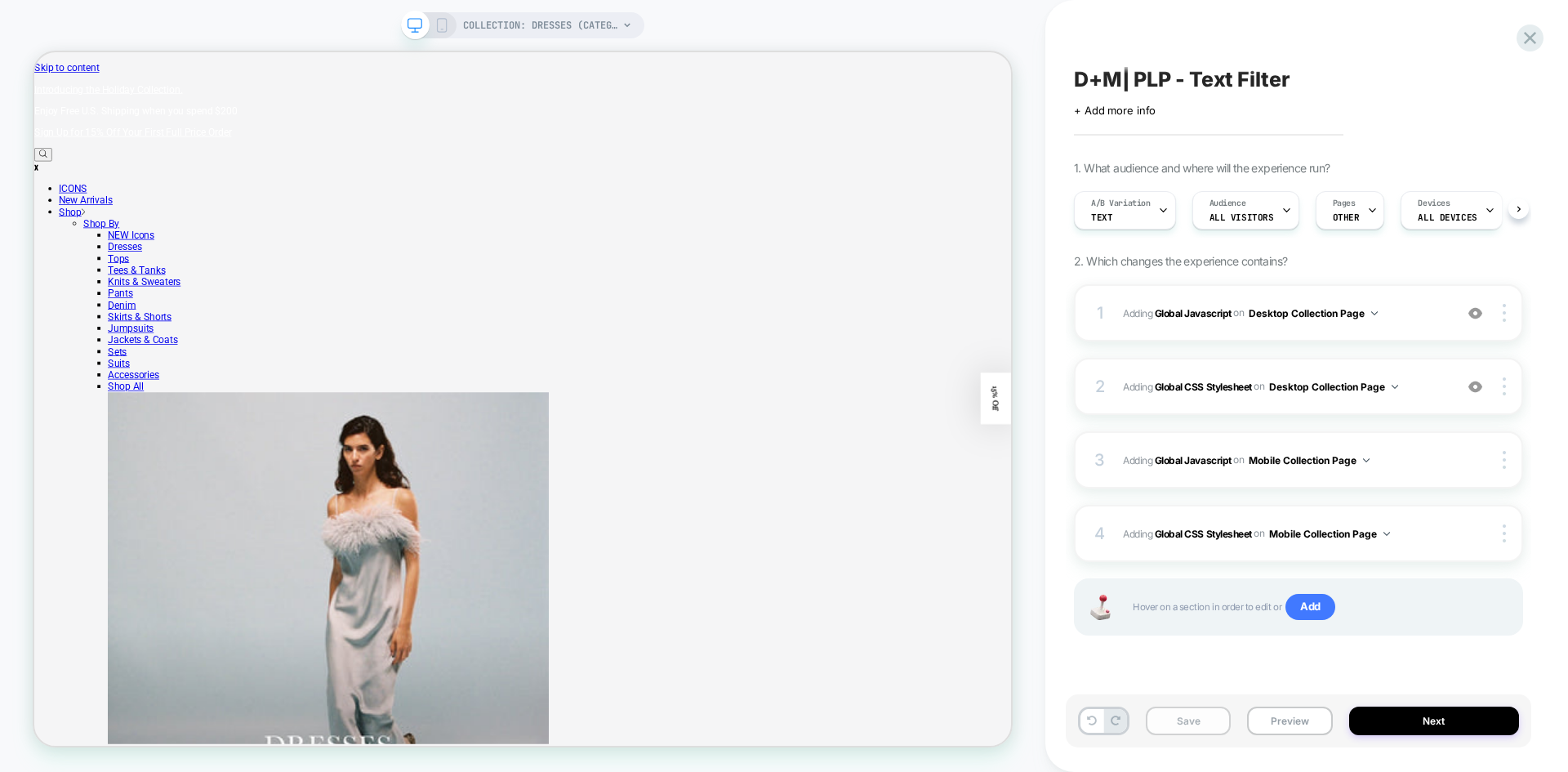
scroll to position [0, 1]
click at [1269, 720] on button "Preview" at bounding box center [1289, 721] width 85 height 29
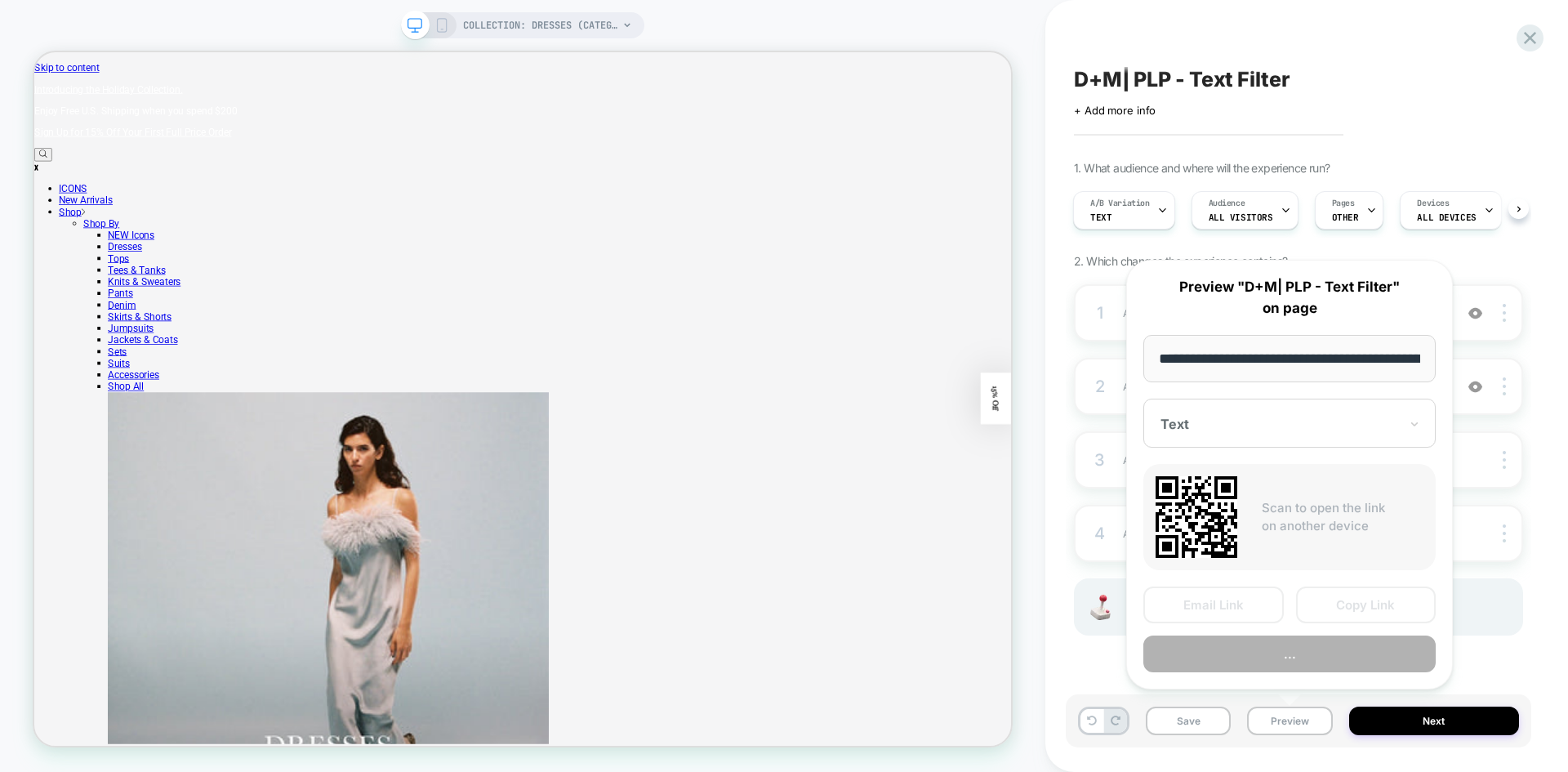
scroll to position [0, 114]
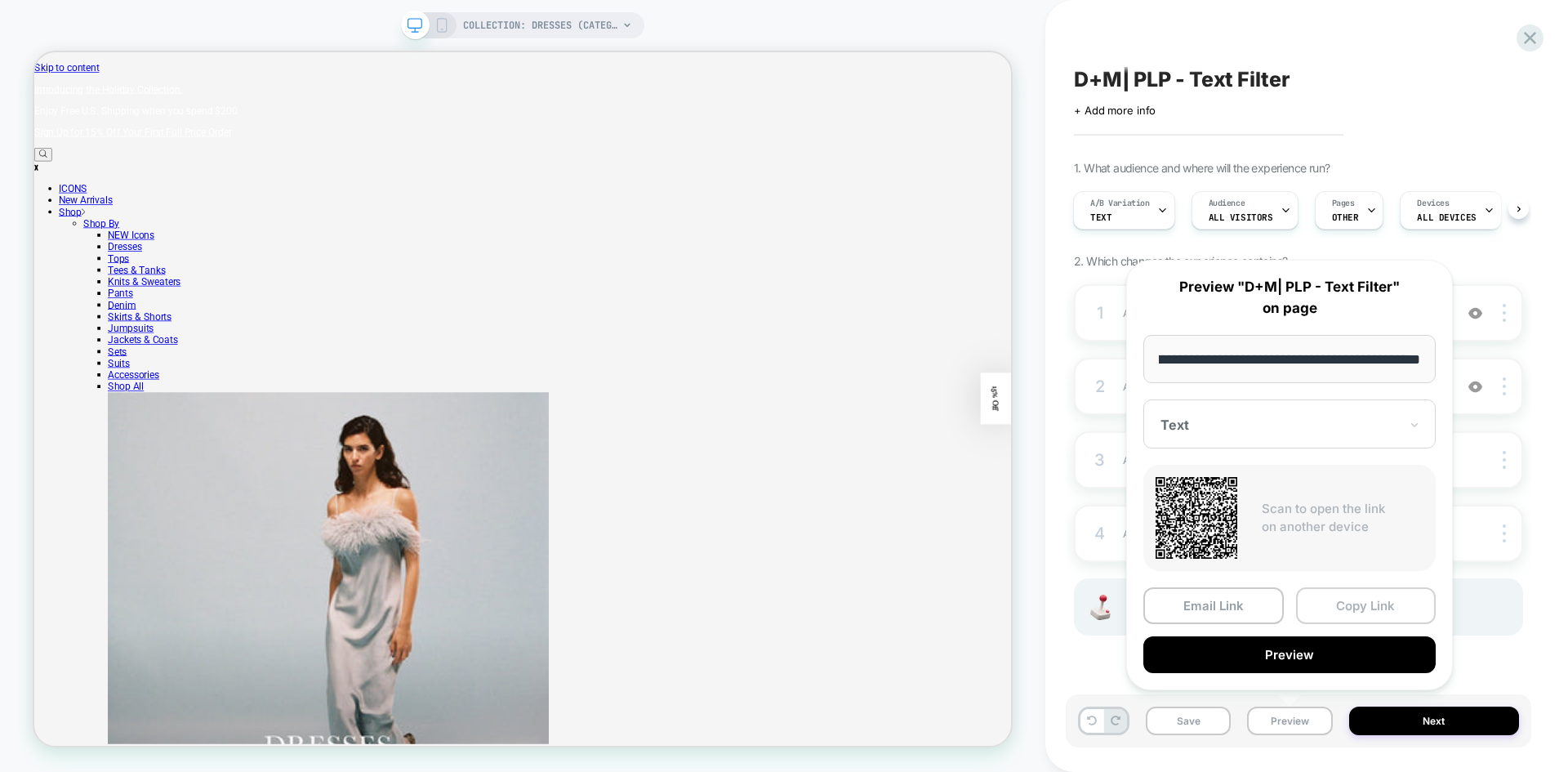
click at [1361, 600] on button "Copy Link" at bounding box center [1366, 605] width 140 height 37
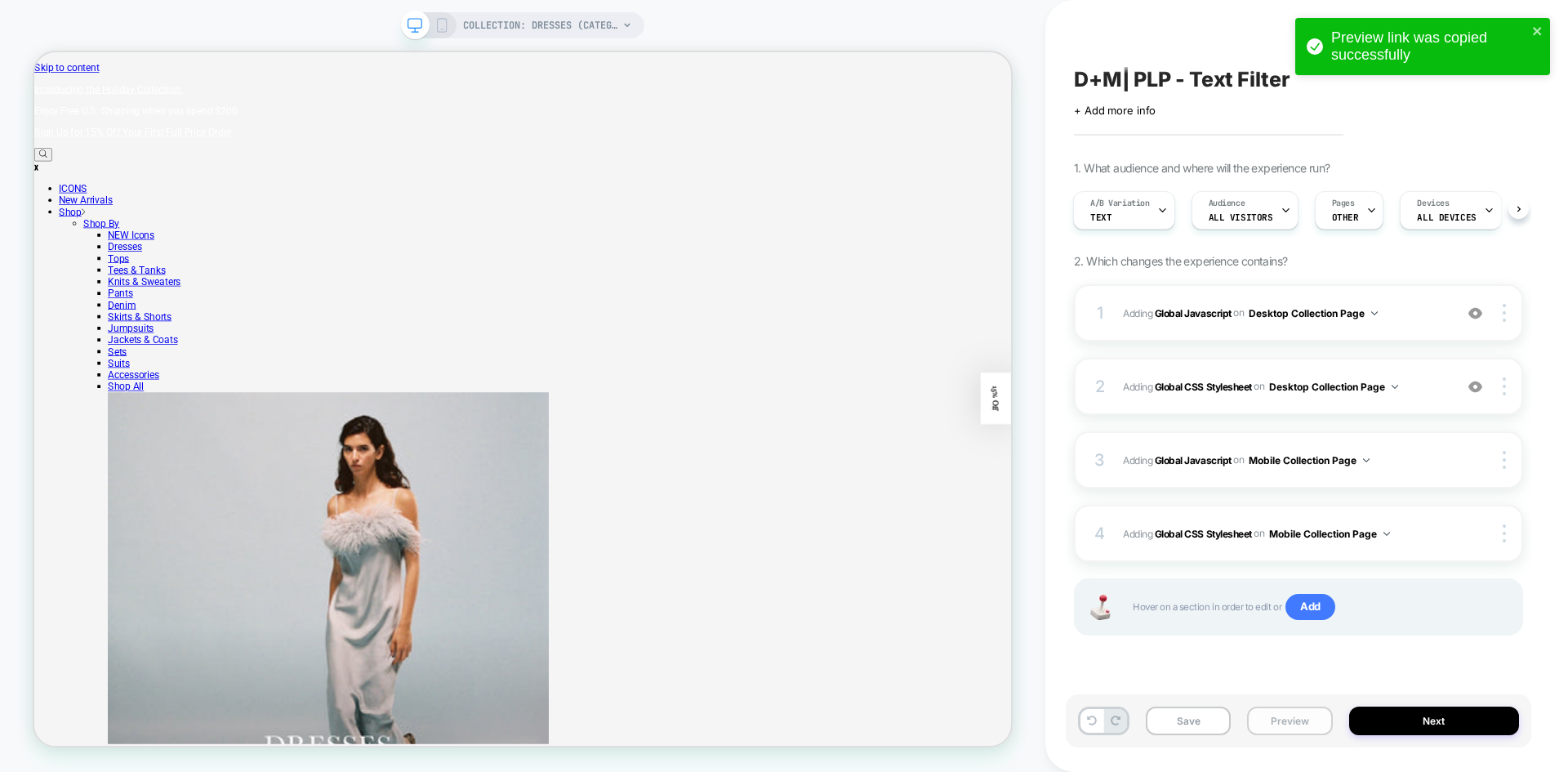
click at [1297, 723] on button "Preview" at bounding box center [1289, 721] width 85 height 29
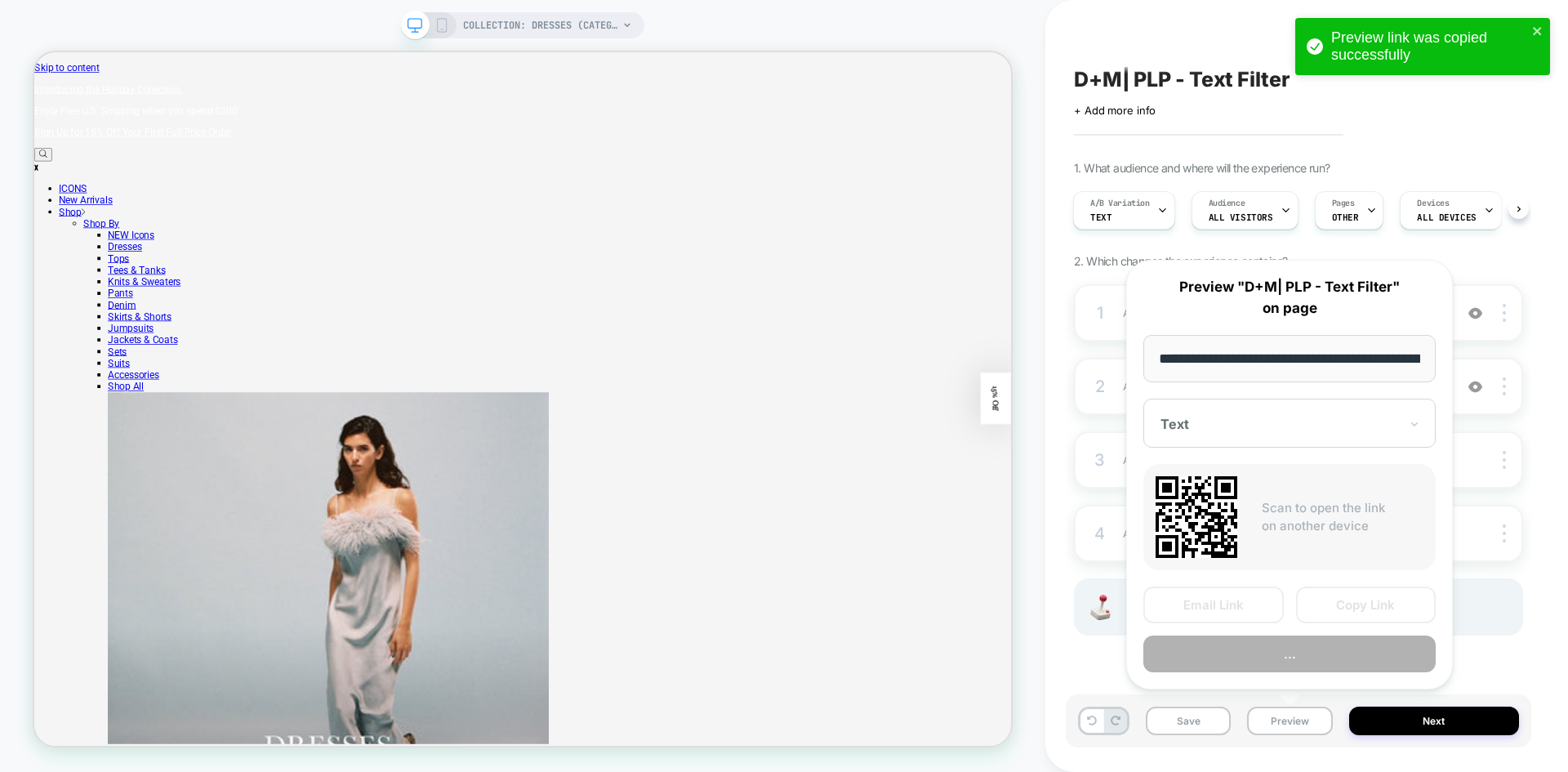
scroll to position [0, 114]
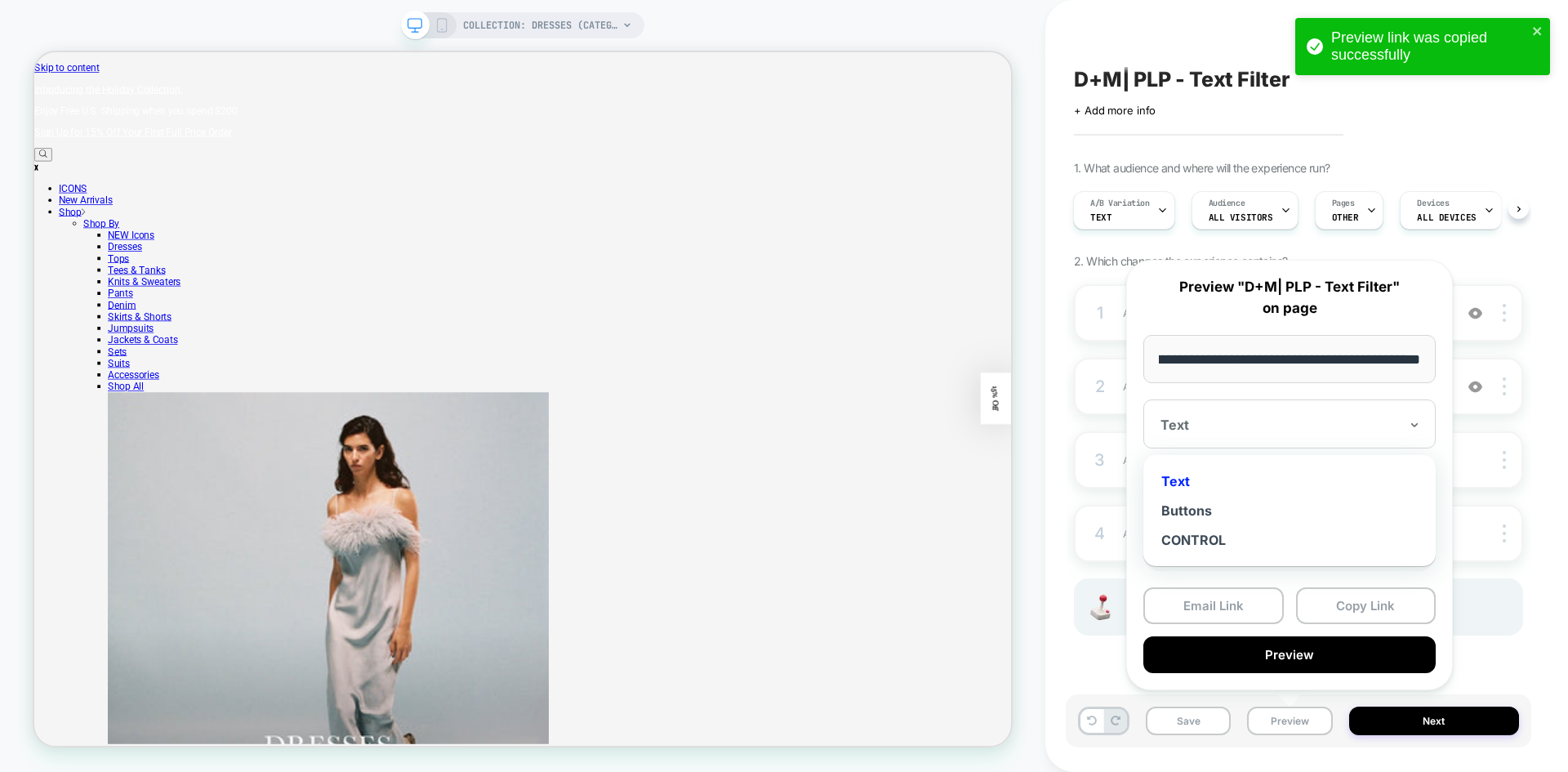
click at [1276, 426] on div at bounding box center [1280, 425] width 238 height 16
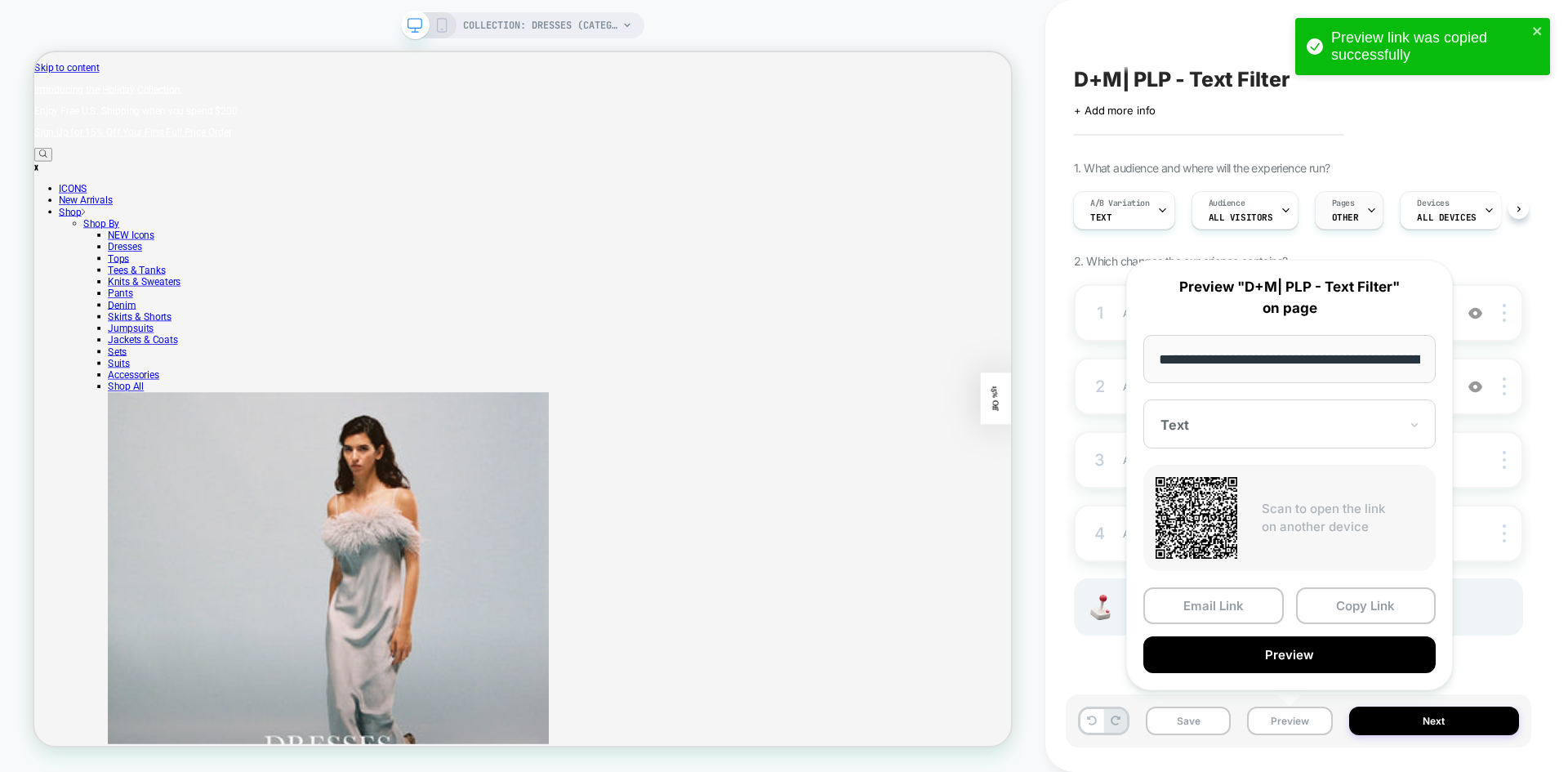
click at [1369, 212] on icon at bounding box center [1372, 210] width 6 height 3
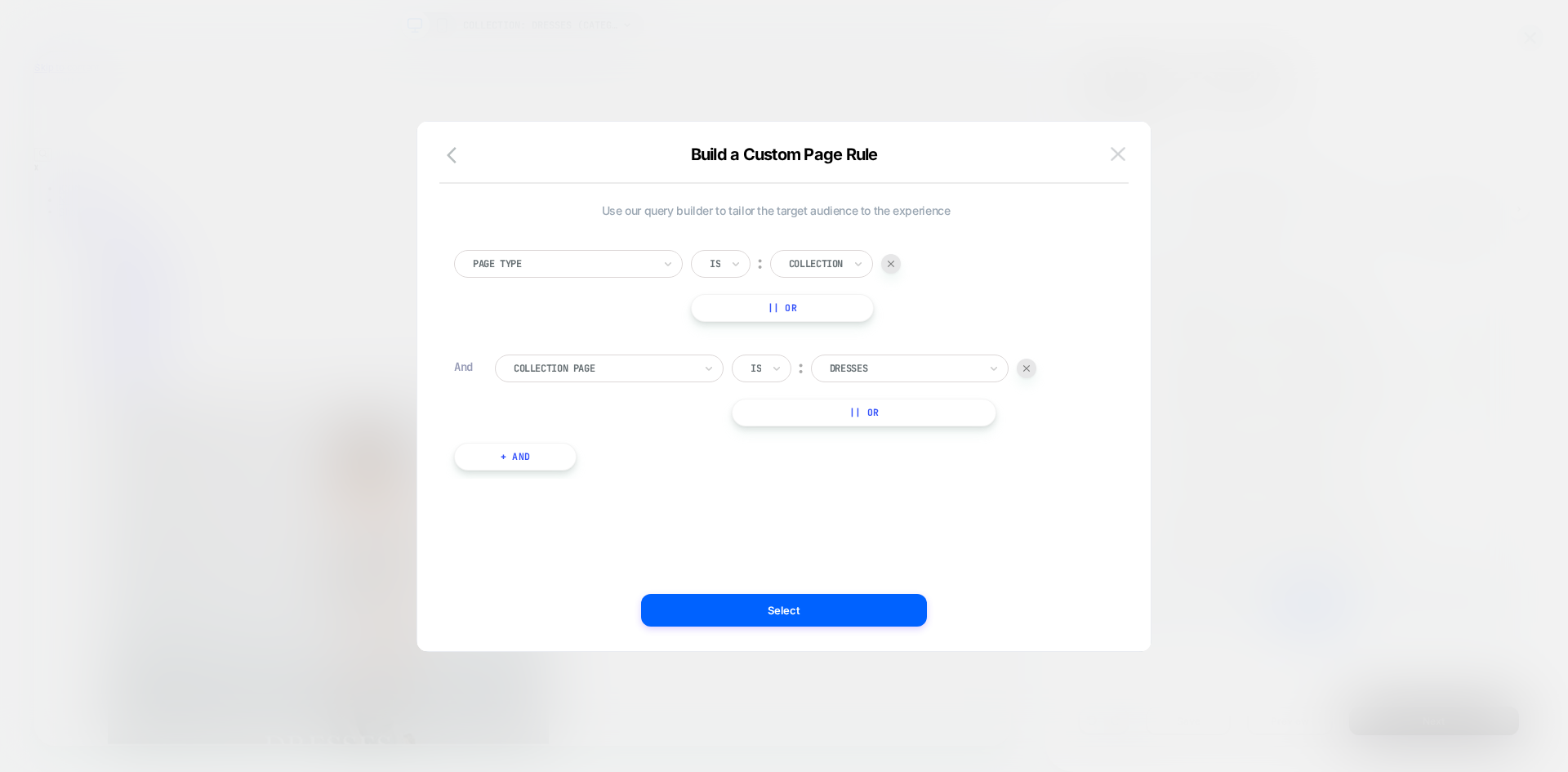
click at [1116, 149] on img at bounding box center [1118, 154] width 15 height 14
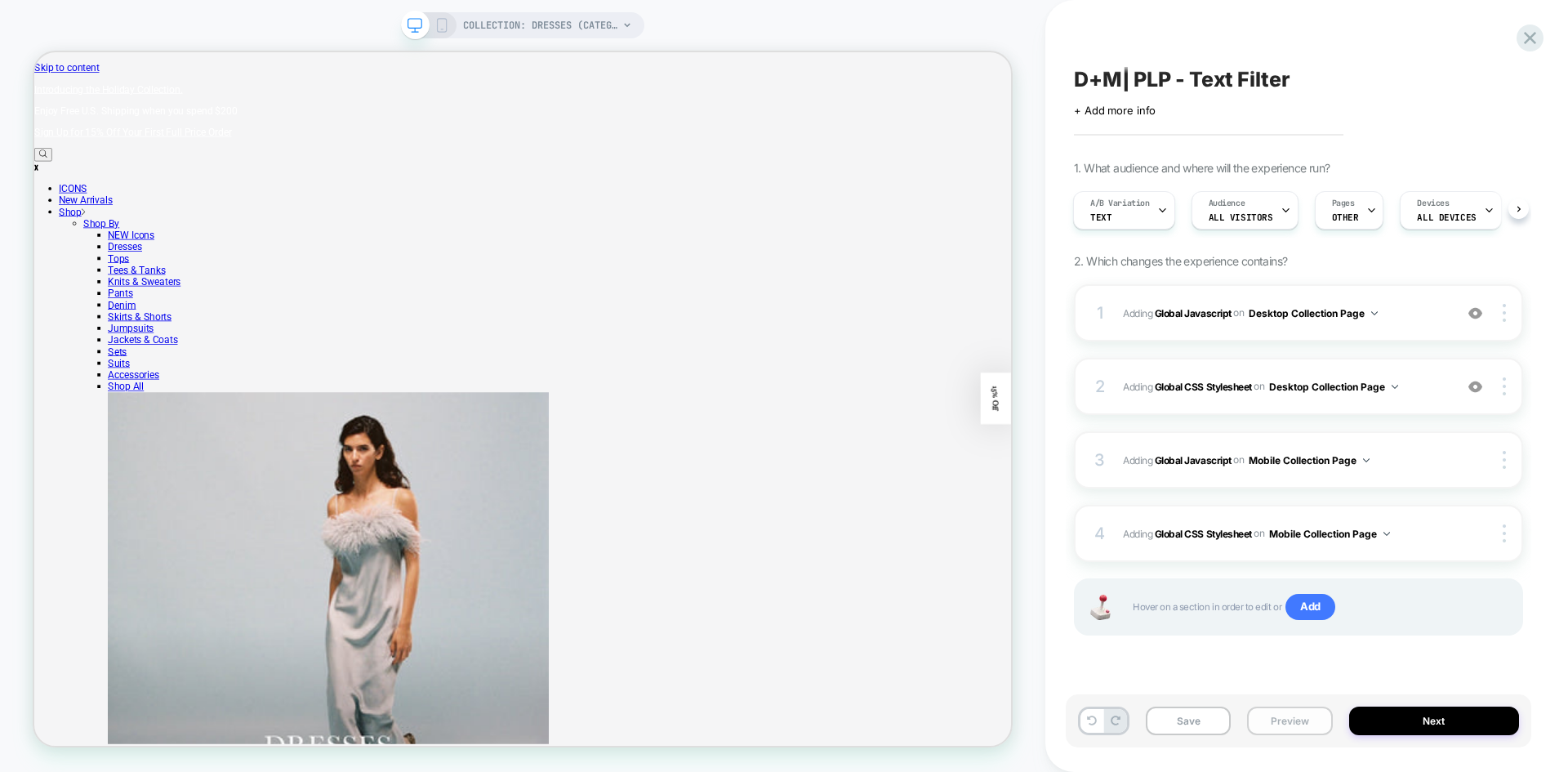
click at [1290, 725] on button "Preview" at bounding box center [1289, 721] width 85 height 29
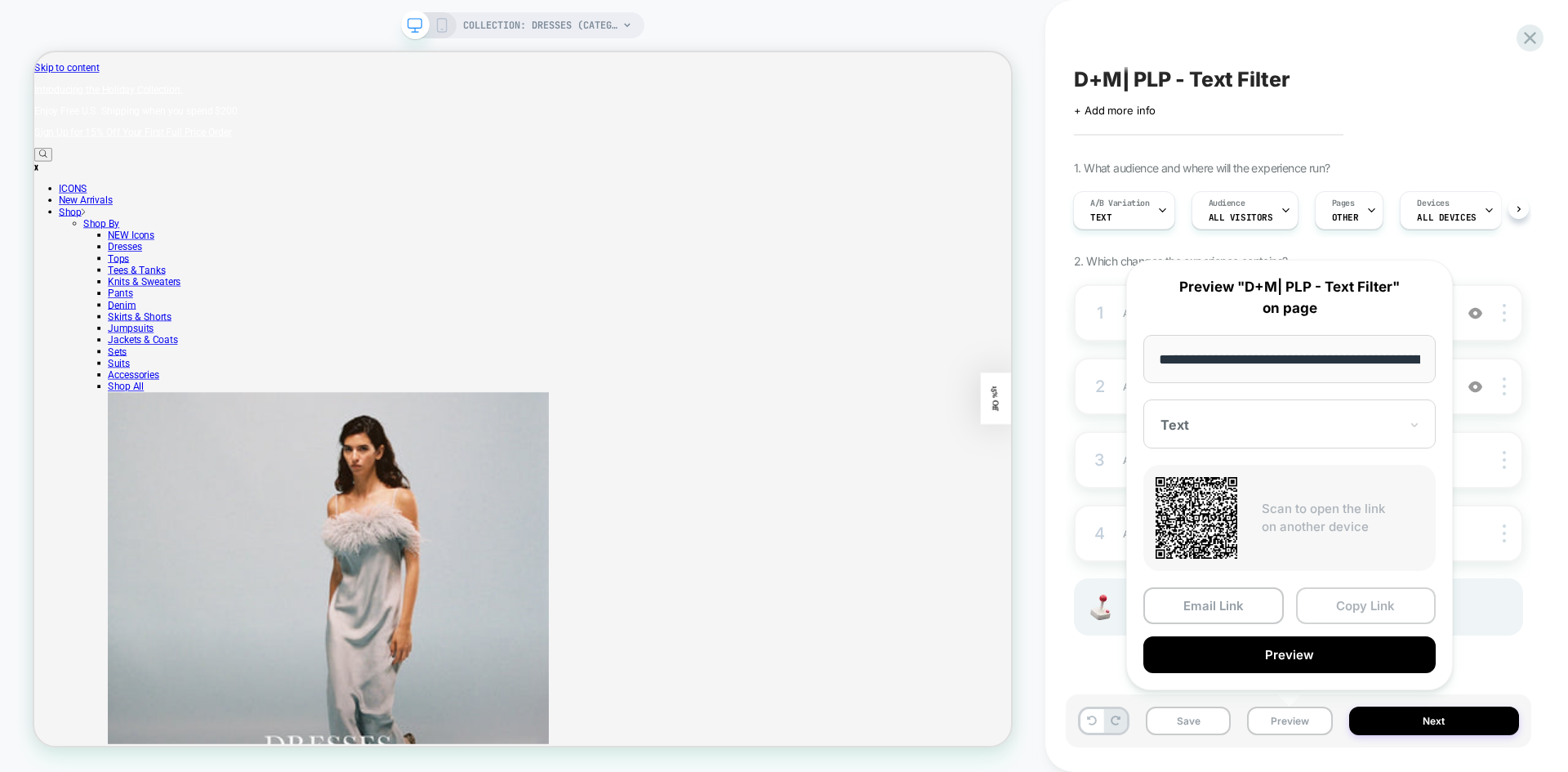
click at [1385, 606] on button "Copy Link" at bounding box center [1366, 605] width 140 height 37
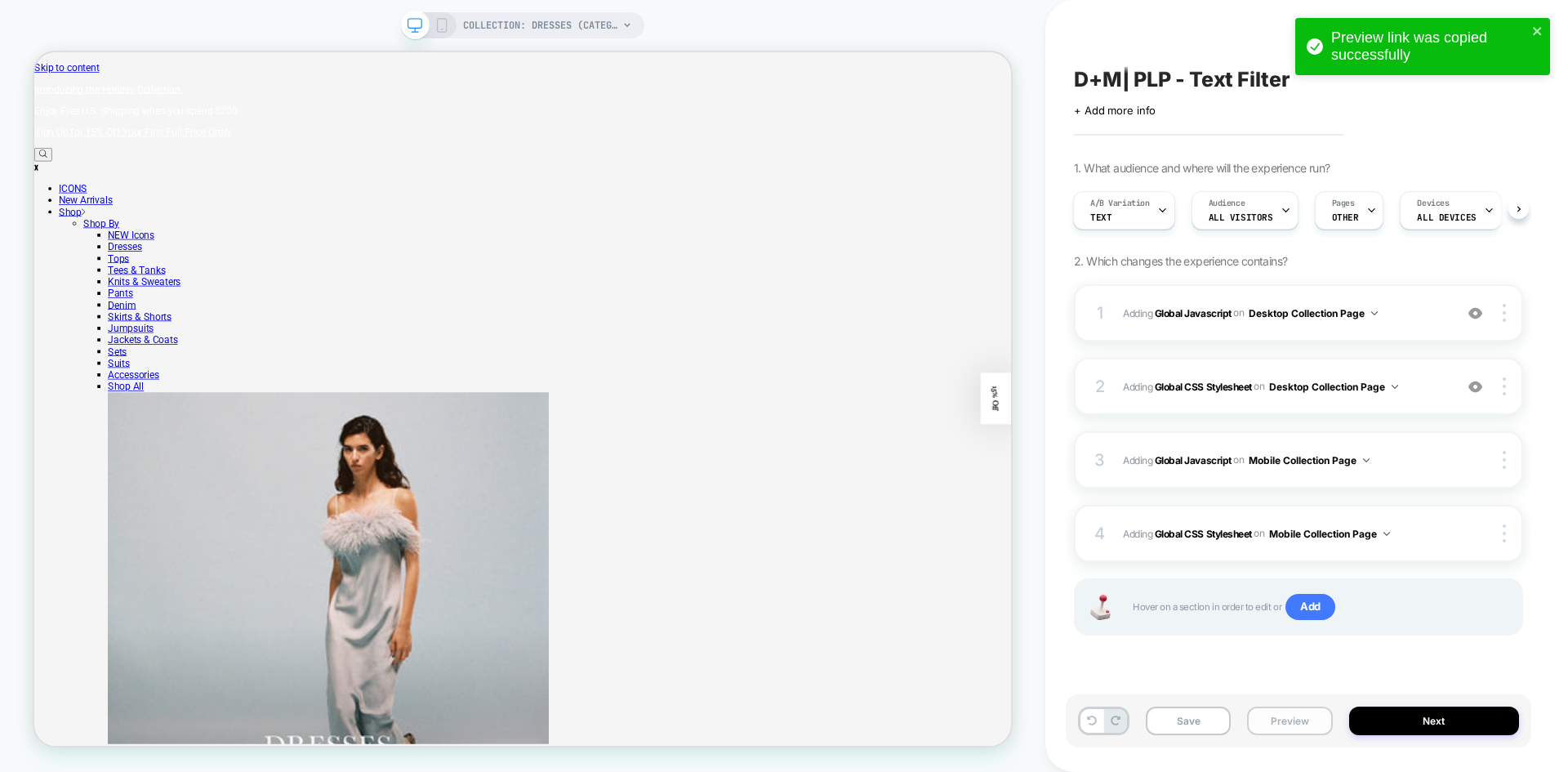
drag, startPoint x: 1291, startPoint y: 727, endPoint x: 1308, endPoint y: 716, distance: 20.2
click at [1291, 727] on button "Preview" at bounding box center [1289, 721] width 85 height 29
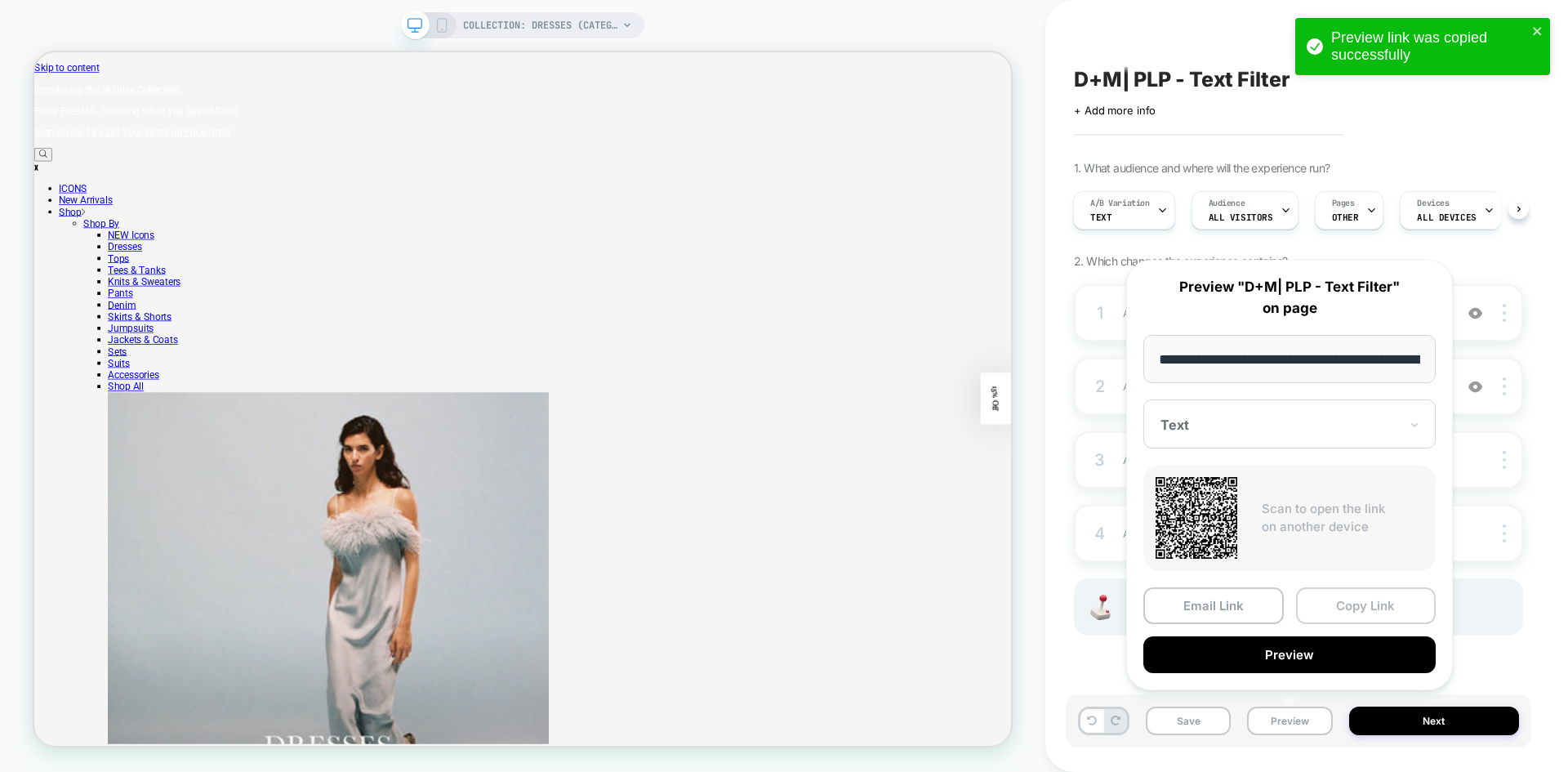
click at [1396, 603] on button "Copy Link" at bounding box center [1366, 605] width 140 height 37
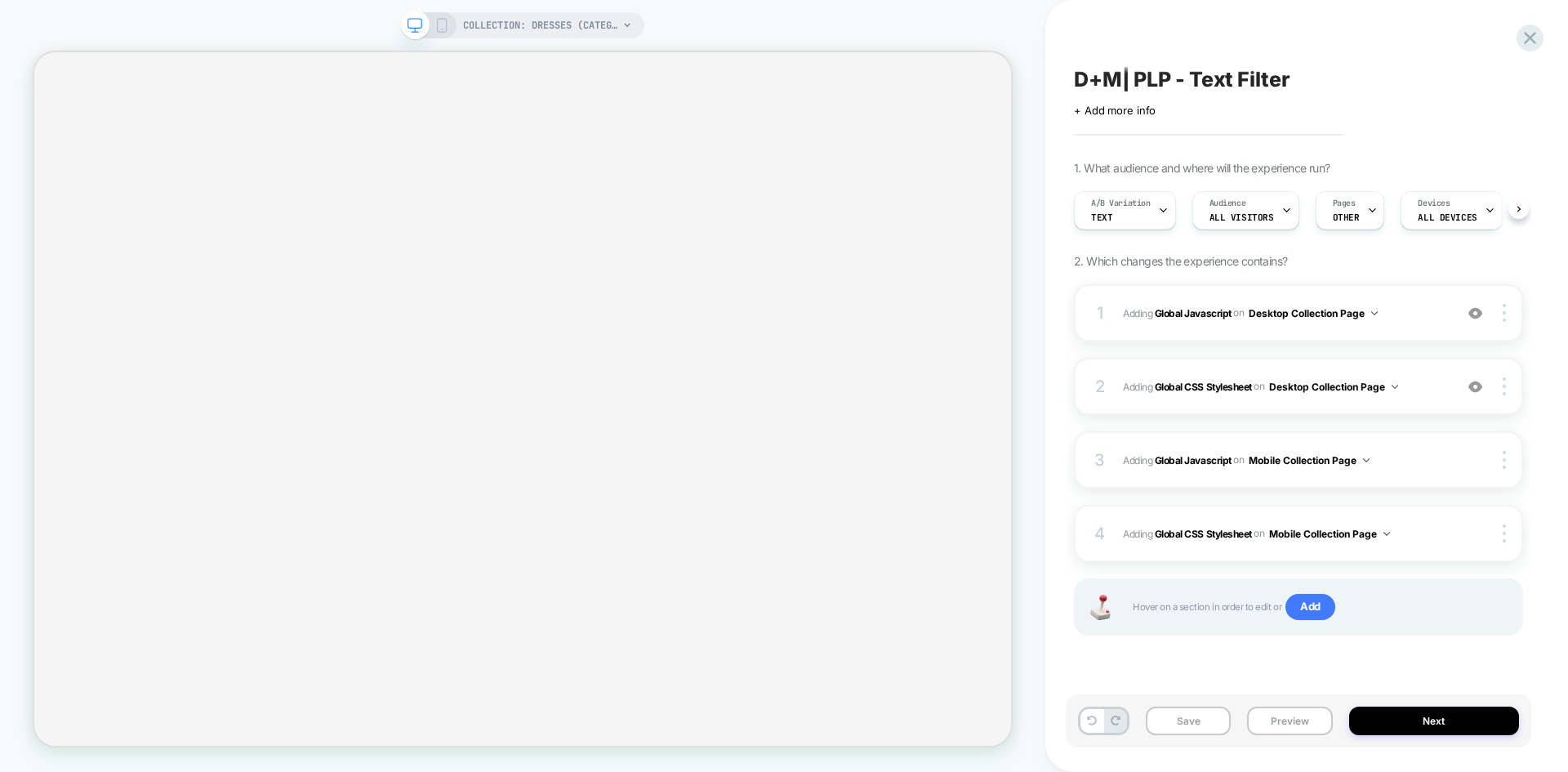
scroll to position [0, 1]
click at [1297, 723] on button "Preview" at bounding box center [1289, 721] width 85 height 29
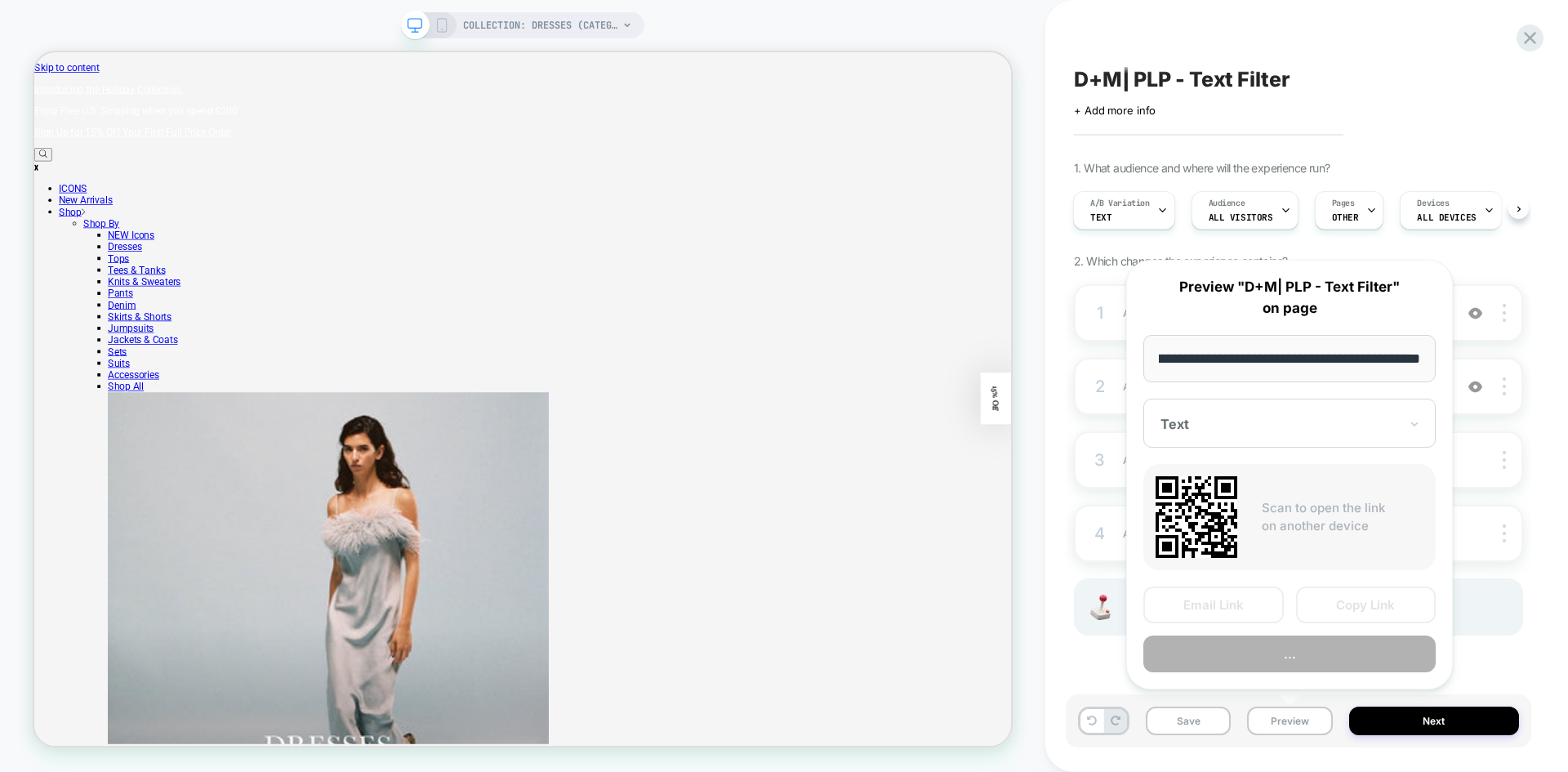
scroll to position [0, 0]
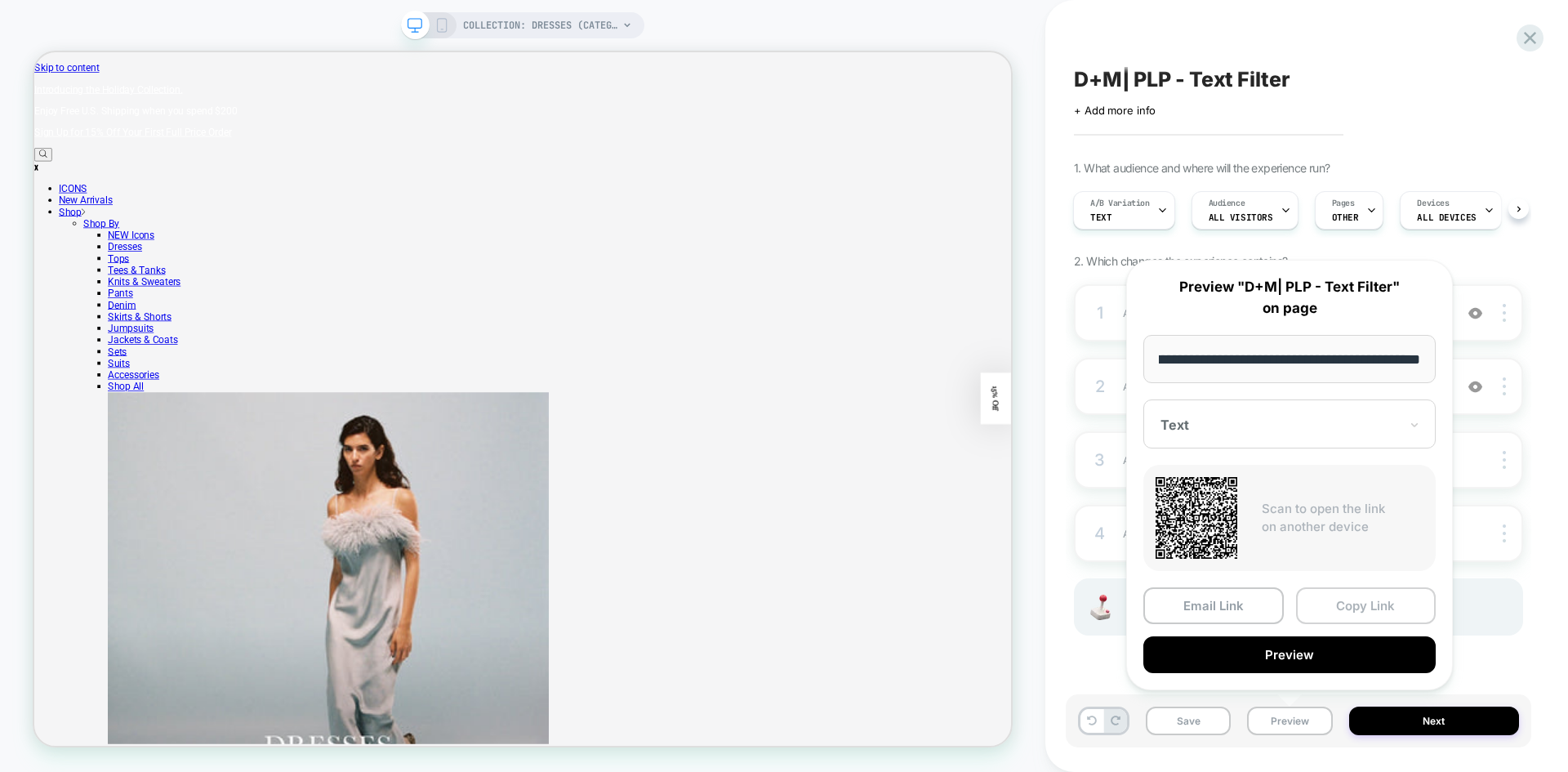
click at [1364, 610] on button "Copy Link" at bounding box center [1366, 605] width 140 height 37
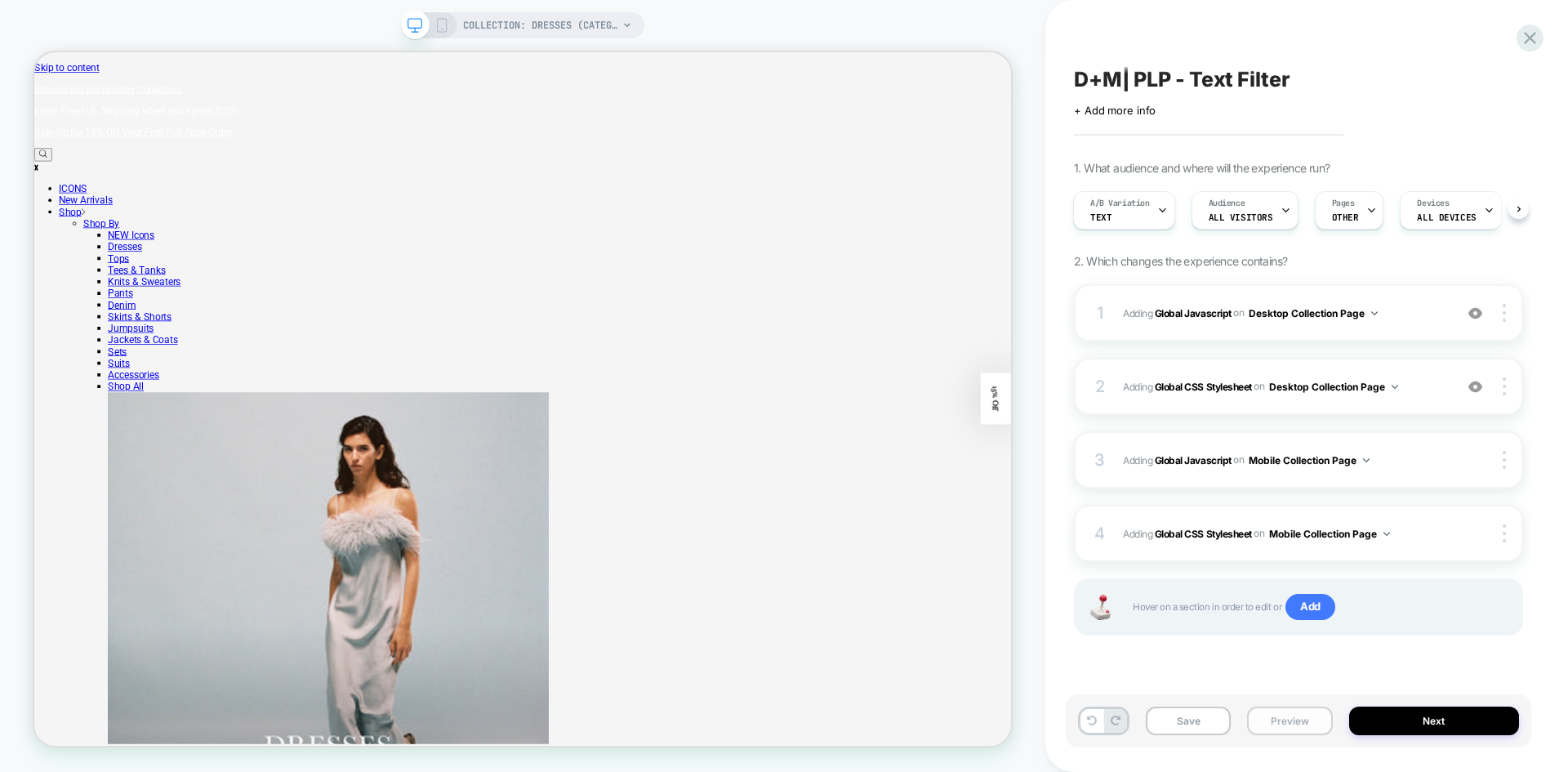
drag, startPoint x: 1277, startPoint y: 721, endPoint x: 1302, endPoint y: 713, distance: 25.8
click at [1277, 721] on button "Preview" at bounding box center [1289, 721] width 85 height 29
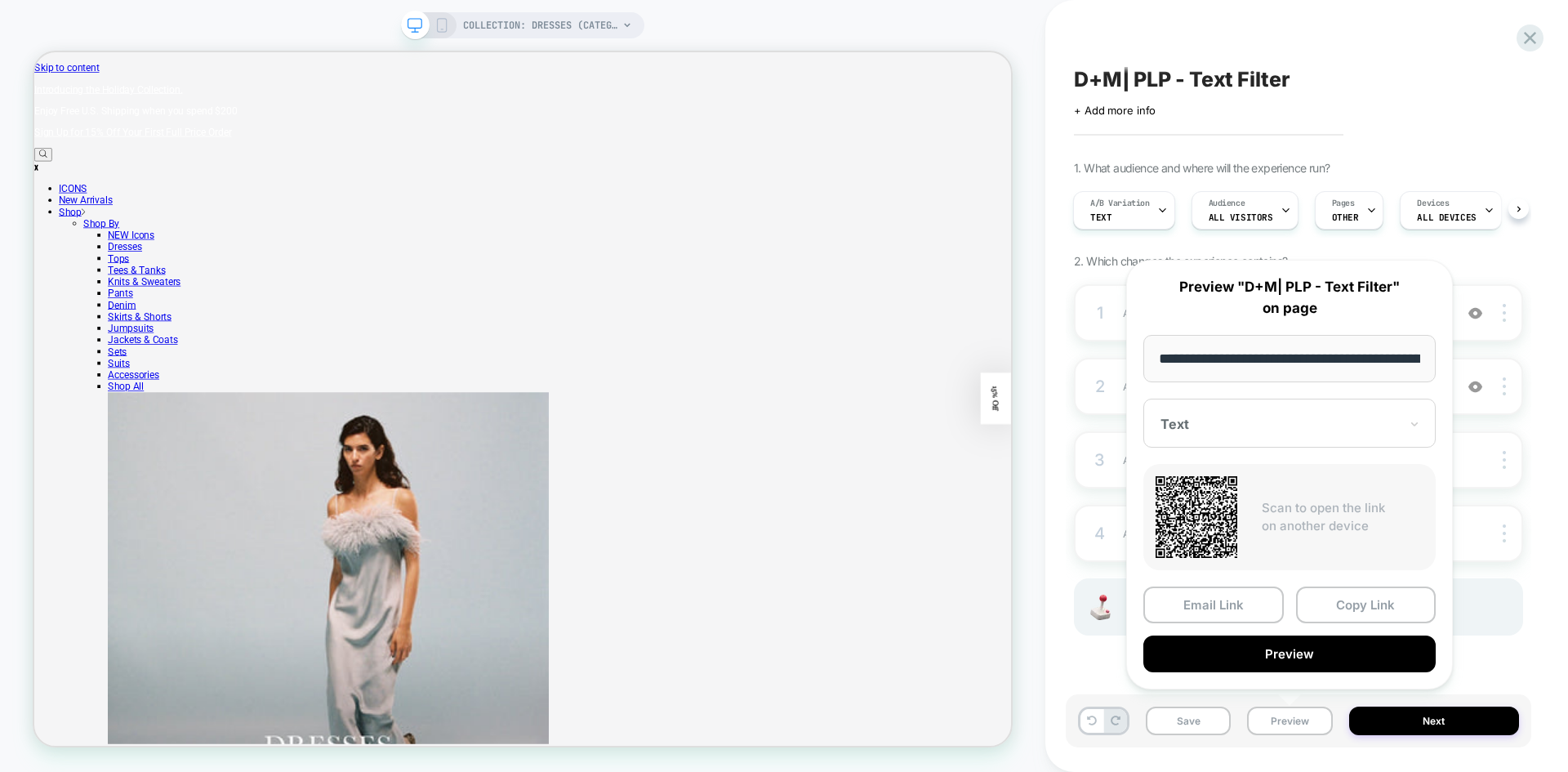
scroll to position [0, 114]
click at [1354, 605] on button "Copy Link" at bounding box center [1366, 605] width 140 height 37
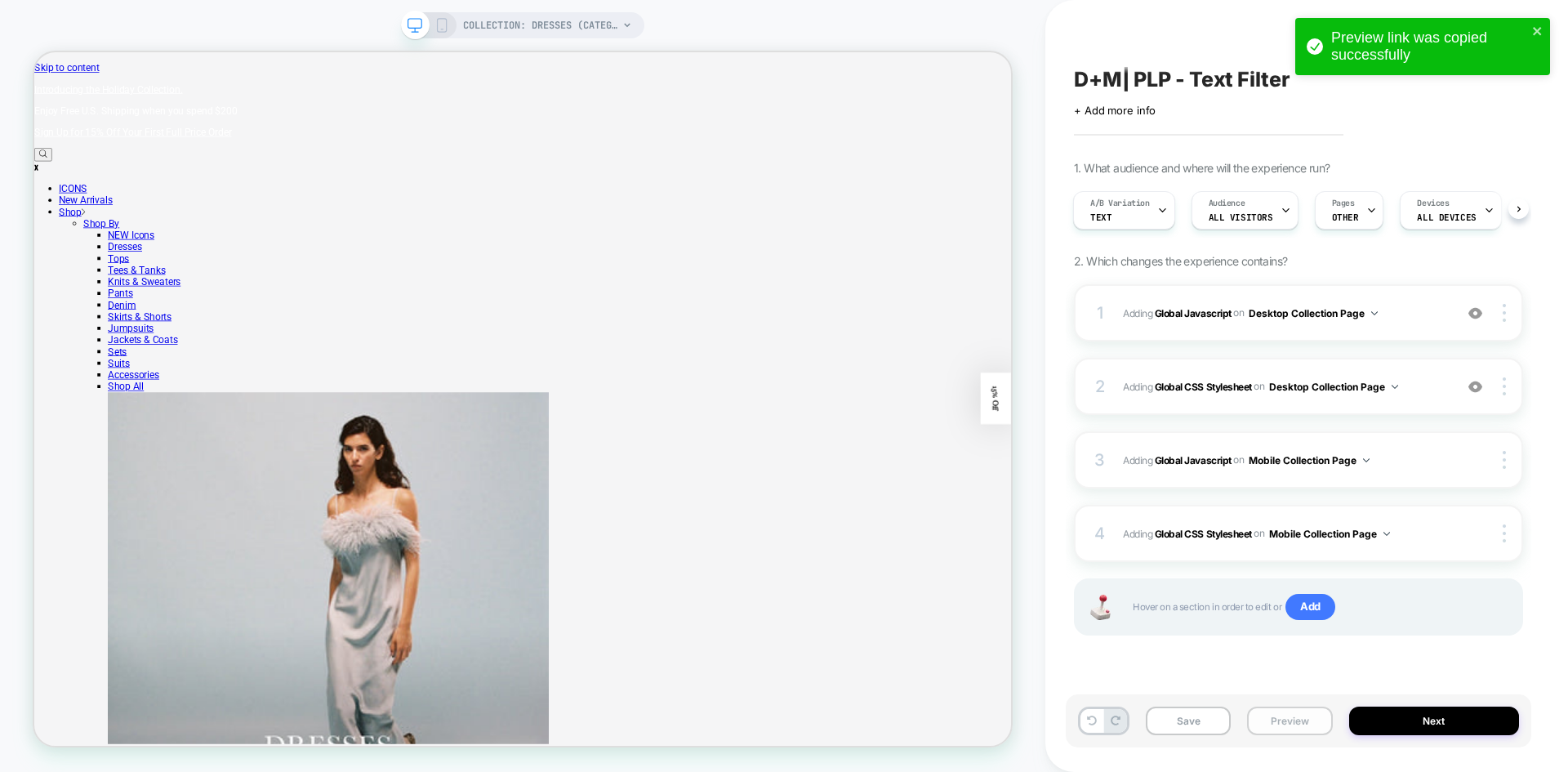
click at [1294, 734] on button "Preview" at bounding box center [1289, 721] width 85 height 29
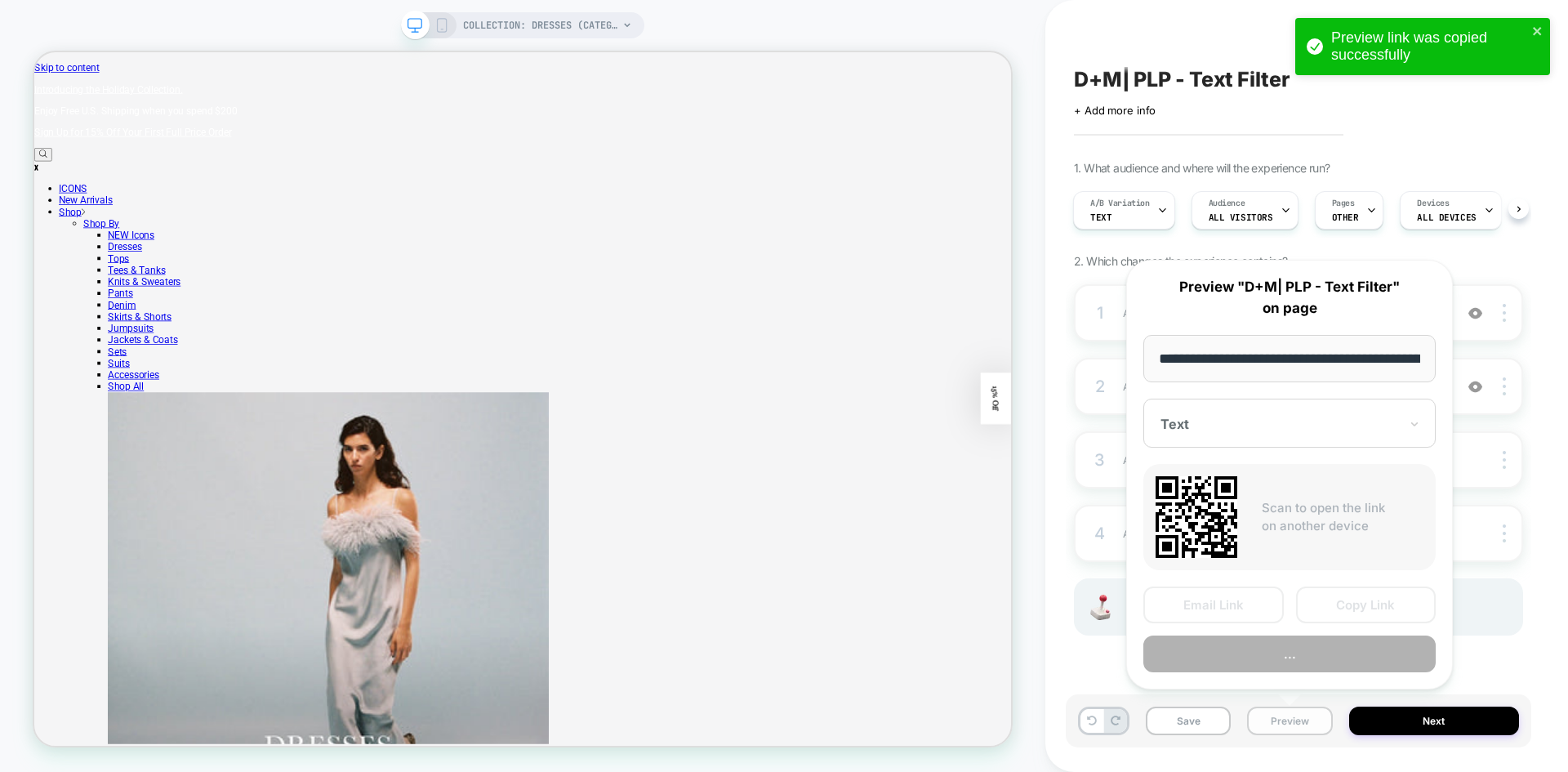
scroll to position [0, 114]
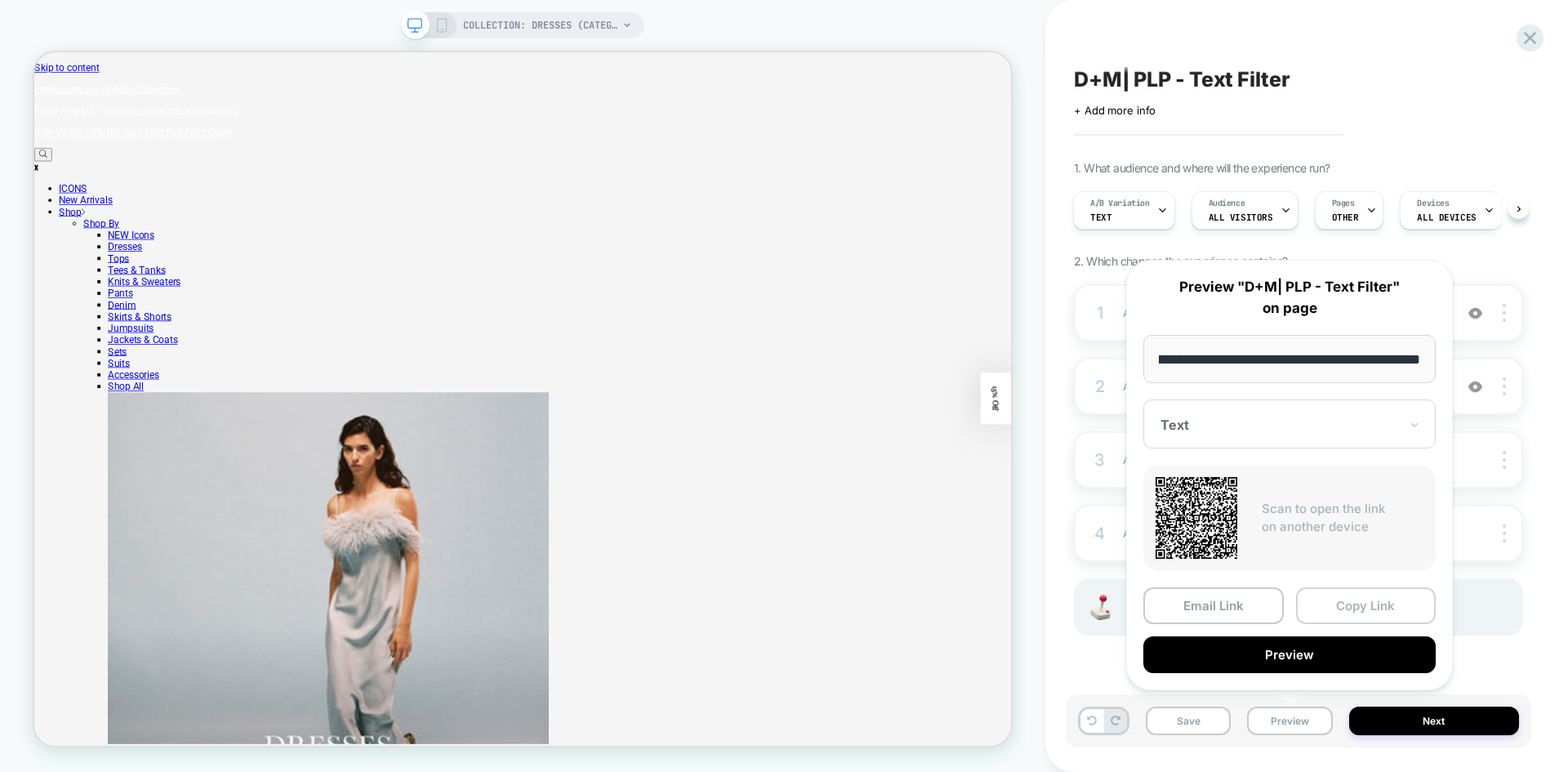
click at [1340, 605] on button "Copy Link" at bounding box center [1366, 605] width 140 height 37
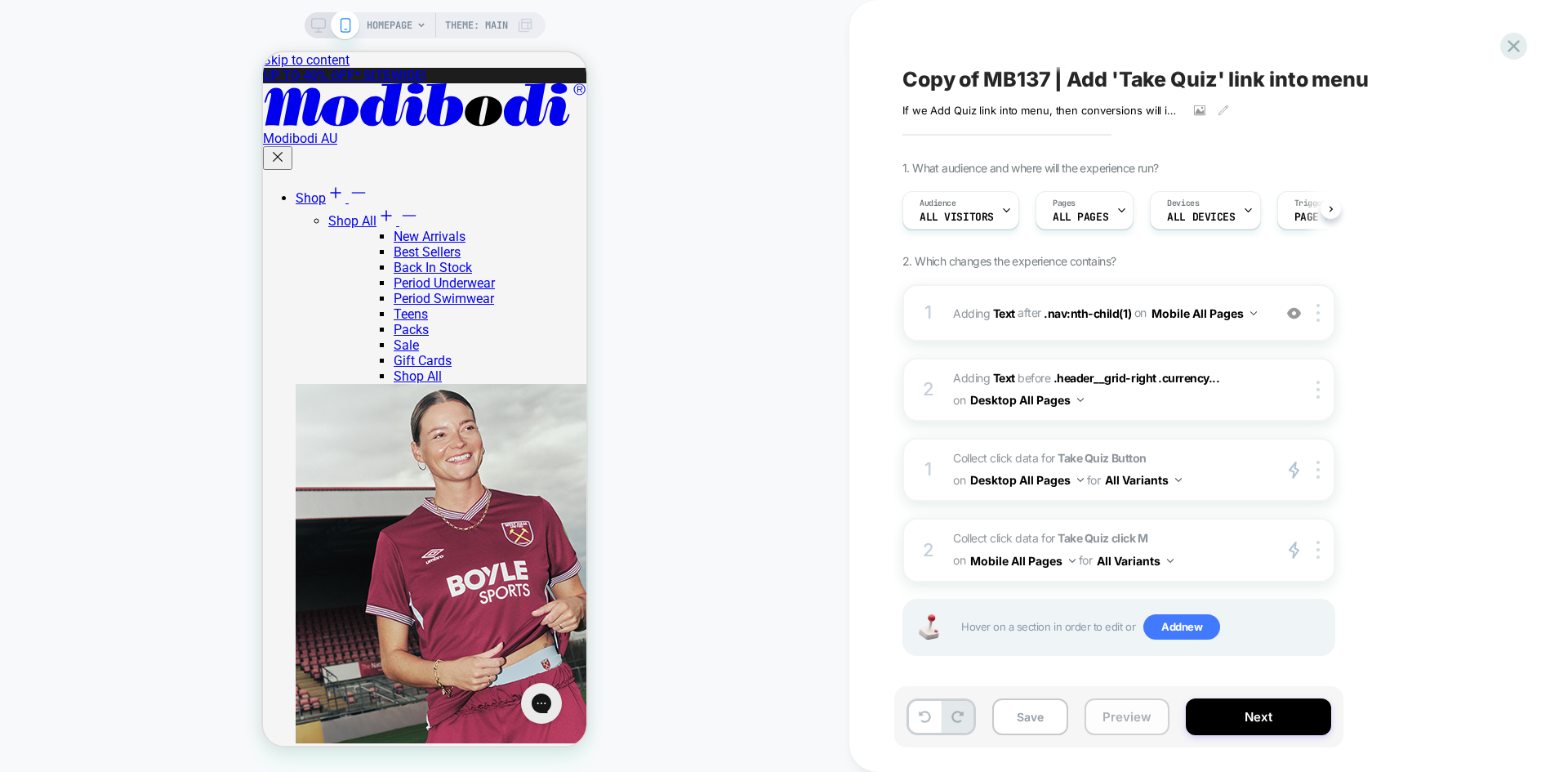
scroll to position [0, 1]
click at [1137, 721] on button "Preview" at bounding box center [1127, 716] width 85 height 37
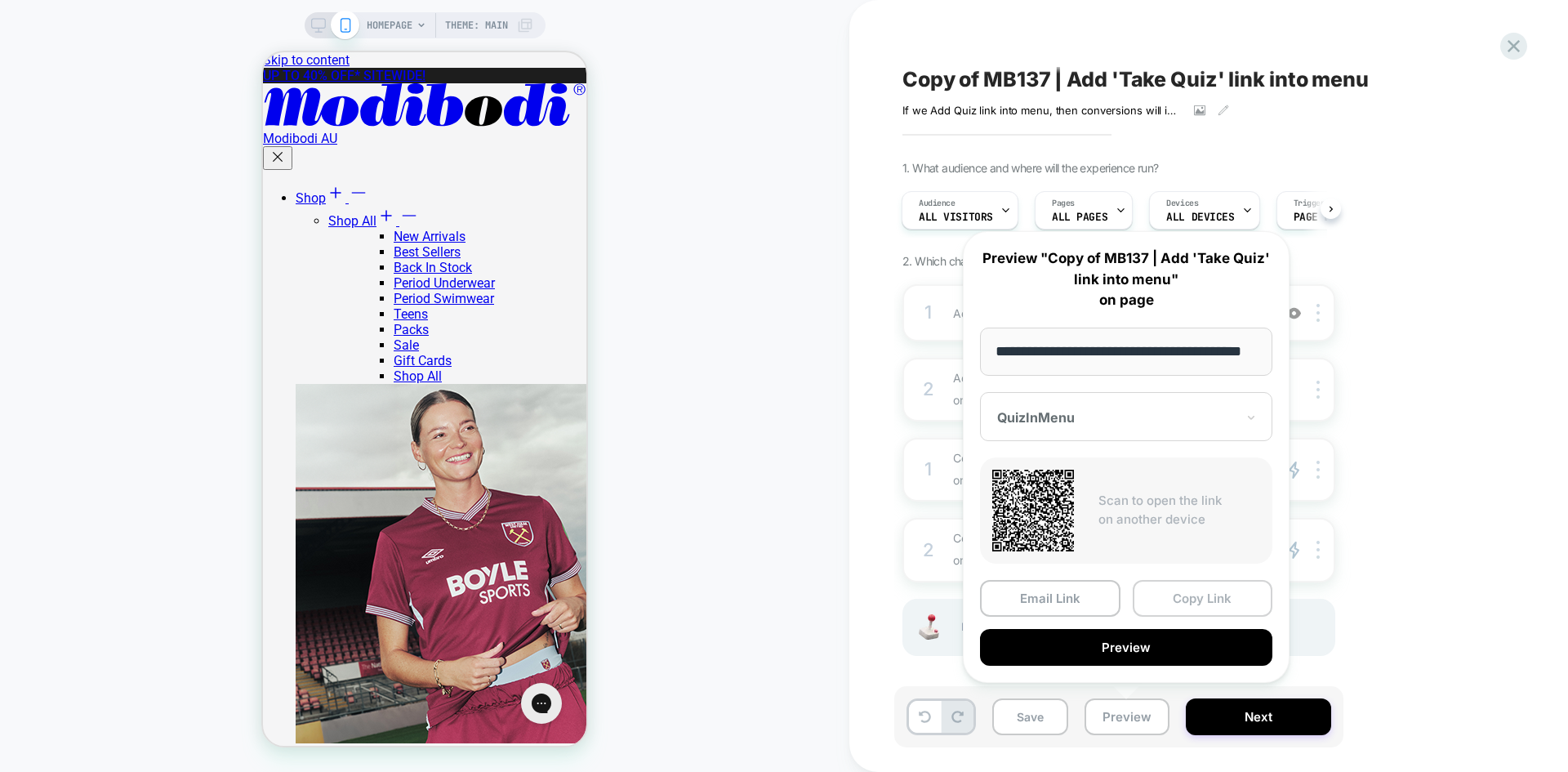
scroll to position [0, 0]
click at [1199, 598] on button "Copy Link" at bounding box center [1203, 598] width 140 height 37
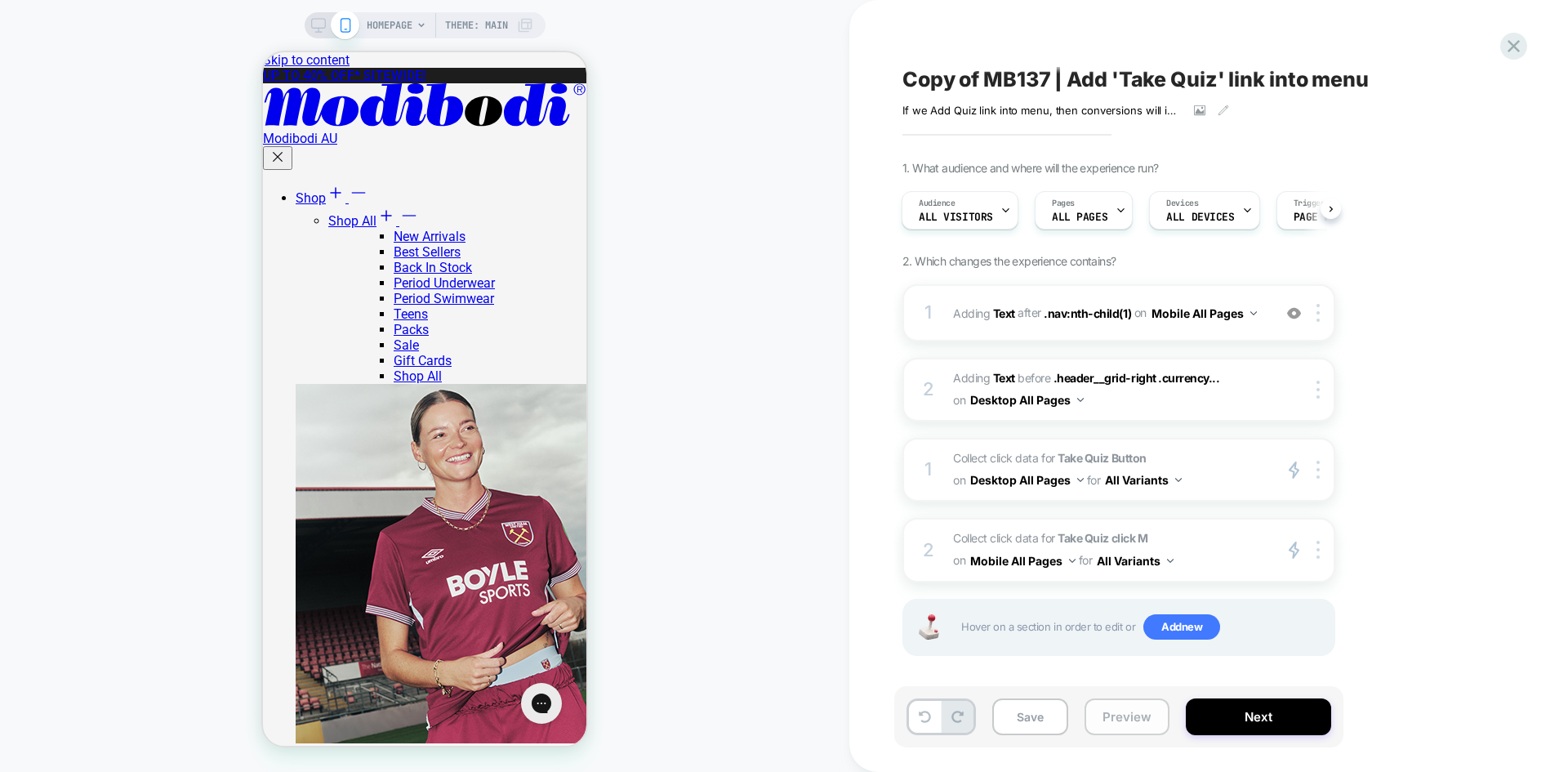
click at [1129, 728] on button "Preview" at bounding box center [1127, 716] width 85 height 37
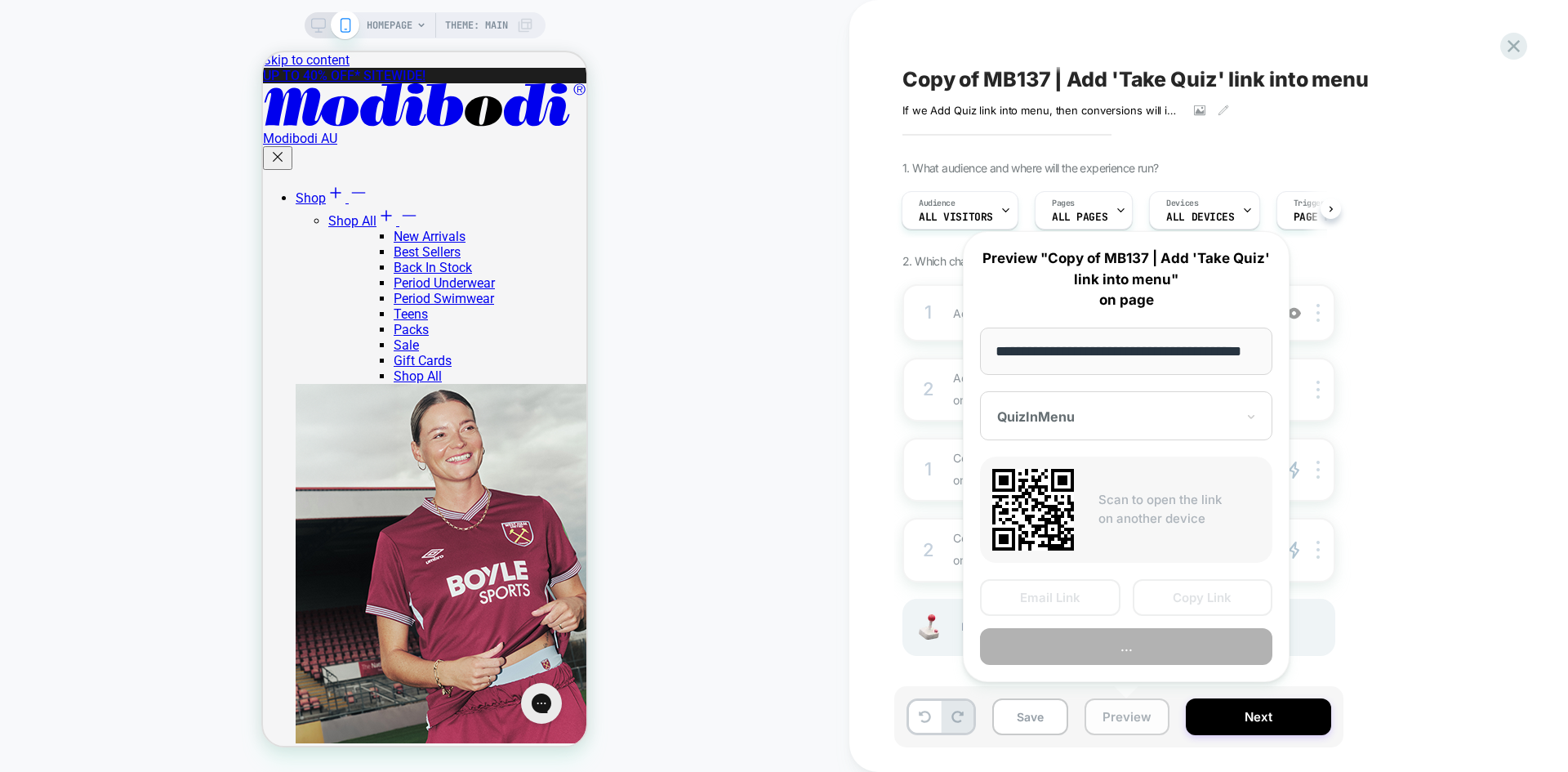
scroll to position [0, 50]
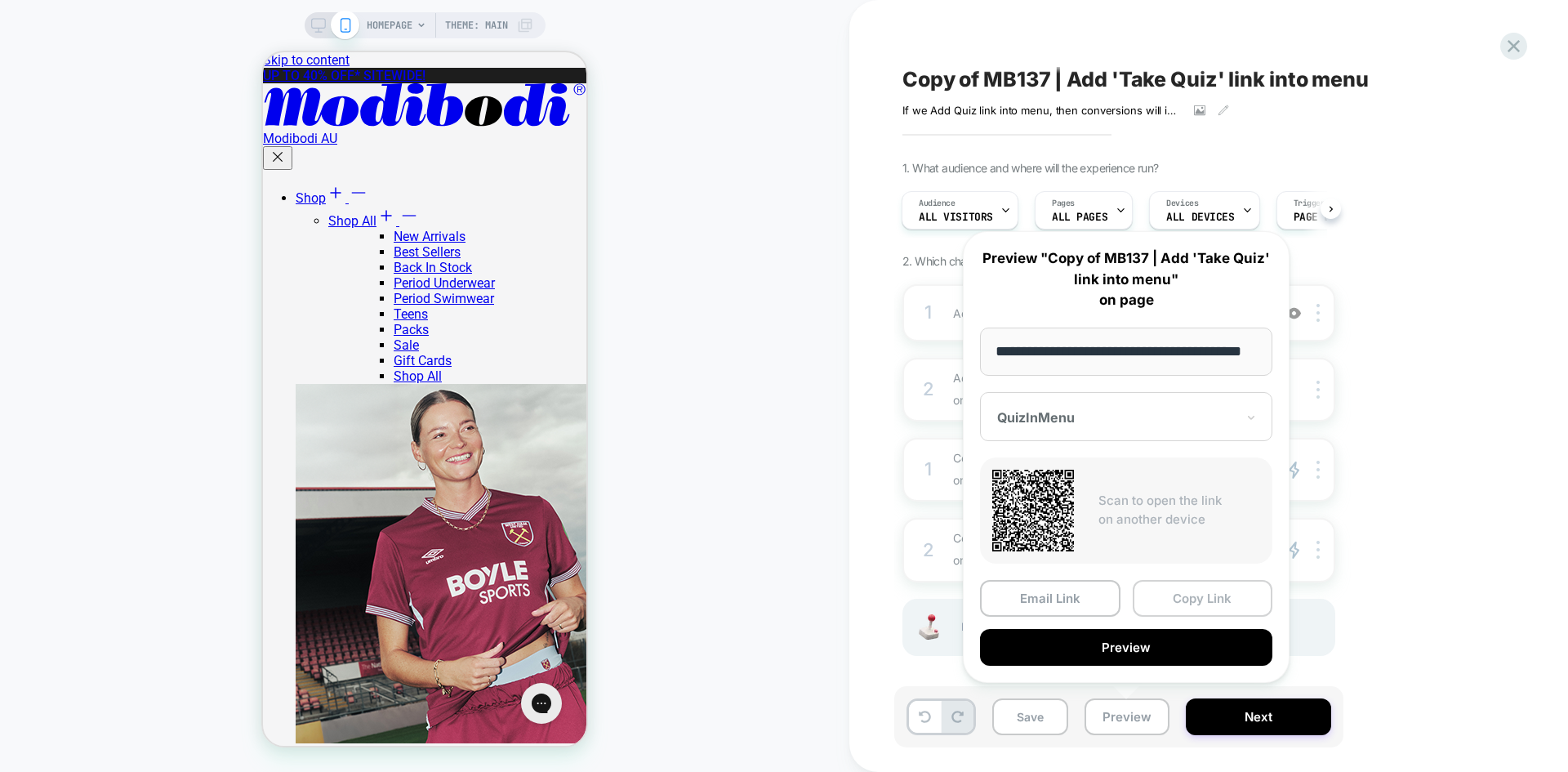
click at [1201, 593] on button "Copy Link" at bounding box center [1203, 598] width 140 height 37
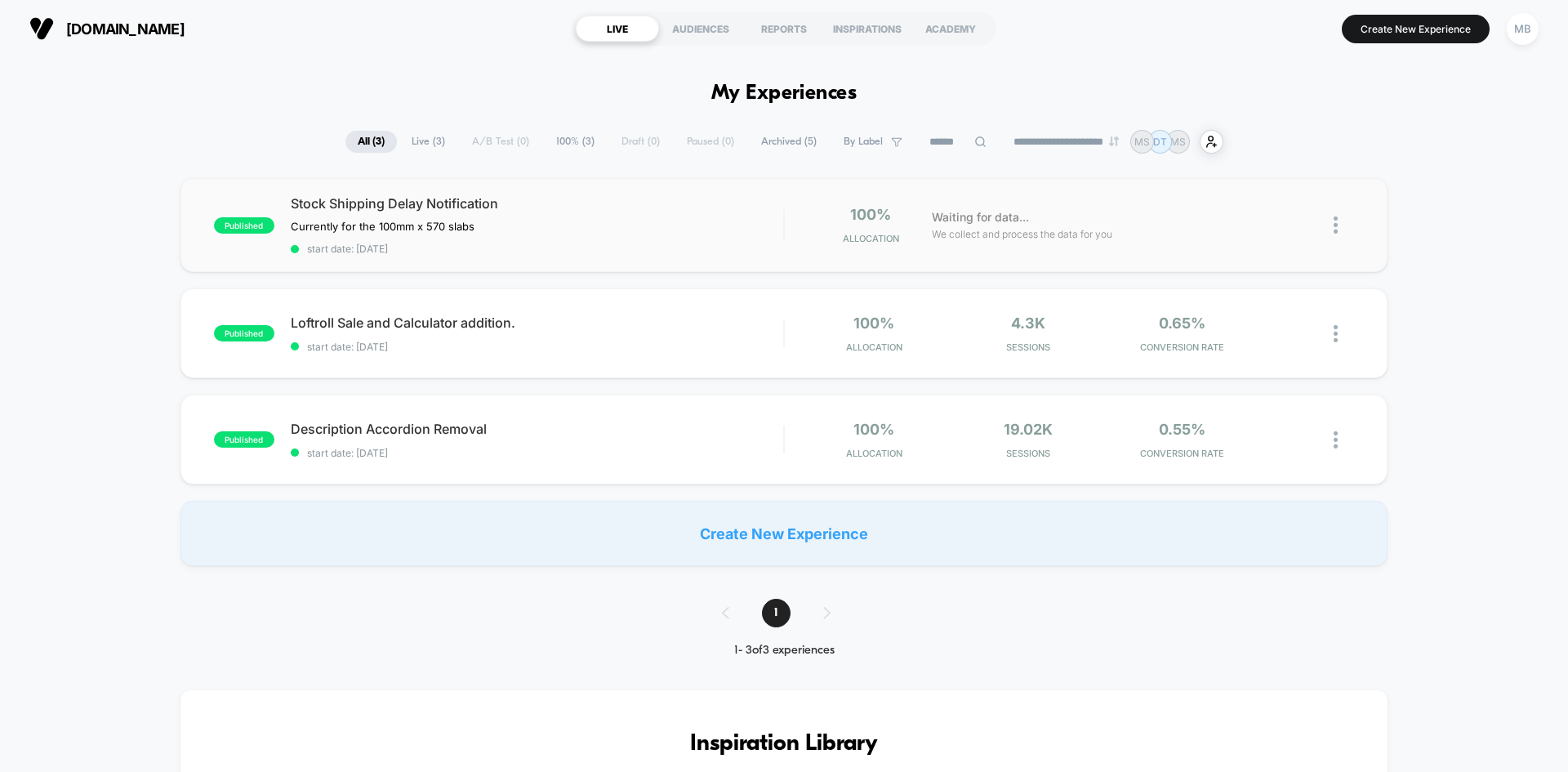
click at [672, 267] on div "published Stock Shipping Delay Notification Currently for the 100mm x 570 slabs…" at bounding box center [784, 225] width 1207 height 94
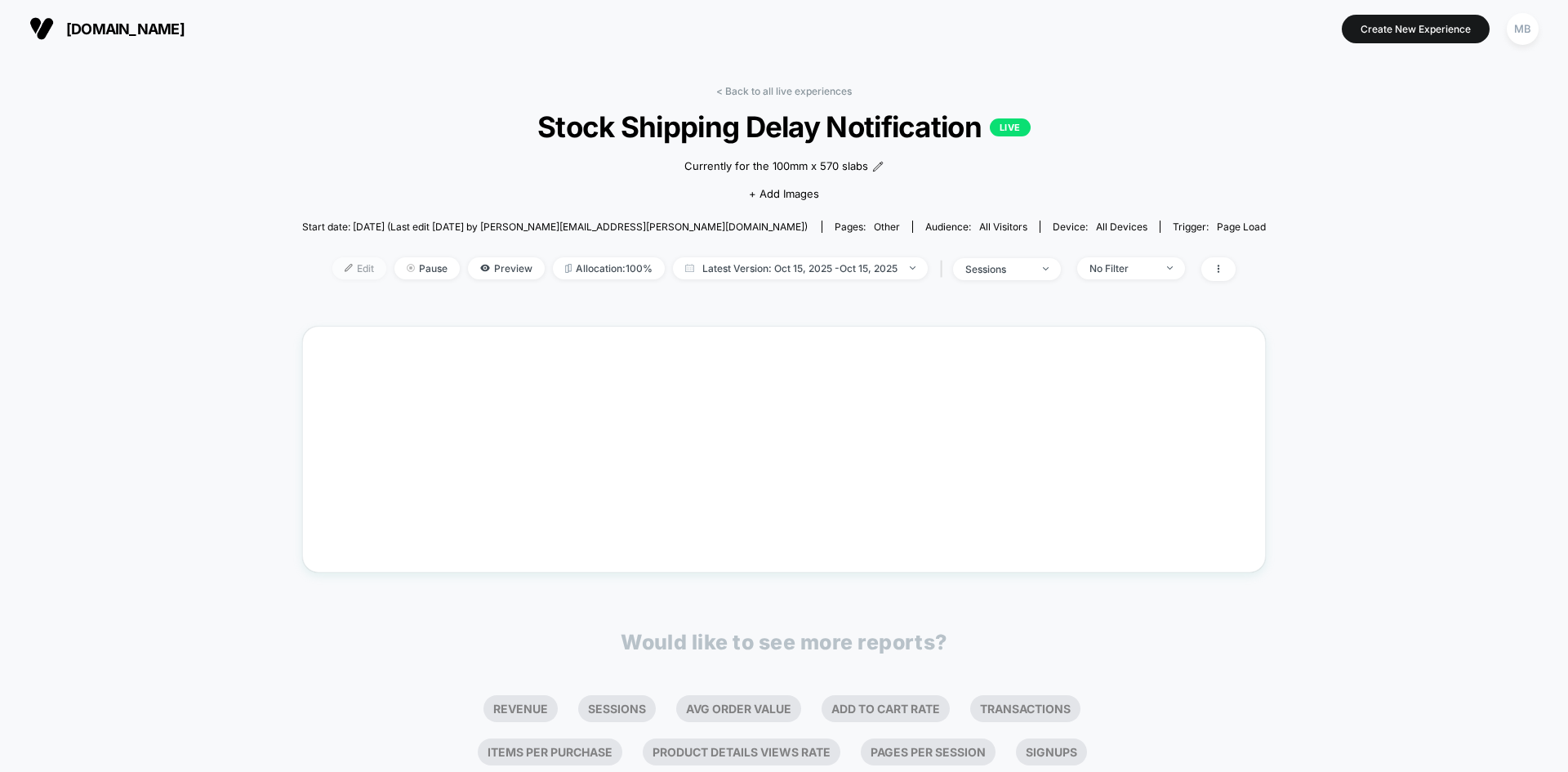
click at [350, 261] on span "Edit" at bounding box center [359, 268] width 54 height 22
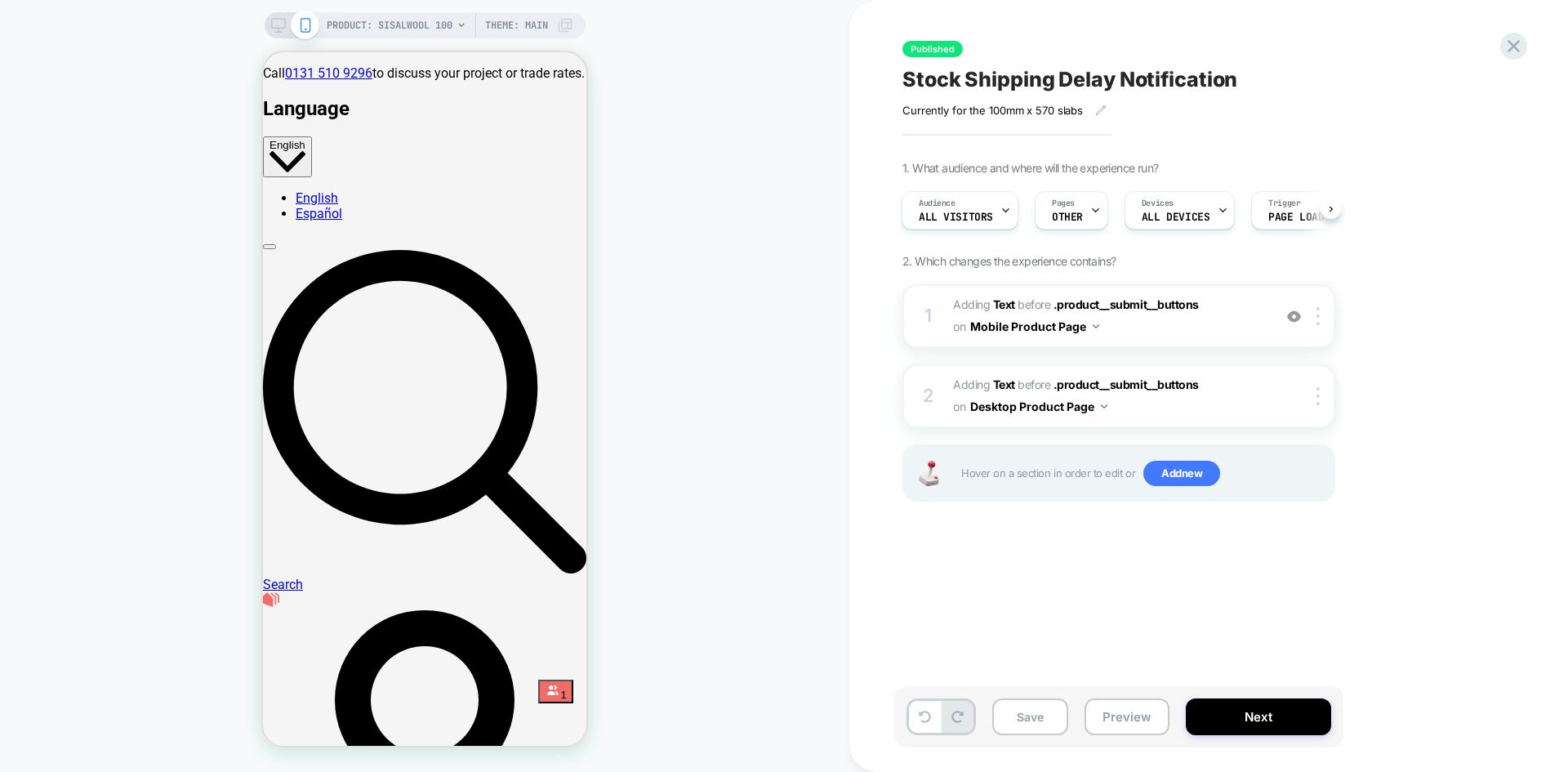
click at [1042, 86] on span "Stock Shipping Delay Notification" at bounding box center [1070, 79] width 335 height 25
click at [1067, 221] on span "OTHER" at bounding box center [1067, 217] width 31 height 11
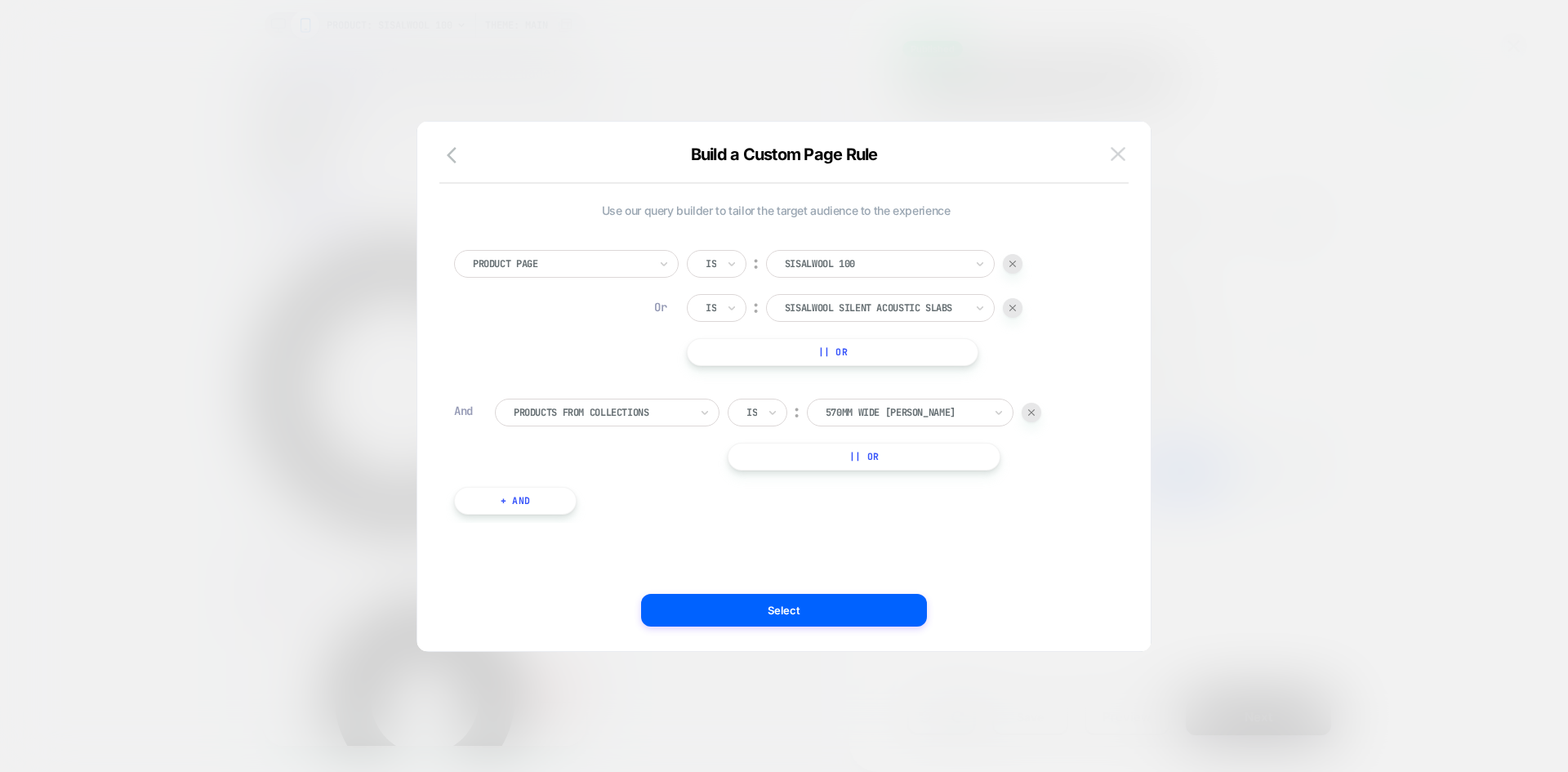
click at [1121, 154] on img at bounding box center [1118, 154] width 15 height 14
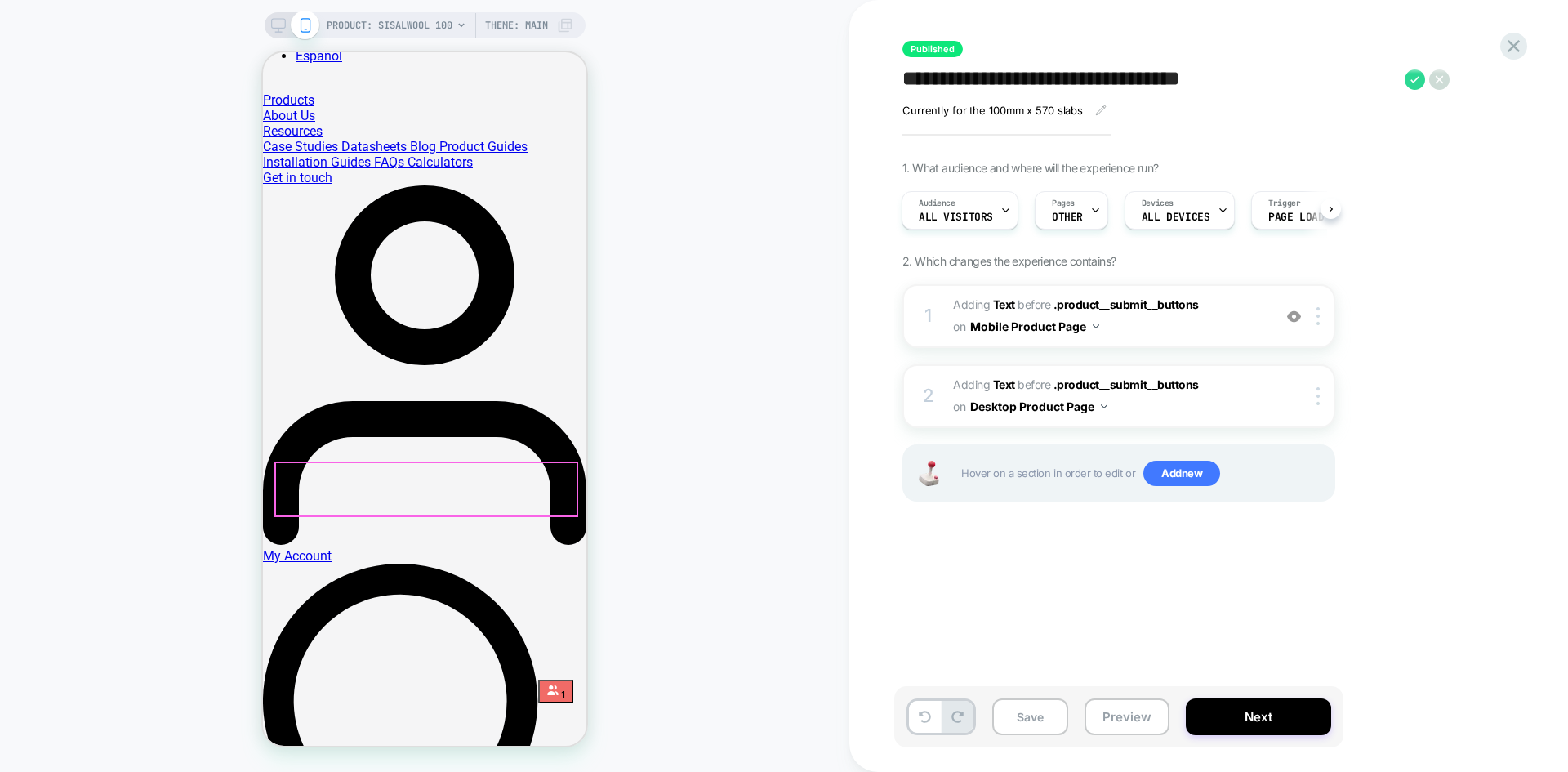
scroll to position [735, 0]
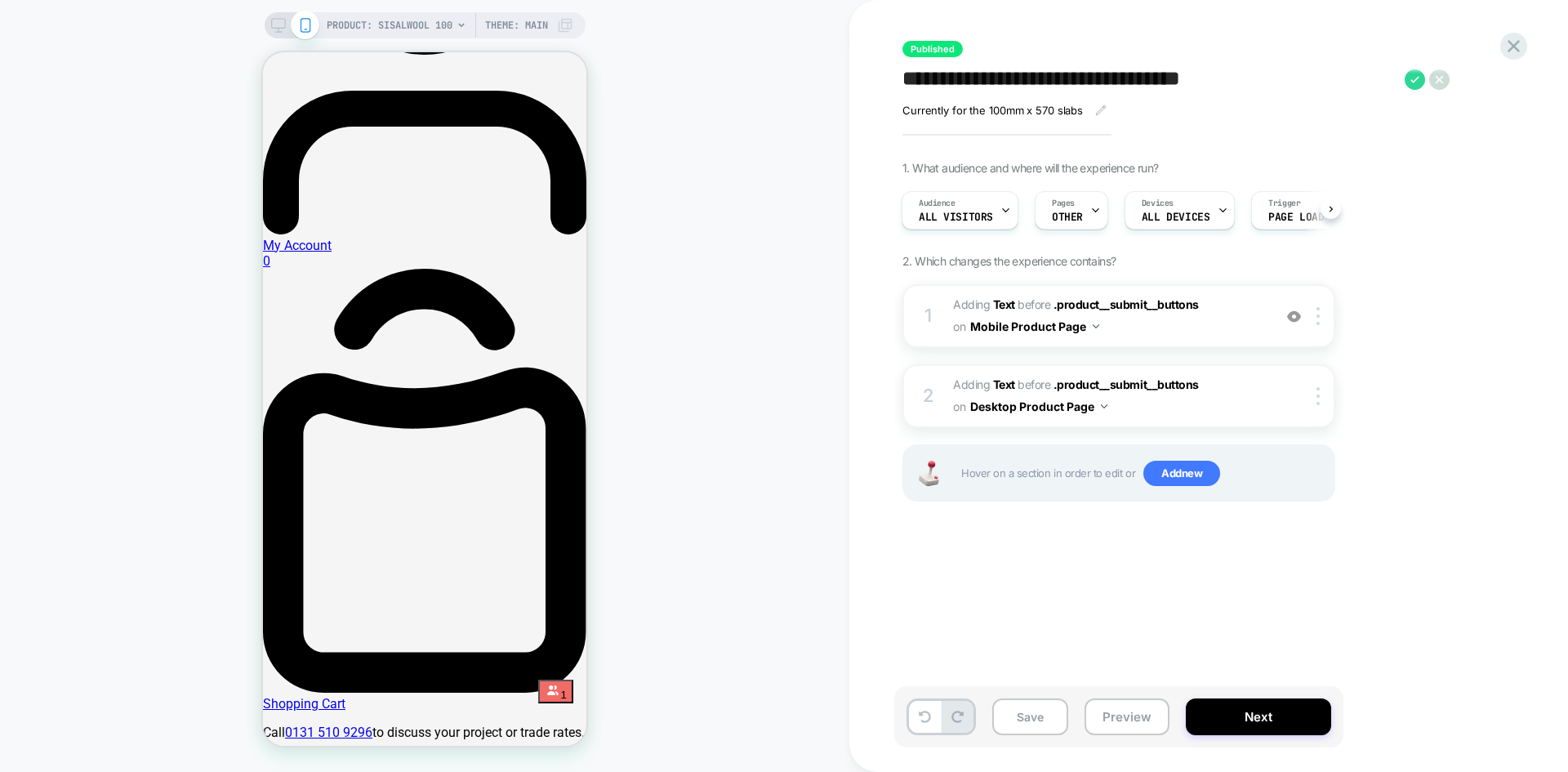
click at [1026, 87] on textarea "**********" at bounding box center [1150, 79] width 494 height 25
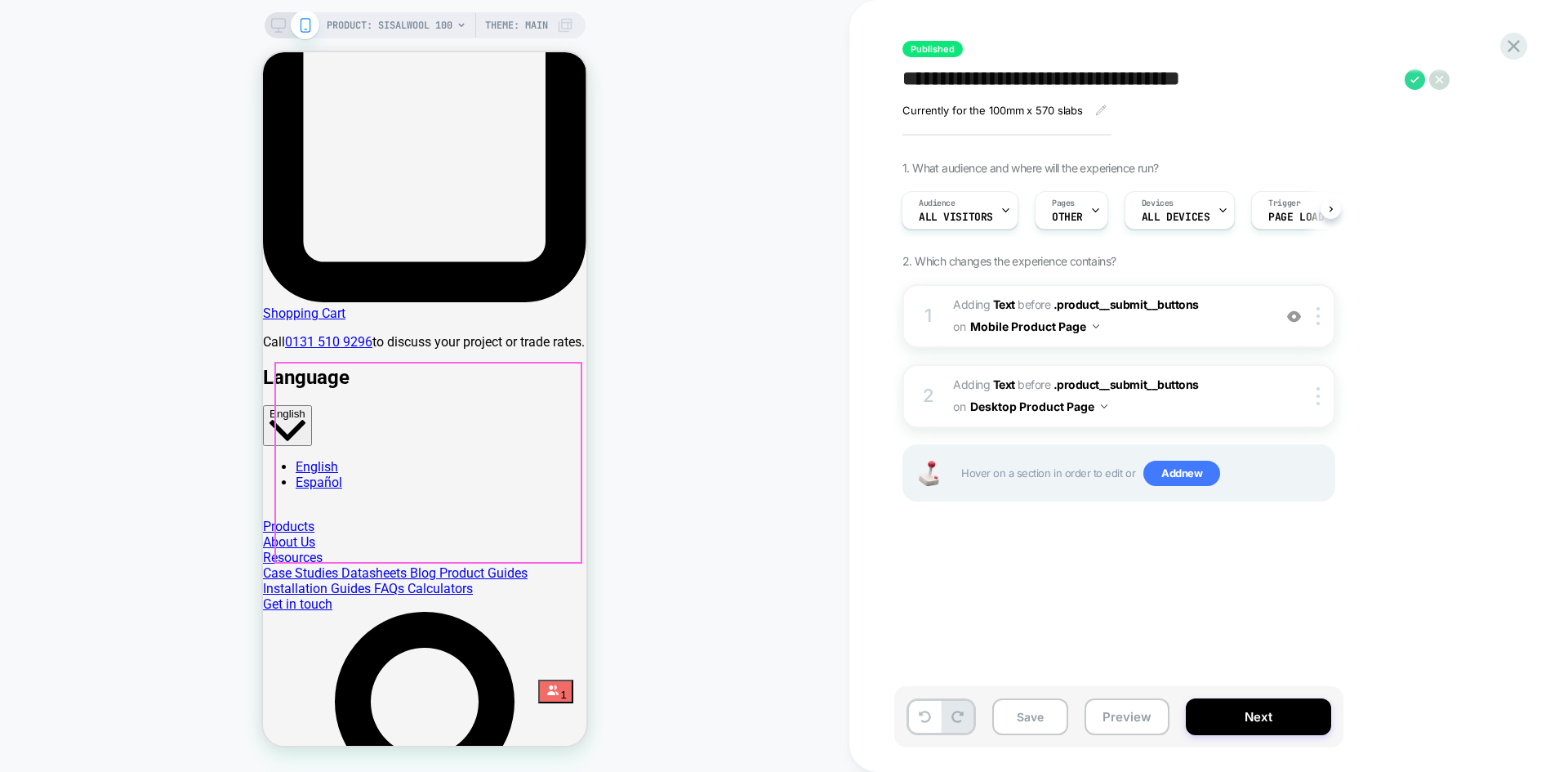
scroll to position [1143, 0]
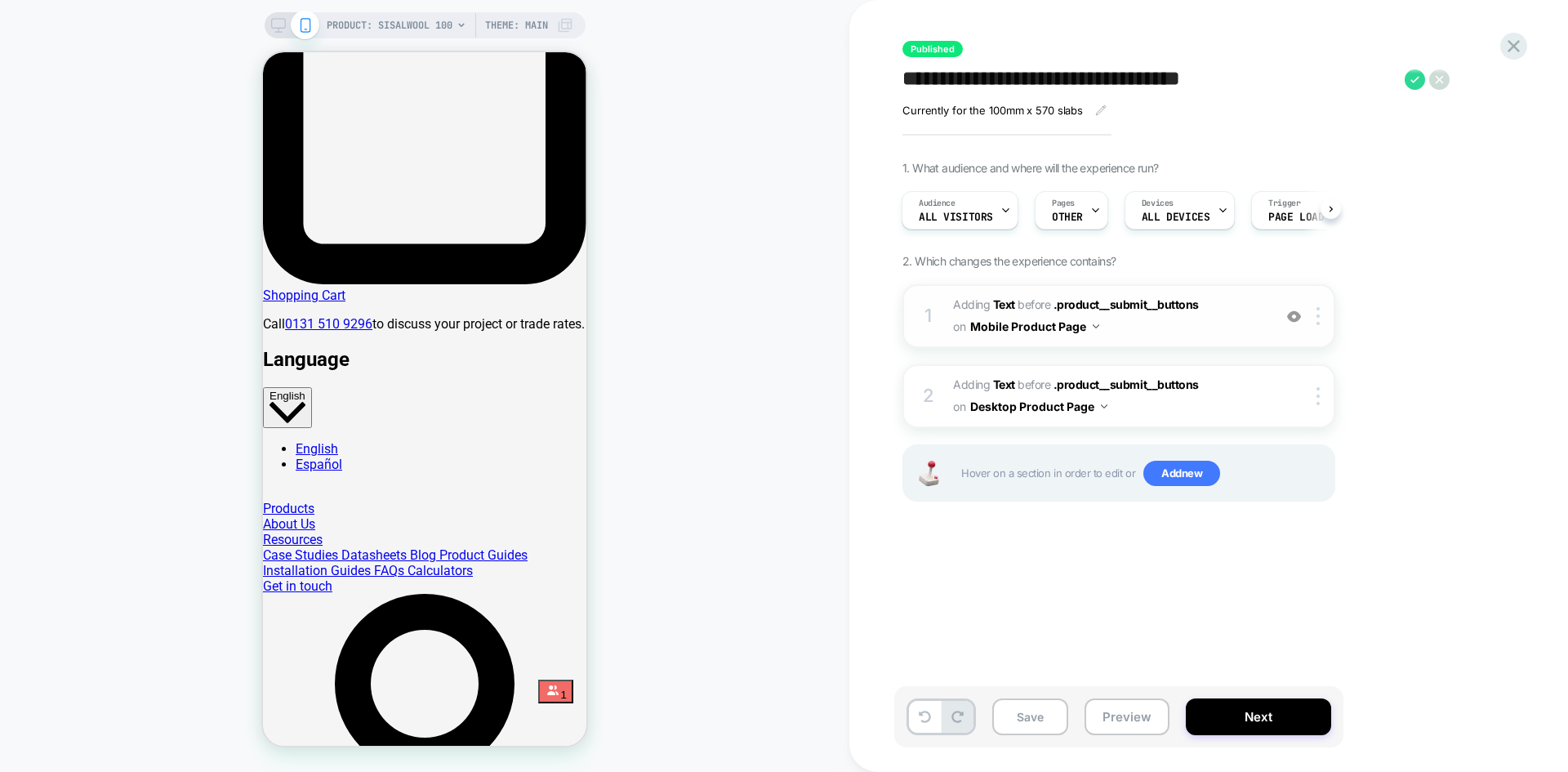
click at [1288, 316] on img at bounding box center [1294, 317] width 14 height 14
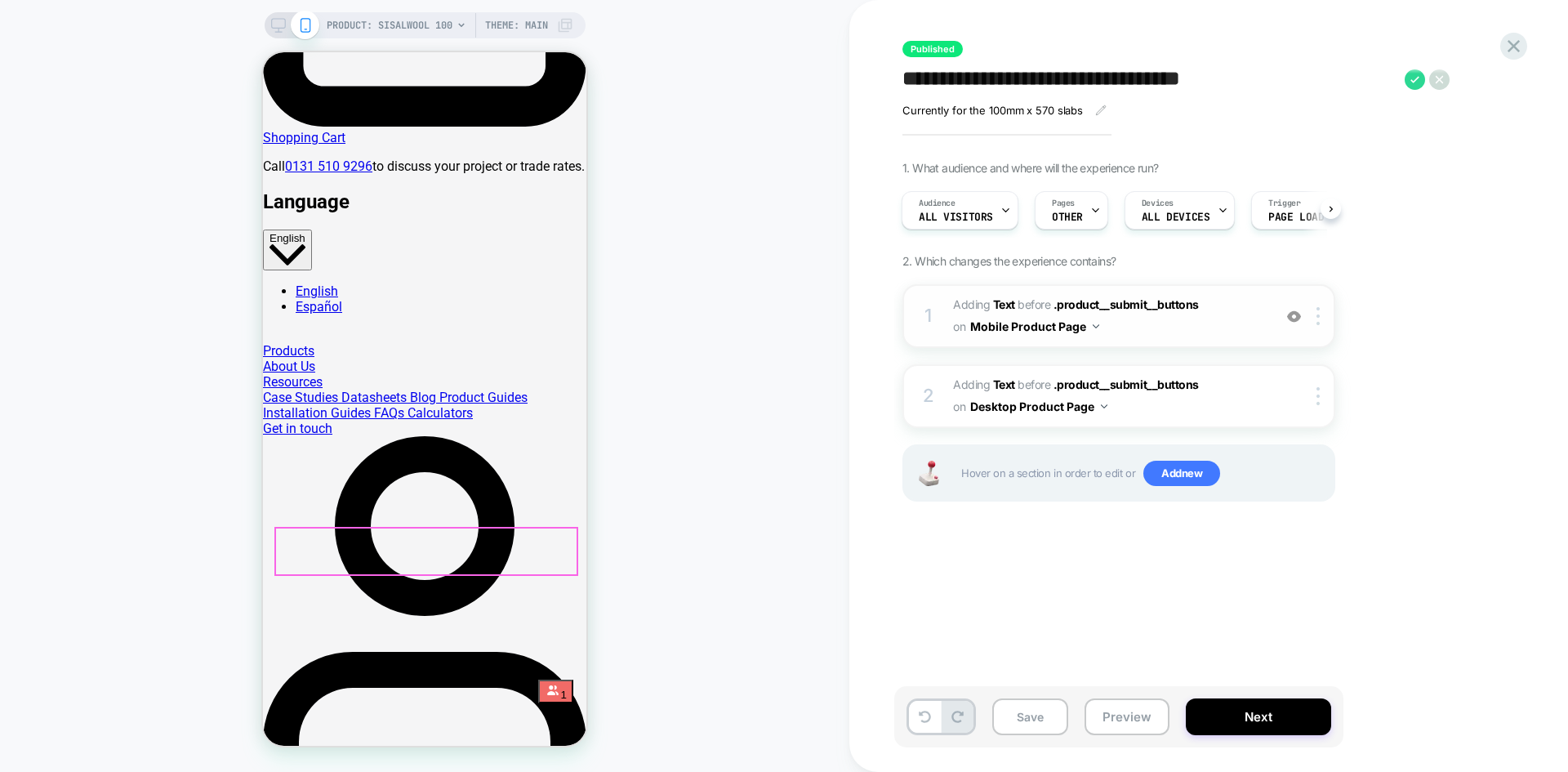
scroll to position [1307, 0]
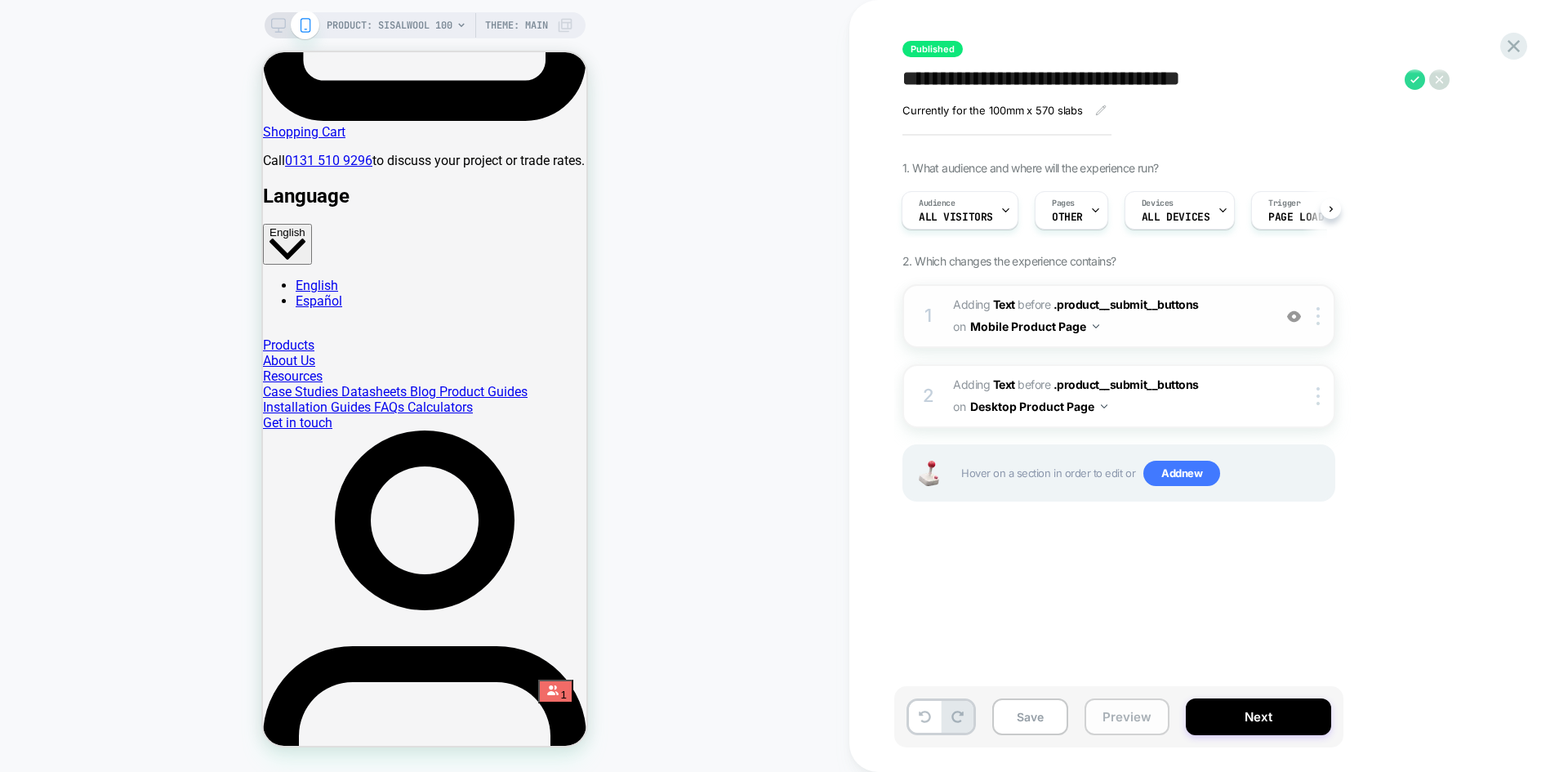
click at [1102, 731] on button "Preview" at bounding box center [1127, 716] width 85 height 37
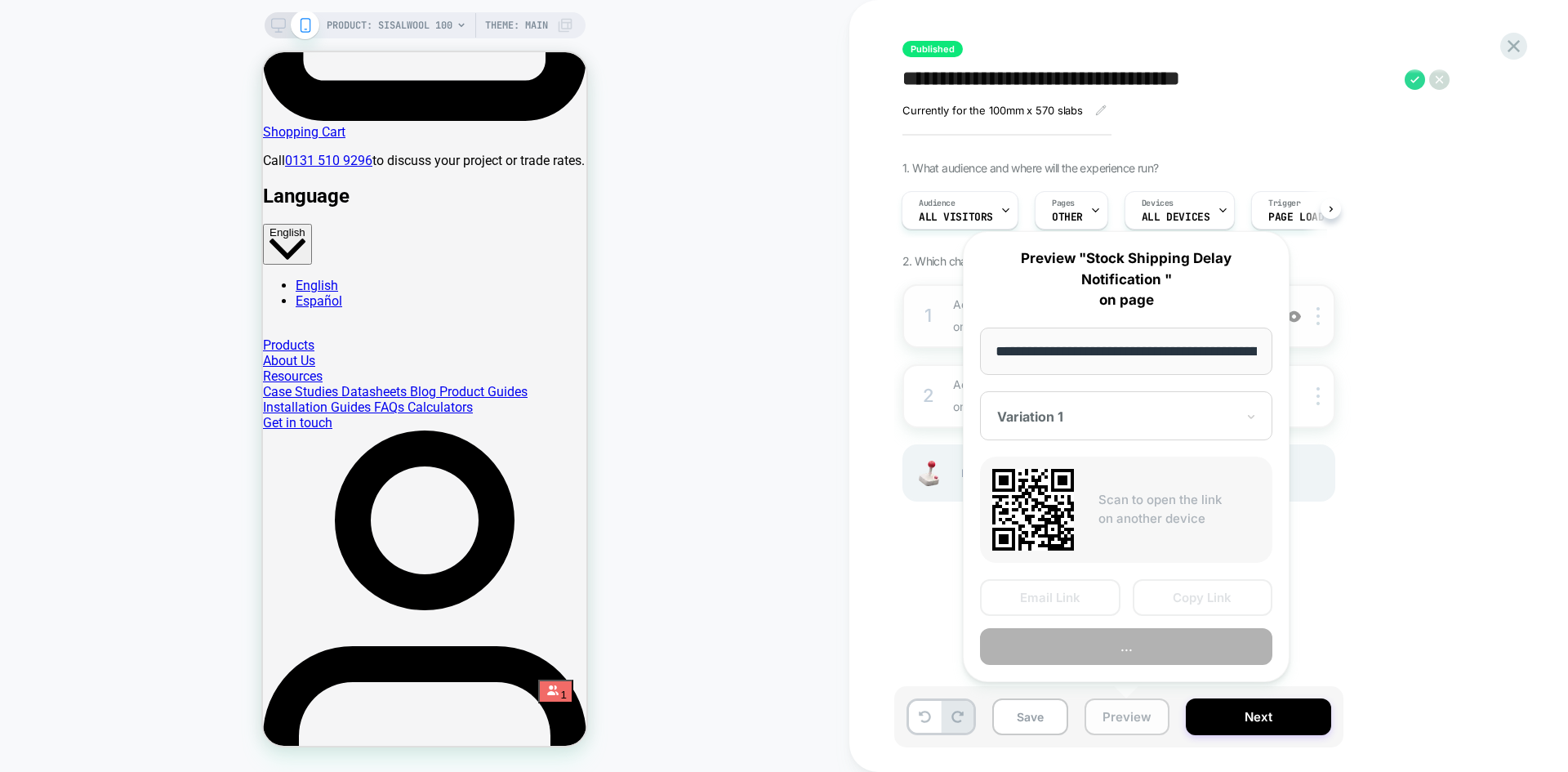
scroll to position [0, 199]
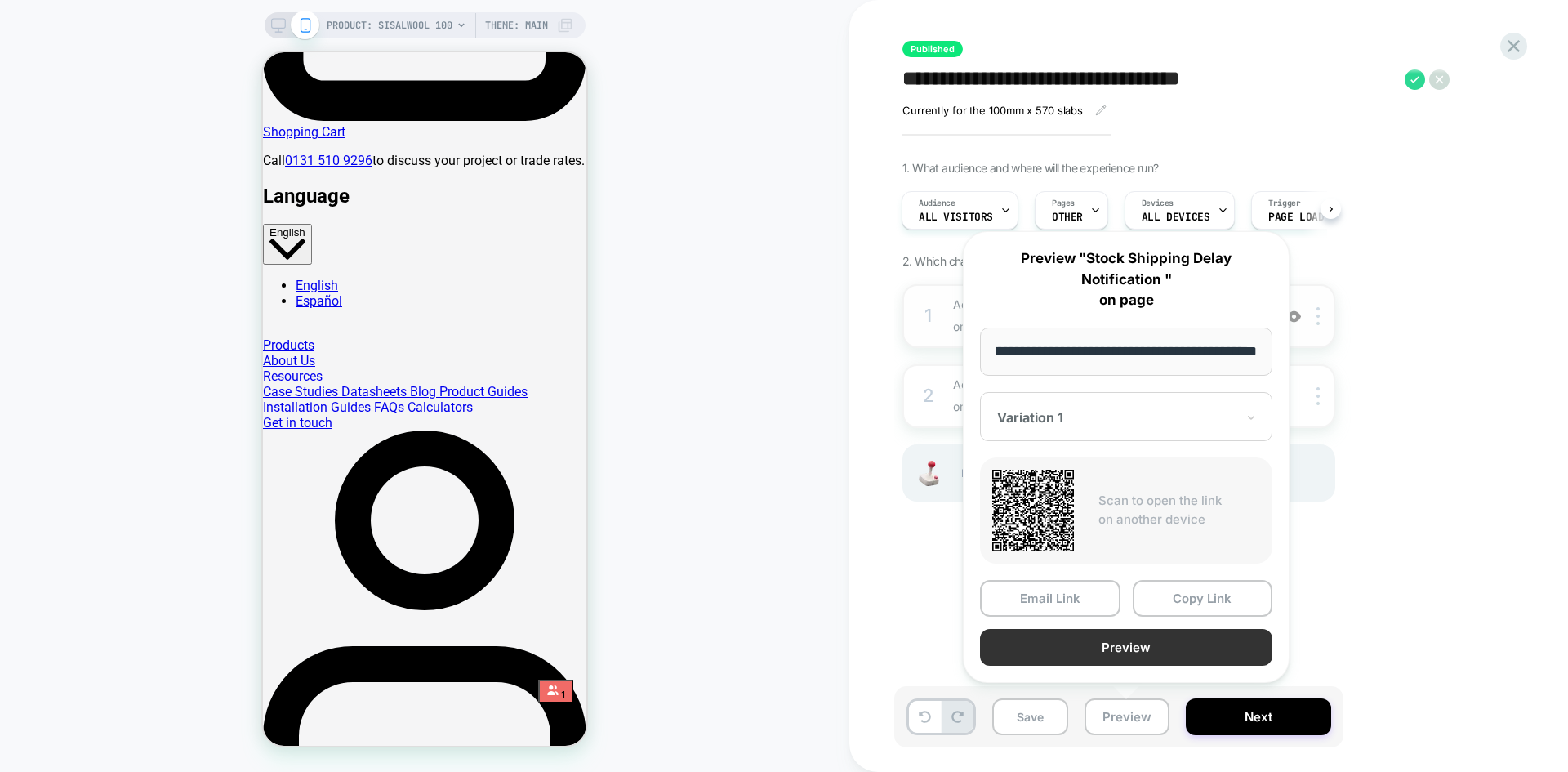
click at [1189, 656] on button "Preview" at bounding box center [1126, 647] width 292 height 37
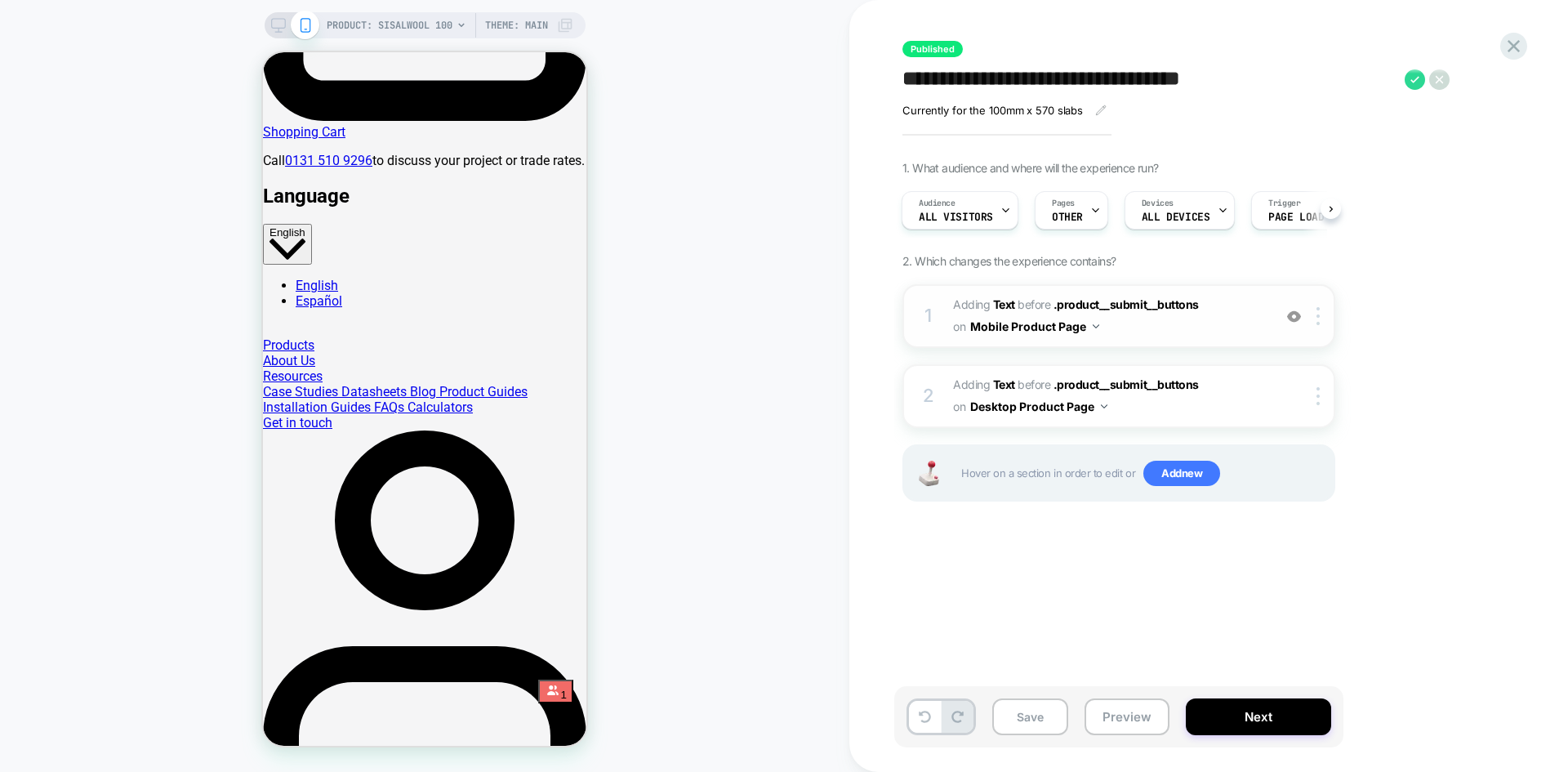
click at [1397, 314] on div "1. What audience and where will the experience run? Audience All Visitors Pages…" at bounding box center [1201, 351] width 596 height 381
click at [1320, 320] on img at bounding box center [1318, 316] width 3 height 18
click at [1318, 314] on img at bounding box center [1318, 316] width 3 height 18
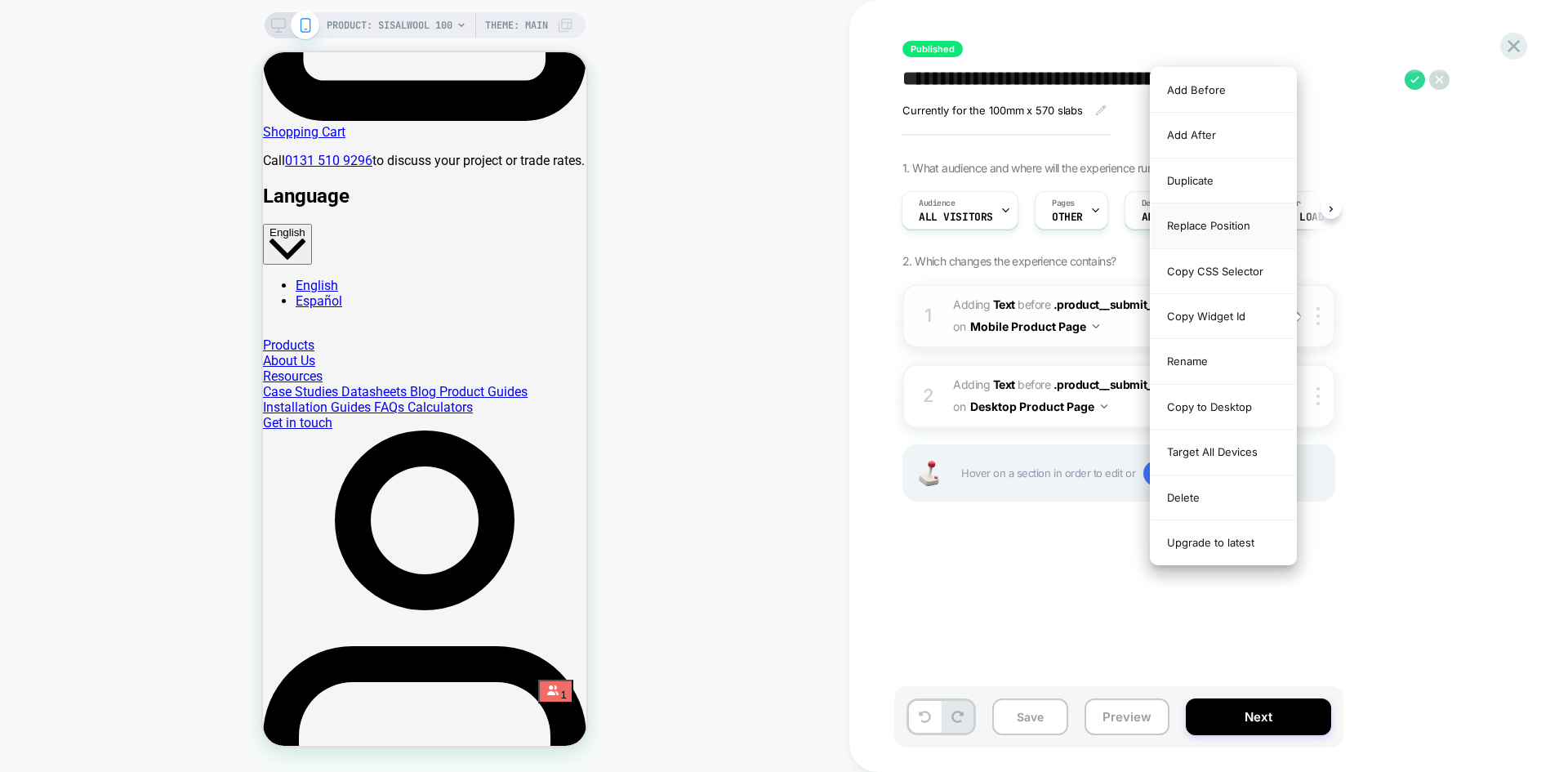
click at [1206, 230] on div "Replace Position" at bounding box center [1223, 225] width 145 height 45
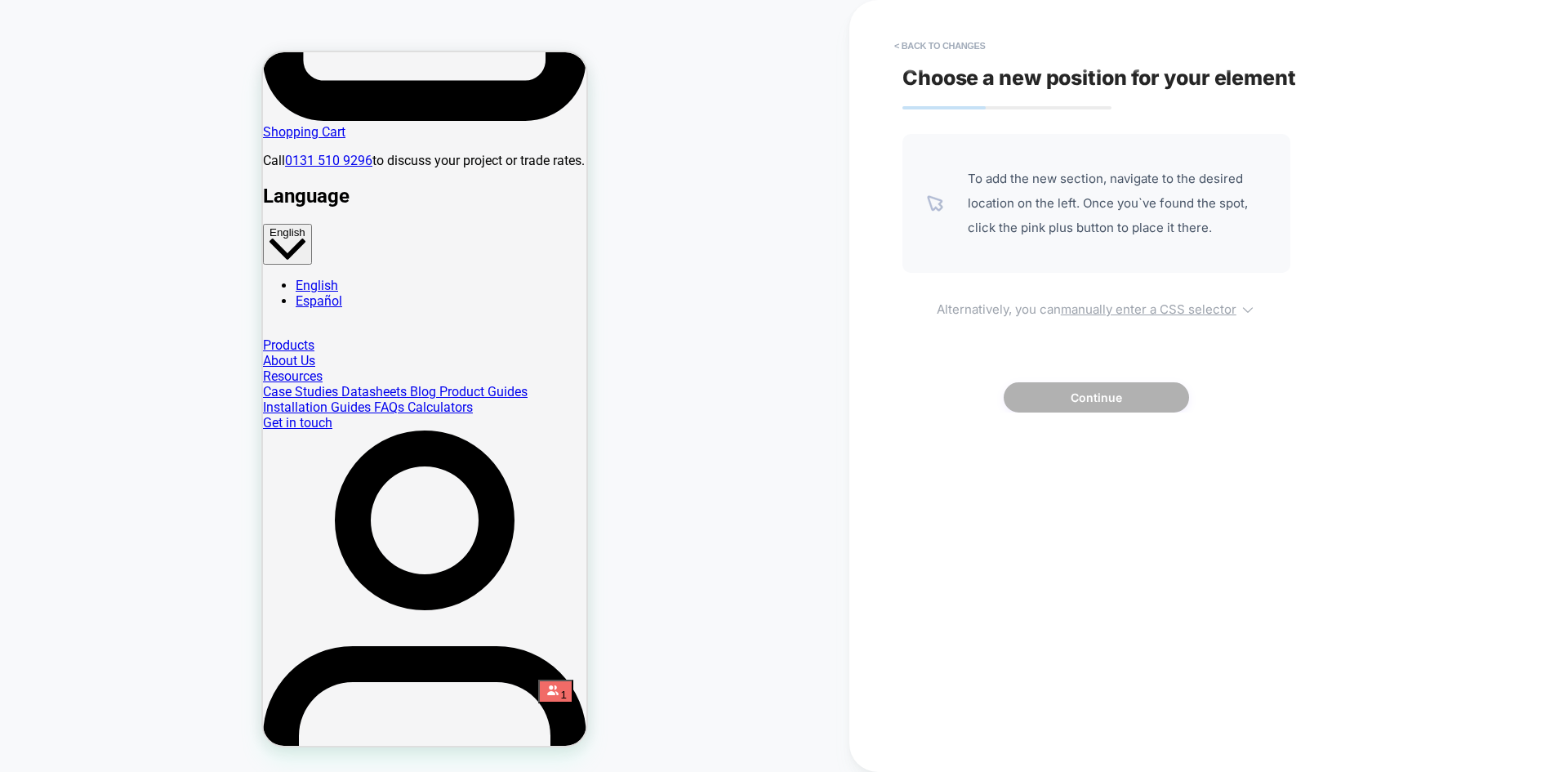
click at [1138, 309] on u "manually enter a CSS selector" at bounding box center [1149, 309] width 176 height 16
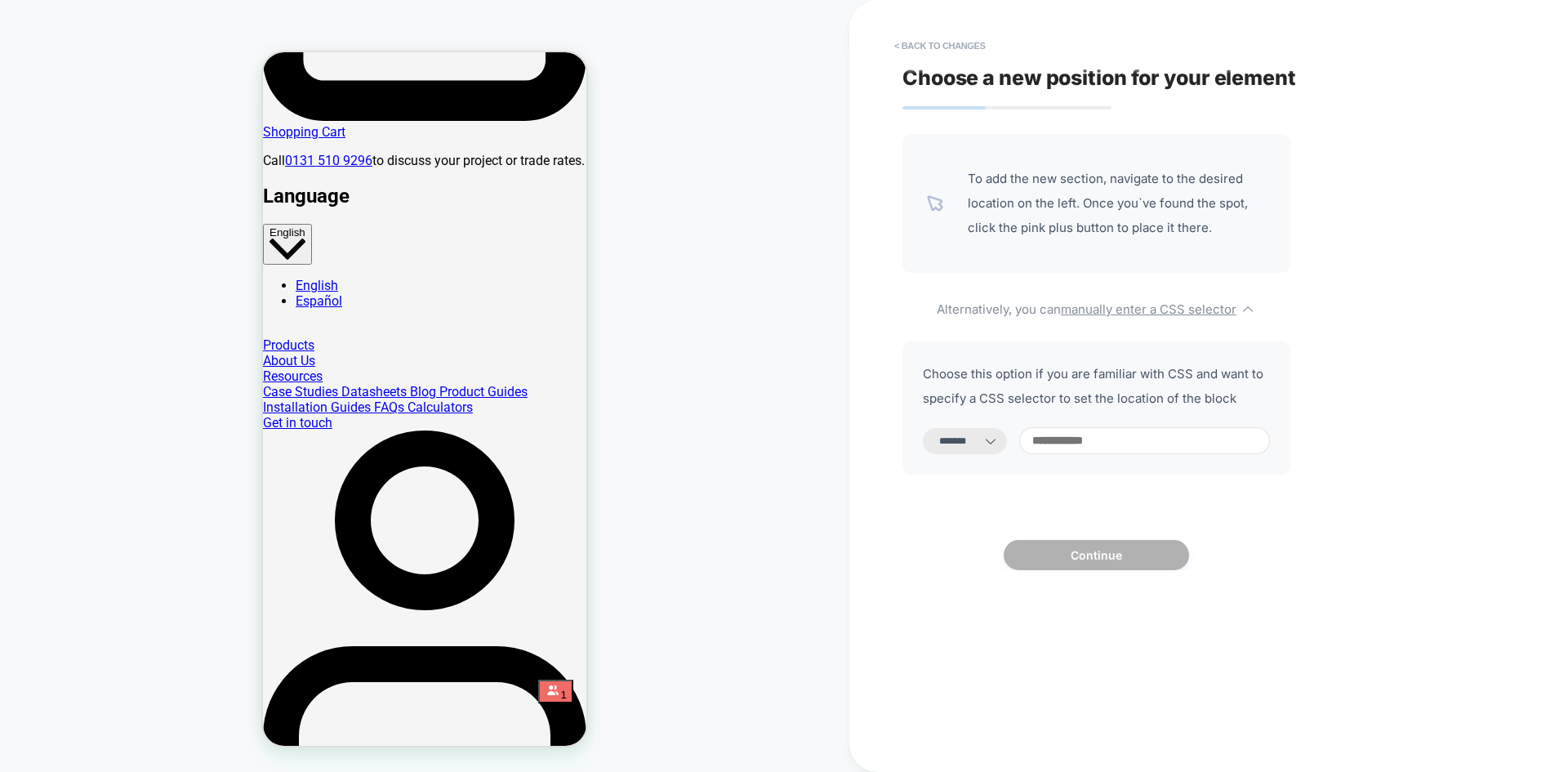
click at [966, 439] on select "**********" at bounding box center [965, 441] width 84 height 26
select select "**********"
click at [923, 428] on select "**********" at bounding box center [965, 441] width 84 height 26
click at [1098, 444] on input at bounding box center [1144, 440] width 251 height 27
paste input "**********"
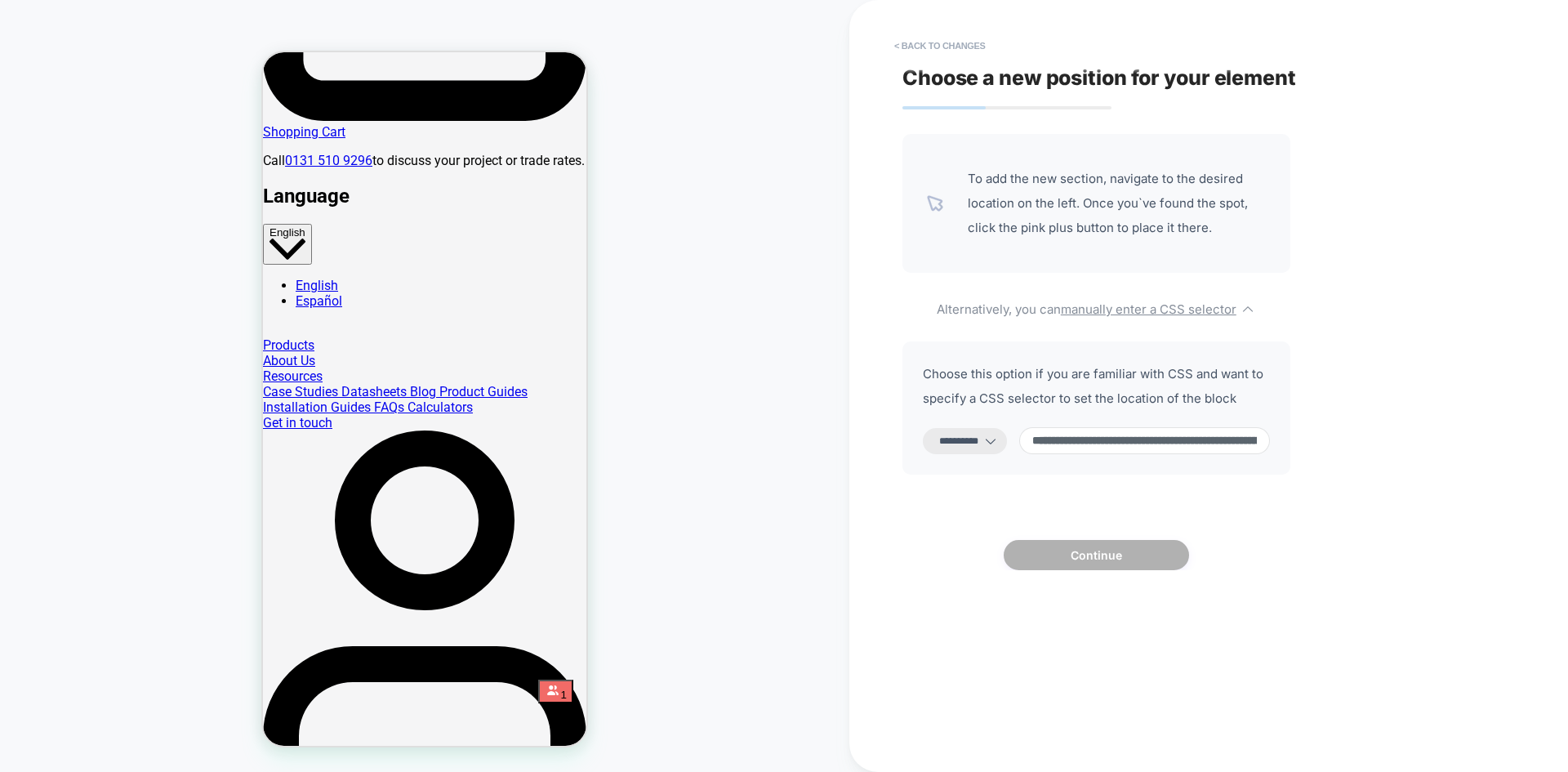
scroll to position [0, 392]
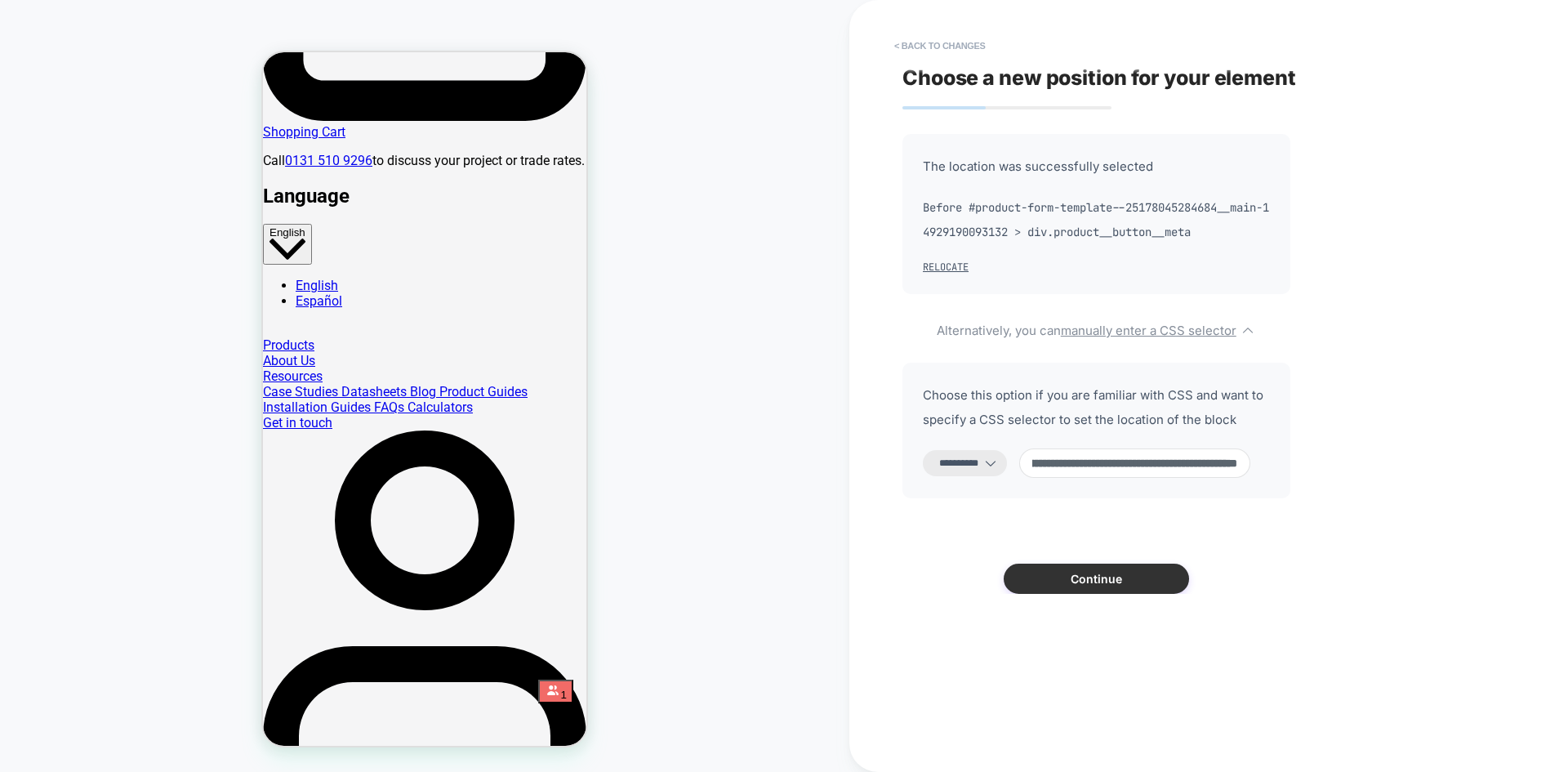
type input "**********"
click at [1097, 577] on button "Continue" at bounding box center [1096, 579] width 185 height 30
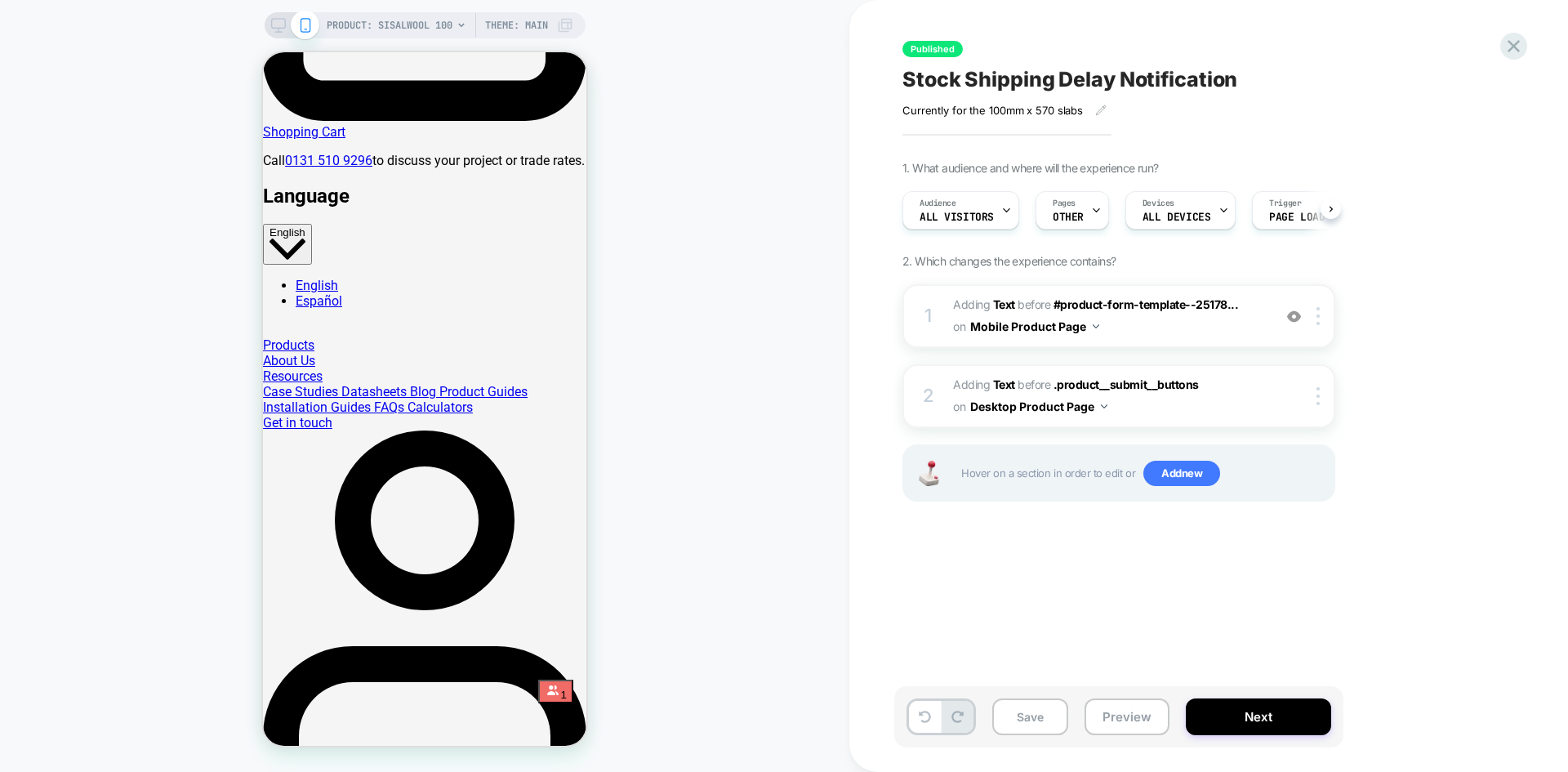
scroll to position [0, 1]
click at [1126, 725] on button "Preview" at bounding box center [1127, 716] width 85 height 37
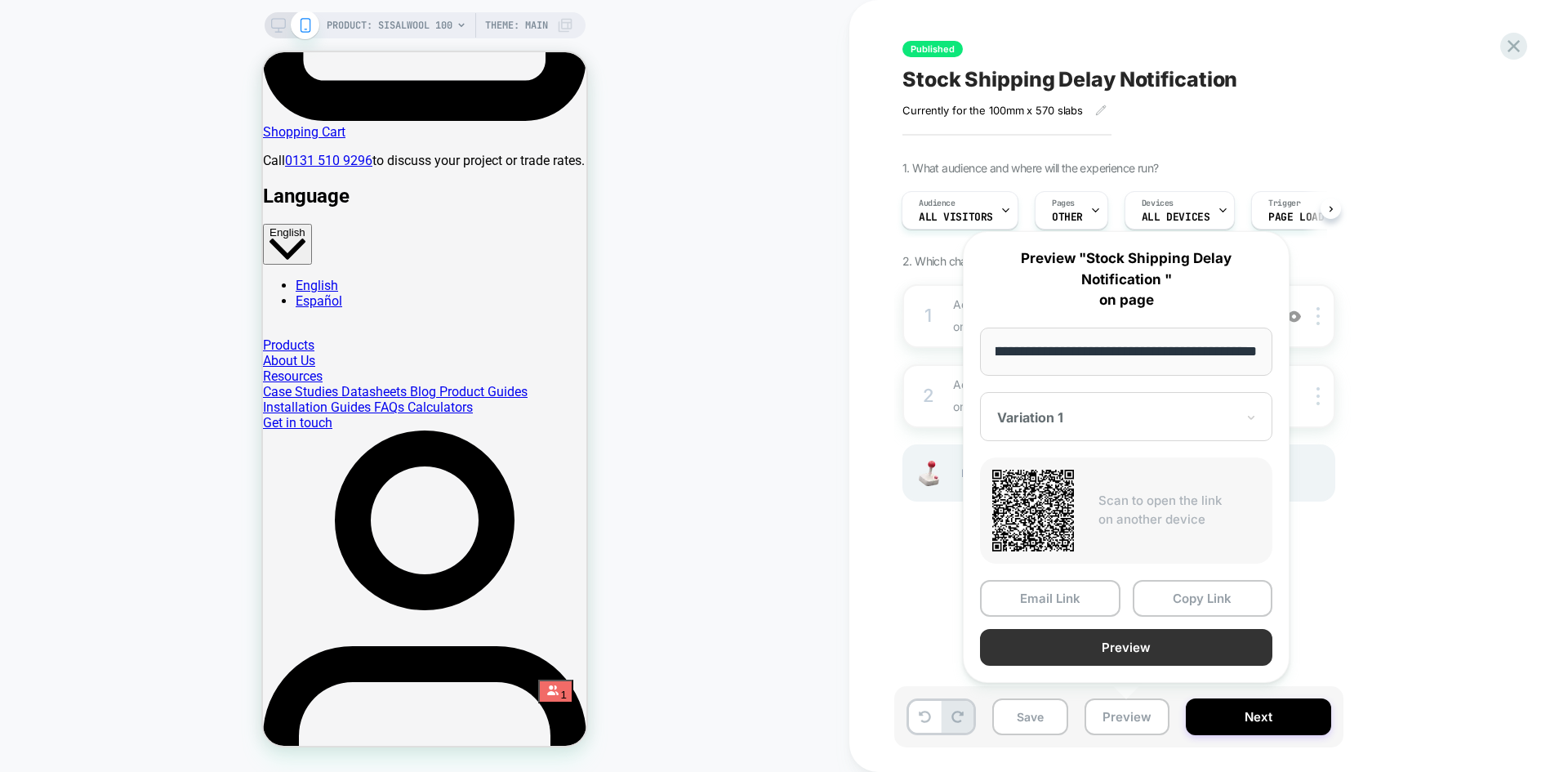
scroll to position [0, 0]
click at [1175, 647] on button "Preview" at bounding box center [1126, 647] width 292 height 37
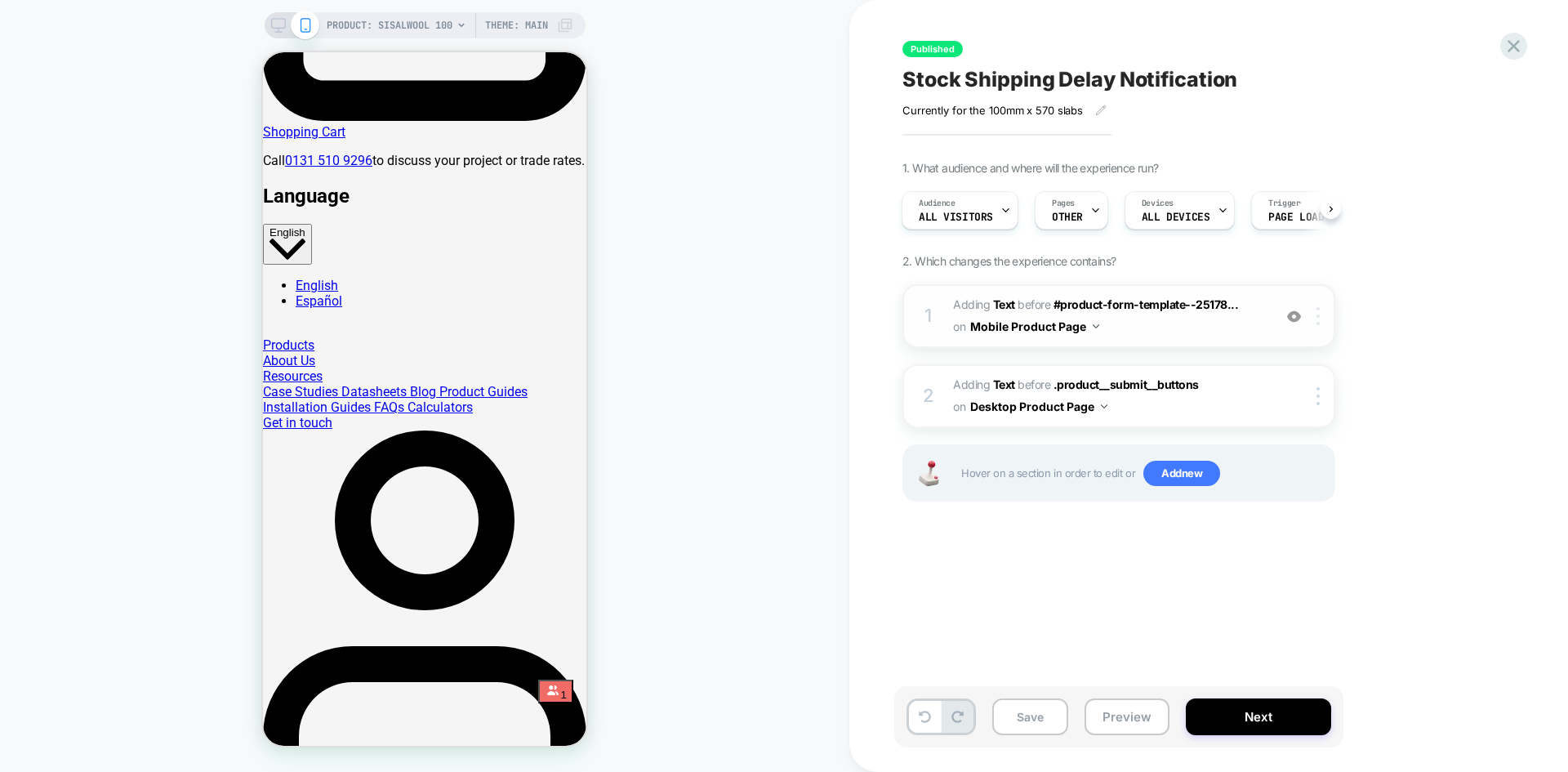
click at [1318, 320] on img at bounding box center [1318, 316] width 3 height 18
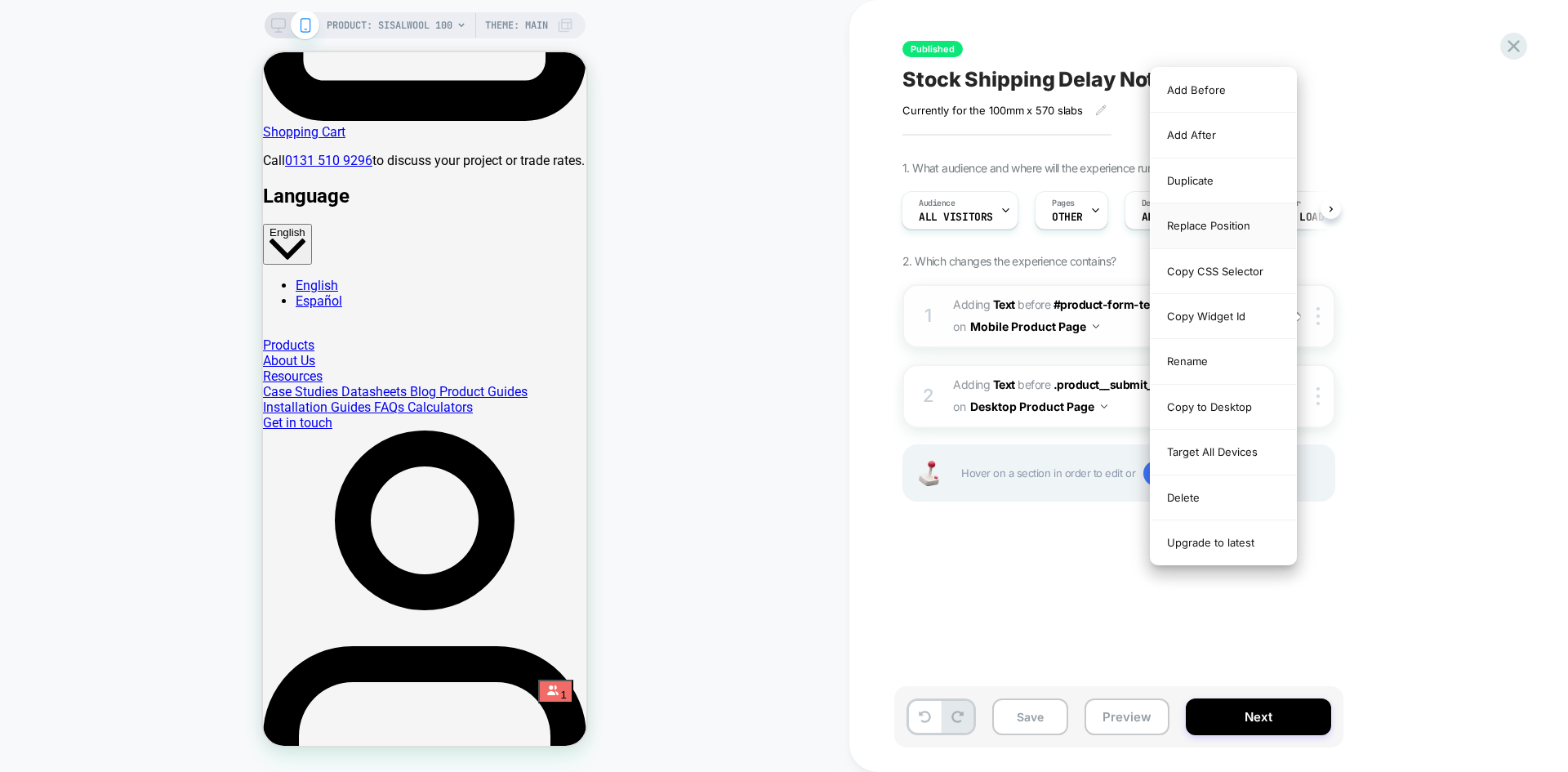
click at [1222, 229] on div "Replace Position" at bounding box center [1223, 225] width 145 height 45
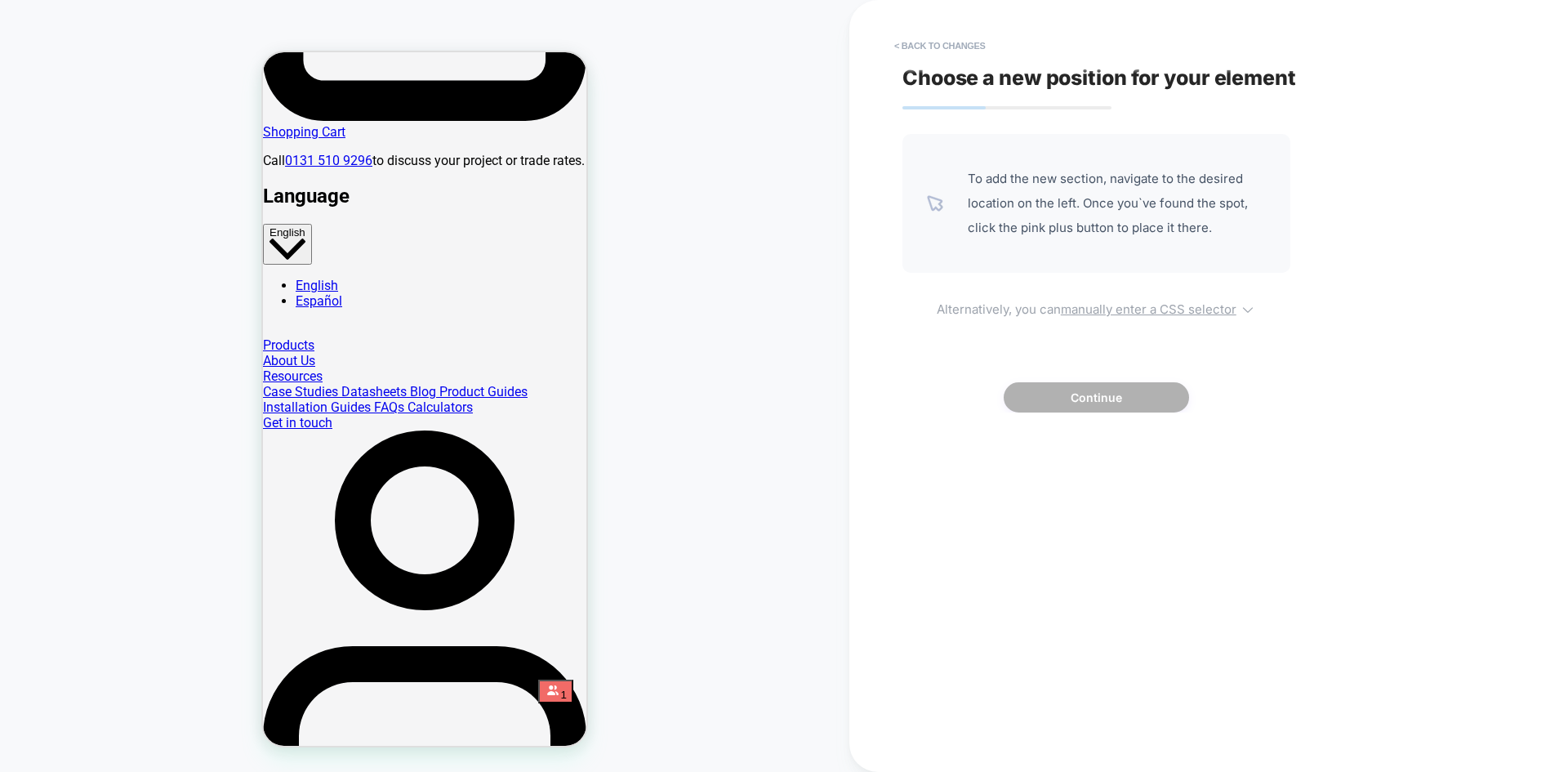
click at [1170, 308] on u "manually enter a CSS selector" at bounding box center [1149, 309] width 176 height 16
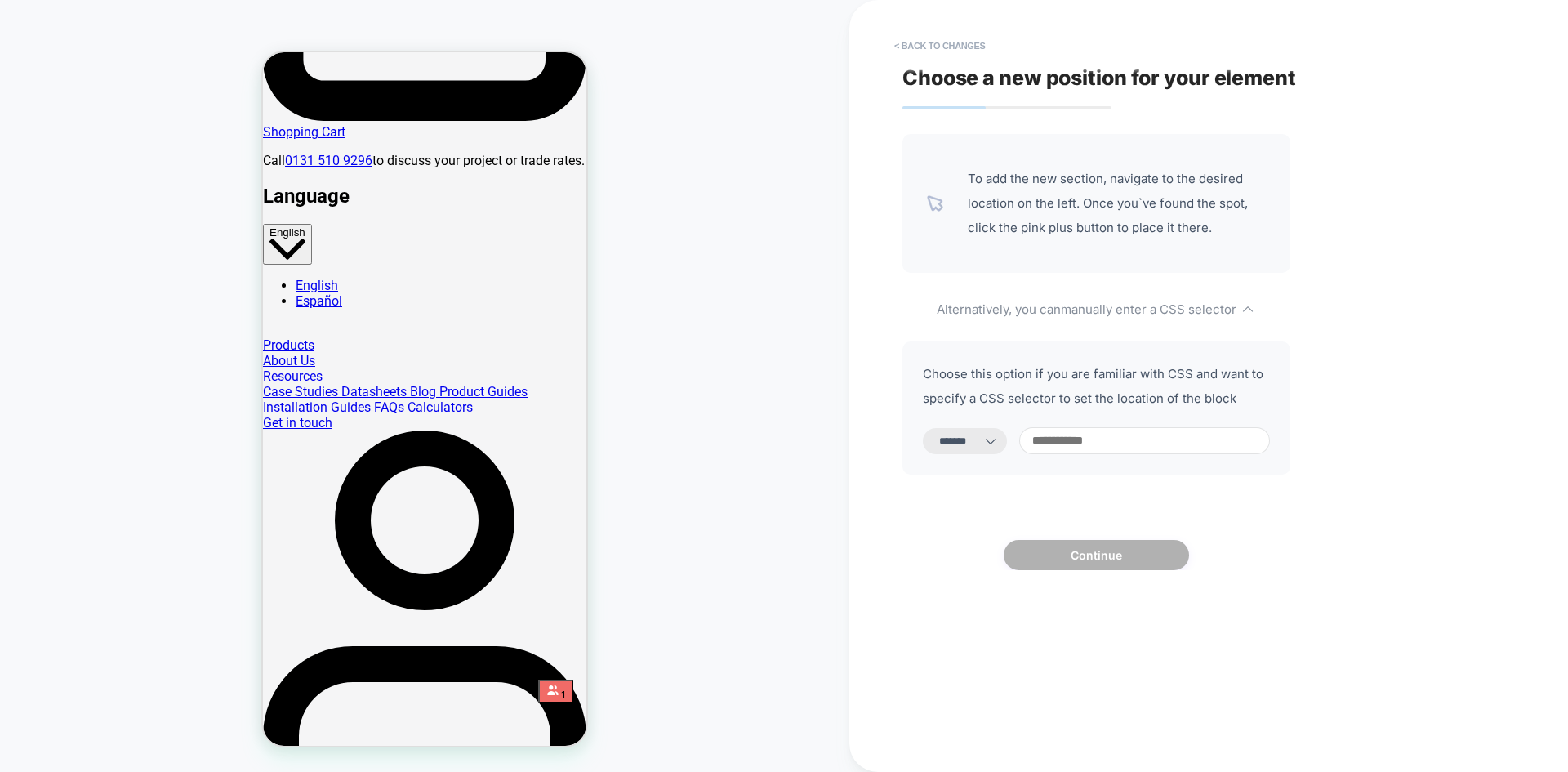
drag, startPoint x: 980, startPoint y: 442, endPoint x: 985, endPoint y: 452, distance: 11.7
click at [980, 442] on select "**********" at bounding box center [965, 441] width 84 height 26
select select "**********"
click at [923, 428] on select "**********" at bounding box center [965, 441] width 84 height 26
click at [1107, 442] on input at bounding box center [1144, 440] width 251 height 27
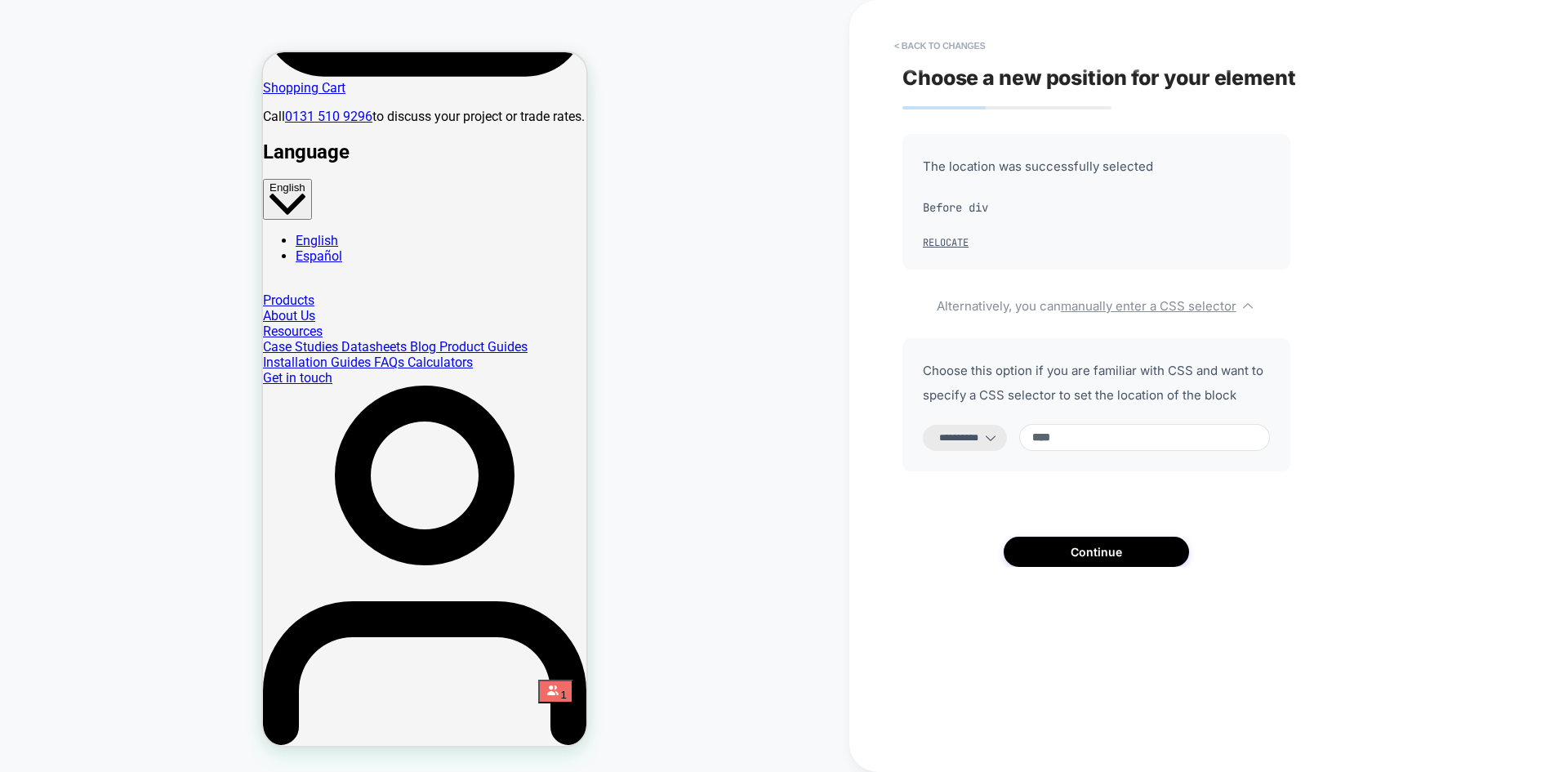
paste input "**********"
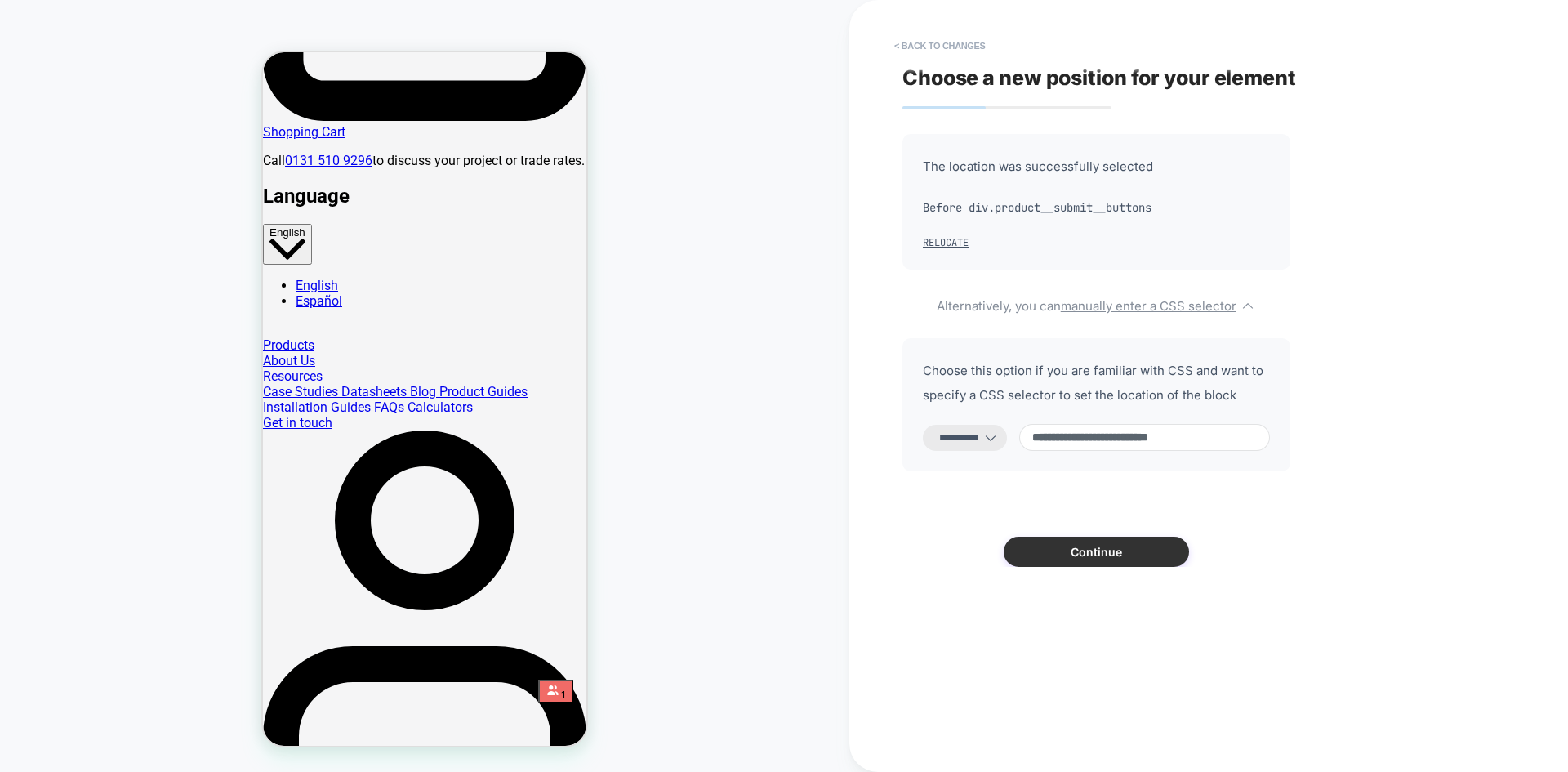
type input "**********"
click at [1110, 555] on button "Continue" at bounding box center [1096, 552] width 185 height 30
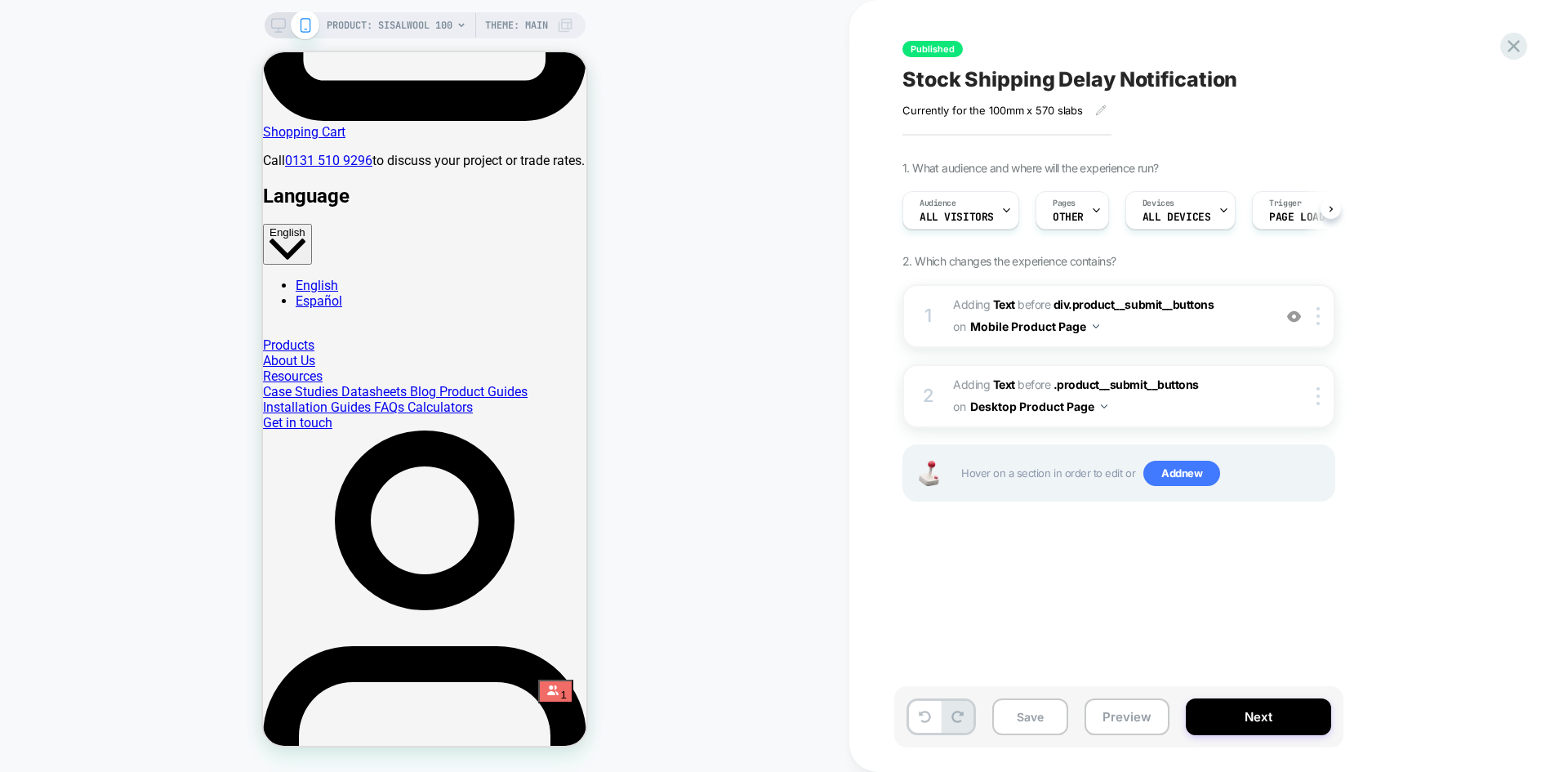
scroll to position [0, 1]
click at [1029, 720] on button "Save" at bounding box center [1030, 716] width 76 height 37
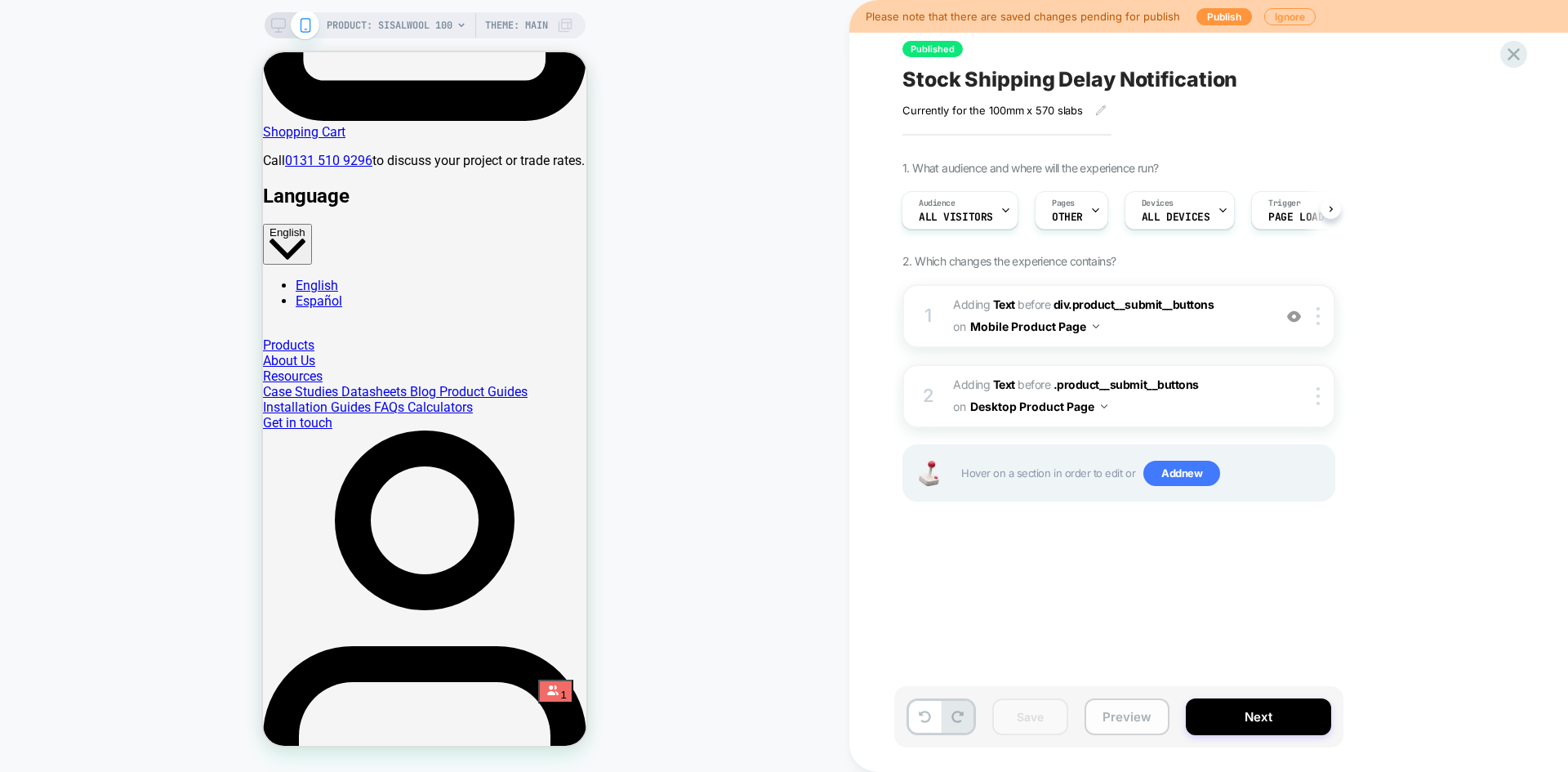
click at [1124, 721] on button "Preview" at bounding box center [1127, 716] width 85 height 37
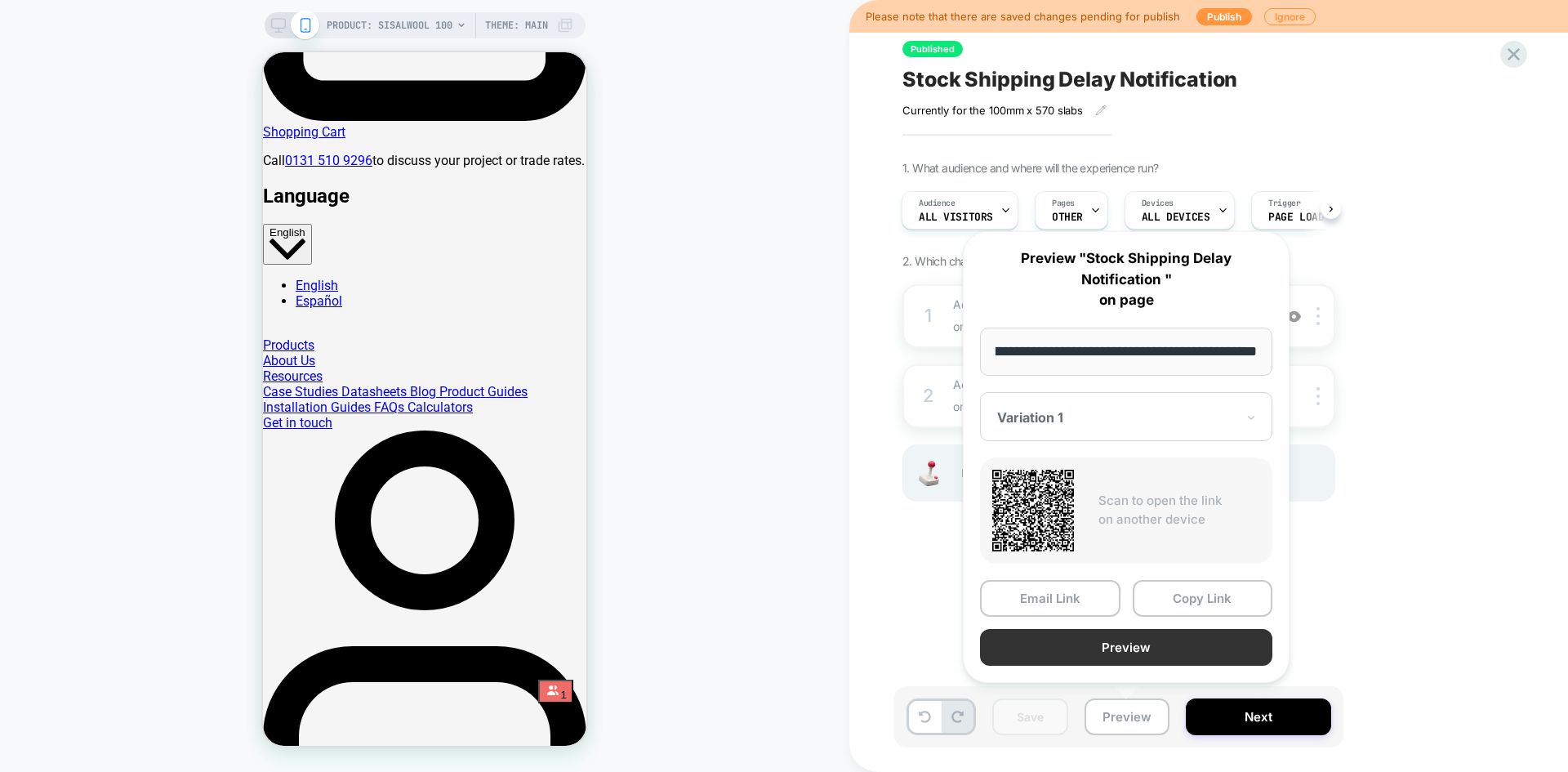
scroll to position [0, 0]
click at [1184, 644] on button "Preview" at bounding box center [1126, 647] width 292 height 37
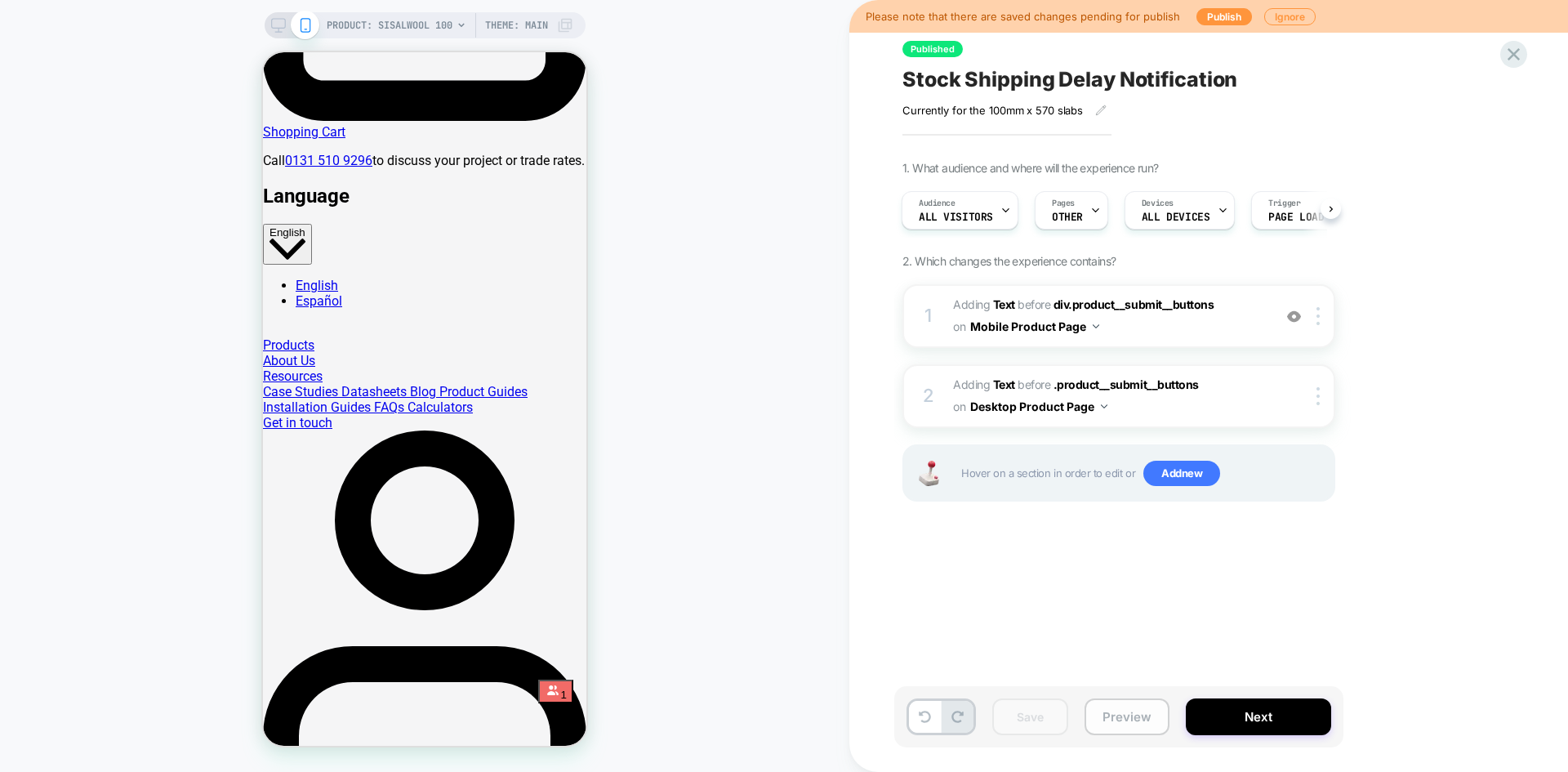
click at [1117, 724] on button "Preview" at bounding box center [1127, 716] width 85 height 37
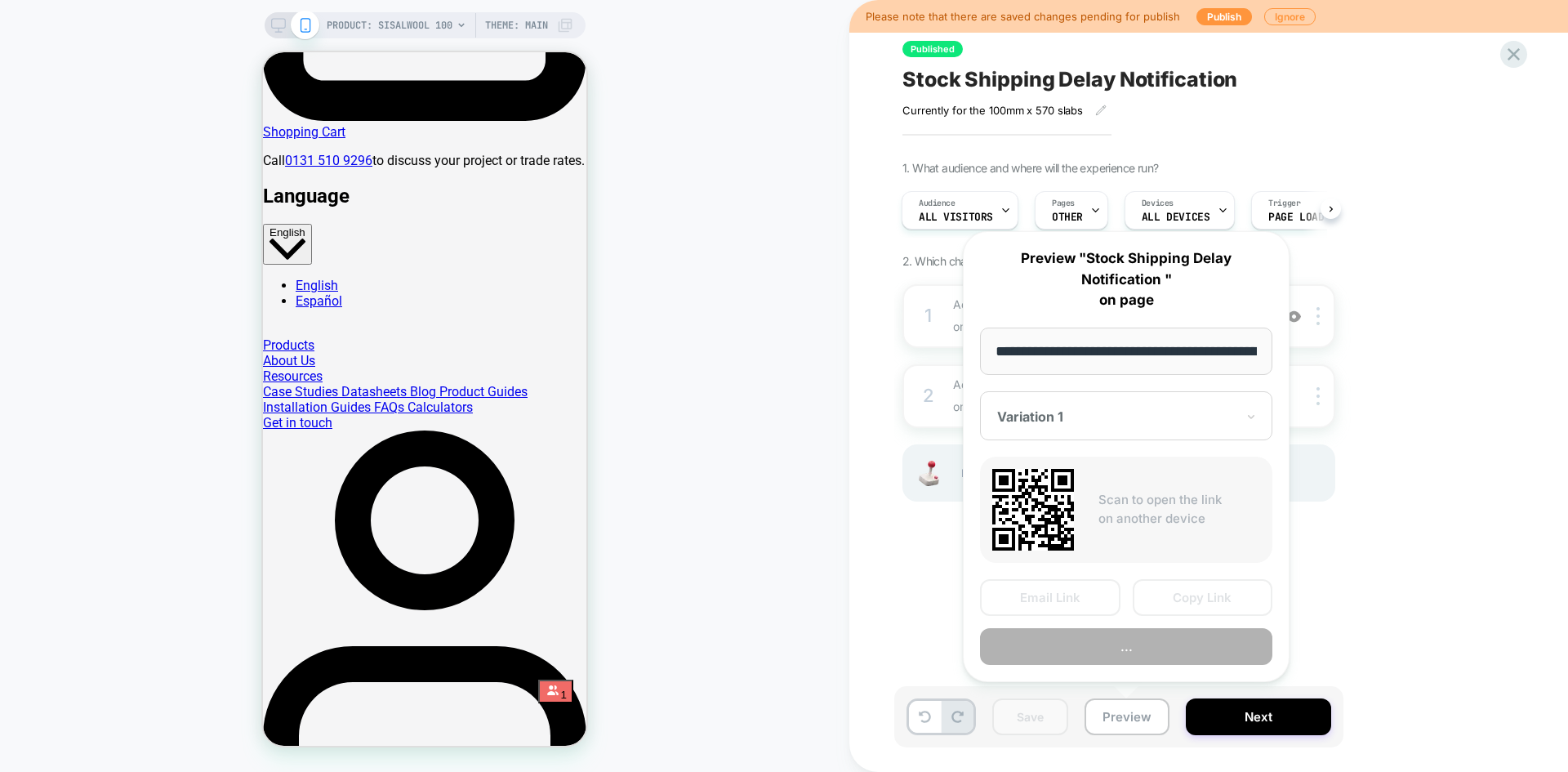
scroll to position [0, 199]
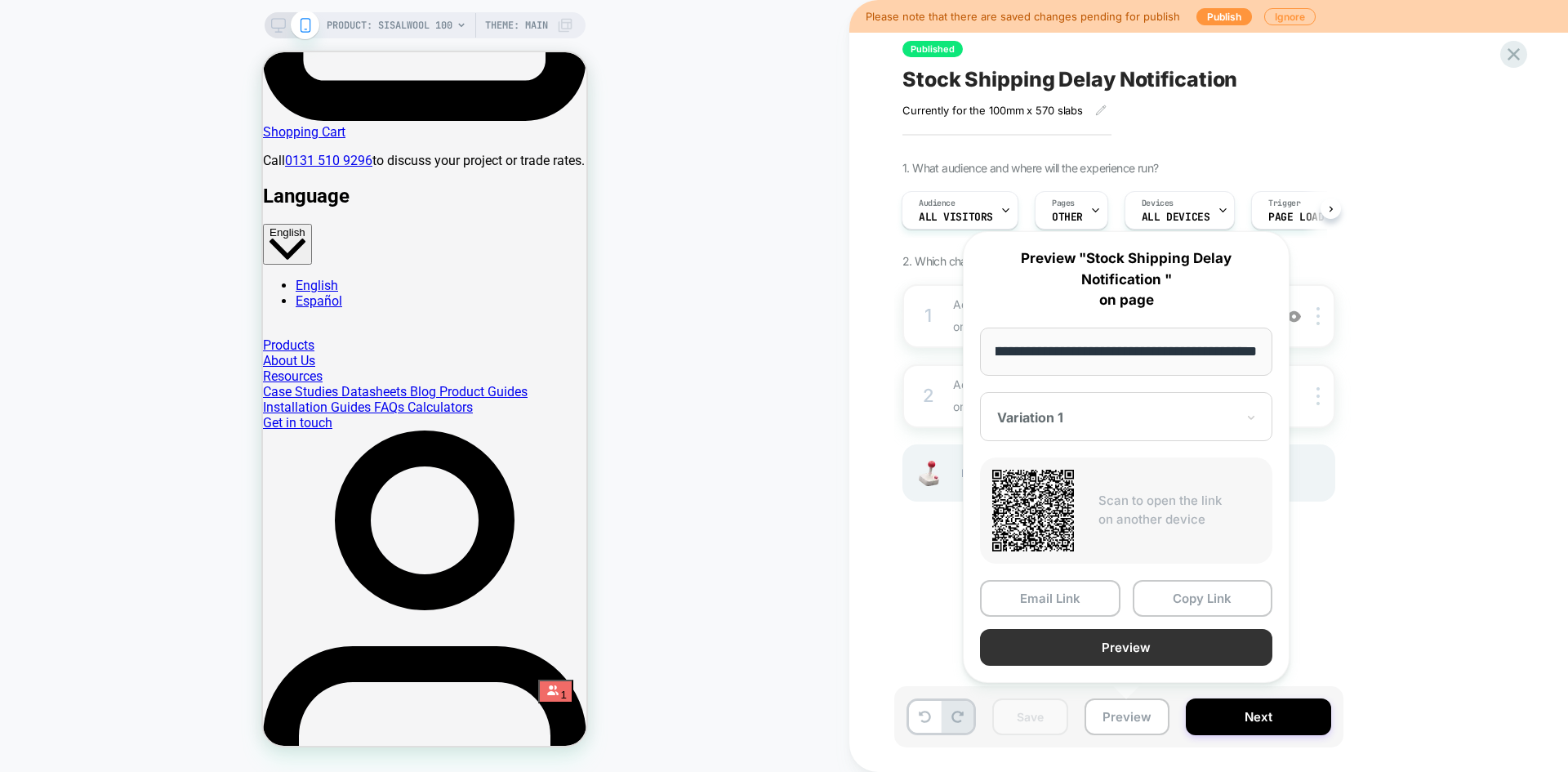
click at [1188, 649] on button "Preview" at bounding box center [1126, 647] width 292 height 37
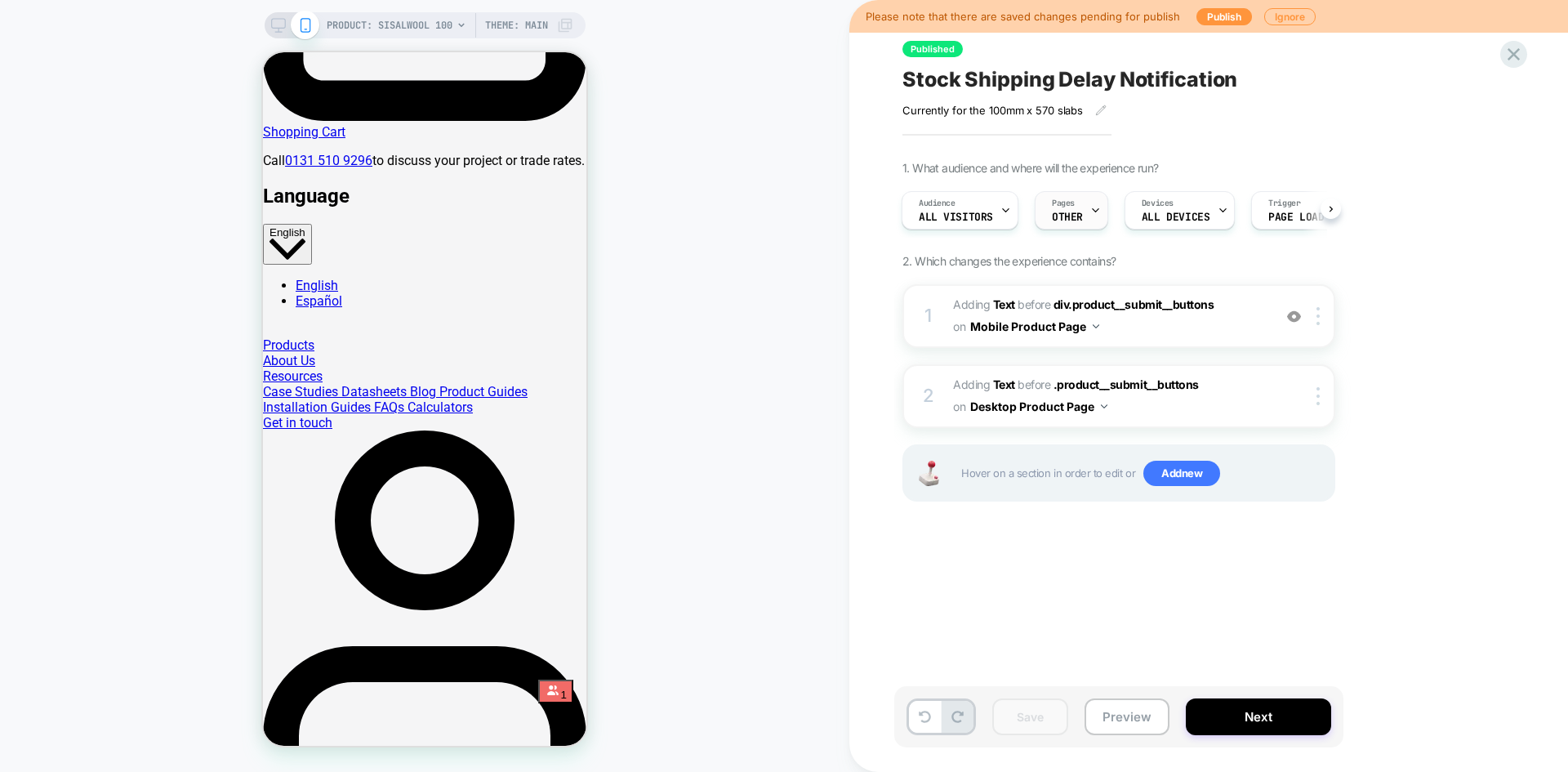
click at [1067, 216] on span "OTHER" at bounding box center [1067, 217] width 31 height 11
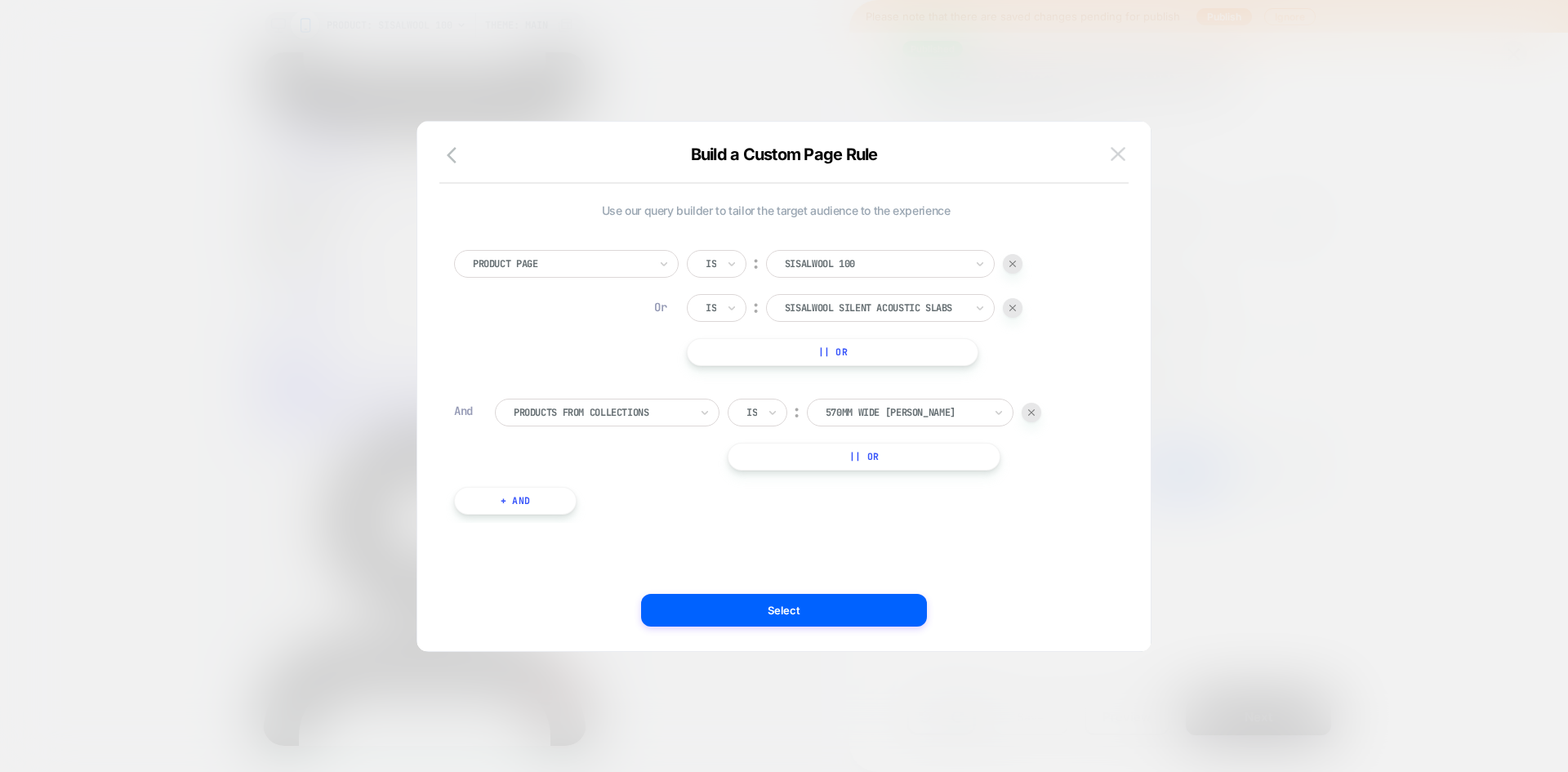
click at [1112, 161] on img at bounding box center [1118, 154] width 15 height 14
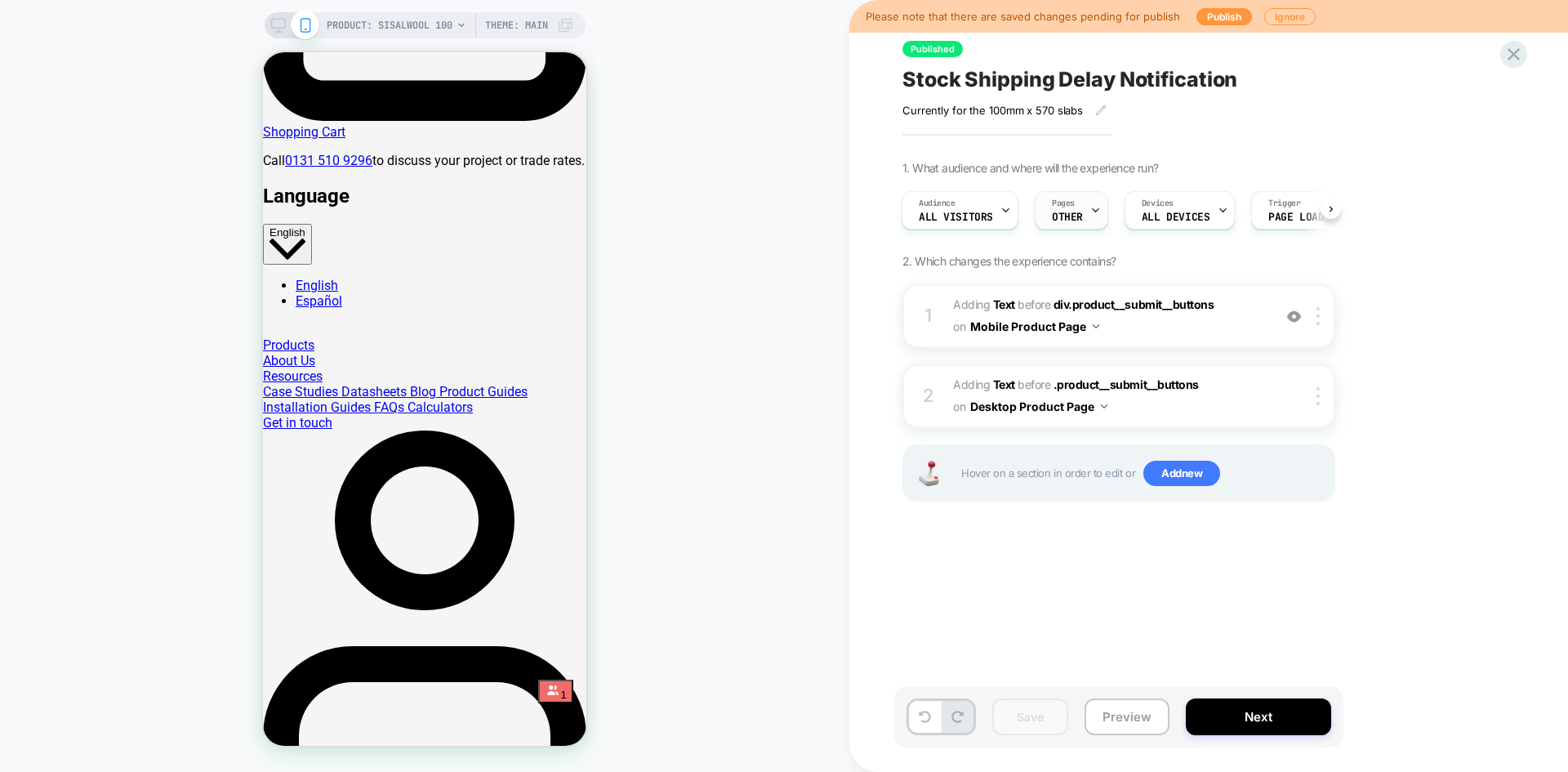
click at [1068, 203] on span "Pages" at bounding box center [1063, 203] width 23 height 11
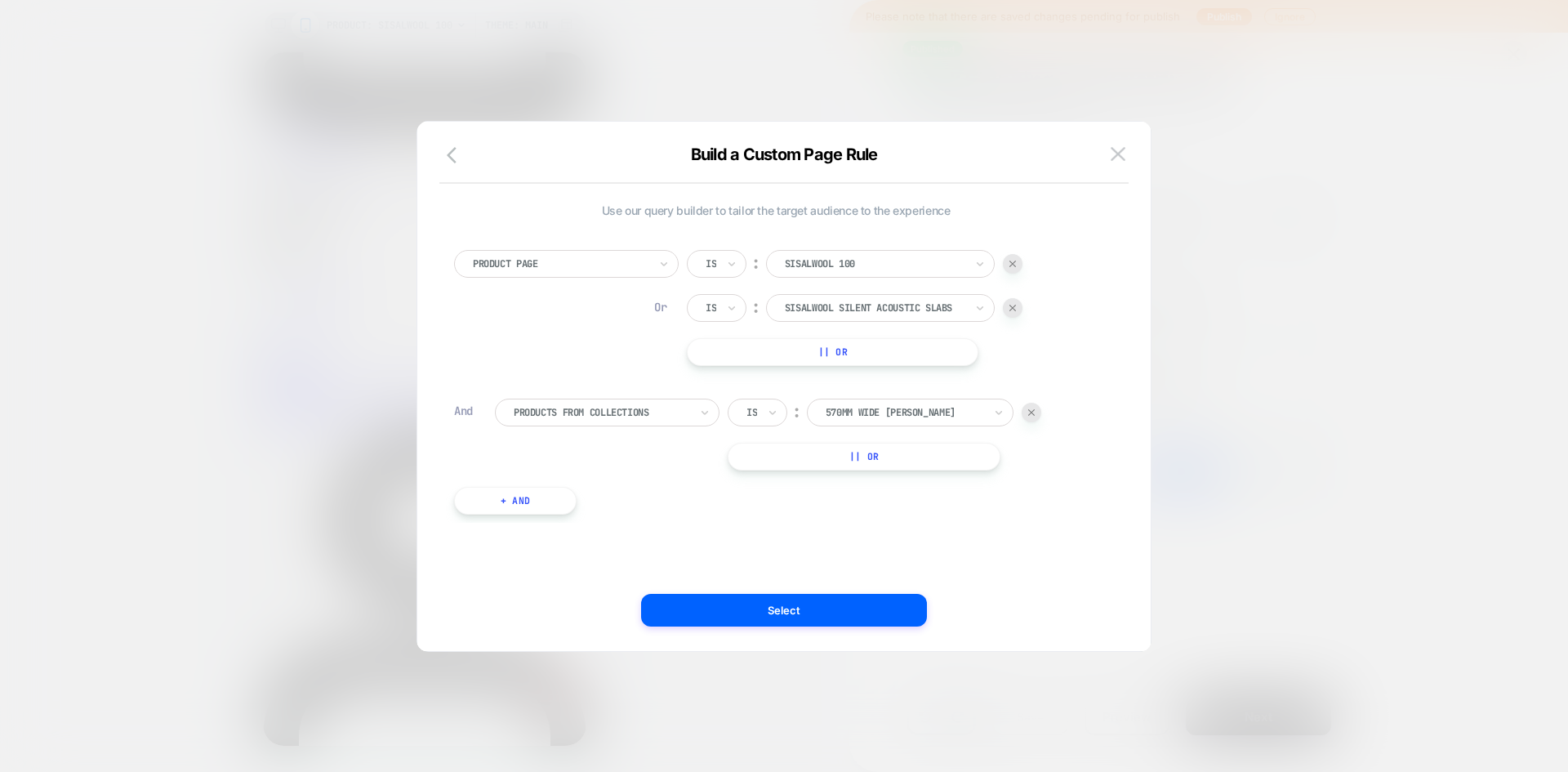
click at [1030, 406] on div at bounding box center [1032, 413] width 20 height 20
click at [742, 605] on button "Select" at bounding box center [784, 610] width 286 height 33
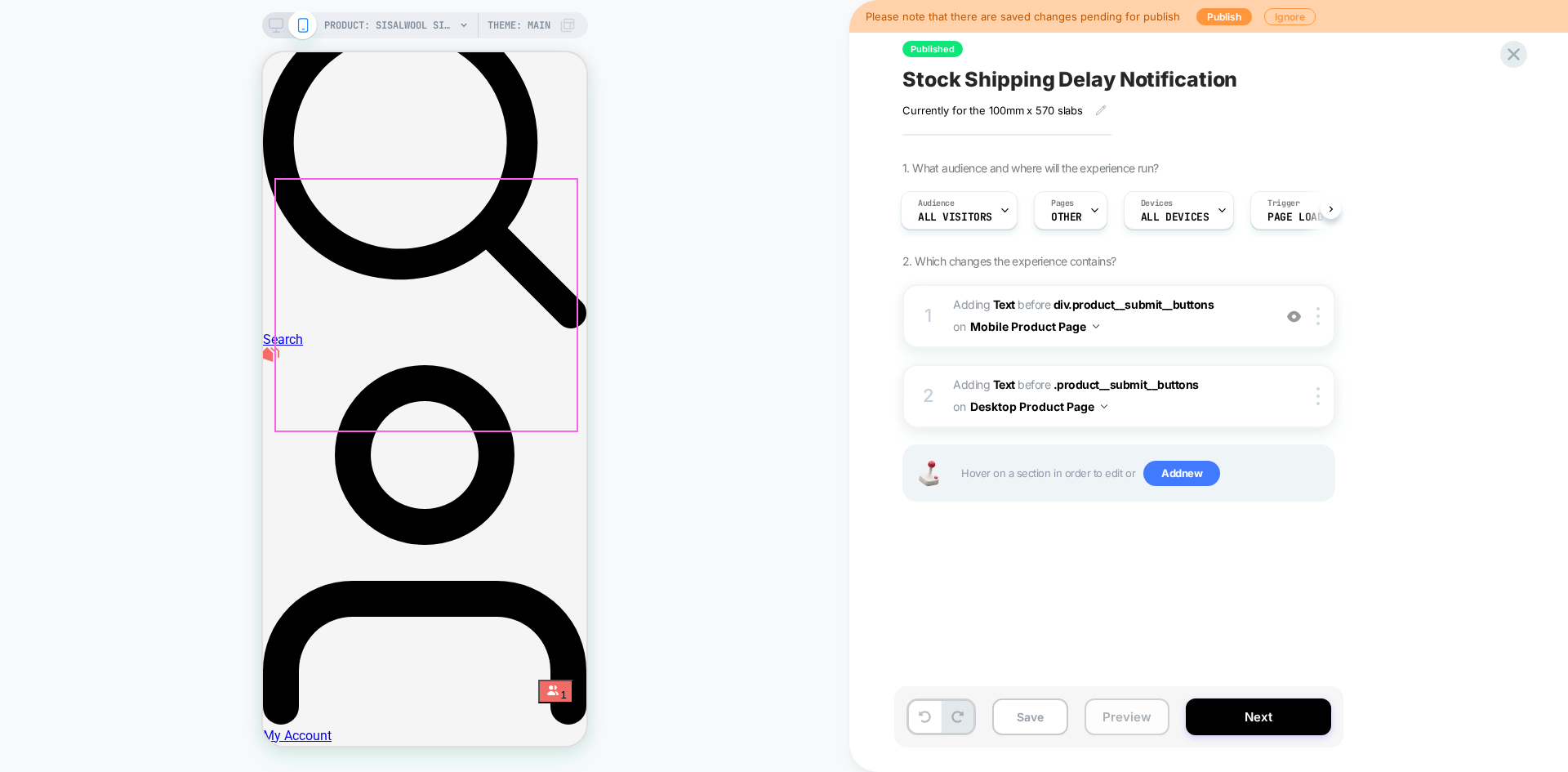
scroll to position [0, 0]
click at [1121, 727] on button "Preview" at bounding box center [1127, 716] width 85 height 37
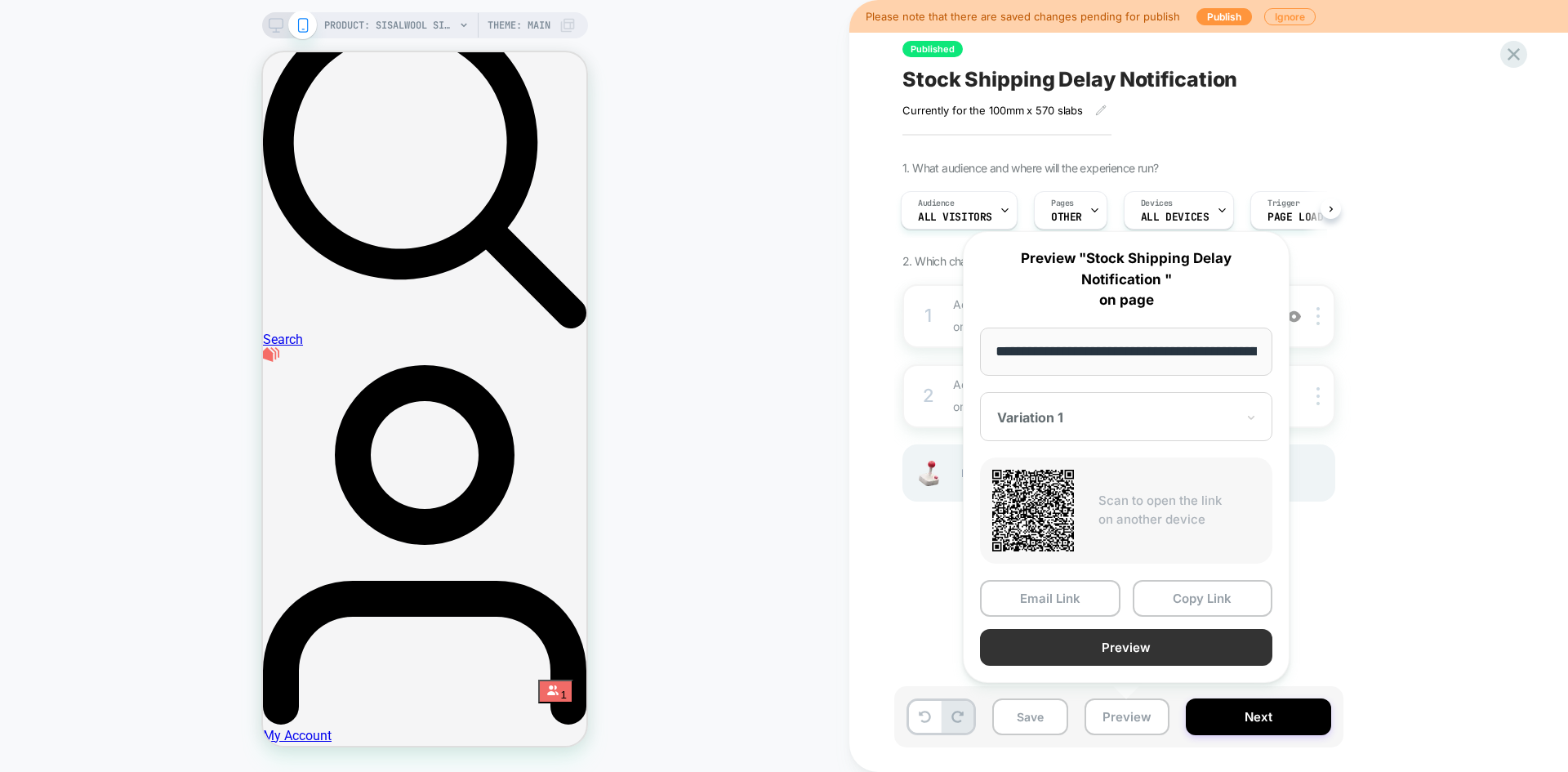
click at [1175, 653] on button "Preview" at bounding box center [1126, 647] width 292 height 37
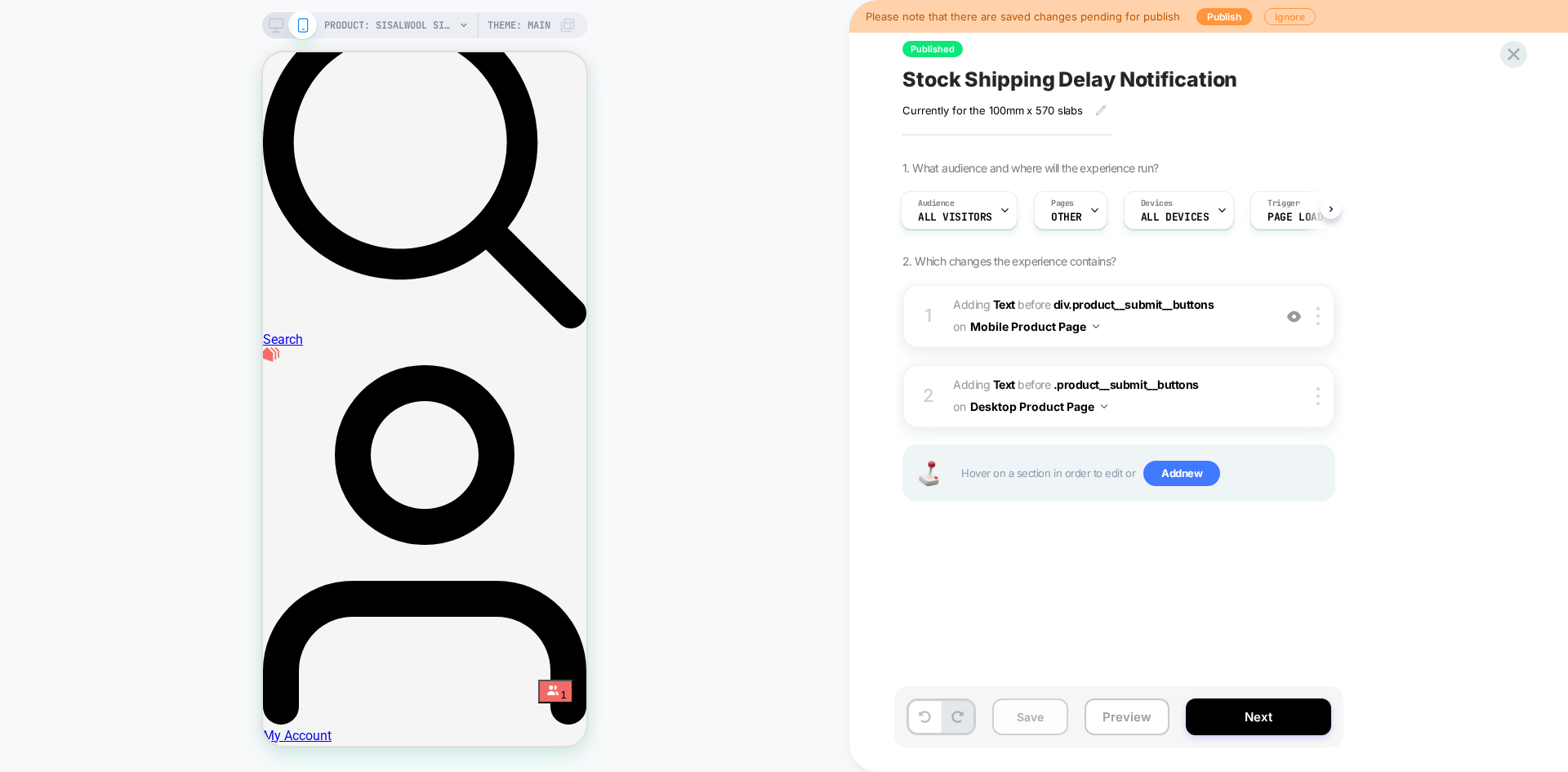
click at [1026, 717] on button "Save" at bounding box center [1030, 716] width 76 height 37
click at [1036, 74] on span "Stock Shipping Delay Notification" at bounding box center [1070, 79] width 335 height 25
click at [1045, 84] on textarea "**********" at bounding box center [1150, 79] width 494 height 25
click at [1134, 711] on button "Preview" at bounding box center [1127, 716] width 85 height 37
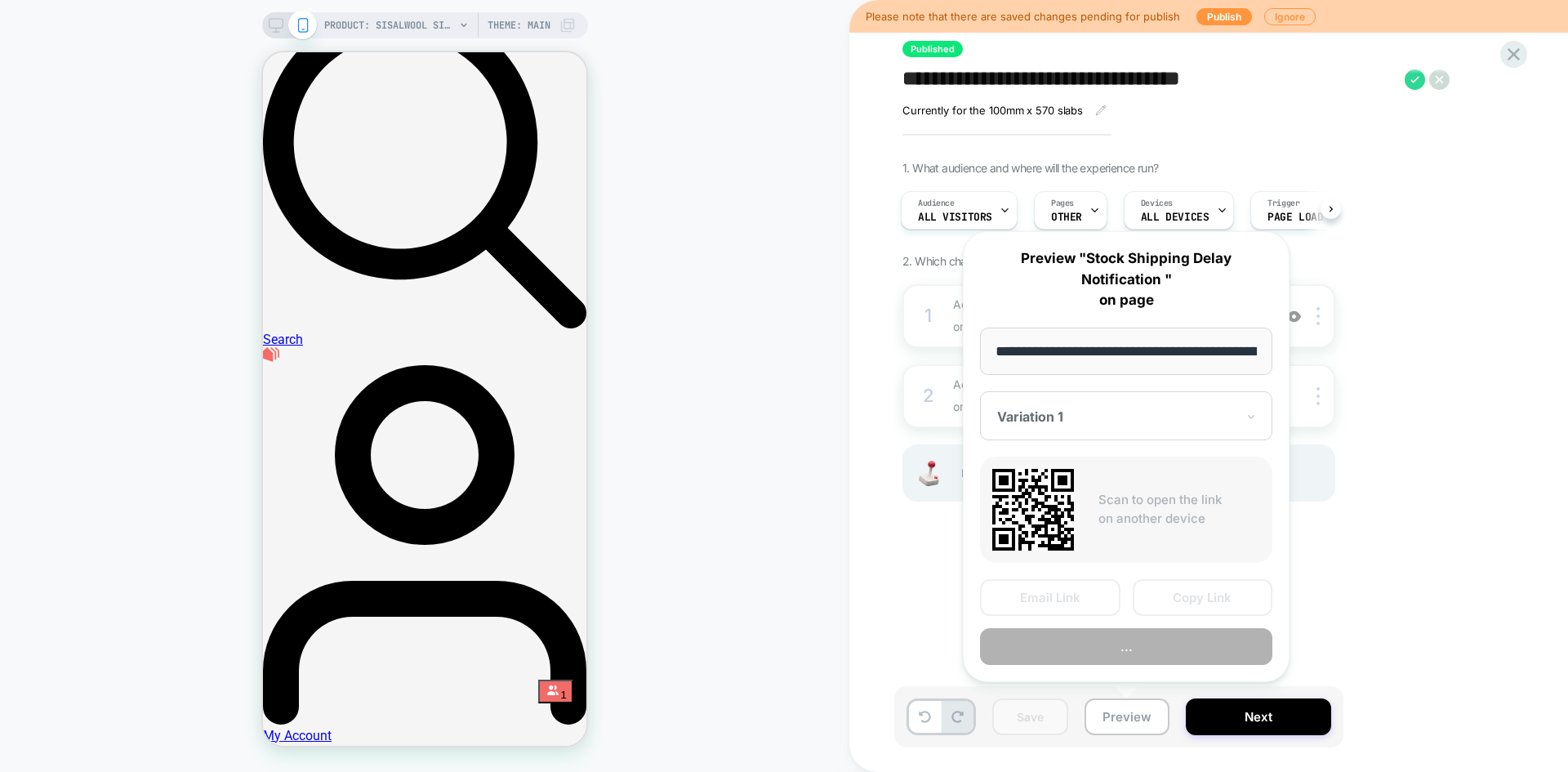
scroll to position [0, 307]
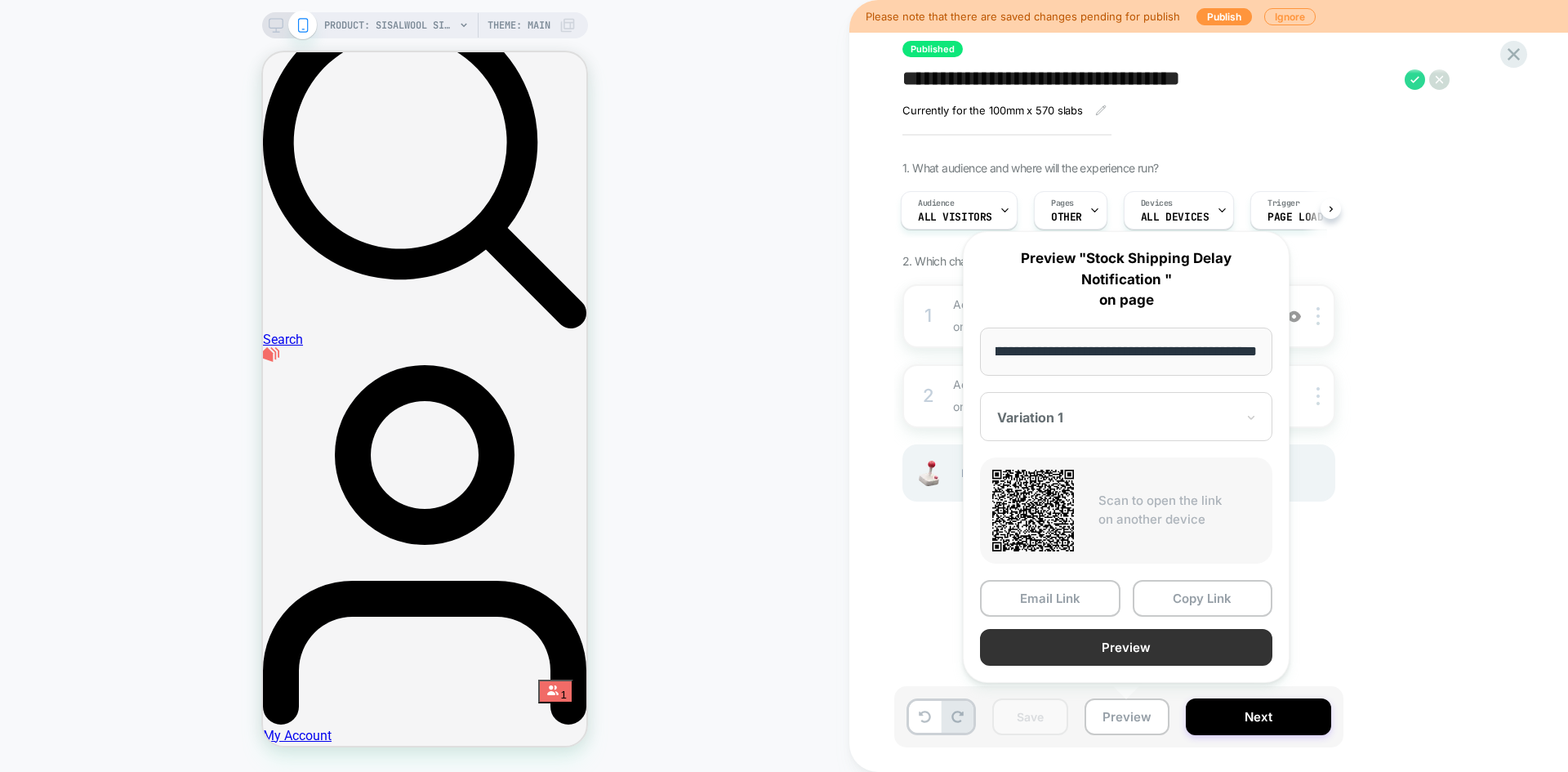
click at [1200, 644] on button "Preview" at bounding box center [1126, 647] width 292 height 37
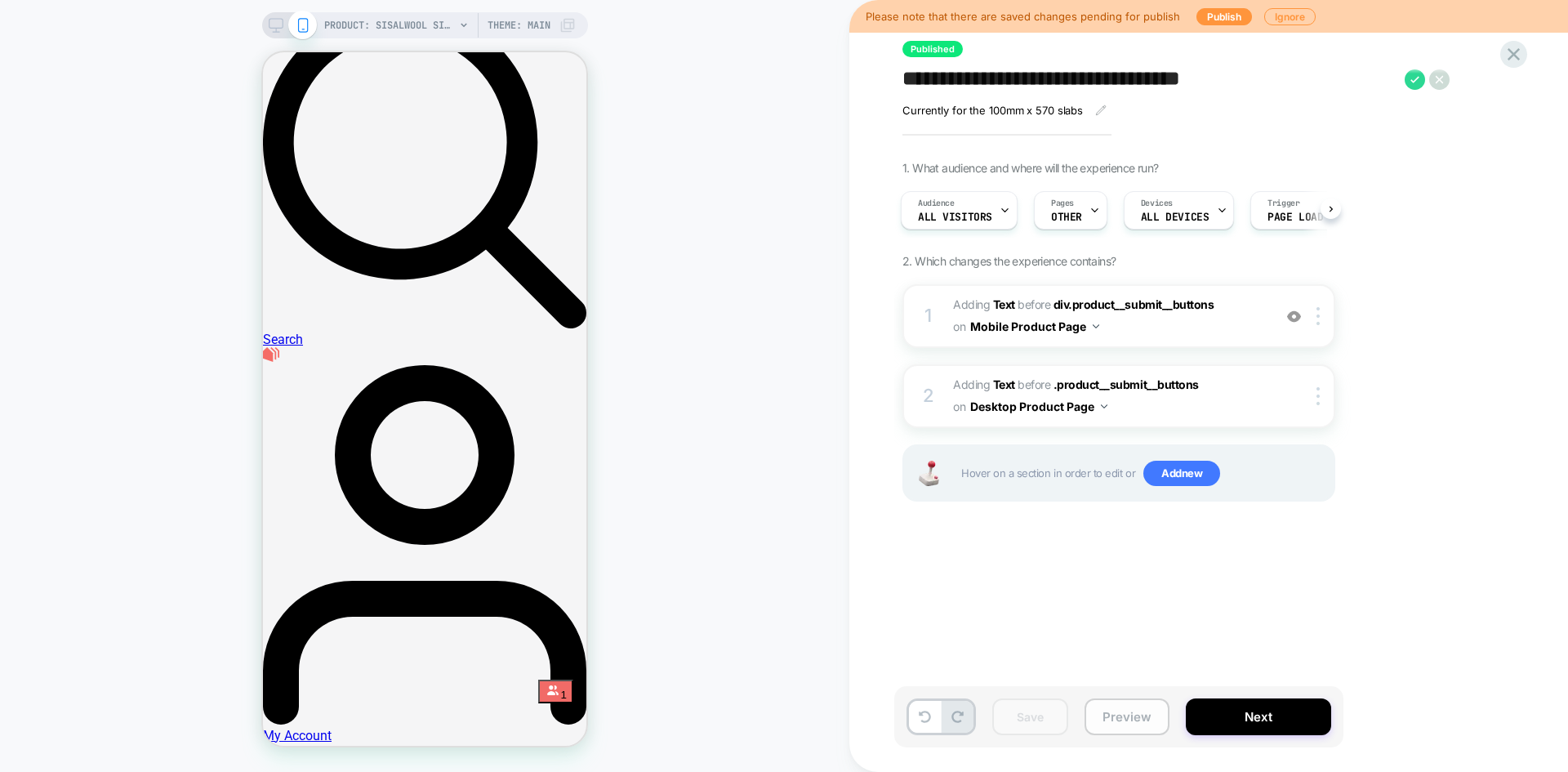
click at [1113, 731] on button "Preview" at bounding box center [1127, 716] width 85 height 37
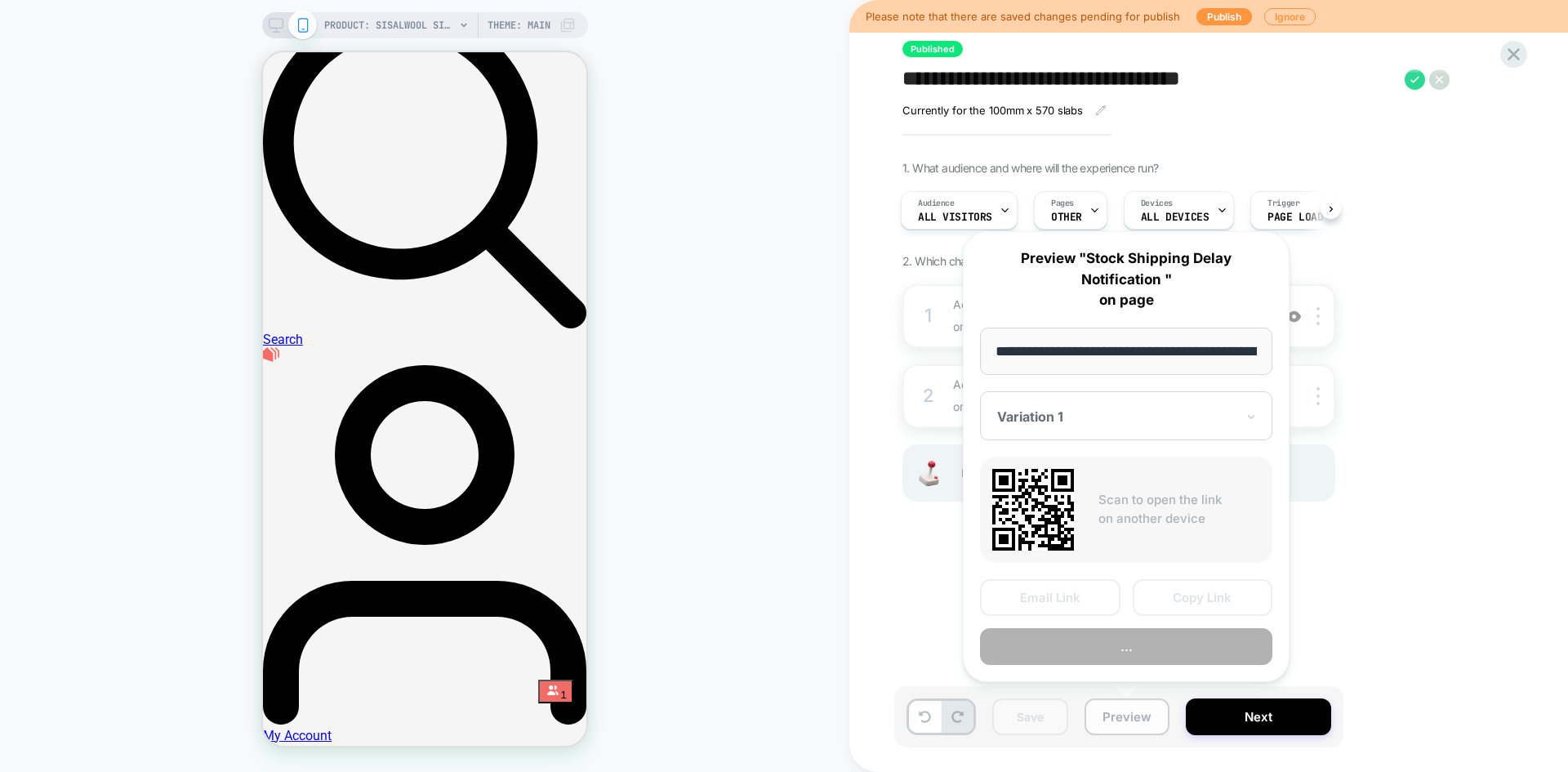
scroll to position [0, 307]
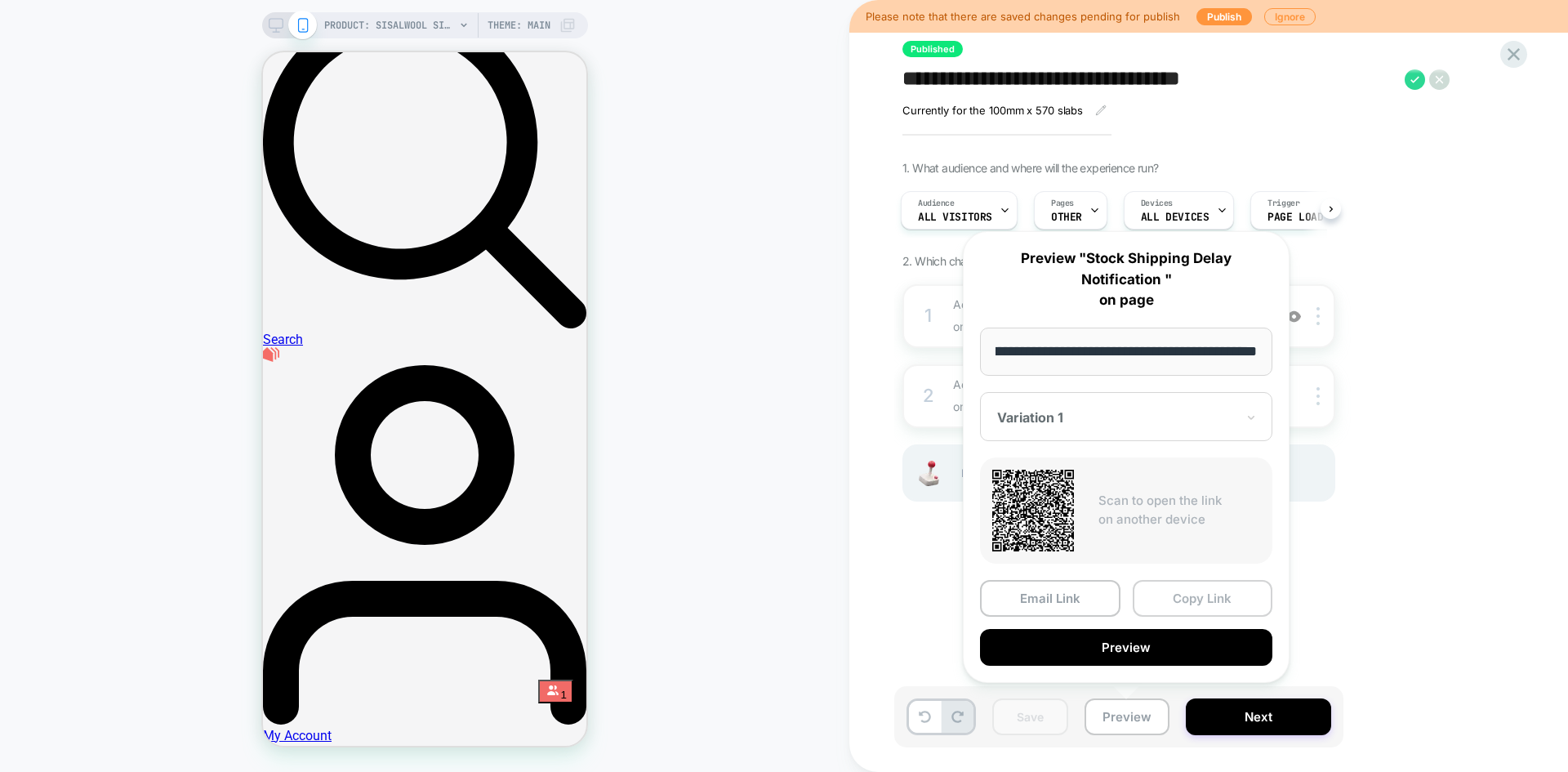
click at [1201, 597] on button "Copy Link" at bounding box center [1203, 598] width 140 height 37
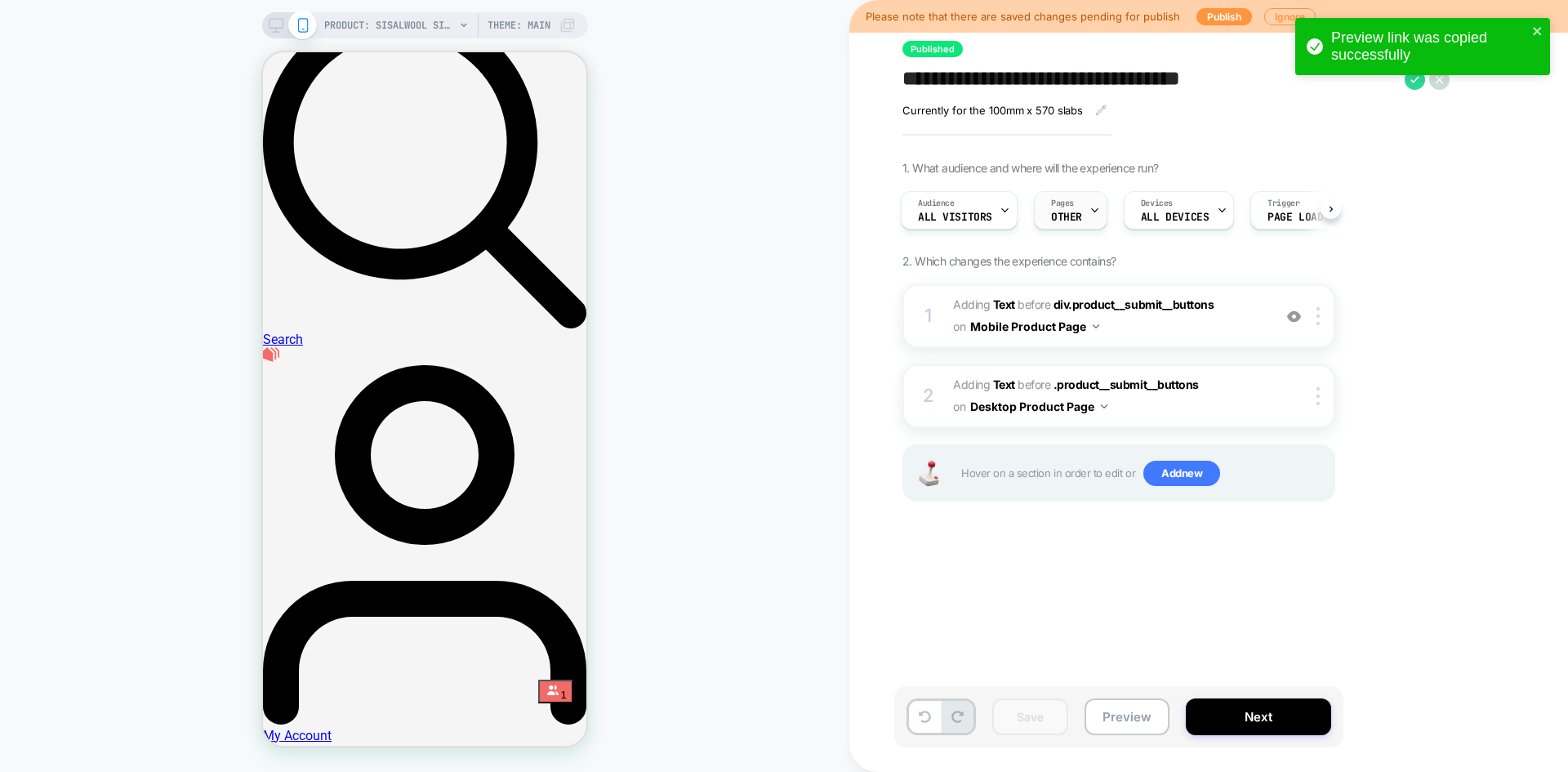
click at [1085, 219] on div "Pages OTHER" at bounding box center [1067, 210] width 64 height 37
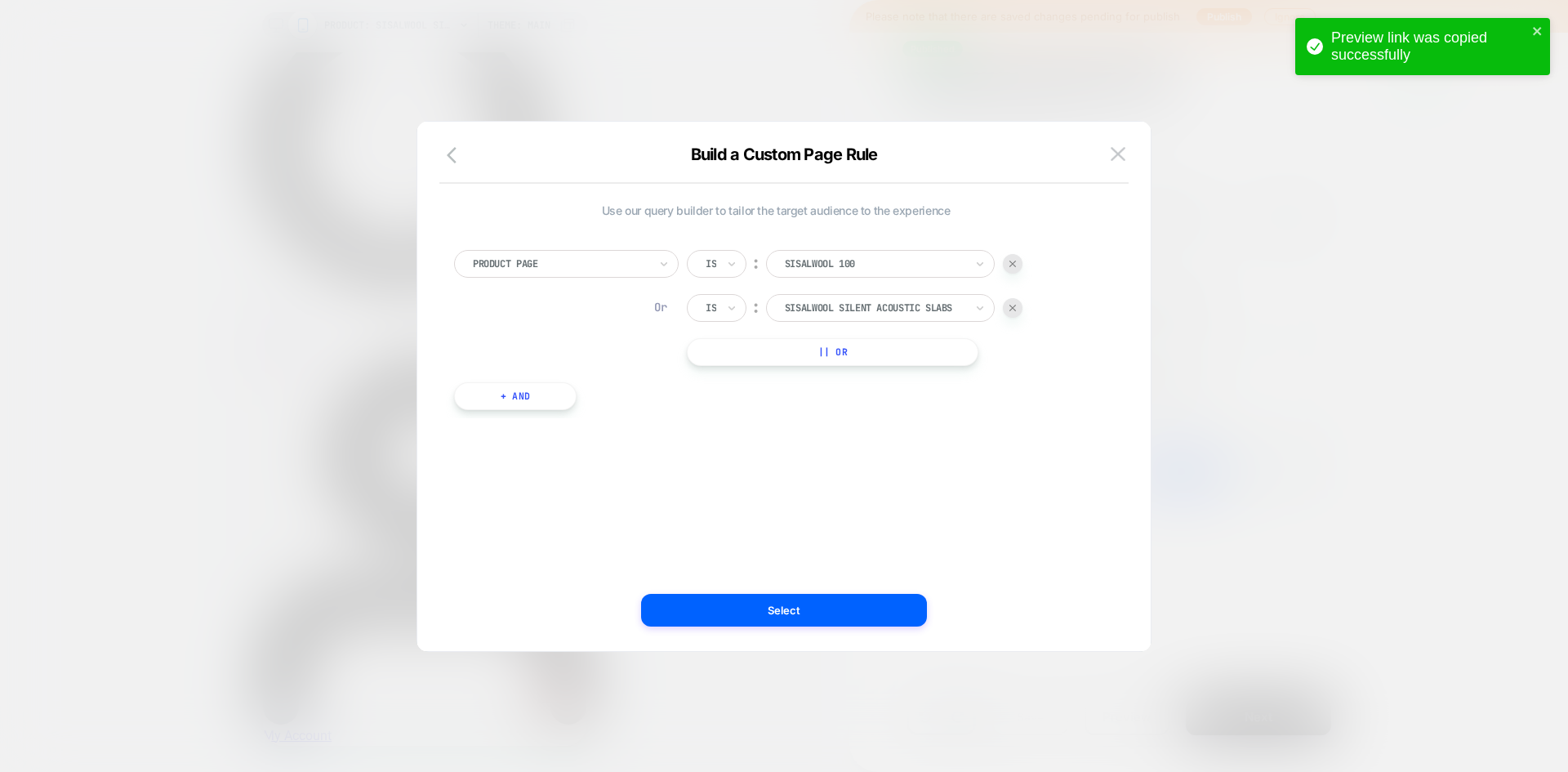
click at [842, 348] on button "|| Or" at bounding box center [833, 352] width 292 height 28
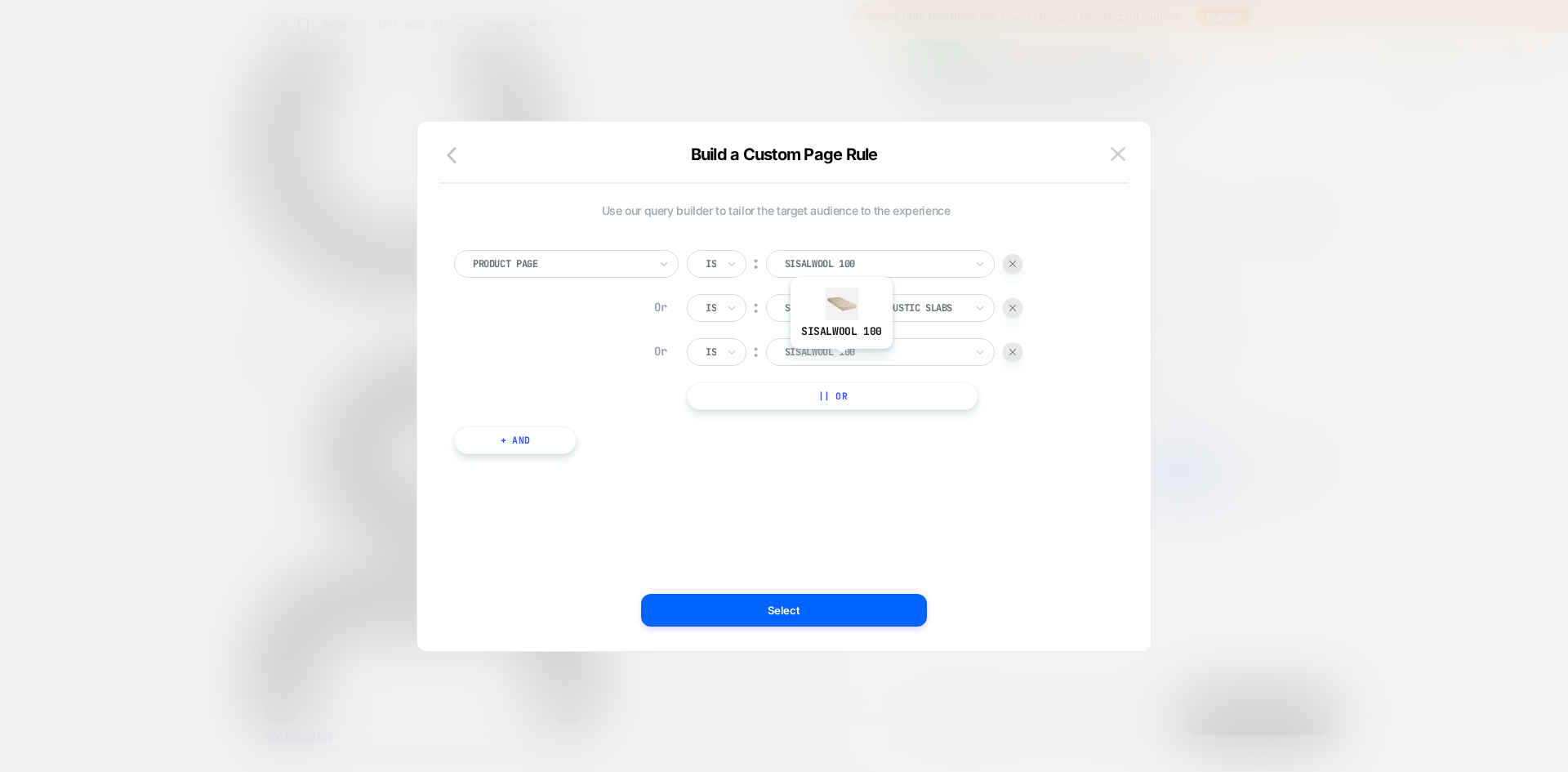
click at [840, 361] on div "sisalwool 100" at bounding box center [880, 352] width 229 height 28
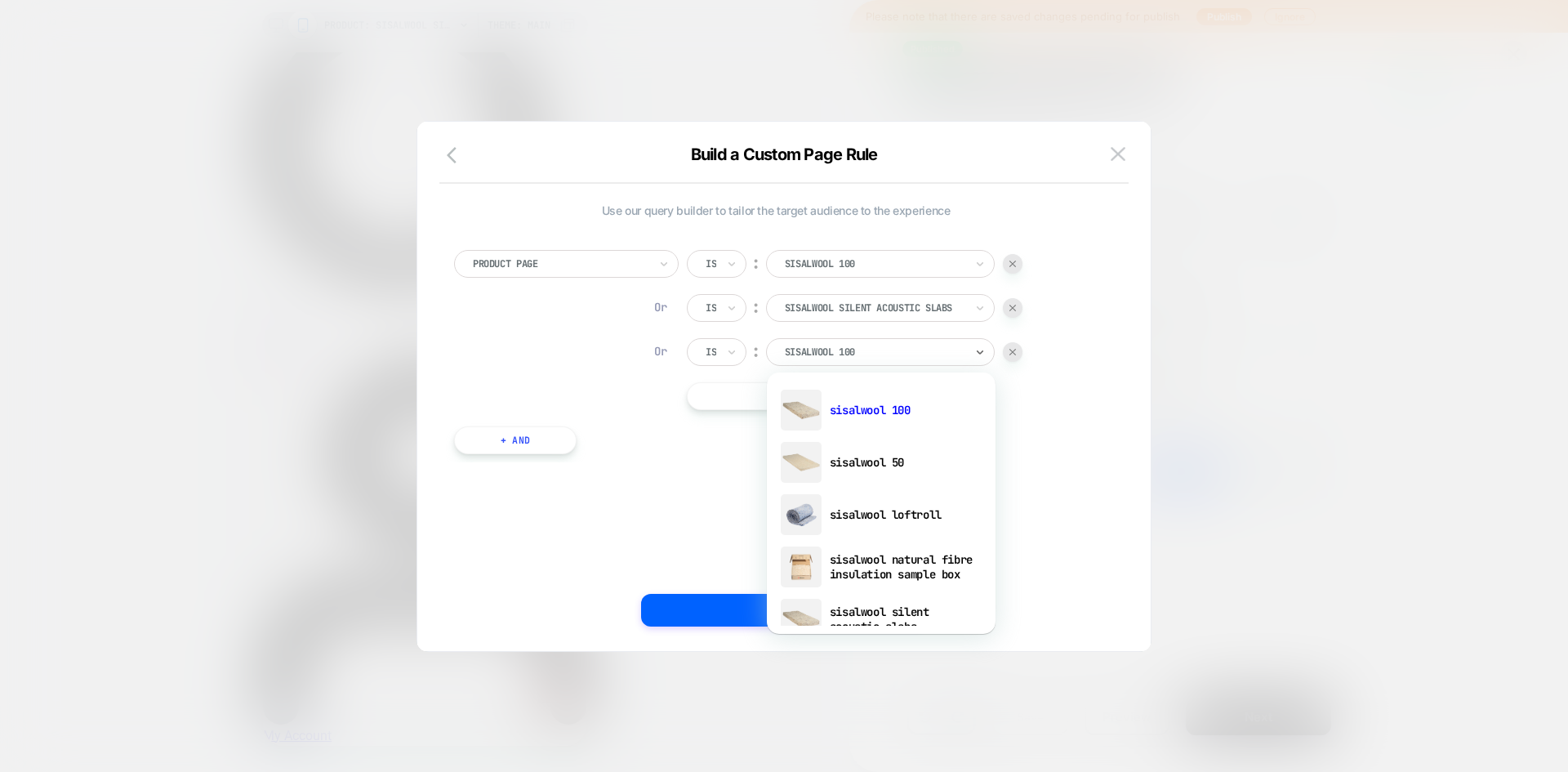
click at [1014, 352] on img at bounding box center [1013, 352] width 7 height 7
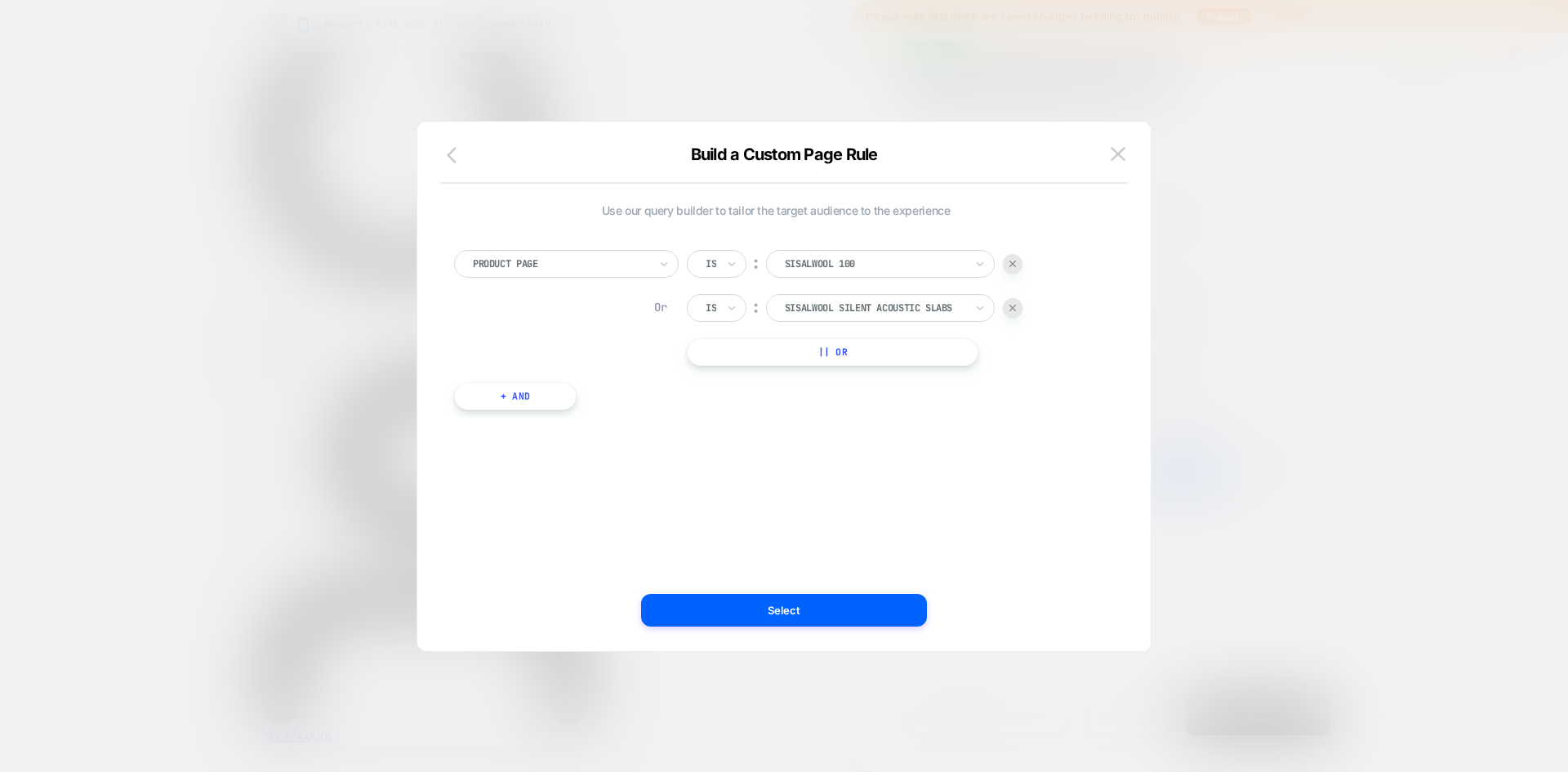
click at [453, 155] on icon "button" at bounding box center [457, 155] width 20 height 20
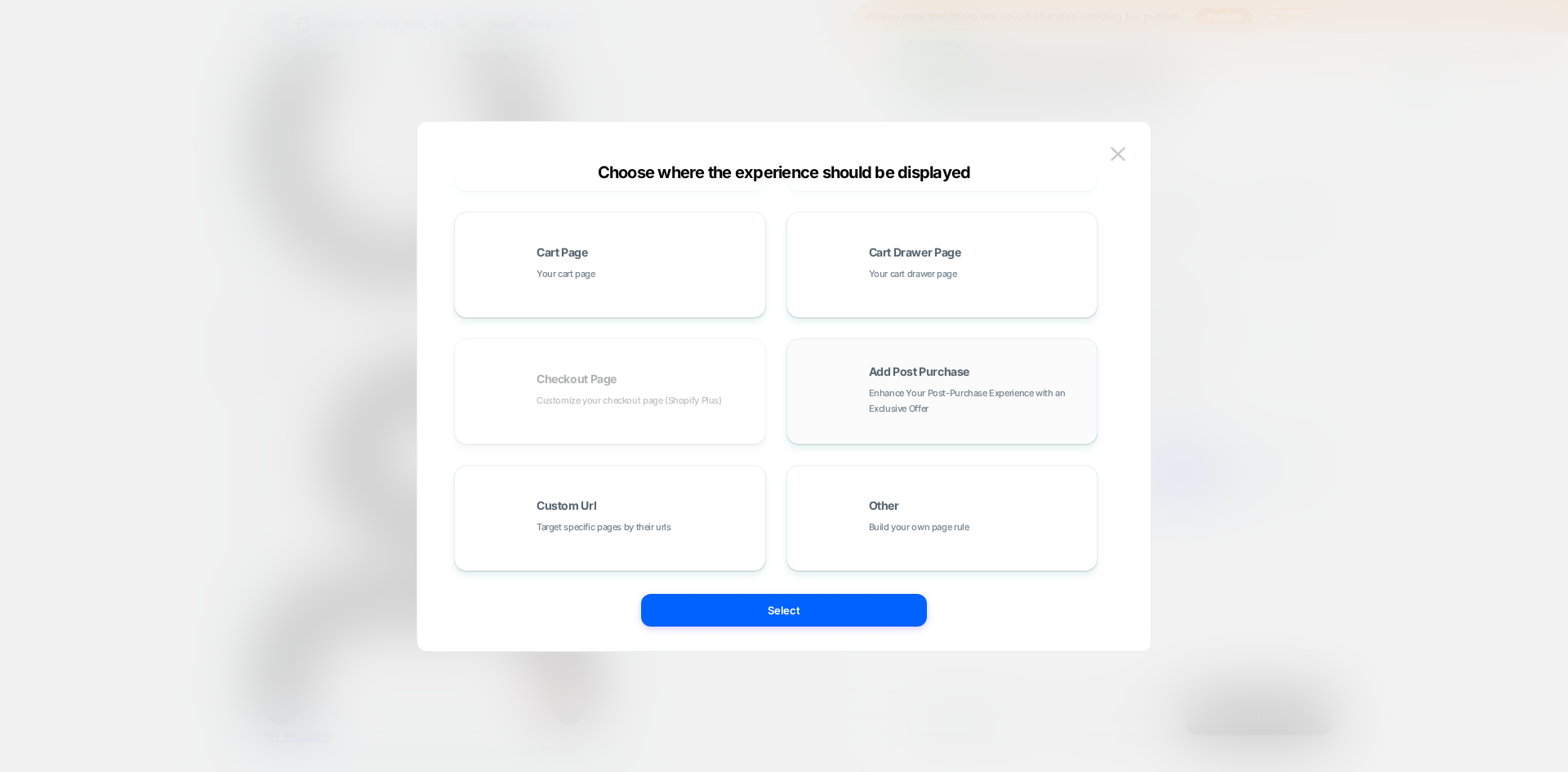
scroll to position [247, 0]
click at [674, 520] on div "Custom Url Target specific pages by their urls" at bounding box center [647, 515] width 221 height 35
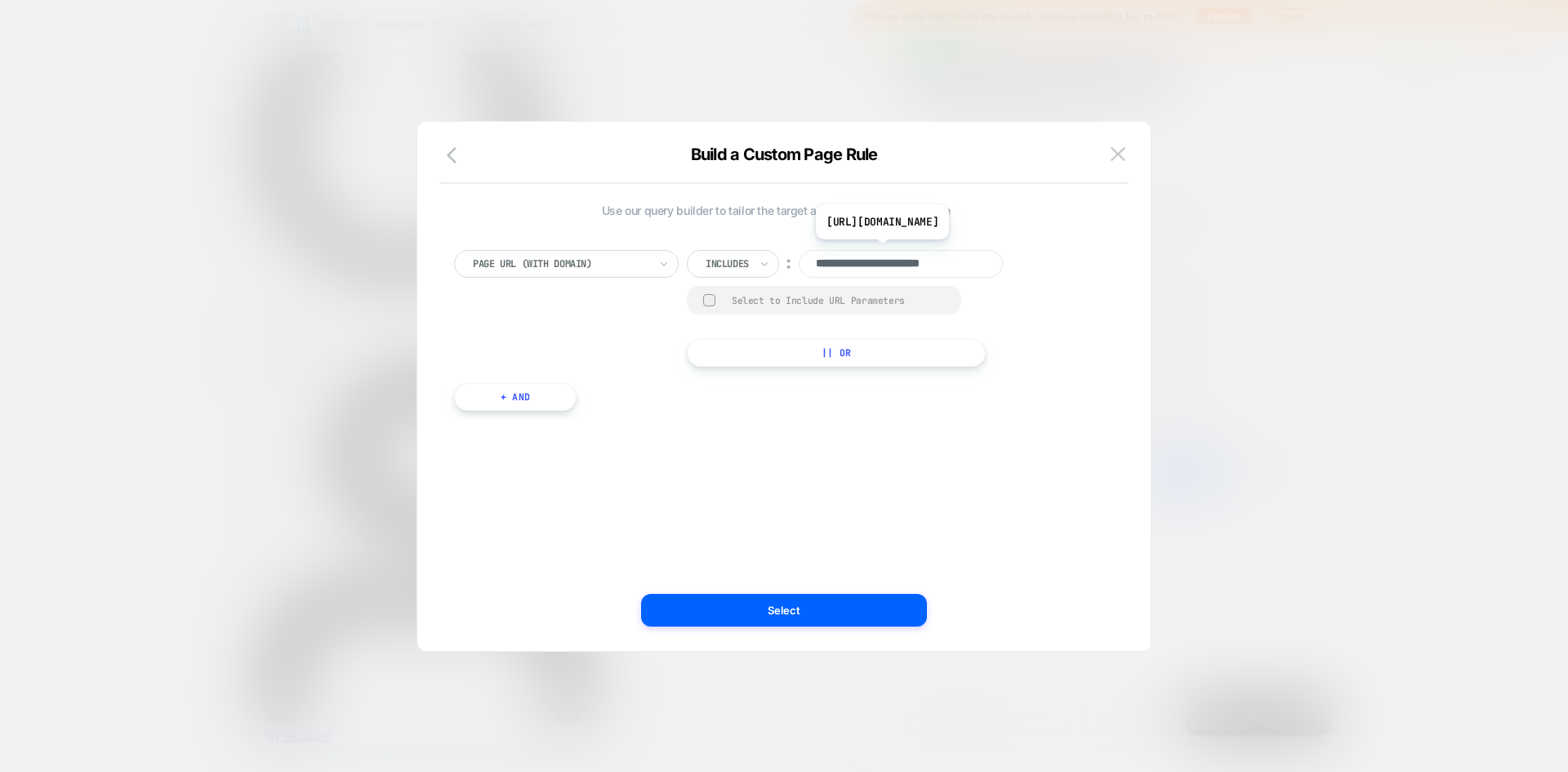
scroll to position [0, 0]
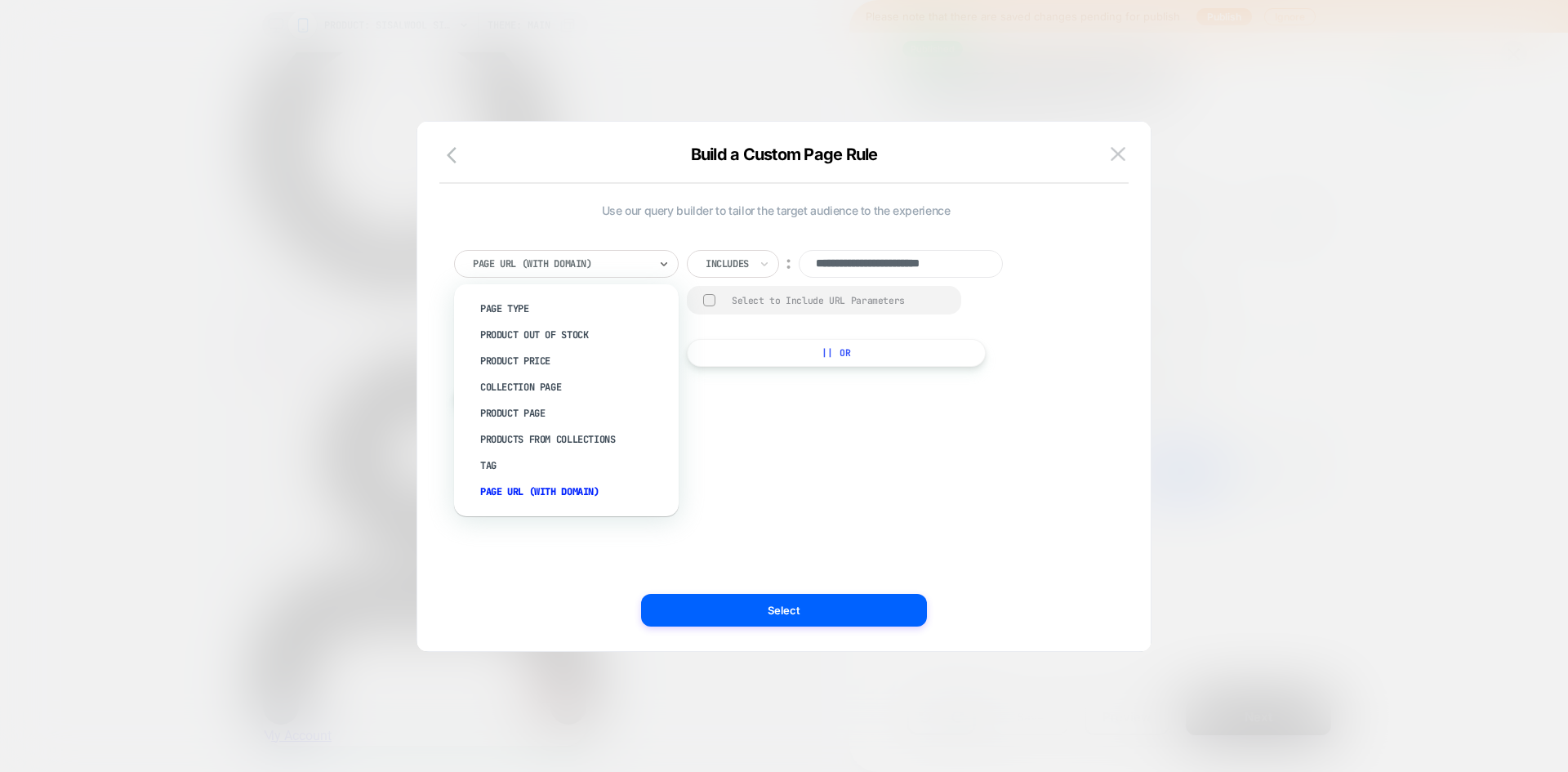
click at [574, 270] on div at bounding box center [561, 263] width 176 height 15
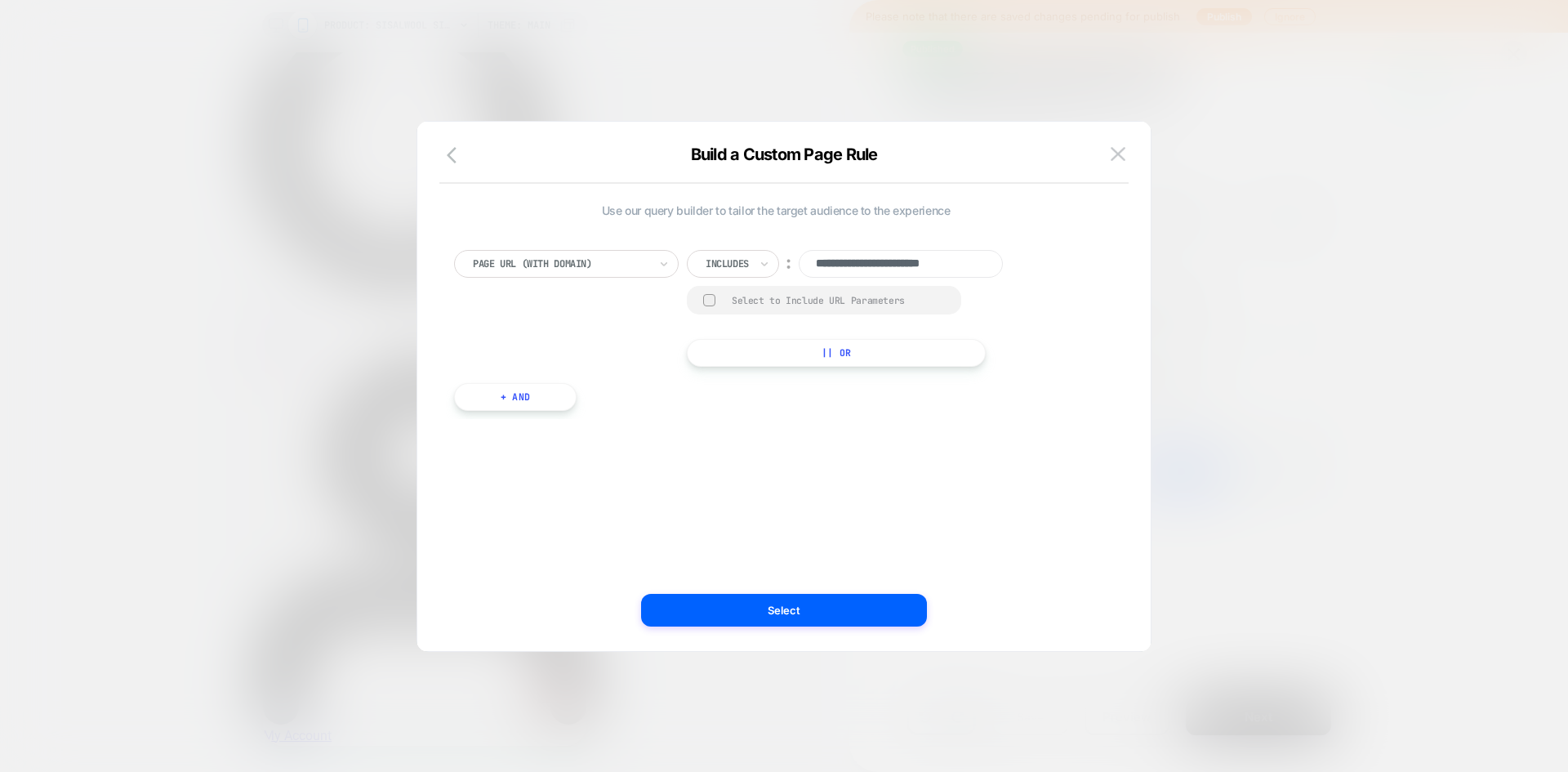
click at [781, 444] on div "**********" at bounding box center [776, 386] width 684 height 464
click at [457, 160] on icon "button" at bounding box center [457, 155] width 20 height 20
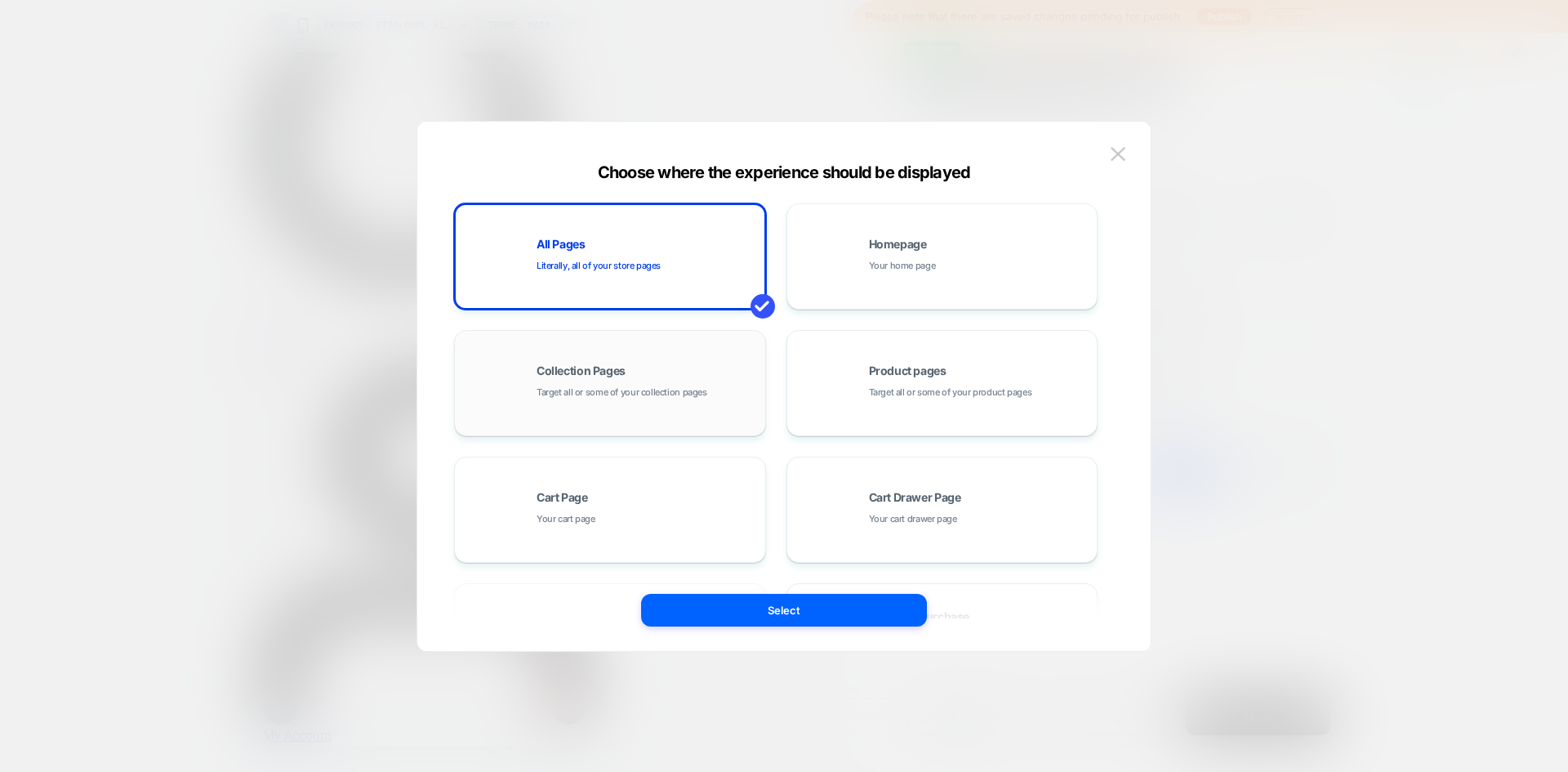
click at [682, 431] on div "Collection Pages Target all or some of your collection pages" at bounding box center [610, 383] width 312 height 106
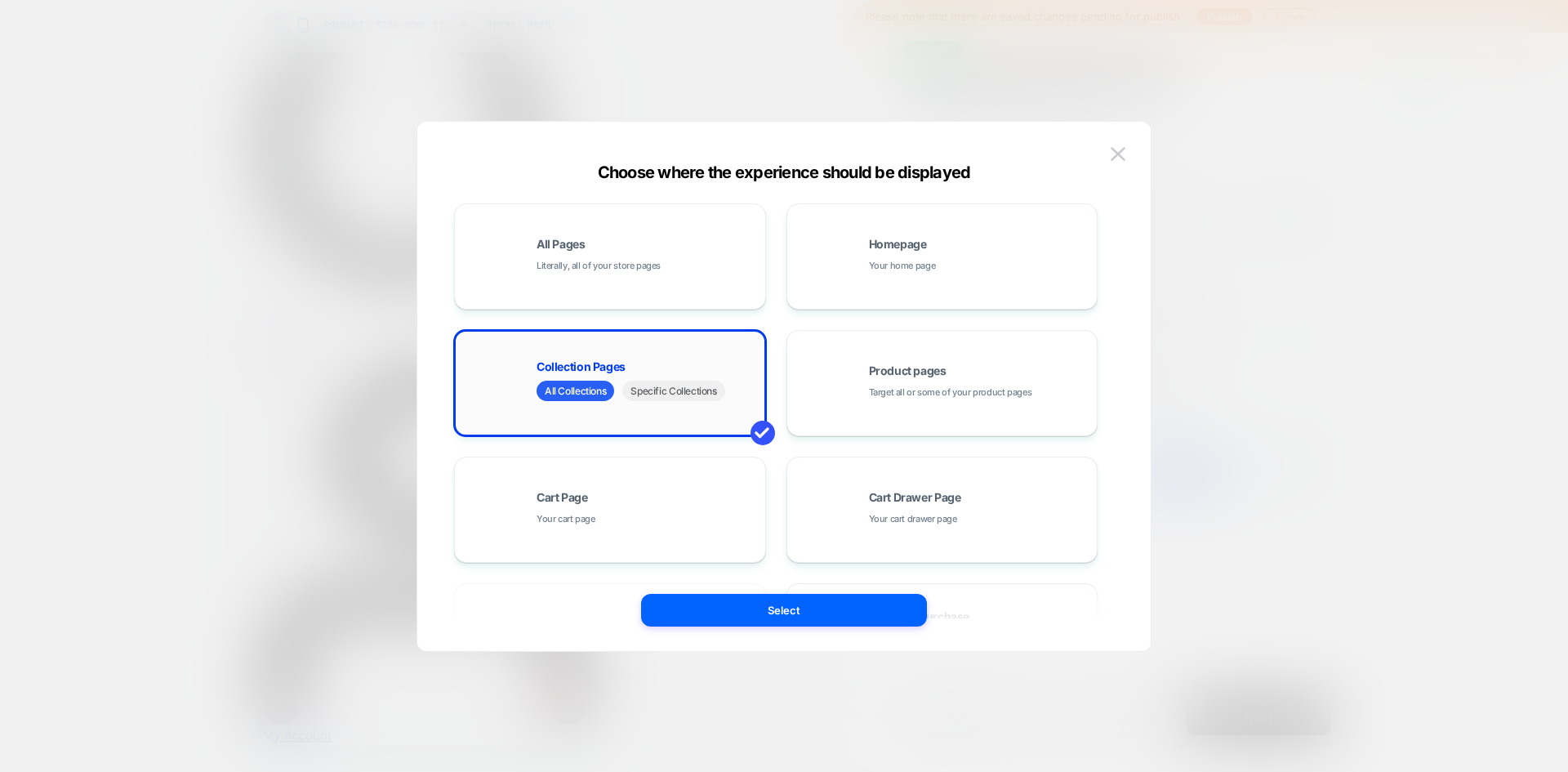
click at [665, 390] on span "Specific Collections" at bounding box center [673, 391] width 102 height 20
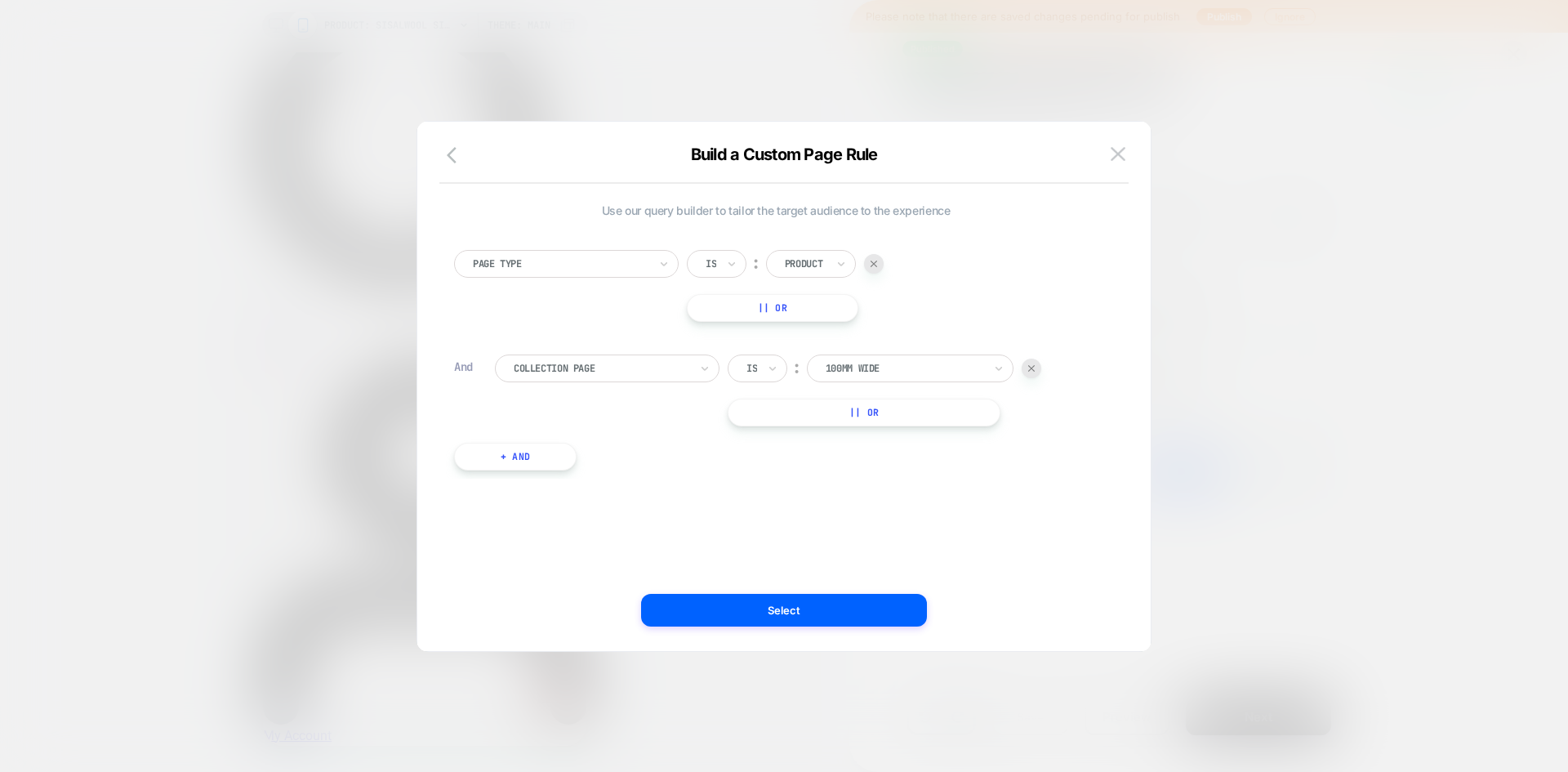
click at [874, 367] on div at bounding box center [905, 368] width 158 height 15
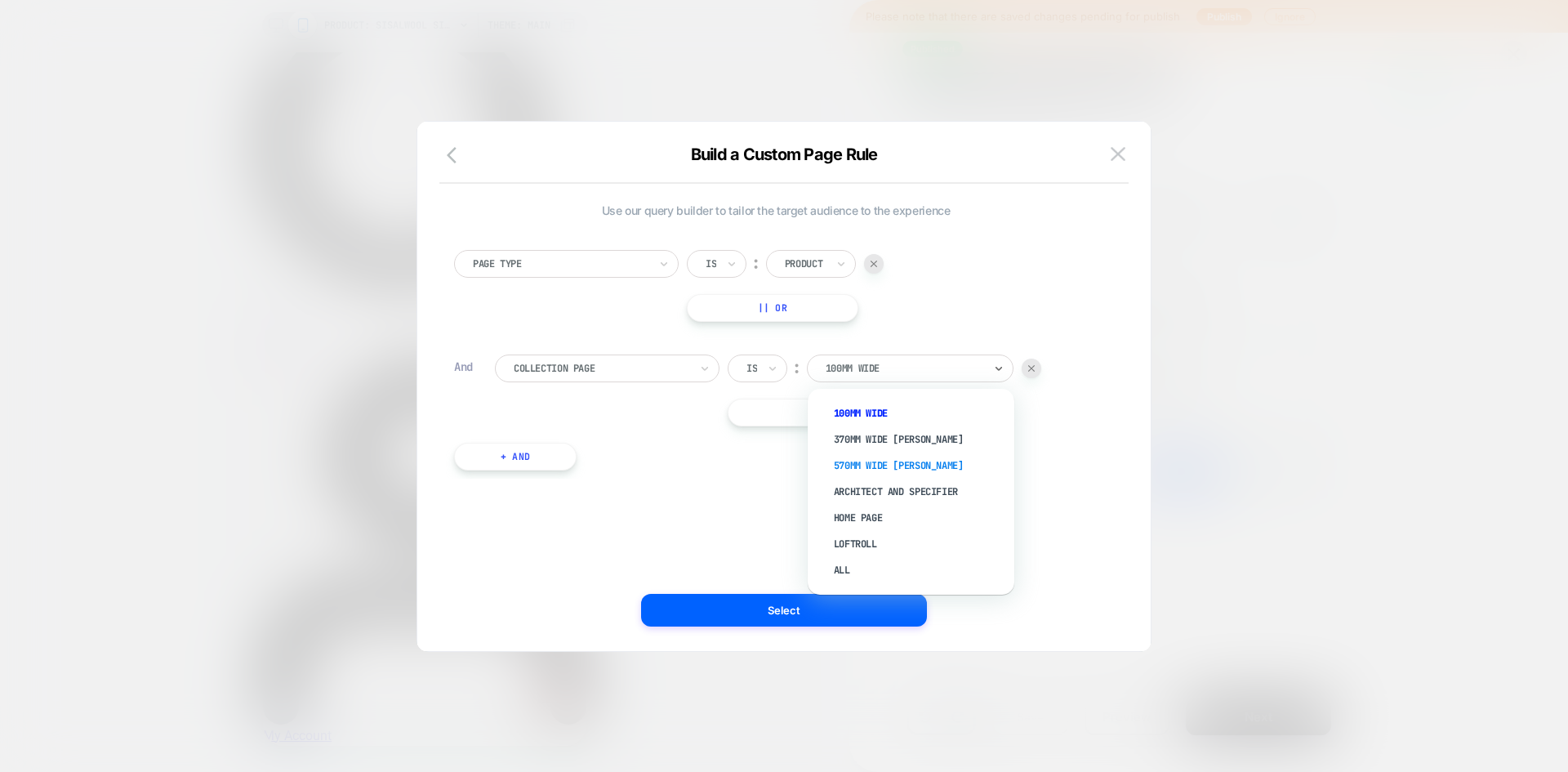
click at [870, 464] on div "570mm wide batts" at bounding box center [919, 465] width 190 height 26
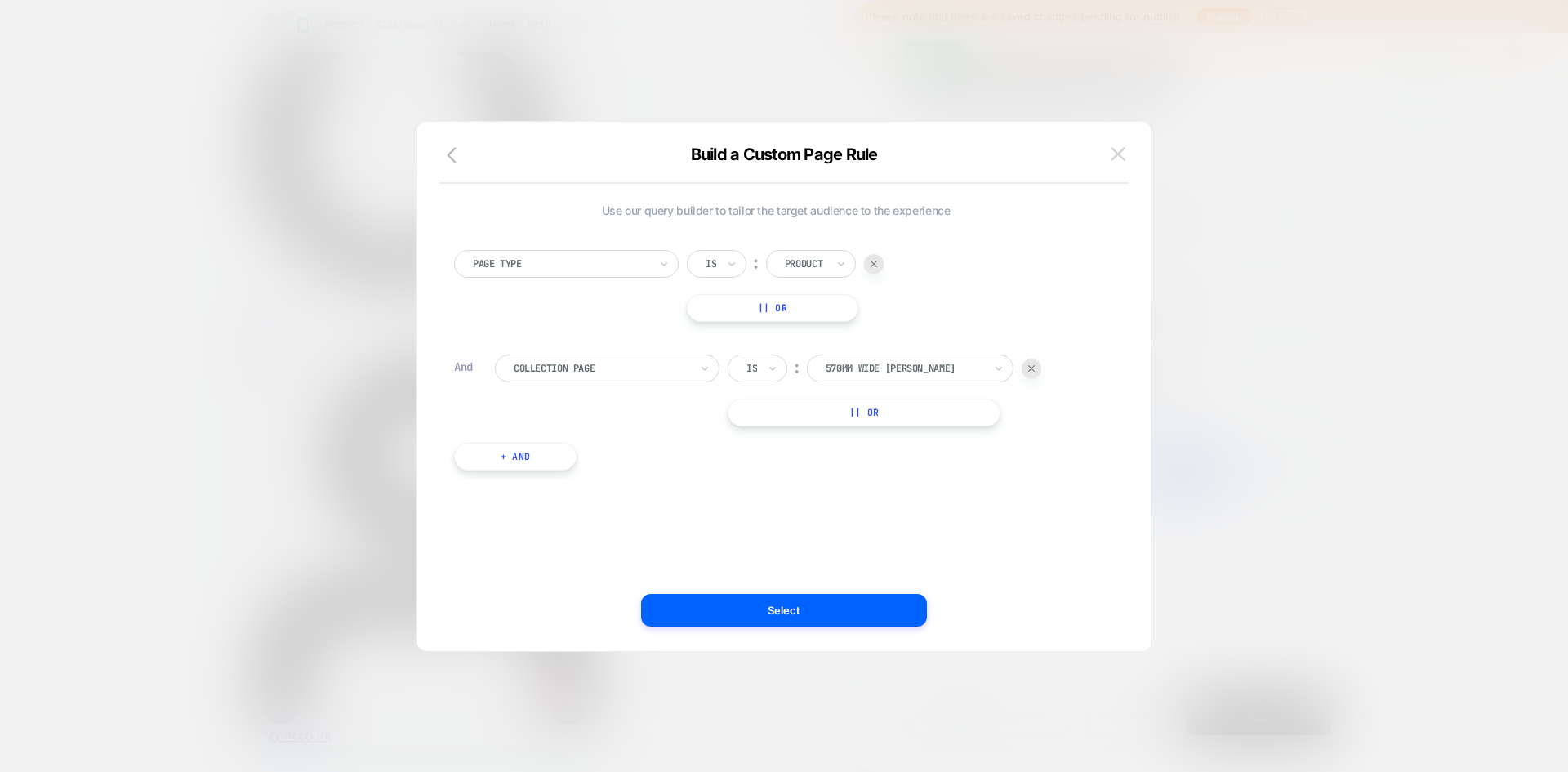
click at [1118, 151] on img at bounding box center [1118, 154] width 15 height 14
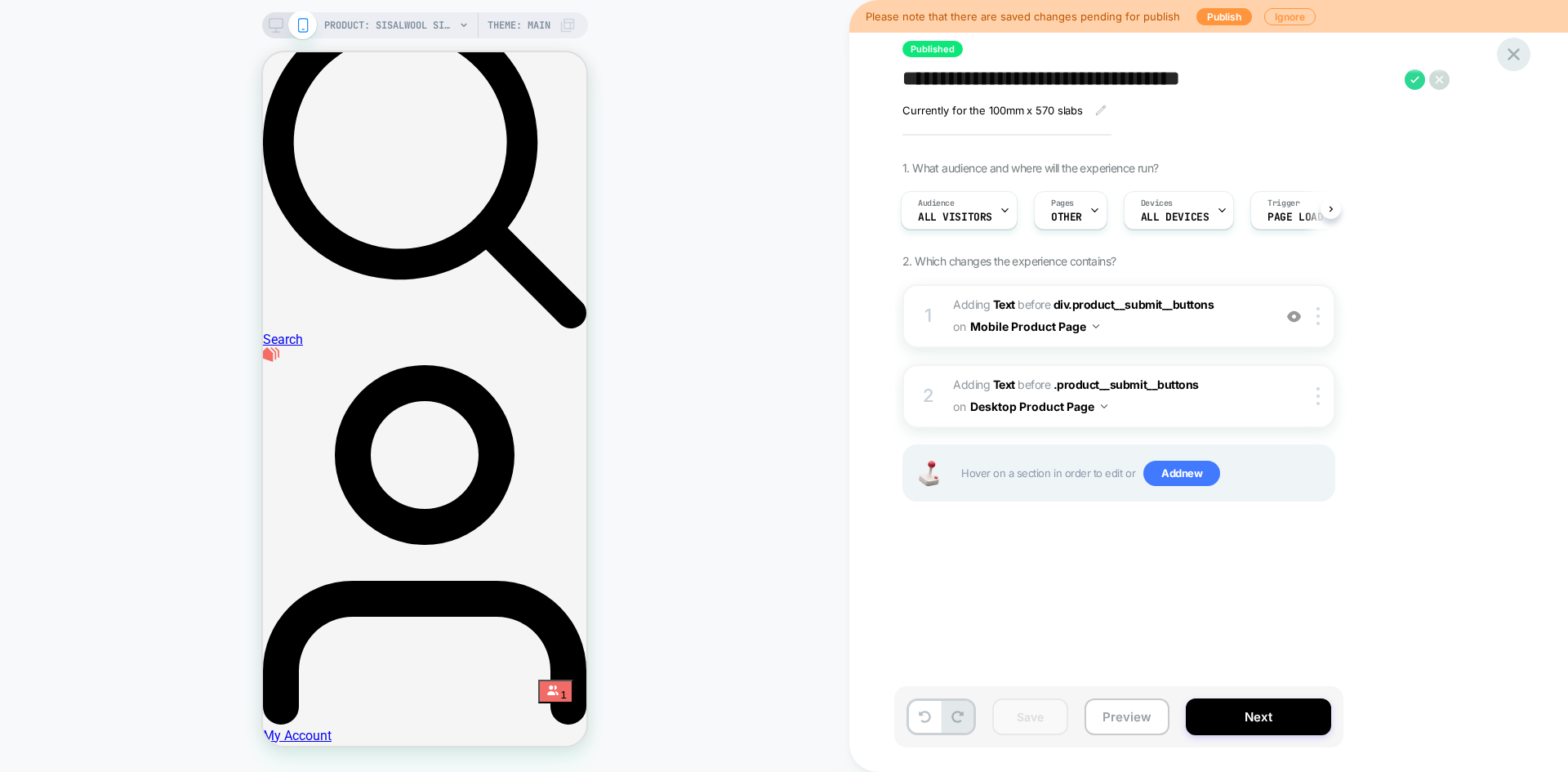
click at [1509, 56] on icon at bounding box center [1514, 54] width 22 height 22
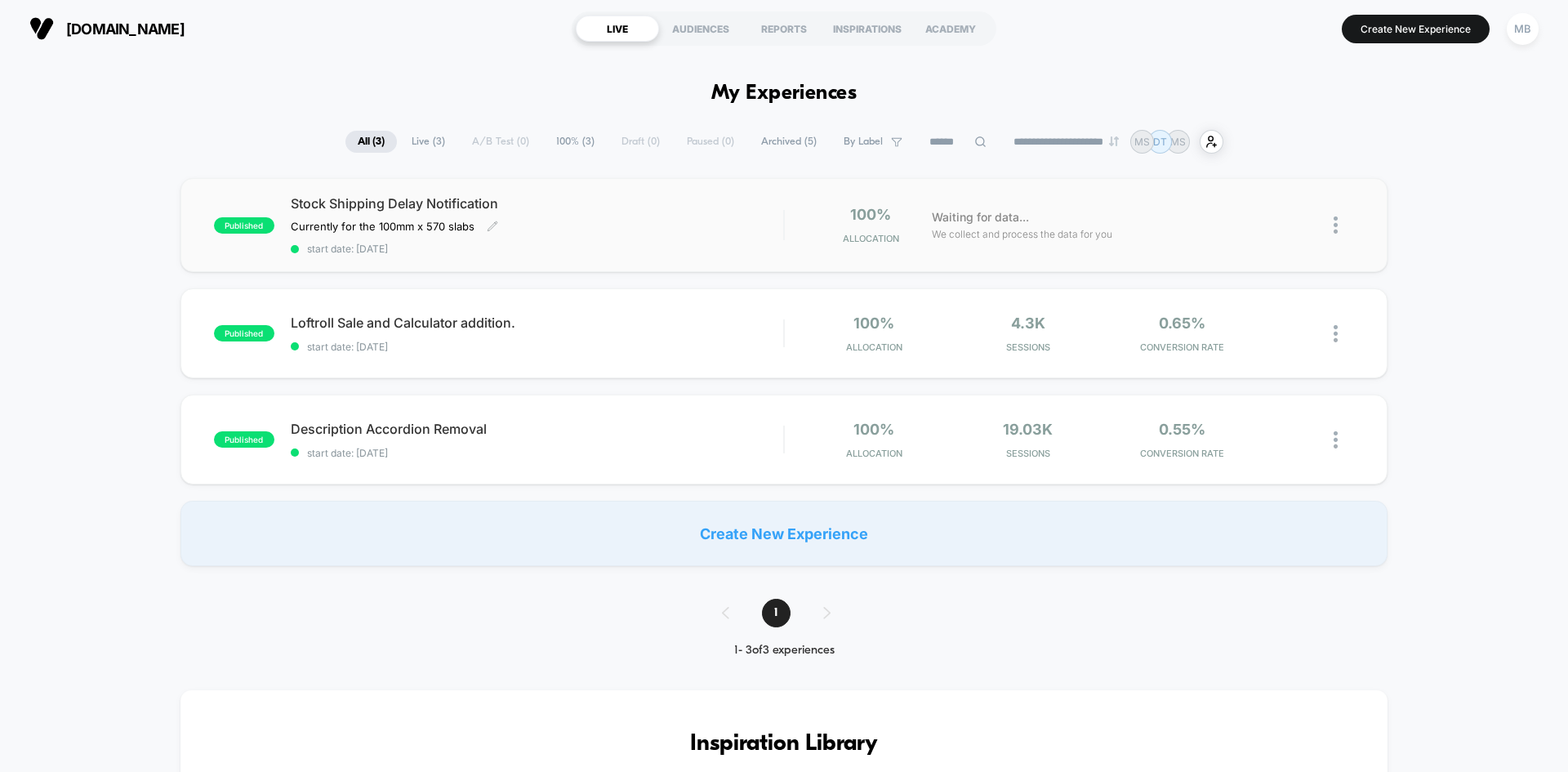
click at [630, 230] on div "Currently for the 100mm x 570 slabs Click to edit experience details Currently …" at bounding box center [463, 226] width 345 height 13
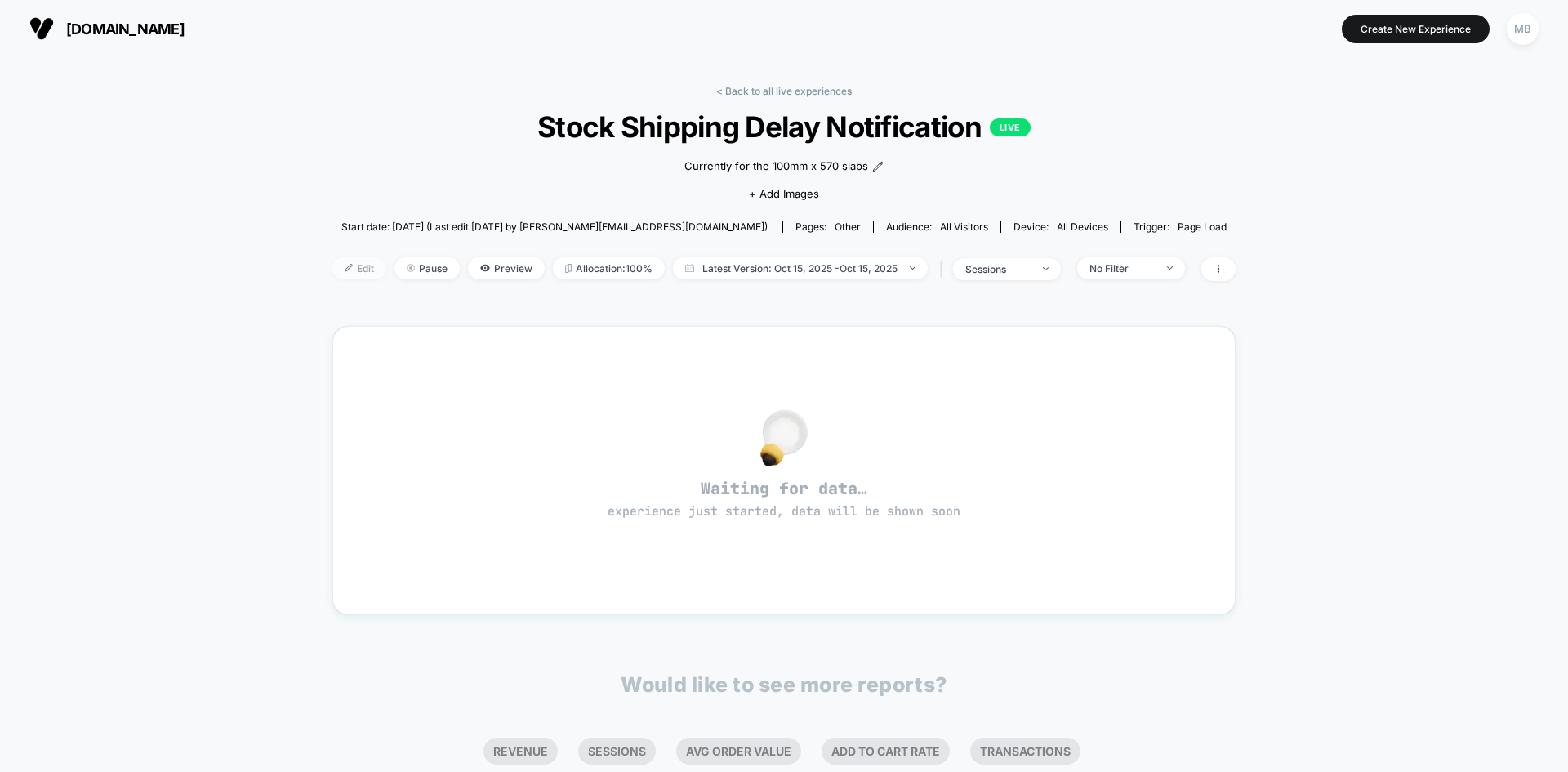
click at [353, 268] on div at bounding box center [355, 268] width 4 height 1
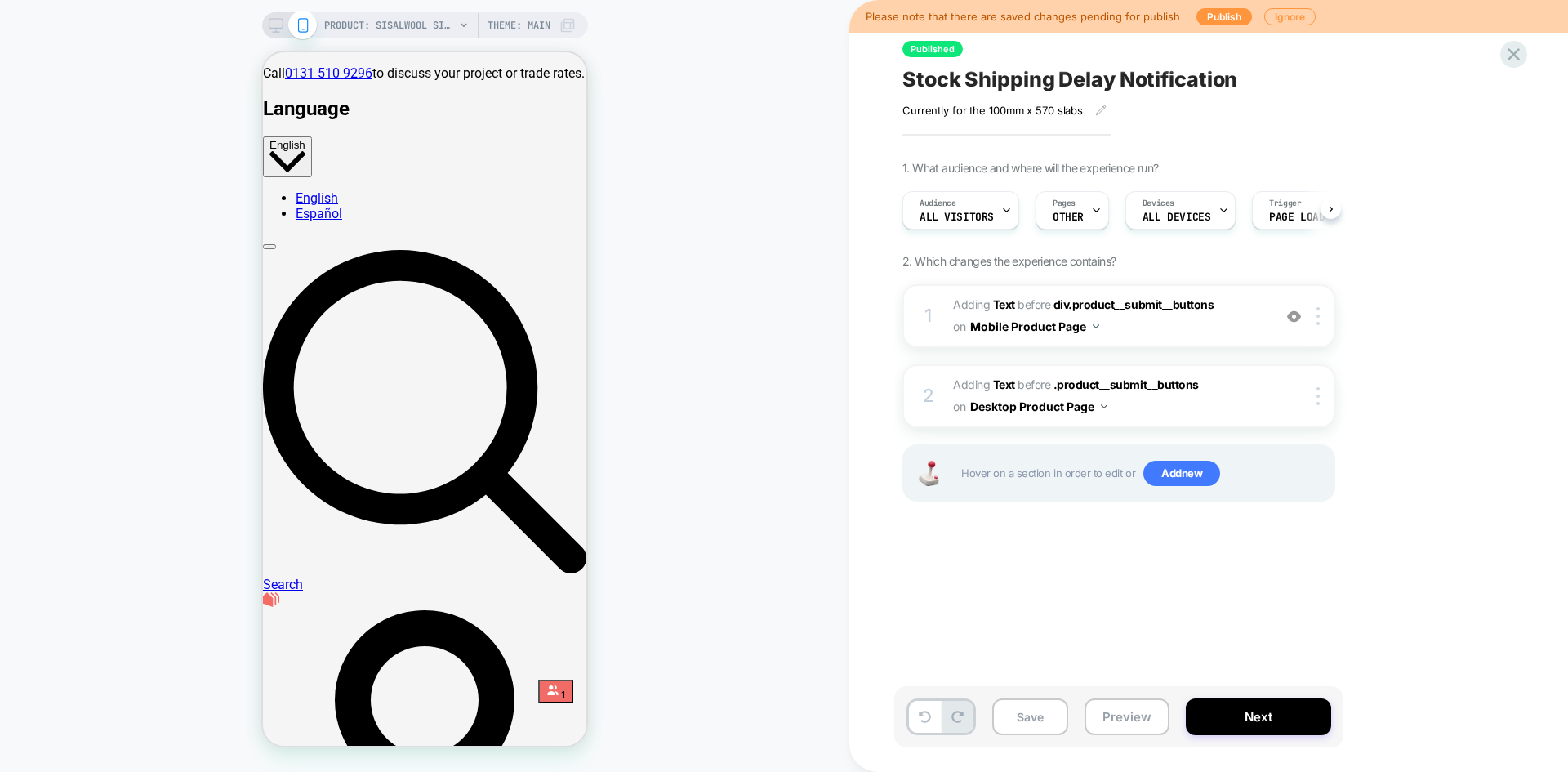
scroll to position [0, 1]
click at [1052, 216] on span "OTHER" at bounding box center [1067, 217] width 31 height 11
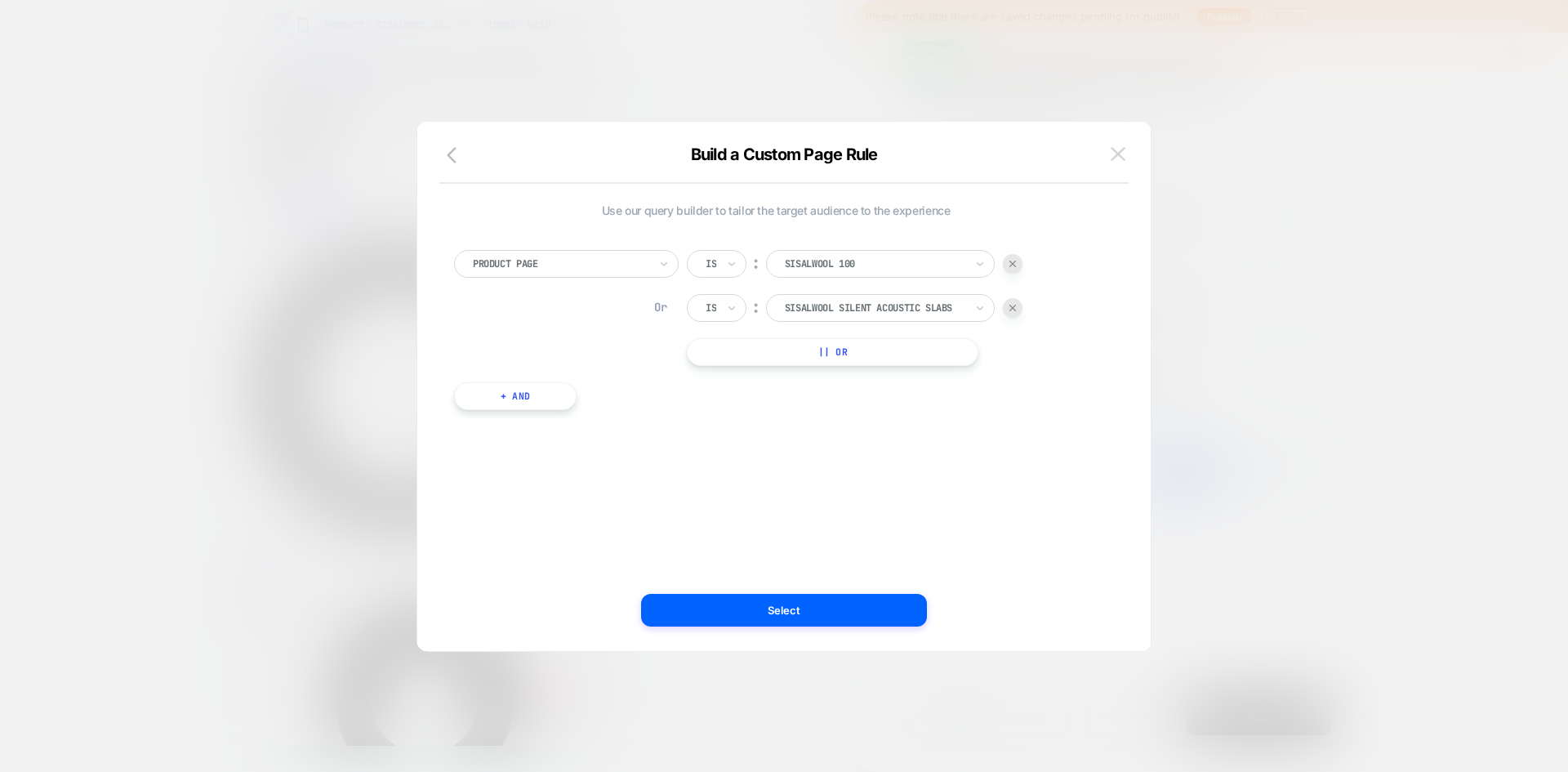
click at [1118, 161] on img at bounding box center [1118, 154] width 15 height 14
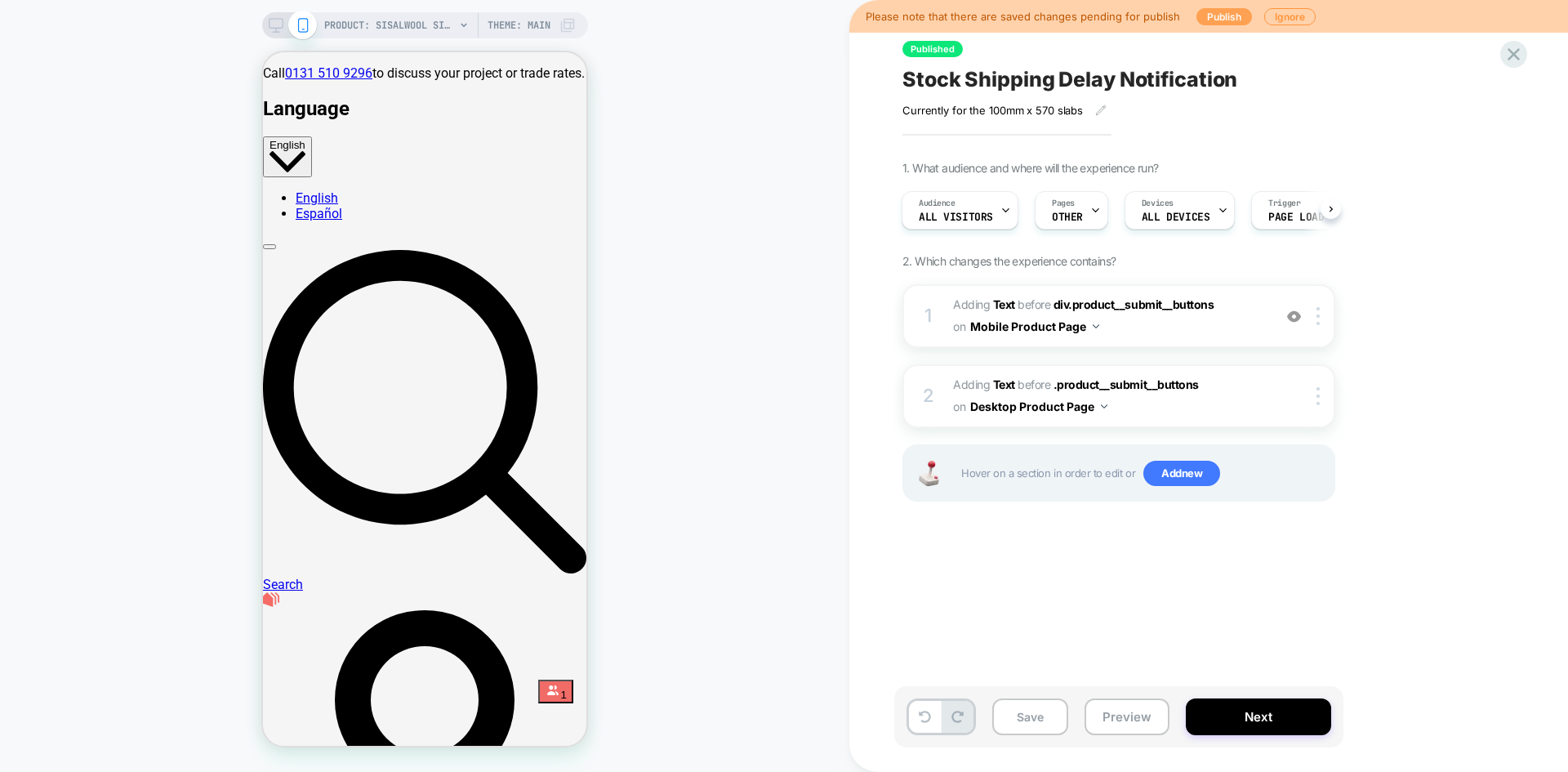
click at [1207, 20] on button "Publish" at bounding box center [1225, 16] width 56 height 17
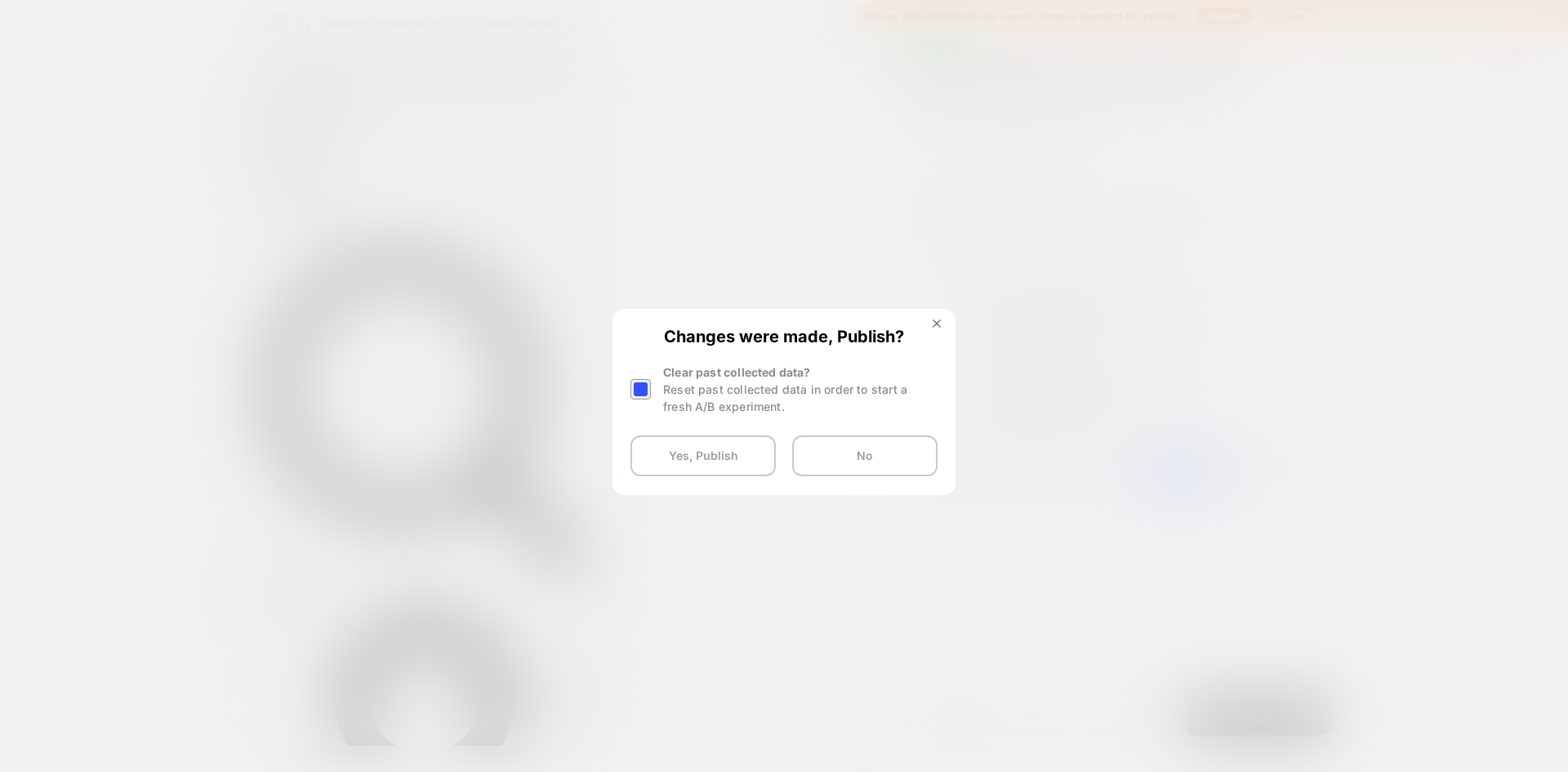
click at [640, 395] on div at bounding box center [641, 389] width 20 height 20
click at [702, 457] on button "Yes, Publish" at bounding box center [703, 455] width 145 height 41
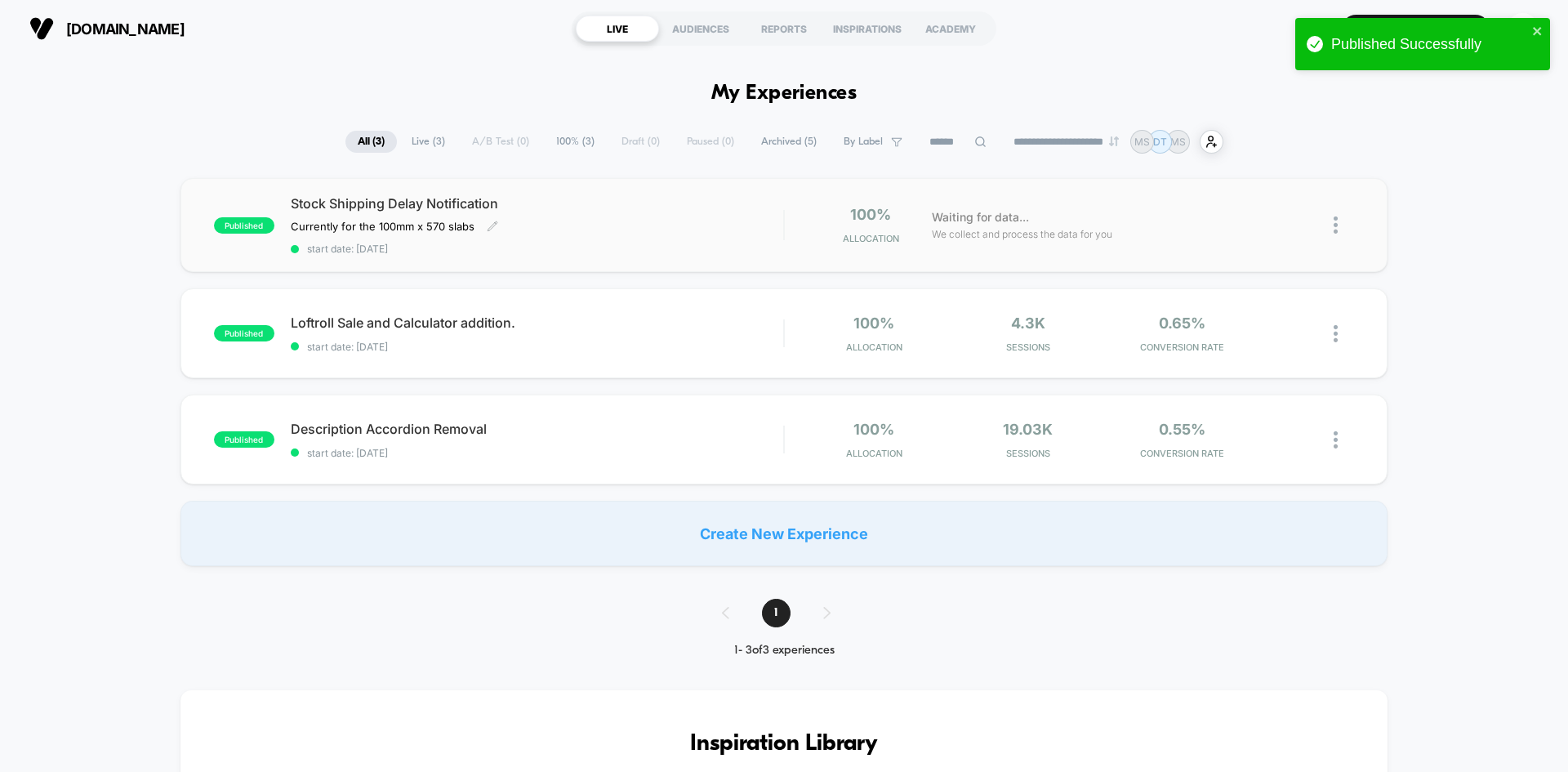
click at [609, 232] on div "Currently for the 100mm x 570 slabs Click to edit experience details Currently …" at bounding box center [463, 226] width 345 height 13
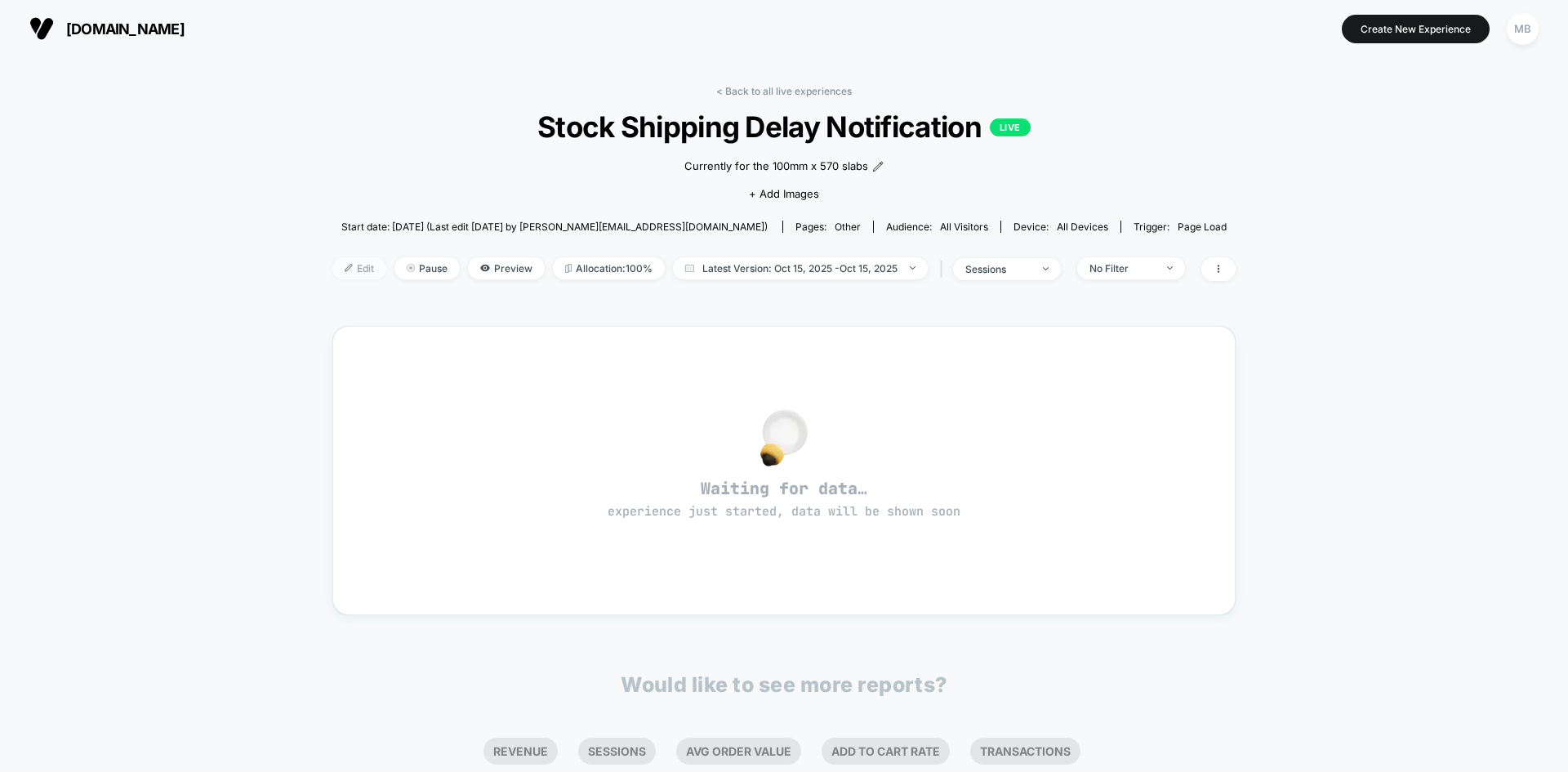
click at [347, 273] on span "Edit" at bounding box center [359, 268] width 54 height 22
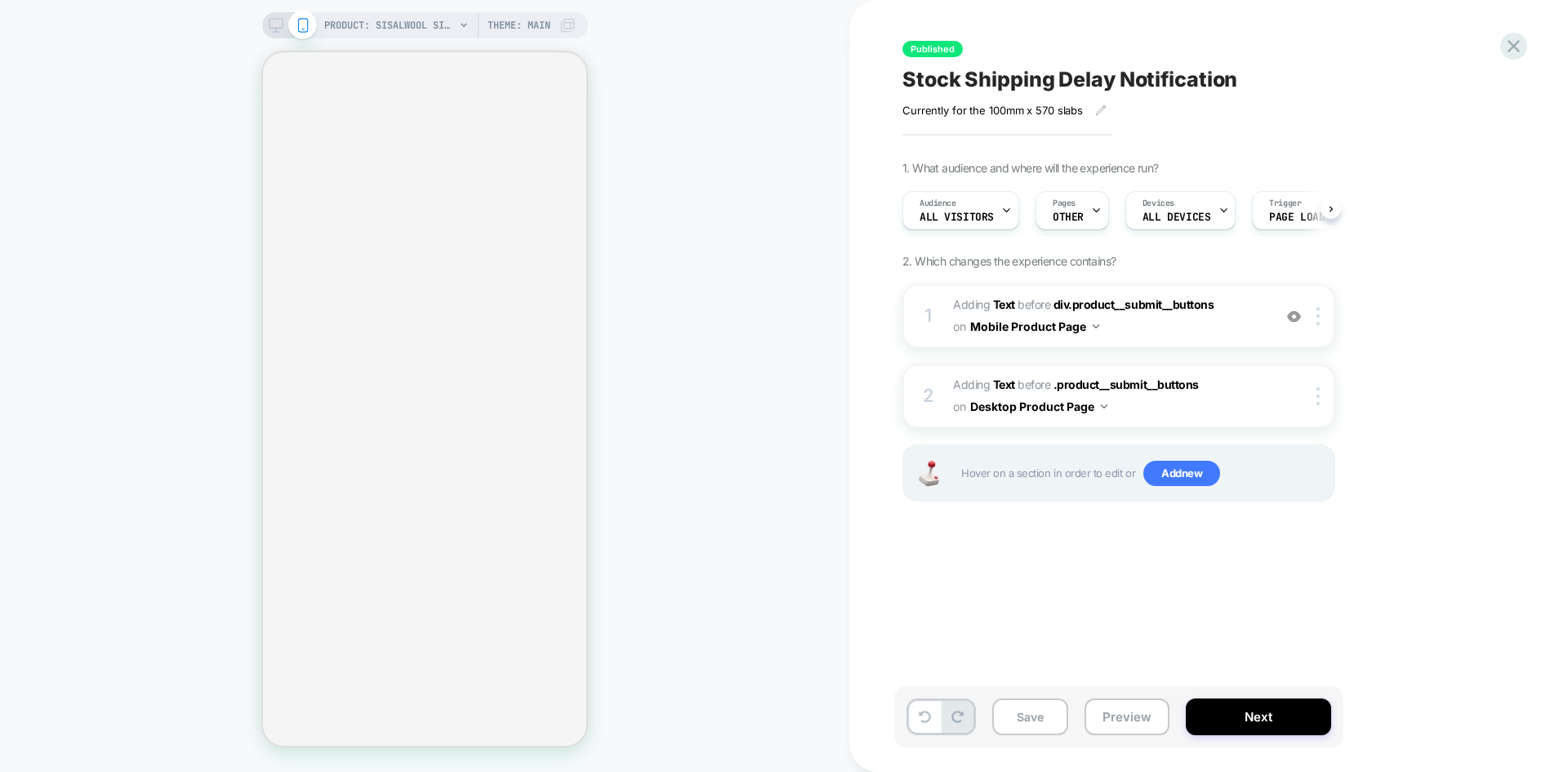
scroll to position [0, 1]
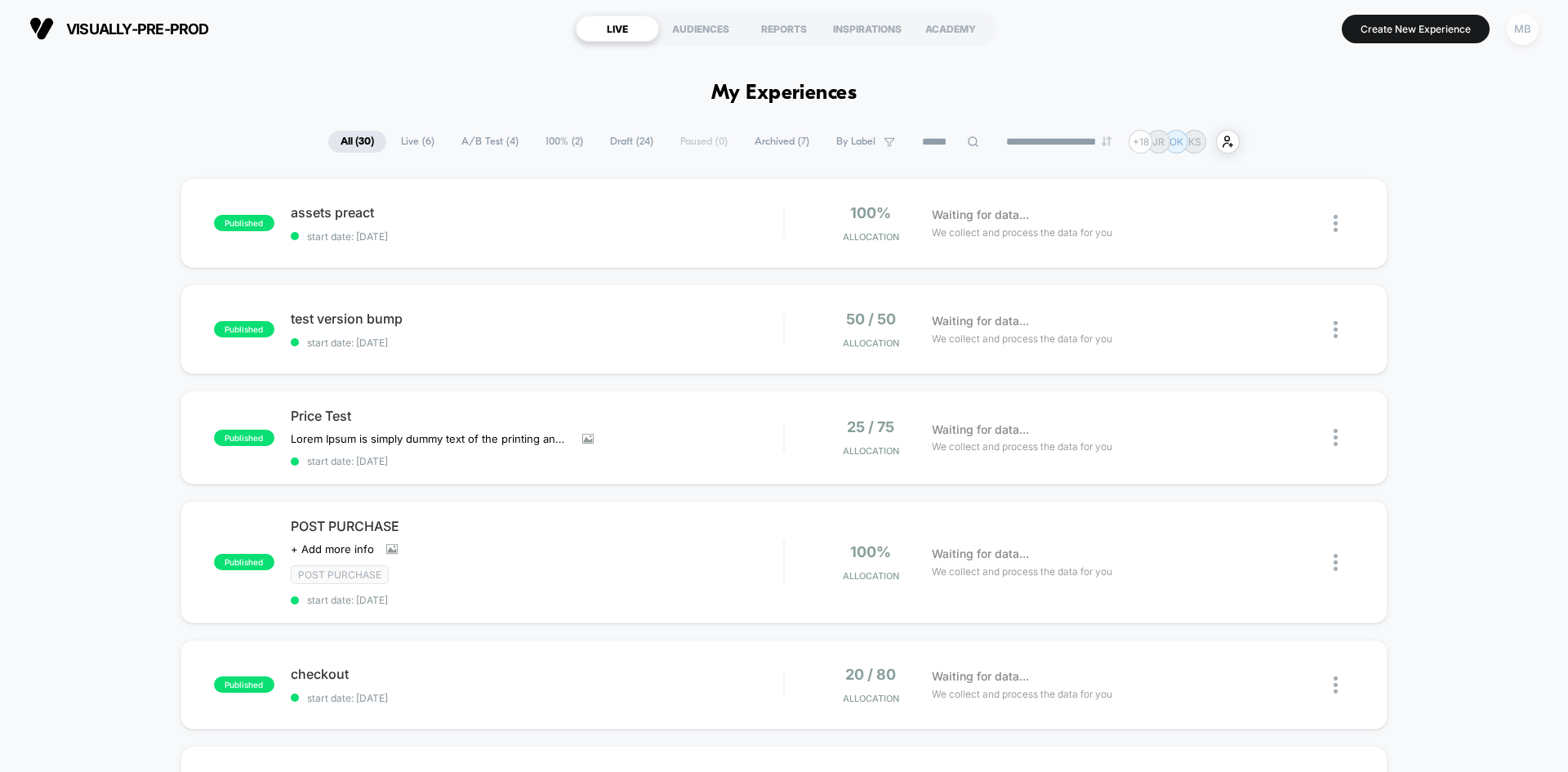
click at [1526, 30] on div "MB" at bounding box center [1523, 29] width 32 height 32
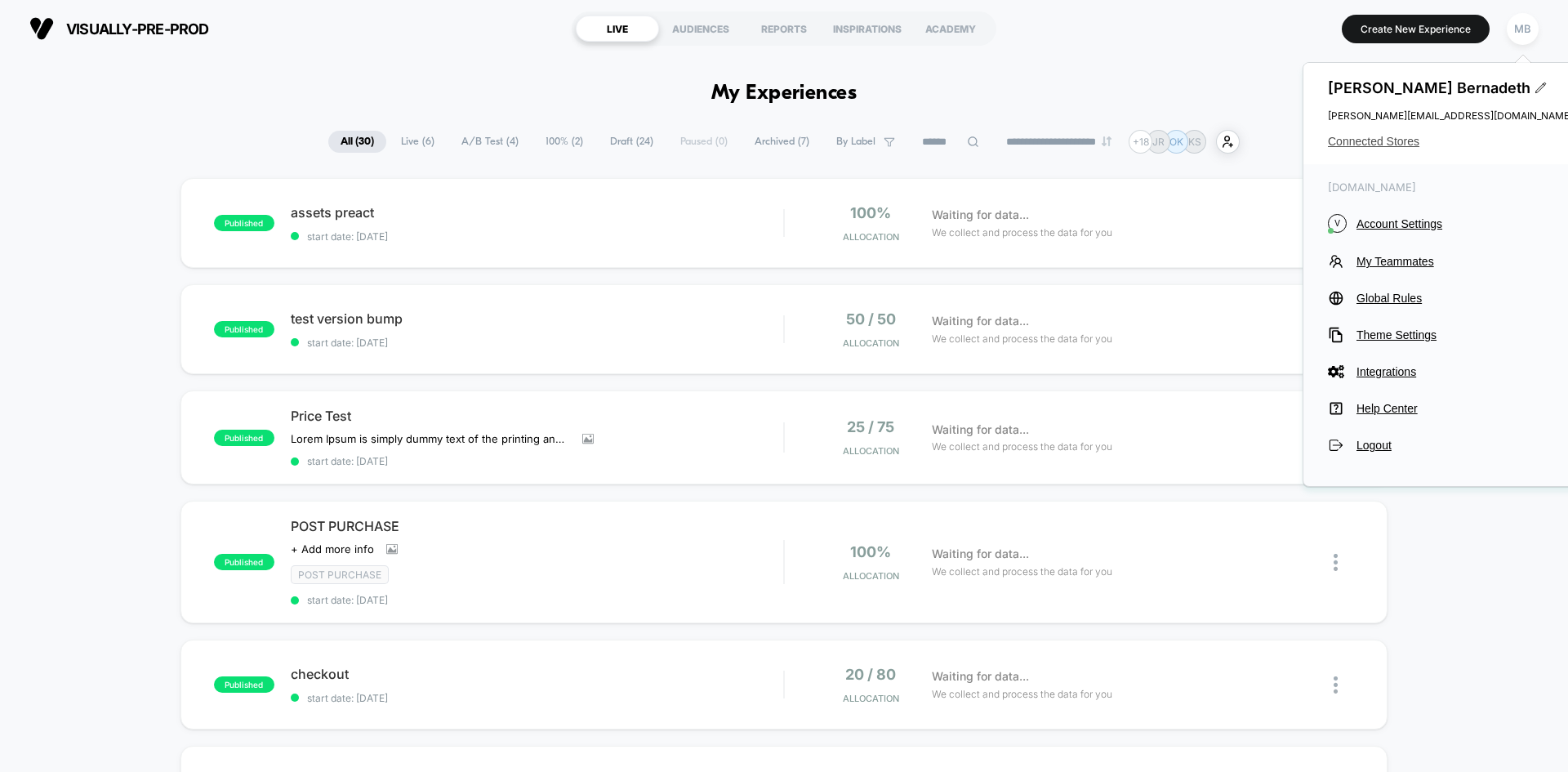
click at [1396, 140] on span "Connected Stores" at bounding box center [1450, 141] width 245 height 13
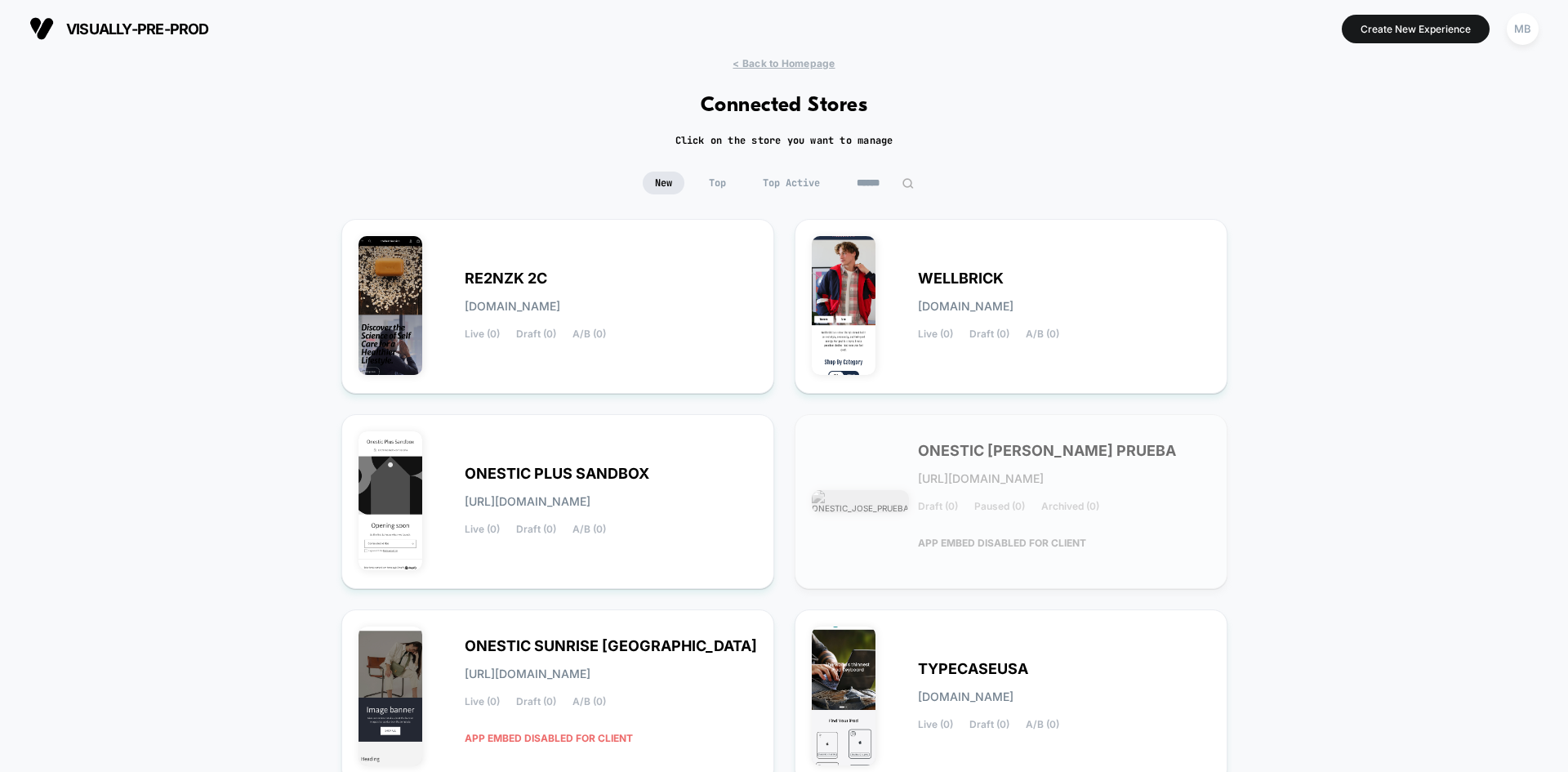
click at [866, 186] on input at bounding box center [886, 183] width 82 height 23
paste input "**********"
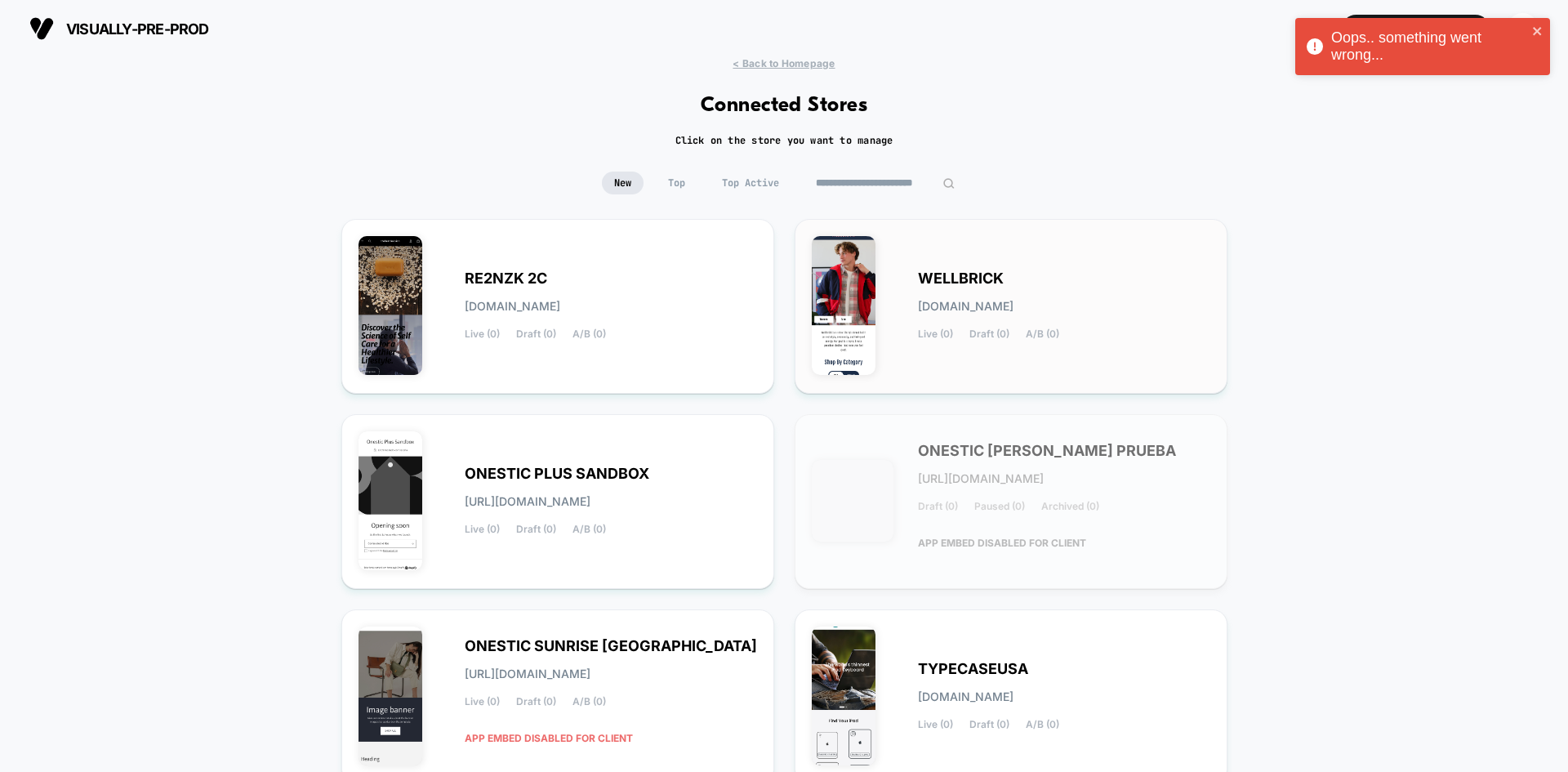
drag, startPoint x: 859, startPoint y: 183, endPoint x: 1143, endPoint y: 227, distance: 286.8
click at [1143, 227] on div "**********" at bounding box center [784, 673] width 1568 height 1233
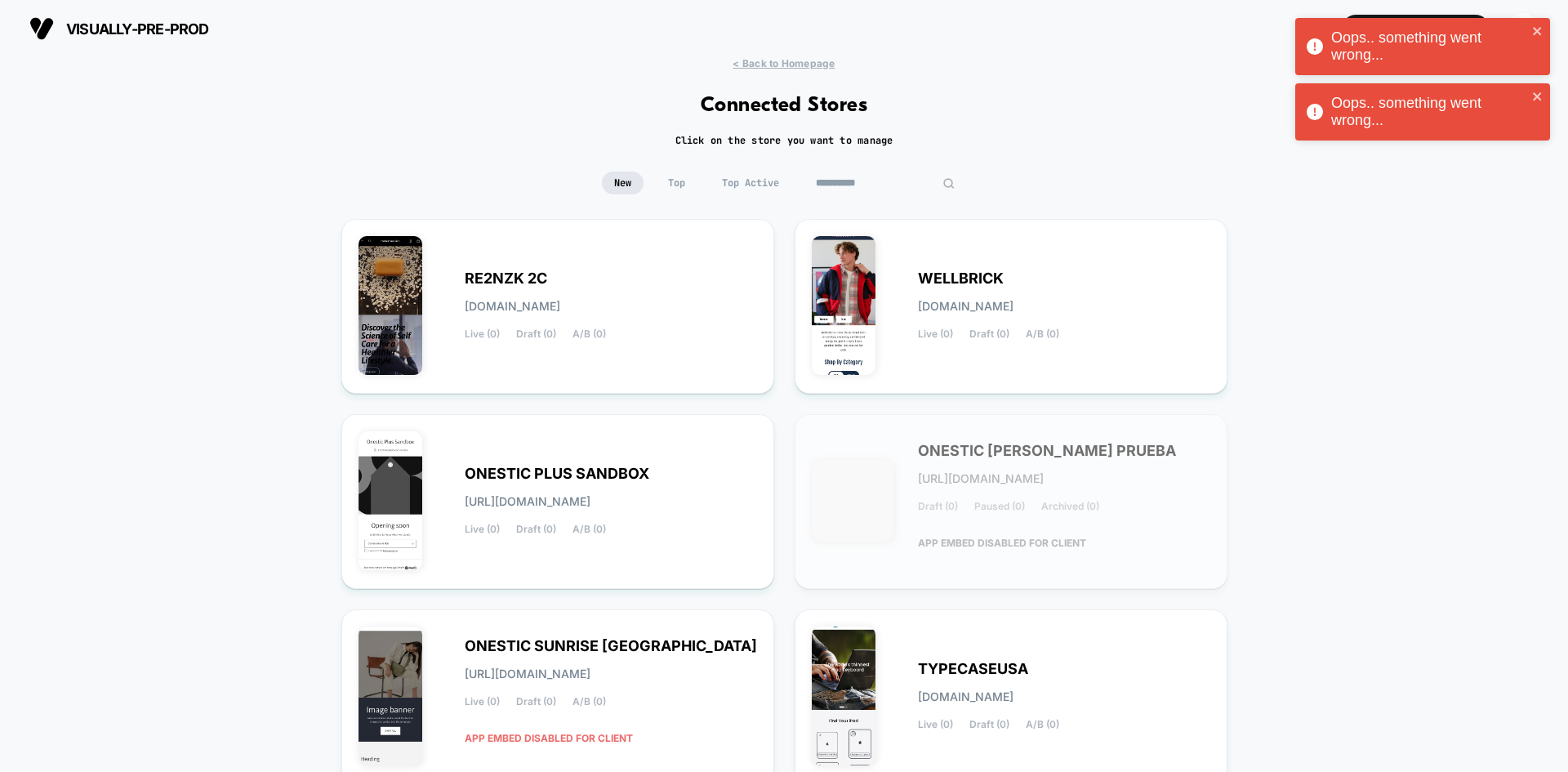
click at [816, 183] on input "**********" at bounding box center [885, 183] width 163 height 23
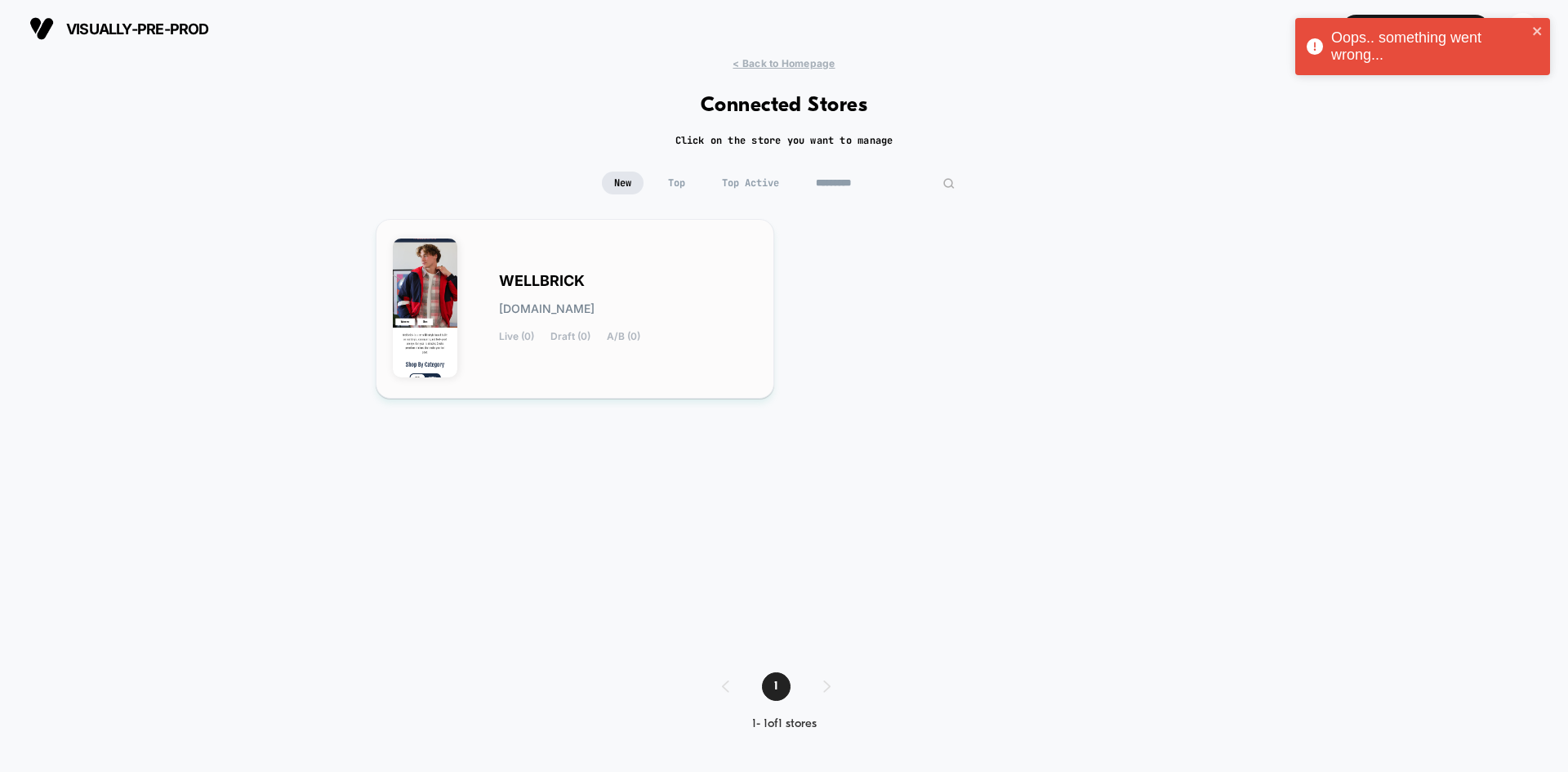
type input "*********"
click at [725, 357] on div "WELLBRICK [DOMAIN_NAME] Live (0) Draft (0) A/B (0)" at bounding box center [575, 308] width 364 height 145
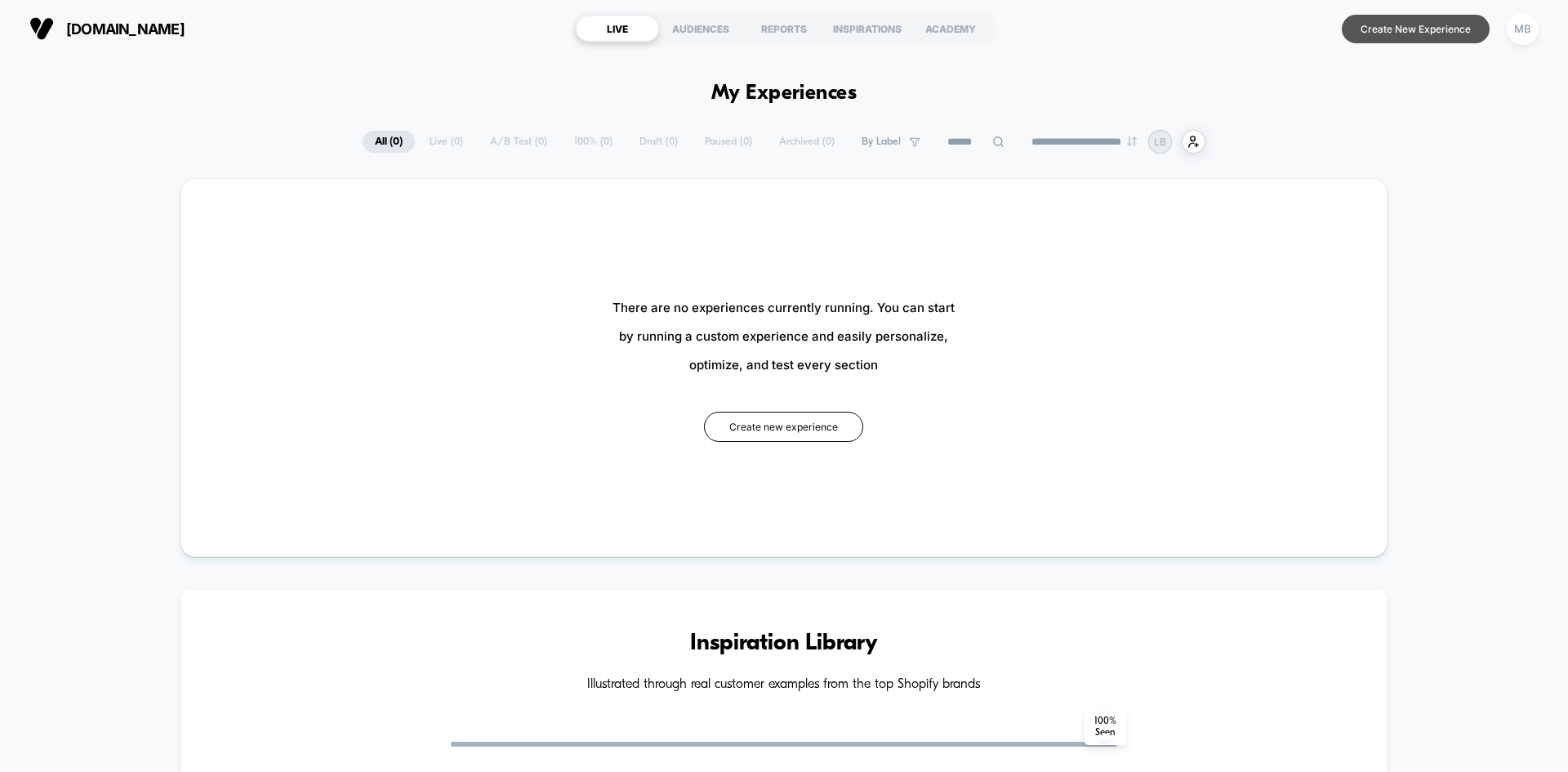
click at [1399, 36] on button "Create New Experience" at bounding box center [1416, 29] width 148 height 29
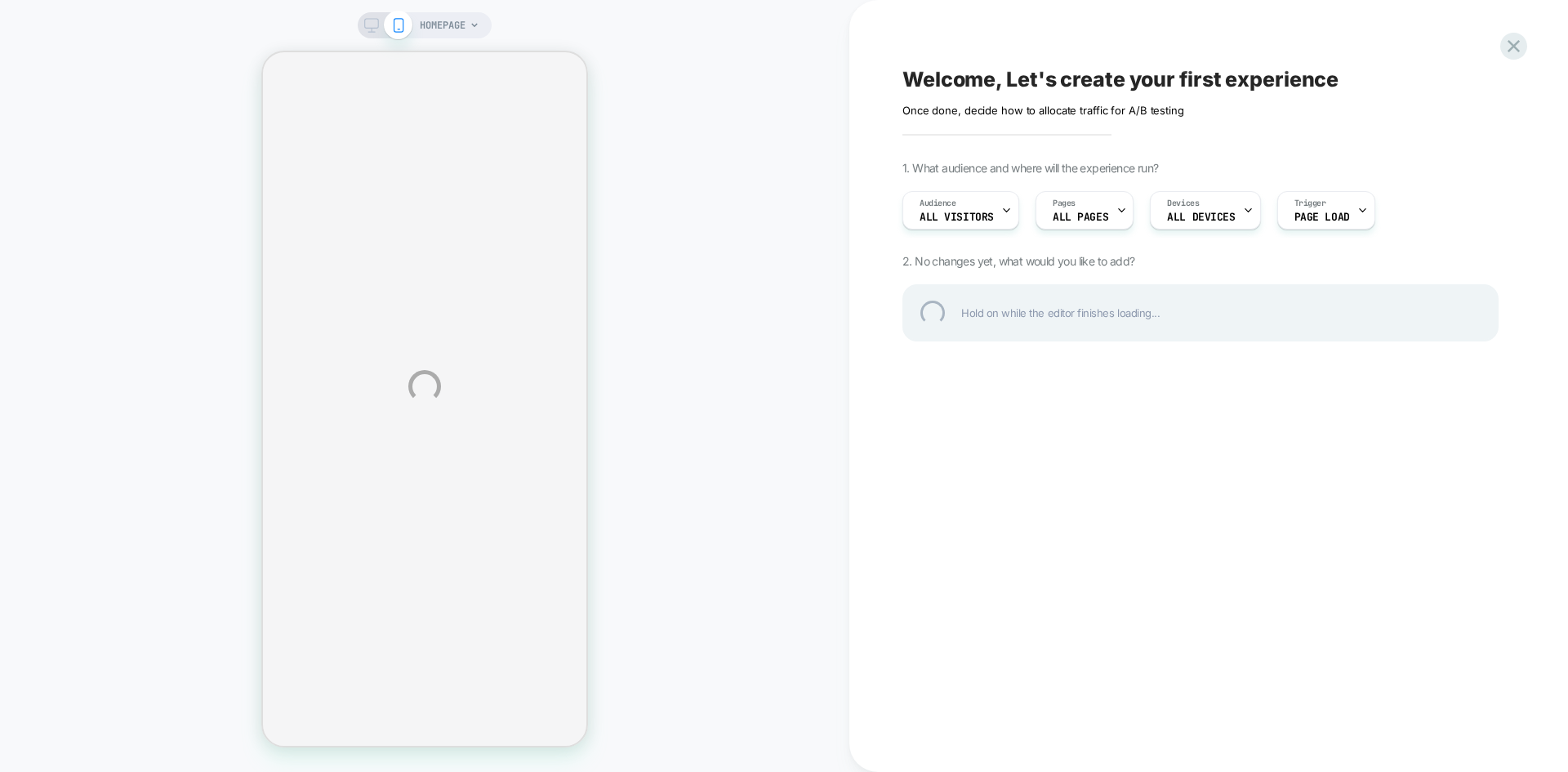
click at [377, 34] on div "HOMEPAGE Welcome, Let's create your first experience Click to edit experience d…" at bounding box center [784, 386] width 1568 height 772
click at [366, 22] on div "HOMEPAGE Welcome, Let's create your first experience Click to edit experience d…" at bounding box center [784, 386] width 1568 height 772
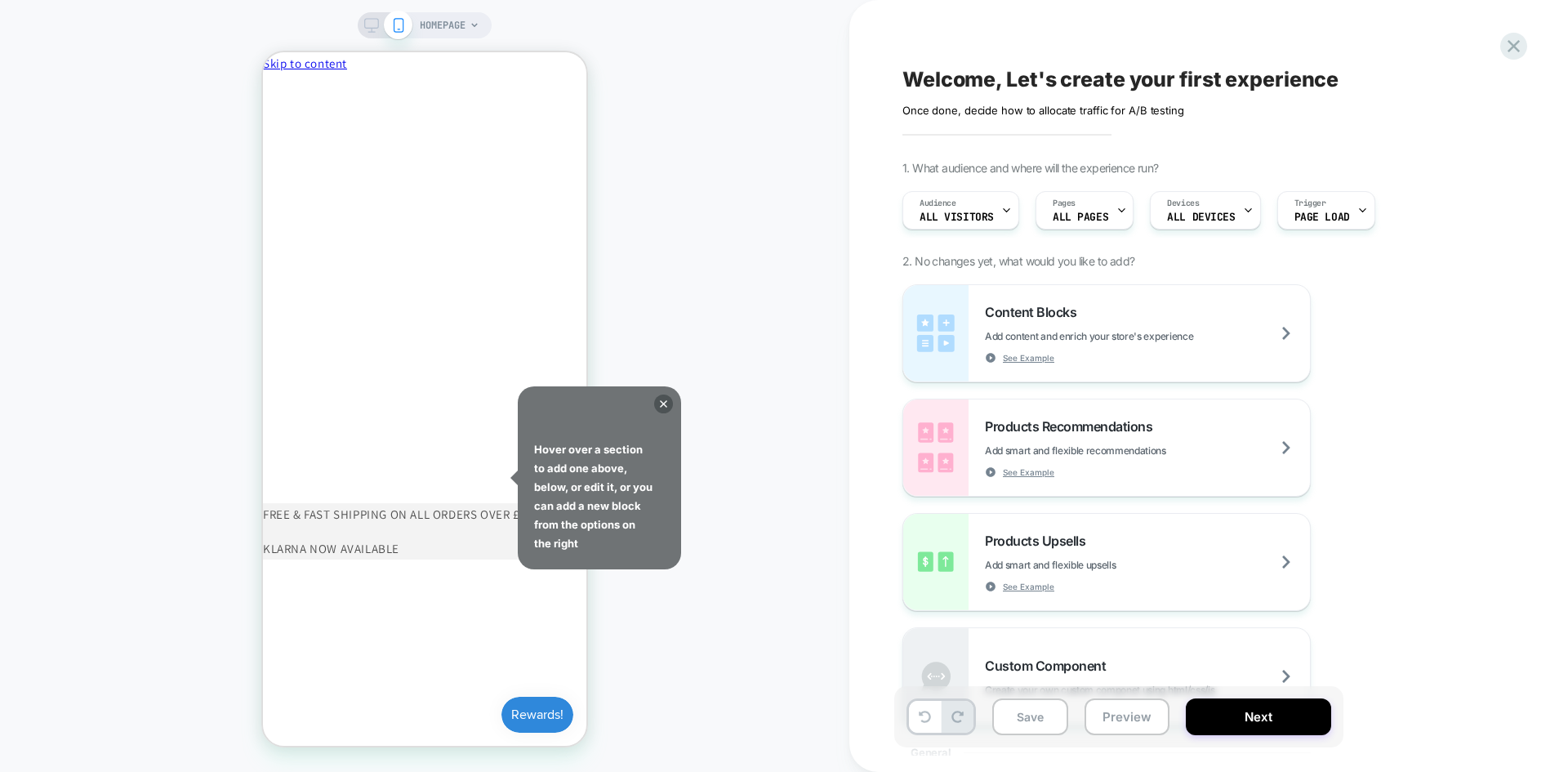
click at [366, 22] on icon at bounding box center [371, 25] width 15 height 15
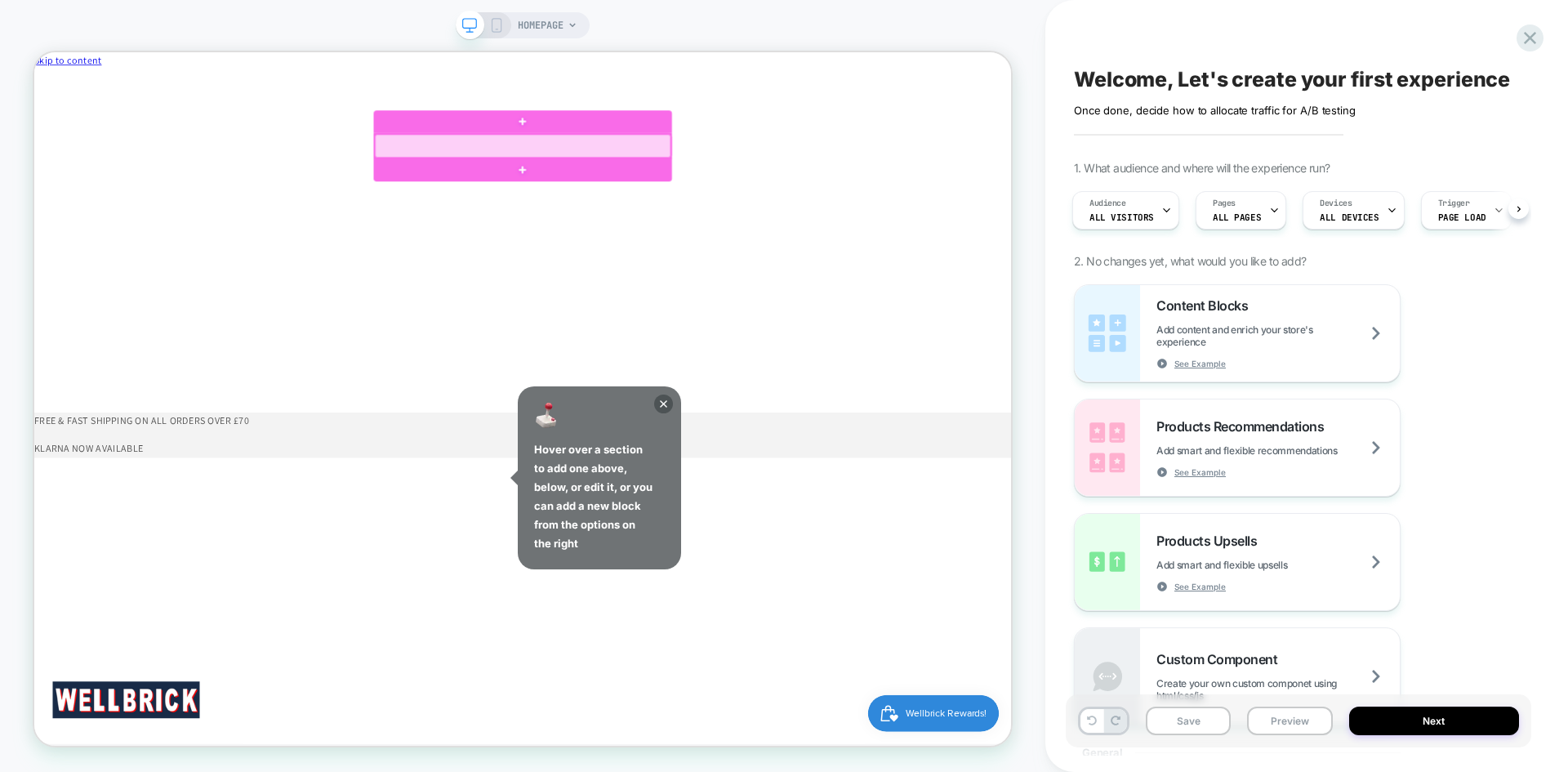
click at [810, 187] on div at bounding box center [685, 177] width 394 height 31
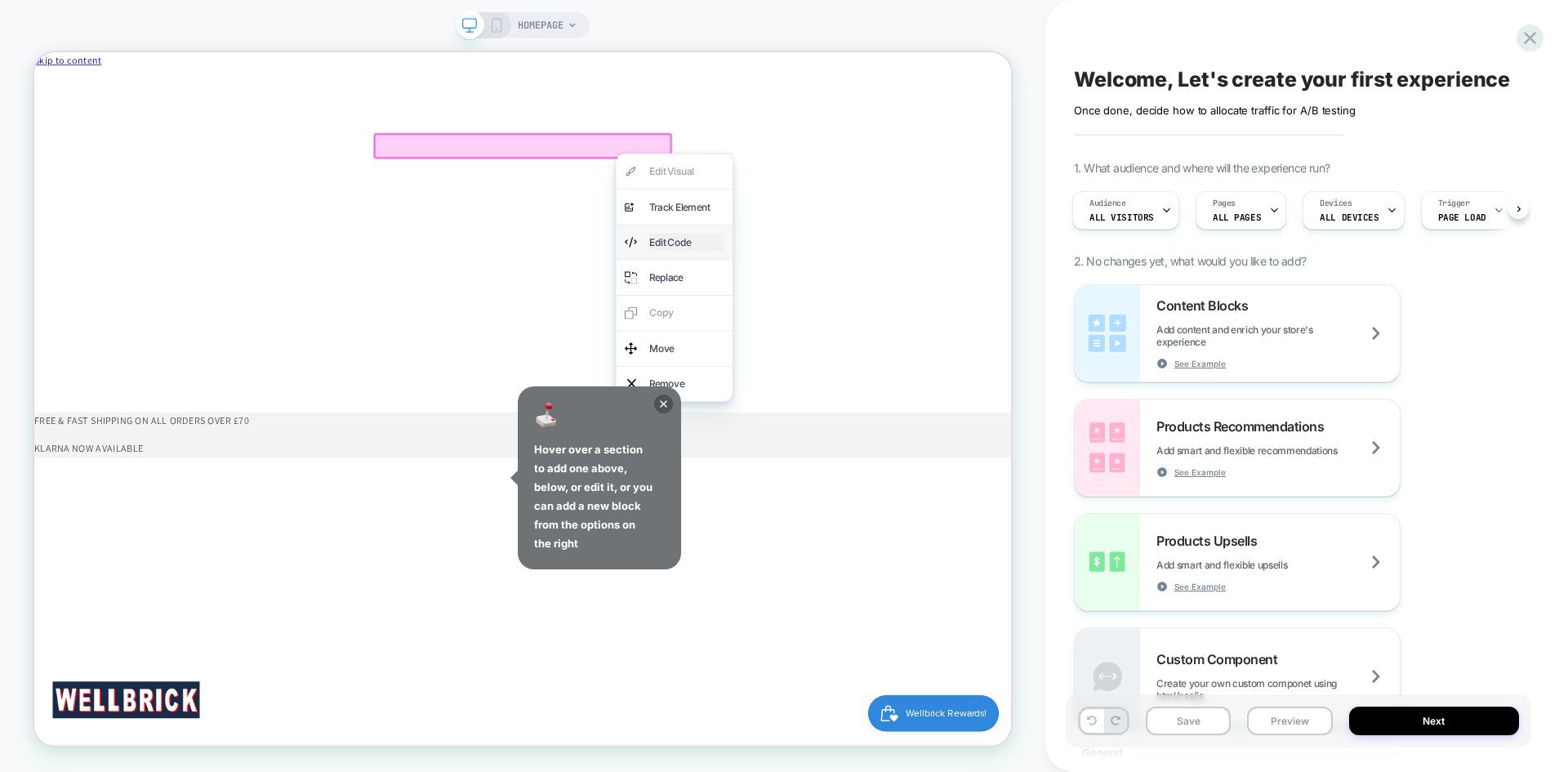
click at [862, 298] on div "Edit Code" at bounding box center [904, 306] width 100 height 24
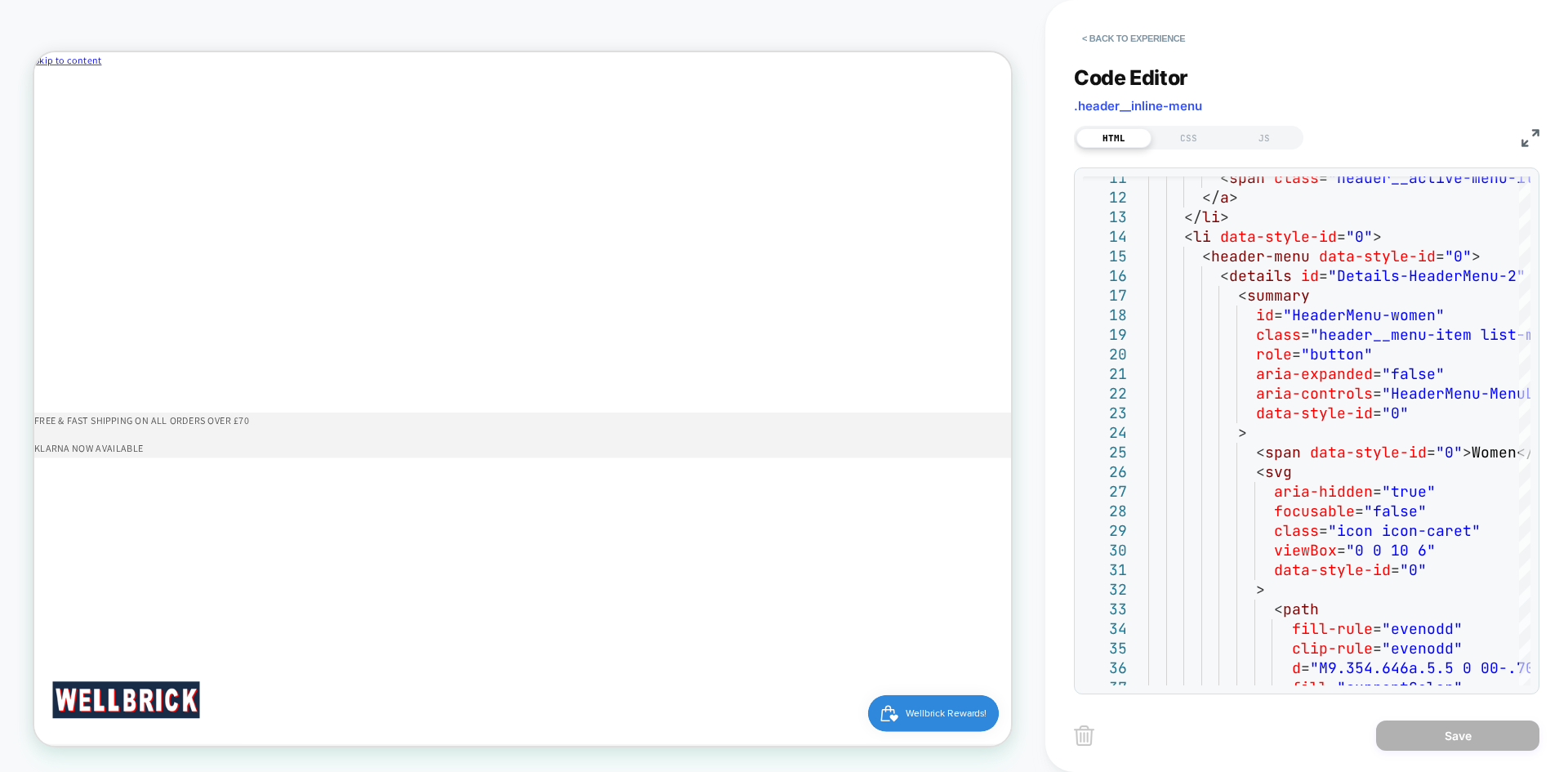
click at [1524, 136] on img at bounding box center [1531, 138] width 18 height 18
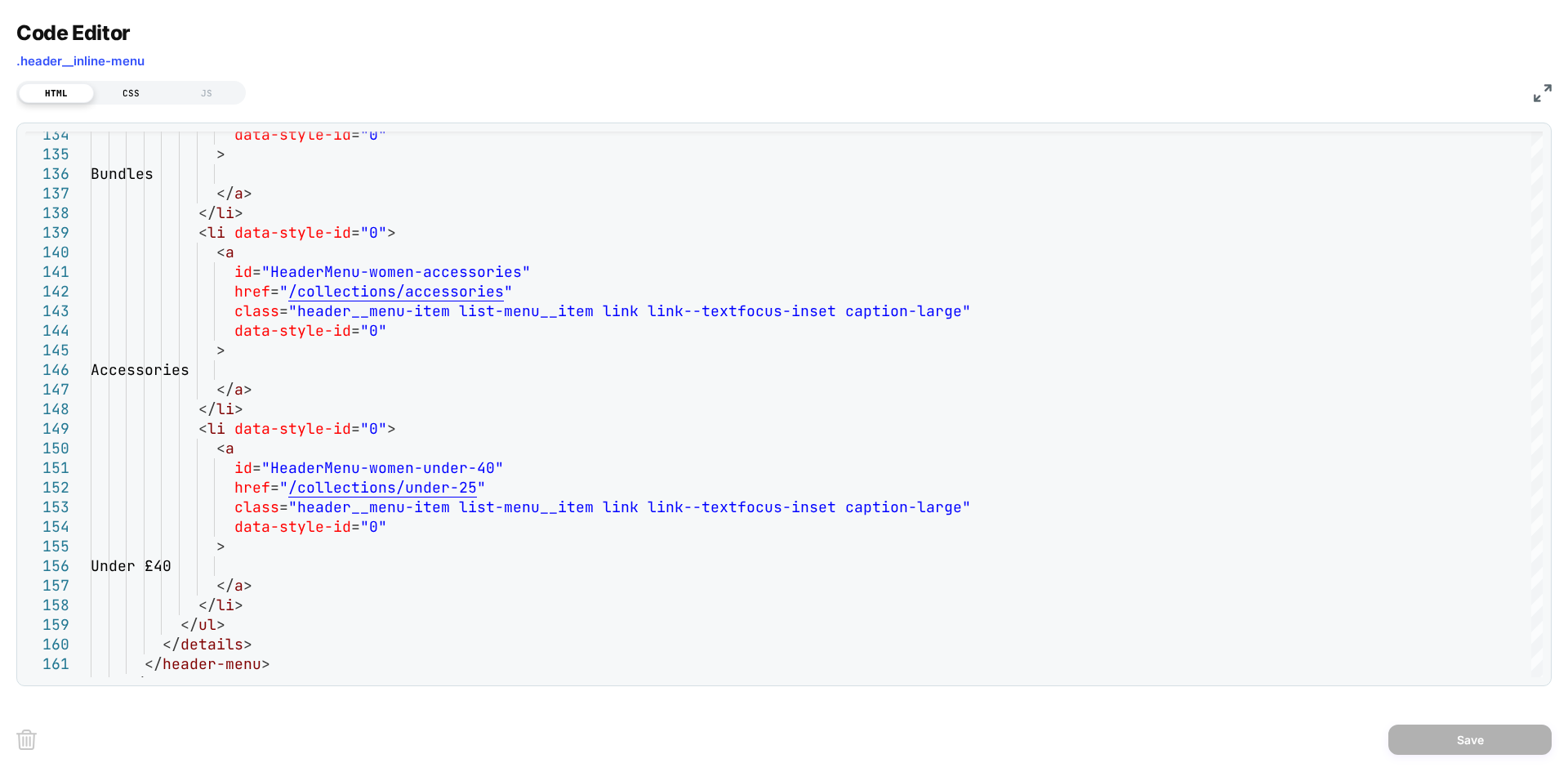
click at [134, 91] on div "CSS" at bounding box center [131, 93] width 75 height 20
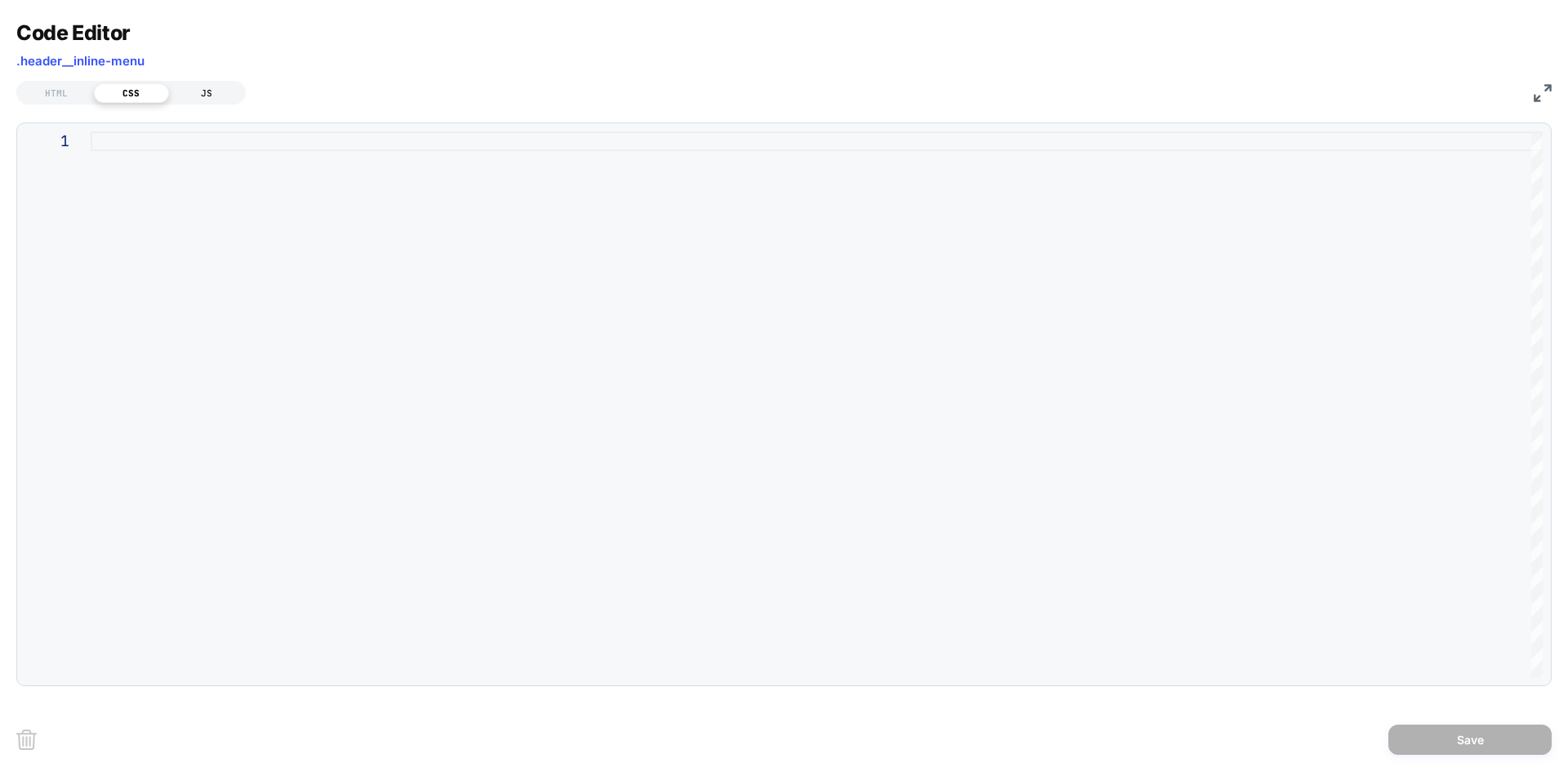
click at [214, 96] on div "JS" at bounding box center [206, 93] width 75 height 20
click at [1545, 99] on img at bounding box center [1543, 93] width 18 height 18
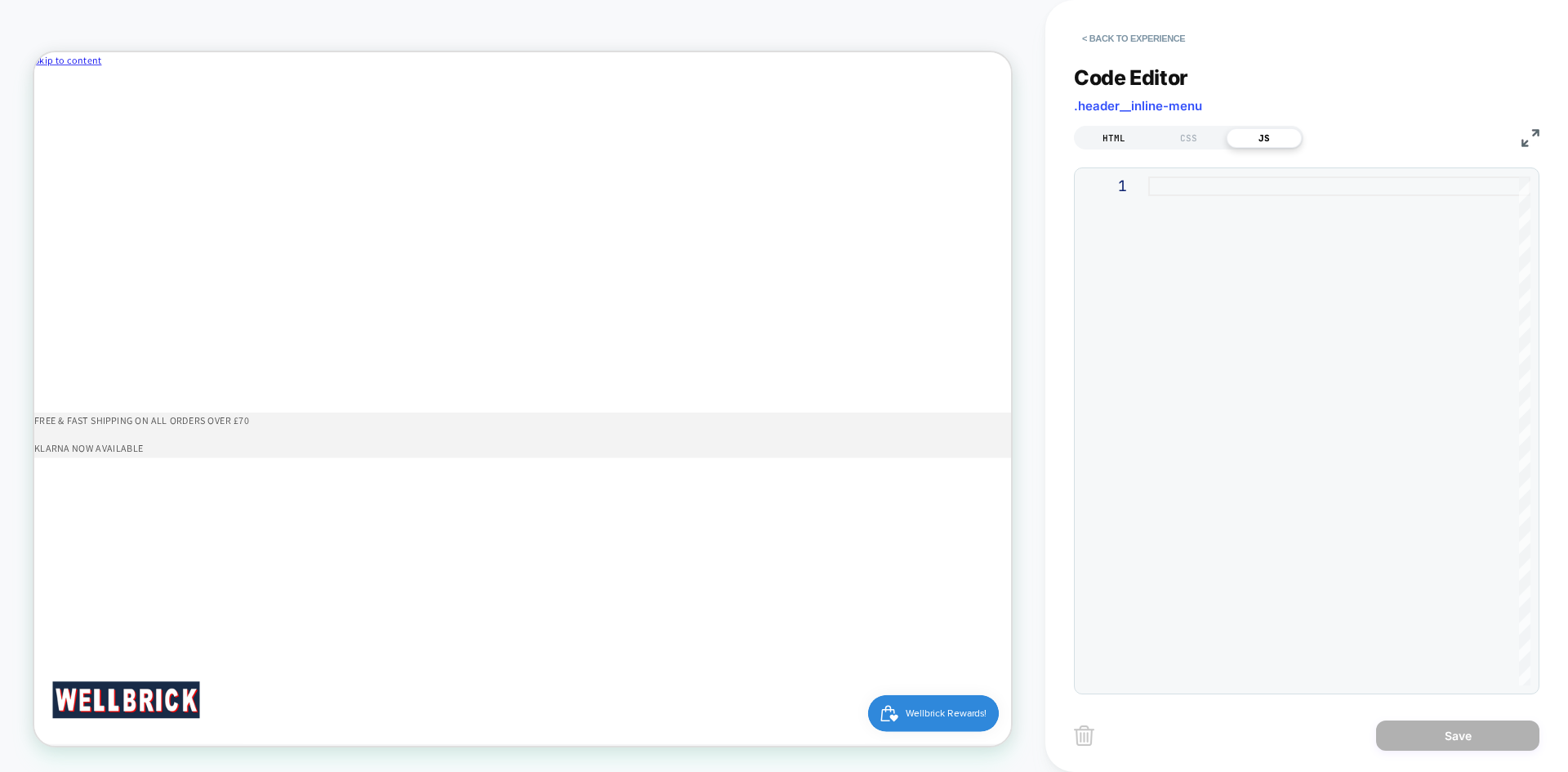
click at [1099, 137] on div "HTML" at bounding box center [1114, 138] width 75 height 20
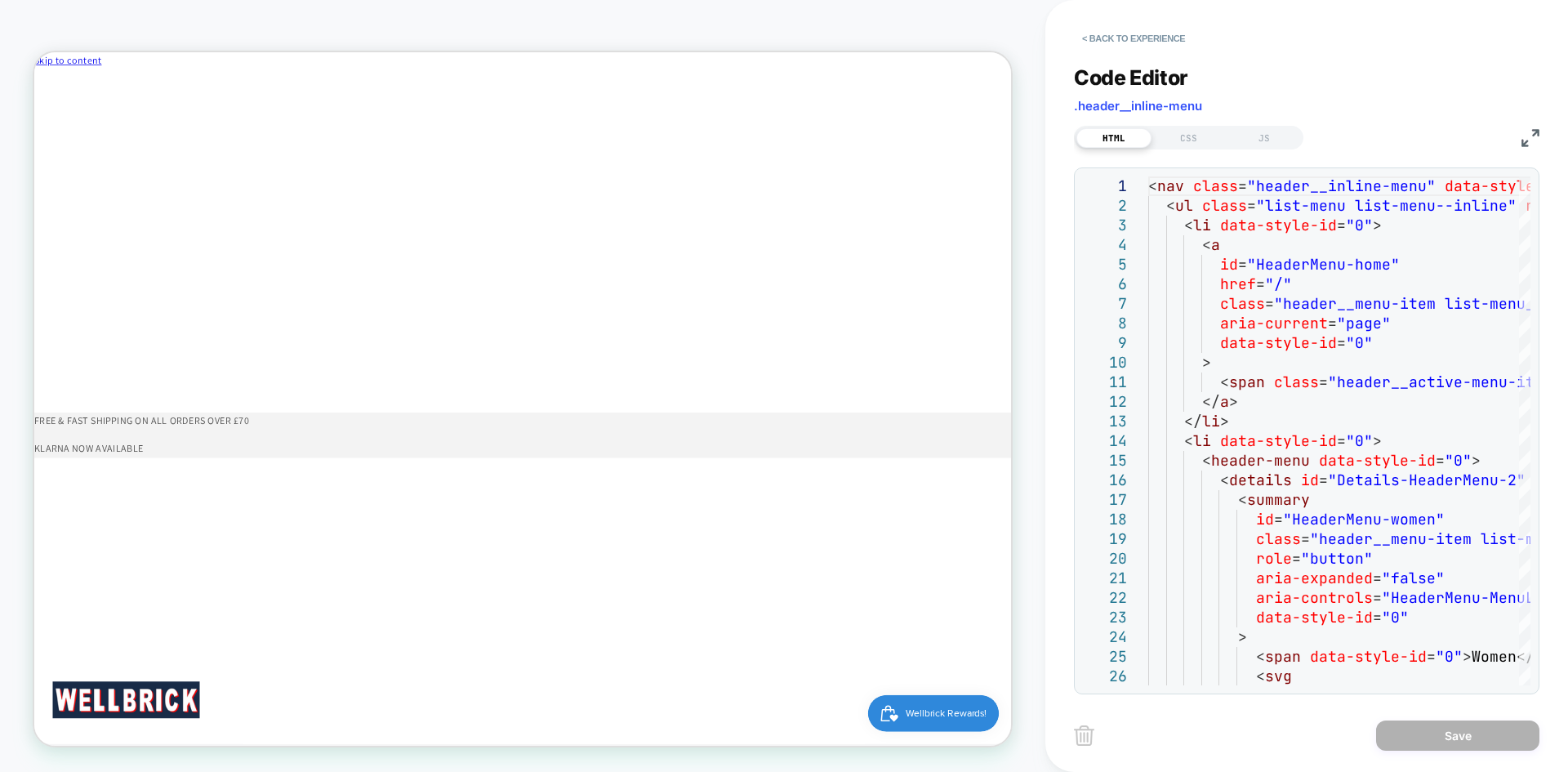
click at [1535, 136] on img at bounding box center [1531, 138] width 18 height 18
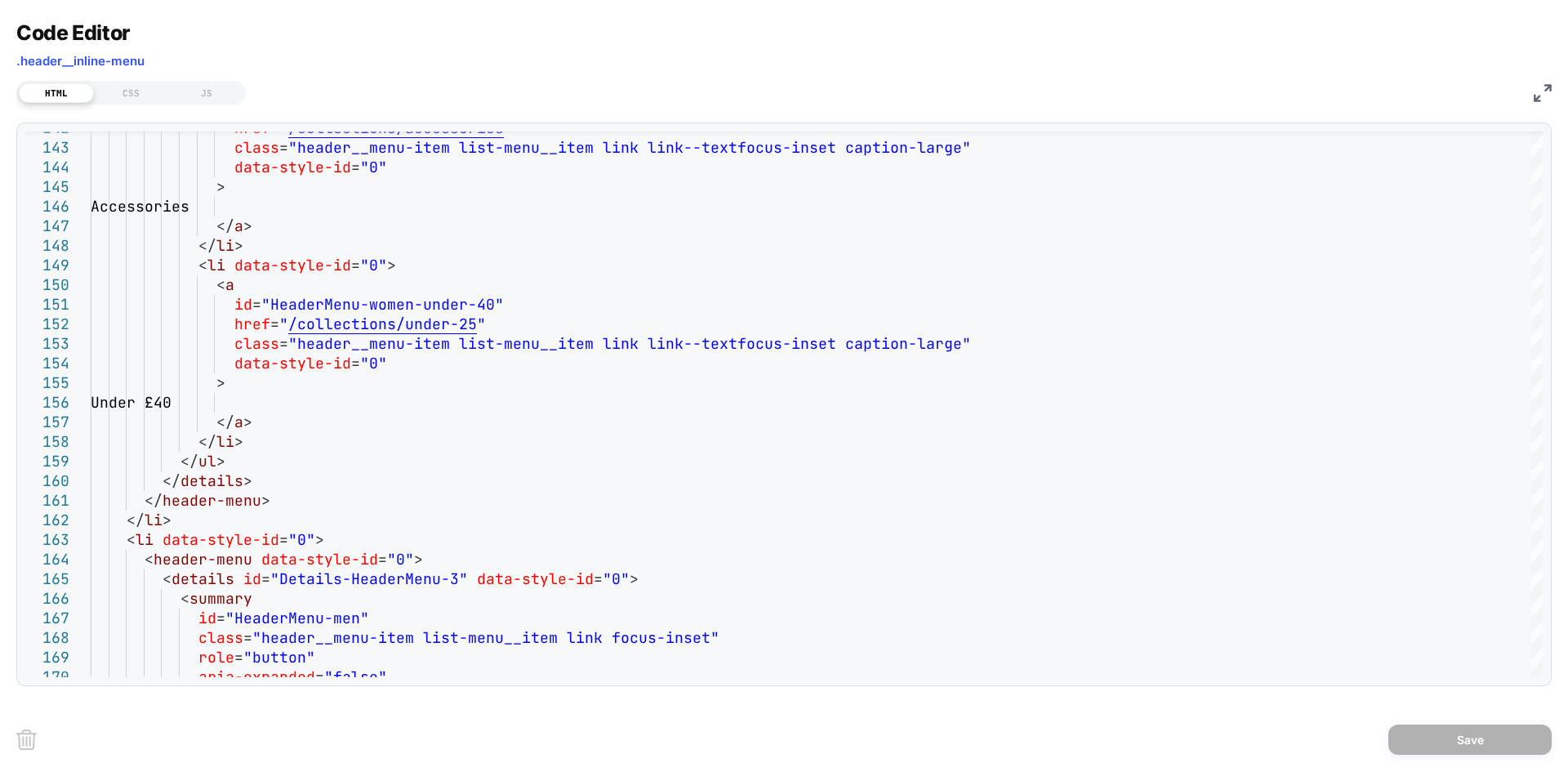
click at [1547, 100] on img at bounding box center [1543, 93] width 18 height 18
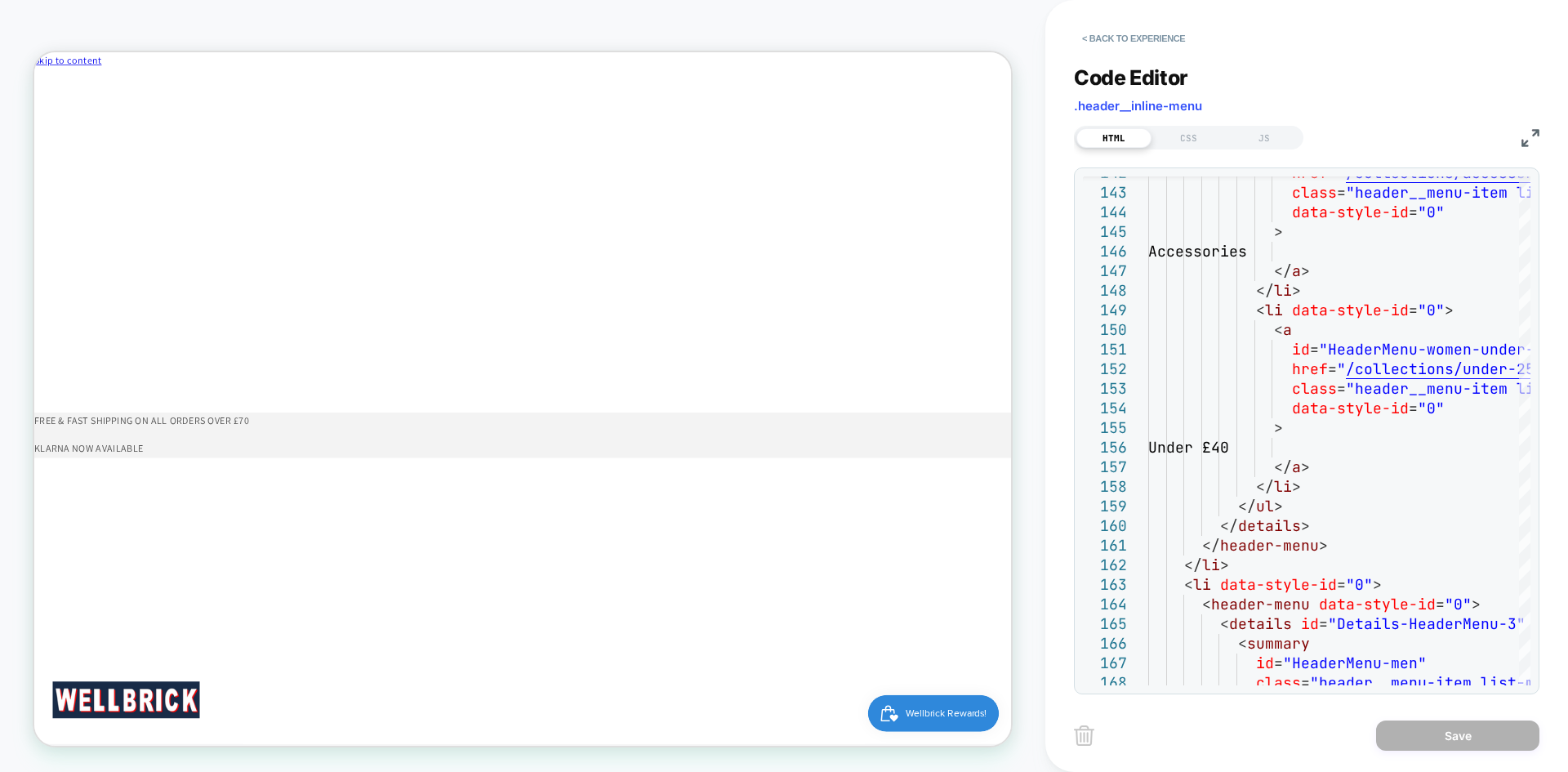
drag, startPoint x: 1529, startPoint y: 140, endPoint x: 1273, endPoint y: 151, distance: 255.9
click at [1529, 140] on img at bounding box center [1531, 138] width 18 height 18
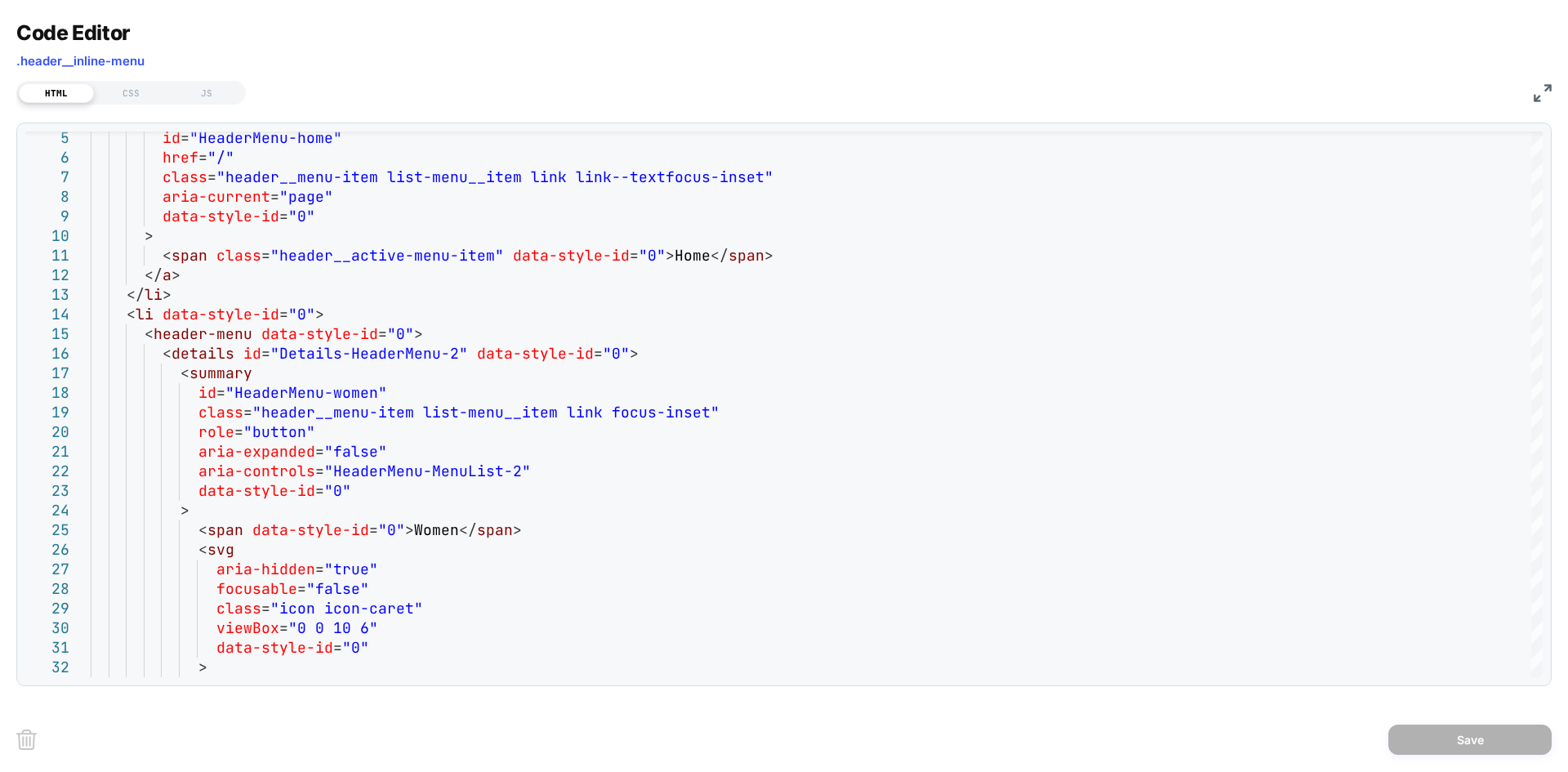
click at [1543, 96] on img at bounding box center [1543, 93] width 18 height 18
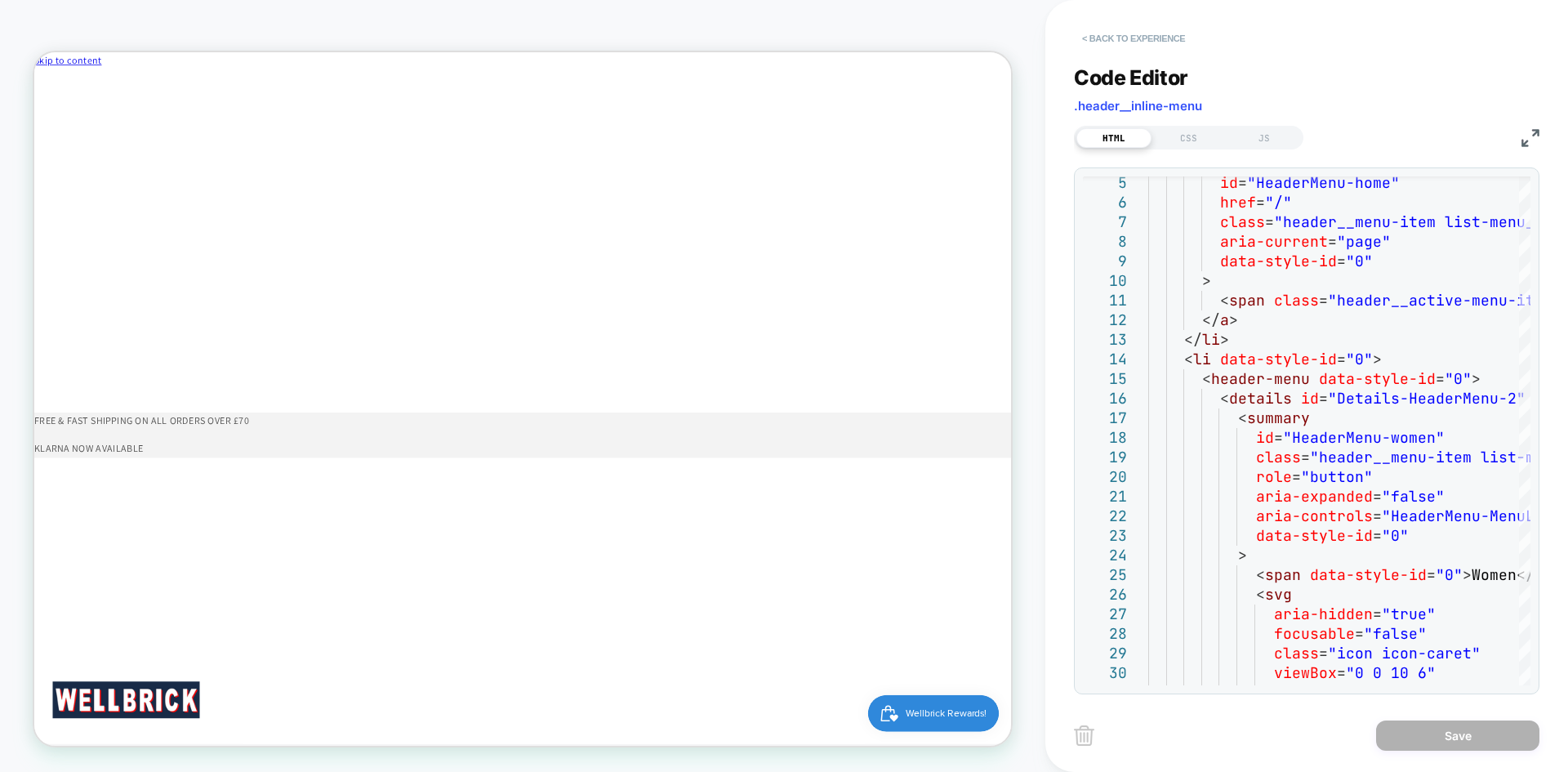
click at [1144, 39] on button "< Back to experience" at bounding box center [1133, 38] width 119 height 26
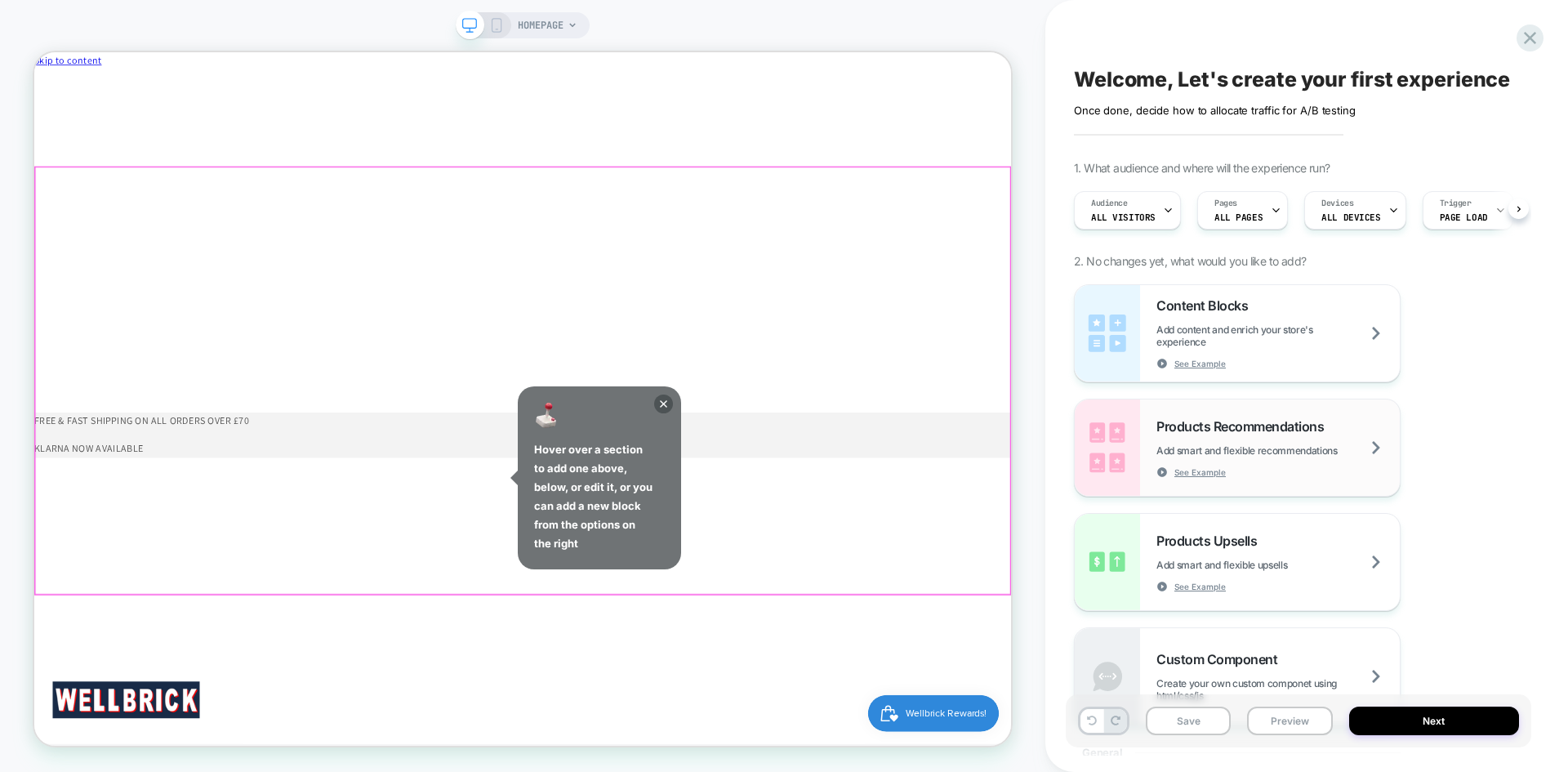
scroll to position [0, 1]
click at [664, 406] on icon at bounding box center [663, 404] width 19 height 19
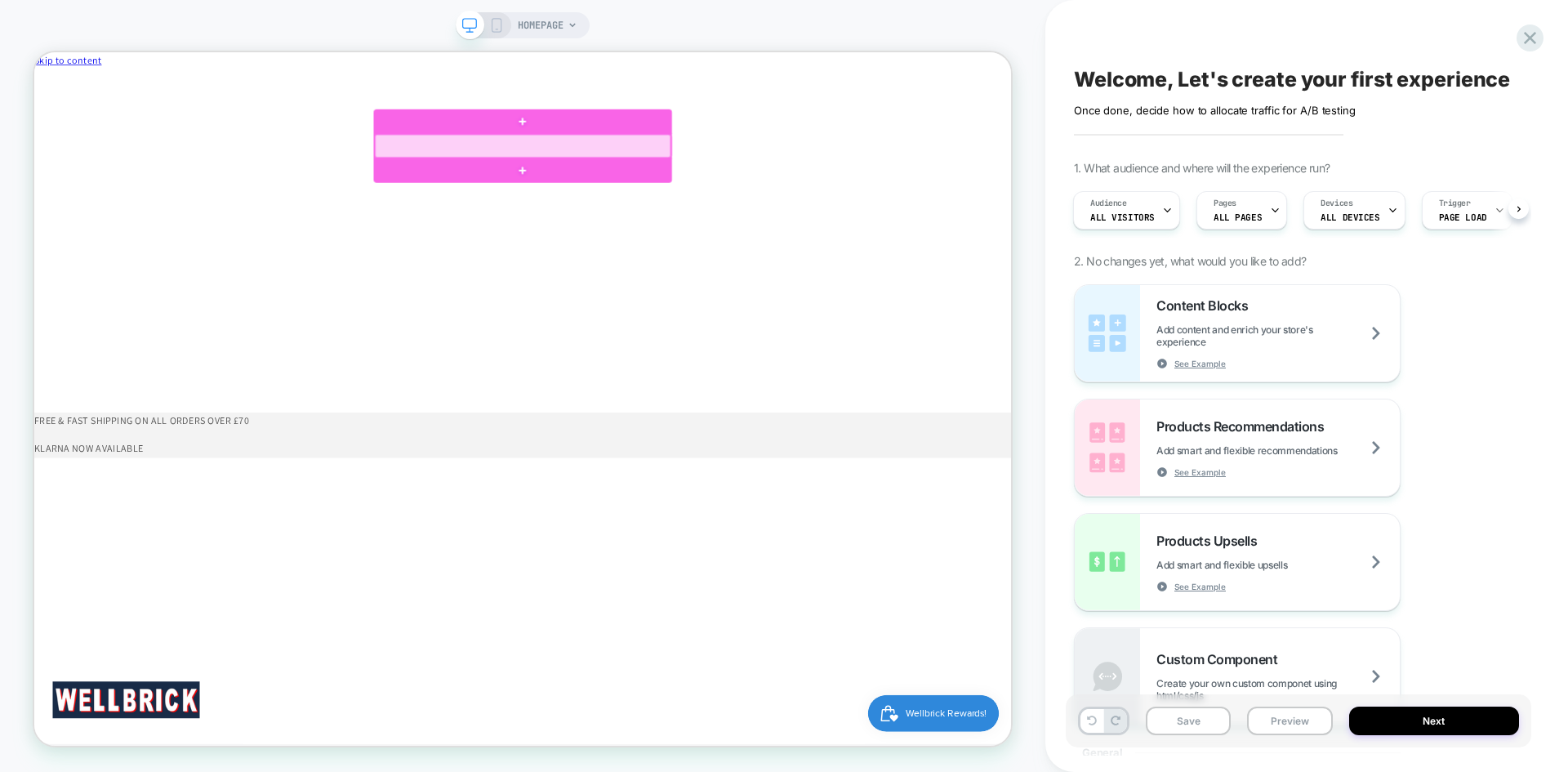
click at [828, 189] on div at bounding box center [685, 177] width 394 height 31
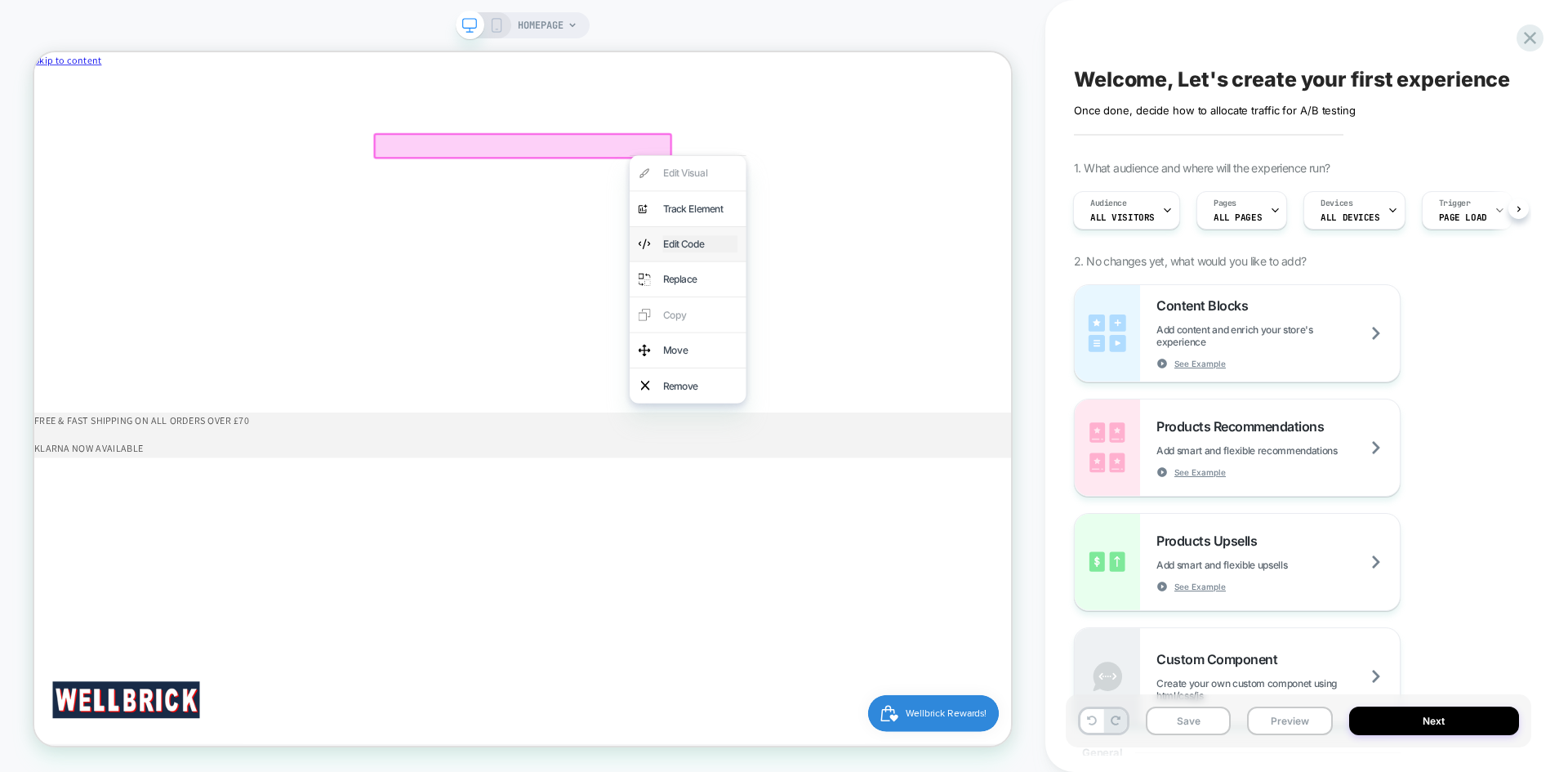
click at [920, 299] on div "Edit Code" at bounding box center [922, 308] width 100 height 24
